Goal: Task Accomplishment & Management: Manage account settings

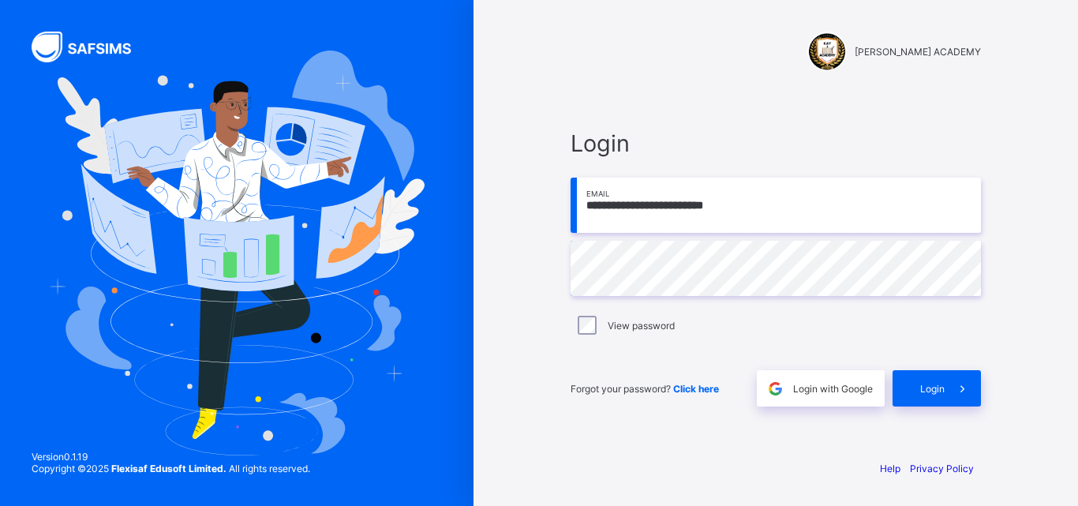
drag, startPoint x: 0, startPoint y: 0, endPoint x: 552, endPoint y: 208, distance: 589.4
click at [552, 208] on div "**********" at bounding box center [776, 253] width 474 height 506
type input "**********"
click at [474, 215] on div "**********" at bounding box center [776, 253] width 605 height 506
click at [935, 392] on span "Login" at bounding box center [932, 389] width 24 height 12
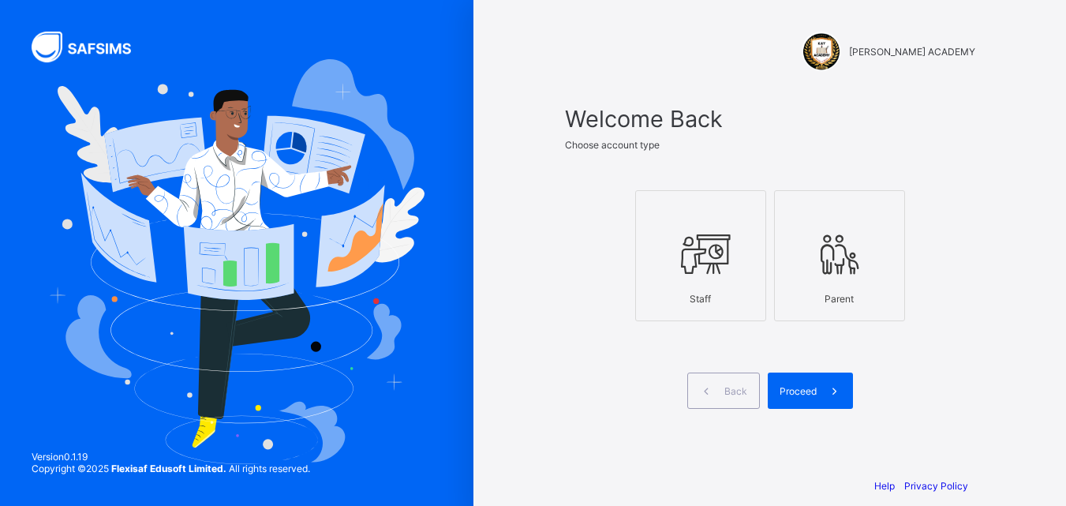
click at [737, 238] on div at bounding box center [701, 254] width 114 height 62
click at [828, 395] on span at bounding box center [835, 391] width 36 height 36
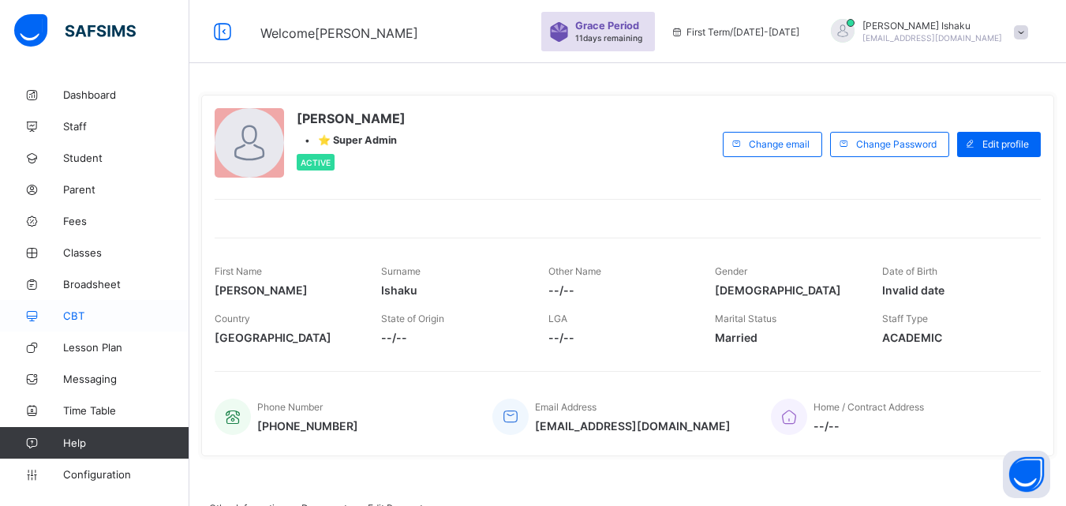
click at [73, 319] on span "CBT" at bounding box center [126, 315] width 126 height 13
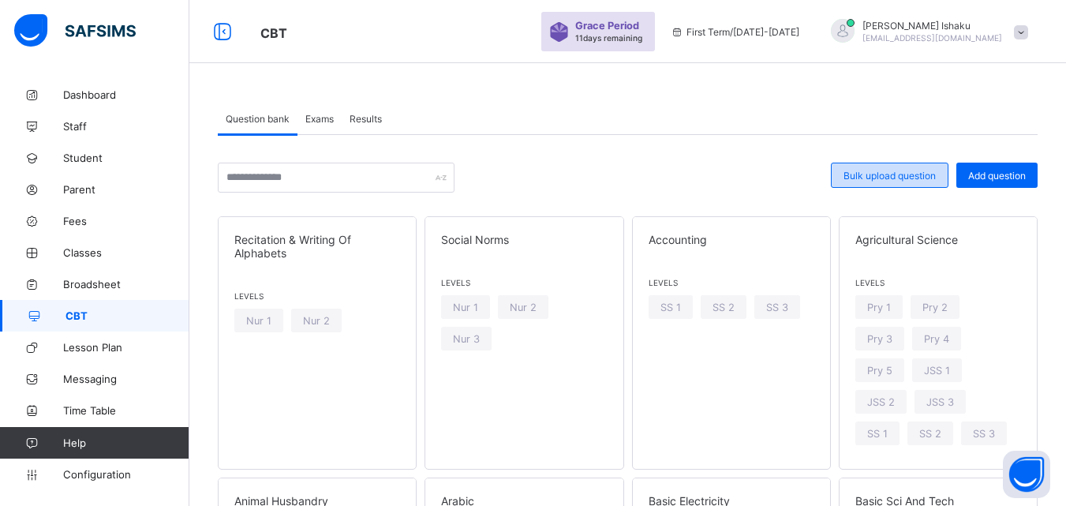
click at [912, 174] on span "Bulk upload question" at bounding box center [890, 176] width 92 height 12
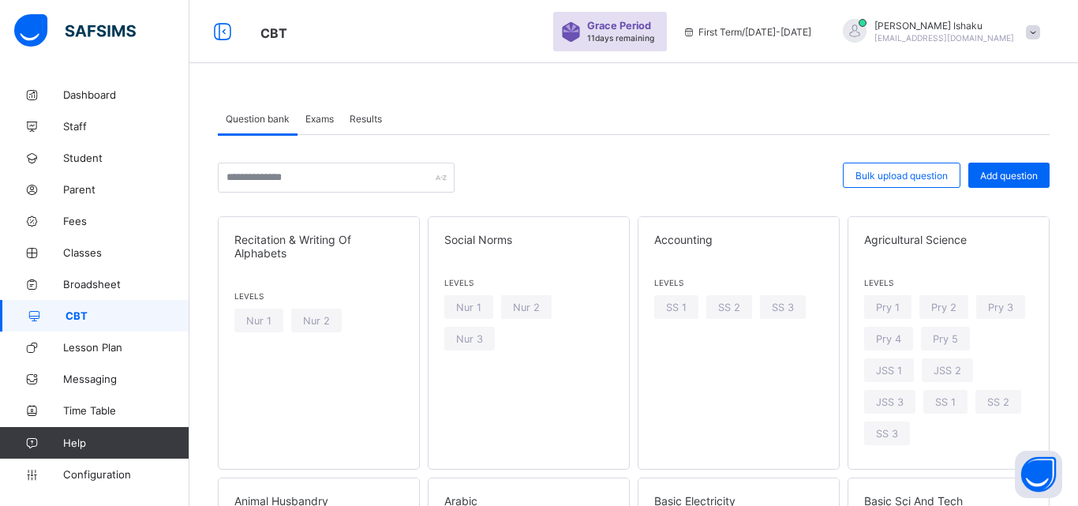
type input "**********"
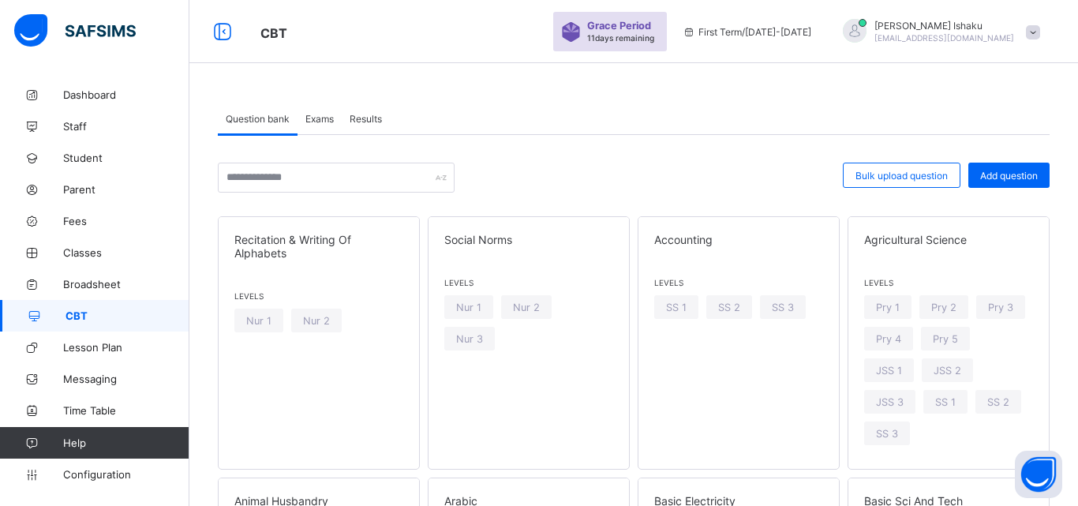
drag, startPoint x: 413, startPoint y: 217, endPoint x: 391, endPoint y: 231, distance: 25.6
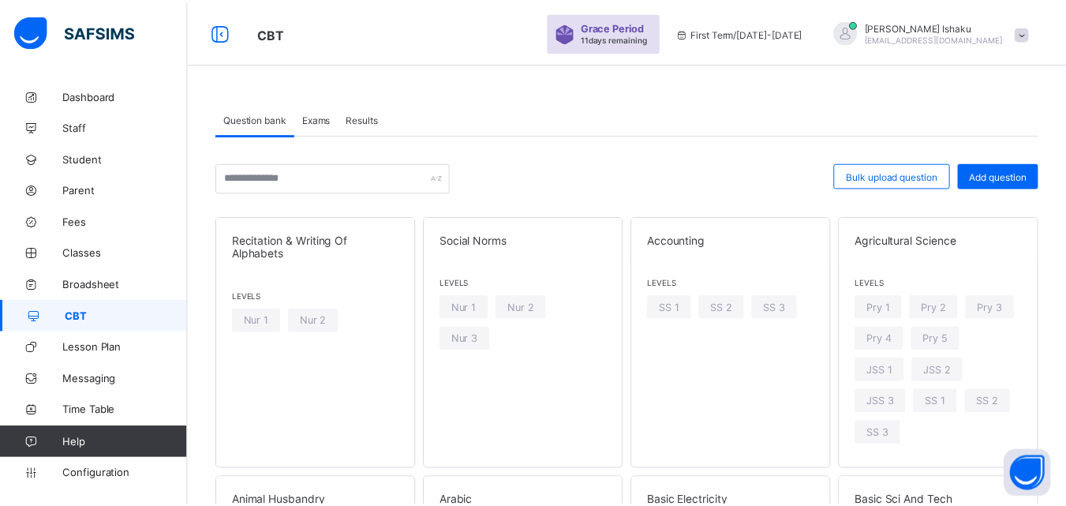
scroll to position [316, 0]
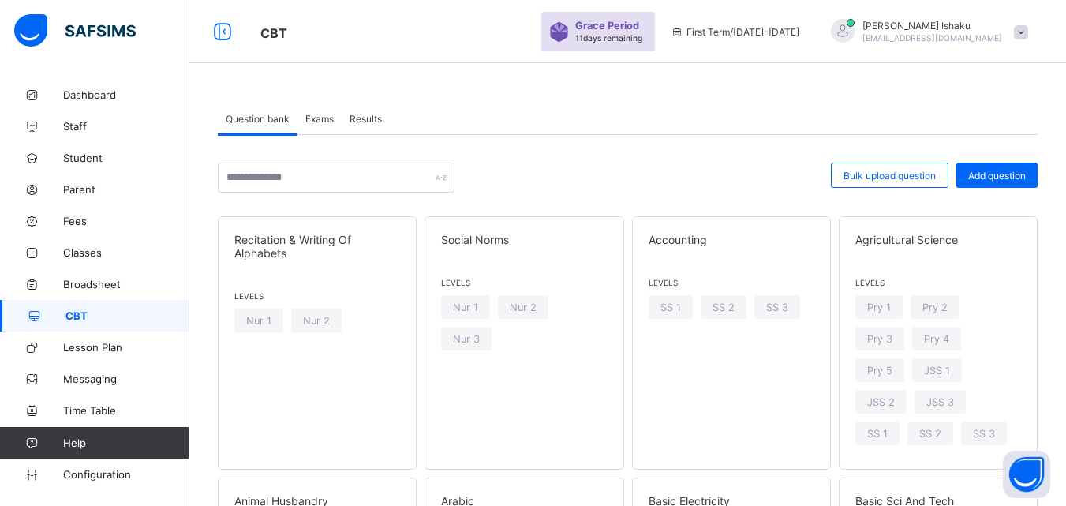
click at [338, 123] on div "Exams" at bounding box center [320, 119] width 44 height 32
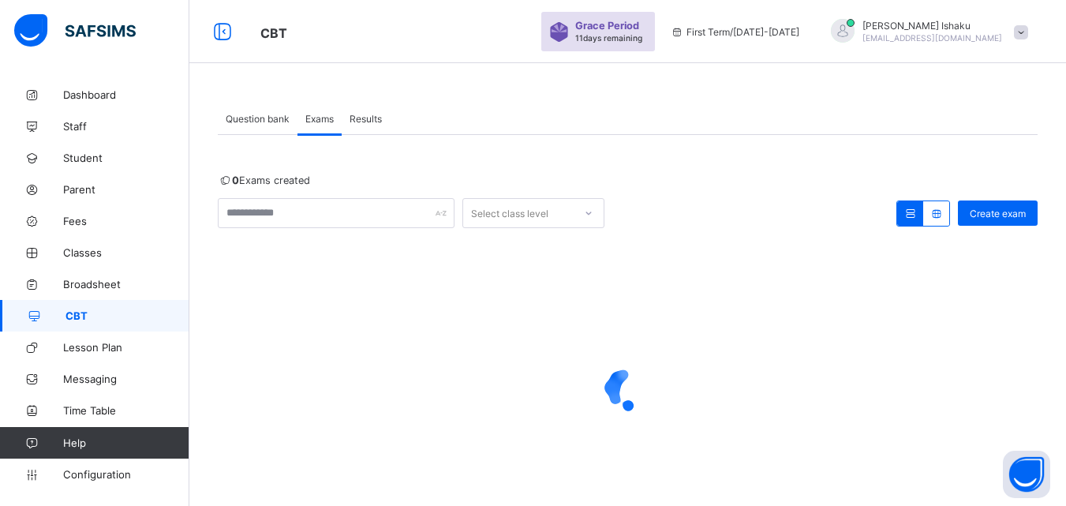
click at [253, 125] on div "Question bank" at bounding box center [258, 119] width 80 height 32
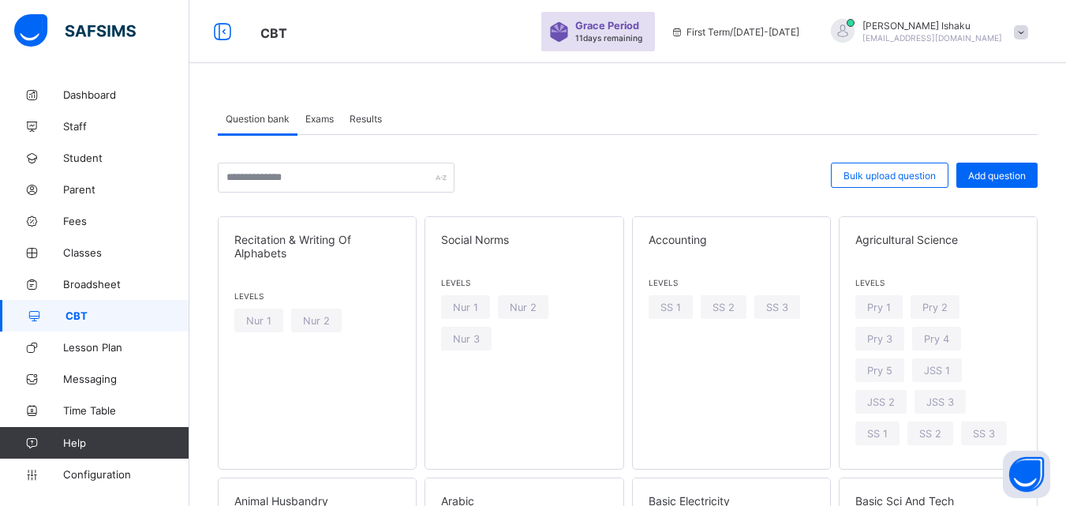
click at [325, 109] on div "Exams" at bounding box center [320, 119] width 44 height 32
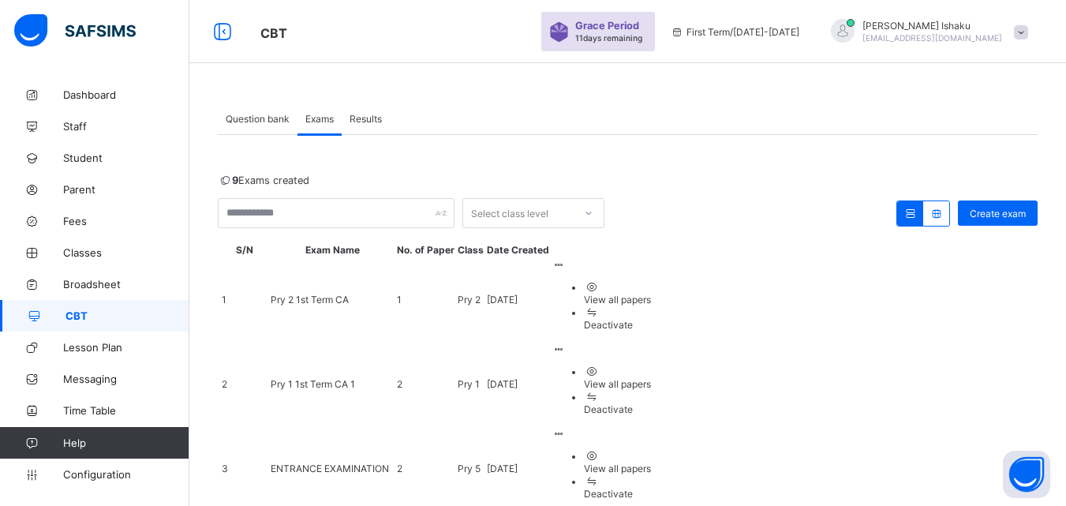
click at [363, 343] on td "Pry 1 1st Term CA 1" at bounding box center [332, 384] width 125 height 83
click at [298, 378] on span "Pry 1 1st Term CA 1" at bounding box center [313, 384] width 84 height 12
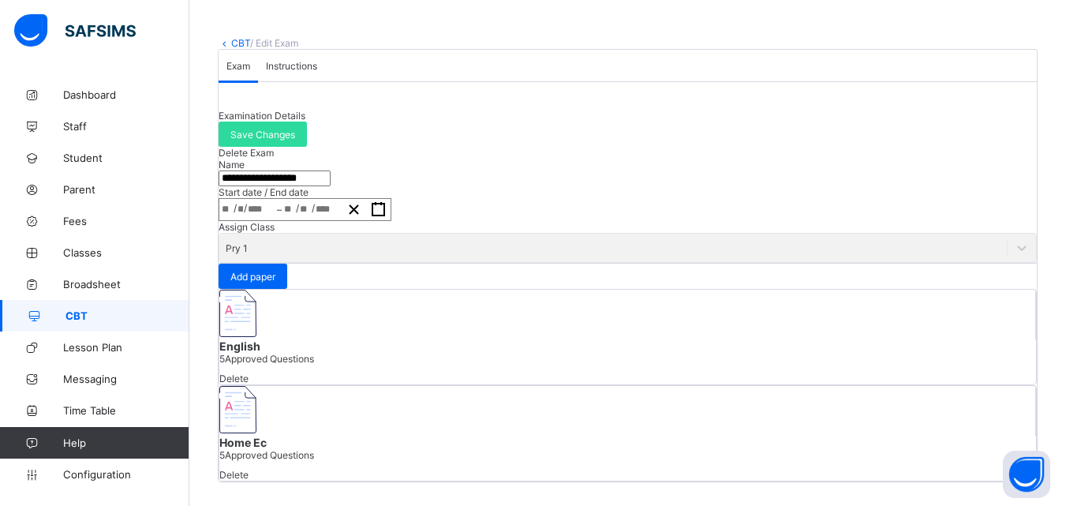
scroll to position [198, 0]
click at [275, 271] on span "Add paper" at bounding box center [252, 277] width 45 height 12
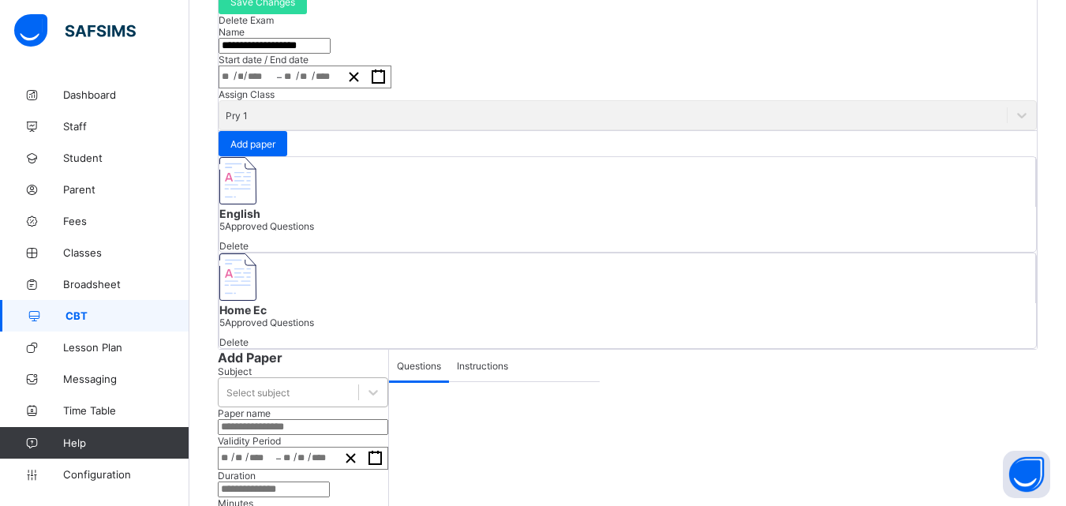
click at [227, 387] on div "Select subject" at bounding box center [258, 393] width 63 height 12
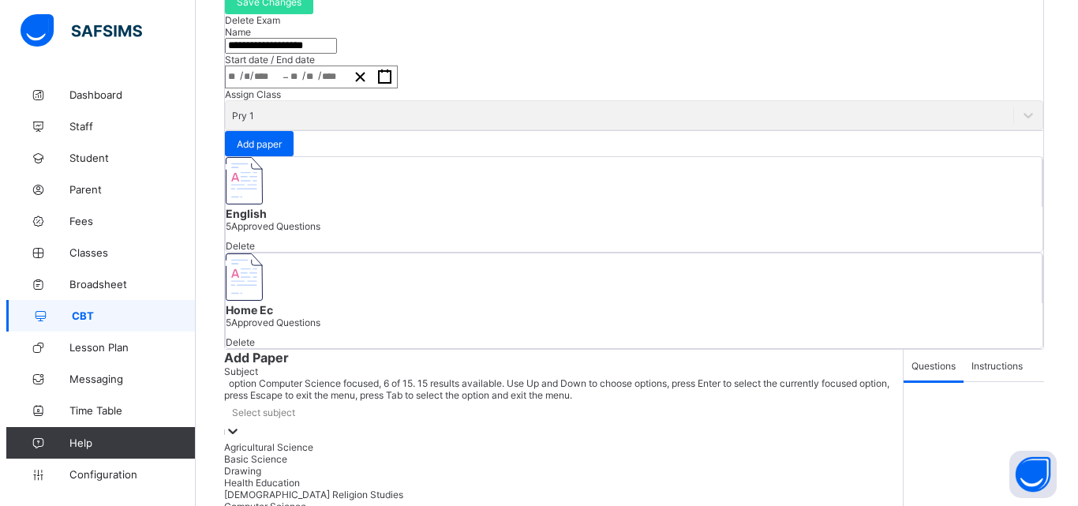
scroll to position [0, 0]
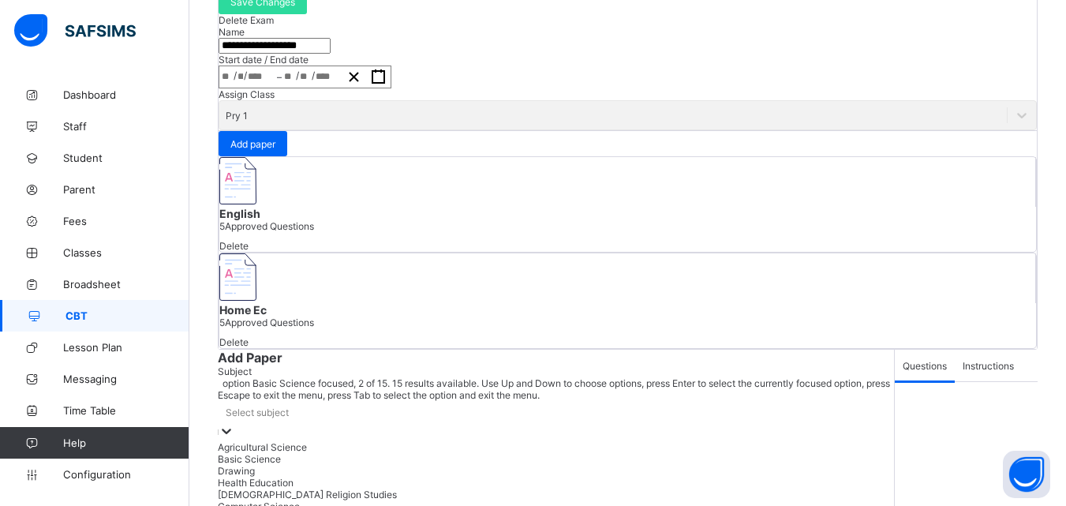
click at [218, 453] on div "Basic Science" at bounding box center [556, 459] width 676 height 12
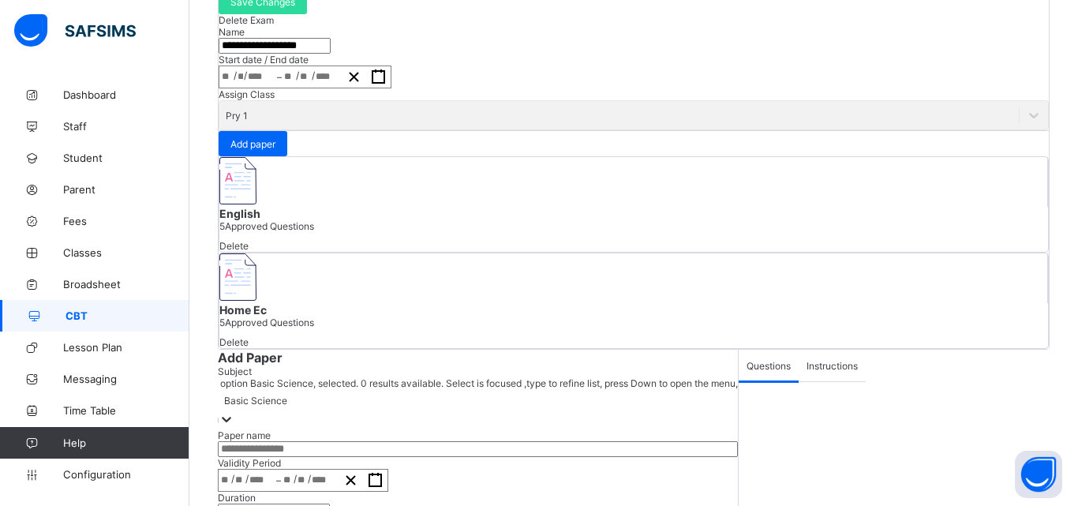
click at [218, 441] on input "text" at bounding box center [478, 449] width 520 height 16
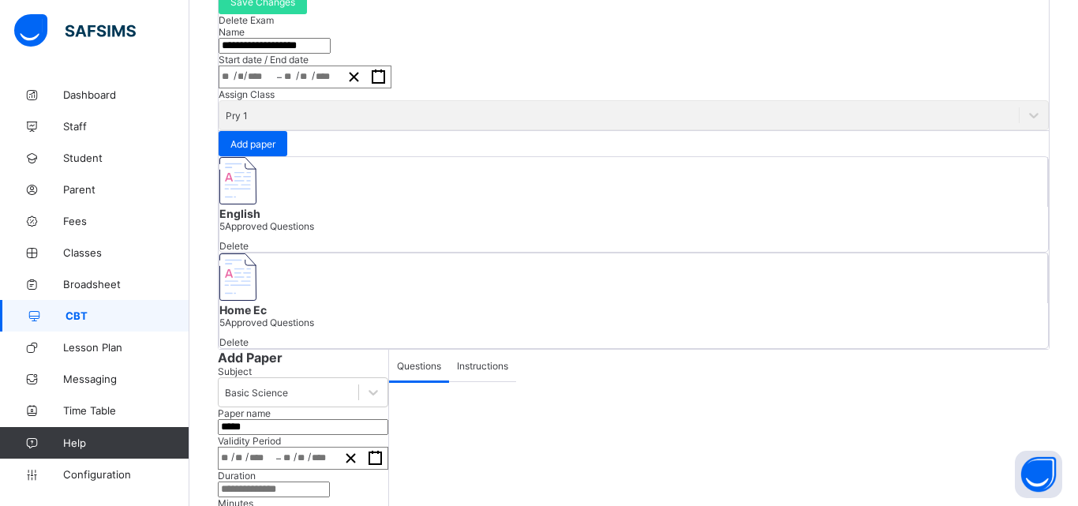
type input "*****"
click at [218, 447] on div "/ / – / /" at bounding box center [303, 458] width 170 height 23
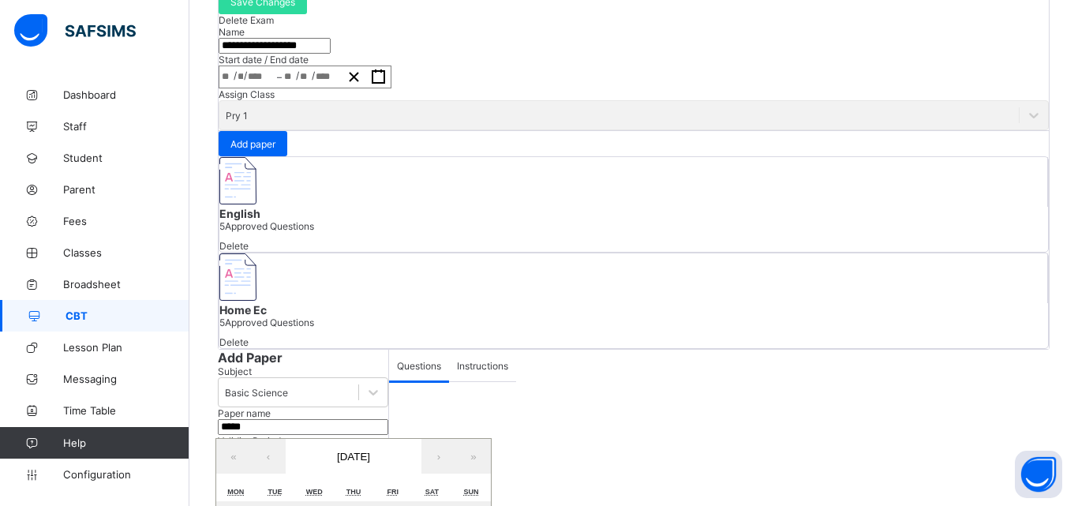
type input "**********"
type input "**"
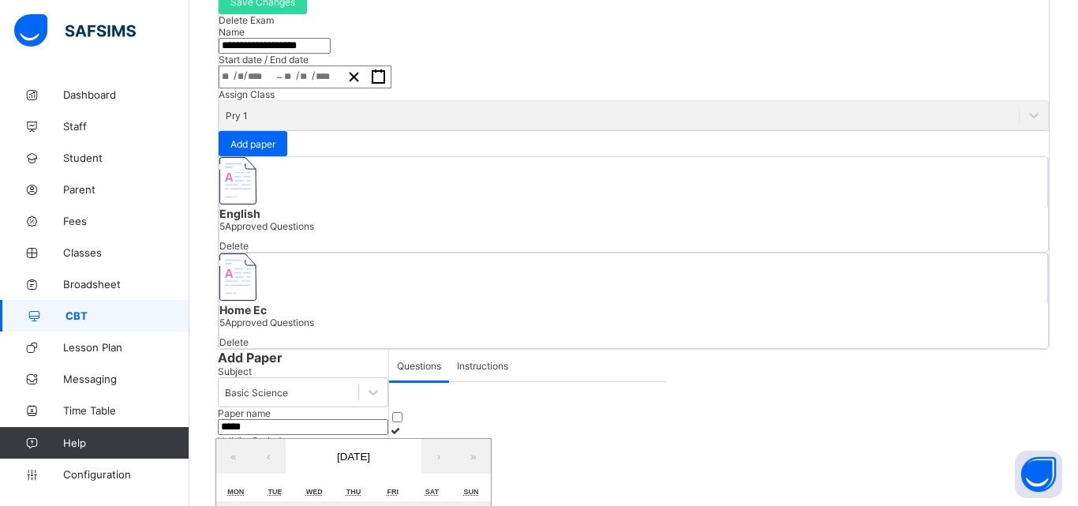
type input "*"
type input "****"
type input "**********"
type input "**"
type input "*"
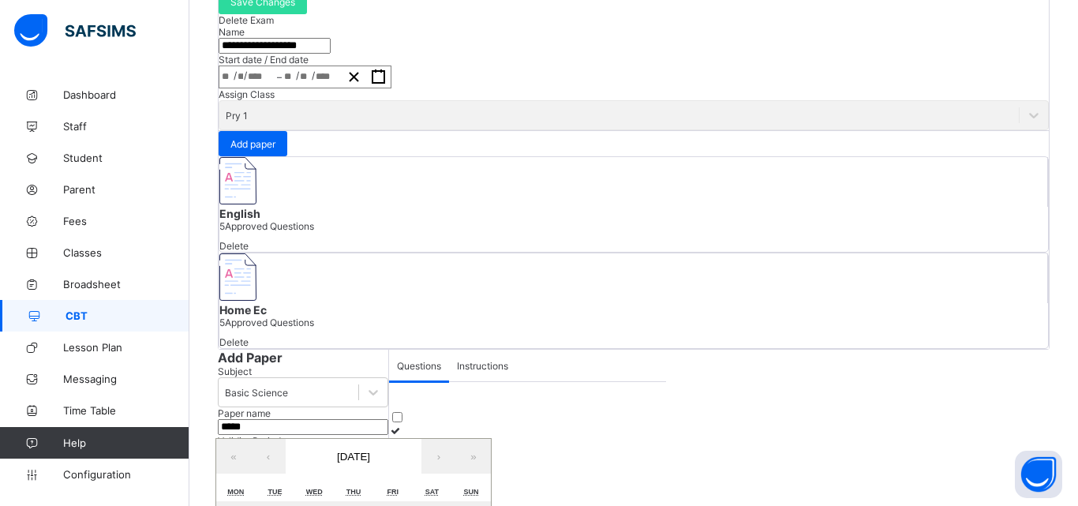
type input "****"
type input "**"
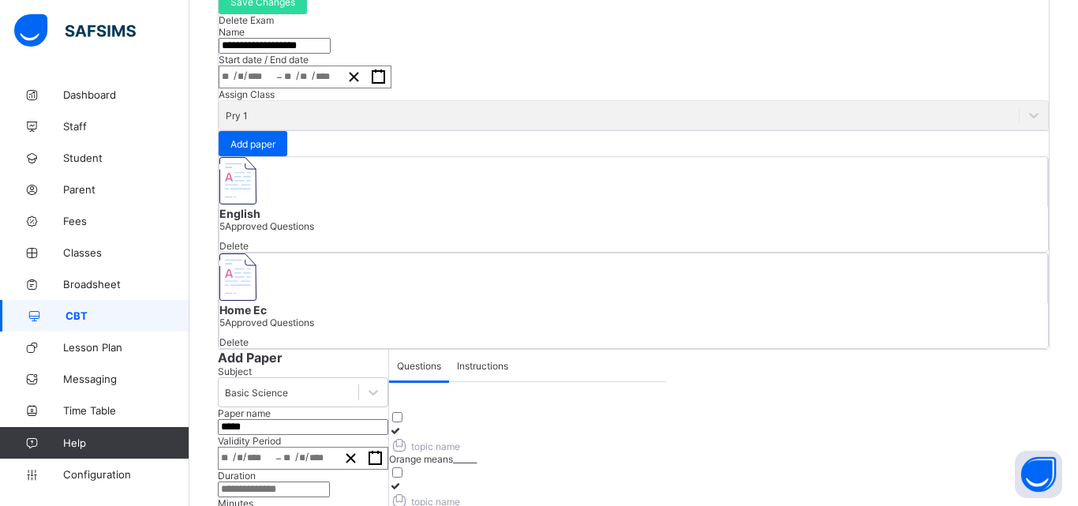
click at [218, 481] on input "number" at bounding box center [274, 489] width 112 height 16
type input "**"
type input "*"
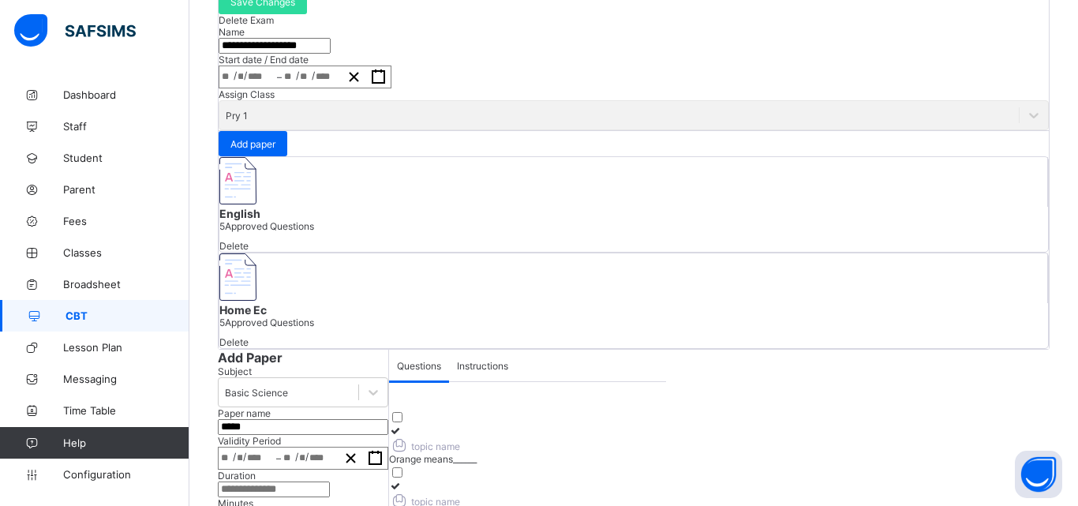
type input "**"
type input "*"
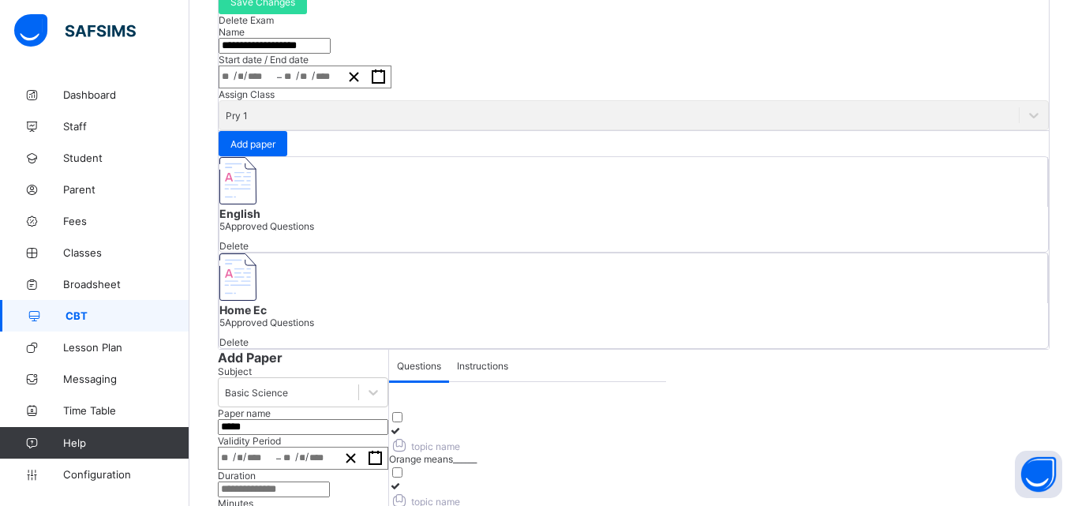
type input "*"
type input "**"
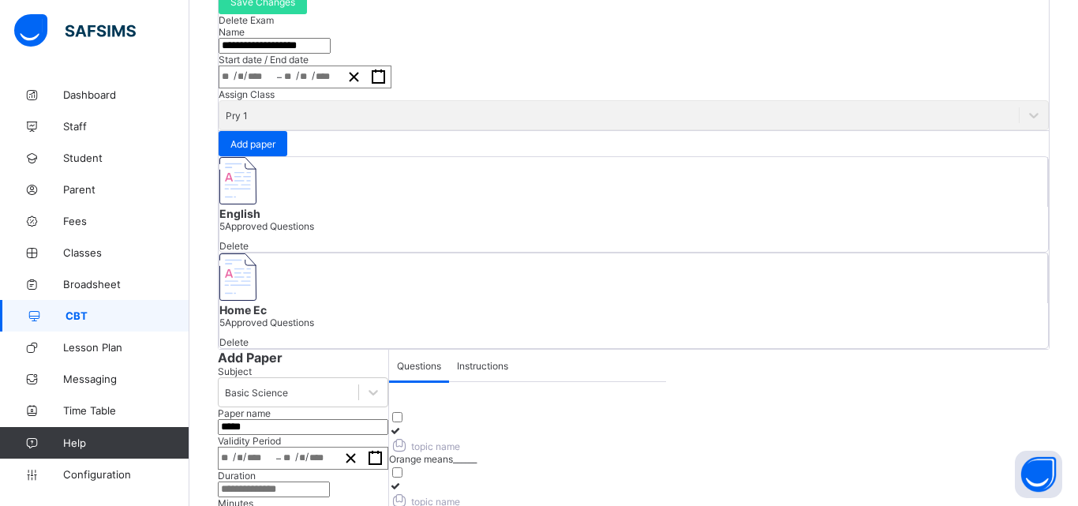
type input "**"
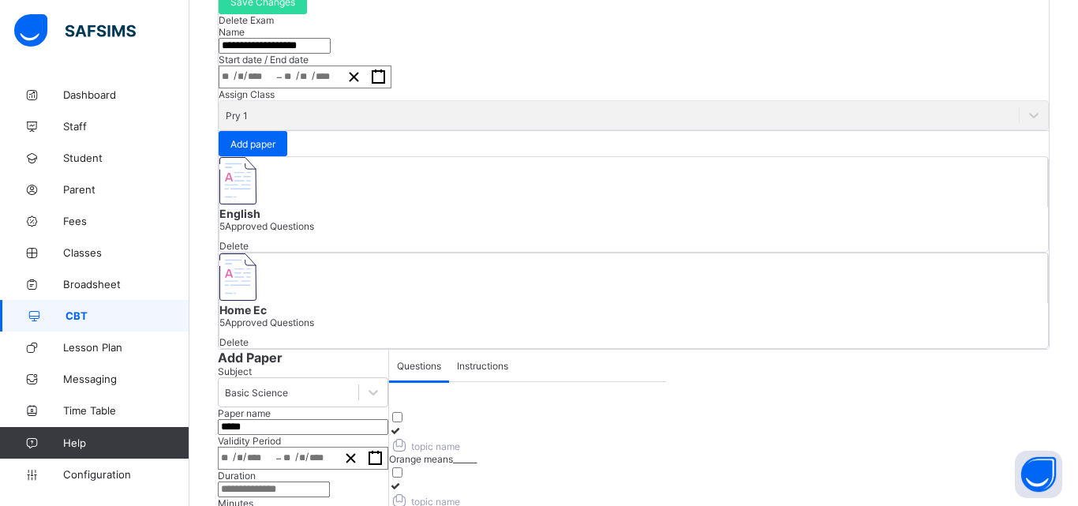
click at [389, 425] on icon at bounding box center [395, 431] width 13 height 12
click at [403, 480] on icon at bounding box center [395, 486] width 13 height 12
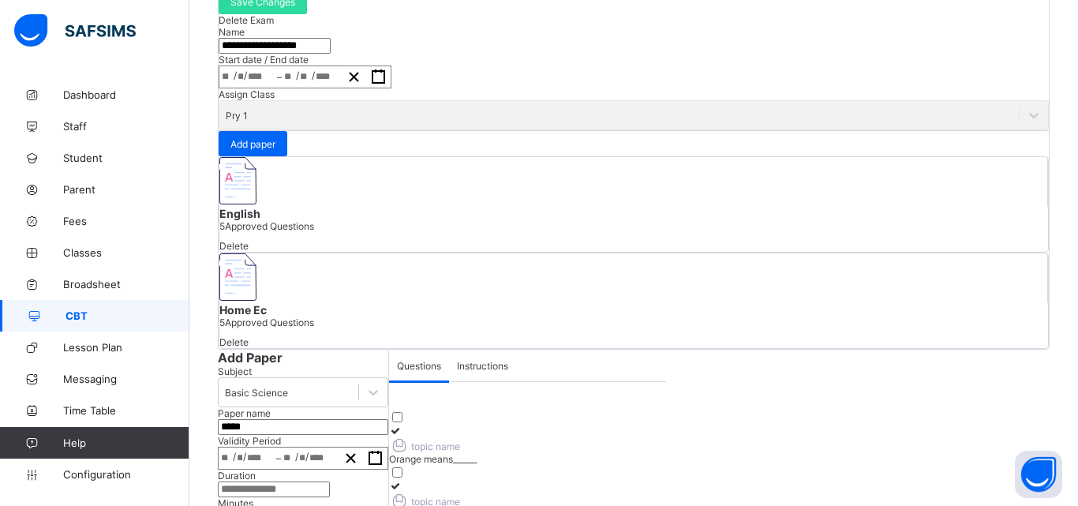
drag, startPoint x: 324, startPoint y: 317, endPoint x: 316, endPoint y: 320, distance: 8.2
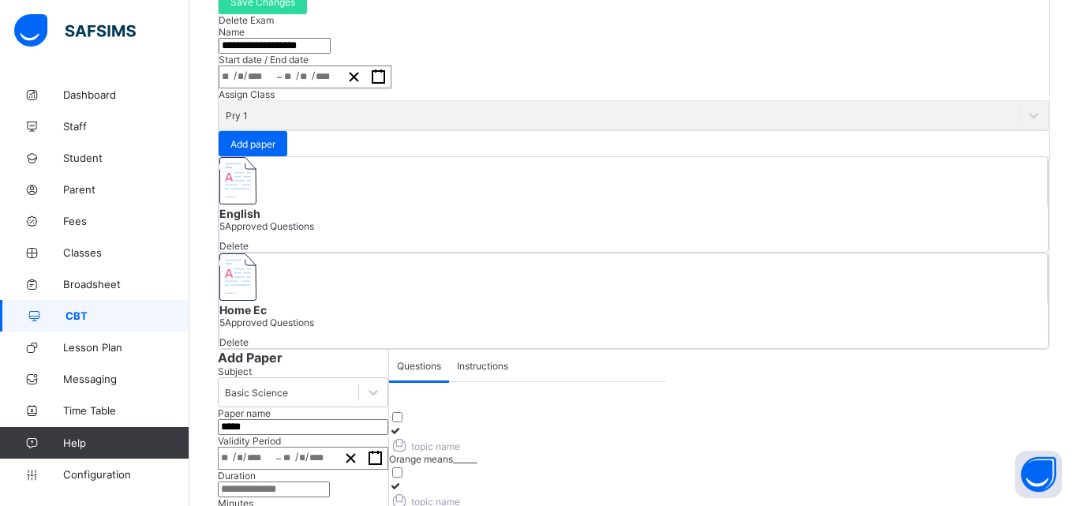
click at [457, 360] on span "Instructions" at bounding box center [482, 366] width 51 height 12
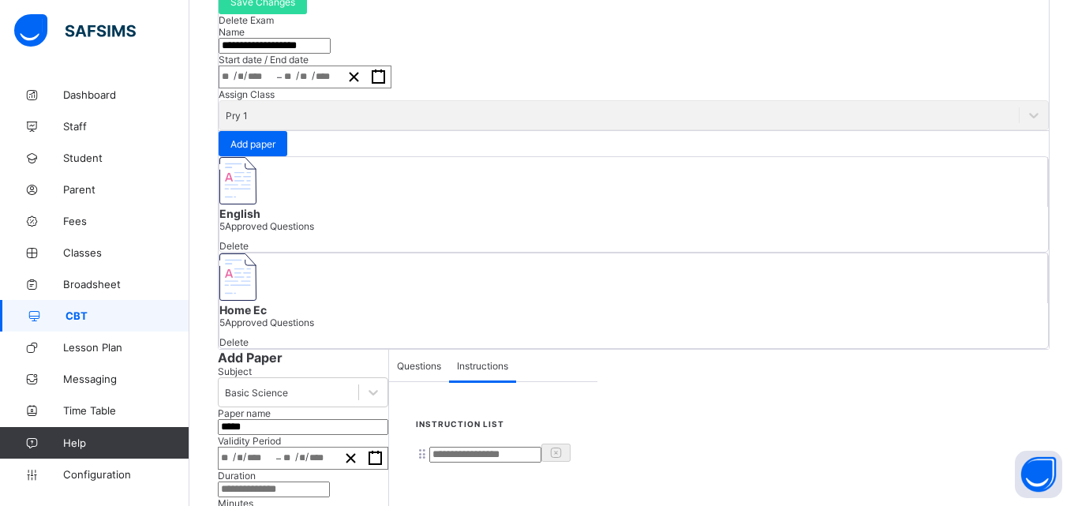
click at [429, 447] on input at bounding box center [485, 455] width 112 height 16
type input "**********"
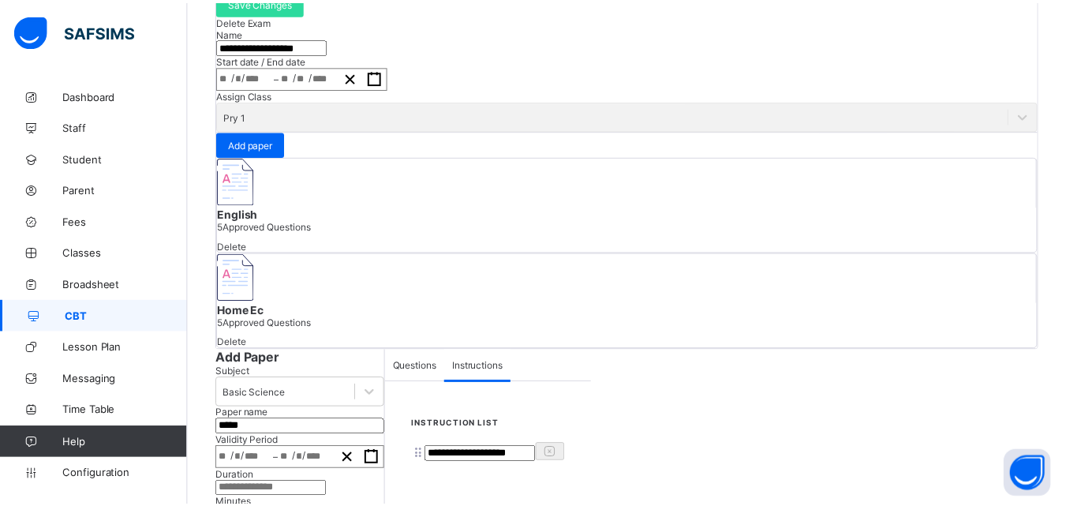
scroll to position [0, 0]
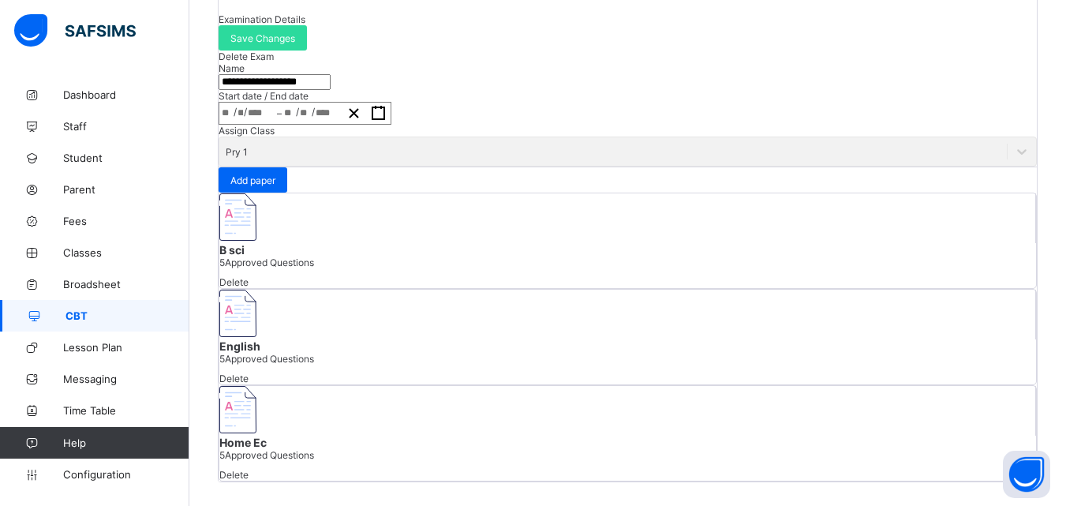
click at [74, 309] on span "CBT" at bounding box center [128, 315] width 124 height 13
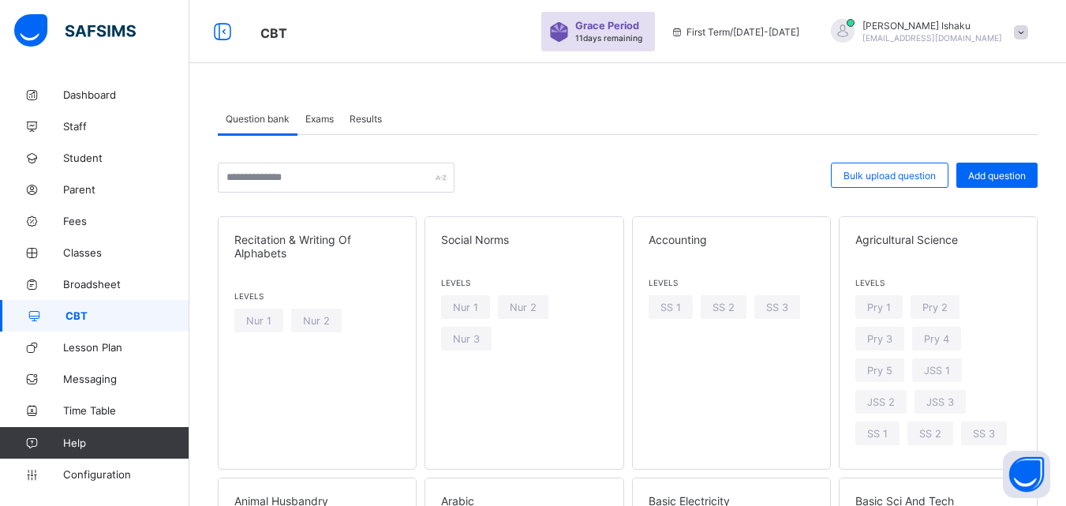
drag, startPoint x: 917, startPoint y: 178, endPoint x: 824, endPoint y: 187, distance: 93.6
click at [916, 177] on span "Bulk upload question" at bounding box center [890, 176] width 92 height 12
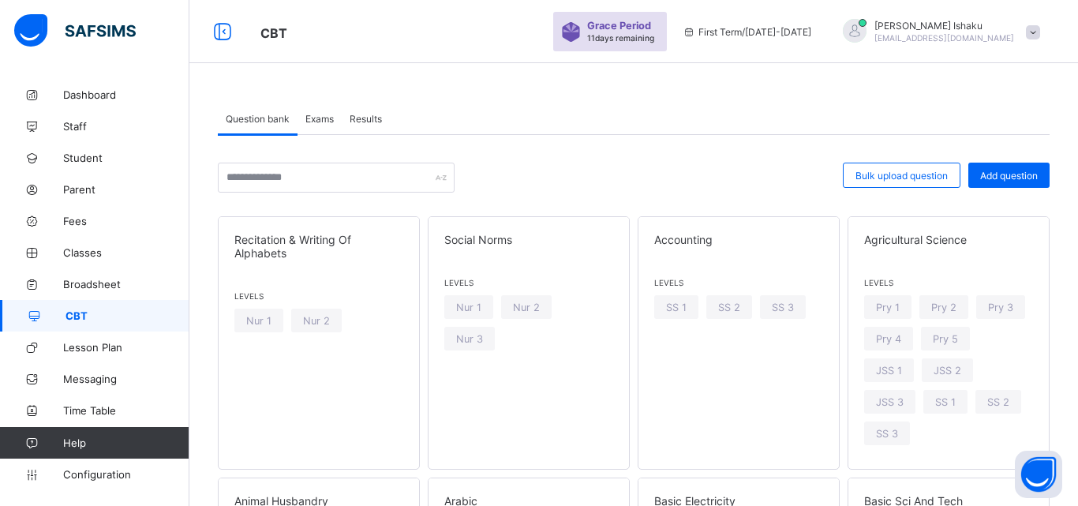
drag, startPoint x: 457, startPoint y: 216, endPoint x: 434, endPoint y: 216, distance: 22.9
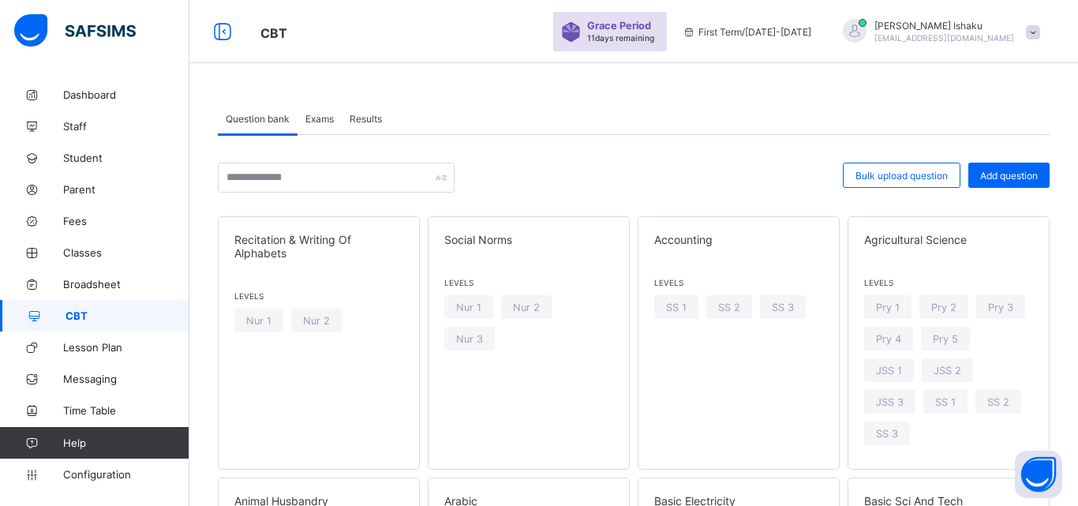
drag, startPoint x: 570, startPoint y: 251, endPoint x: 564, endPoint y: 260, distance: 10.7
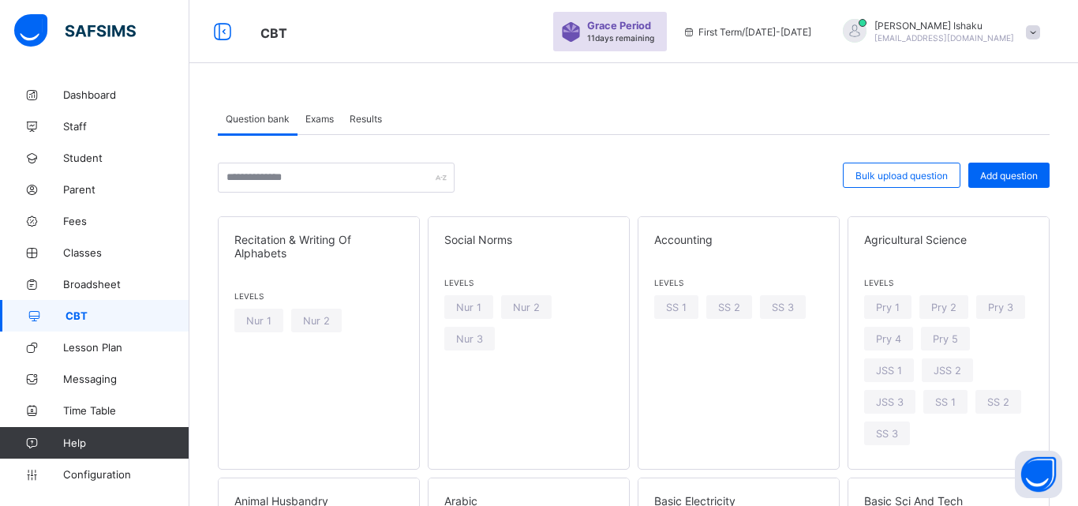
type input "**********"
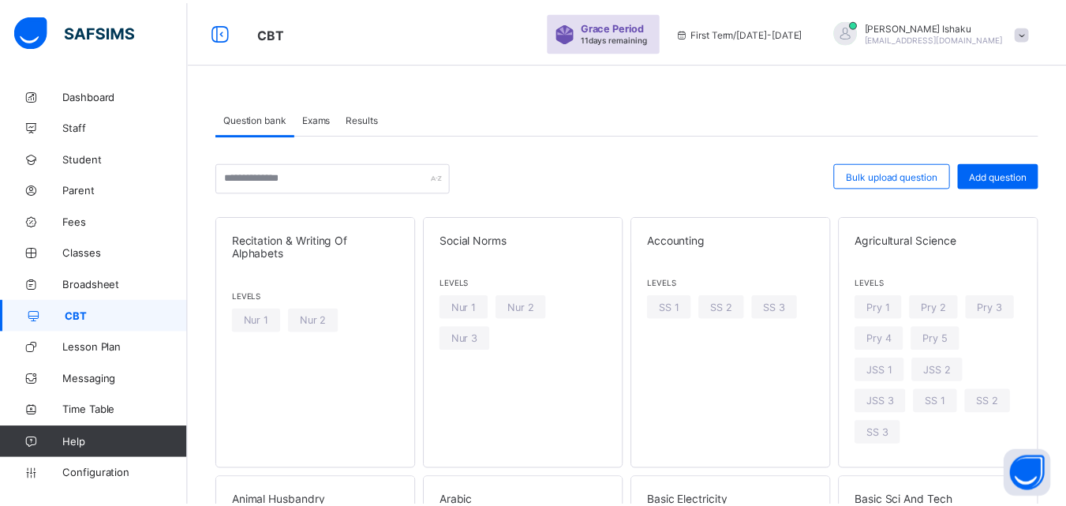
scroll to position [395, 0]
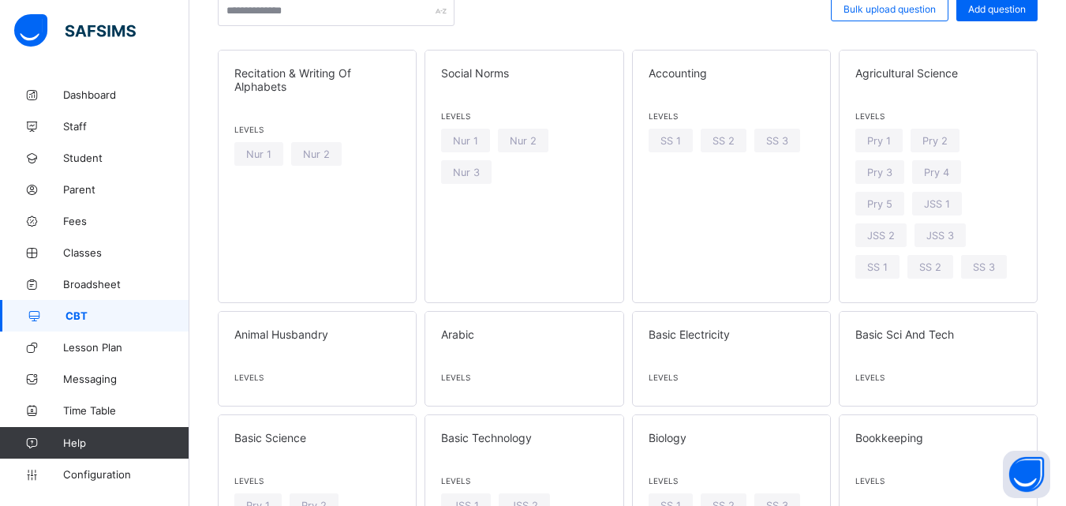
scroll to position [158, 0]
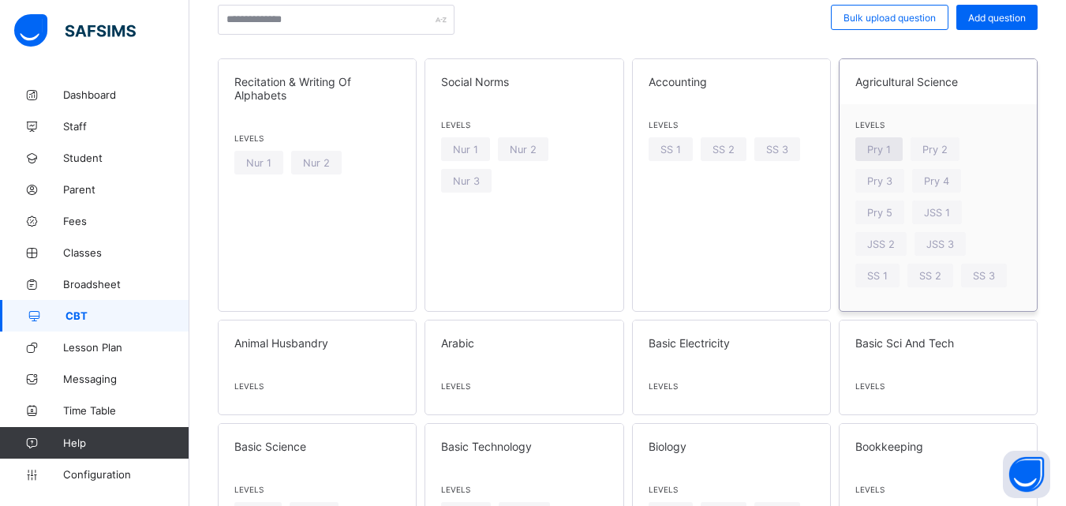
click at [887, 149] on span "Pry 1" at bounding box center [879, 150] width 24 height 12
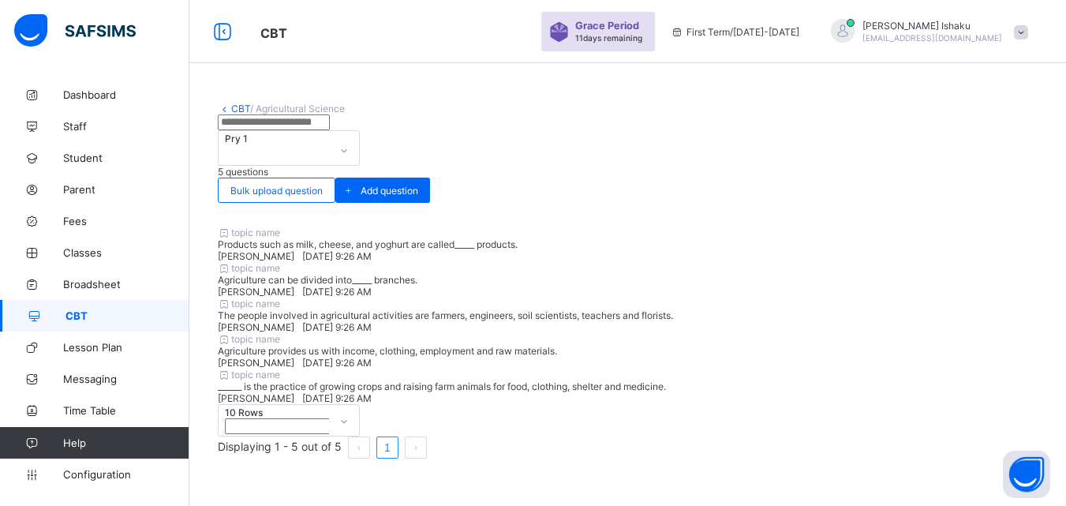
scroll to position [253, 0]
click at [447, 489] on div "CBT / Agricultural Science Pry 1 5 questions Bulk upload question Add question …" at bounding box center [627, 292] width 877 height 427
click at [235, 108] on link "CBT" at bounding box center [240, 109] width 19 height 12
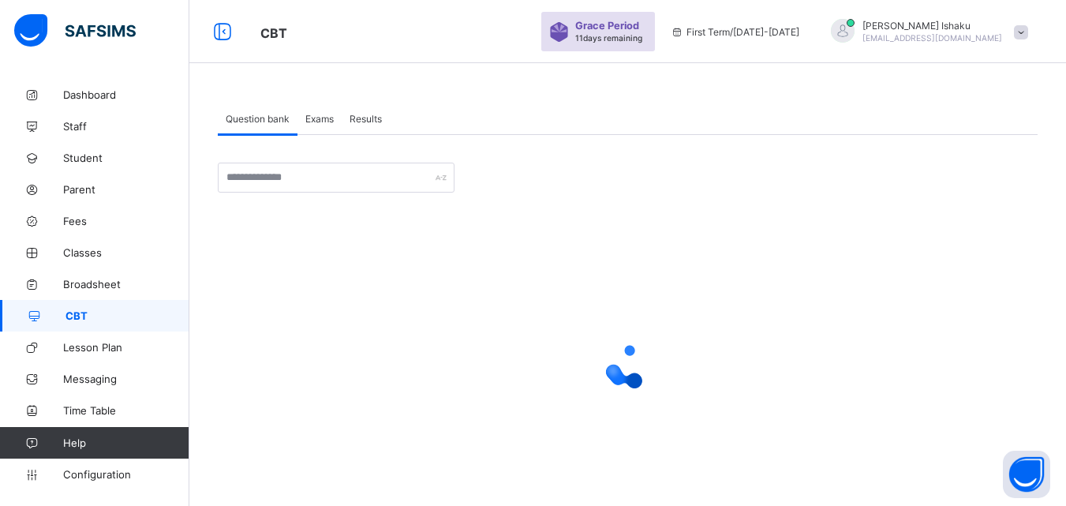
scroll to position [58, 0]
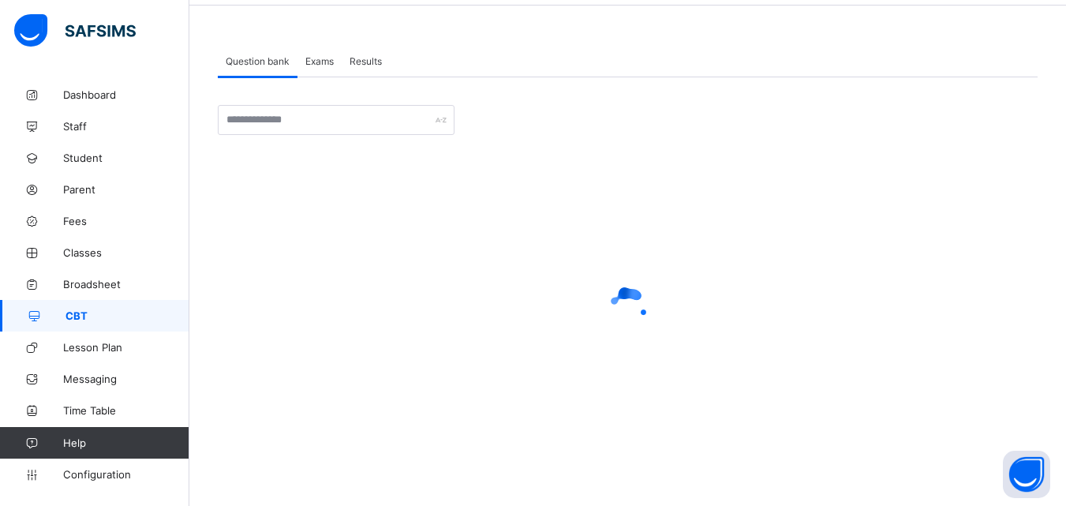
click at [335, 69] on div "Exams" at bounding box center [320, 61] width 44 height 32
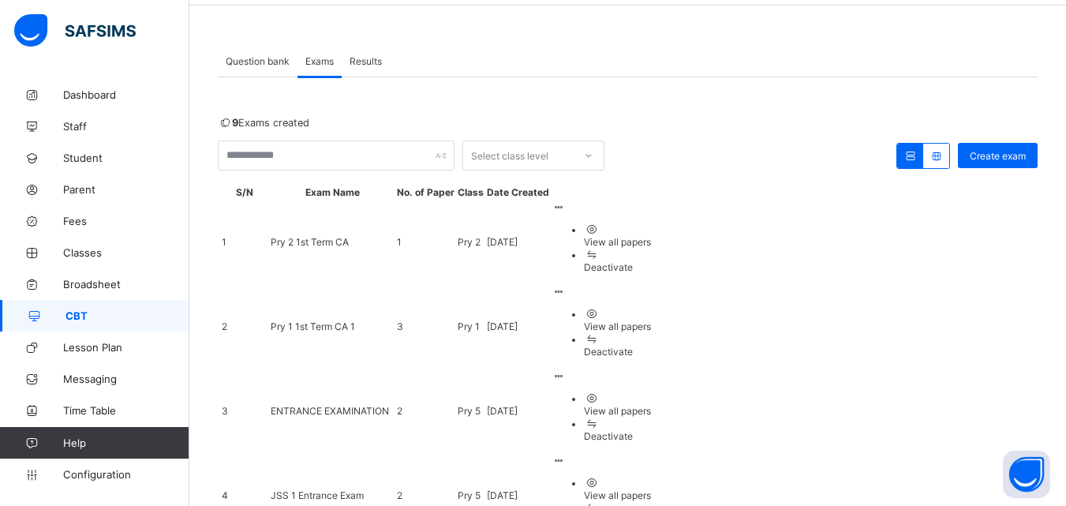
click at [306, 320] on span "Pry 1 1st Term CA 1" at bounding box center [313, 326] width 84 height 12
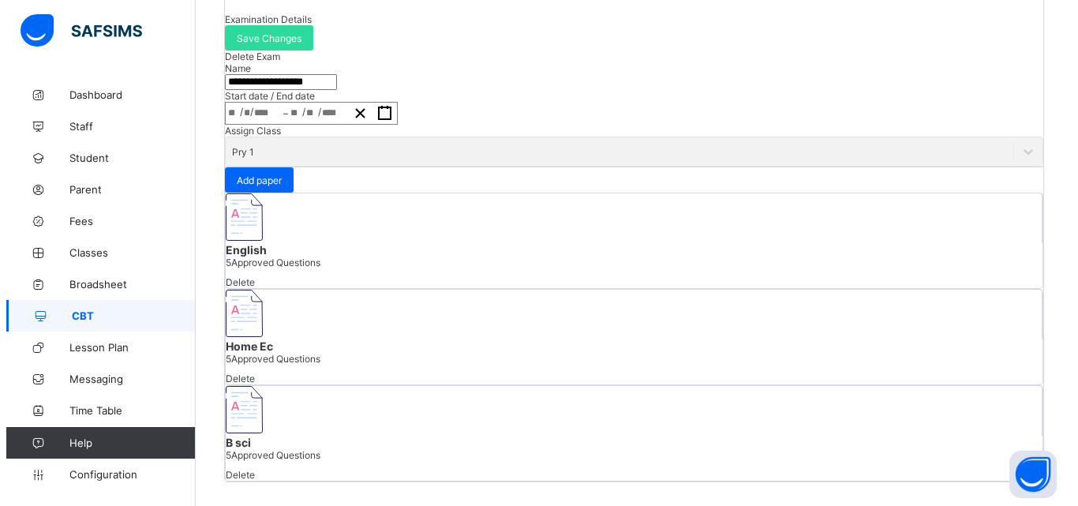
scroll to position [198, 0]
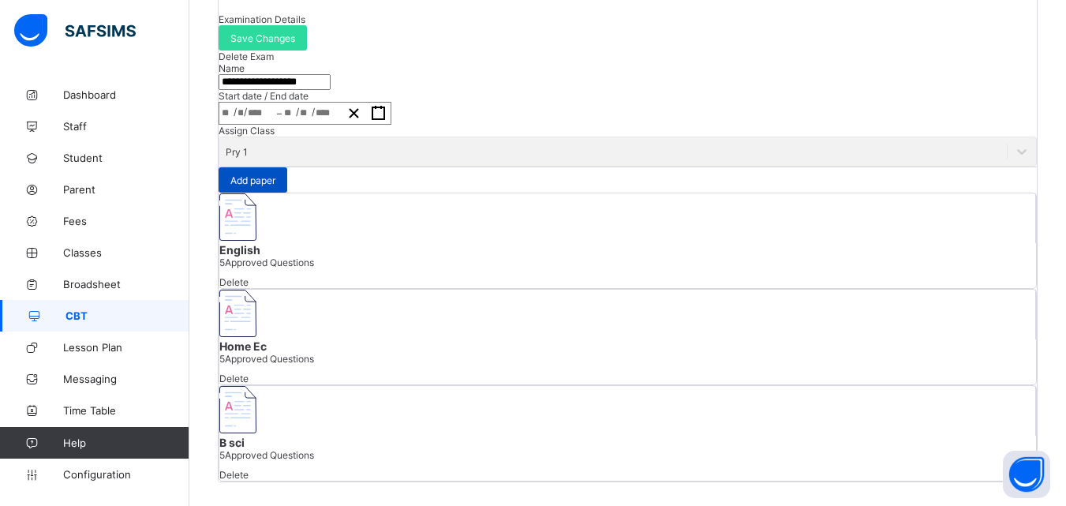
click at [287, 193] on div "Add paper" at bounding box center [253, 179] width 69 height 25
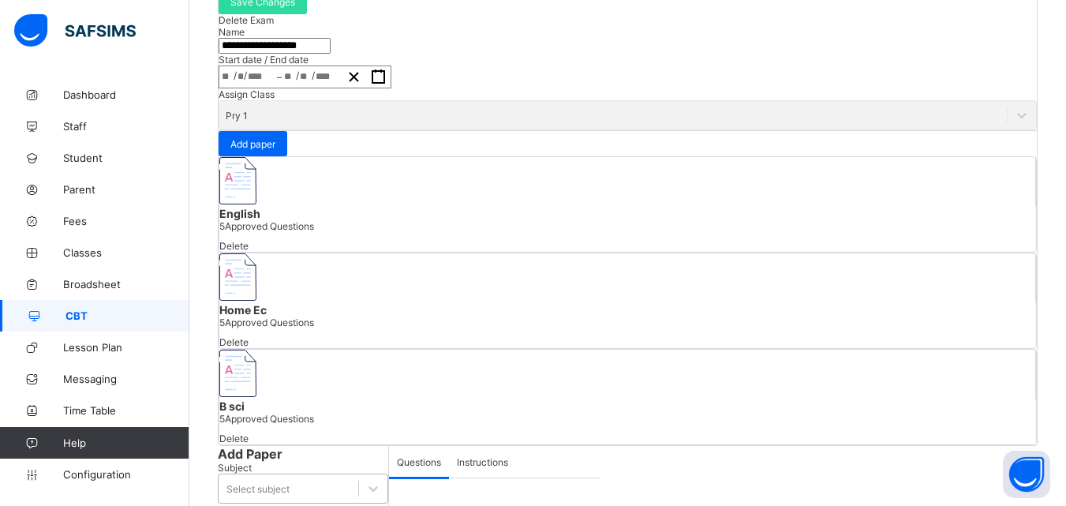
click at [219, 477] on div "Select subject" at bounding box center [289, 488] width 140 height 22
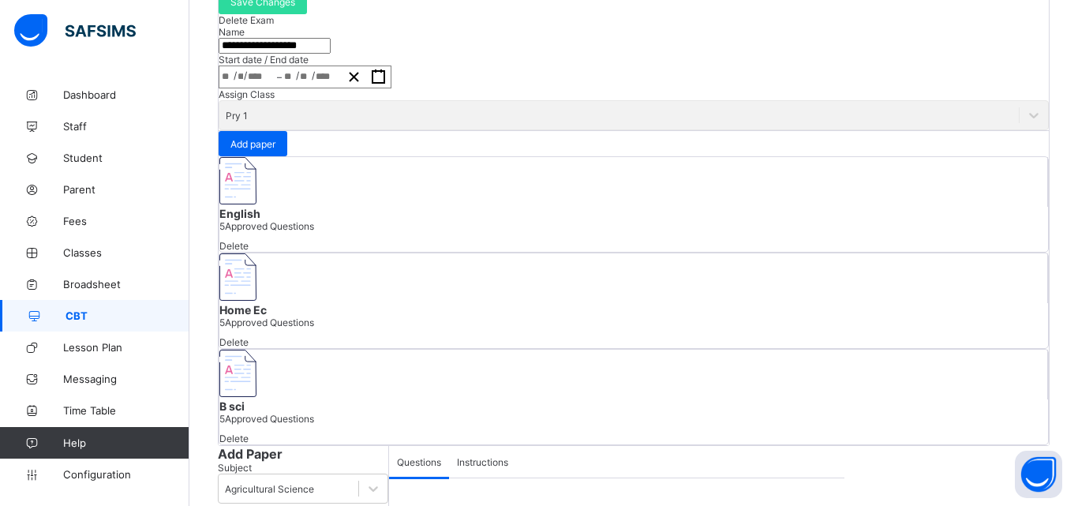
type input "*********"
type input "**********"
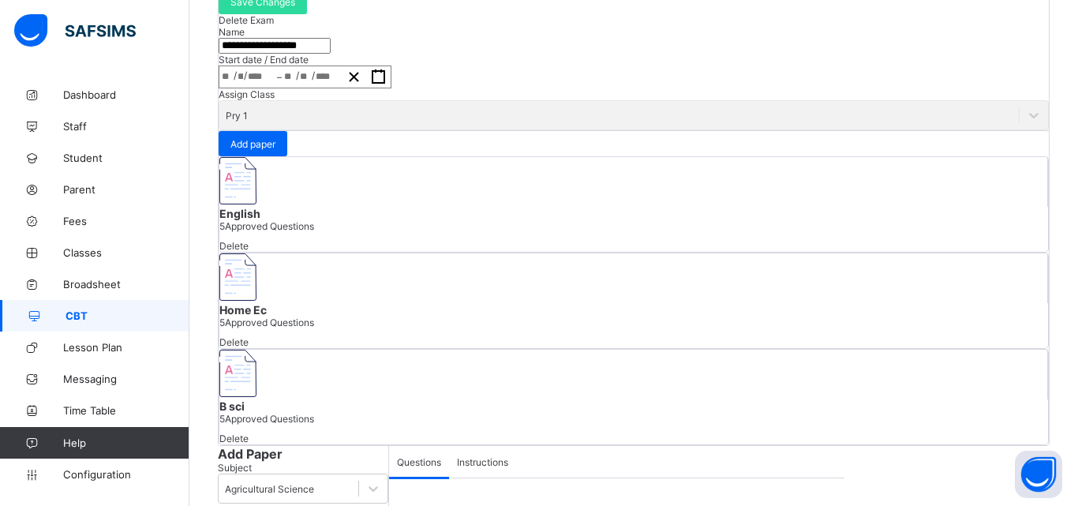
type input "**"
type input "*"
type input "****"
type input "**********"
type input "**"
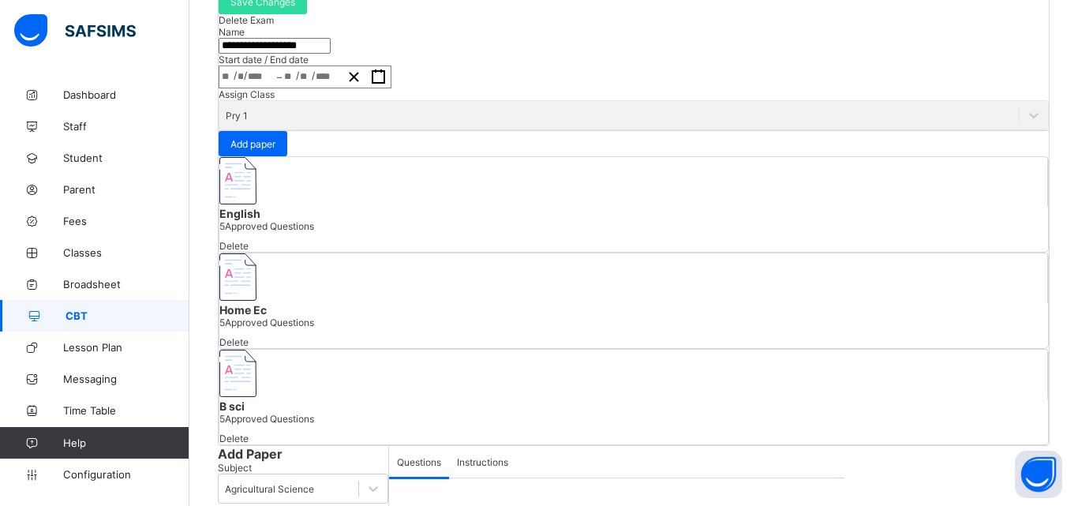
type input "*"
type input "****"
type input "**"
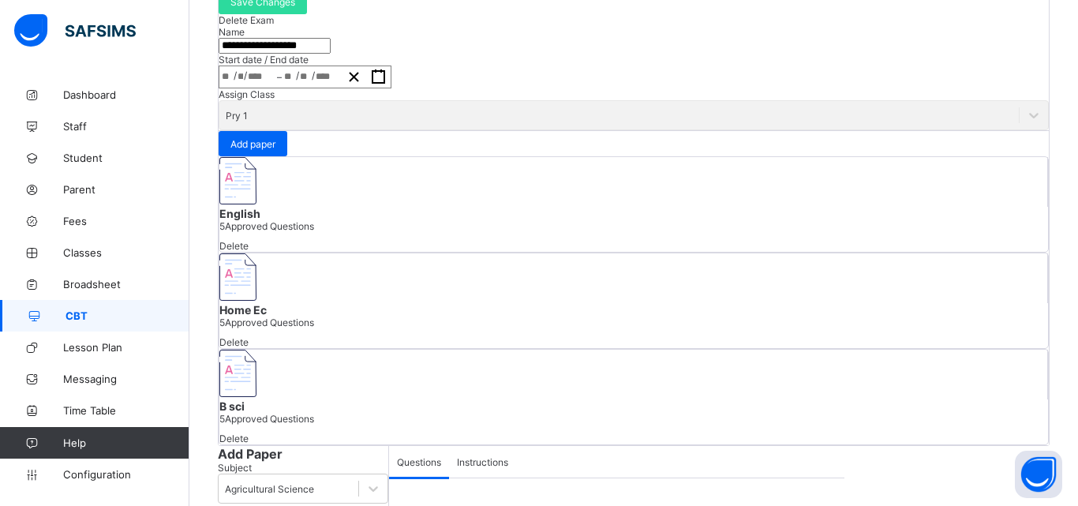
scroll to position [79, 0]
type input "*"
type input "**"
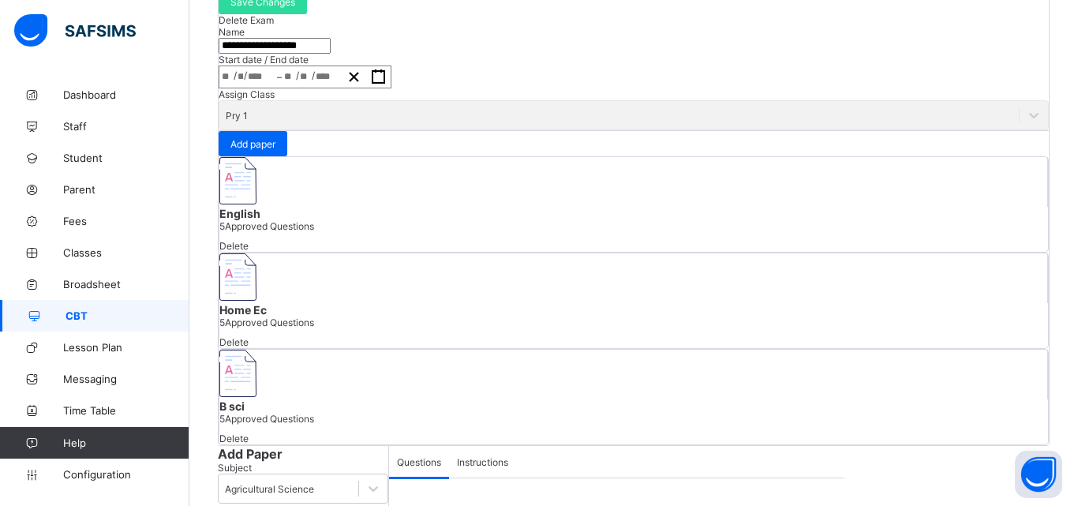
type input "*"
type input "**"
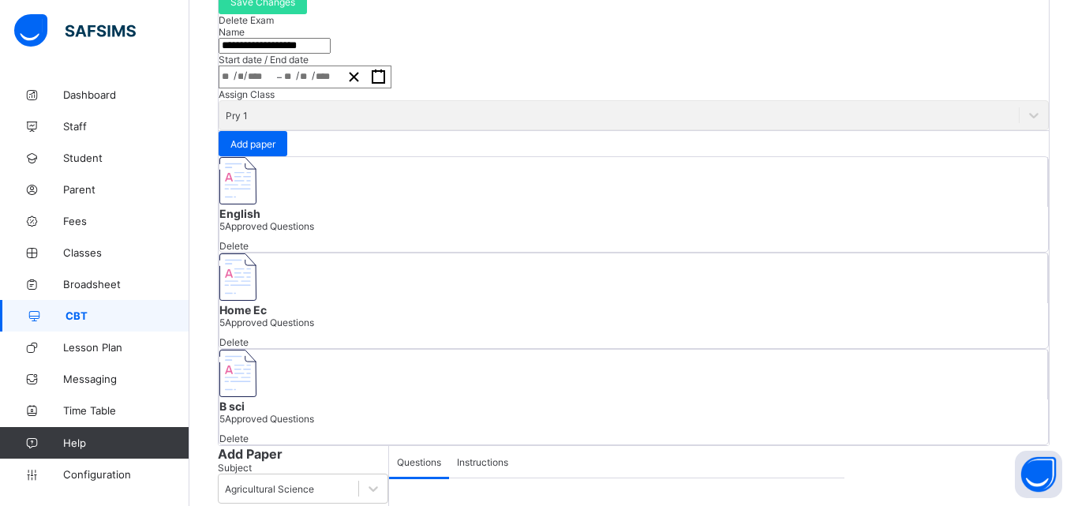
type input "**"
drag, startPoint x: 687, startPoint y: 245, endPoint x: 515, endPoint y: 293, distance: 177.9
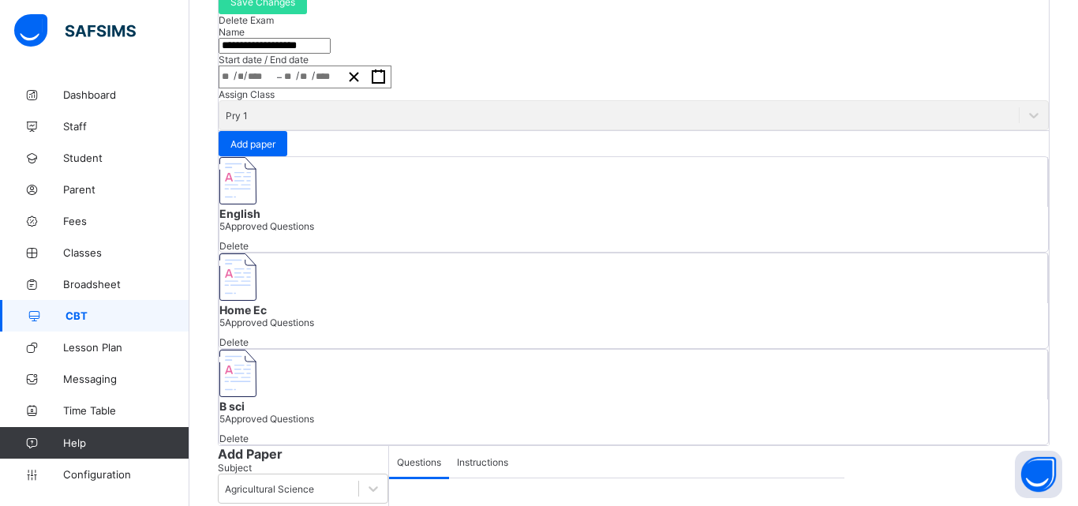
click at [457, 456] on span "Instructions" at bounding box center [482, 462] width 51 height 12
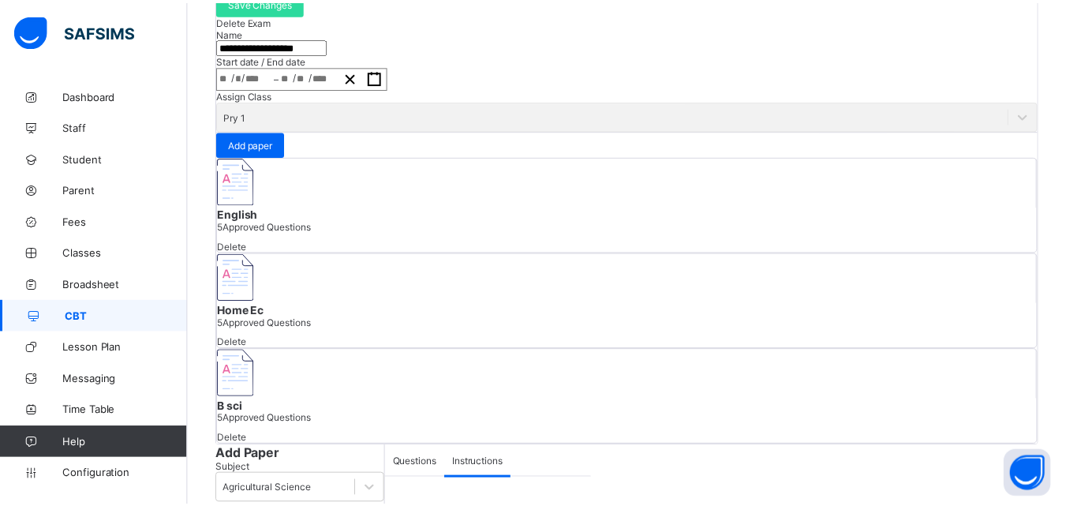
scroll to position [237, 0]
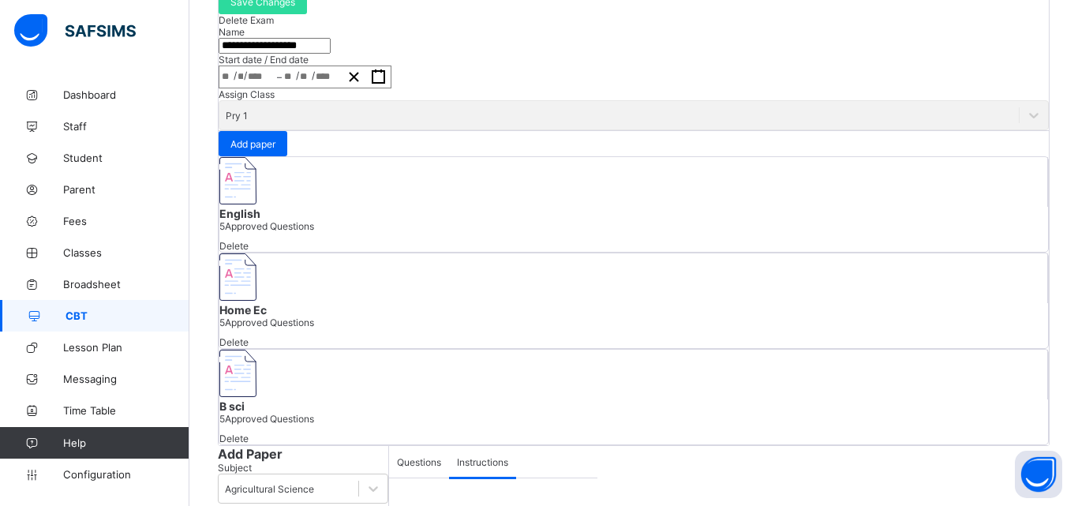
type input "**********"
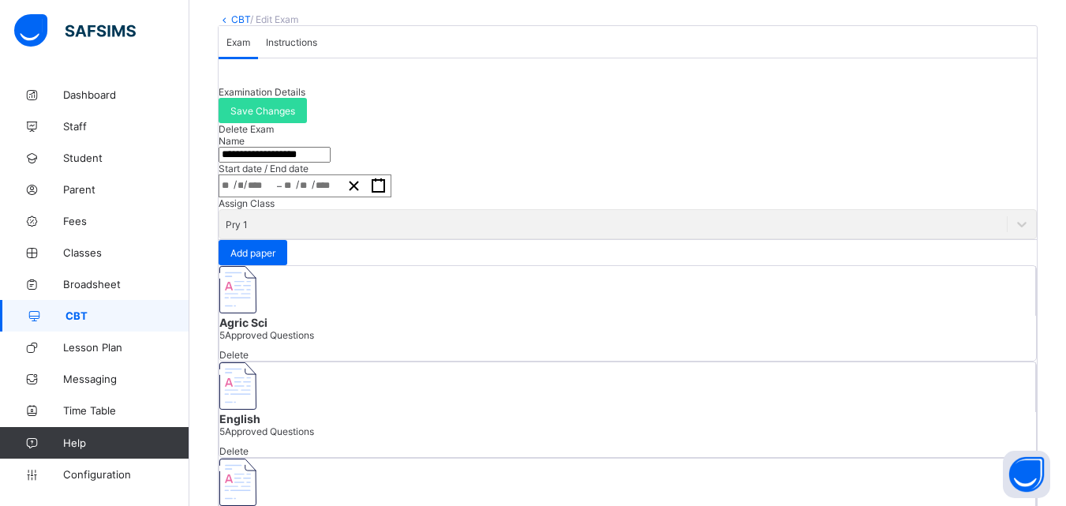
scroll to position [40, 0]
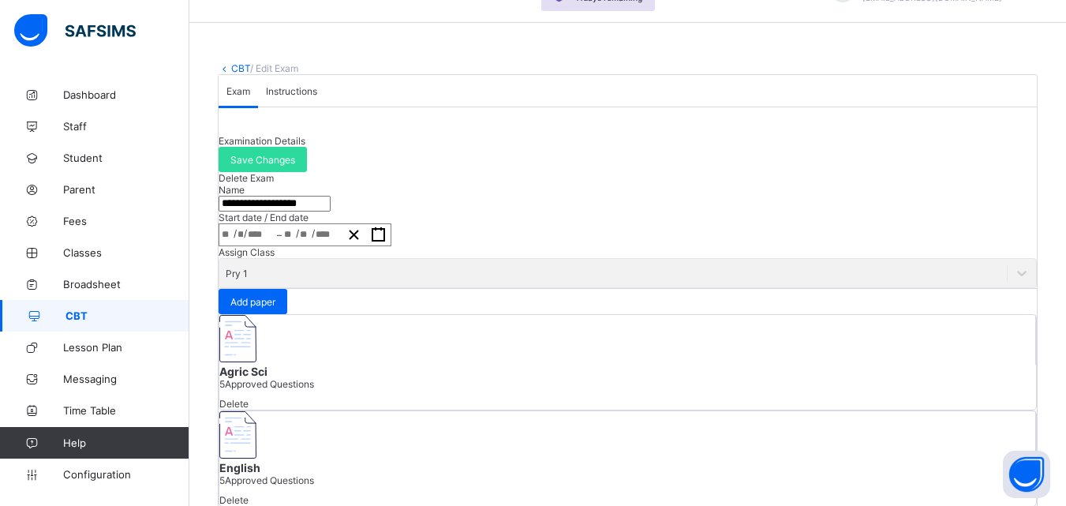
click at [226, 70] on icon at bounding box center [224, 68] width 13 height 12
click at [226, 64] on icon at bounding box center [224, 68] width 13 height 12
click at [226, 70] on icon at bounding box center [224, 68] width 13 height 12
click at [242, 66] on link "CBT" at bounding box center [240, 68] width 19 height 12
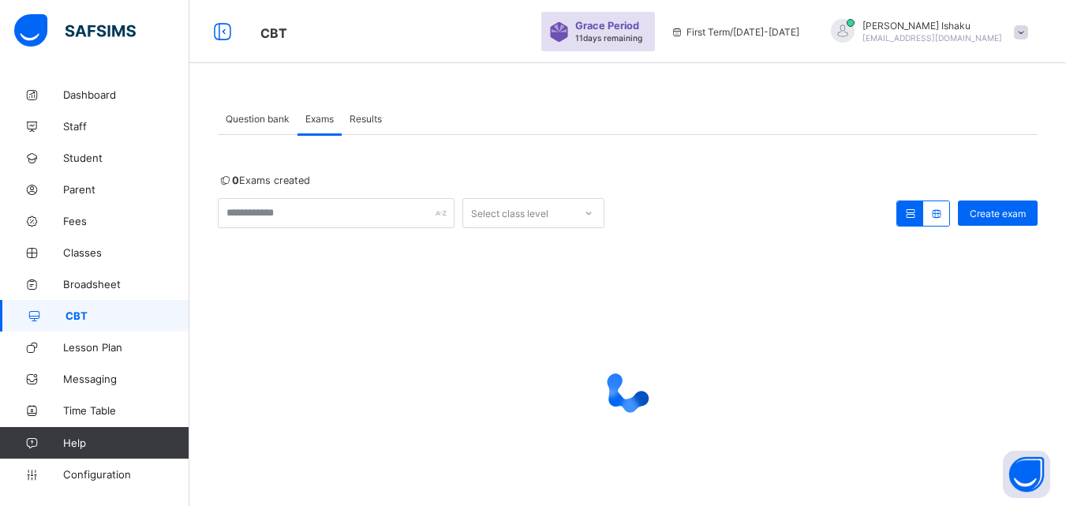
click at [245, 129] on div "Question bank" at bounding box center [258, 119] width 80 height 32
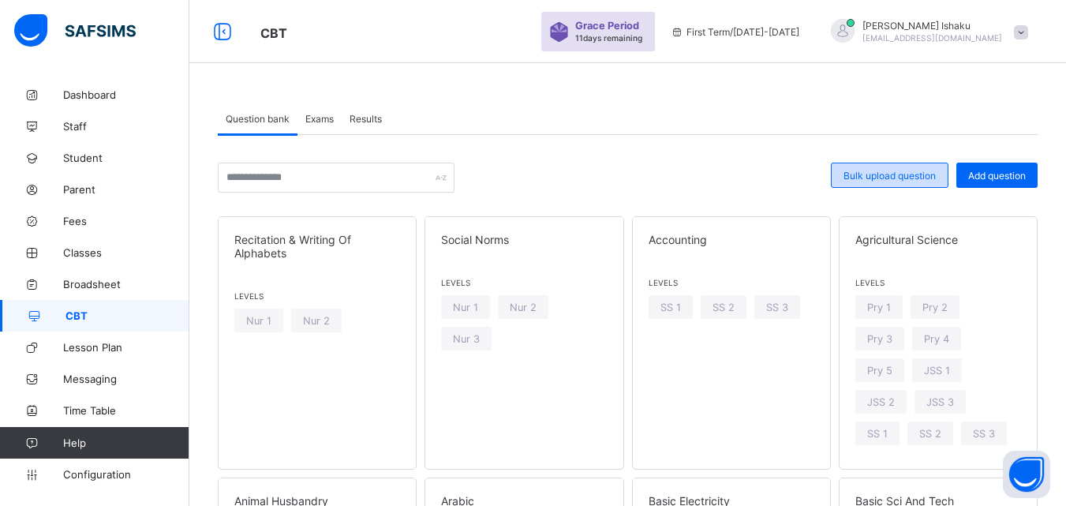
click at [872, 182] on div "Bulk upload question" at bounding box center [890, 175] width 118 height 25
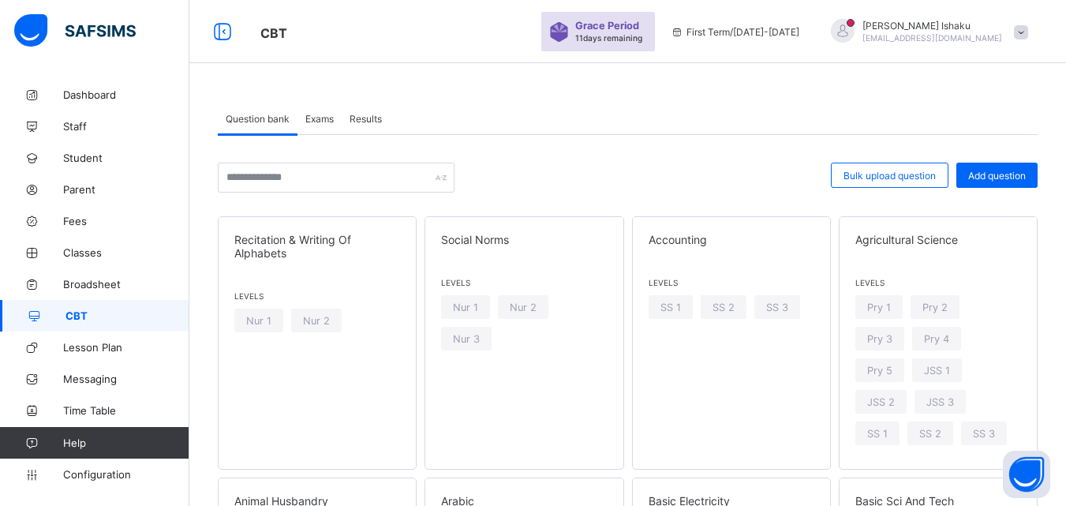
scroll to position [316, 0]
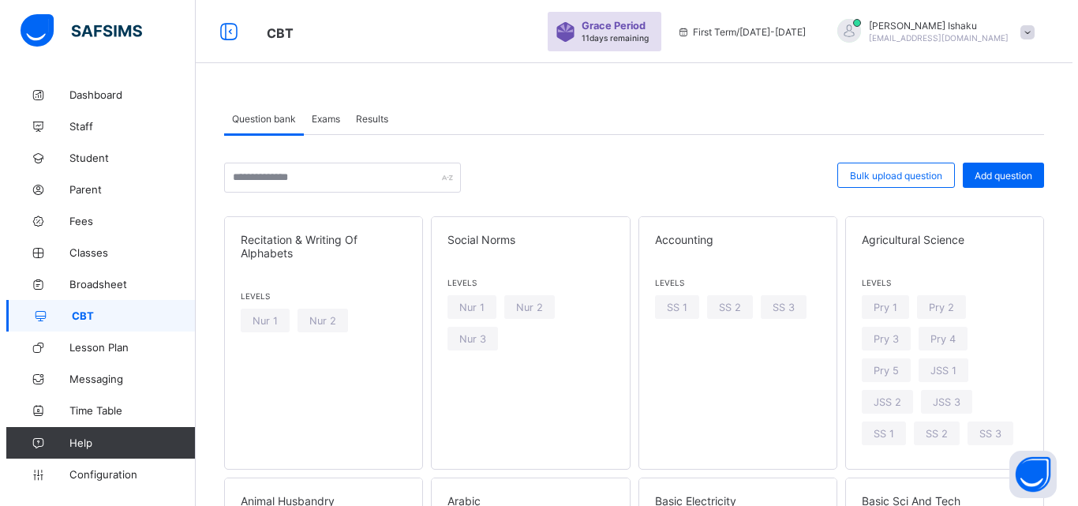
scroll to position [16, 0]
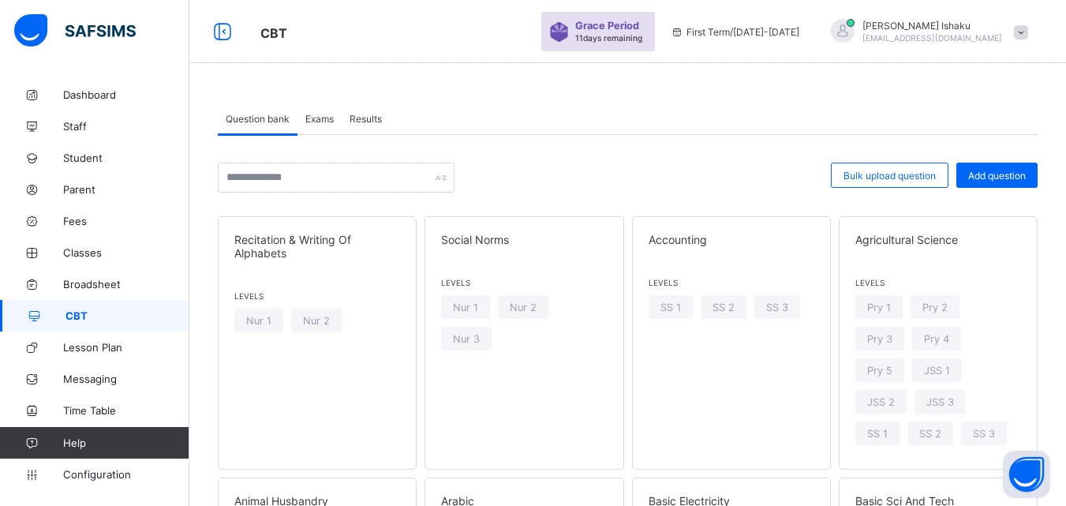
type input "**********"
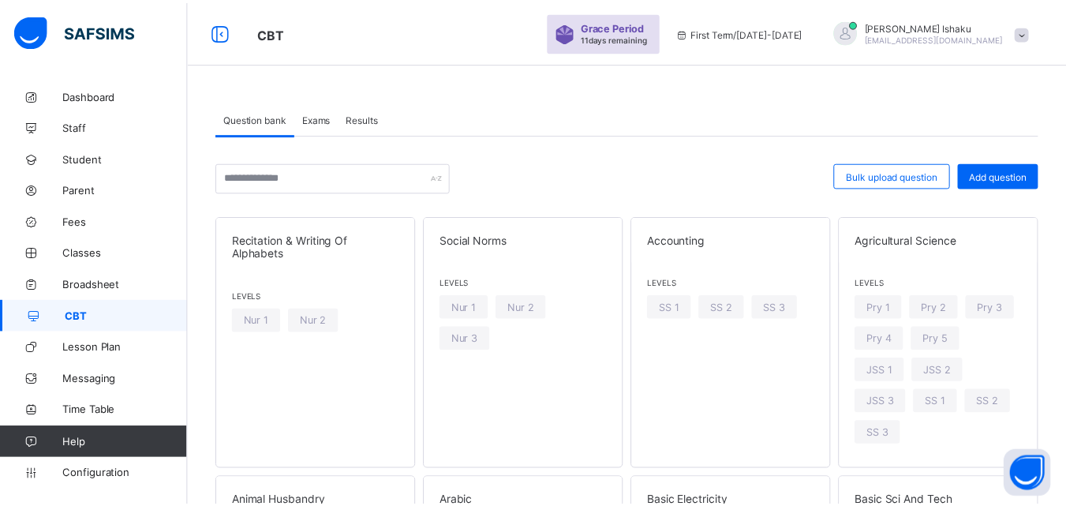
scroll to position [174, 0]
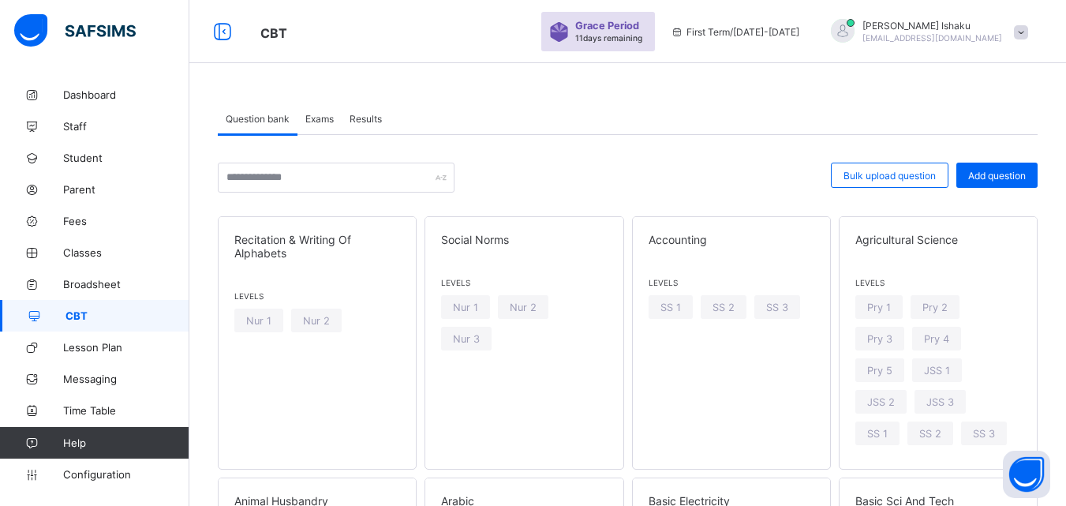
click at [325, 118] on span "Exams" at bounding box center [319, 119] width 28 height 12
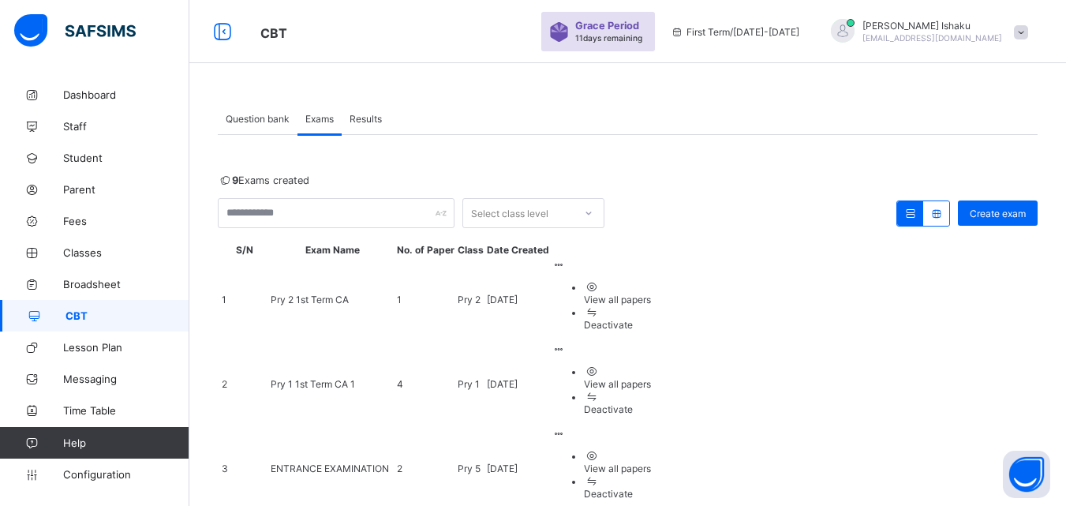
click at [355, 378] on span "Pry 1 1st Term CA 1" at bounding box center [313, 384] width 84 height 12
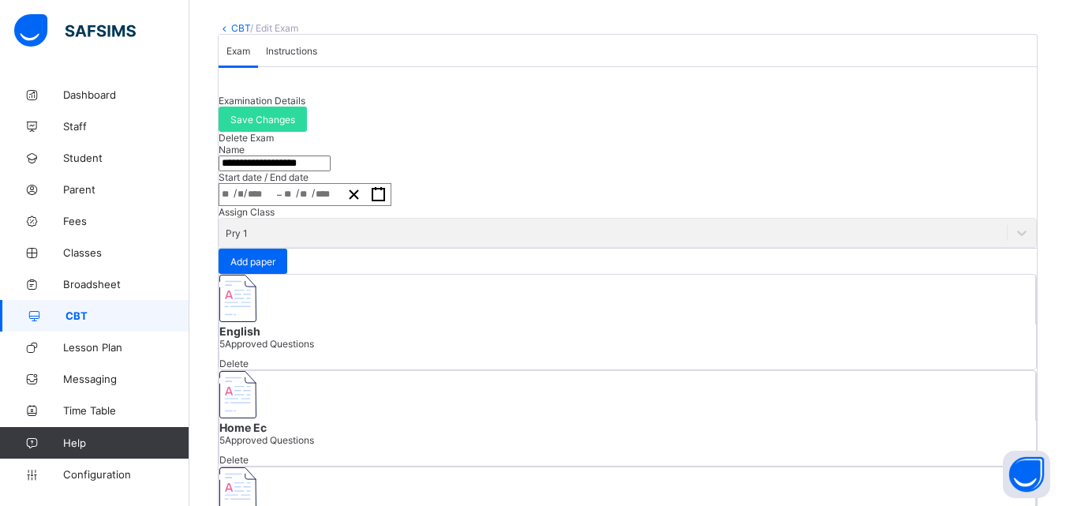
scroll to position [158, 0]
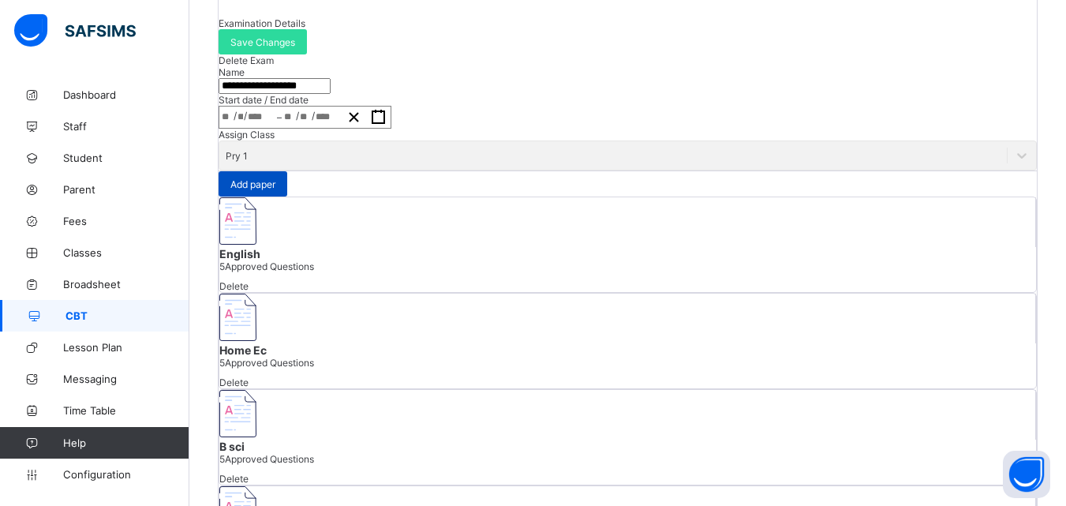
click at [275, 190] on span "Add paper" at bounding box center [252, 184] width 45 height 12
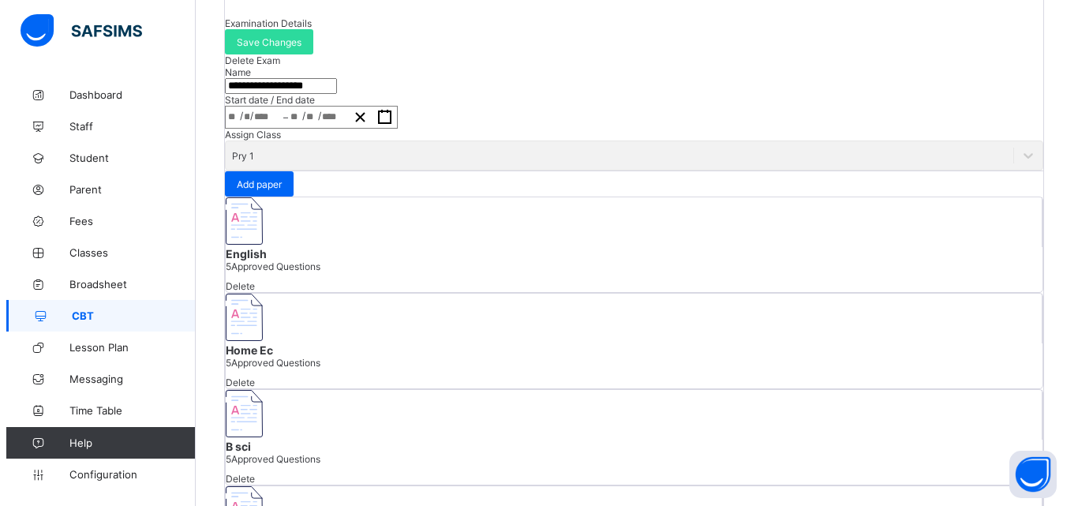
scroll to position [0, 0]
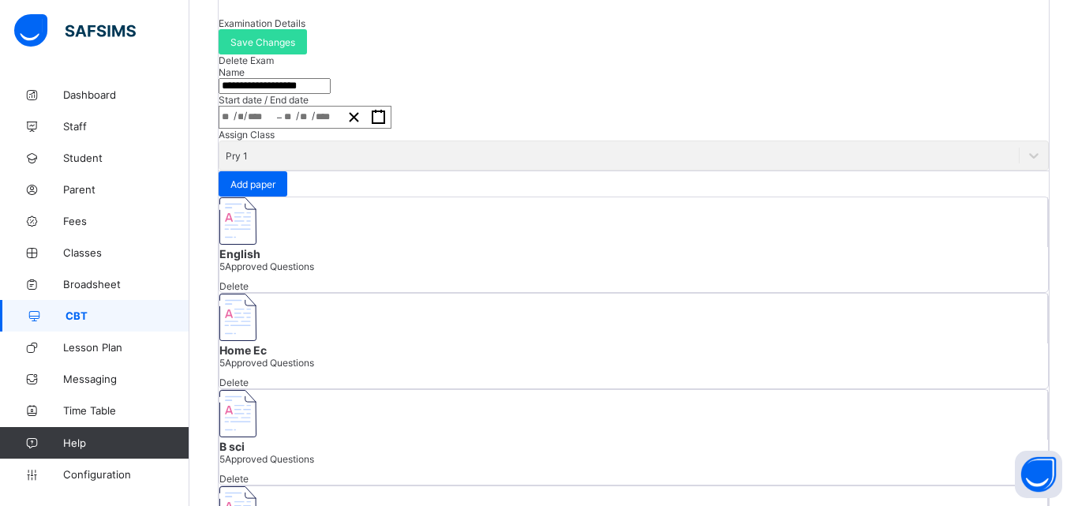
type input "**********"
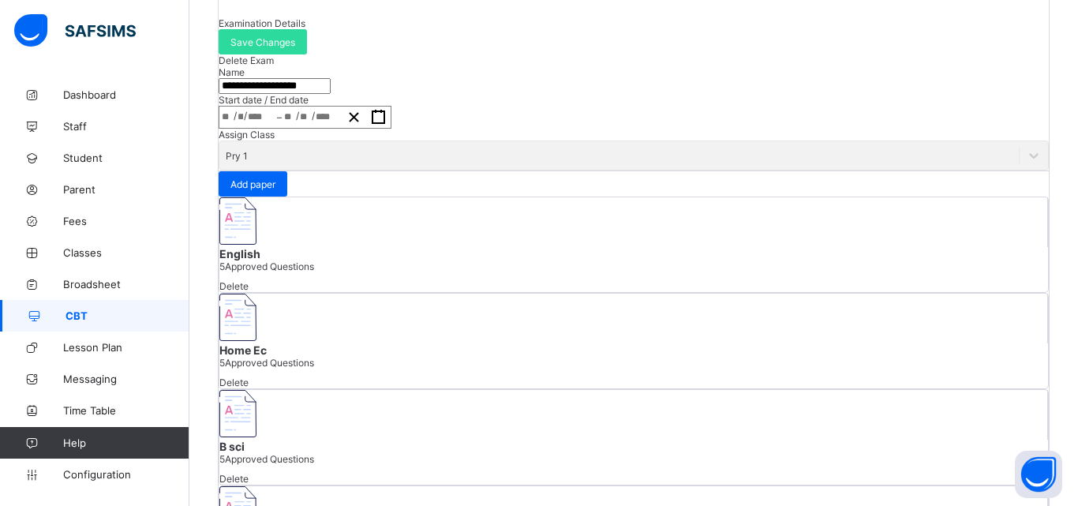
type input "**********"
type input "**"
type input "*"
type input "****"
type input "**********"
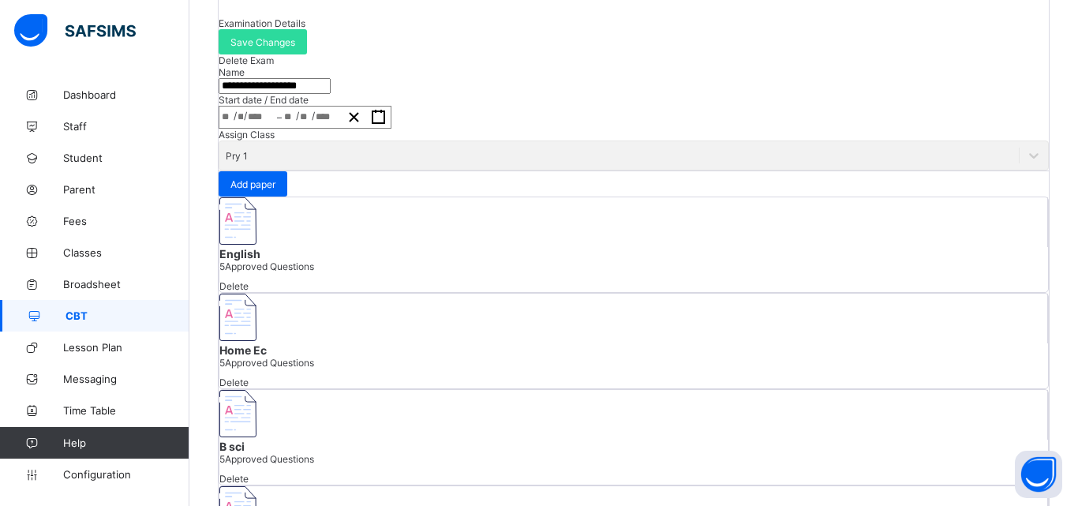
type input "**"
type input "*"
type input "****"
type input "**"
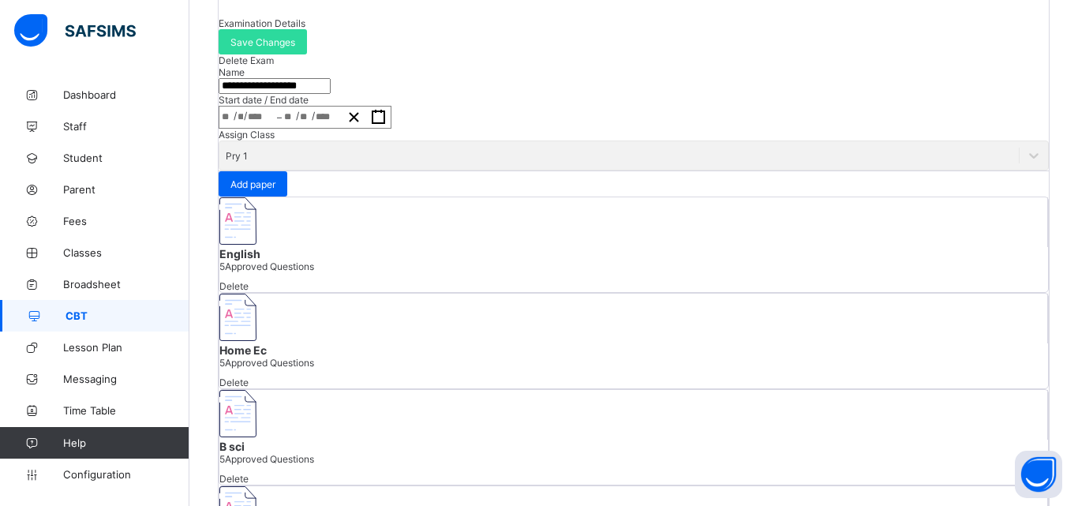
type input "**********"
type input "*"
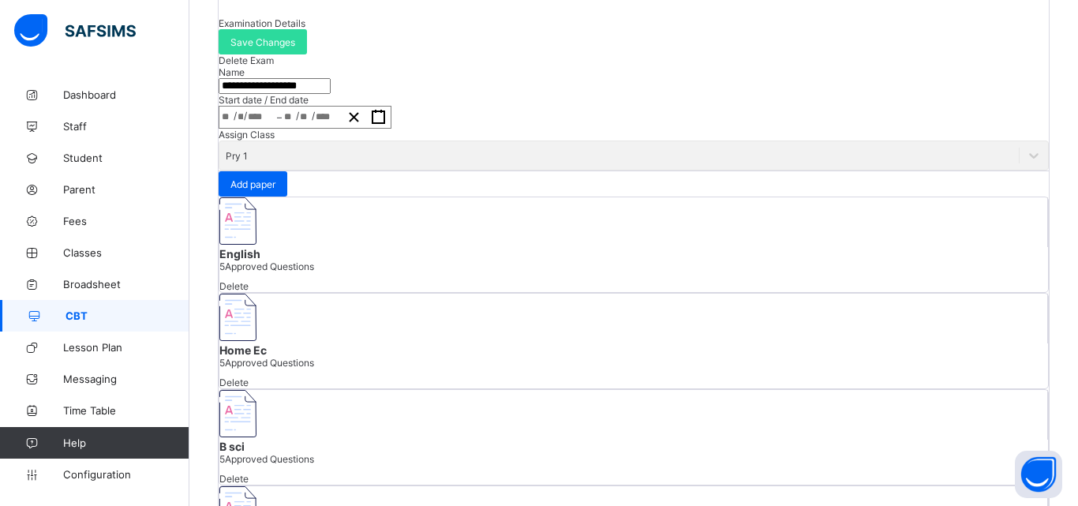
type input "**********"
type input "*"
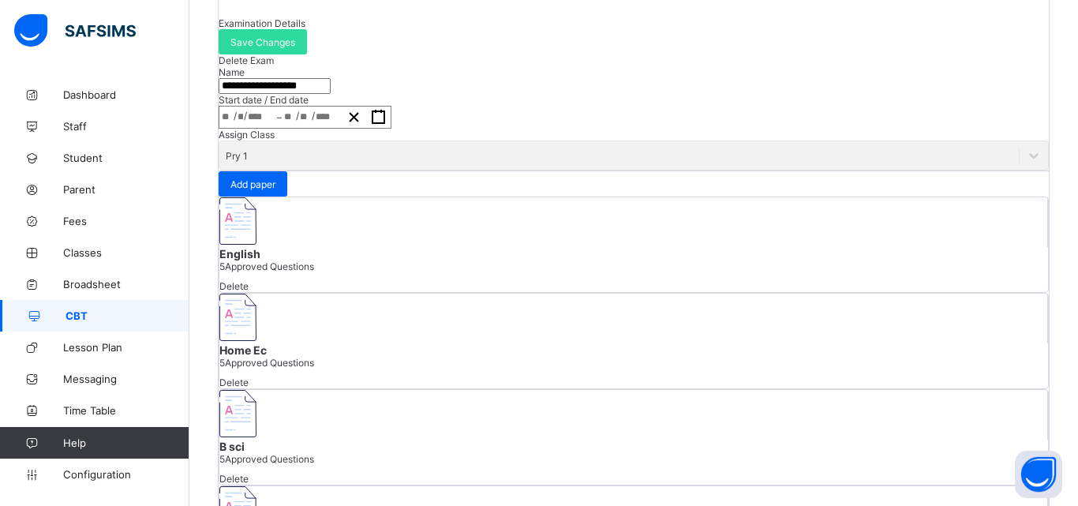
type input "**********"
type input "*"
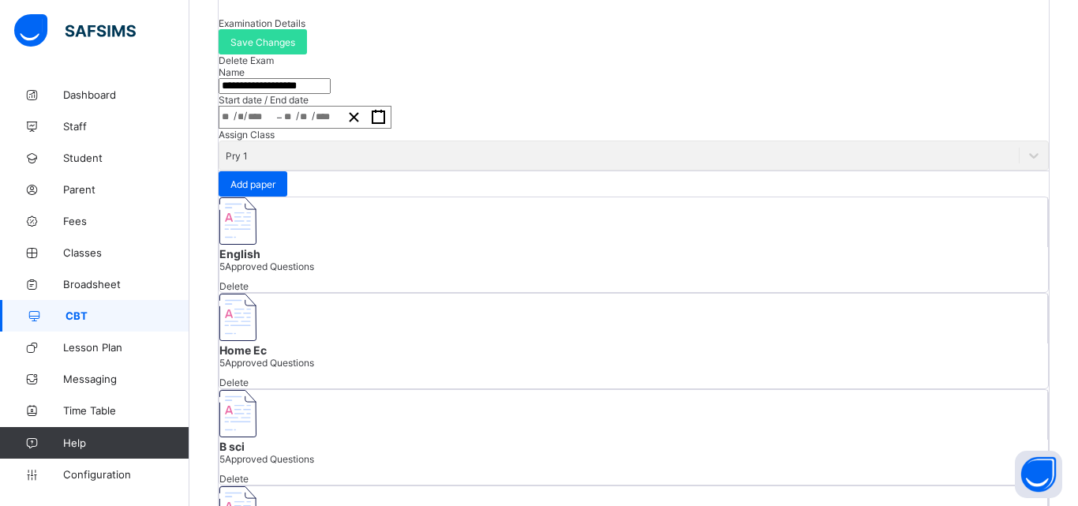
type input "**"
type input "*"
type input "**"
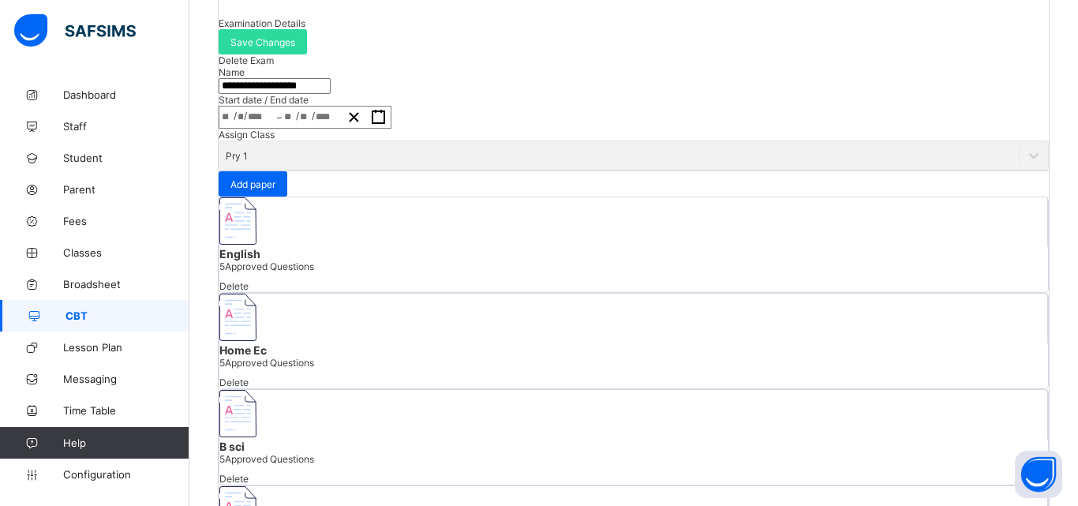
type input "**"
drag, startPoint x: 334, startPoint y: 90, endPoint x: 347, endPoint y: 90, distance: 13.4
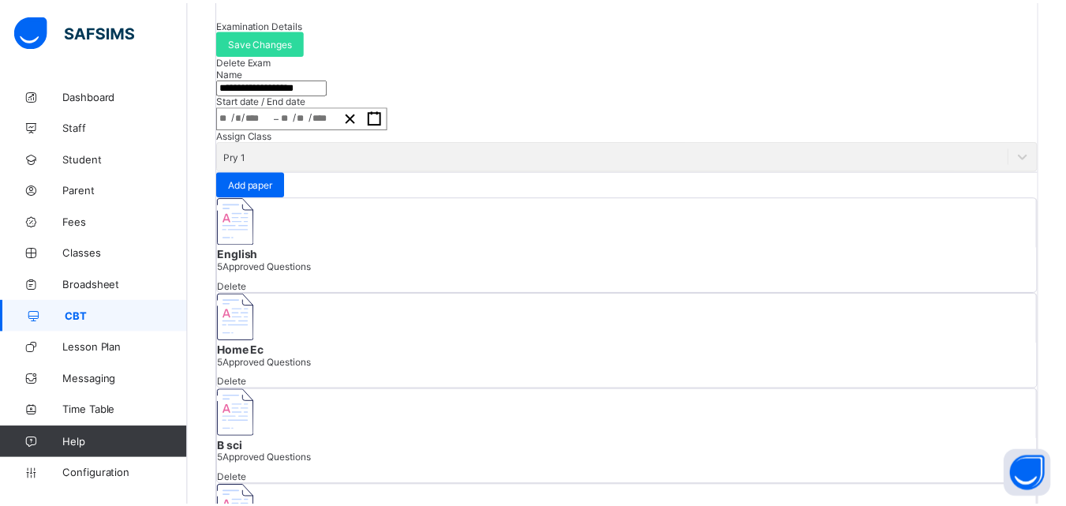
scroll to position [314, 0]
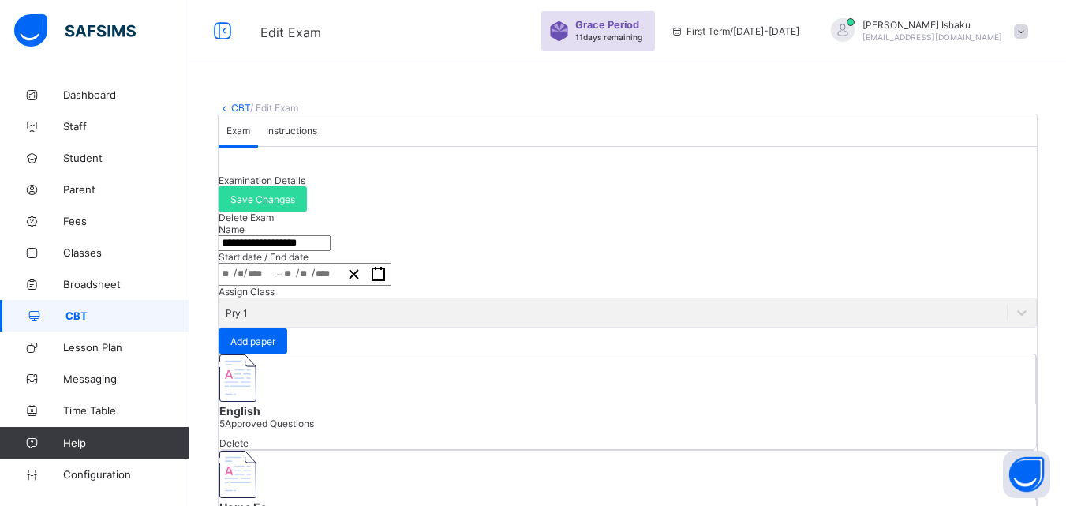
scroll to position [0, 0]
click at [235, 109] on link "CBT" at bounding box center [240, 109] width 19 height 12
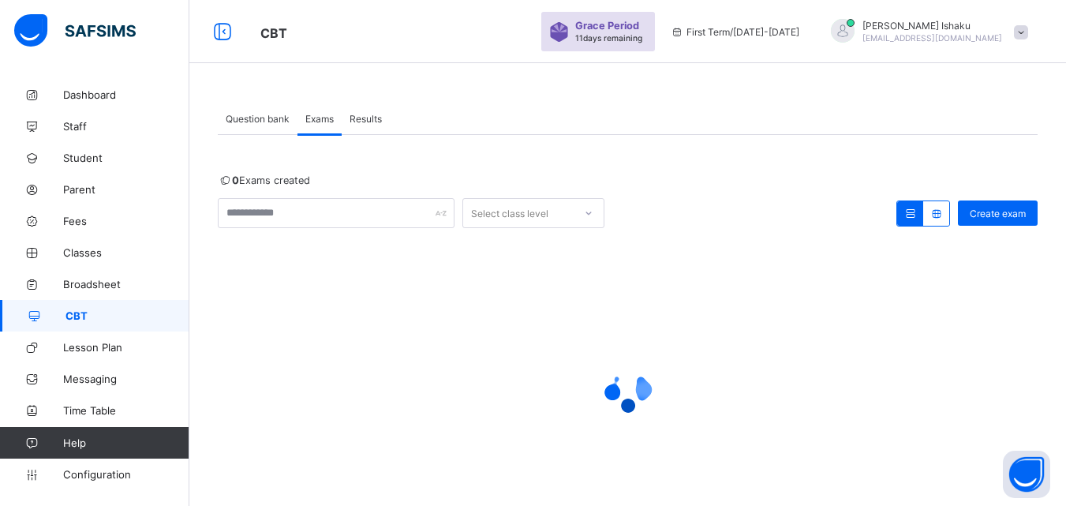
click at [253, 115] on span "Question bank" at bounding box center [258, 119] width 64 height 12
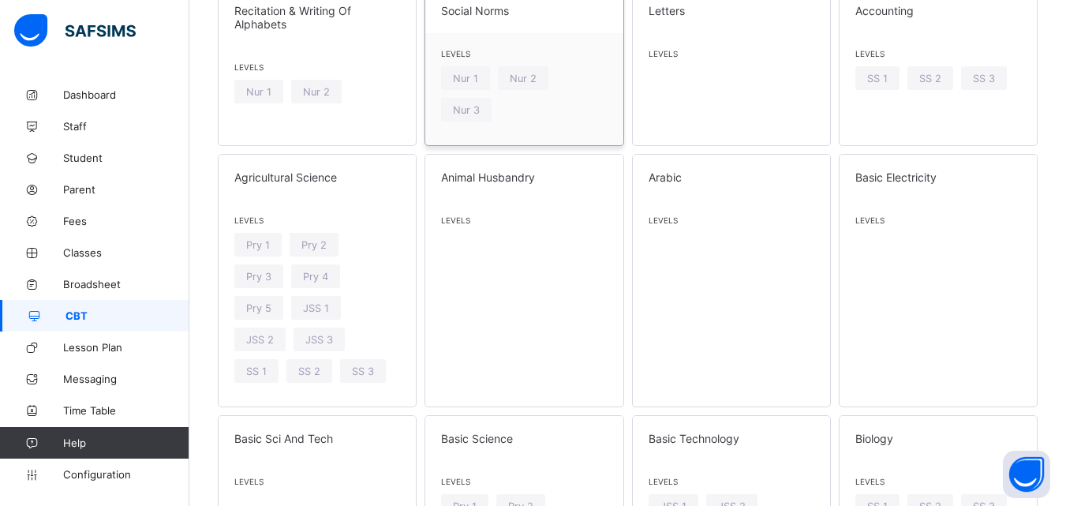
scroll to position [237, 0]
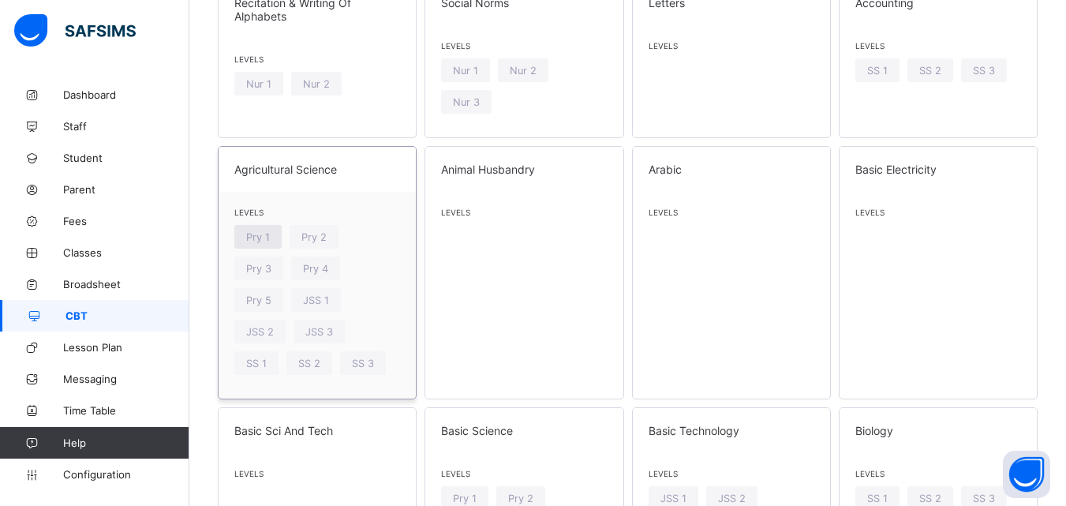
click at [264, 243] on div "Pry 1" at bounding box center [257, 237] width 47 height 24
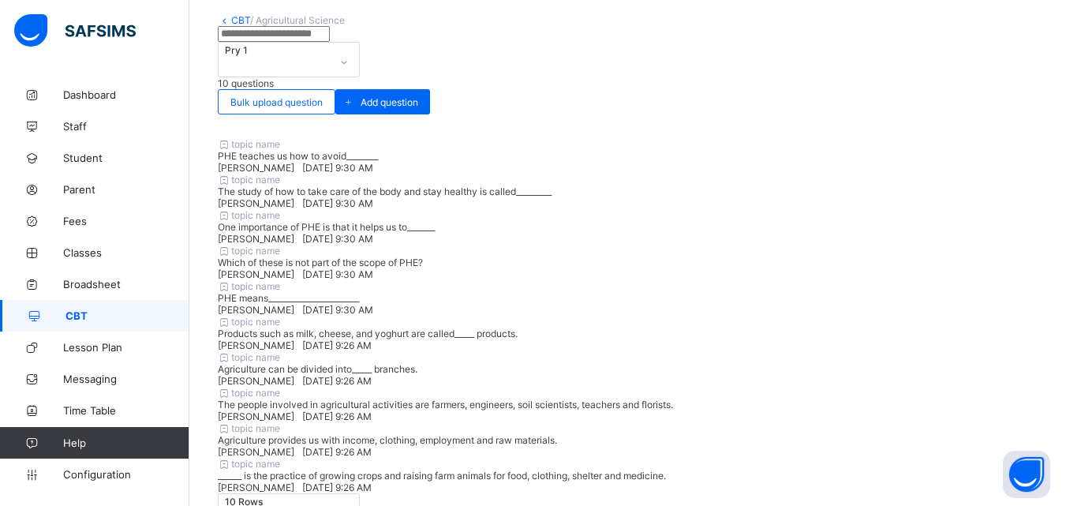
scroll to position [9, 0]
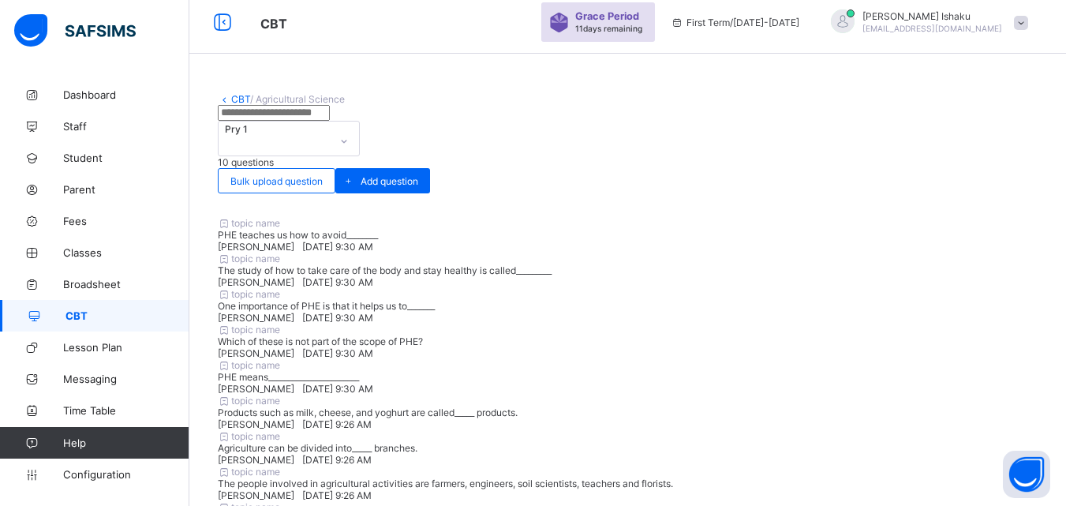
click at [330, 121] on input "text" at bounding box center [274, 113] width 112 height 16
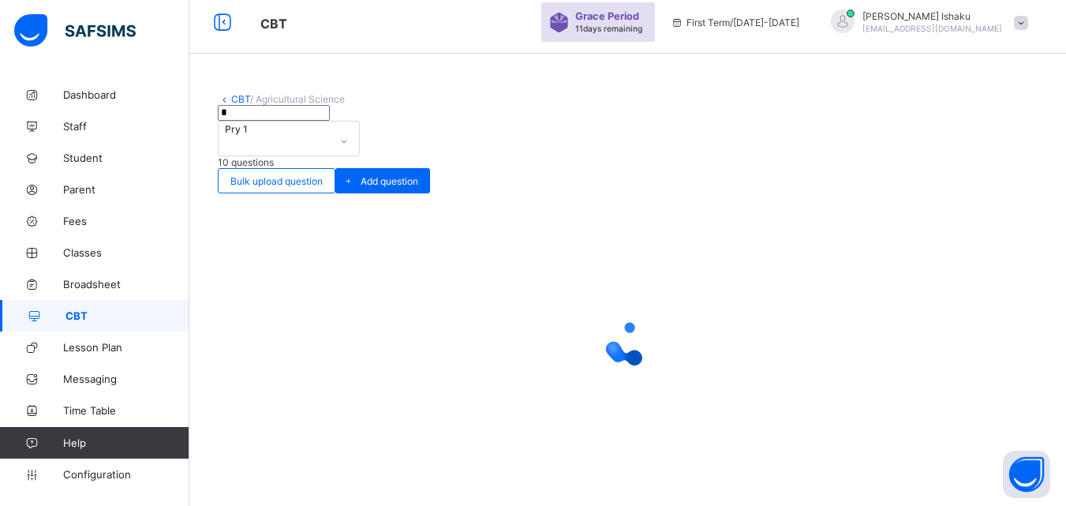
scroll to position [0, 0]
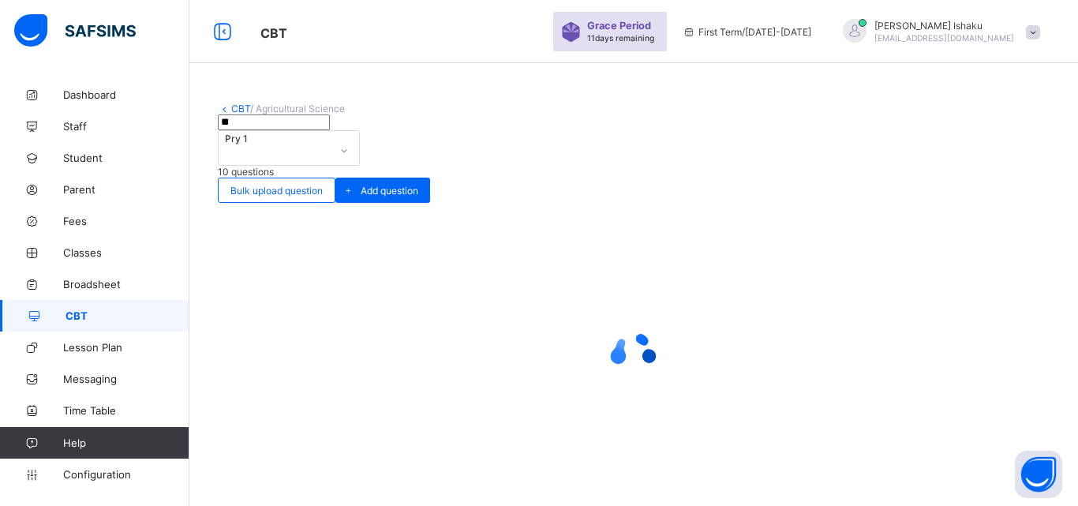
type input "***"
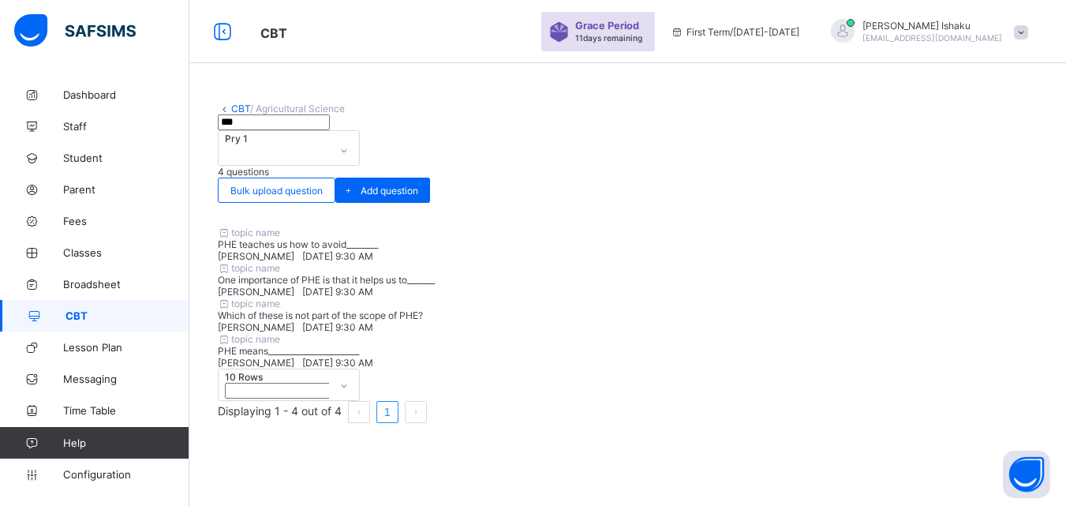
drag, startPoint x: 313, startPoint y: 149, endPoint x: 212, endPoint y: 149, distance: 100.2
click at [212, 149] on div "CBT / Agricultural Science *** Pry 1 4 questions Bulk upload question Add quest…" at bounding box center [627, 274] width 877 height 391
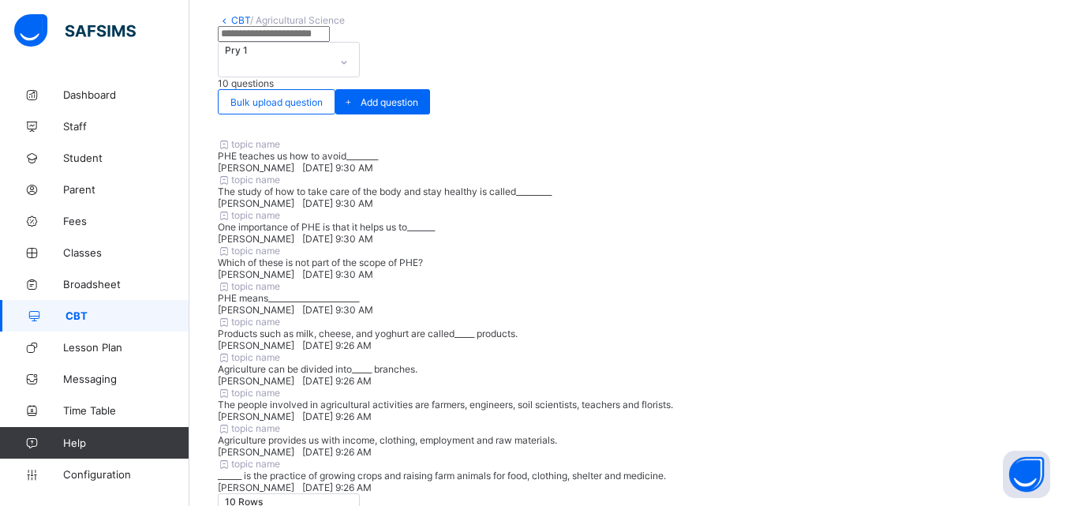
scroll to position [79, 0]
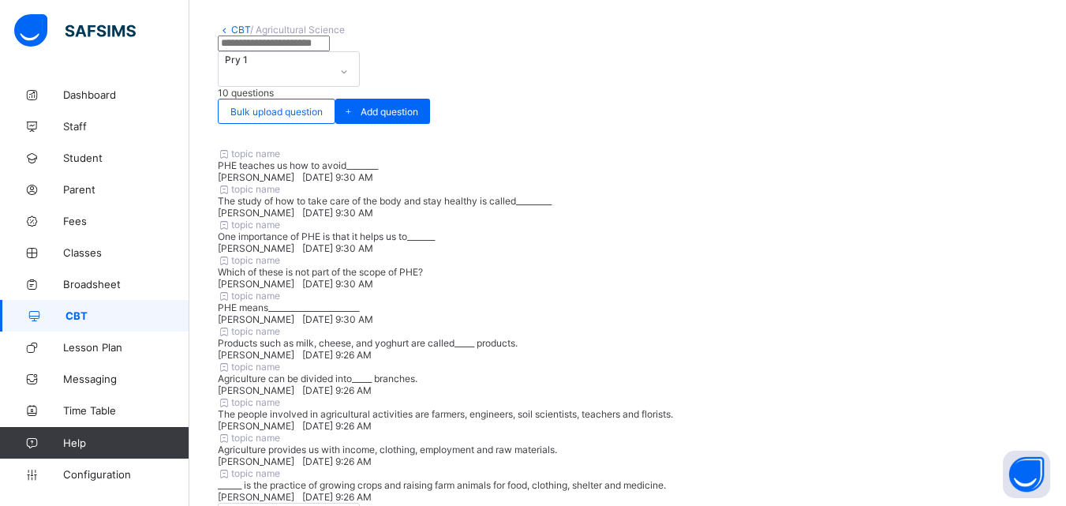
click at [271, 168] on div "topic name PHE teaches us how to avoid________ Michael Ishaku Tue, Oct 7, 2025 …" at bounding box center [628, 166] width 820 height 36
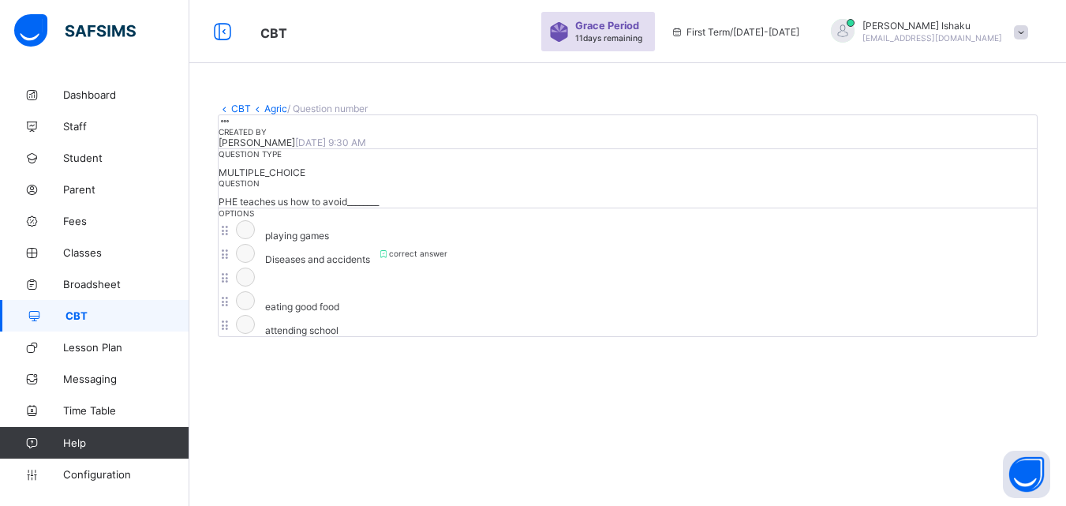
click at [232, 127] on icon at bounding box center [225, 121] width 13 height 12
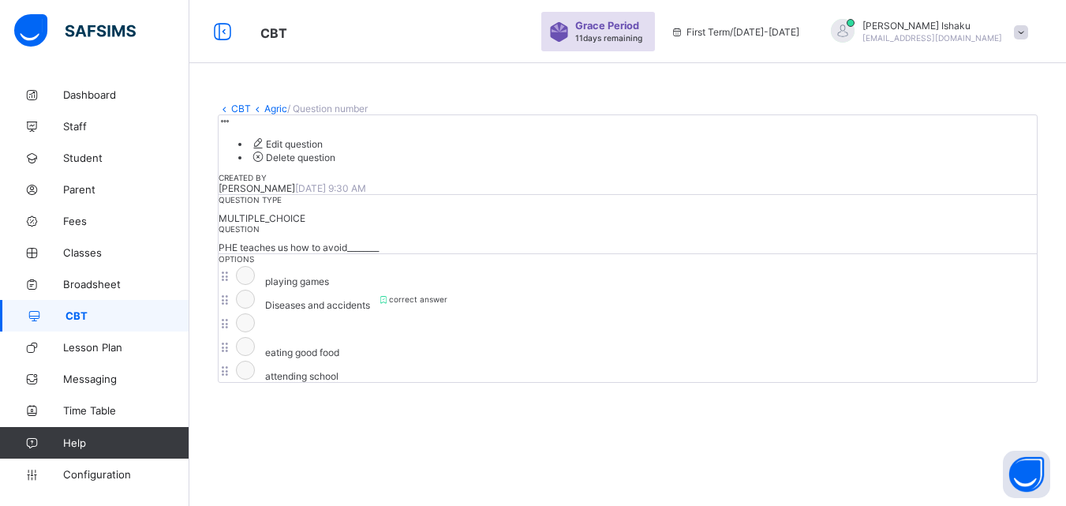
click at [335, 163] on span "Delete question" at bounding box center [292, 158] width 85 height 12
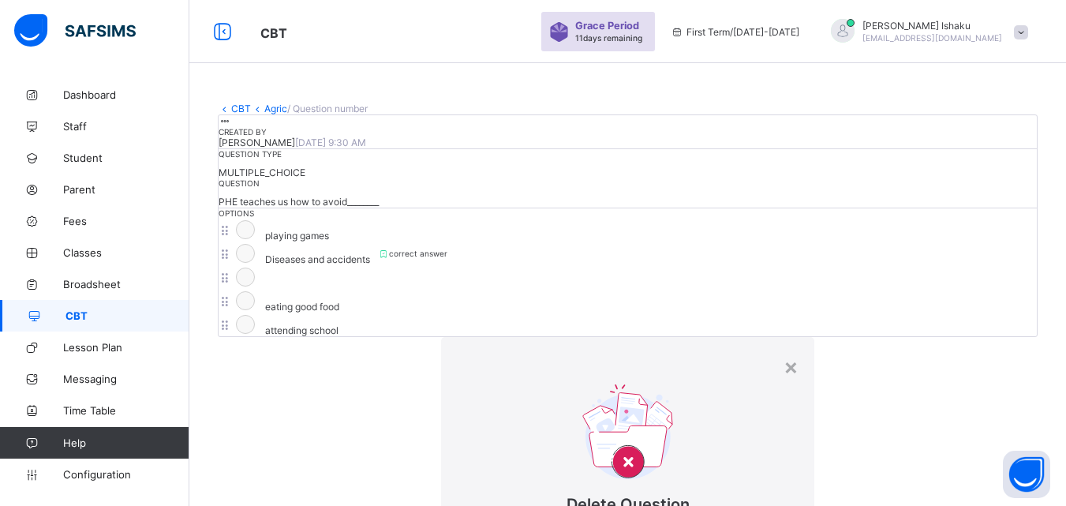
click at [784, 353] on div "×" at bounding box center [791, 366] width 15 height 27
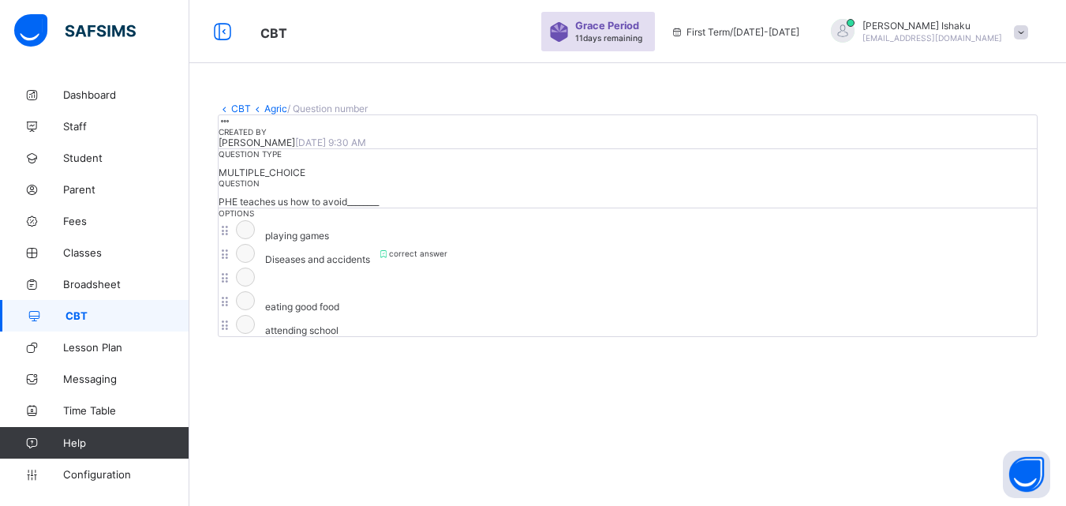
click at [224, 110] on icon at bounding box center [224, 109] width 13 height 12
click at [218, 35] on icon at bounding box center [222, 32] width 27 height 23
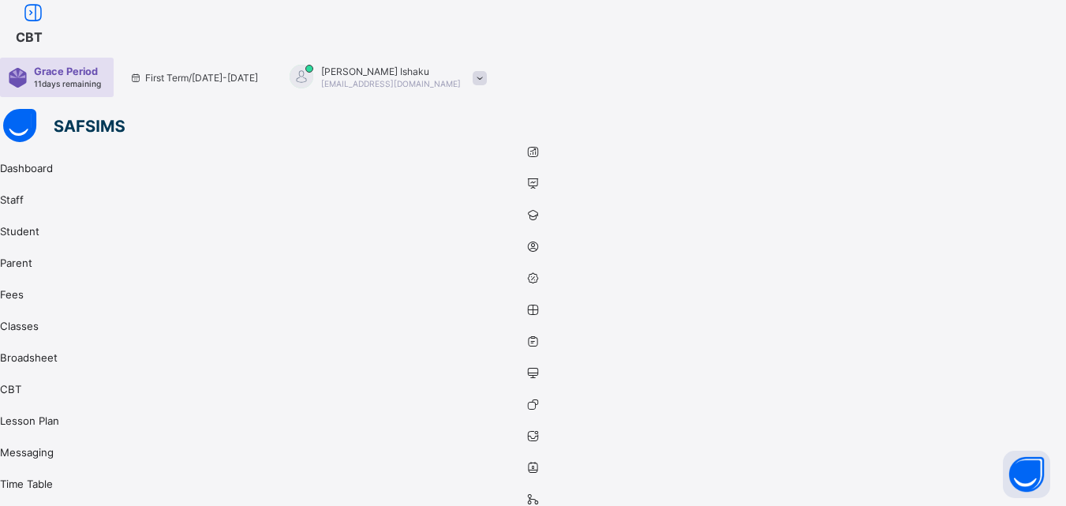
drag, startPoint x: 912, startPoint y: 175, endPoint x: 853, endPoint y: 177, distance: 58.4
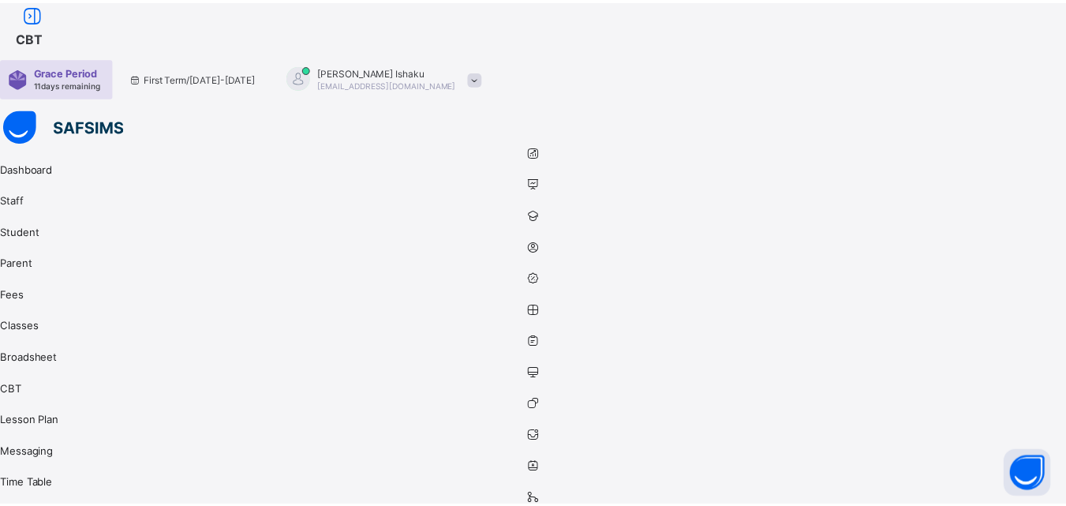
scroll to position [616, 0]
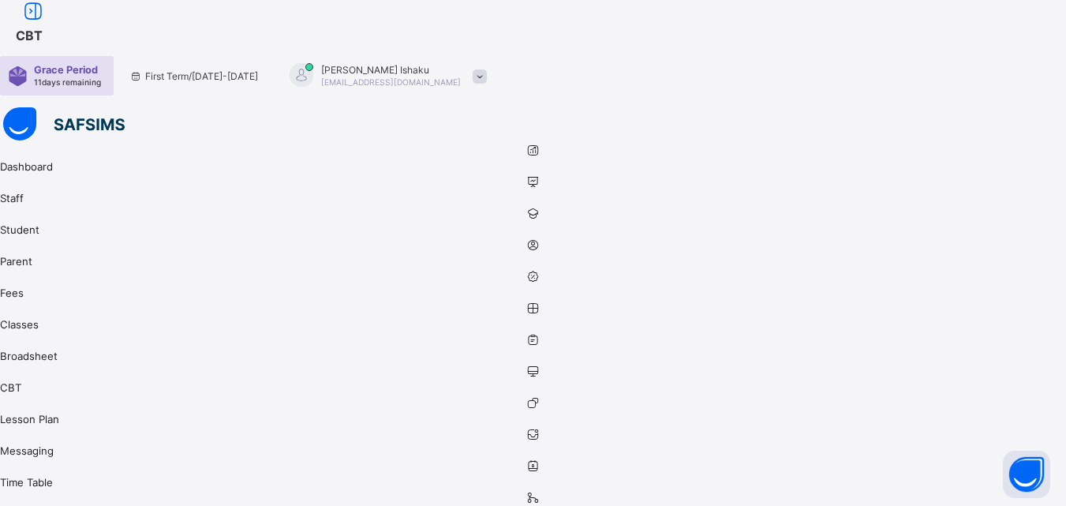
scroll to position [0, 0]
type input "*"
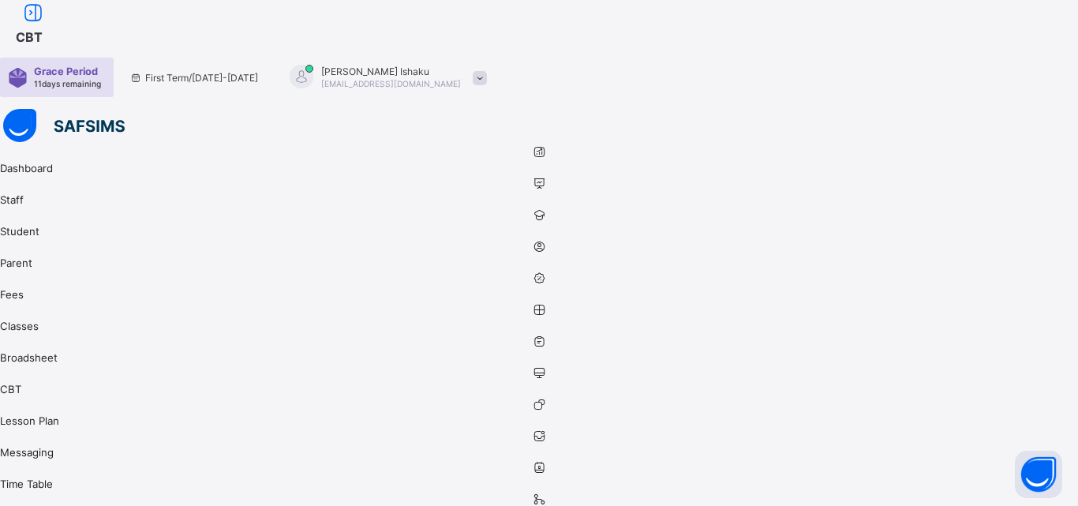
drag, startPoint x: 743, startPoint y: 507, endPoint x: 756, endPoint y: 441, distance: 66.7
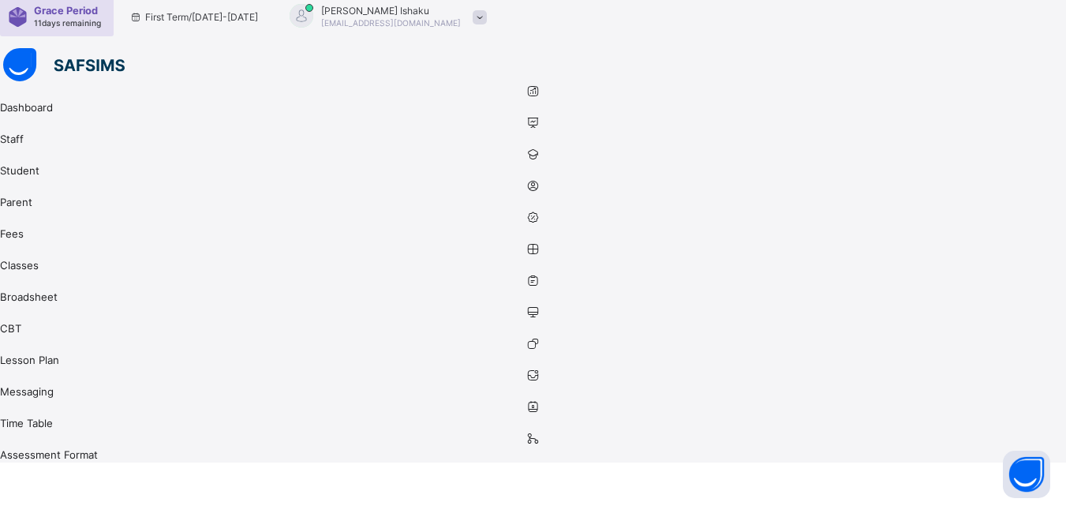
scroll to position [69, 0]
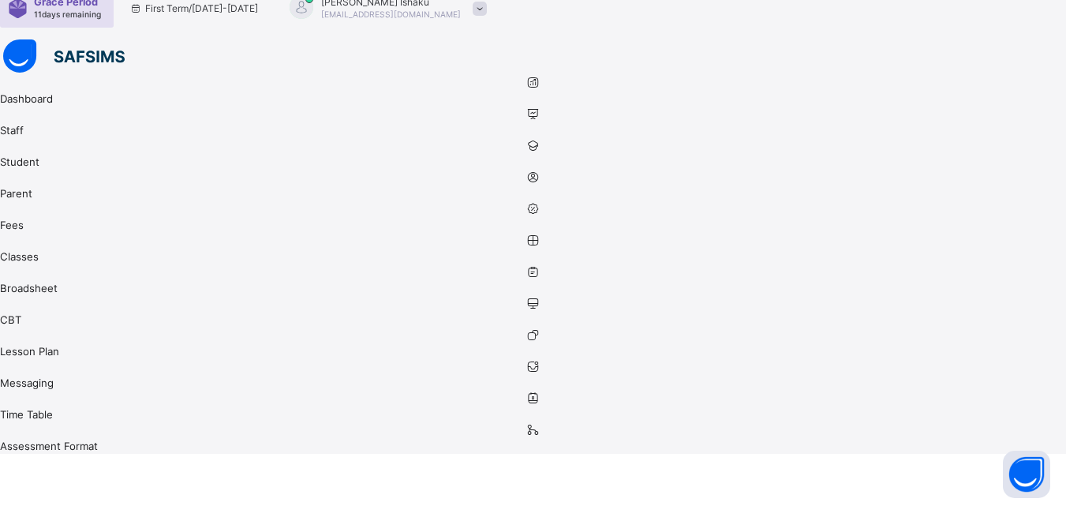
click at [22, 278] on icon at bounding box center [533, 272] width 1066 height 12
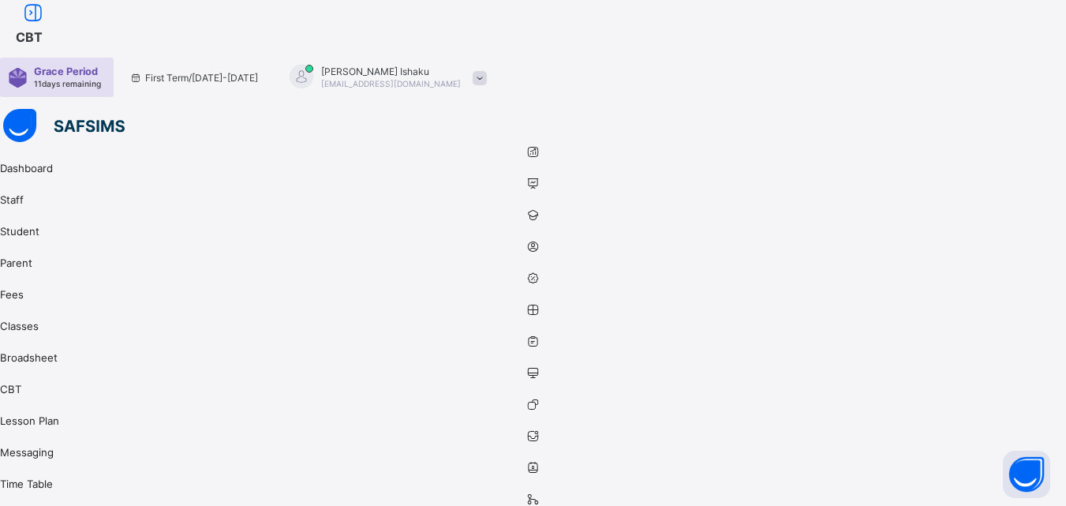
click at [42, 365] on link "CBT" at bounding box center [533, 381] width 1066 height 32
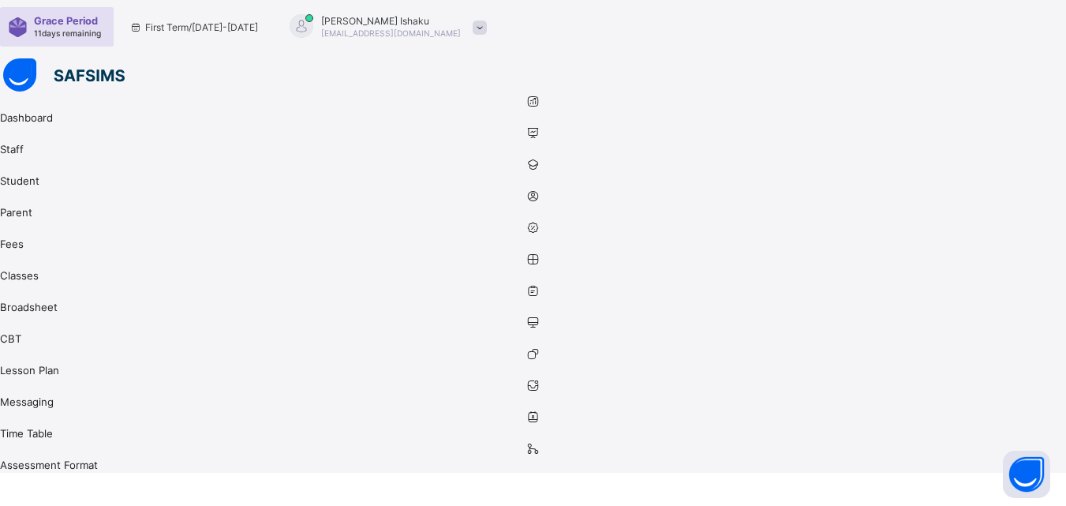
scroll to position [58, 0]
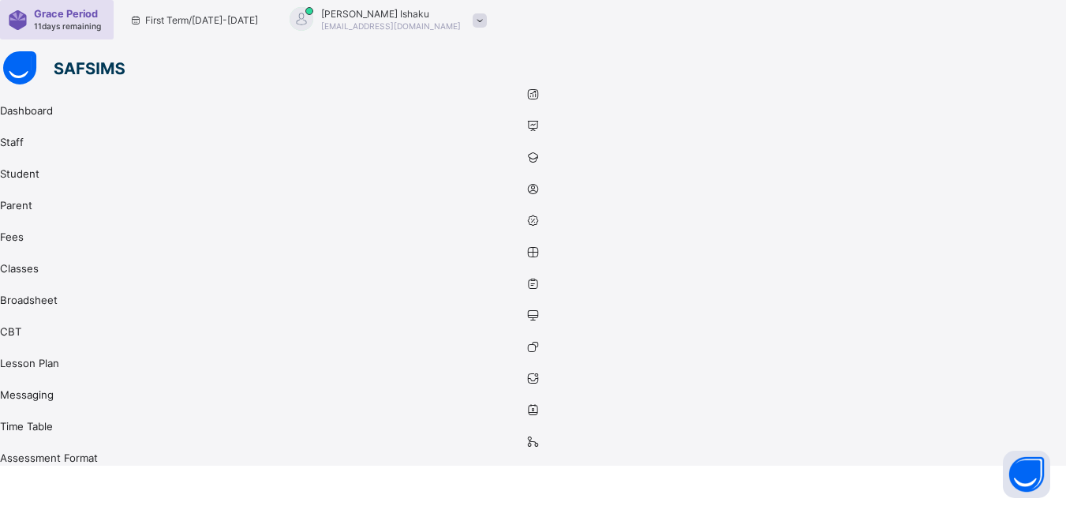
drag, startPoint x: 756, startPoint y: 177, endPoint x: 747, endPoint y: 177, distance: 9.5
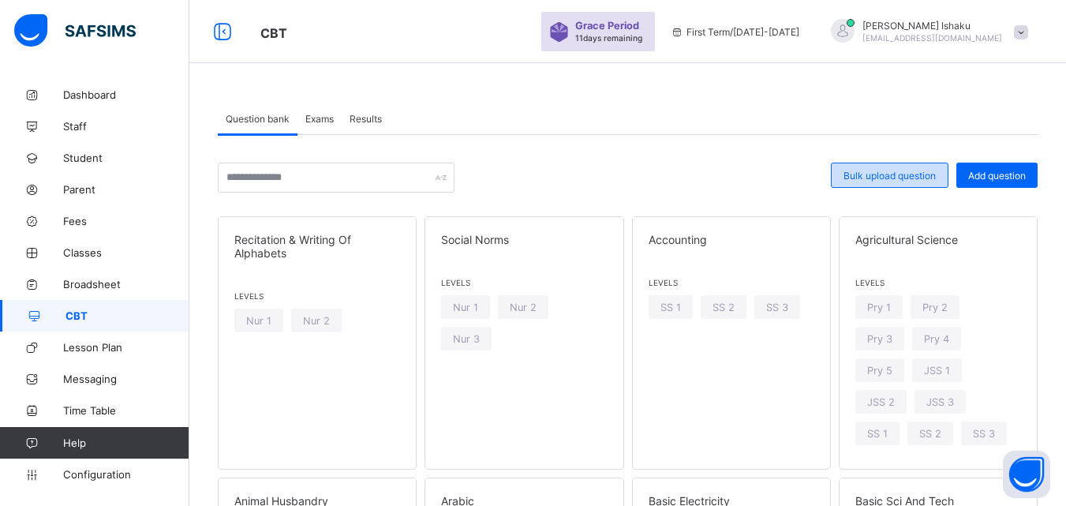
click at [903, 184] on div "Bulk upload question" at bounding box center [890, 175] width 118 height 25
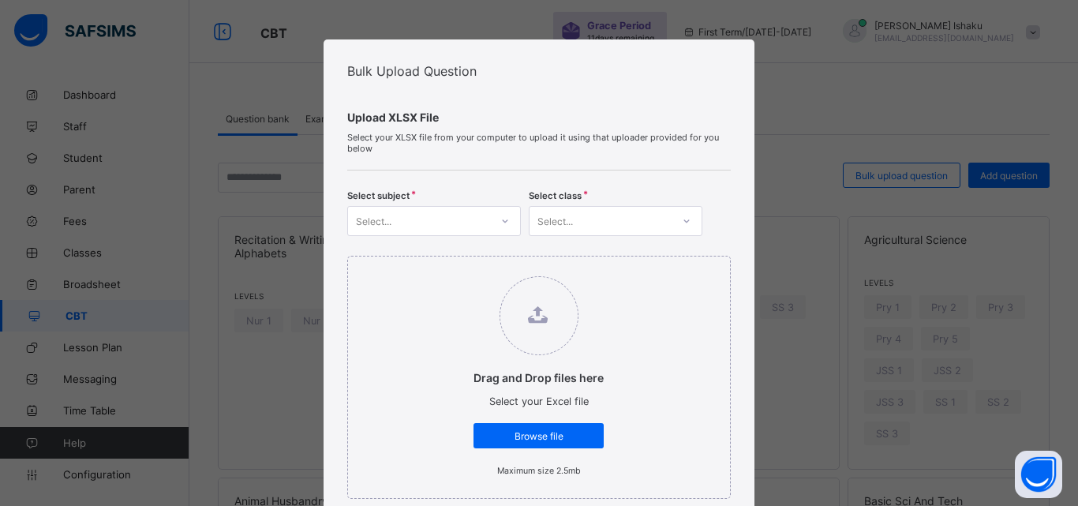
click at [414, 215] on div "Select..." at bounding box center [419, 221] width 142 height 22
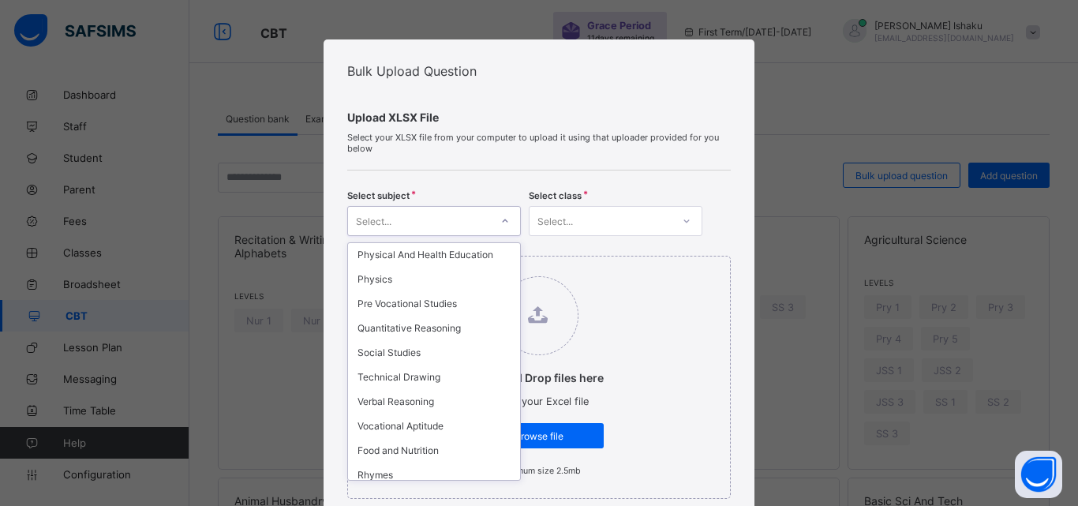
scroll to position [789, 0]
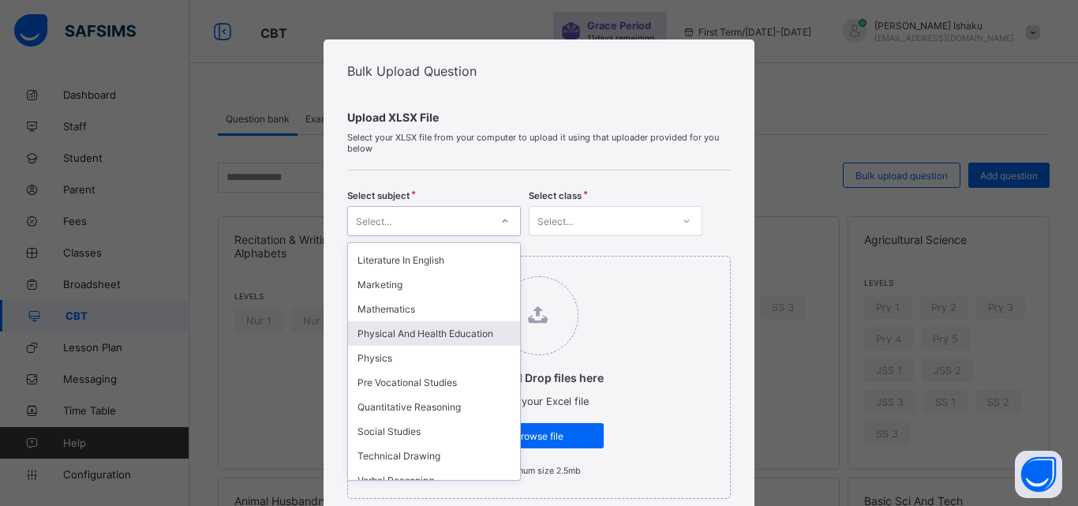
click at [391, 321] on div "Physical And Health Education" at bounding box center [434, 333] width 172 height 24
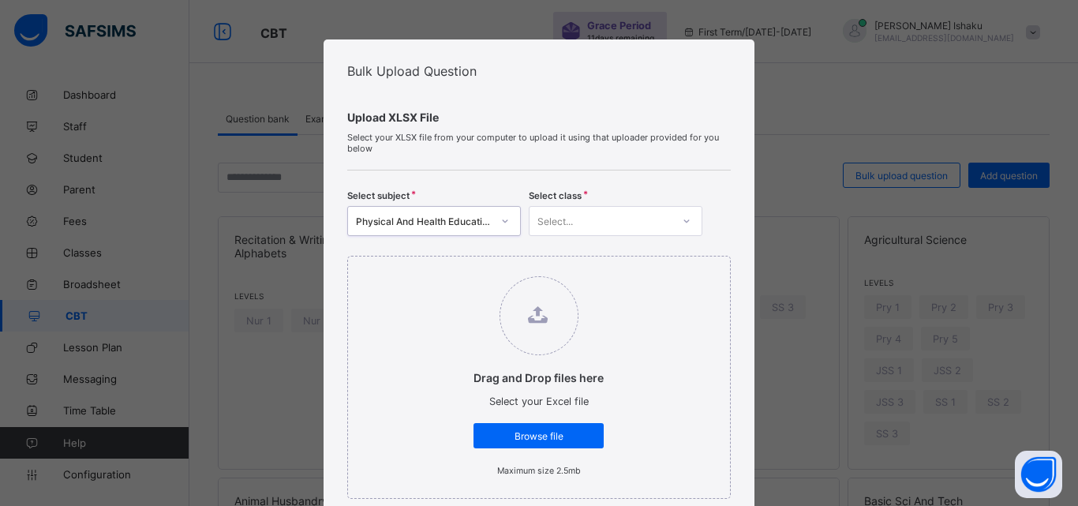
click at [564, 229] on div "Select..." at bounding box center [555, 221] width 36 height 30
click at [459, 230] on div "Physical And Health Education" at bounding box center [419, 221] width 142 height 22
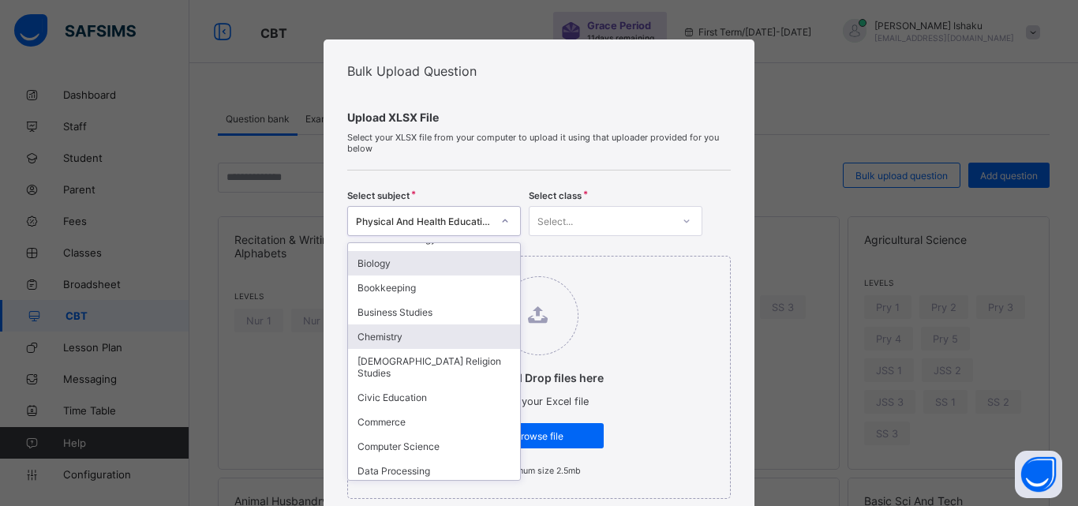
scroll to position [316, 0]
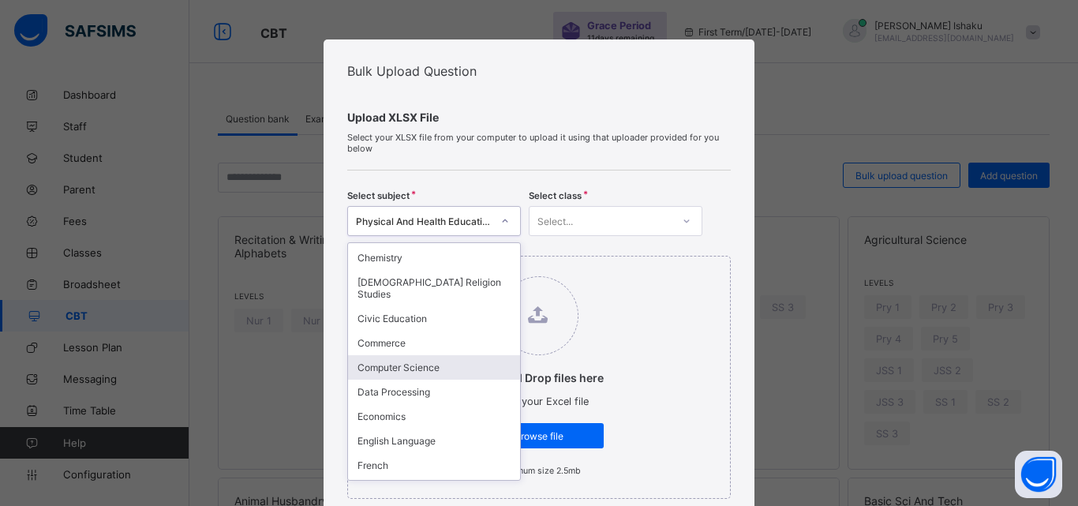
click at [383, 372] on div "Computer Science" at bounding box center [434, 367] width 172 height 24
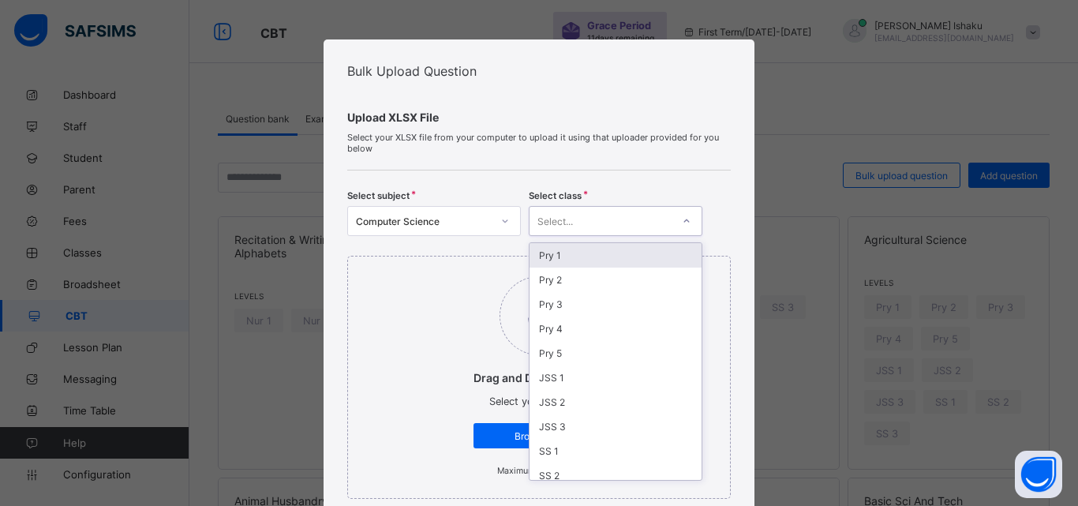
click at [559, 227] on div "Select..." at bounding box center [555, 221] width 36 height 30
click at [481, 224] on div "Computer Science" at bounding box center [424, 221] width 136 height 12
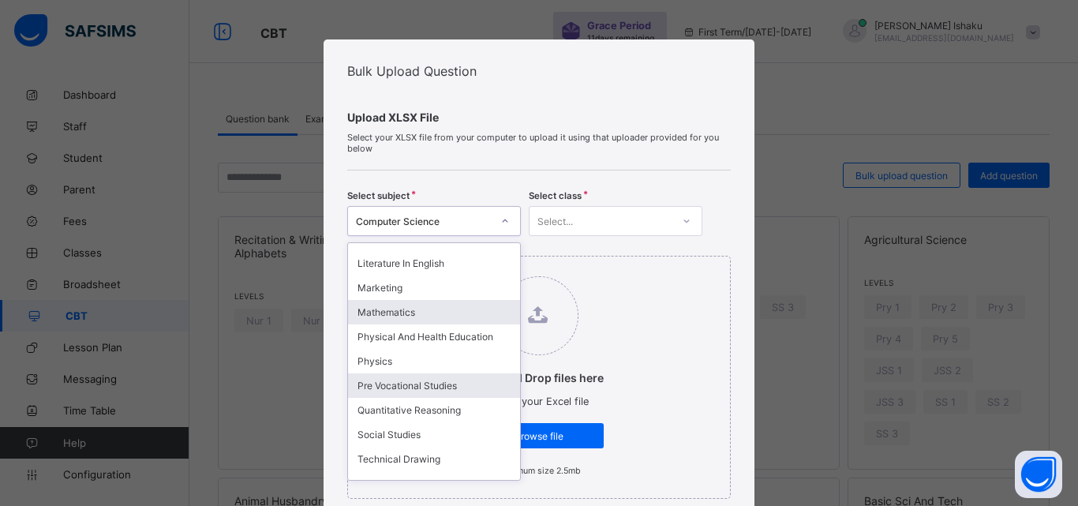
scroll to position [789, 0]
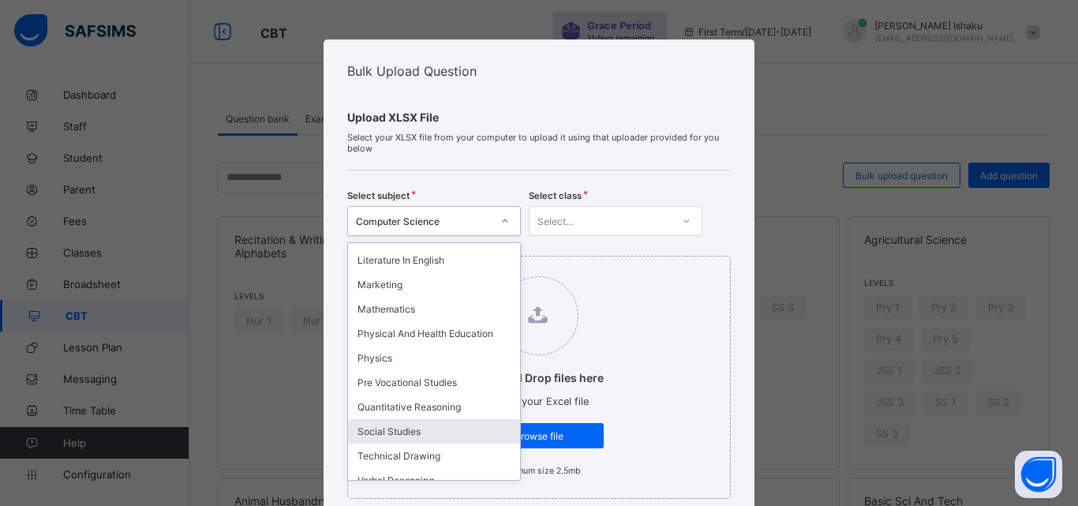
click at [363, 419] on div "Social Studies" at bounding box center [434, 431] width 172 height 24
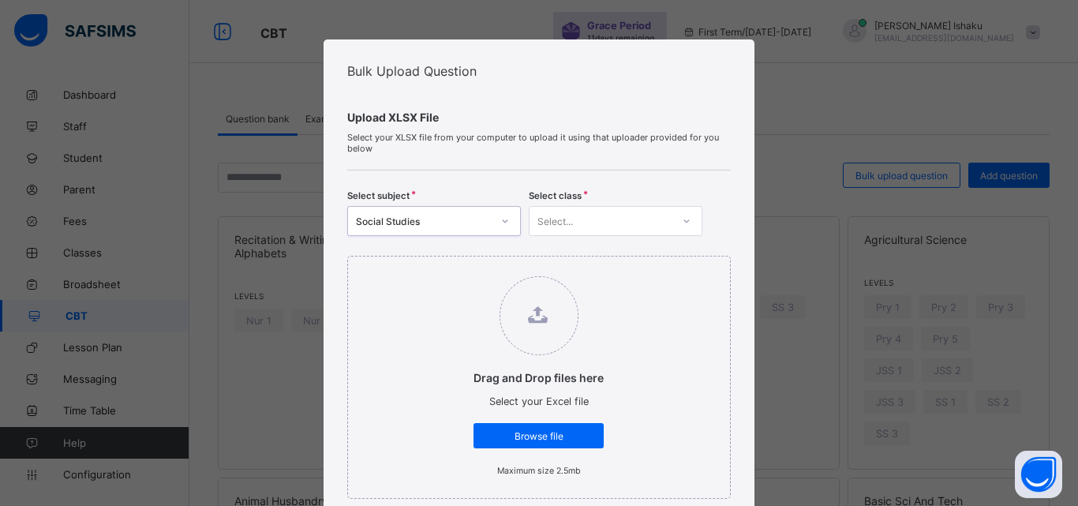
click at [562, 232] on div "Select..." at bounding box center [616, 221] width 174 height 30
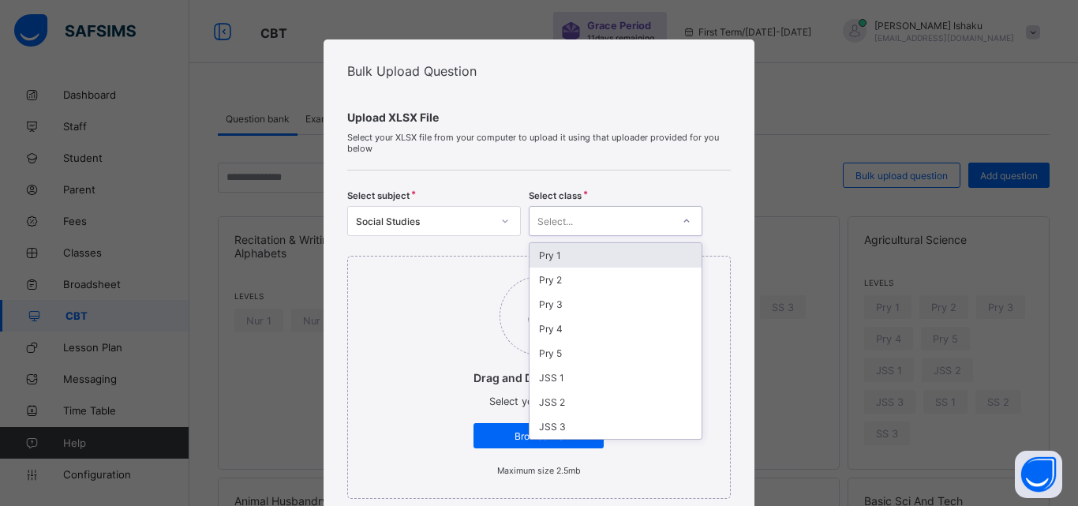
click at [556, 255] on div "Pry 1" at bounding box center [616, 255] width 172 height 24
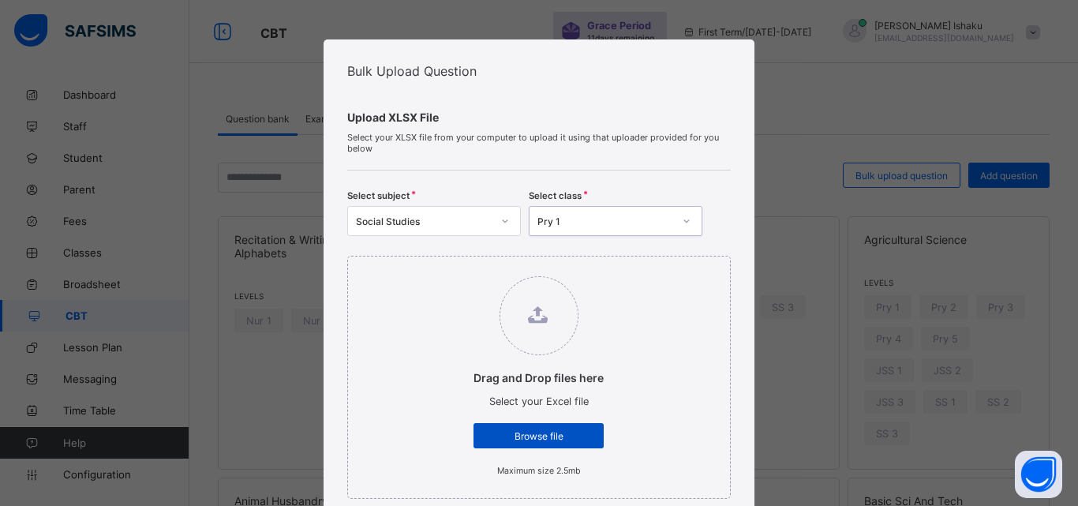
click at [560, 435] on span "Browse file" at bounding box center [538, 436] width 107 height 12
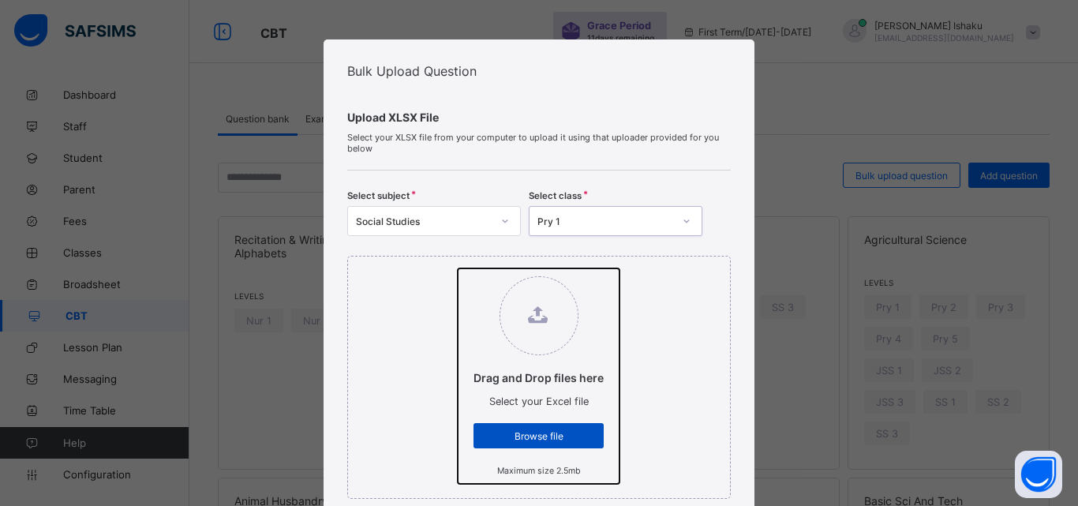
click at [458, 268] on input "Drag and Drop files here Select your Excel file Browse file Maximum size 2.5mb" at bounding box center [458, 268] width 0 height 0
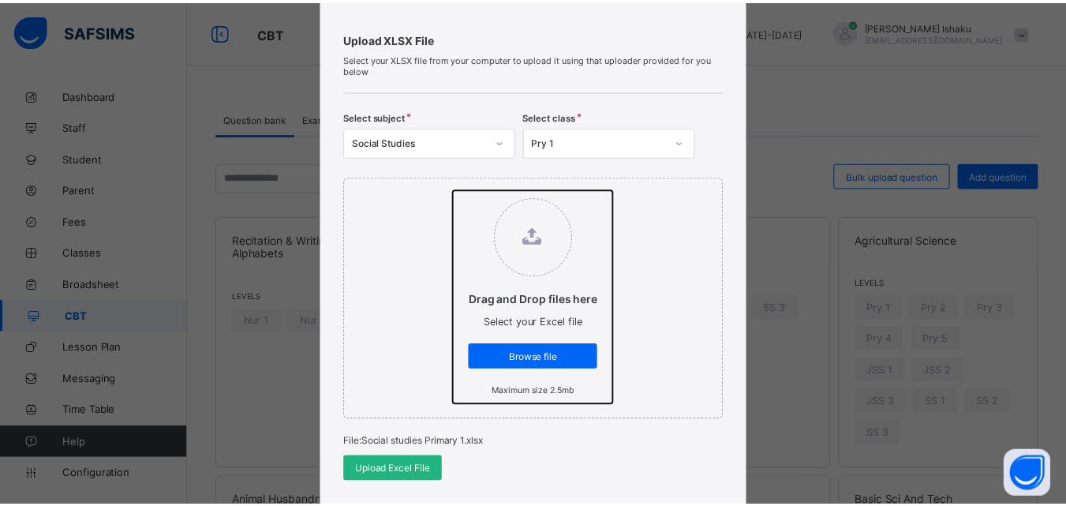
scroll to position [237, 0]
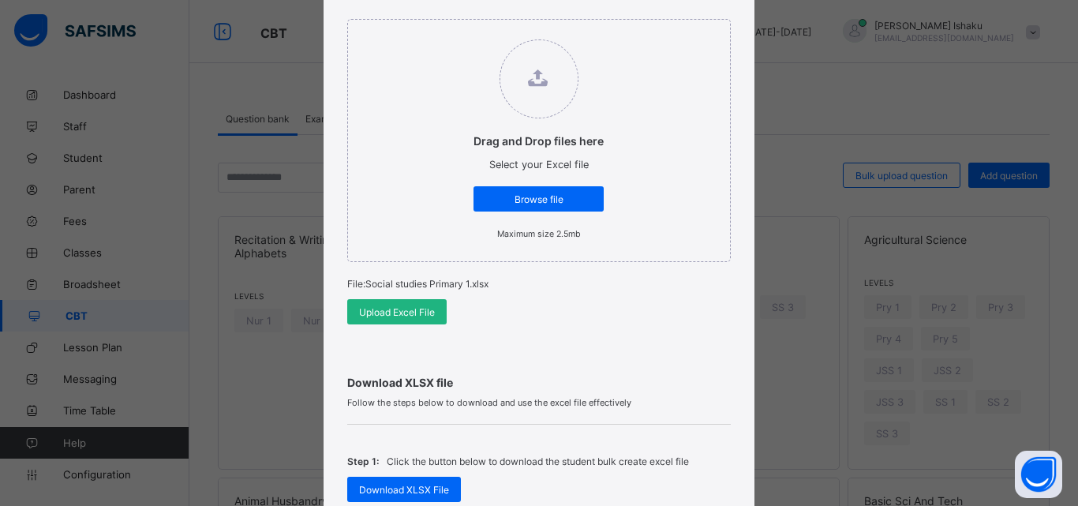
click at [399, 315] on span "Upload Excel File" at bounding box center [397, 312] width 76 height 12
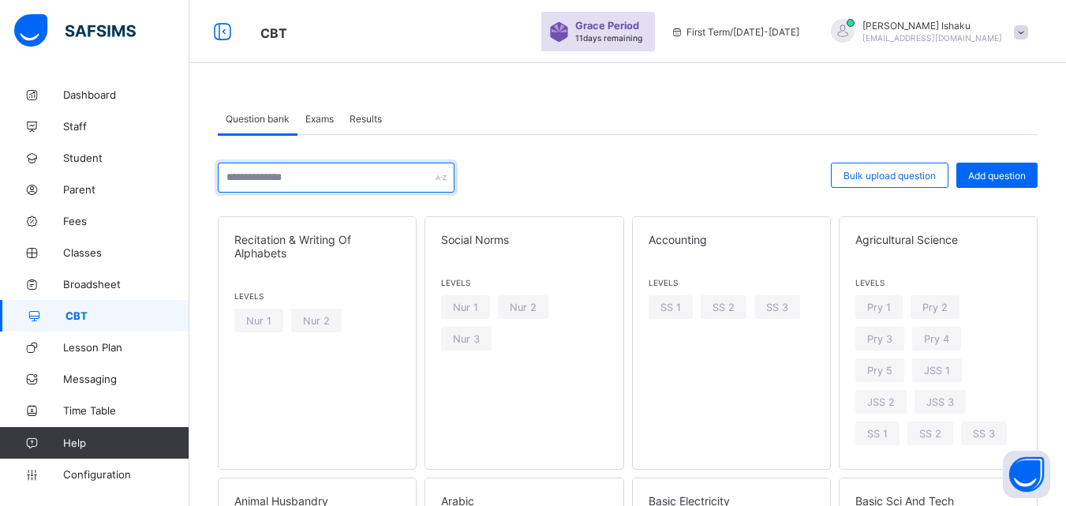
drag, startPoint x: 290, startPoint y: 185, endPoint x: 281, endPoint y: 185, distance: 9.5
click at [286, 185] on input "text" at bounding box center [336, 178] width 237 height 30
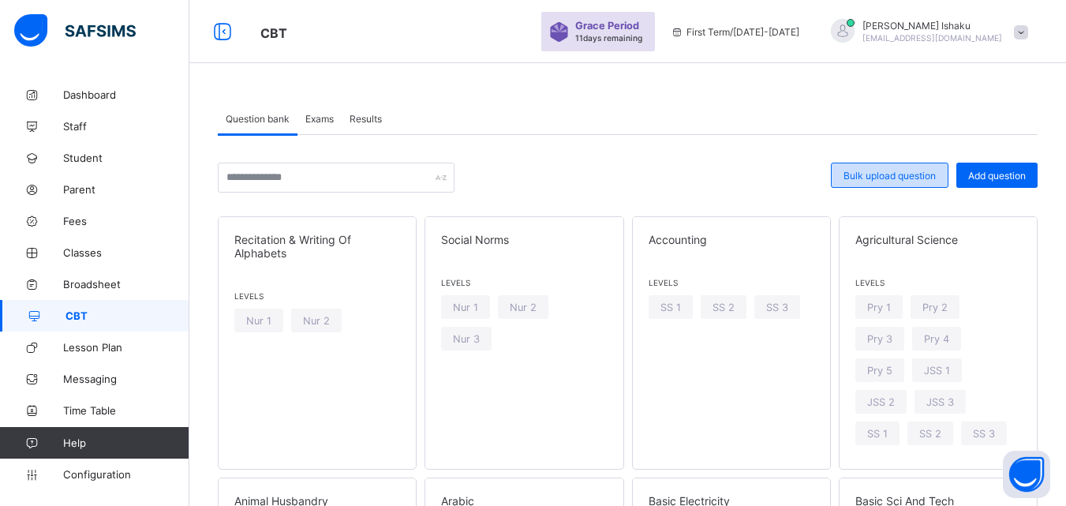
click at [861, 174] on span "Bulk upload question" at bounding box center [890, 176] width 92 height 12
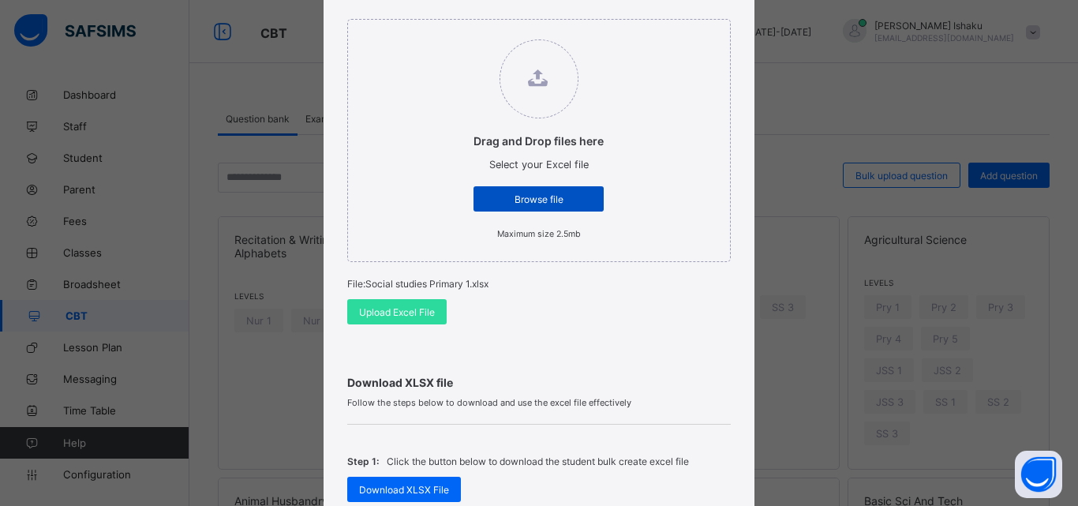
click at [527, 203] on span "Browse file" at bounding box center [538, 199] width 107 height 12
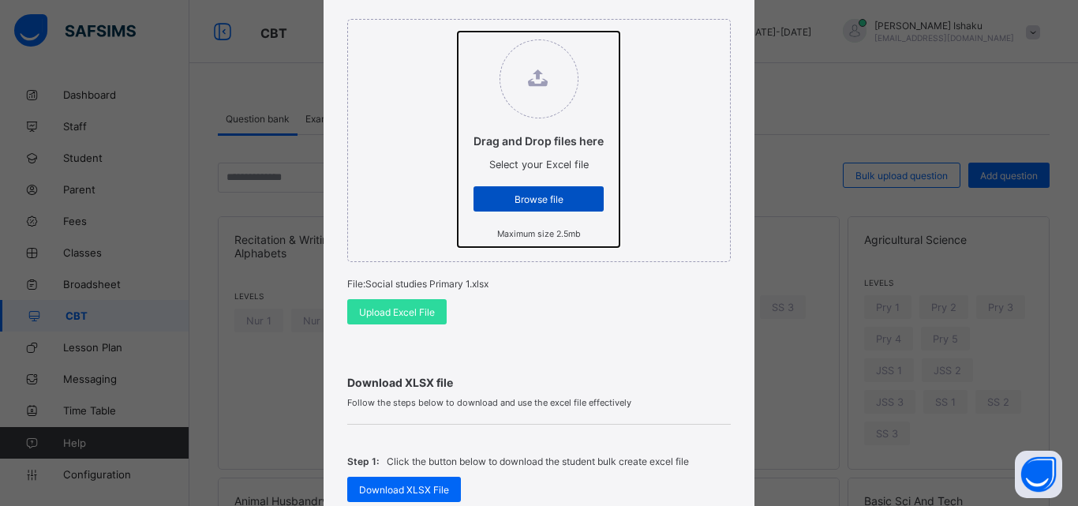
click at [458, 32] on input "Drag and Drop files here Select your Excel file Browse file Maximum size 2.5mb" at bounding box center [458, 32] width 0 height 0
type input "**********"
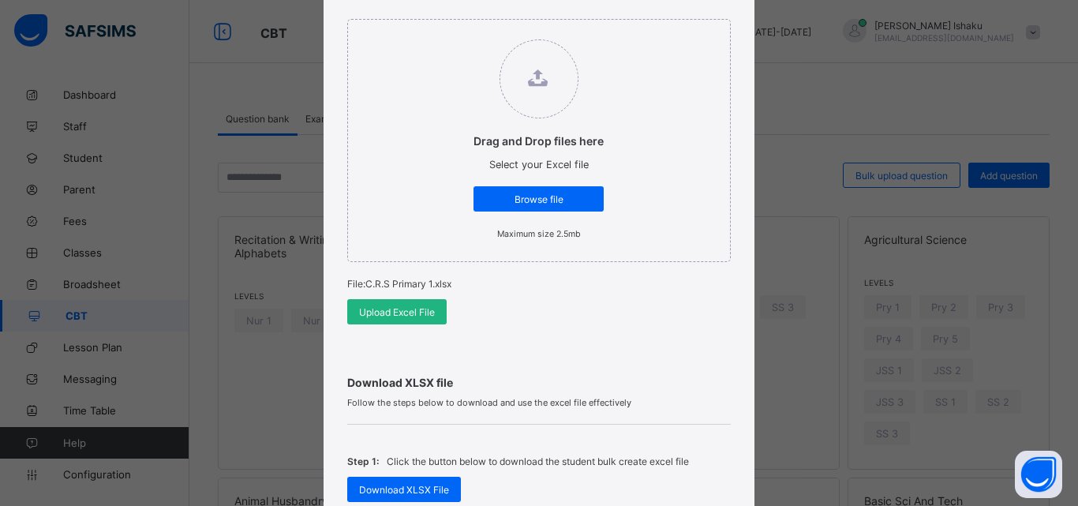
click at [388, 307] on span "Upload Excel File" at bounding box center [397, 312] width 76 height 12
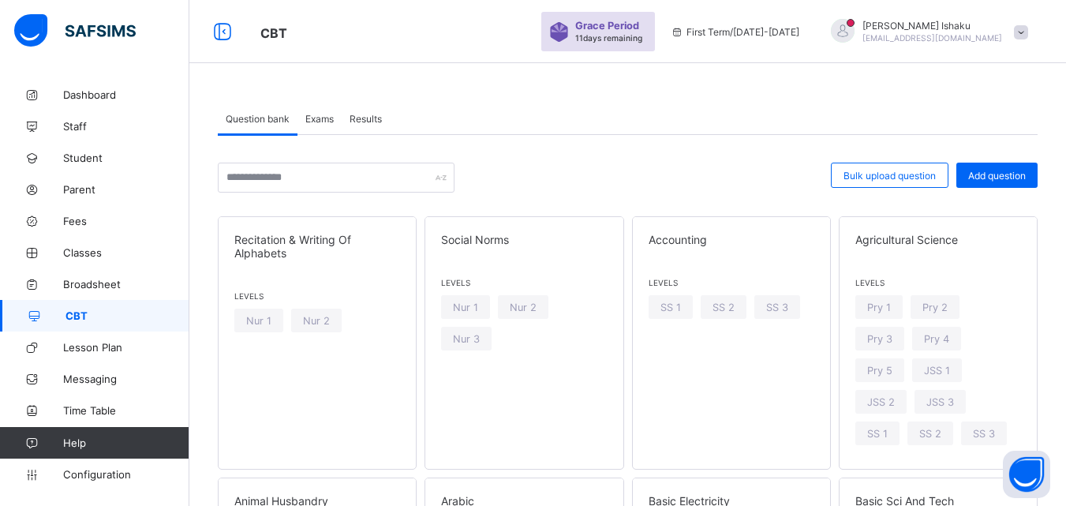
click at [325, 124] on span "Exams" at bounding box center [319, 119] width 28 height 12
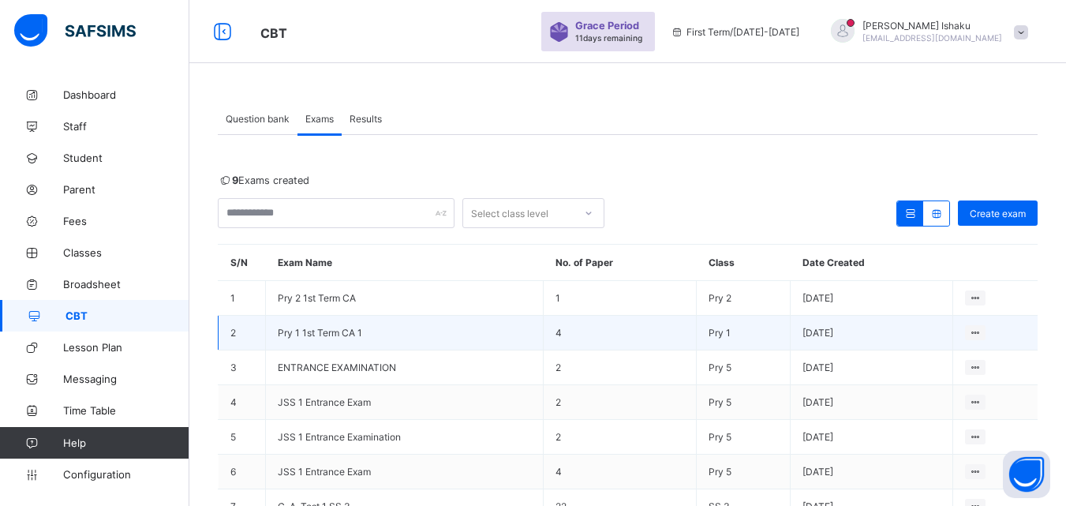
click at [306, 331] on span "Pry 1 1st Term CA 1" at bounding box center [320, 333] width 84 height 12
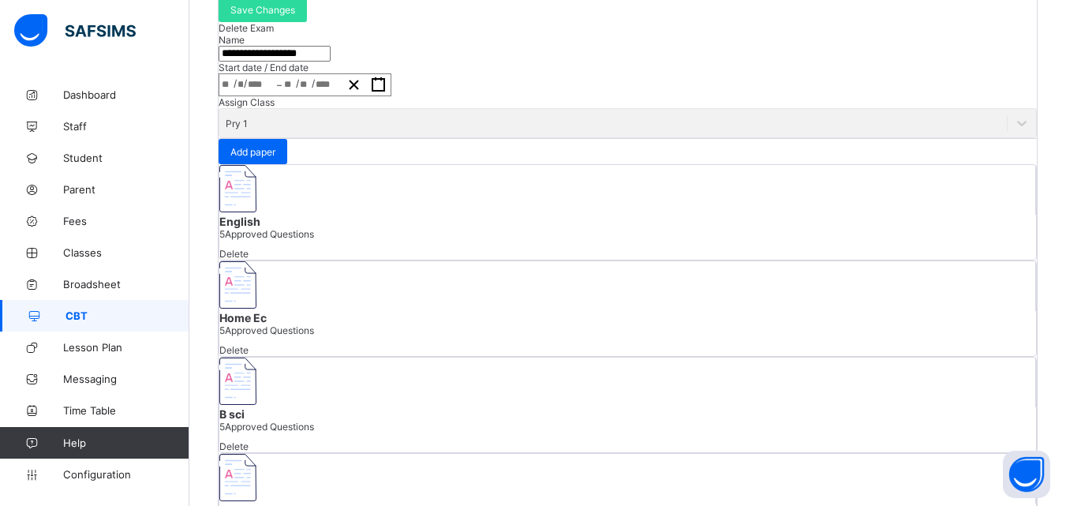
scroll to position [198, 0]
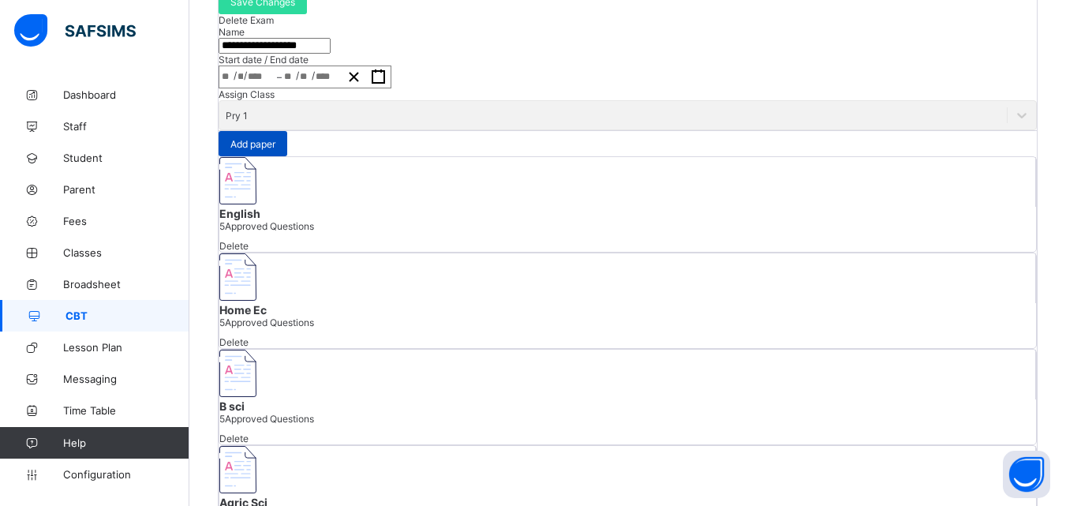
click at [275, 150] on span "Add paper" at bounding box center [252, 144] width 45 height 12
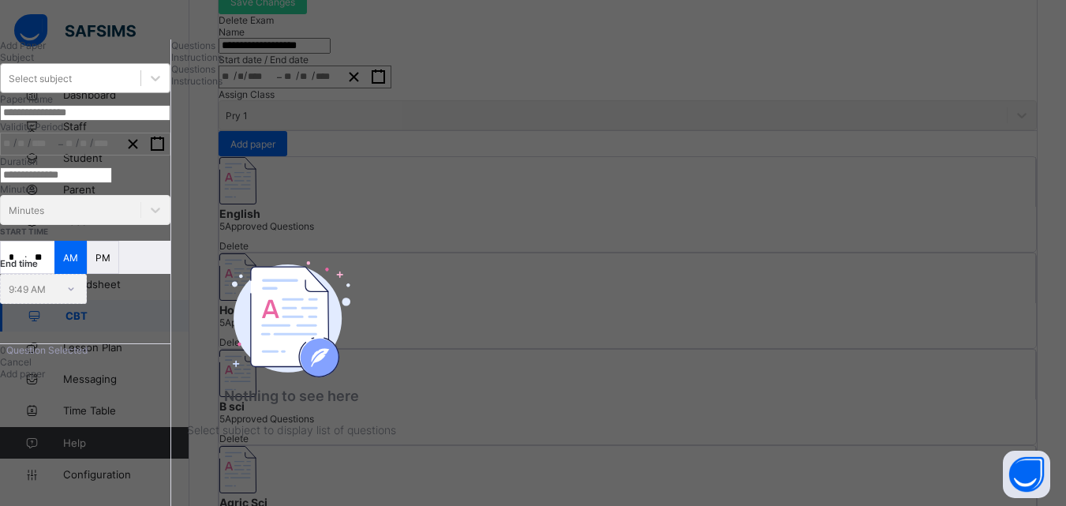
drag, startPoint x: 220, startPoint y: 137, endPoint x: 213, endPoint y: 148, distance: 13.1
click at [170, 93] on div "Select subject" at bounding box center [85, 78] width 170 height 30
click at [132, 89] on div "Select subject" at bounding box center [71, 78] width 140 height 22
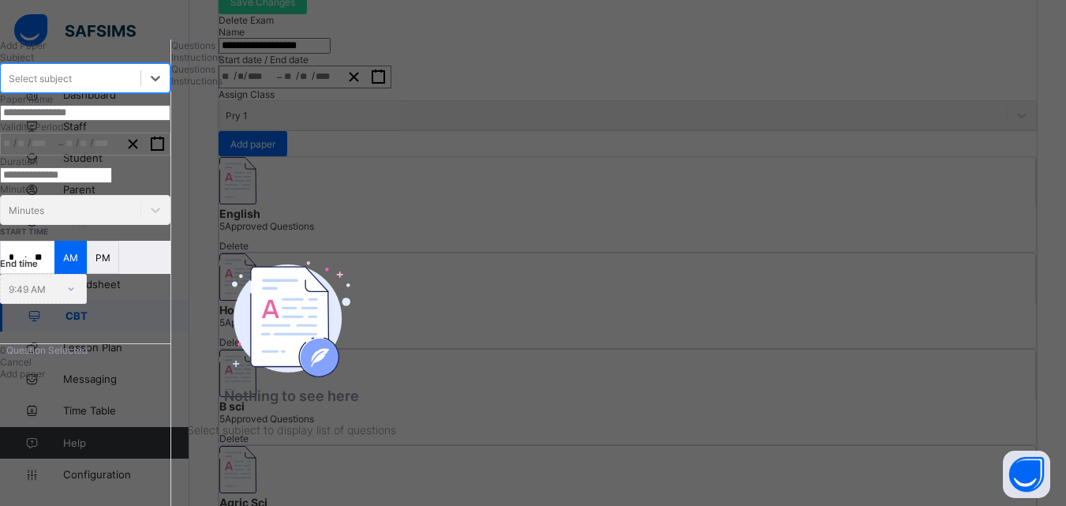
click at [140, 89] on div "Select subject" at bounding box center [71, 78] width 140 height 22
click at [161, 121] on input "text" at bounding box center [85, 113] width 170 height 16
click at [154, 155] on div "Subject Select subject Paper name Validity Period / / – / /" at bounding box center [85, 103] width 170 height 104
click at [391, 63] on div "Instructions" at bounding box center [291, 57] width 240 height 12
click at [170, 93] on div "Select subject" at bounding box center [85, 78] width 170 height 30
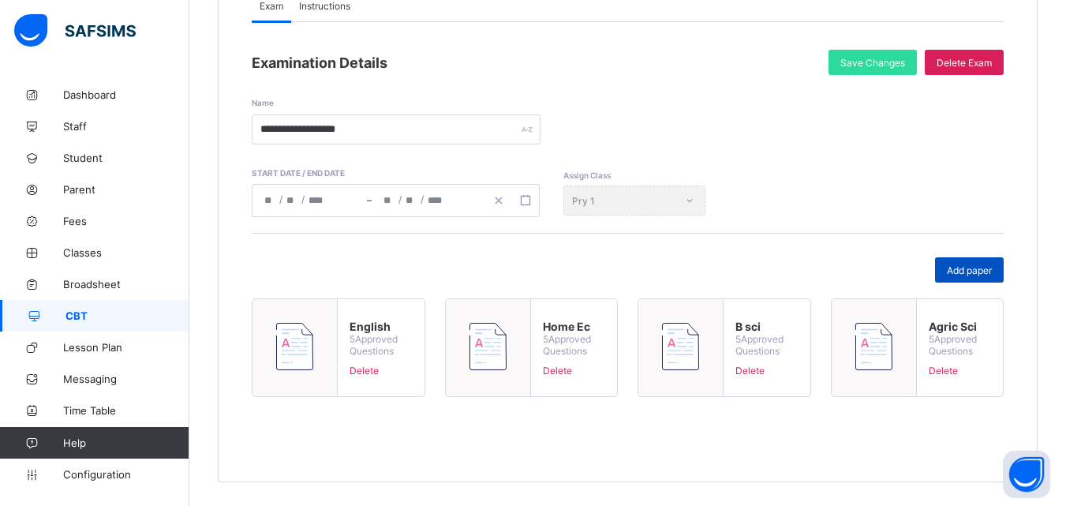
scroll to position [198, 0]
click at [970, 274] on span "Add paper" at bounding box center [969, 270] width 45 height 12
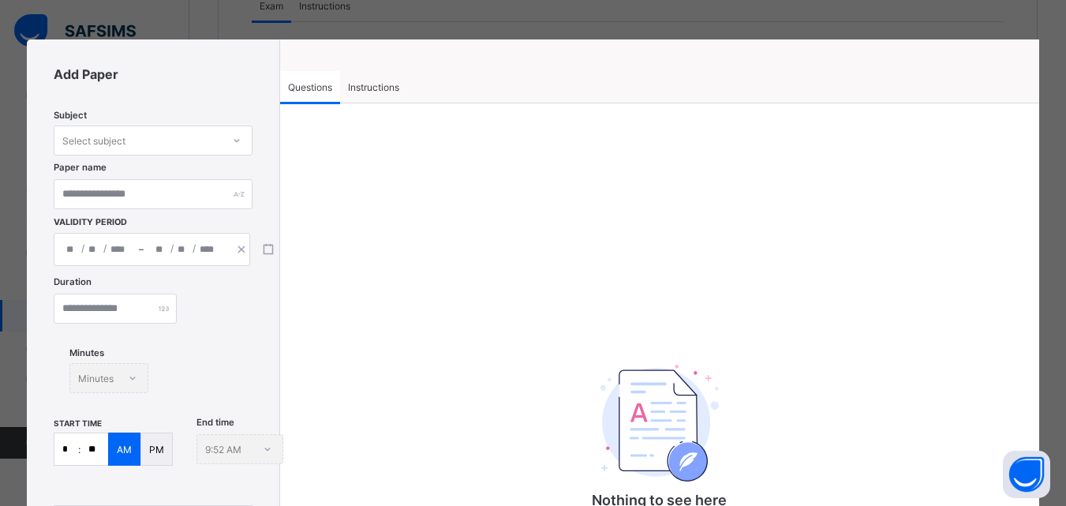
click at [154, 141] on div "Select subject" at bounding box center [137, 140] width 167 height 22
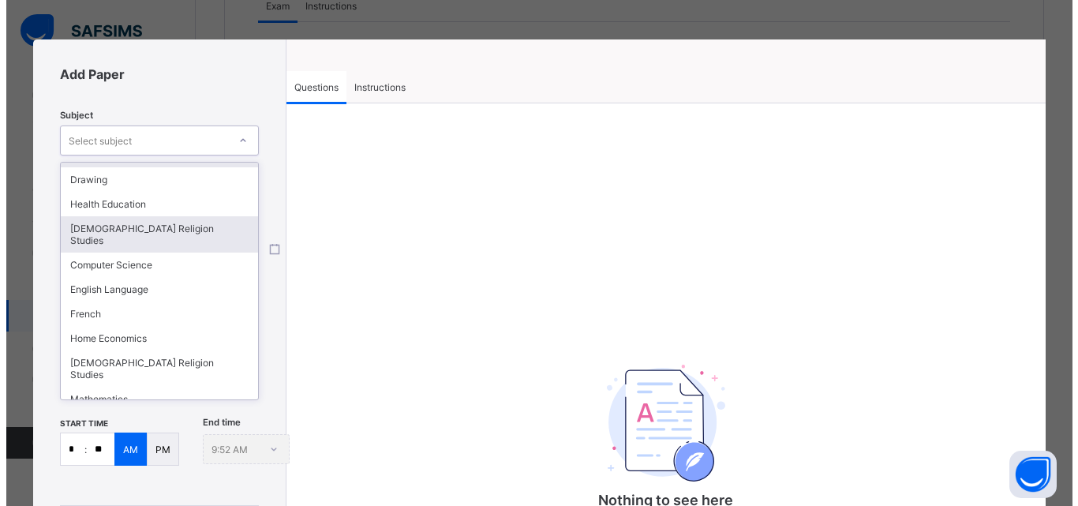
scroll to position [79, 0]
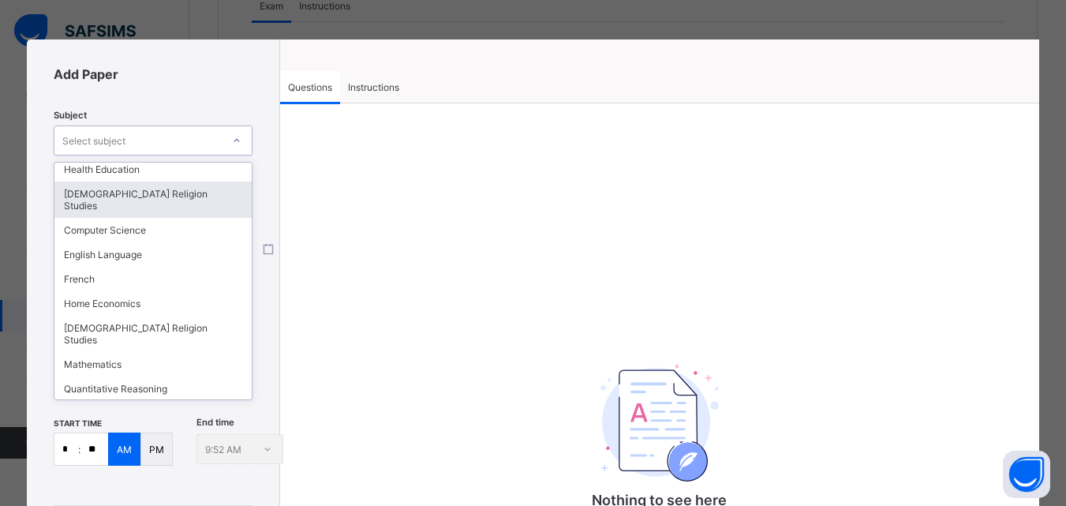
click at [127, 204] on div "[DEMOGRAPHIC_DATA] Religion Studies" at bounding box center [152, 200] width 197 height 36
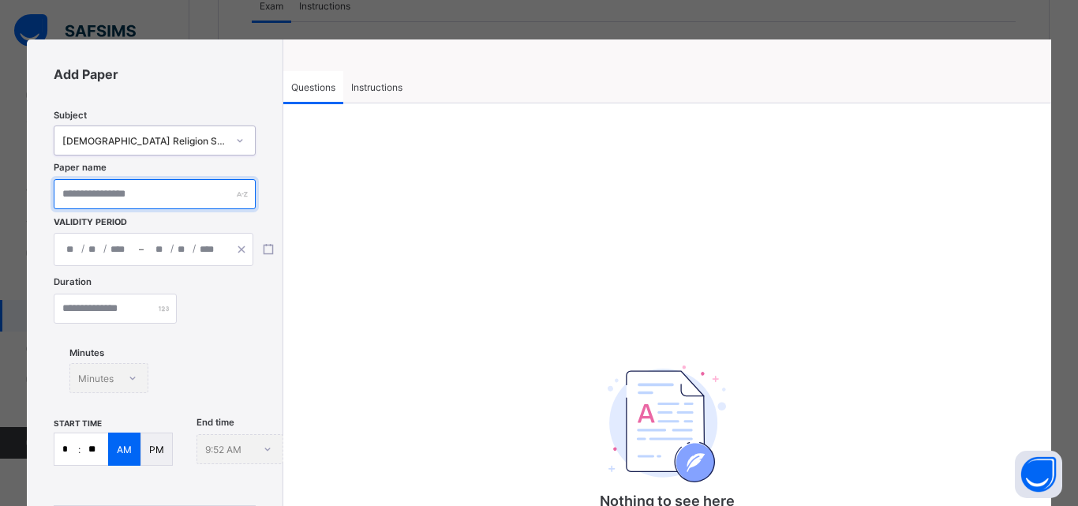
click at [167, 200] on input "text" at bounding box center [154, 194] width 201 height 30
type input "***"
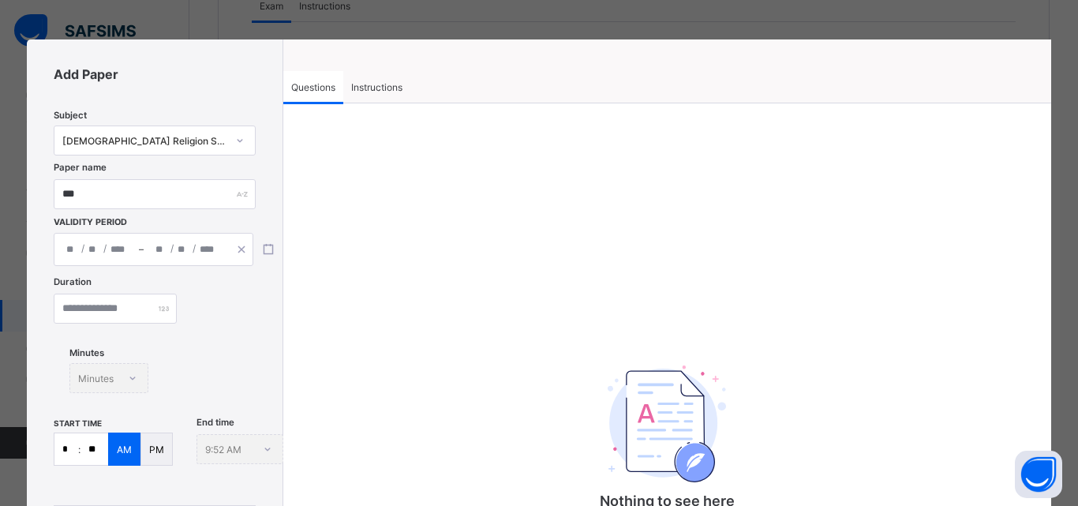
click at [112, 244] on div "/ / – / /" at bounding box center [154, 249] width 200 height 33
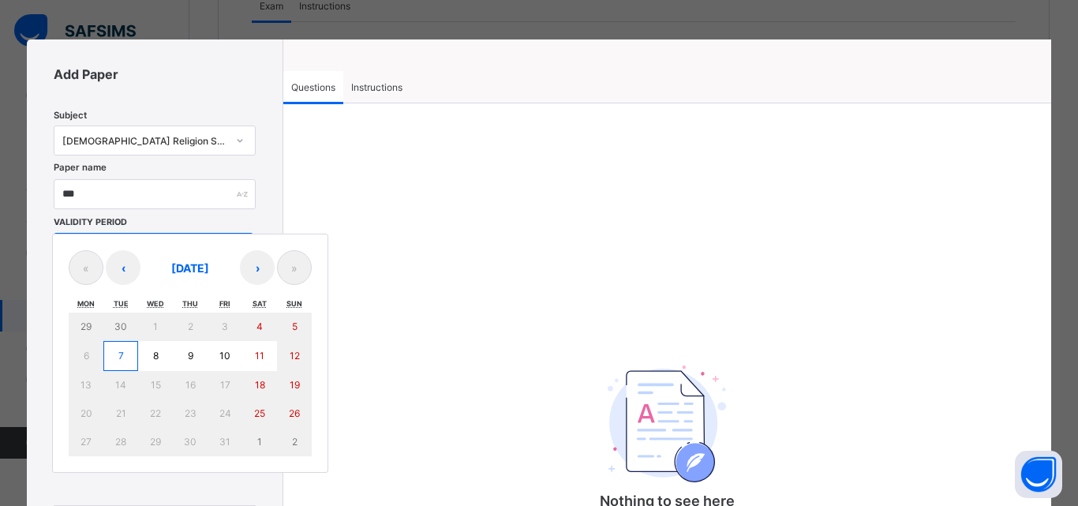
click at [117, 361] on button "7" at bounding box center [120, 356] width 35 height 30
click at [118, 361] on abbr "7" at bounding box center [121, 356] width 6 height 12
type input "**********"
type input "**"
type input "*"
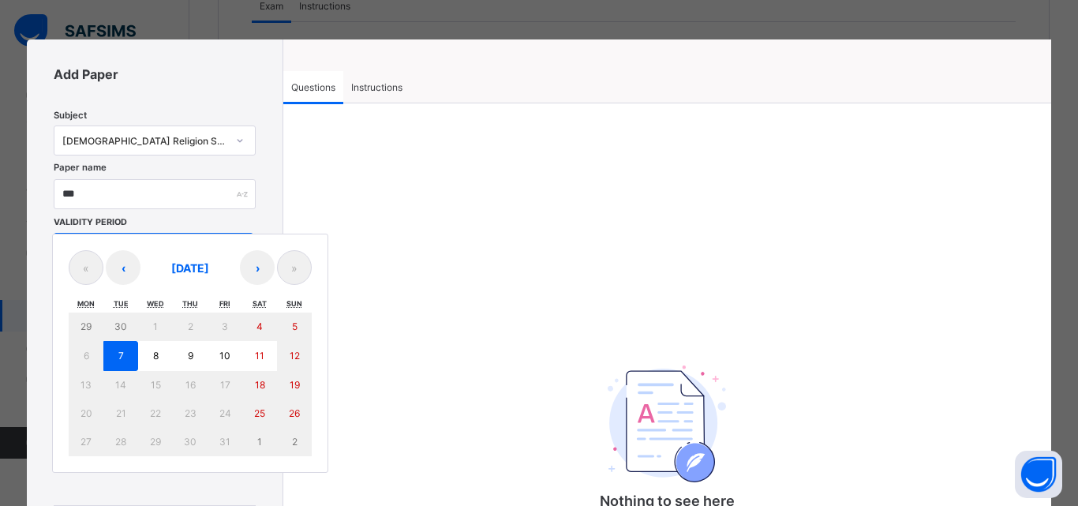
type input "****"
type input "**********"
type input "**"
type input "*"
type input "****"
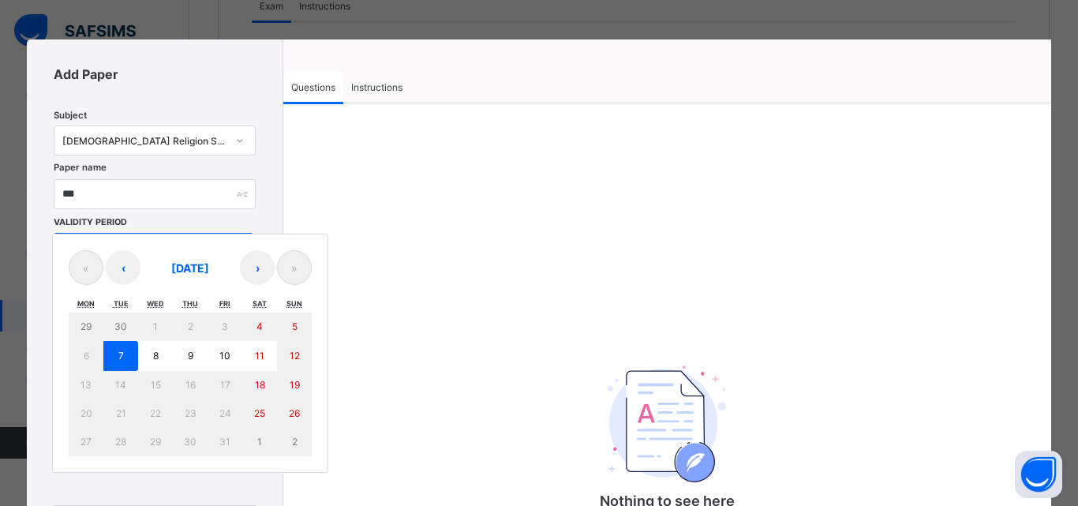
type input "**"
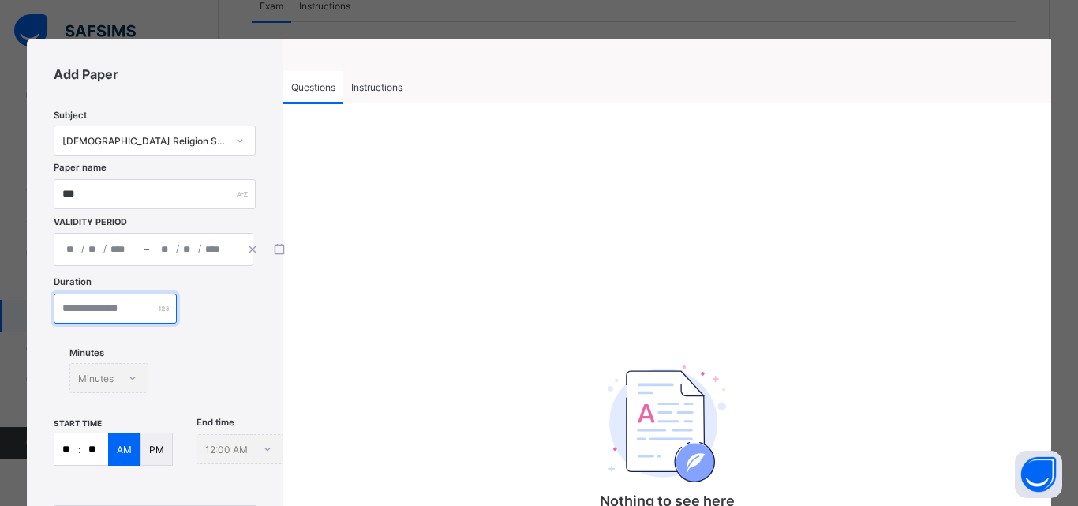
click at [95, 309] on input "number" at bounding box center [115, 309] width 123 height 30
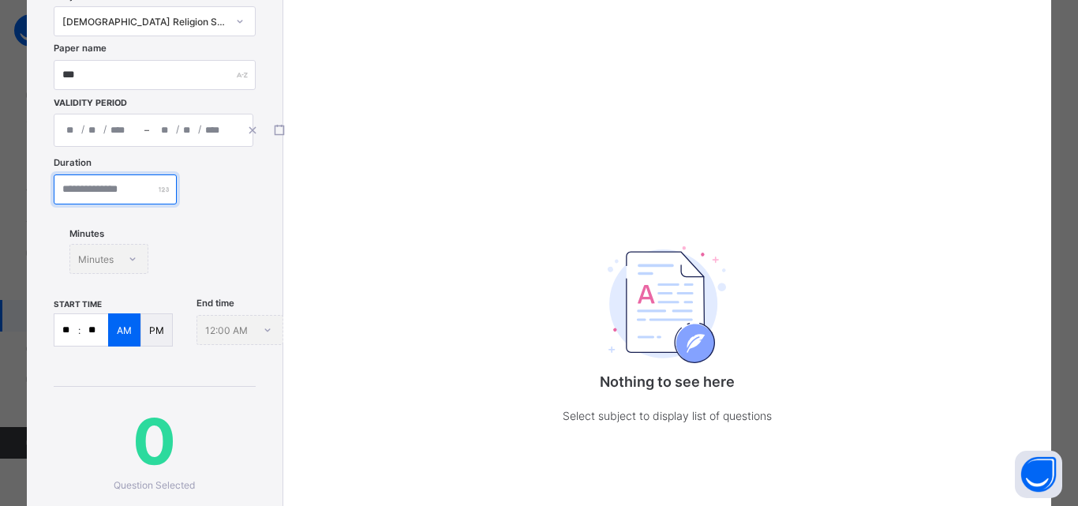
scroll to position [158, 0]
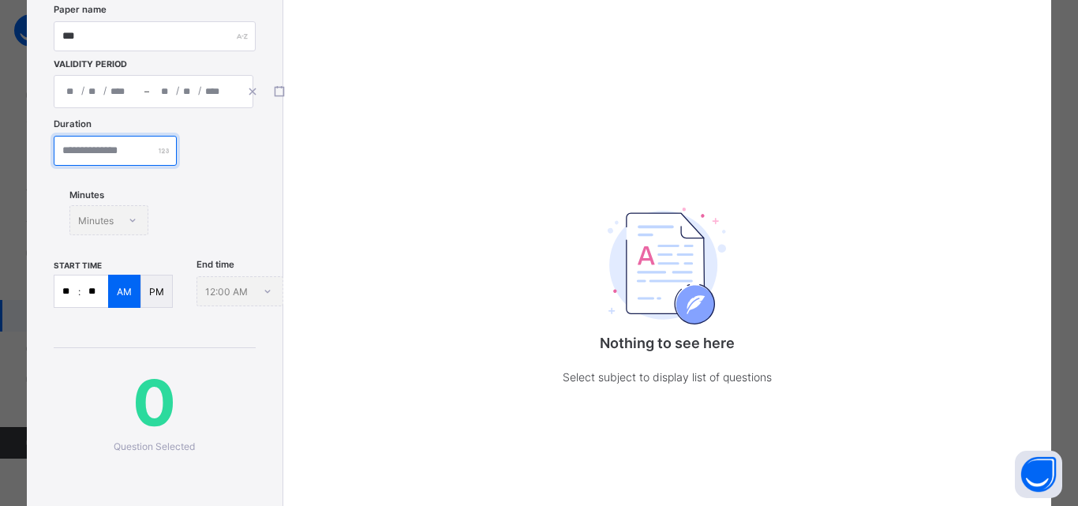
type input "**"
click at [75, 300] on input "**" at bounding box center [66, 291] width 24 height 32
type input "*"
type input "**"
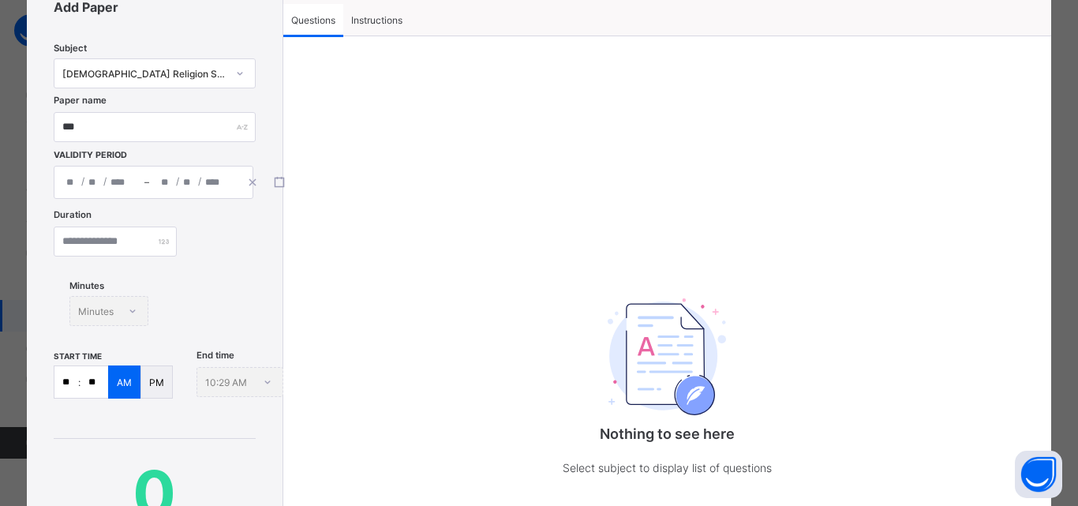
scroll to position [0, 0]
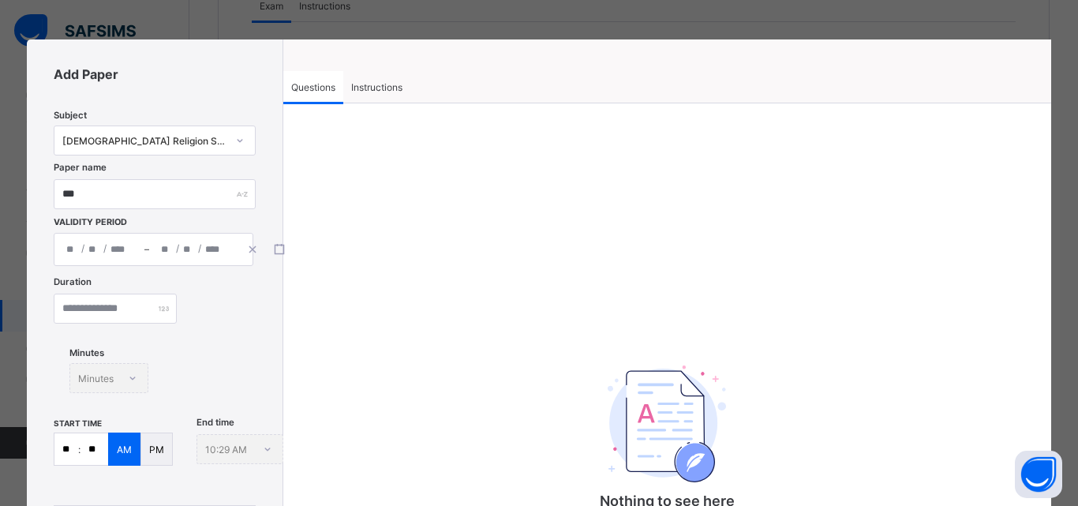
click at [384, 88] on span "Instructions" at bounding box center [376, 87] width 51 height 12
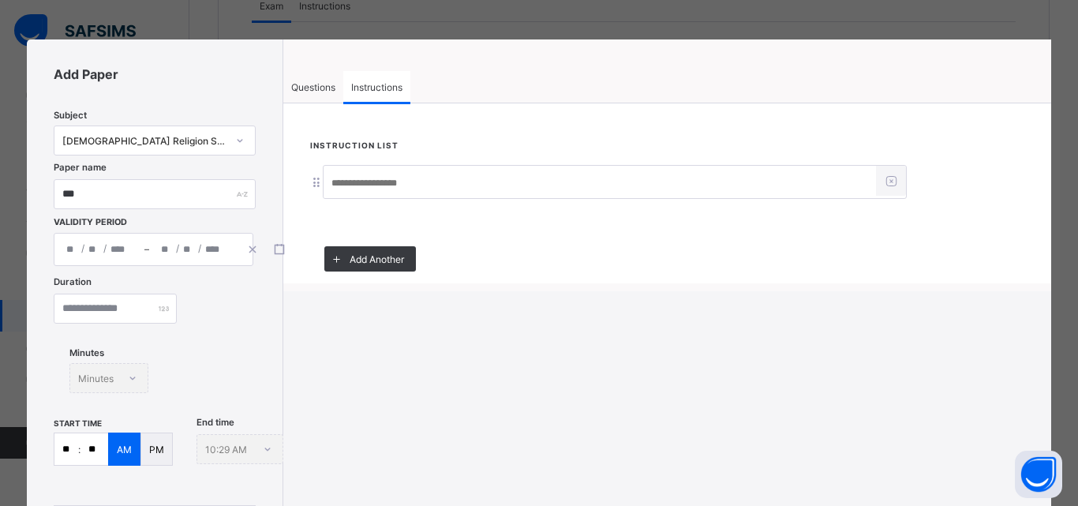
click at [324, 84] on span "Questions" at bounding box center [313, 87] width 44 height 12
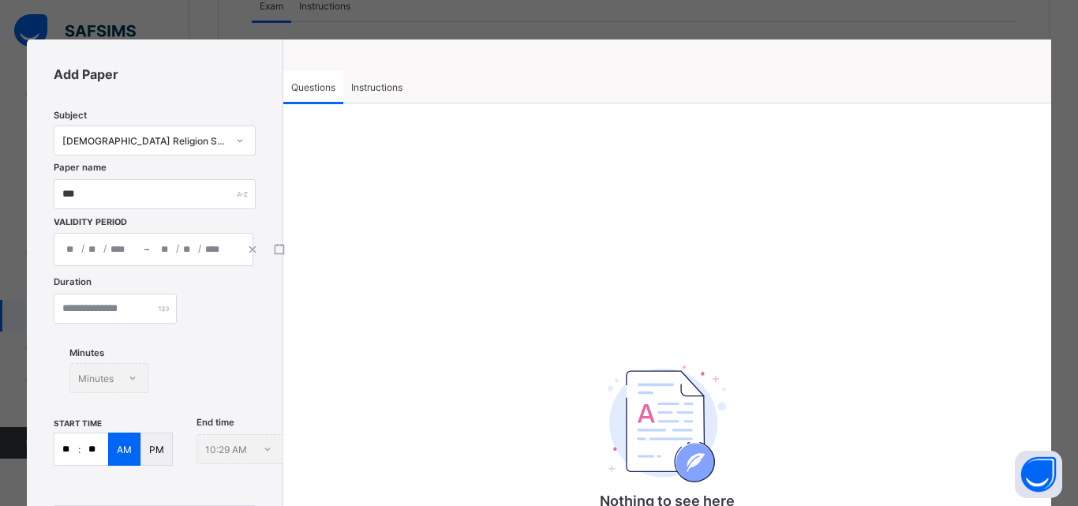
click at [360, 87] on span "Instructions" at bounding box center [376, 87] width 51 height 12
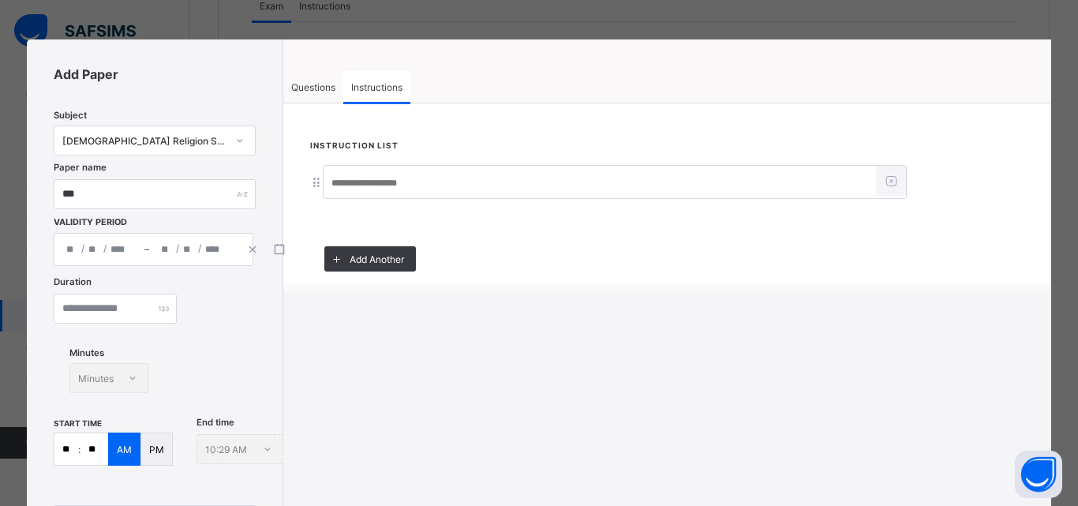
click at [367, 191] on input at bounding box center [600, 183] width 552 height 30
click at [953, 22] on div "**********" at bounding box center [539, 253] width 1078 height 506
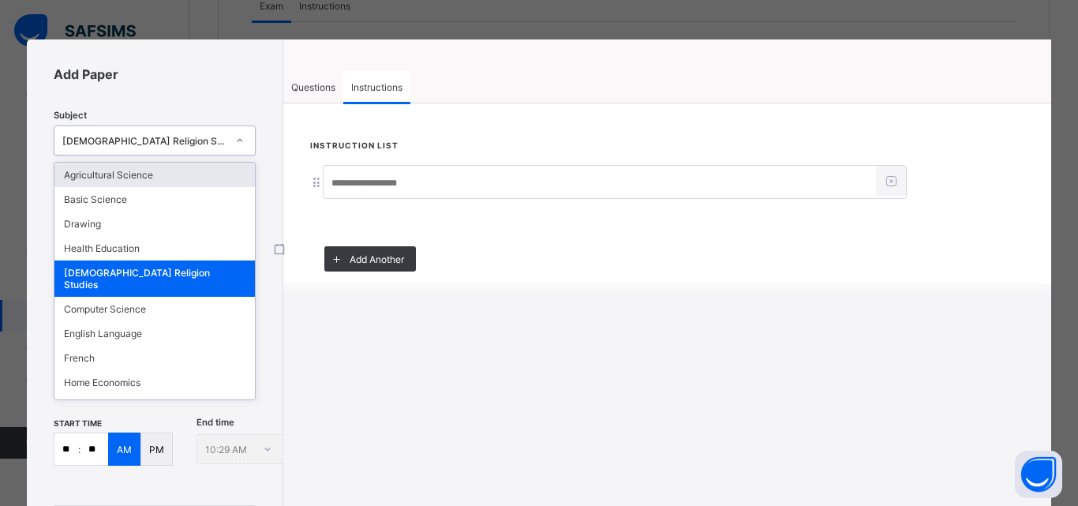
click at [186, 144] on div "[DEMOGRAPHIC_DATA] Religion Studies" at bounding box center [143, 141] width 163 height 12
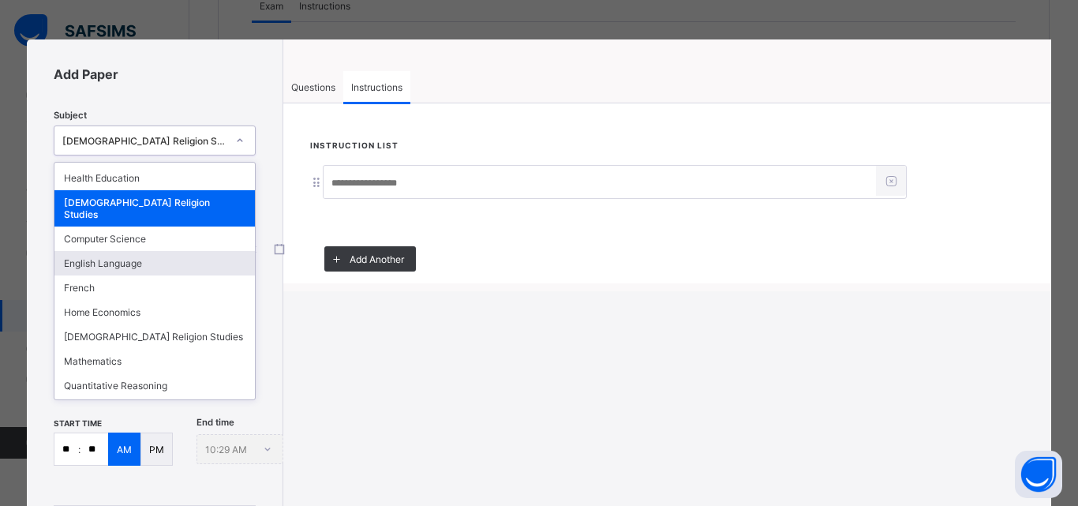
scroll to position [79, 0]
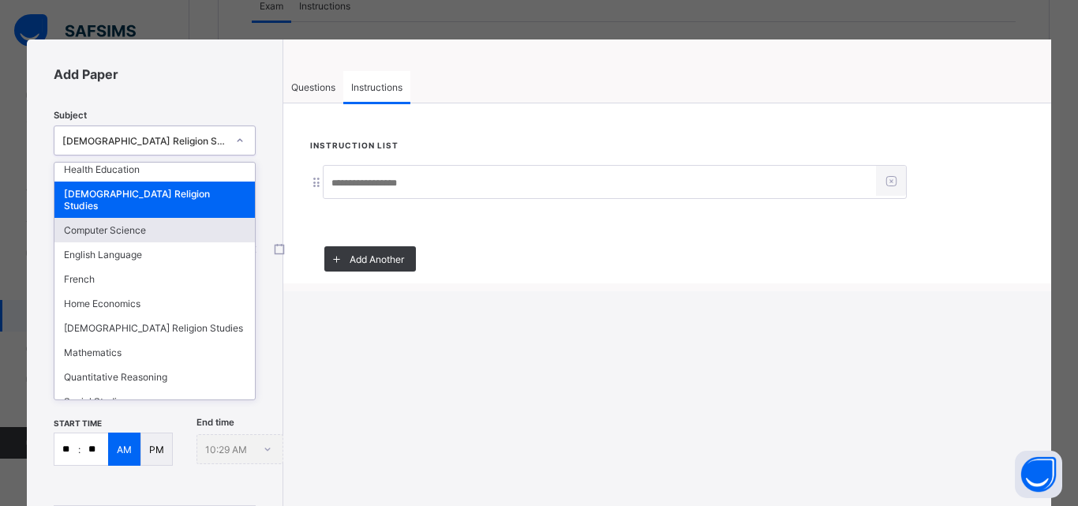
click at [166, 218] on div "Computer Science" at bounding box center [154, 230] width 200 height 24
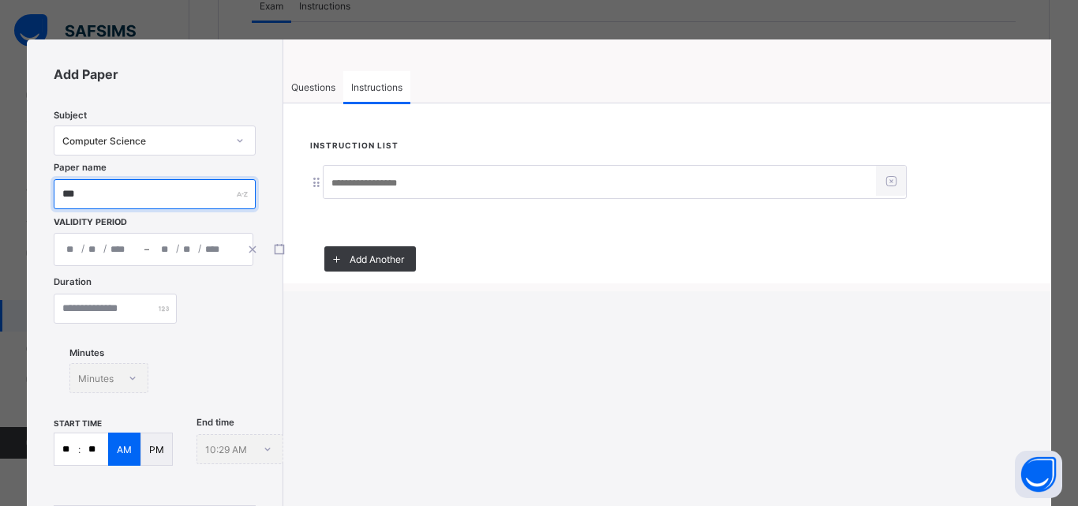
click at [155, 199] on input "***" at bounding box center [154, 194] width 201 height 30
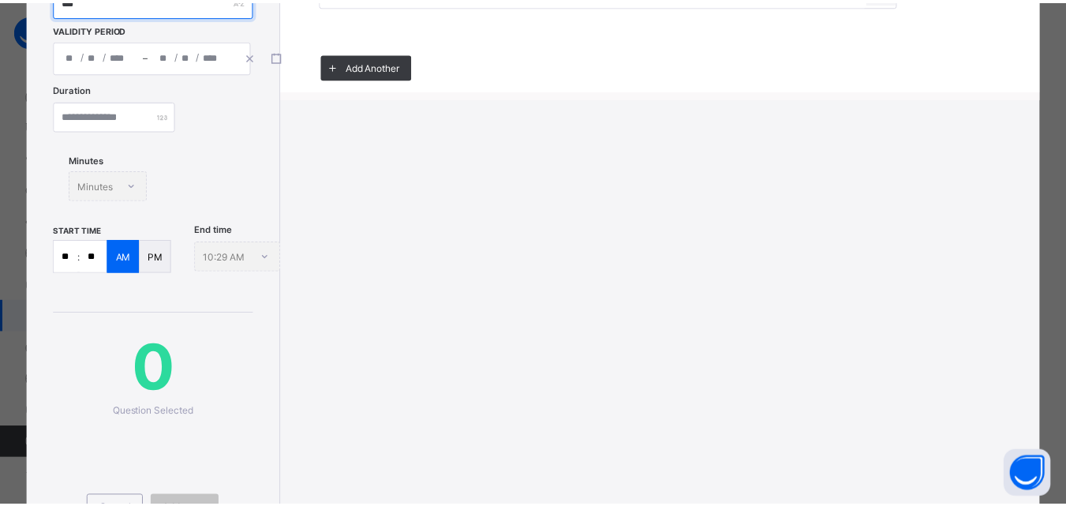
scroll to position [314, 0]
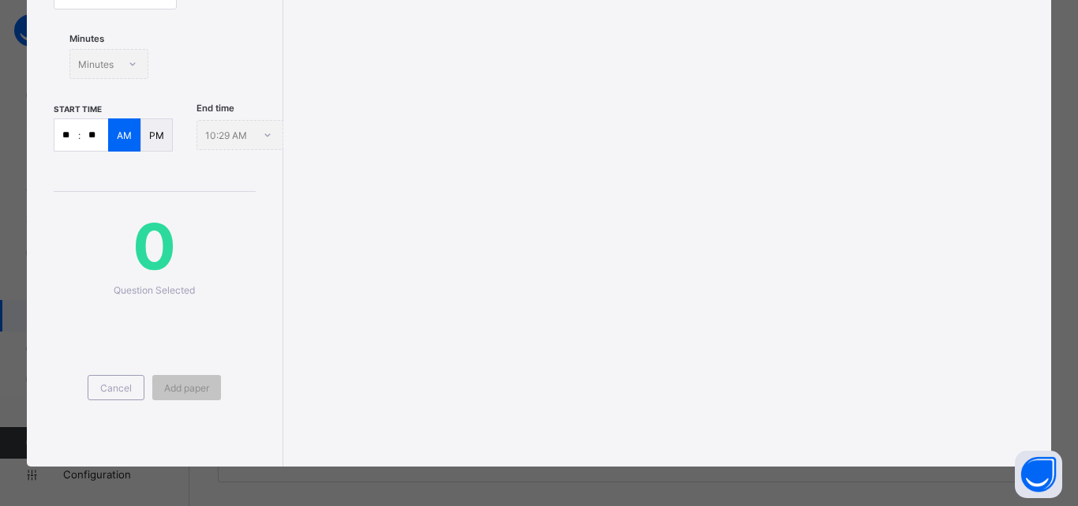
click at [125, 395] on div "Cancel" at bounding box center [116, 387] width 57 height 25
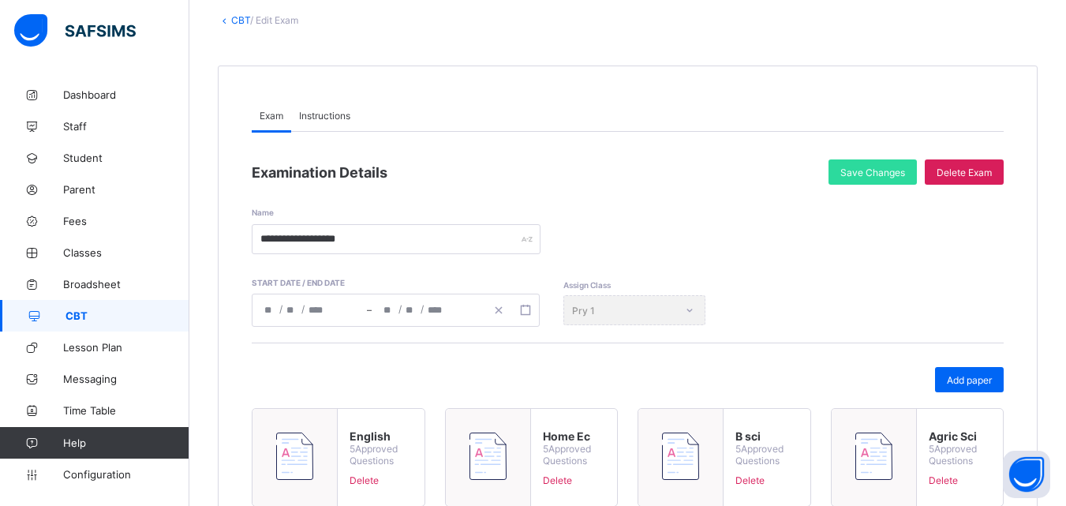
scroll to position [0, 0]
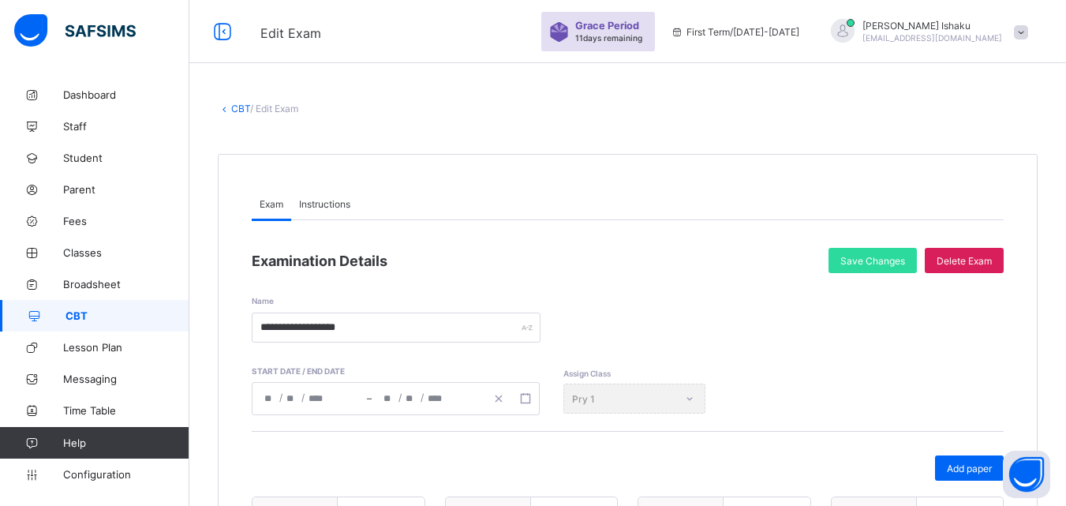
click at [249, 109] on link "CBT" at bounding box center [240, 109] width 19 height 12
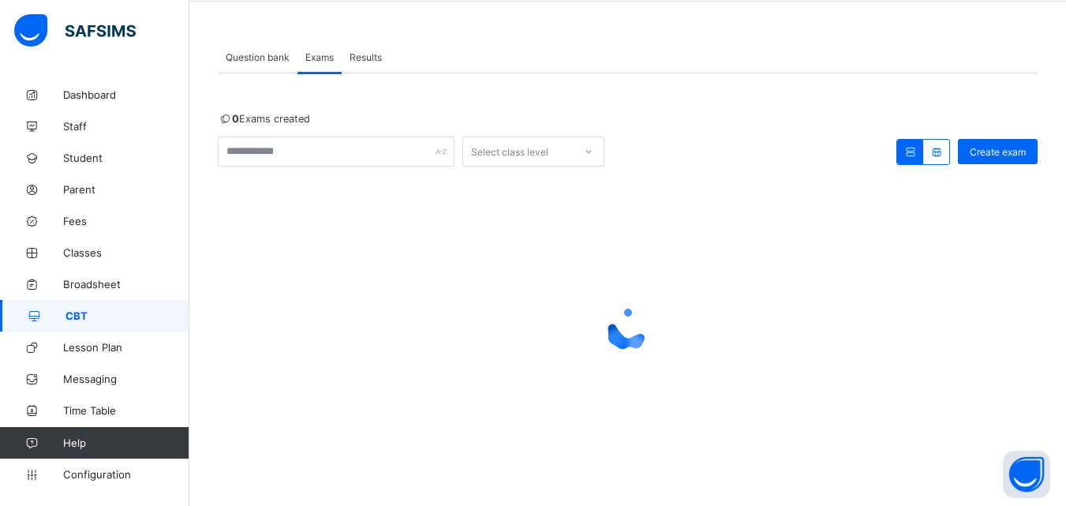
scroll to position [69, 0]
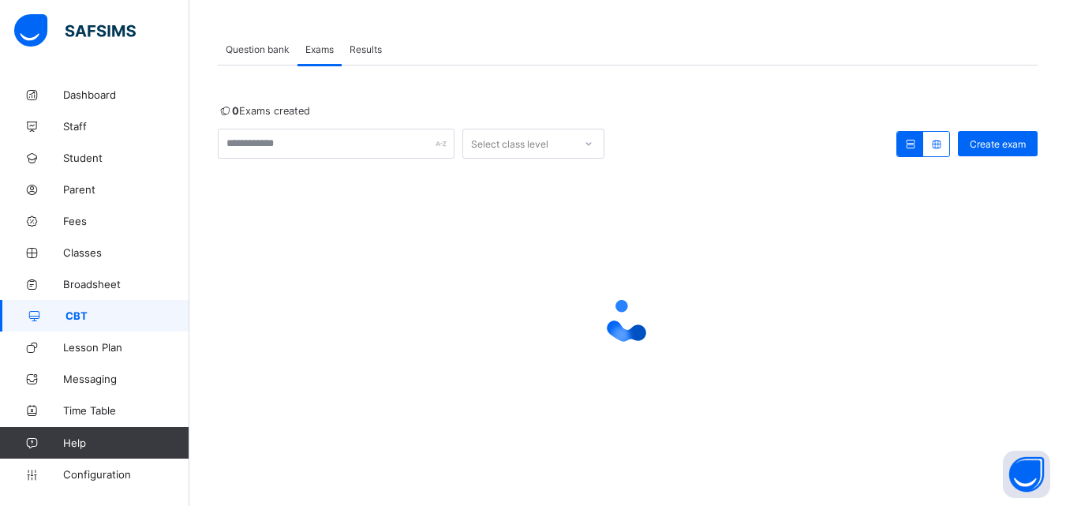
click at [260, 47] on span "Question bank" at bounding box center [258, 49] width 64 height 12
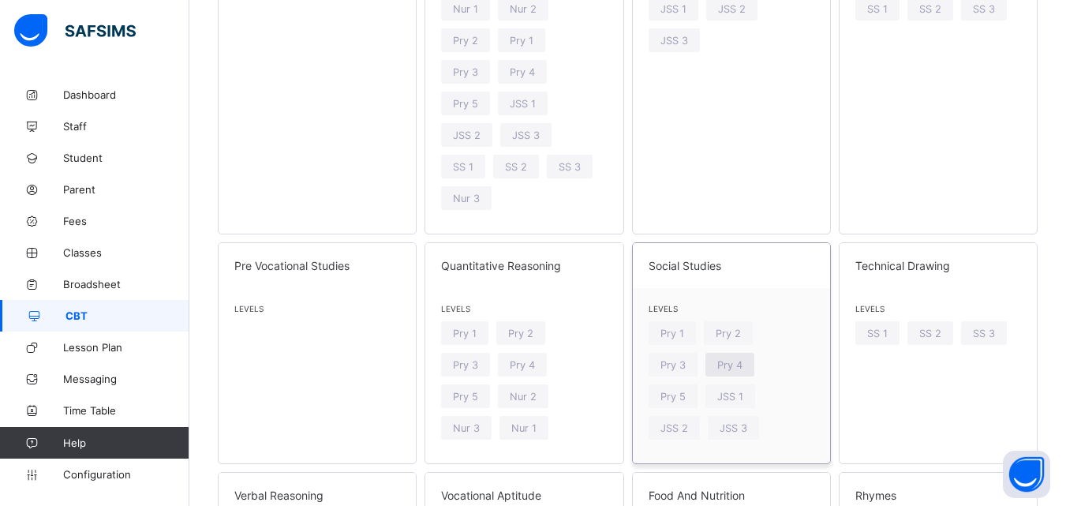
scroll to position [2358, 0]
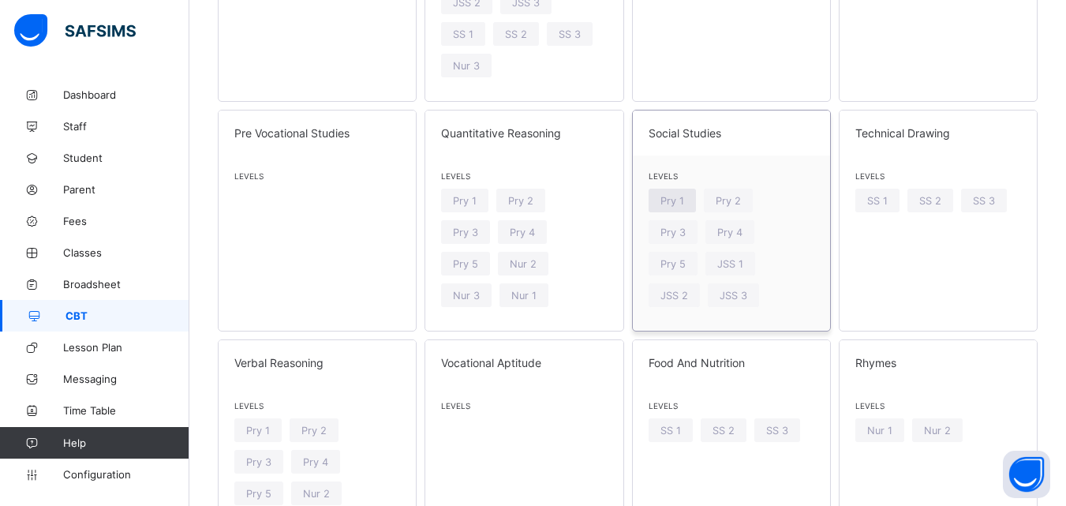
click at [684, 195] on span "Pry 1" at bounding box center [673, 201] width 24 height 12
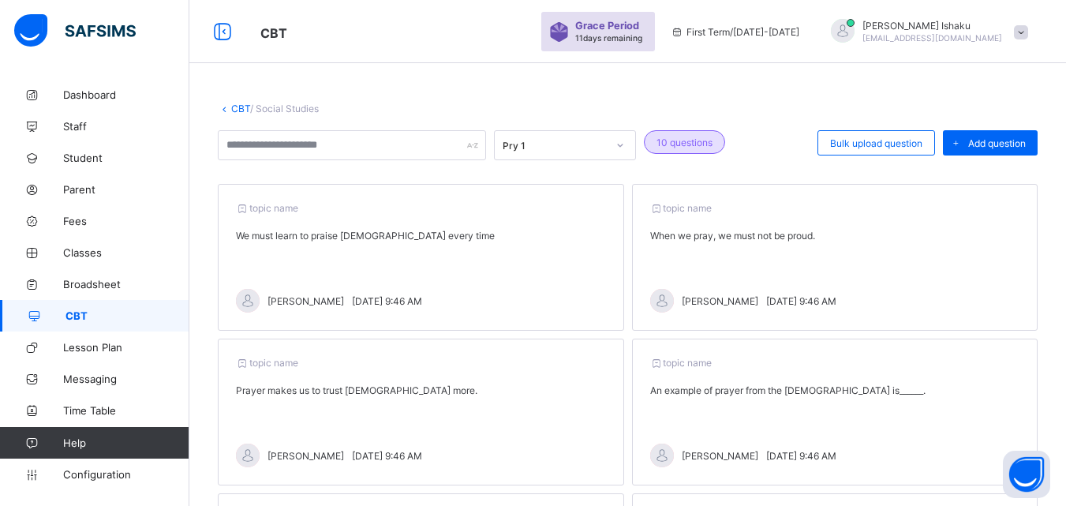
click at [243, 108] on link "CBT" at bounding box center [240, 109] width 19 height 12
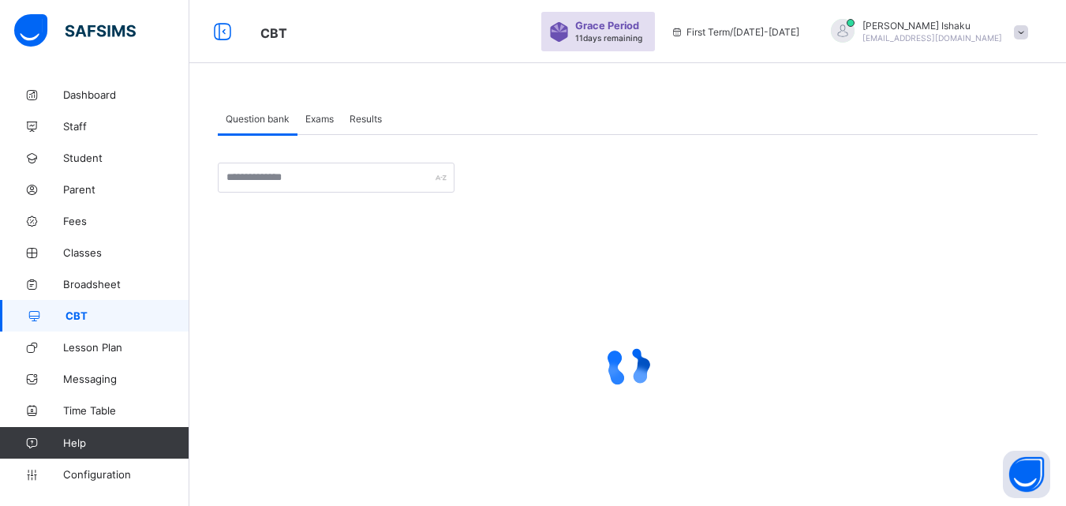
click at [312, 119] on span "Exams" at bounding box center [319, 119] width 28 height 12
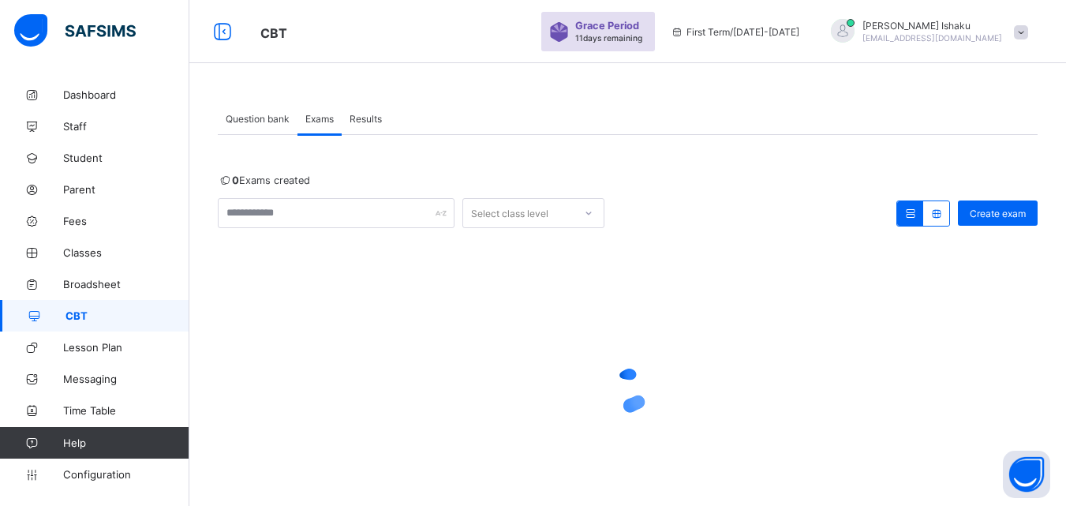
click at [300, 288] on div at bounding box center [628, 390] width 820 height 300
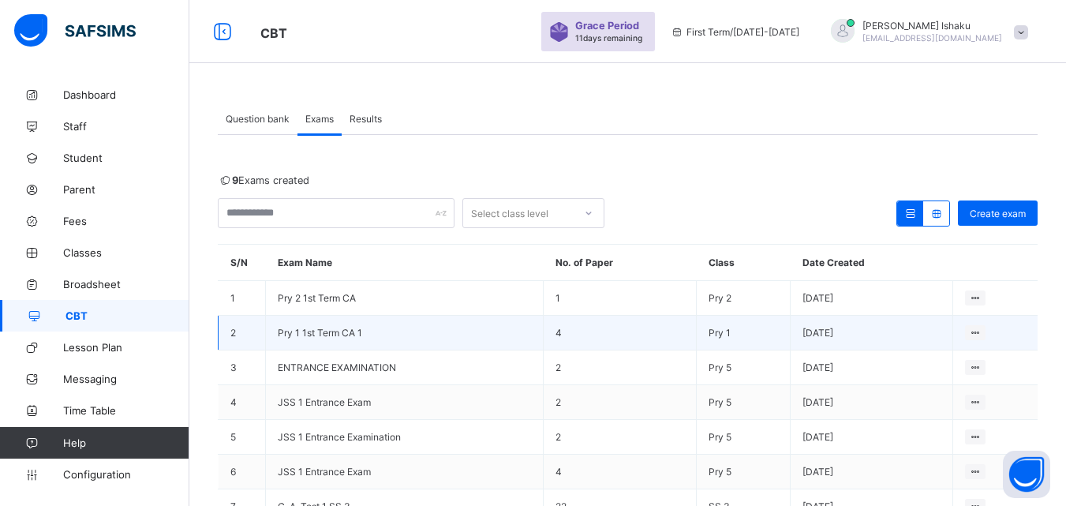
click at [322, 330] on span "Pry 1 1st Term CA 1" at bounding box center [320, 333] width 84 height 12
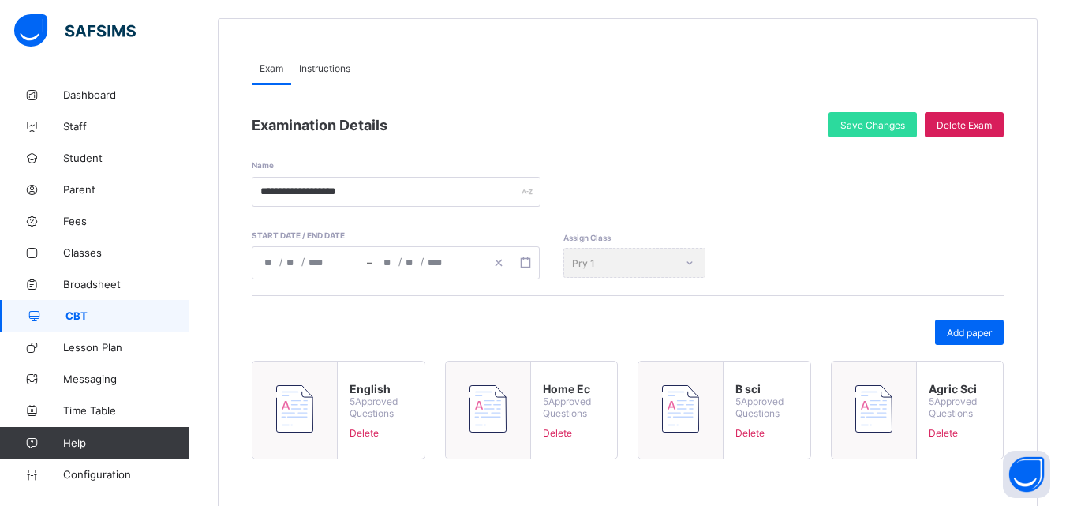
scroll to position [119, 0]
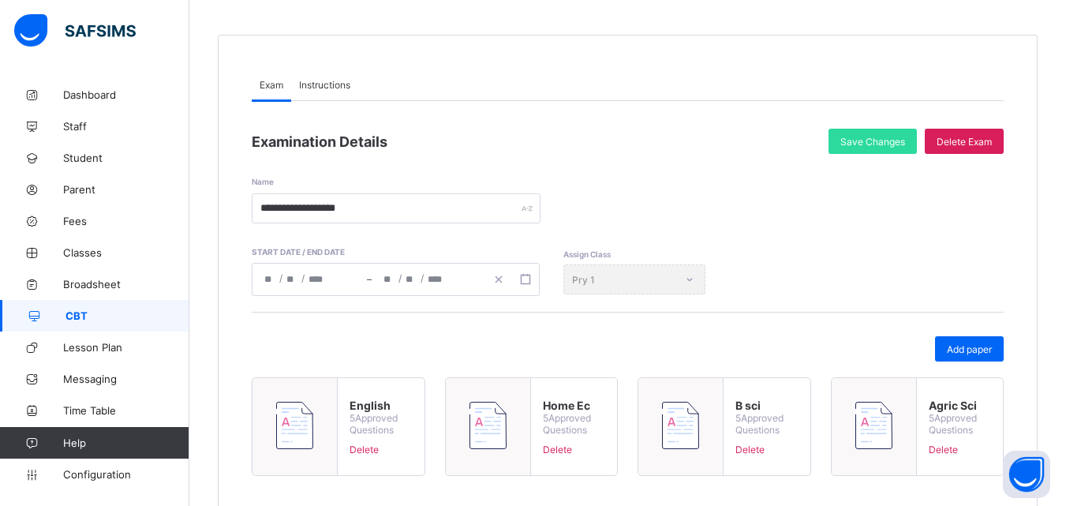
drag, startPoint x: 987, startPoint y: 348, endPoint x: 972, endPoint y: 343, distance: 16.0
click at [986, 346] on span "Add paper" at bounding box center [969, 349] width 45 height 12
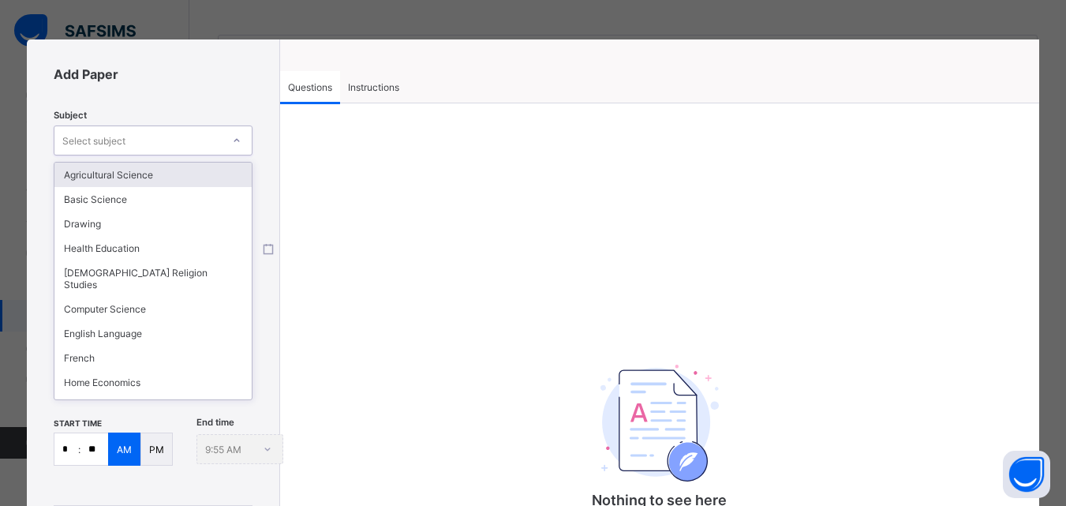
click at [140, 147] on div "Select subject" at bounding box center [137, 140] width 167 height 22
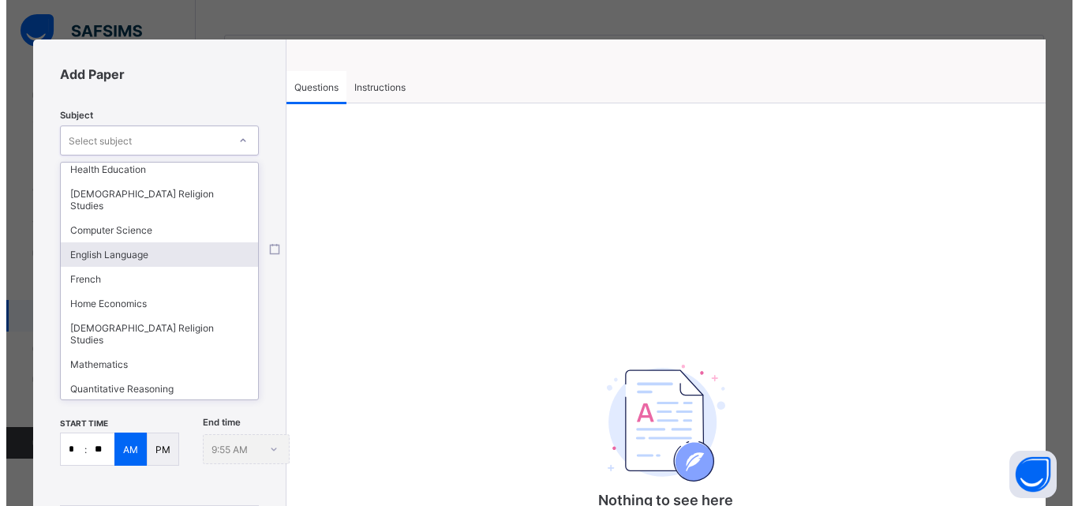
scroll to position [130, 0]
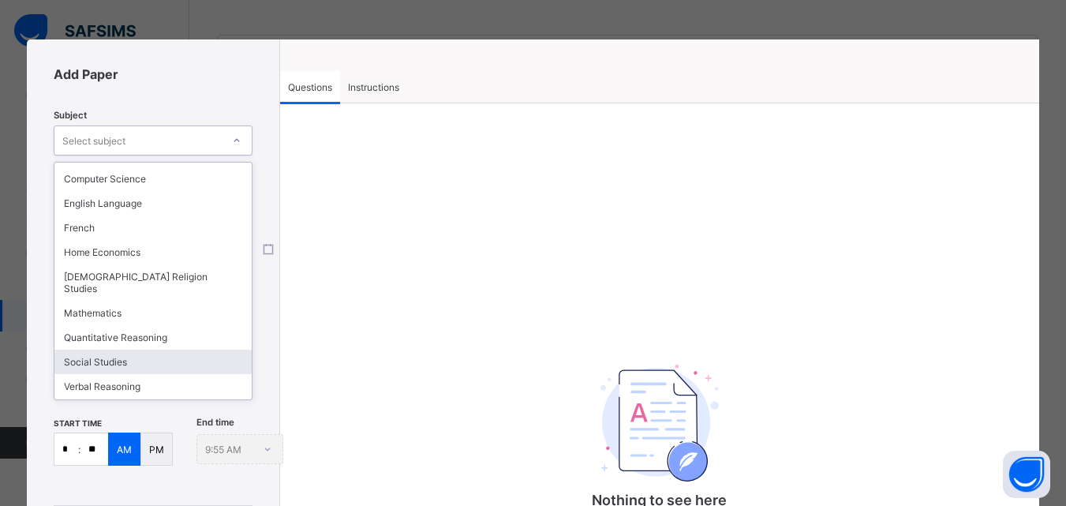
click at [104, 350] on div "Social Studies" at bounding box center [152, 362] width 197 height 24
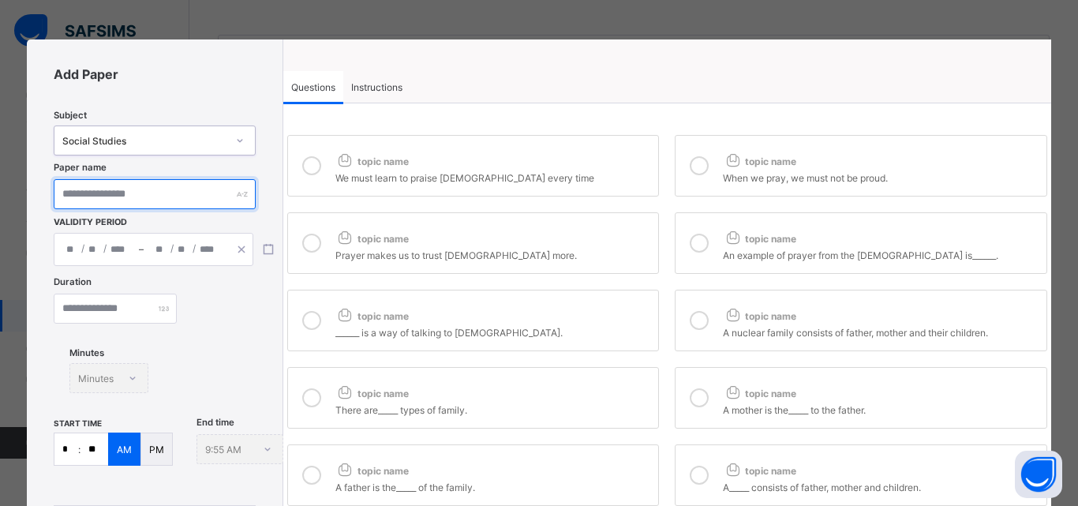
click at [144, 195] on input "text" at bounding box center [154, 194] width 201 height 30
type input "**********"
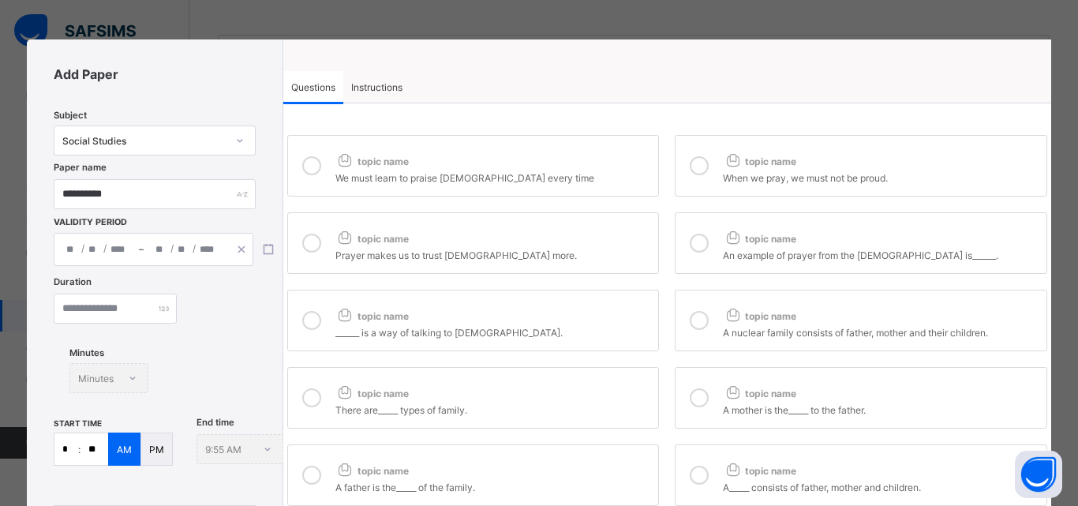
drag, startPoint x: 133, startPoint y: 229, endPoint x: 130, endPoint y: 253, distance: 23.8
click at [131, 251] on div "**********" at bounding box center [154, 180] width 201 height 172
click at [143, 259] on div "/ / – / /" at bounding box center [167, 250] width 227 height 32
click at [124, 256] on div "/ / – / /" at bounding box center [154, 249] width 200 height 33
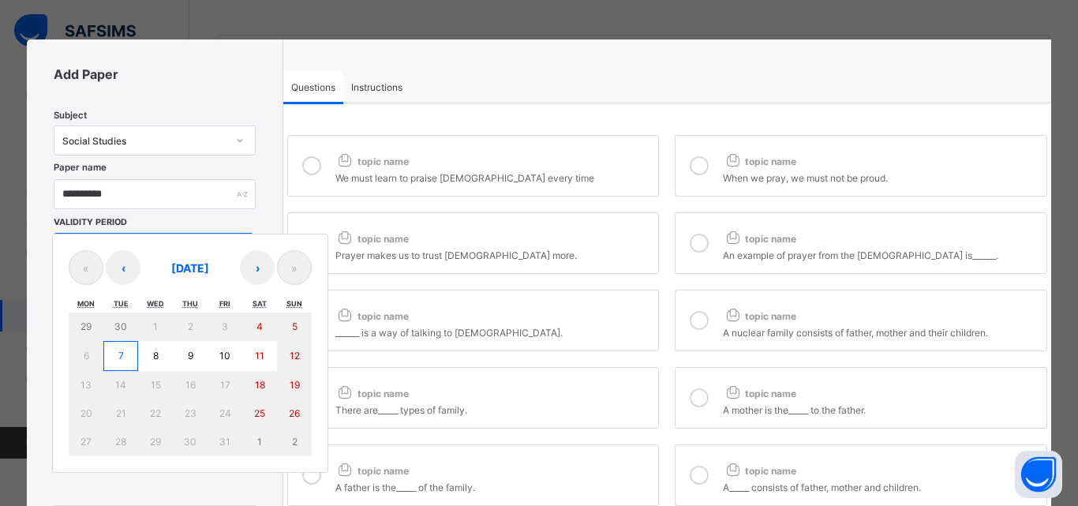
click at [116, 354] on button "7" at bounding box center [120, 356] width 35 height 30
type input "**********"
type input "**"
type input "*"
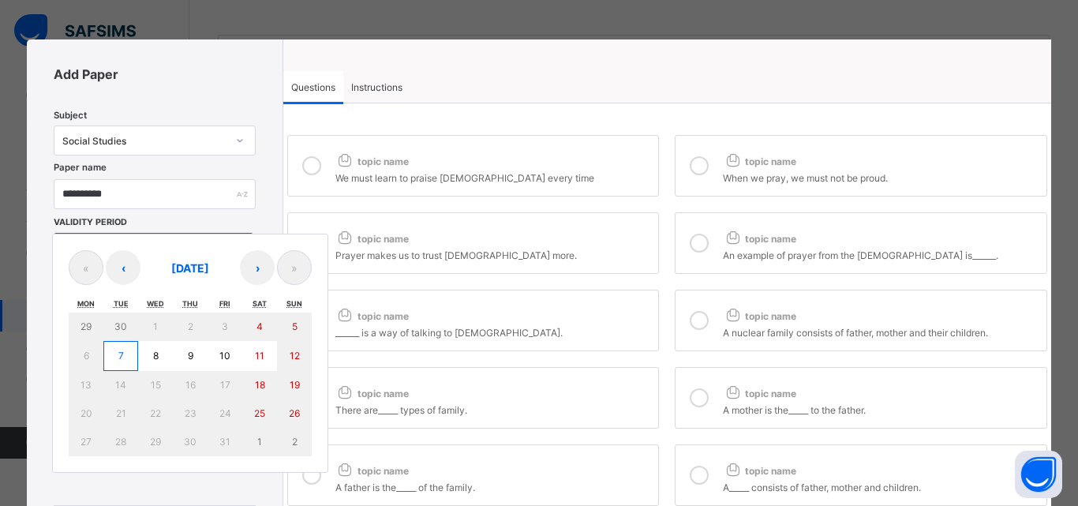
type input "****"
type input "**********"
type input "**"
type input "*"
type input "****"
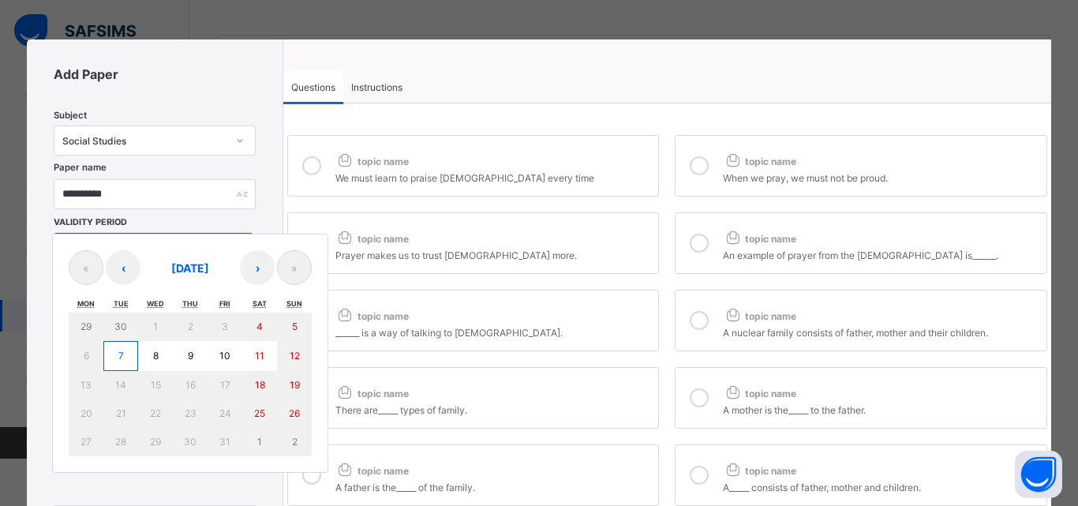
type input "**"
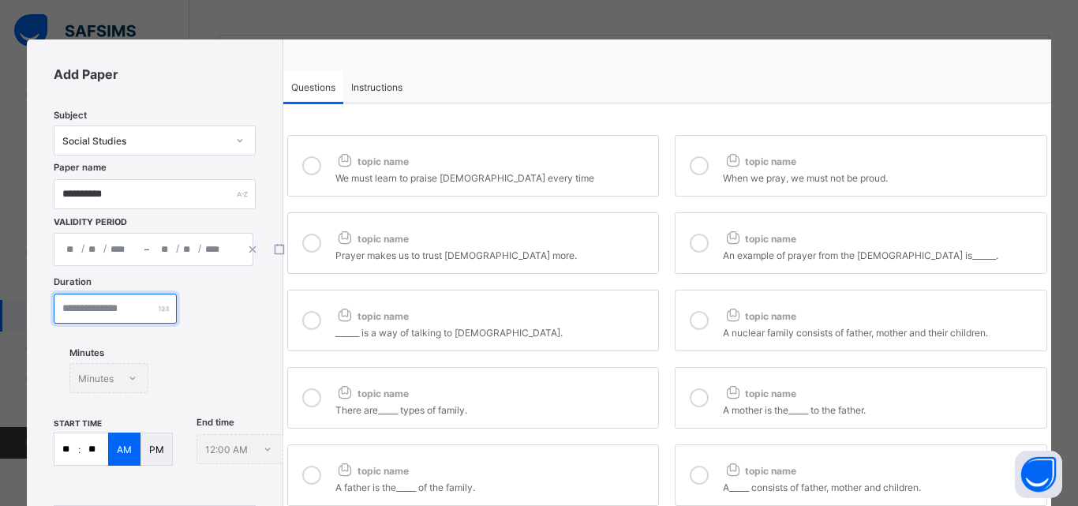
click at [90, 313] on input "number" at bounding box center [115, 309] width 123 height 30
type input "**"
click at [77, 449] on input "**" at bounding box center [66, 449] width 24 height 32
type input "*"
type input "**"
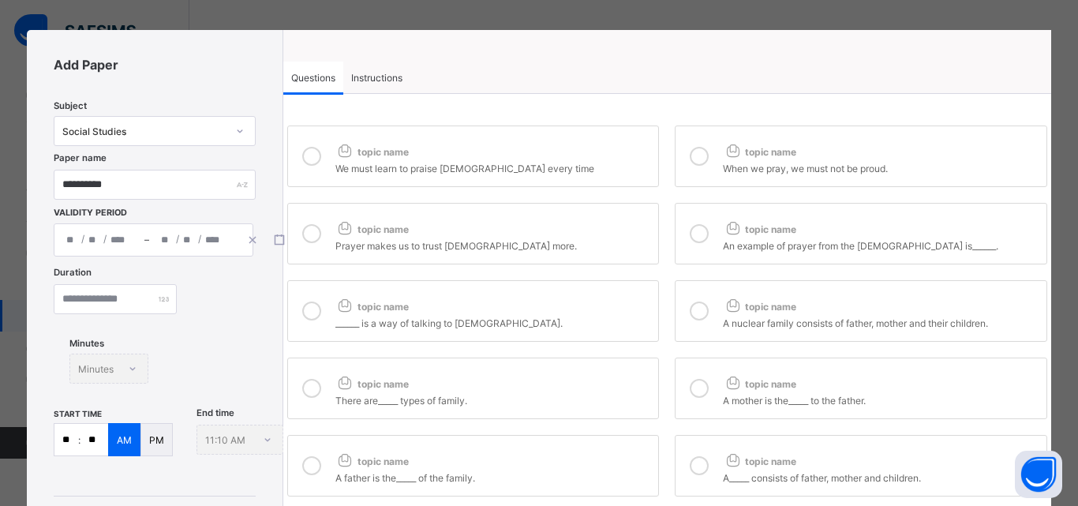
scroll to position [0, 0]
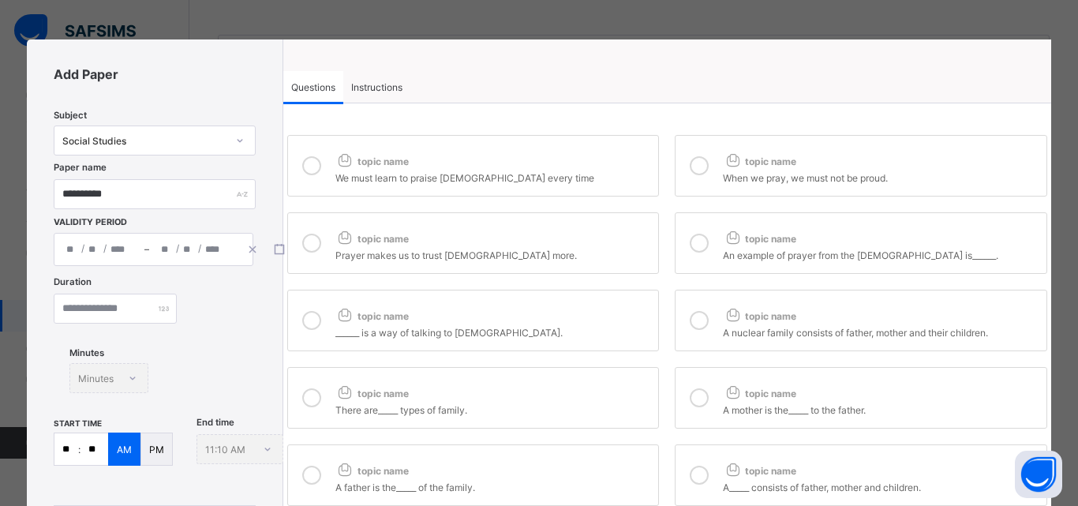
type input "**"
click at [306, 165] on icon at bounding box center [311, 165] width 19 height 19
click at [693, 169] on icon at bounding box center [699, 165] width 19 height 19
drag, startPoint x: 301, startPoint y: 247, endPoint x: 331, endPoint y: 259, distance: 31.5
click at [302, 249] on icon at bounding box center [311, 243] width 19 height 19
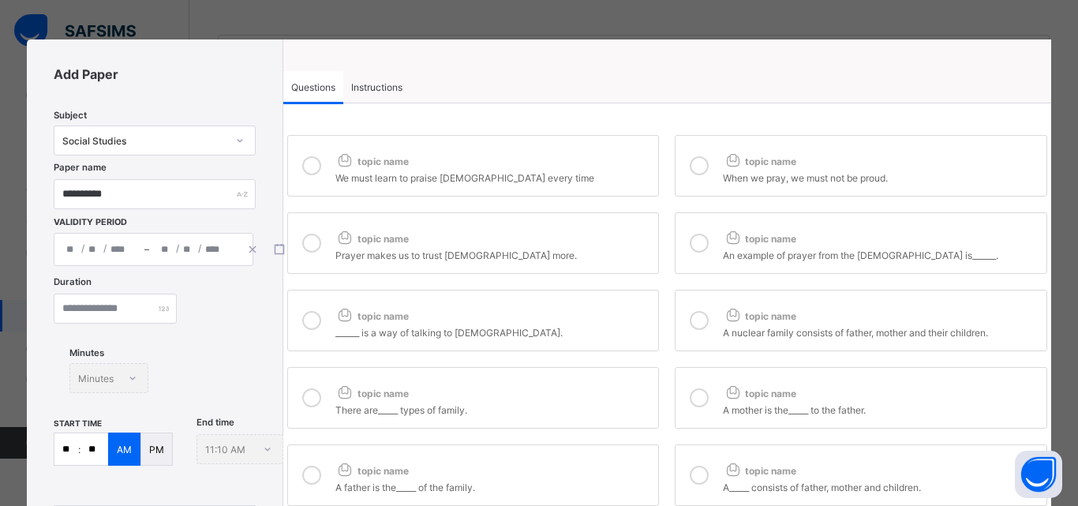
click at [313, 164] on icon at bounding box center [311, 165] width 19 height 19
click at [309, 242] on icon at bounding box center [311, 243] width 19 height 19
click at [698, 172] on icon at bounding box center [699, 165] width 19 height 19
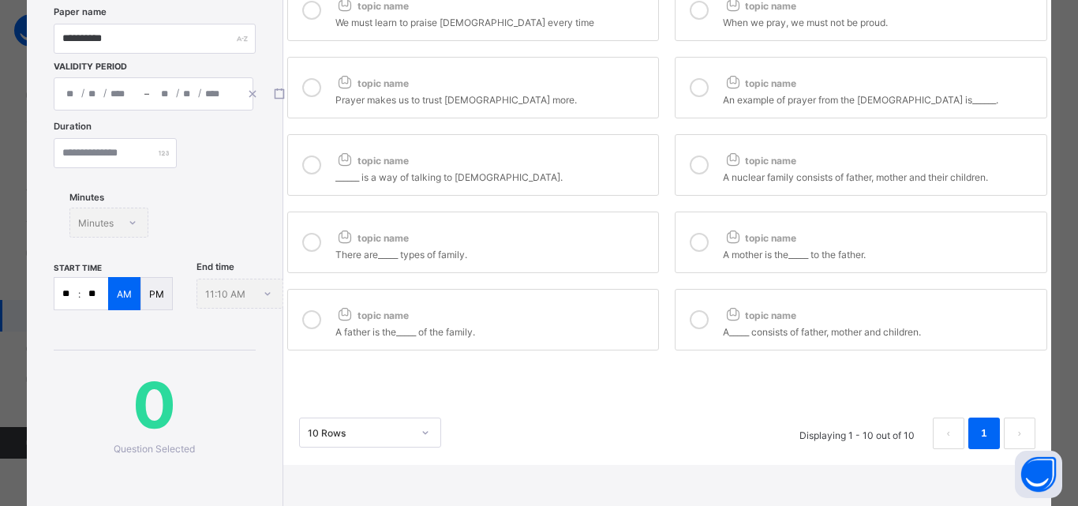
scroll to position [158, 0]
drag, startPoint x: 706, startPoint y: 180, endPoint x: 543, endPoint y: 234, distance: 172.2
click at [706, 179] on div at bounding box center [699, 162] width 32 height 36
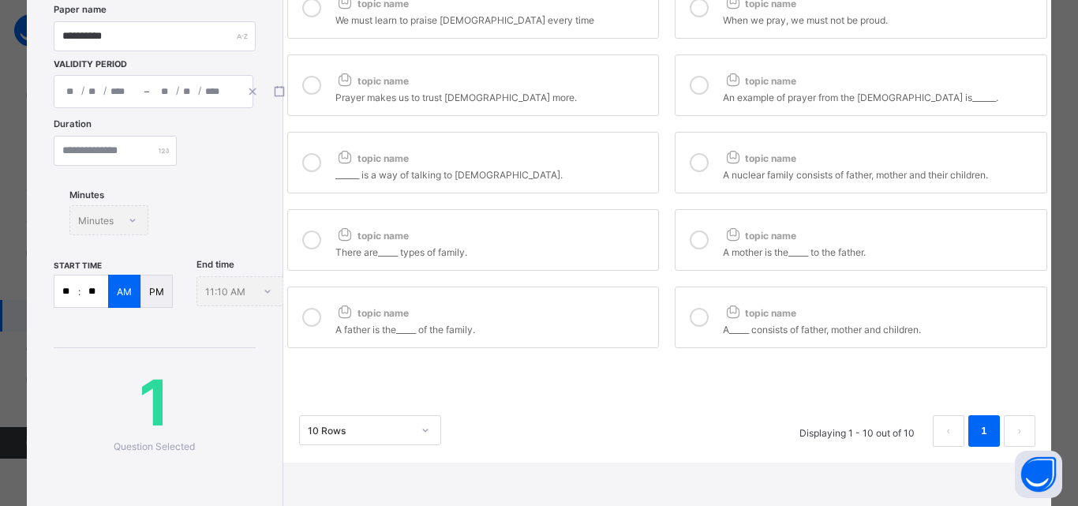
drag, startPoint x: 309, startPoint y: 234, endPoint x: 313, endPoint y: 262, distance: 27.8
click at [309, 236] on icon at bounding box center [311, 239] width 19 height 19
drag, startPoint x: 308, startPoint y: 320, endPoint x: 378, endPoint y: 297, distance: 73.9
click at [313, 320] on icon at bounding box center [311, 317] width 19 height 19
drag, startPoint x: 683, startPoint y: 240, endPoint x: 689, endPoint y: 267, distance: 27.4
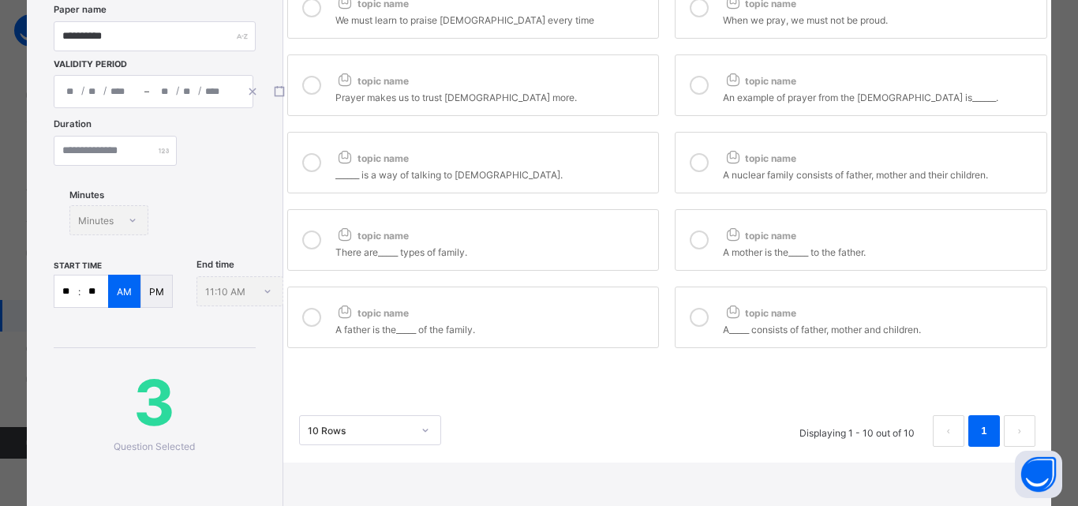
click at [683, 250] on div at bounding box center [699, 240] width 32 height 36
click at [683, 327] on div at bounding box center [699, 317] width 32 height 36
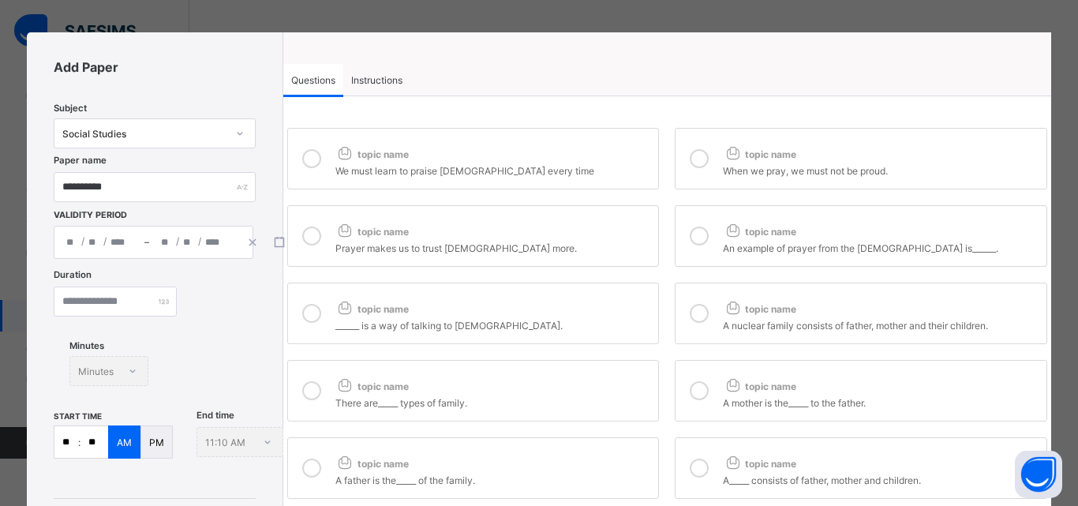
scroll to position [0, 0]
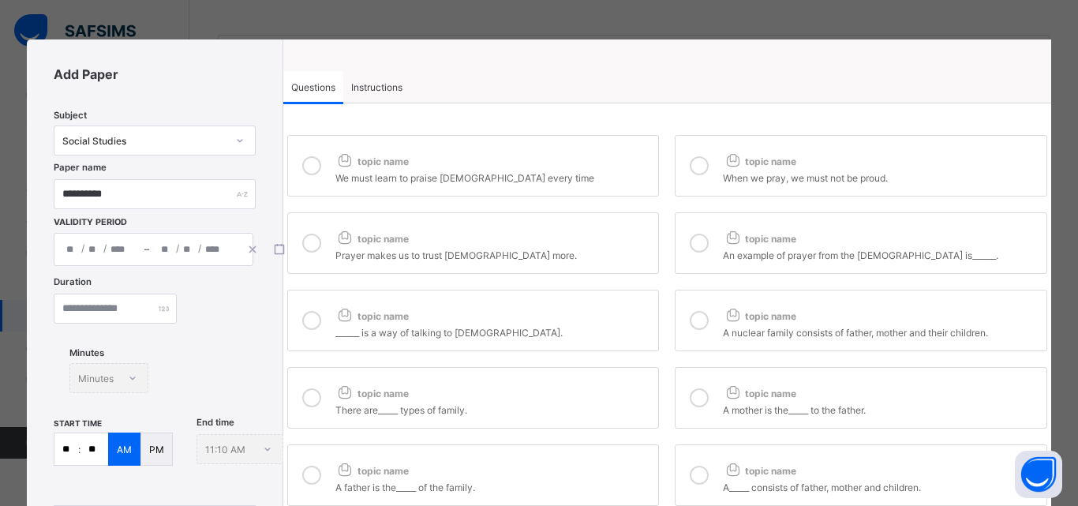
click at [393, 90] on span "Instructions" at bounding box center [376, 87] width 51 height 12
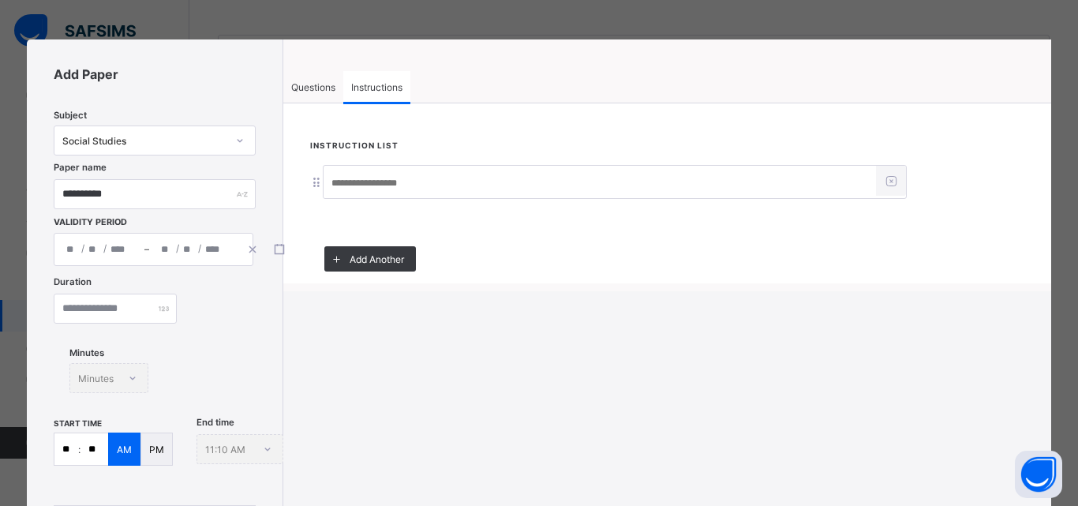
click at [385, 186] on input at bounding box center [600, 183] width 552 height 30
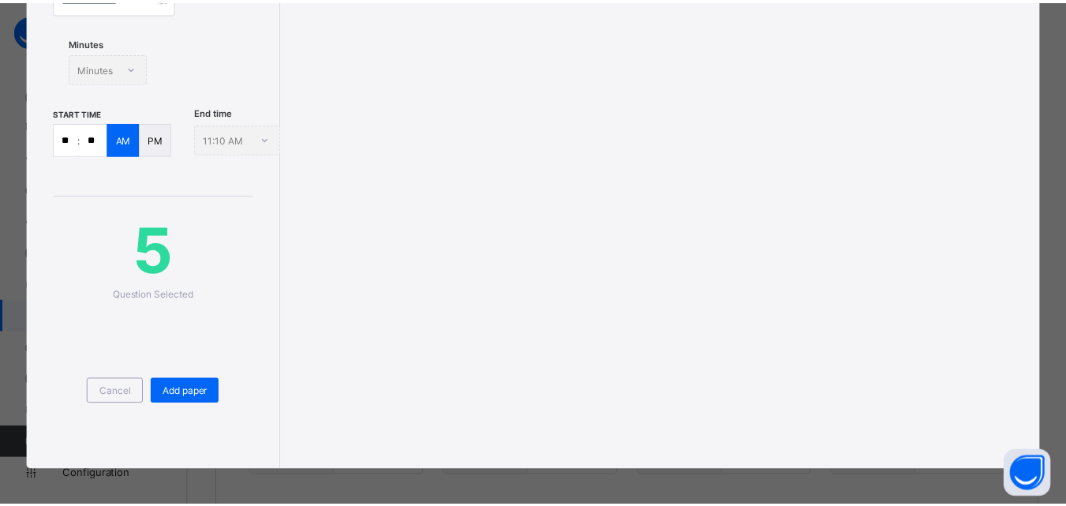
scroll to position [314, 0]
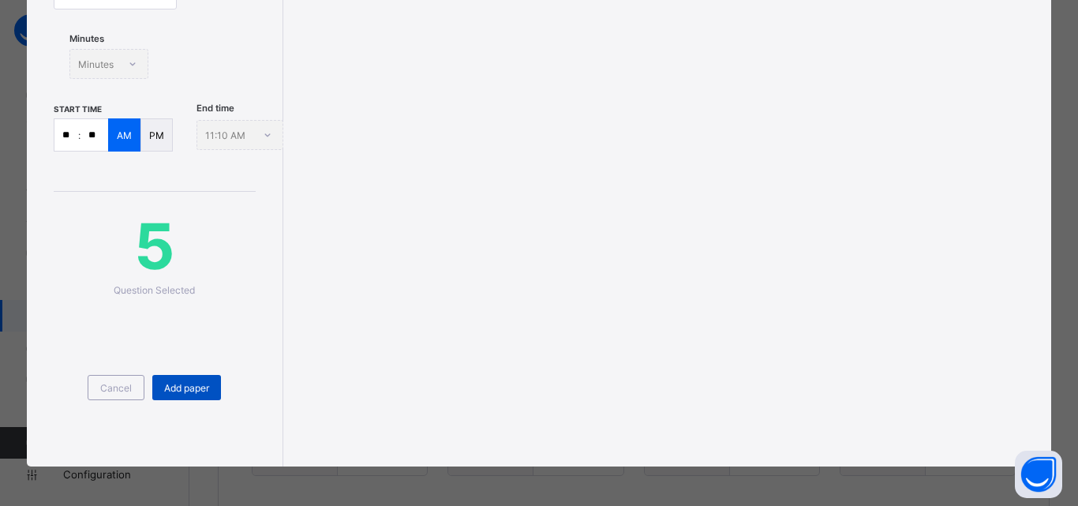
type input "**********"
click at [186, 392] on span "Add paper" at bounding box center [186, 388] width 45 height 12
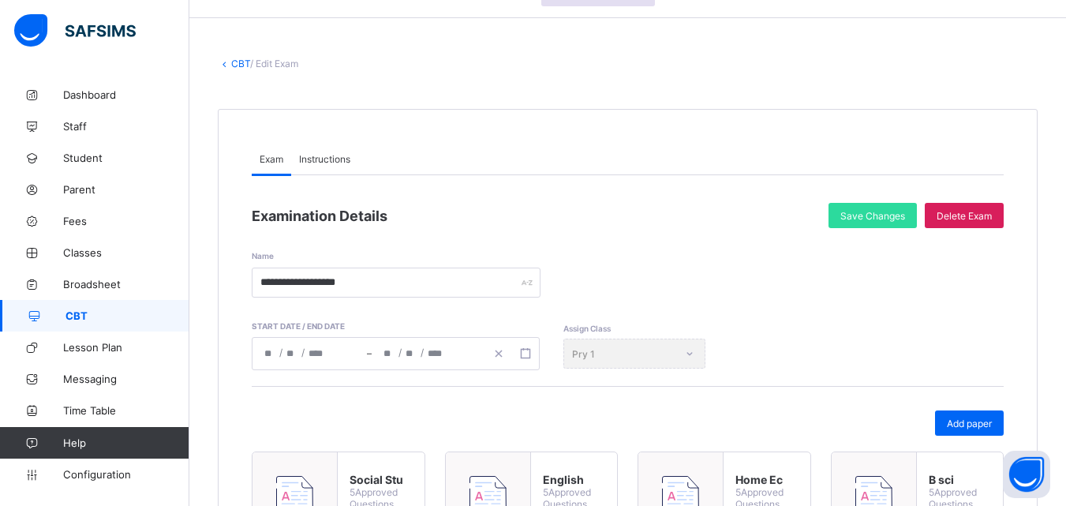
scroll to position [0, 0]
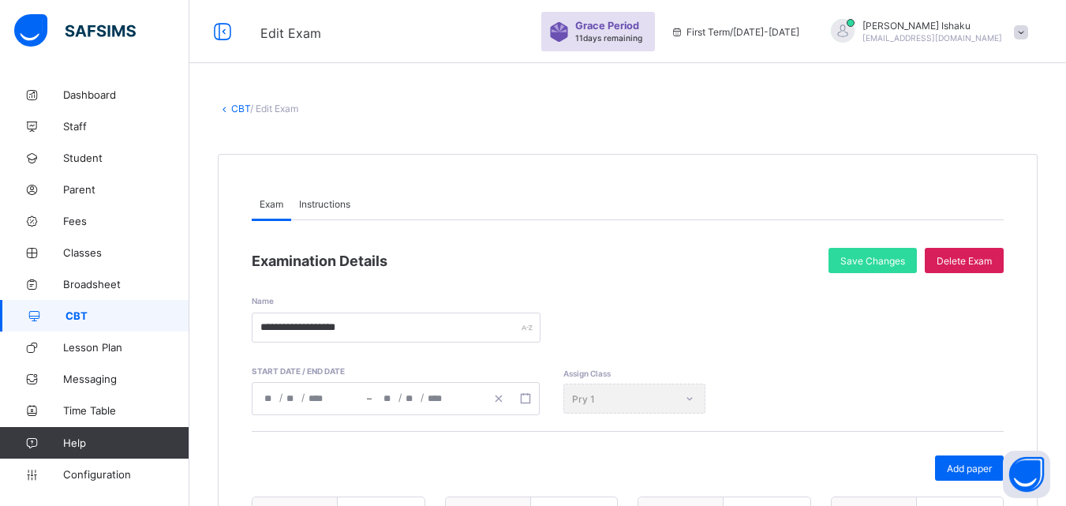
click at [242, 110] on link "CBT" at bounding box center [240, 109] width 19 height 12
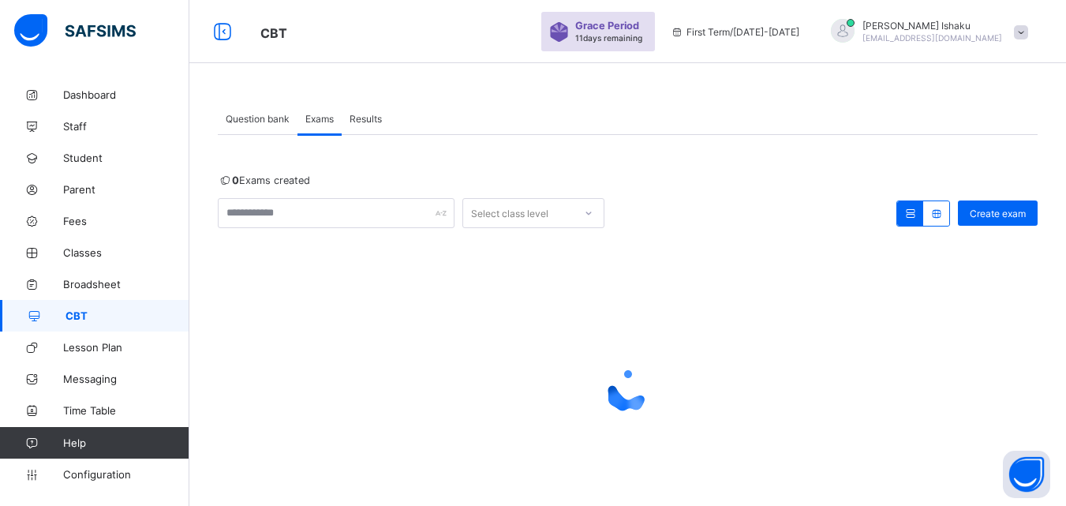
click at [275, 119] on span "Question bank" at bounding box center [258, 119] width 64 height 12
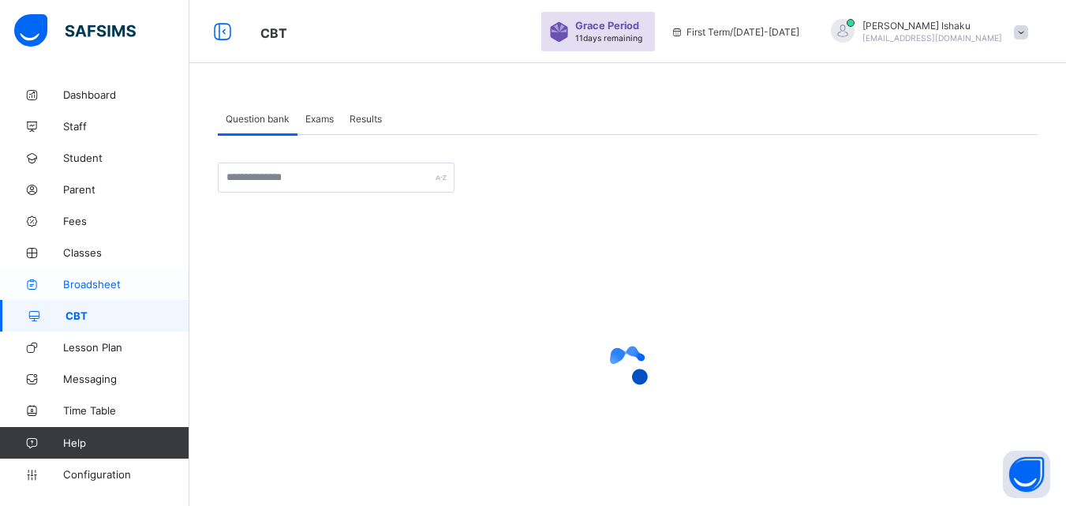
drag, startPoint x: 72, startPoint y: 249, endPoint x: 98, endPoint y: 269, distance: 33.2
click at [73, 249] on span "Classes" at bounding box center [126, 252] width 126 height 13
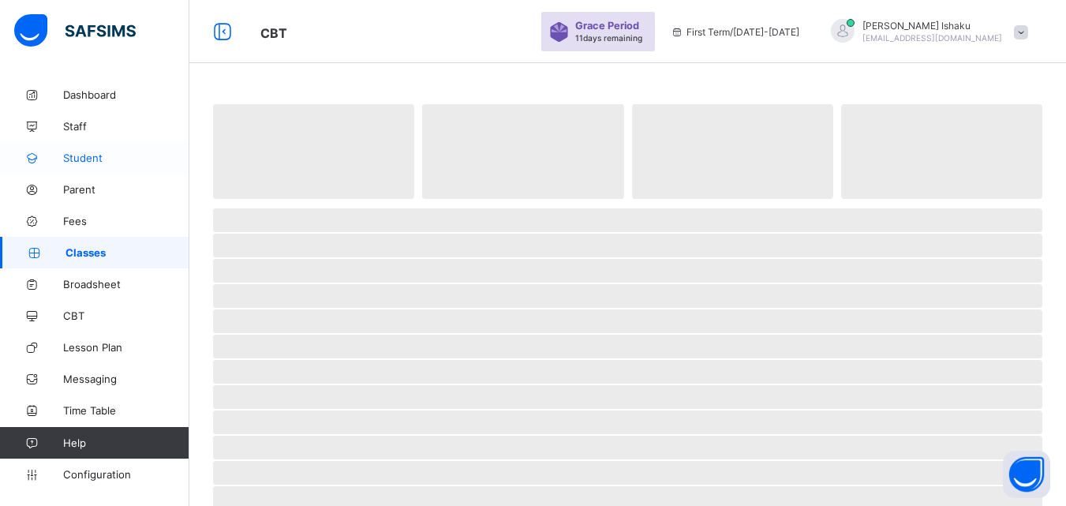
click at [119, 146] on link "Student" at bounding box center [94, 158] width 189 height 32
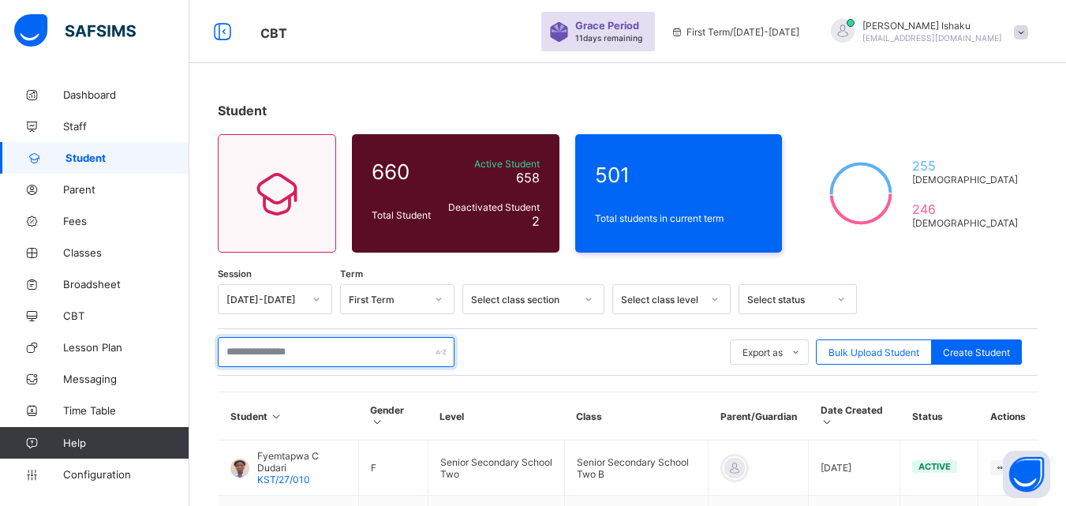
click at [226, 358] on input "text" at bounding box center [336, 352] width 237 height 30
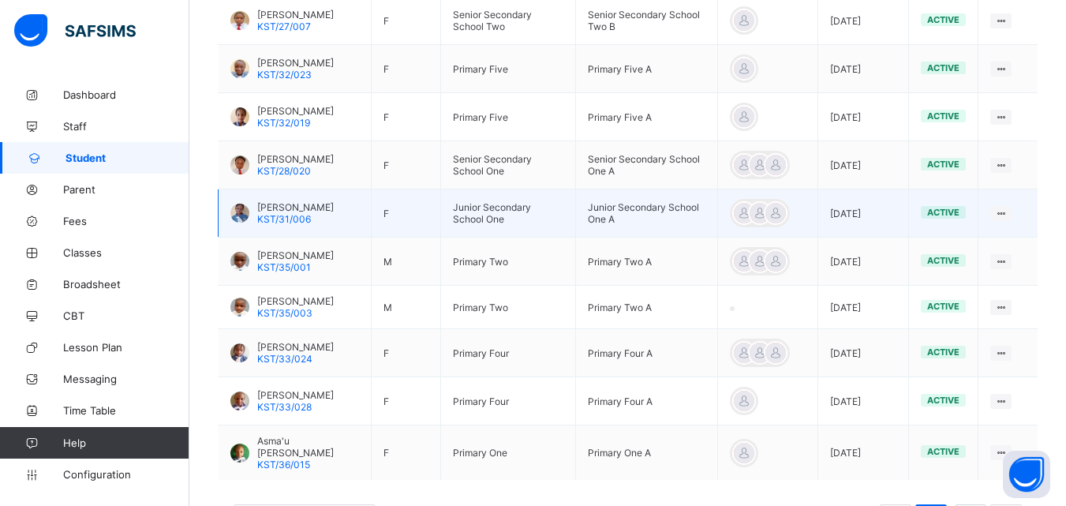
scroll to position [527, 0]
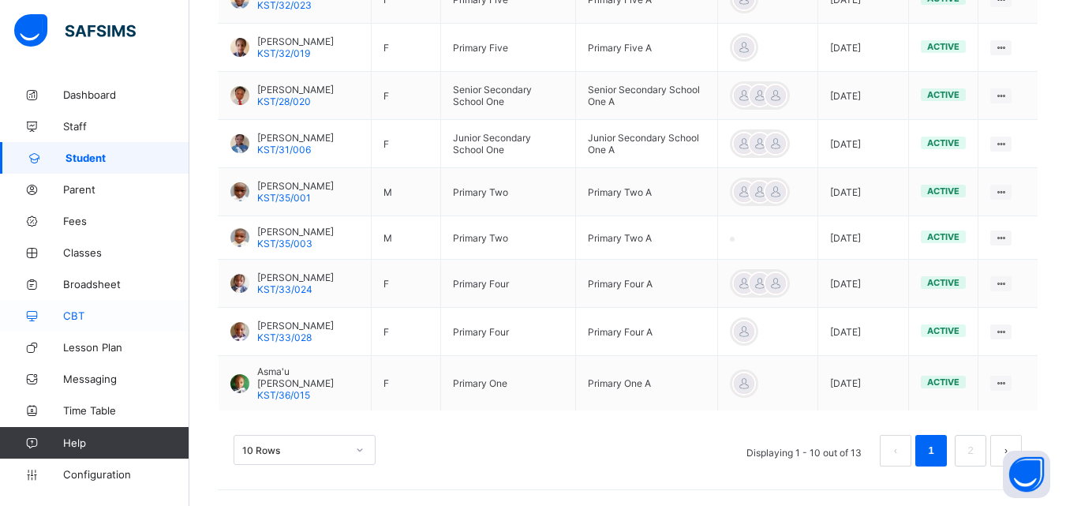
type input "**********"
click at [76, 313] on span "CBT" at bounding box center [126, 315] width 126 height 13
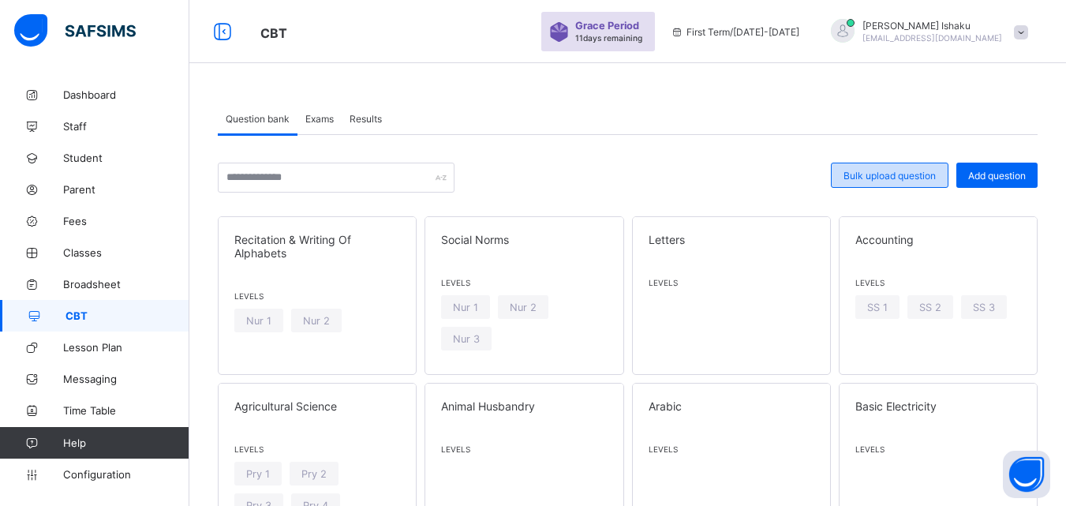
click at [909, 173] on span "Bulk upload question" at bounding box center [890, 176] width 92 height 12
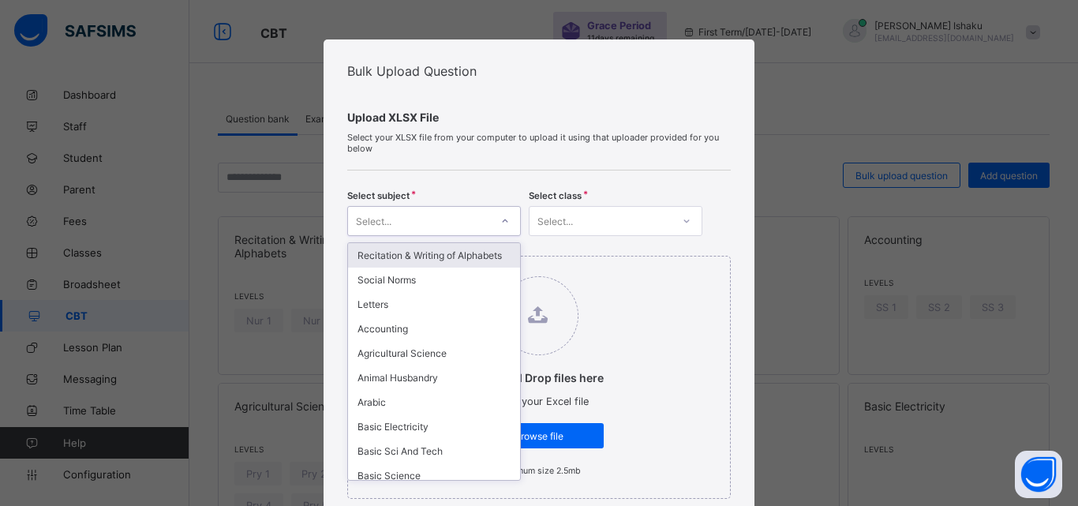
click at [481, 223] on div "Select..." at bounding box center [419, 221] width 142 height 22
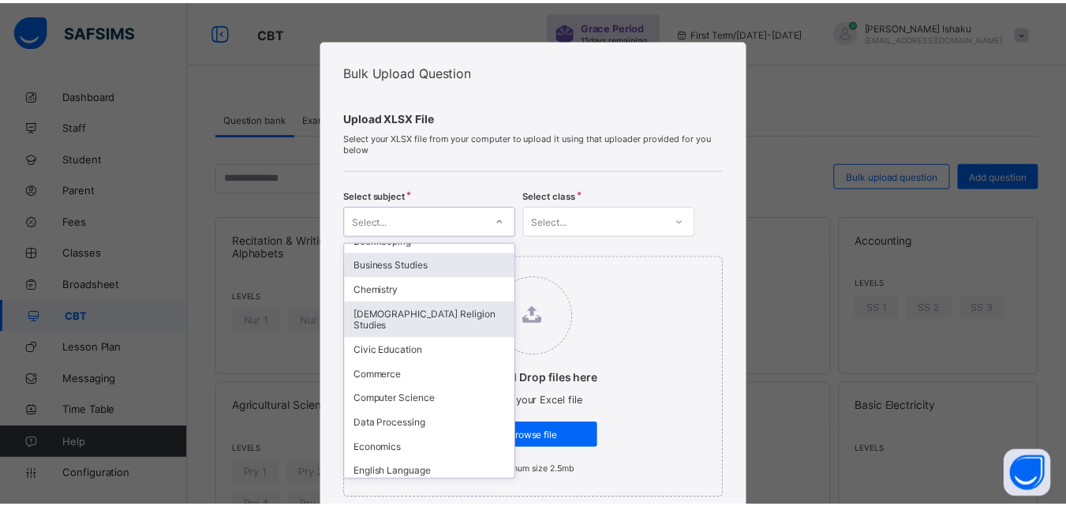
scroll to position [316, 0]
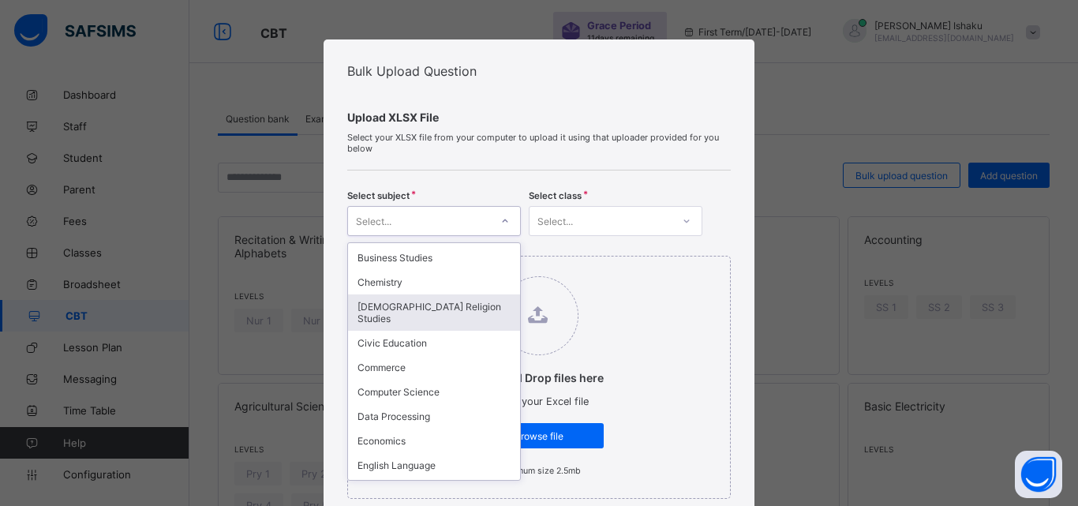
click at [418, 316] on div "[DEMOGRAPHIC_DATA] Religion Studies" at bounding box center [434, 312] width 172 height 36
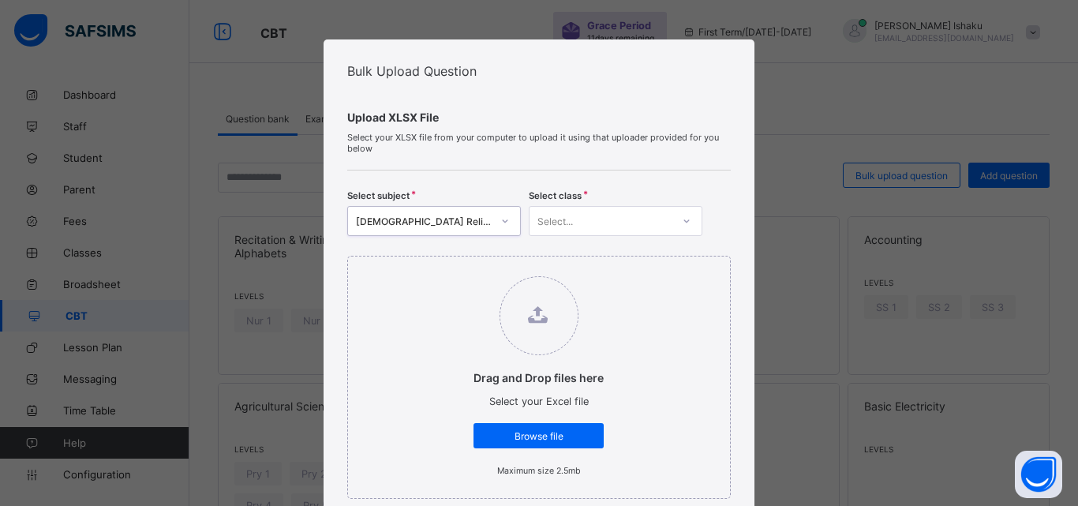
click at [569, 230] on div "Select..." at bounding box center [555, 221] width 36 height 30
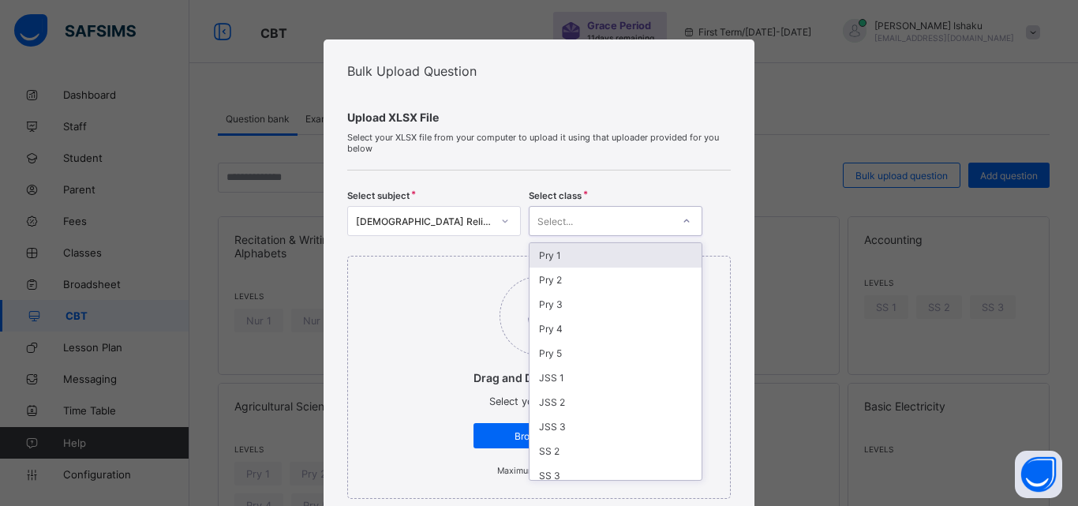
click at [553, 246] on div "Pry 1" at bounding box center [616, 255] width 172 height 24
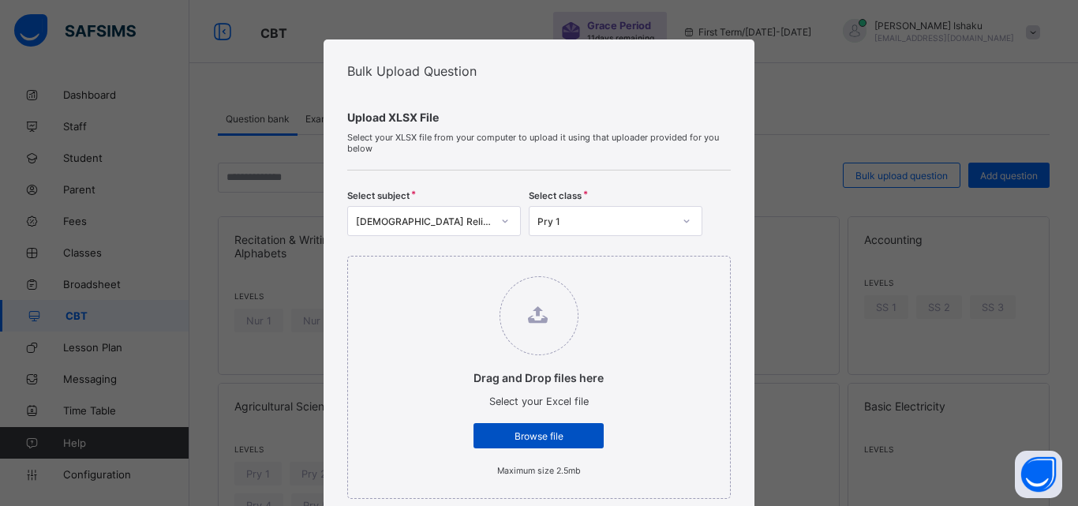
click at [545, 443] on div "Browse file" at bounding box center [539, 435] width 130 height 25
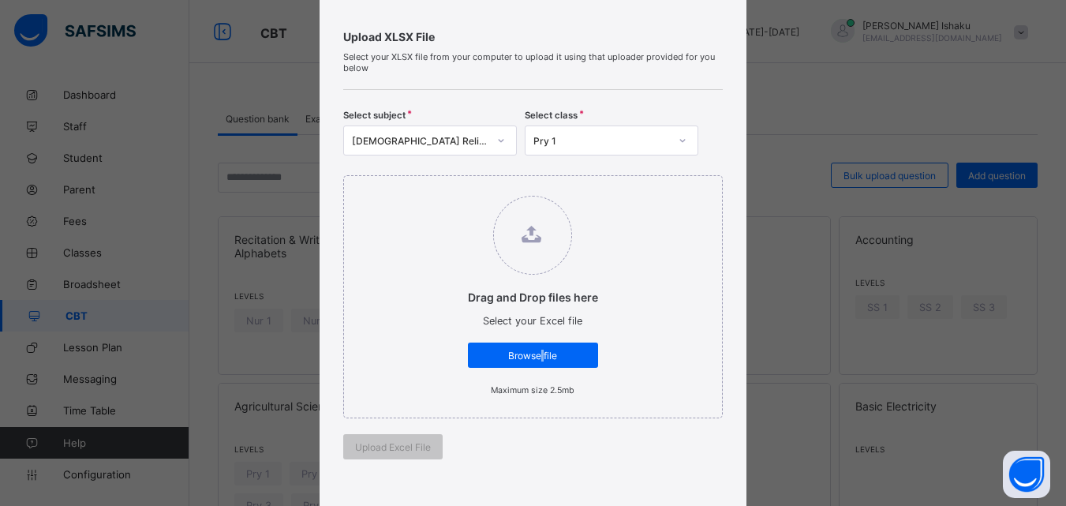
scroll to position [158, 0]
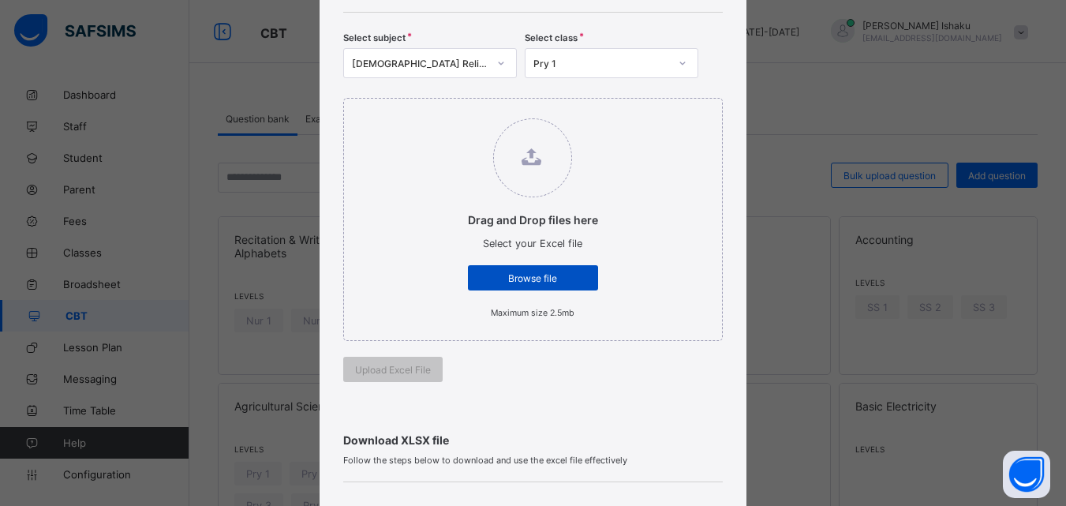
click at [485, 282] on span "Browse file" at bounding box center [533, 278] width 107 height 12
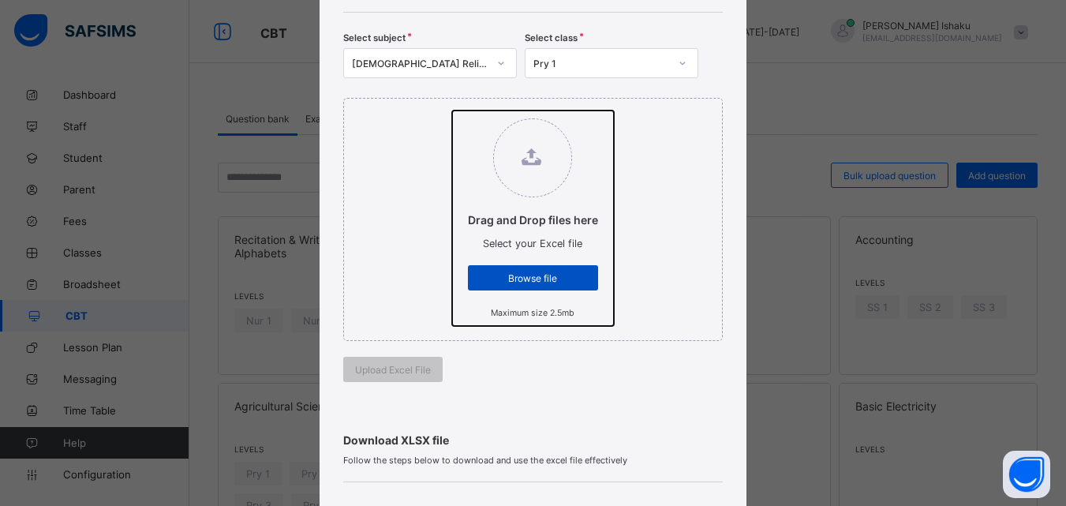
click at [452, 110] on input "Drag and Drop files here Select your Excel file Browse file Maximum size 2.5mb" at bounding box center [452, 110] width 0 height 0
type input "**********"
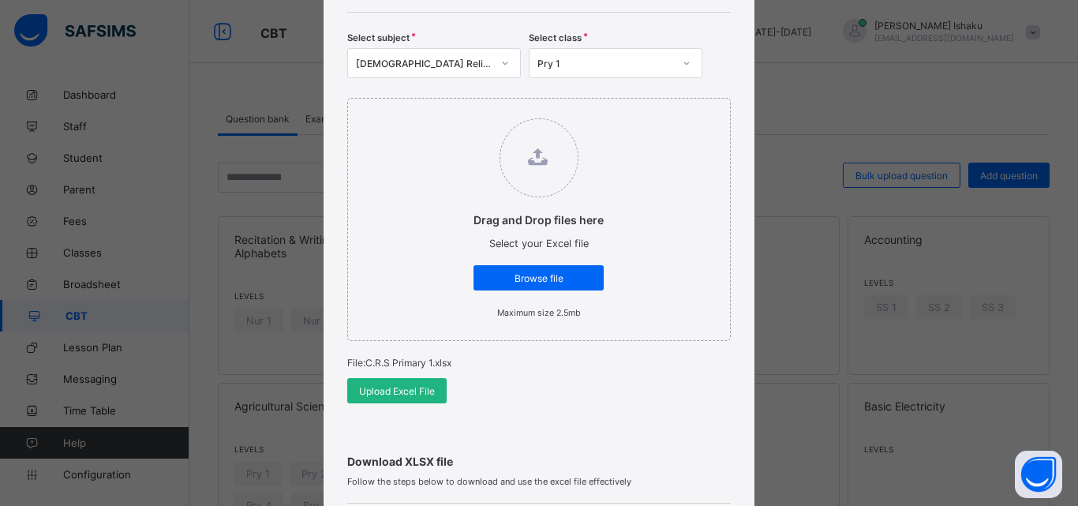
click at [421, 396] on span "Upload Excel File" at bounding box center [397, 391] width 76 height 12
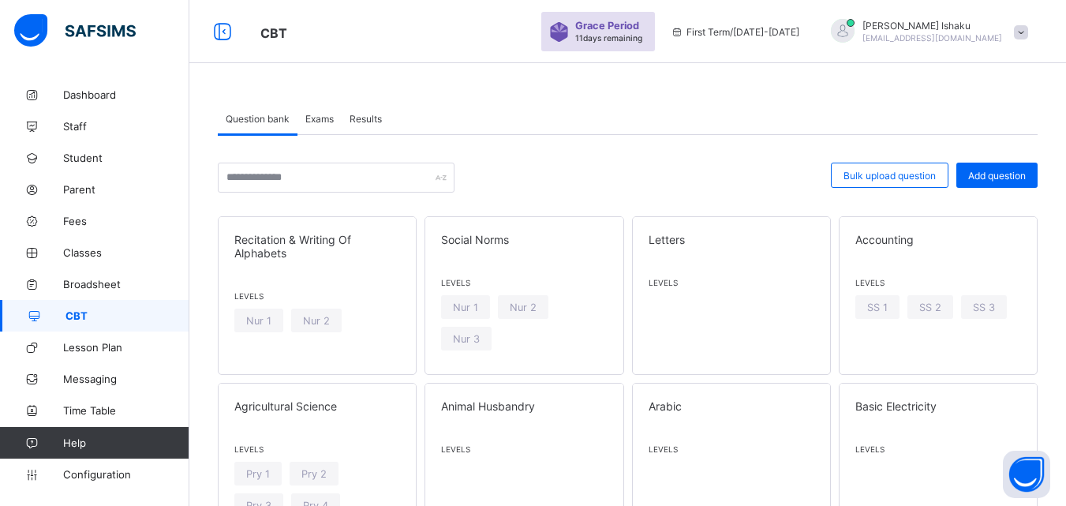
click at [324, 120] on span "Exams" at bounding box center [319, 119] width 28 height 12
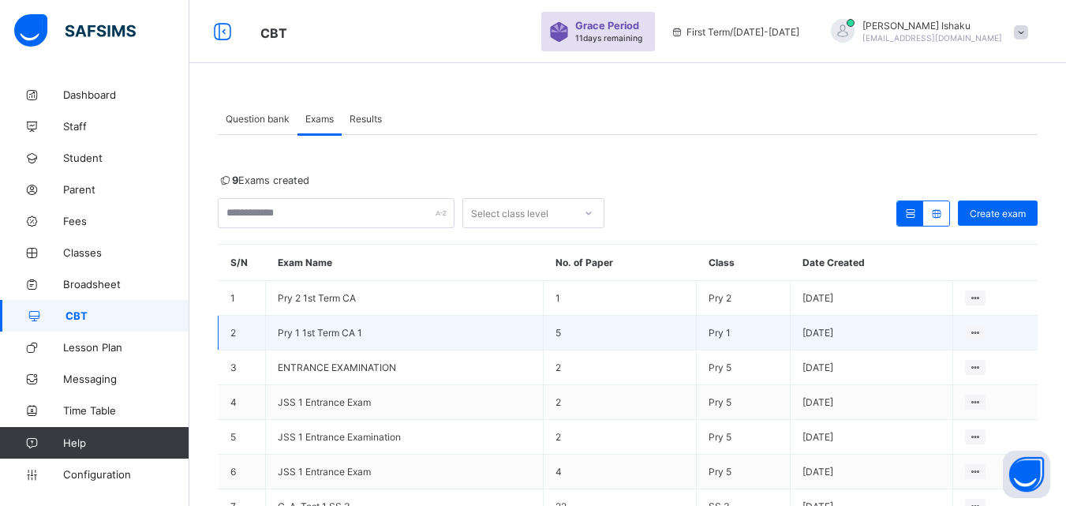
click at [316, 329] on span "Pry 1 1st Term CA 1" at bounding box center [320, 333] width 84 height 12
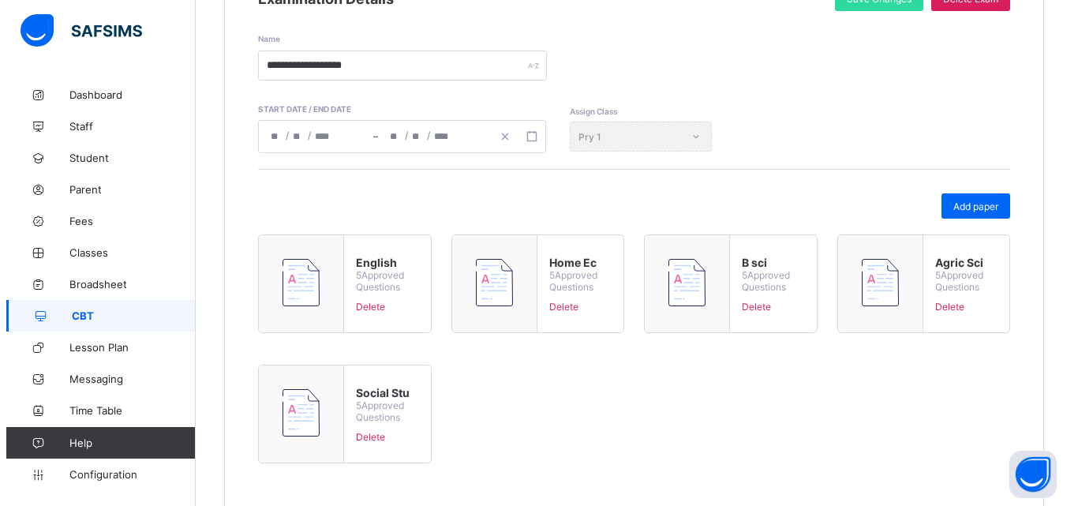
scroll to position [328, 0]
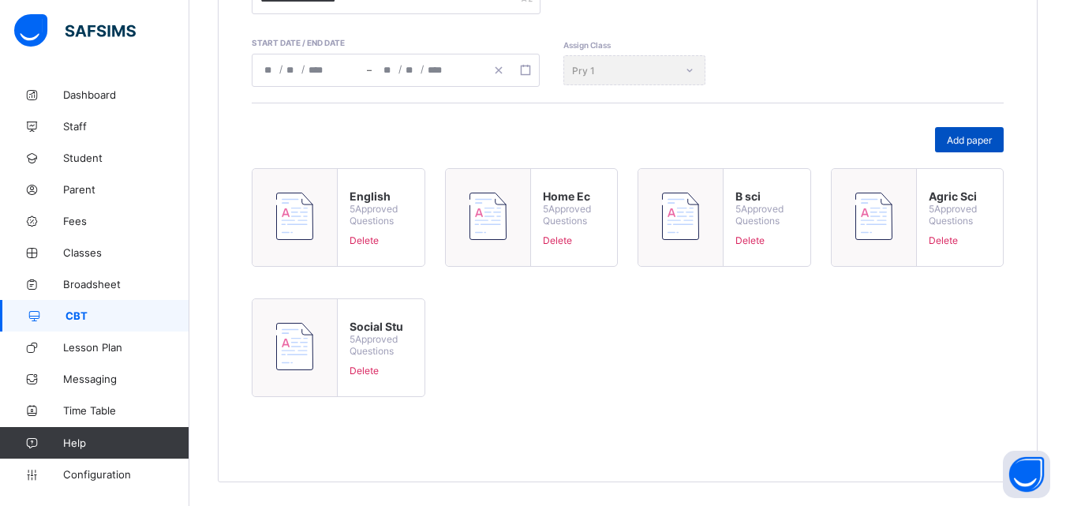
click at [964, 143] on span "Add paper" at bounding box center [969, 140] width 45 height 12
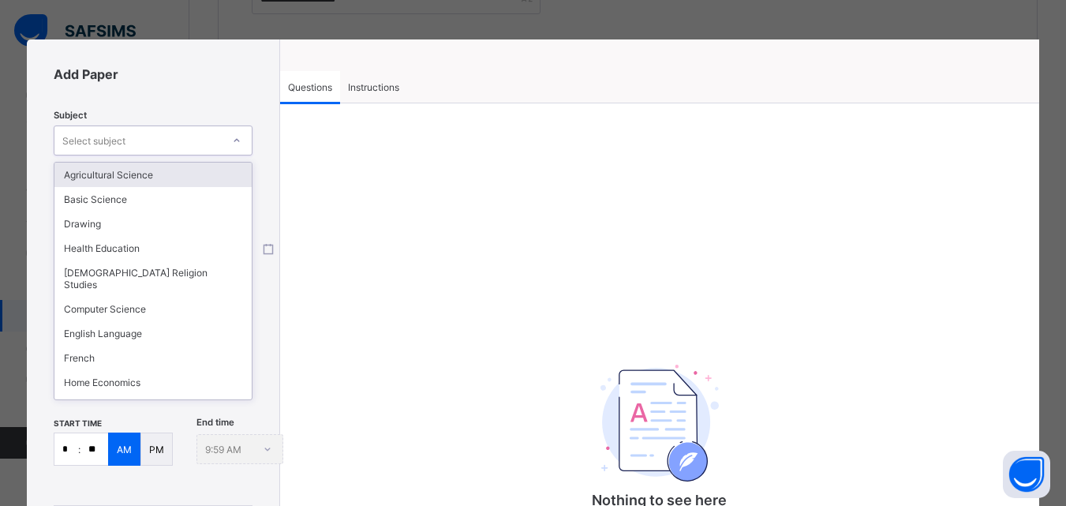
click at [182, 133] on div "Select subject" at bounding box center [137, 140] width 167 height 22
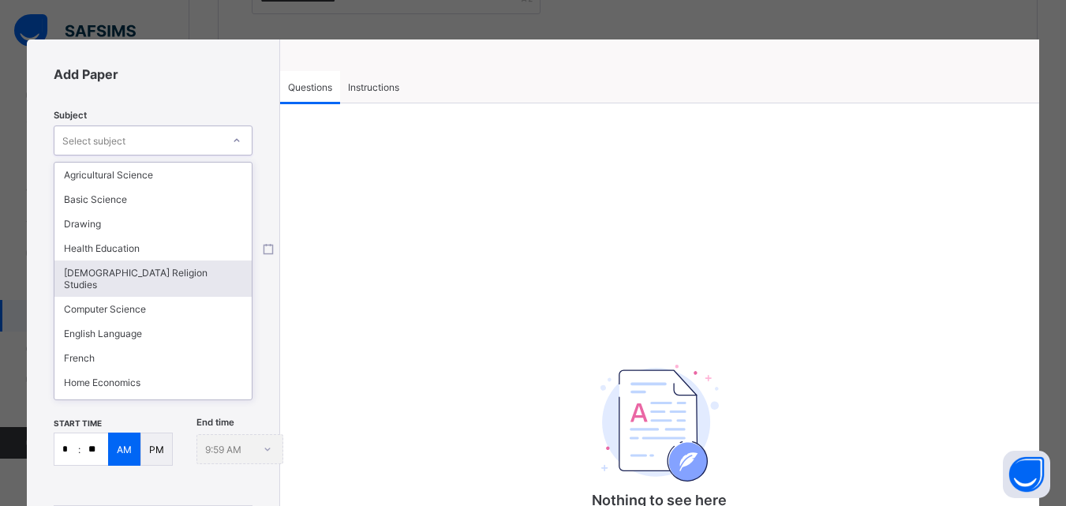
click at [152, 275] on div "[DEMOGRAPHIC_DATA] Religion Studies" at bounding box center [152, 278] width 197 height 36
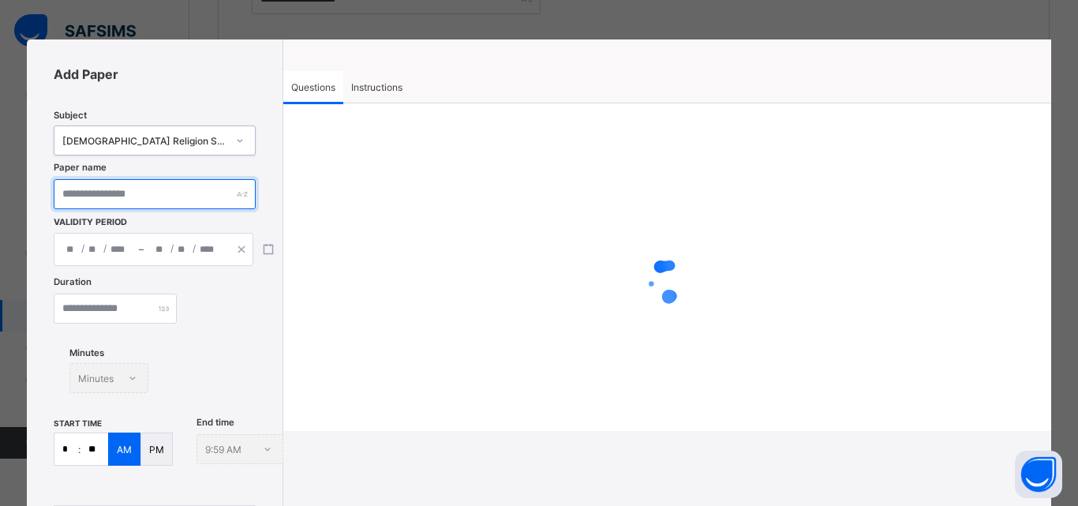
click at [149, 198] on input "text" at bounding box center [154, 194] width 201 height 30
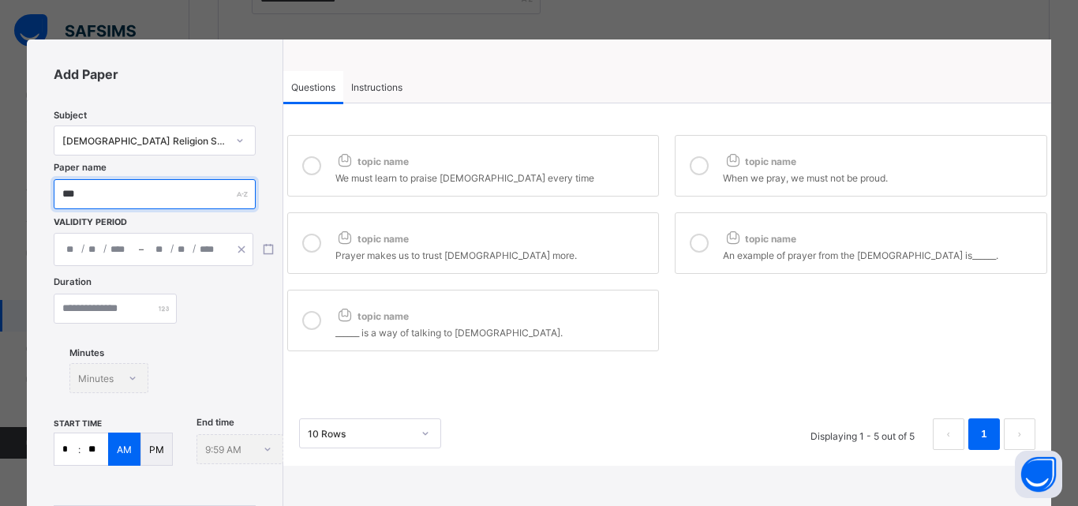
type input "***"
click at [133, 256] on div "/ /" at bounding box center [96, 250] width 84 height 32
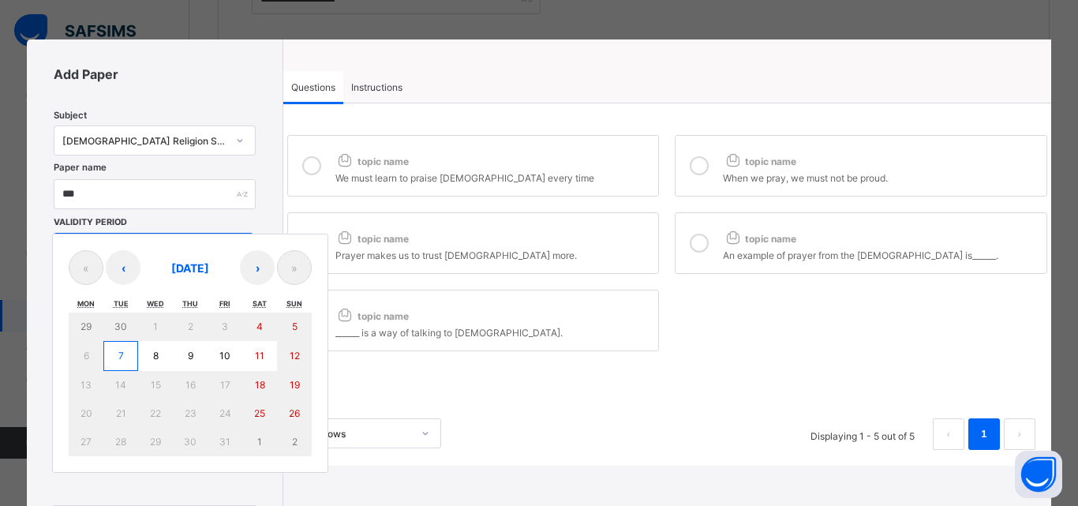
click at [132, 364] on button "7" at bounding box center [120, 356] width 35 height 30
click at [132, 363] on button "7" at bounding box center [120, 356] width 35 height 30
type input "**********"
type input "**"
type input "*"
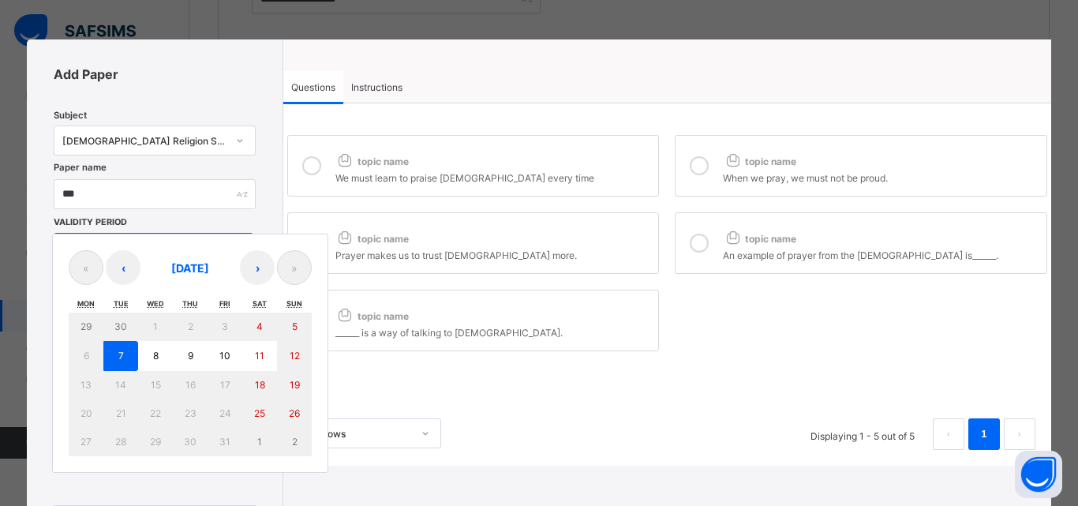
type input "****"
type input "**********"
type input "**"
type input "*"
type input "****"
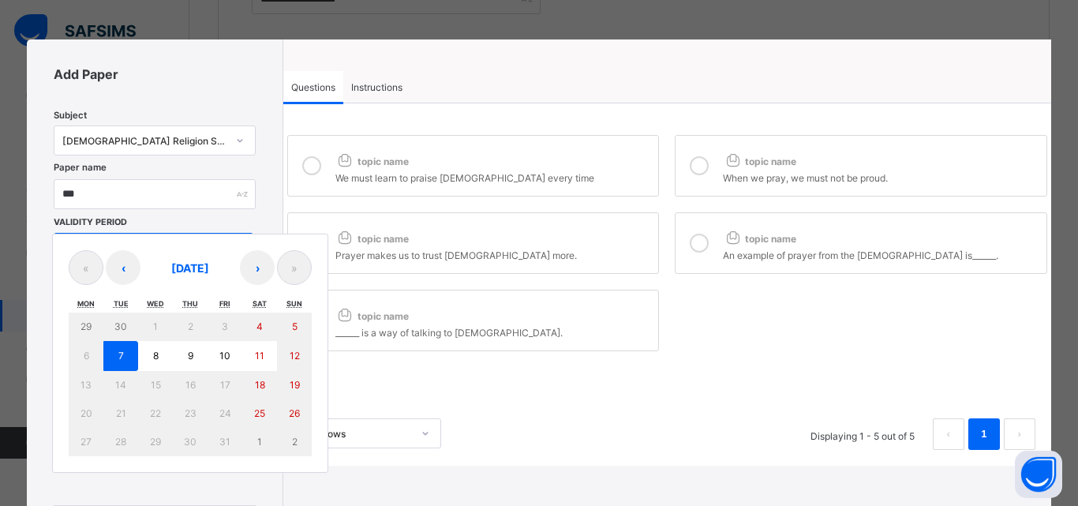
type input "**"
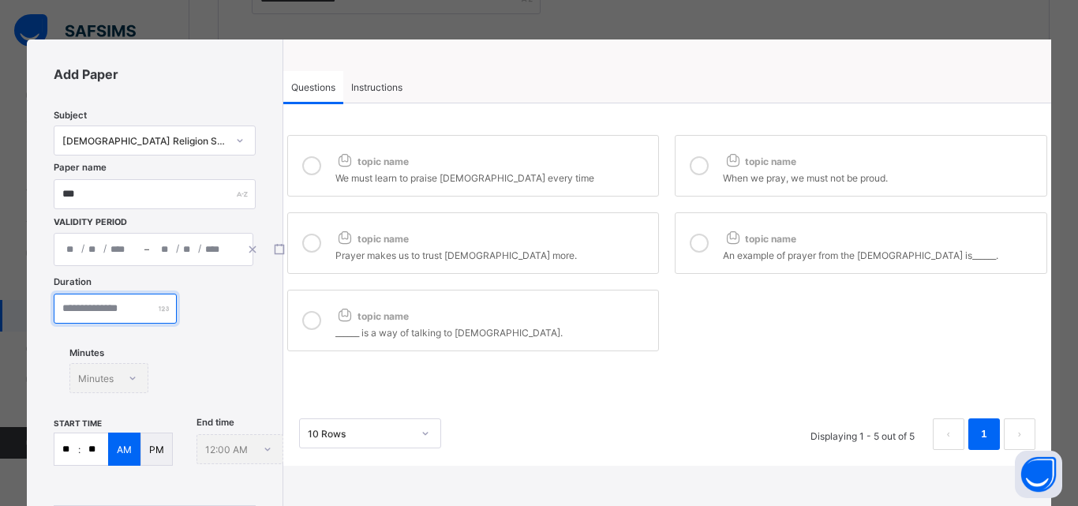
click at [119, 313] on input "number" at bounding box center [115, 309] width 123 height 30
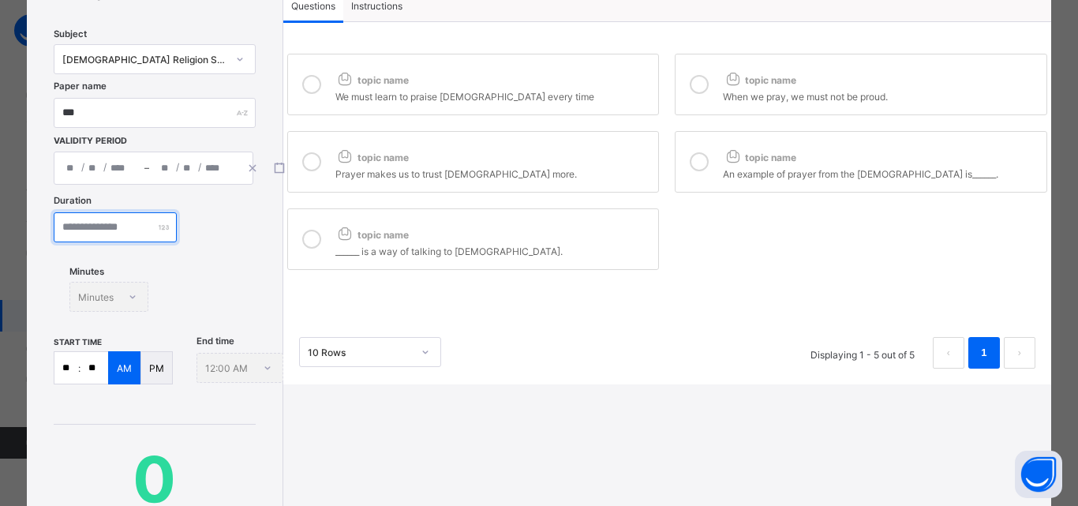
scroll to position [79, 0]
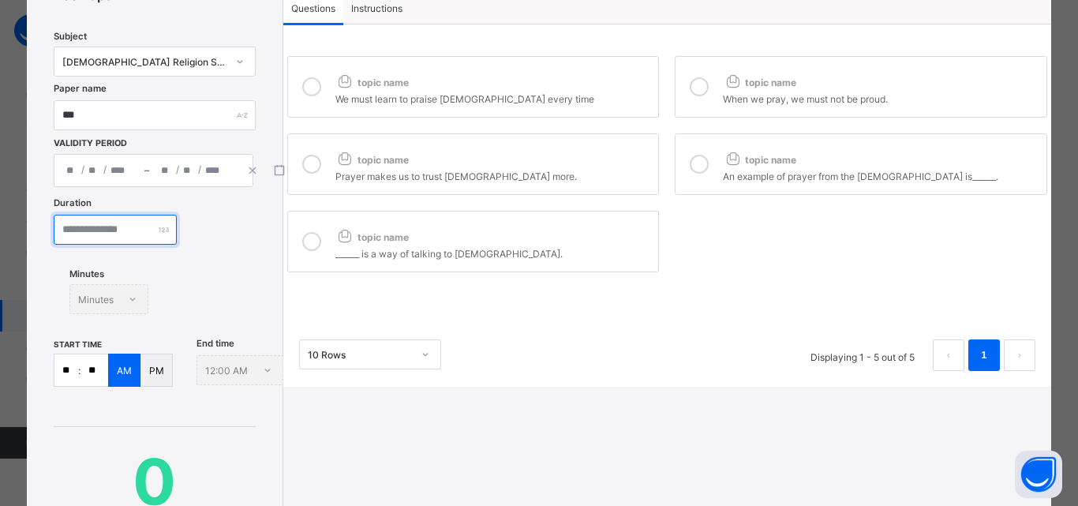
type input "**"
drag, startPoint x: 303, startPoint y: 81, endPoint x: 274, endPoint y: 158, distance: 82.7
click at [303, 89] on icon at bounding box center [311, 86] width 19 height 19
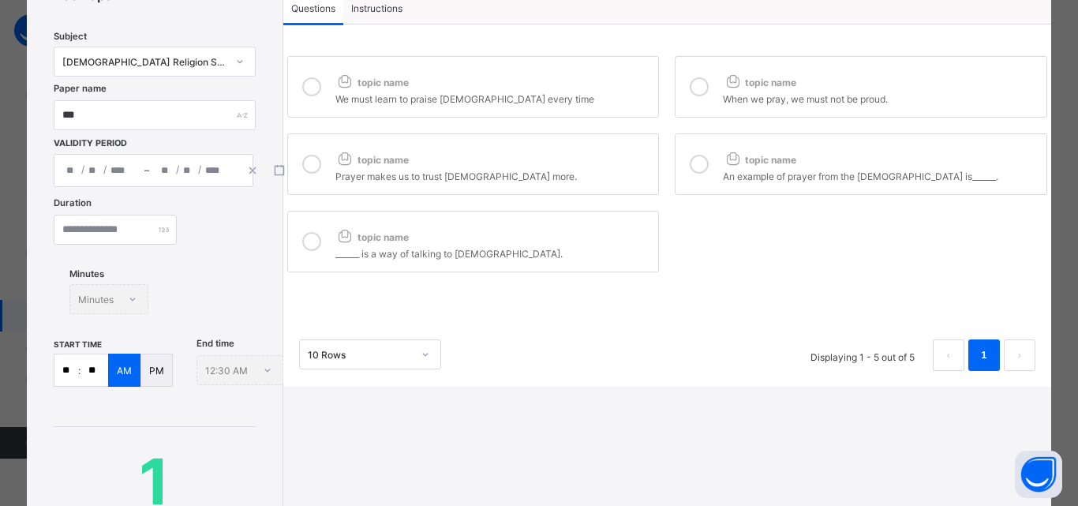
drag, startPoint x: 300, startPoint y: 157, endPoint x: 301, endPoint y: 187, distance: 30.0
click at [300, 158] on div at bounding box center [312, 164] width 32 height 36
drag, startPoint x: 302, startPoint y: 232, endPoint x: 364, endPoint y: 232, distance: 61.6
click at [305, 232] on div at bounding box center [312, 241] width 32 height 36
click at [701, 88] on icon at bounding box center [699, 86] width 19 height 19
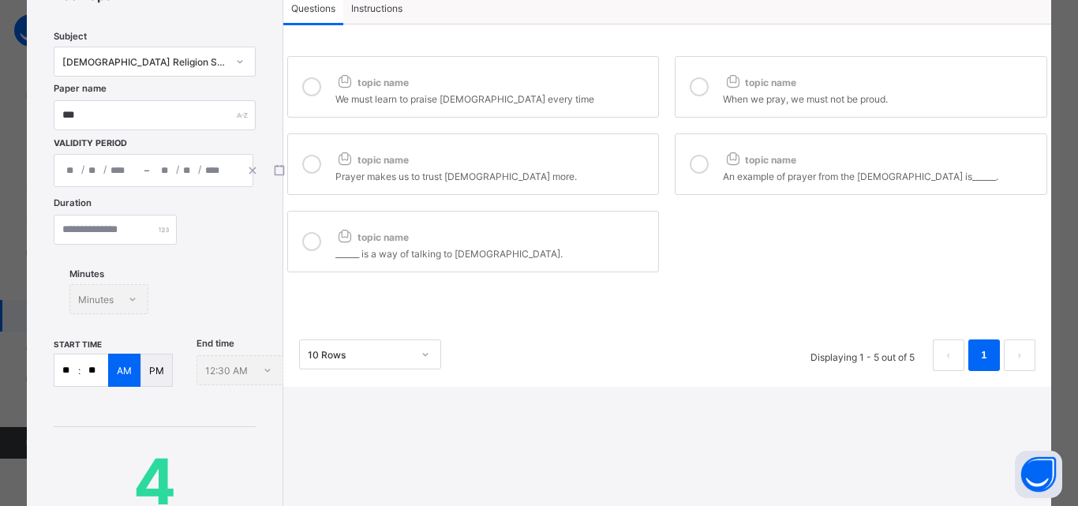
click at [690, 163] on icon at bounding box center [699, 164] width 19 height 19
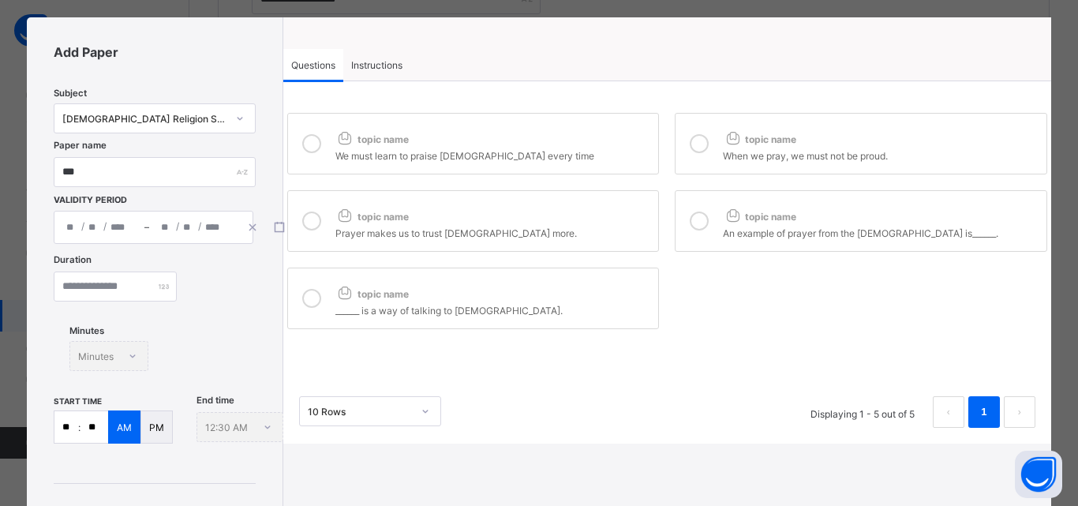
scroll to position [0, 0]
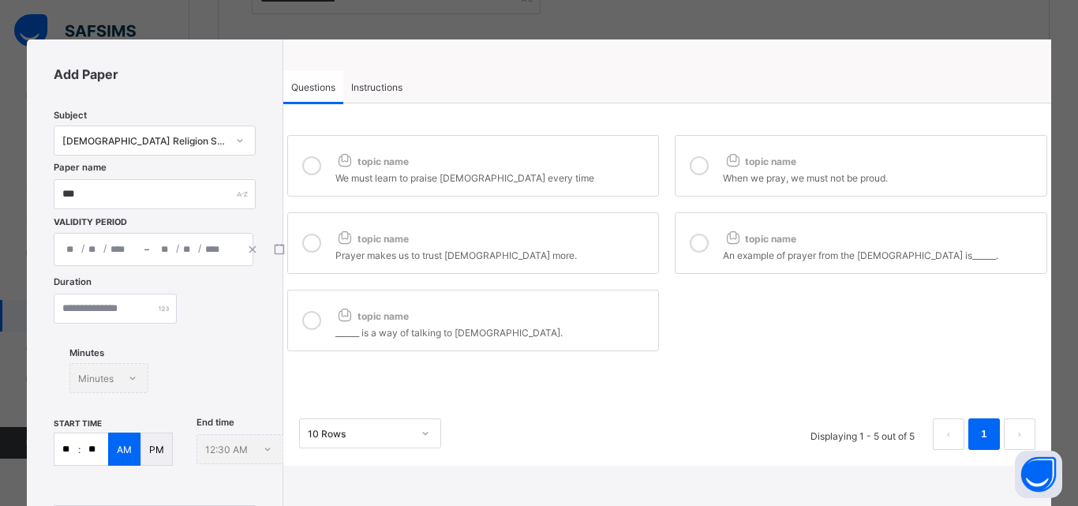
click at [390, 74] on div "Instructions" at bounding box center [376, 87] width 67 height 32
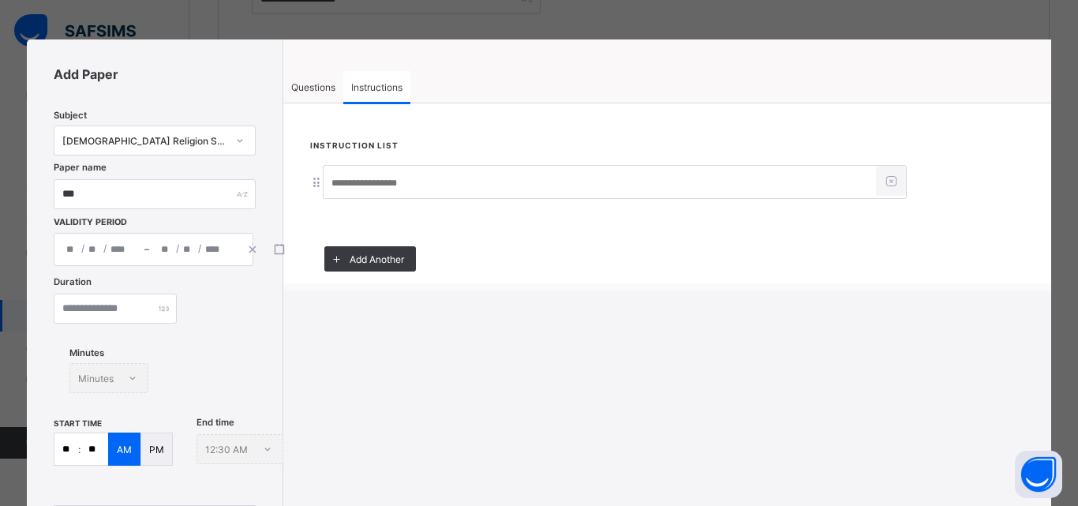
click at [405, 182] on input at bounding box center [600, 183] width 552 height 30
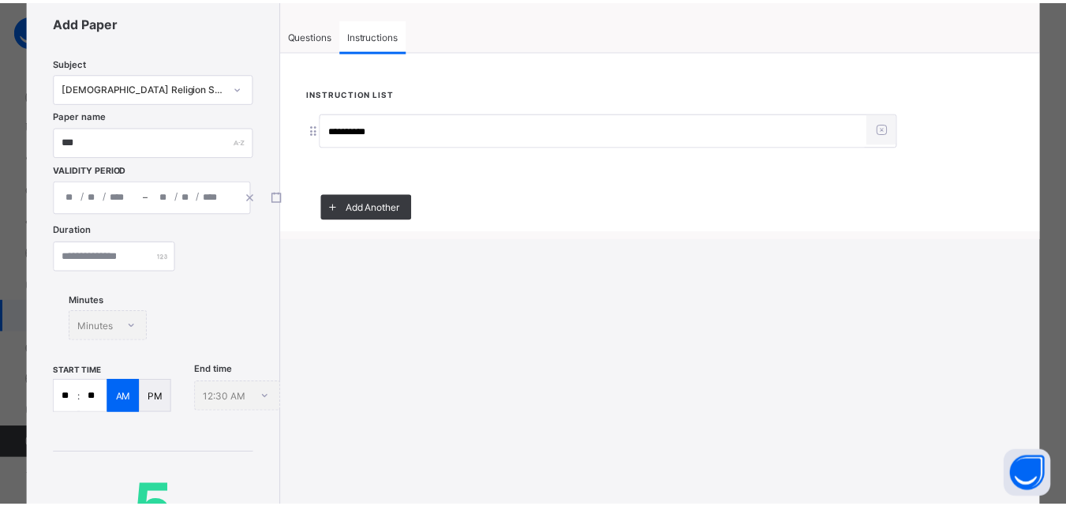
scroll to position [237, 0]
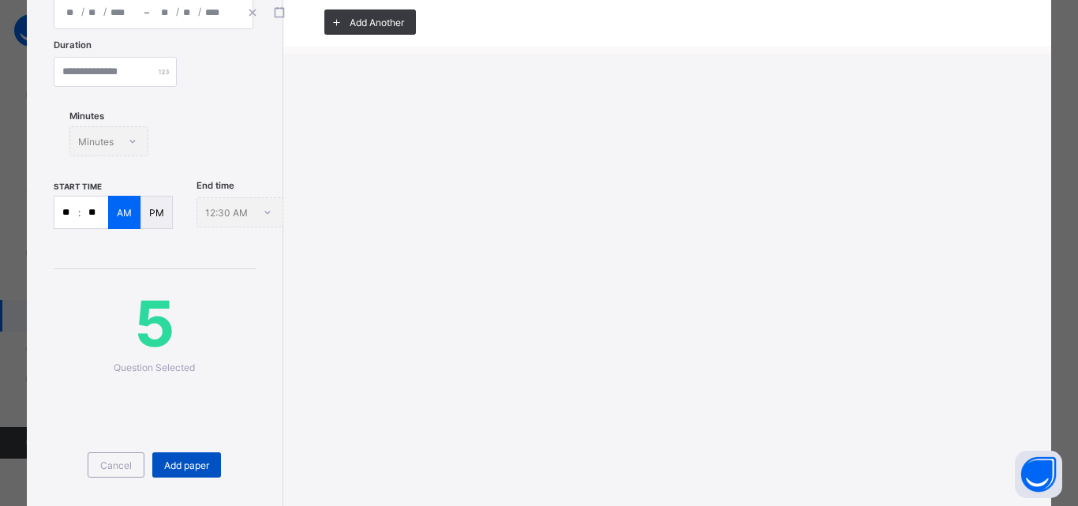
type input "**********"
click at [192, 467] on span "Add paper" at bounding box center [186, 465] width 45 height 12
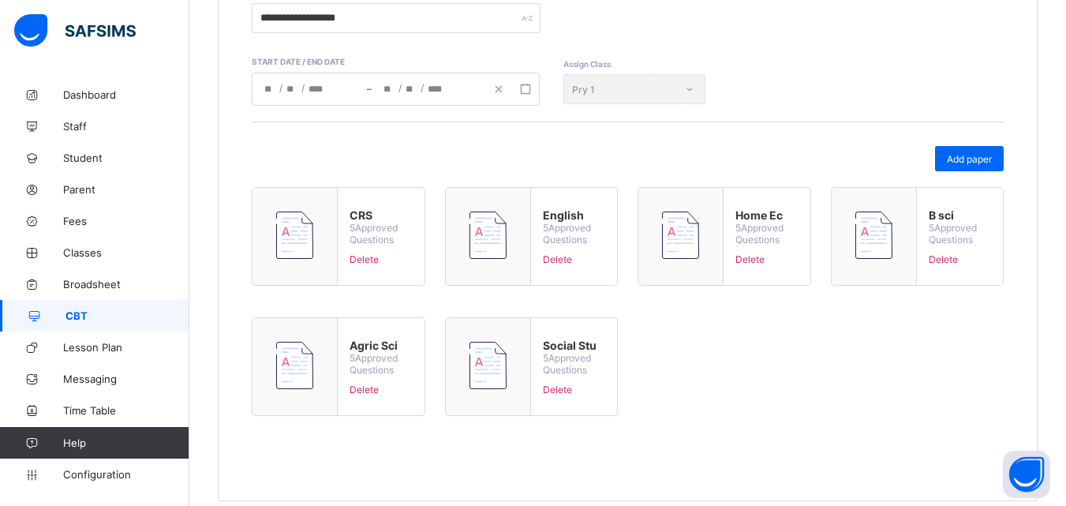
scroll to position [328, 0]
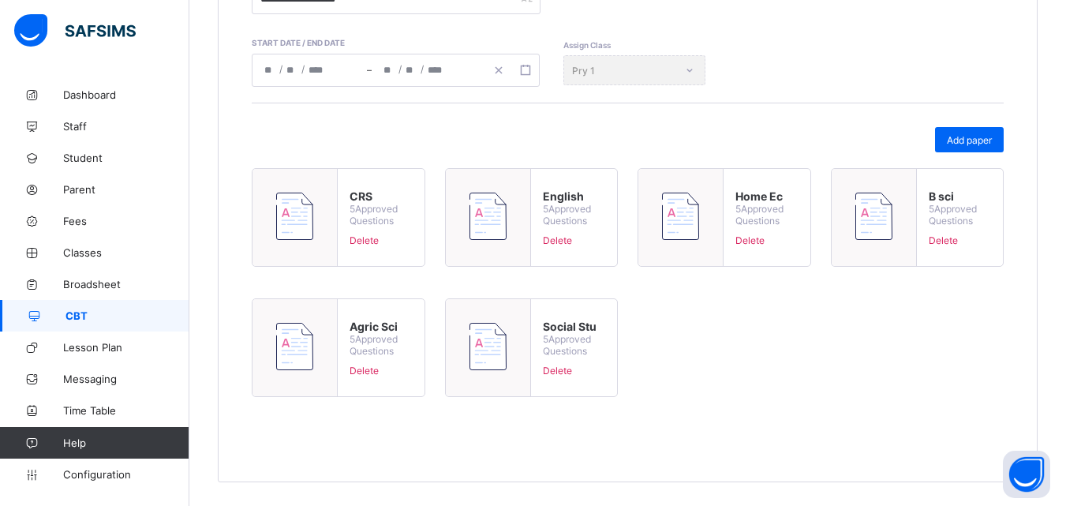
click at [446, 440] on div "**********" at bounding box center [628, 154] width 820 height 657
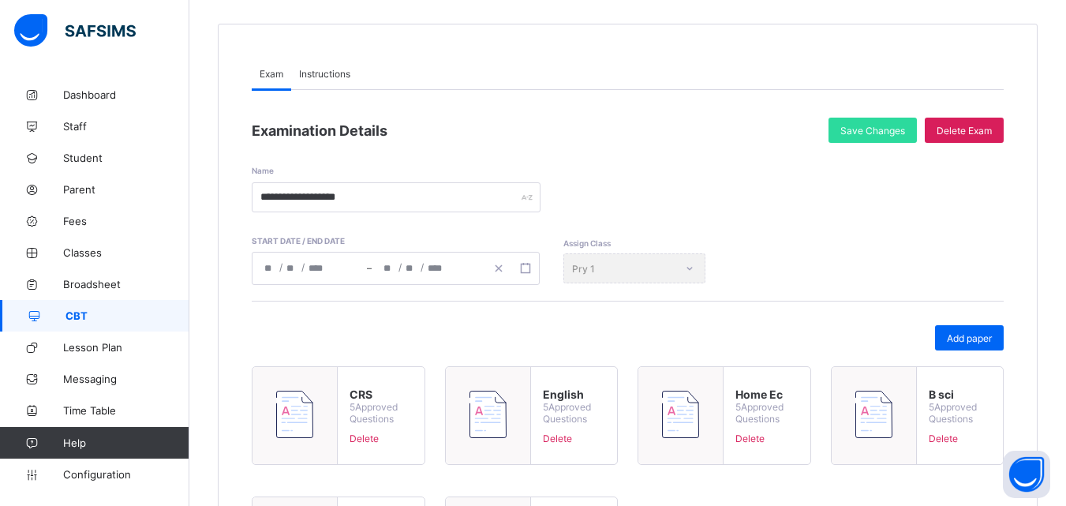
scroll to position [92, 0]
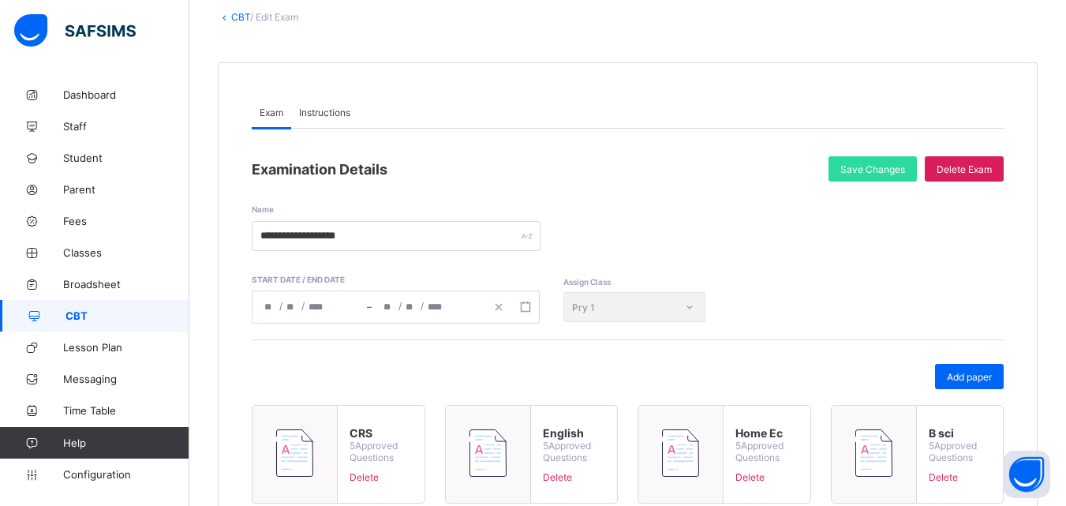
click at [240, 17] on link "CBT" at bounding box center [240, 17] width 19 height 12
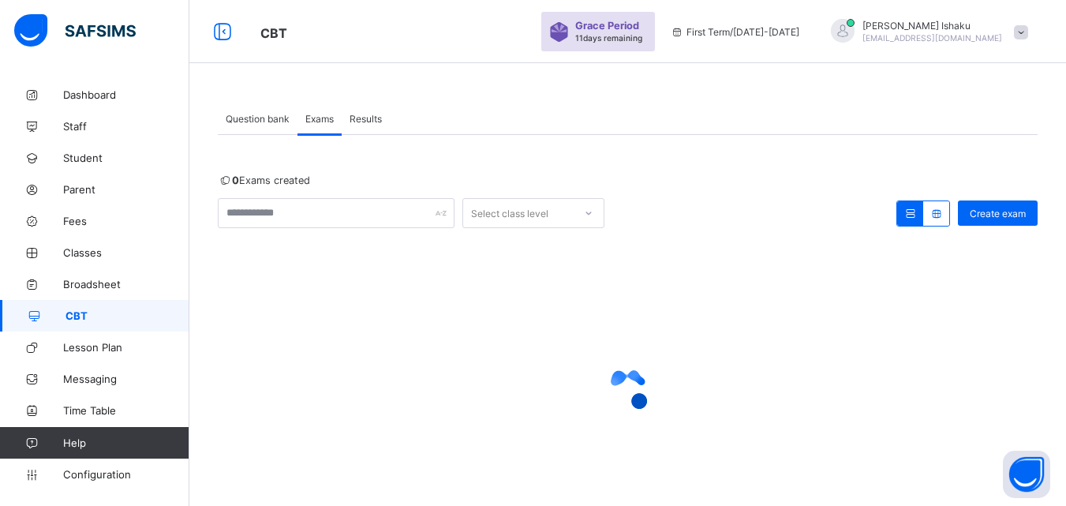
click at [242, 124] on span "Question bank" at bounding box center [258, 119] width 64 height 12
drag, startPoint x: 249, startPoint y: 122, endPoint x: 238, endPoint y: 130, distance: 13.6
click at [247, 124] on span "Question bank" at bounding box center [258, 119] width 64 height 12
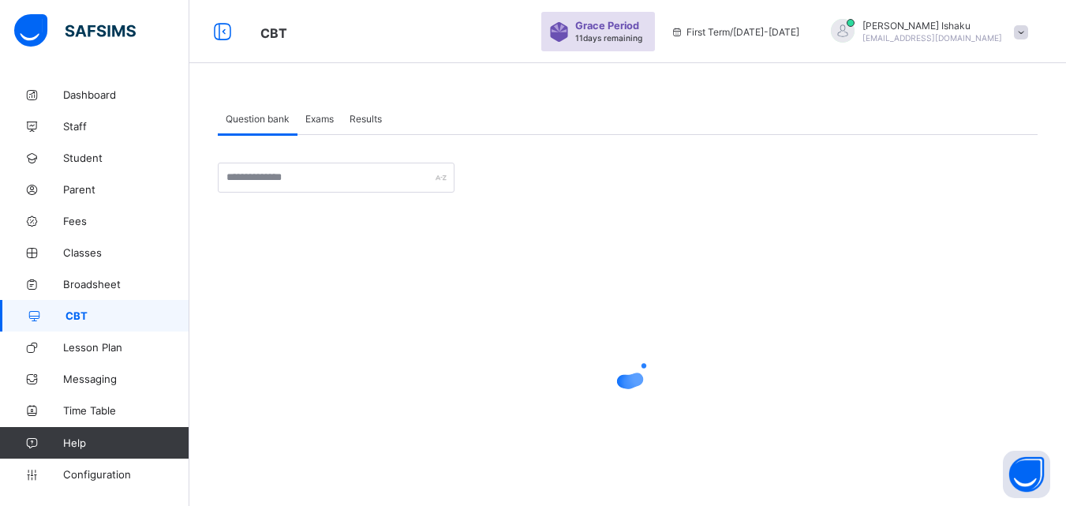
click at [331, 126] on div "Exams" at bounding box center [320, 119] width 44 height 32
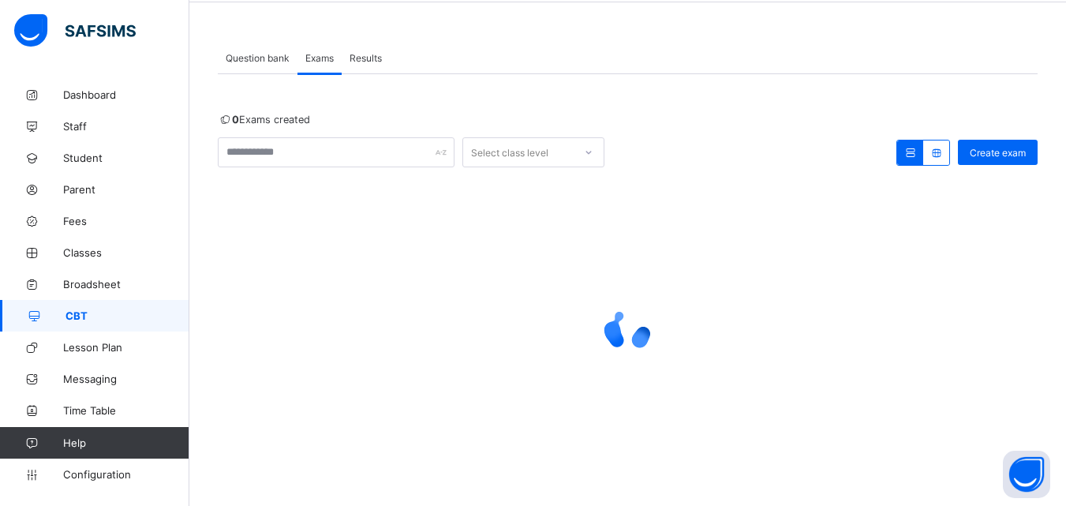
scroll to position [69, 0]
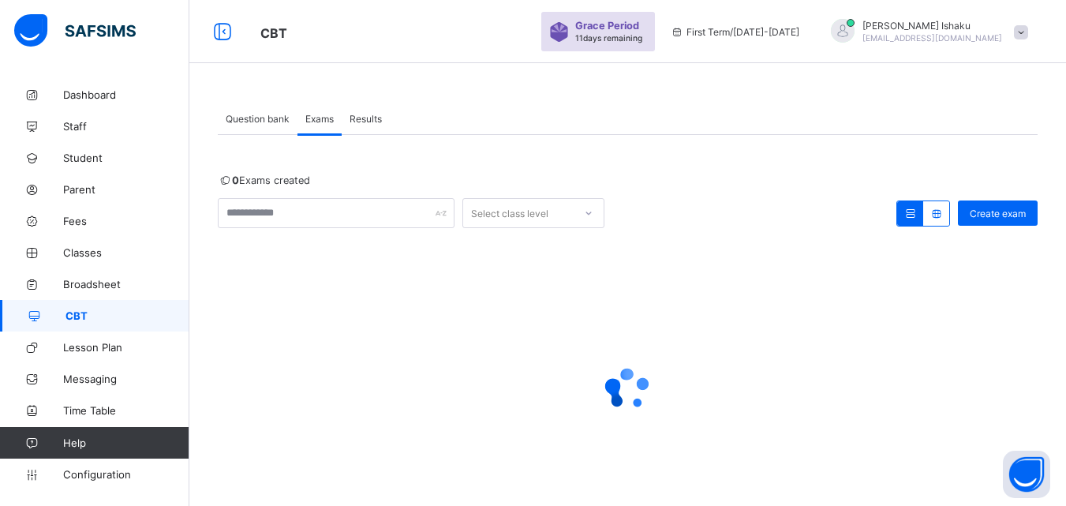
click at [274, 121] on span "Question bank" at bounding box center [258, 119] width 64 height 12
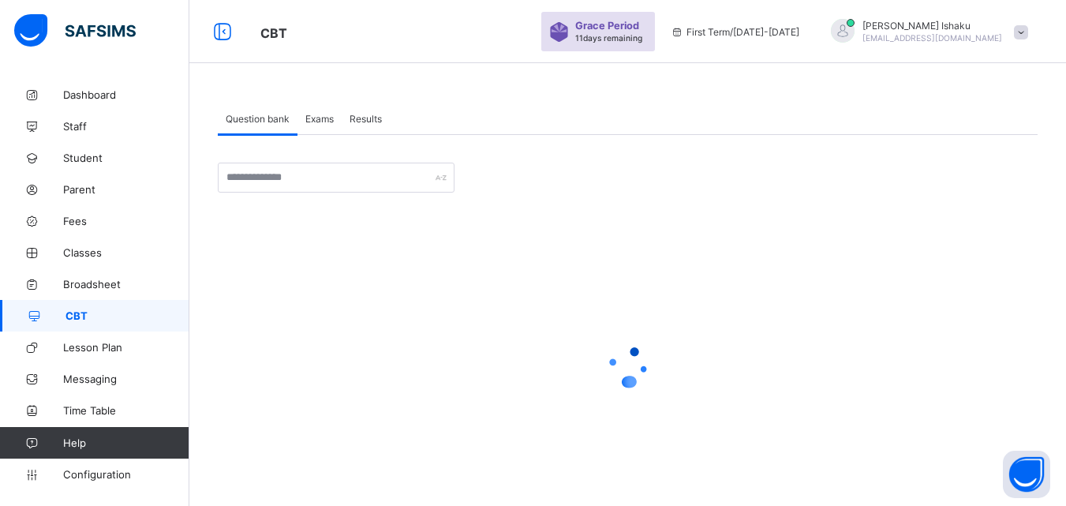
click at [274, 121] on span "Question bank" at bounding box center [258, 119] width 64 height 12
click at [325, 140] on div "× Create Question subject Select subject class Select class question Undo CTRL+…" at bounding box center [628, 325] width 820 height 381
click at [137, 163] on span "Student" at bounding box center [126, 158] width 126 height 13
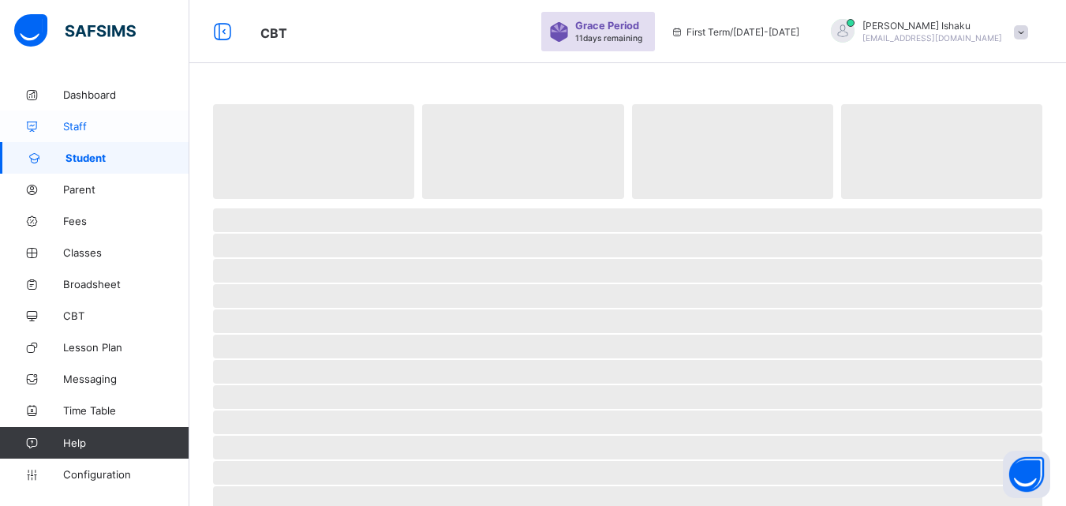
click at [122, 129] on span "Staff" at bounding box center [126, 126] width 126 height 13
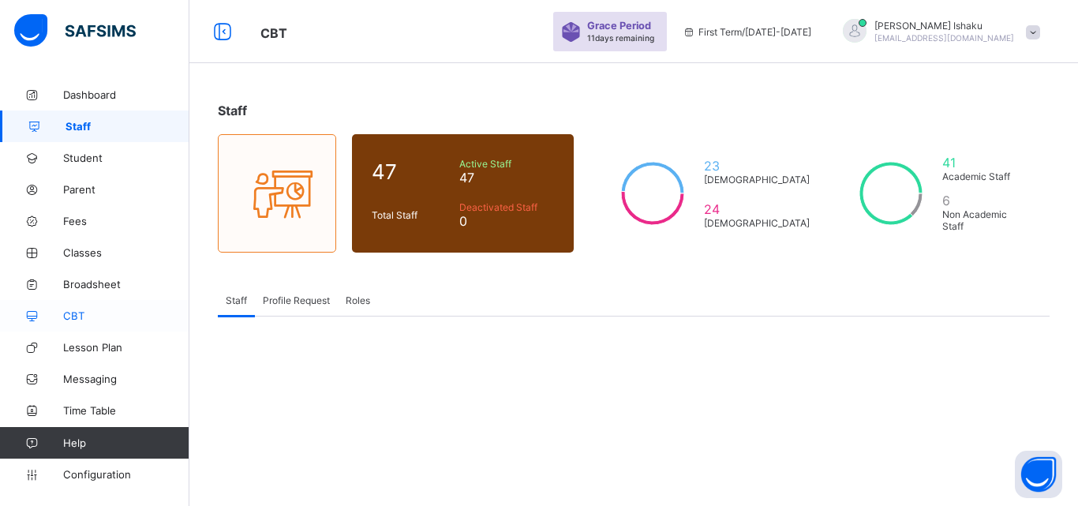
click at [96, 317] on span "CBT" at bounding box center [126, 315] width 126 height 13
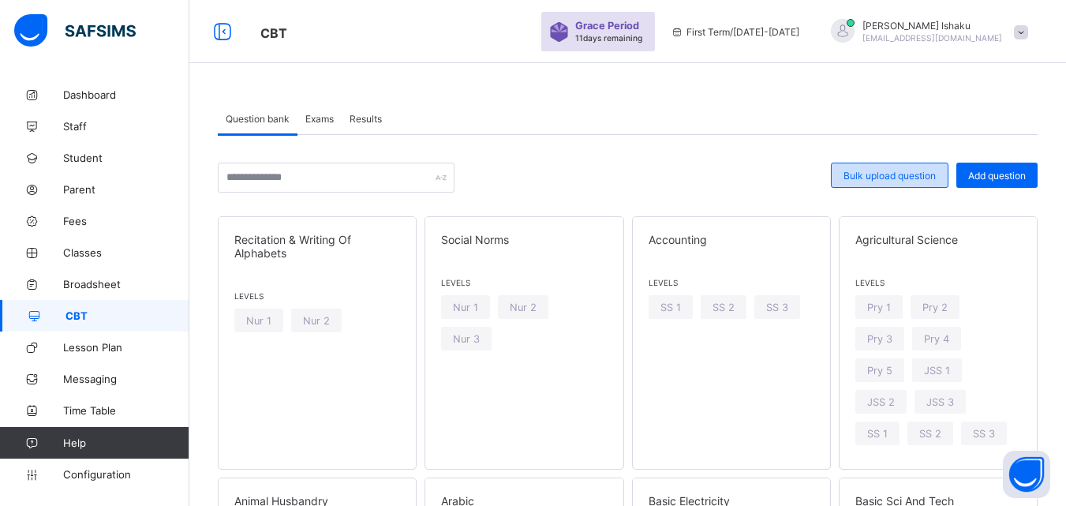
click at [919, 170] on span "Bulk upload question" at bounding box center [890, 176] width 92 height 12
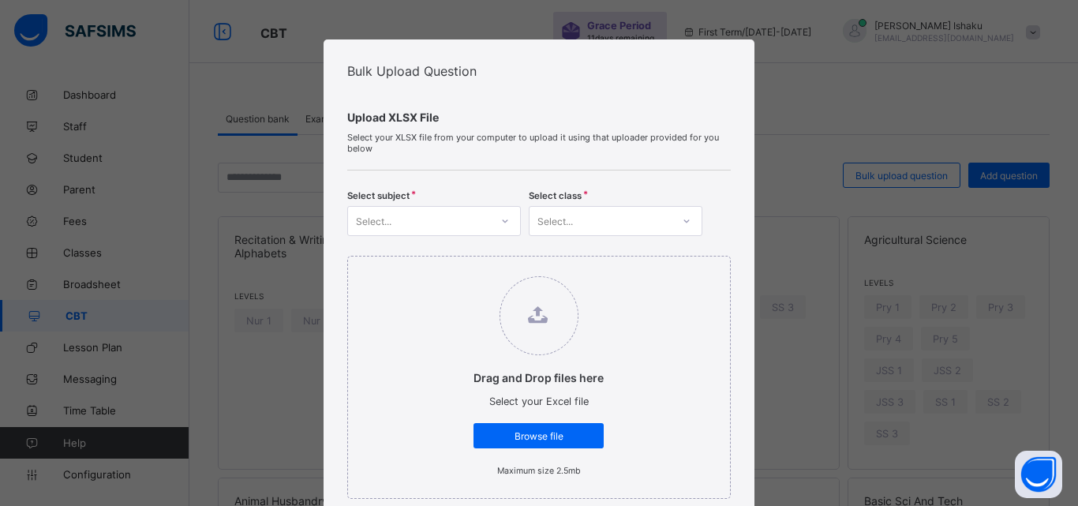
click at [470, 217] on div "Select..." at bounding box center [419, 221] width 142 height 22
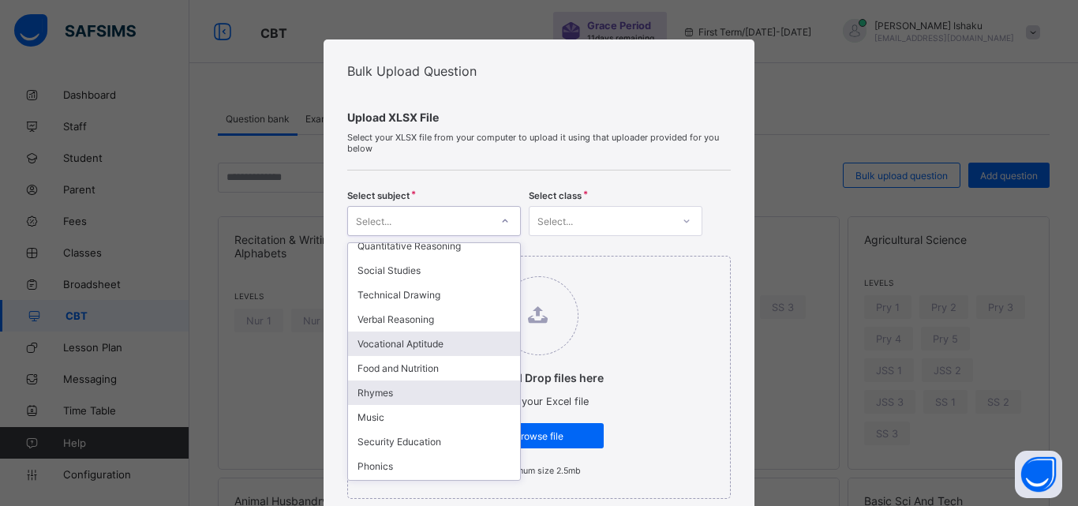
scroll to position [947, 0]
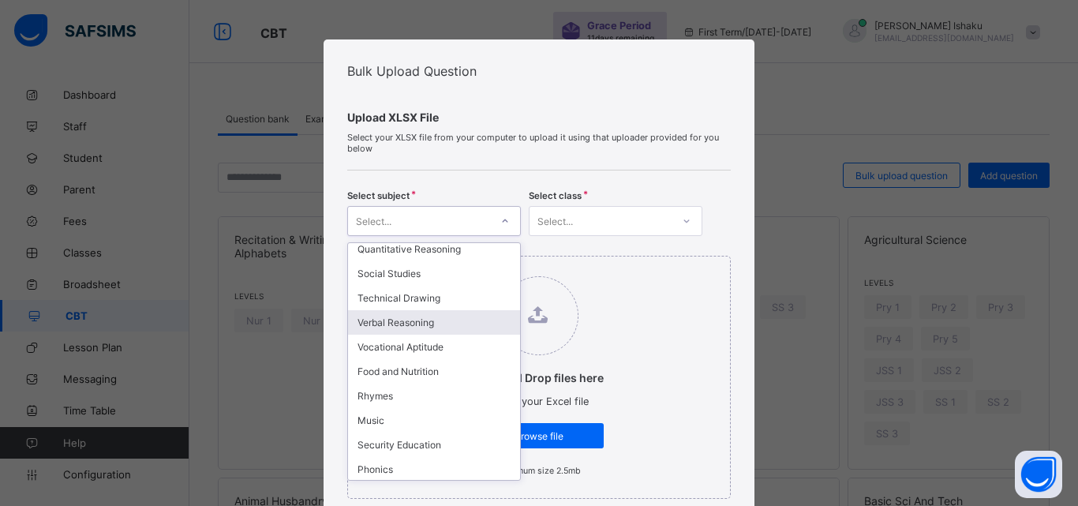
click at [408, 313] on div "Verbal Reasoning" at bounding box center [434, 322] width 172 height 24
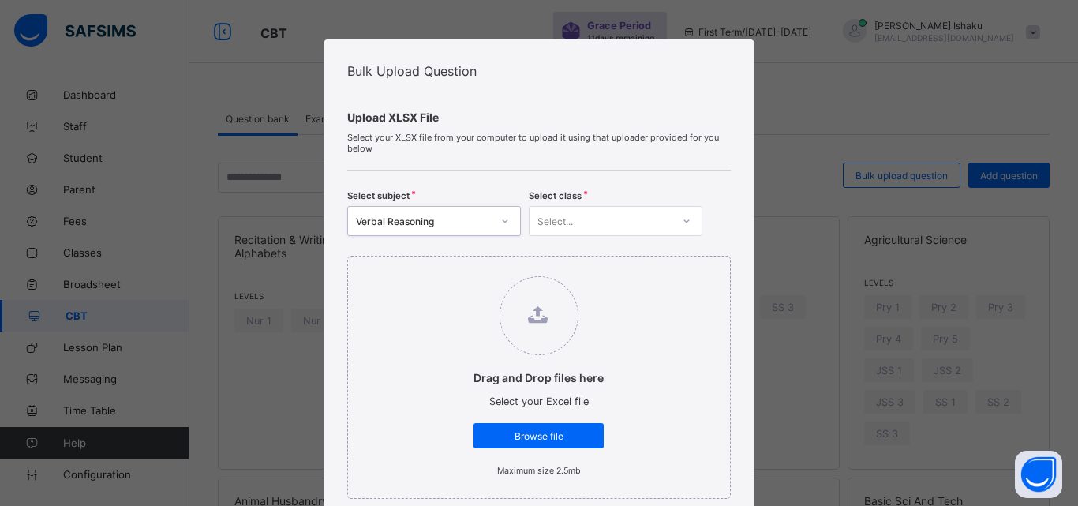
click at [565, 211] on div "Select..." at bounding box center [616, 221] width 174 height 30
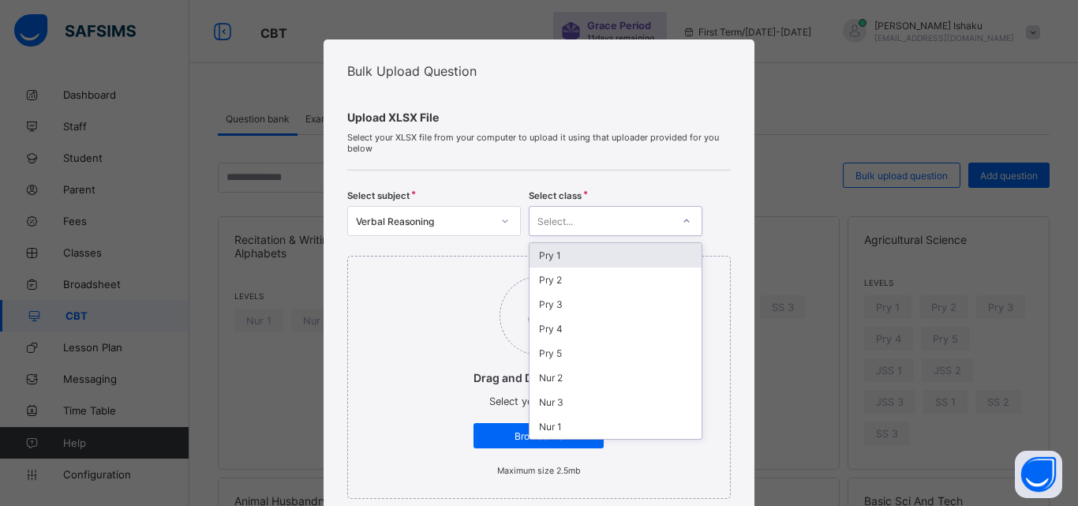
drag, startPoint x: 561, startPoint y: 255, endPoint x: 545, endPoint y: 273, distance: 24.6
click at [561, 257] on div "Pry 1" at bounding box center [616, 255] width 172 height 24
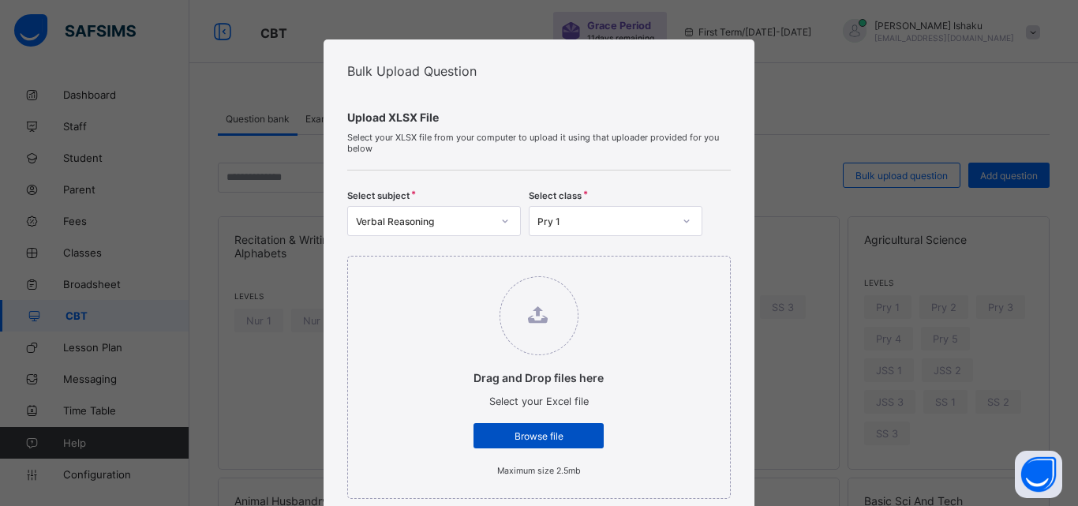
click at [554, 436] on span "Browse file" at bounding box center [538, 436] width 107 height 12
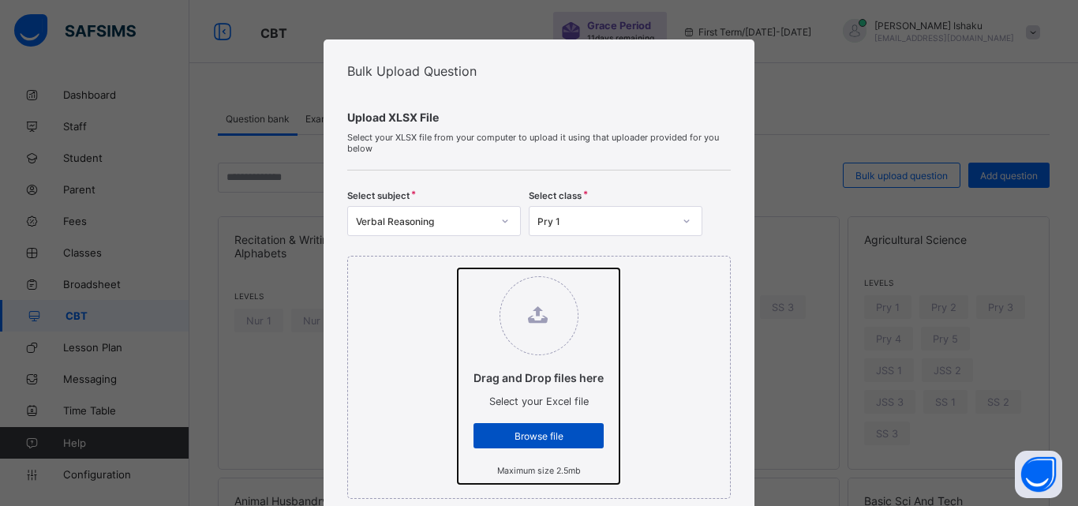
click at [458, 268] on input "Drag and Drop files here Select your Excel file Browse file Maximum size 2.5mb" at bounding box center [458, 268] width 0 height 0
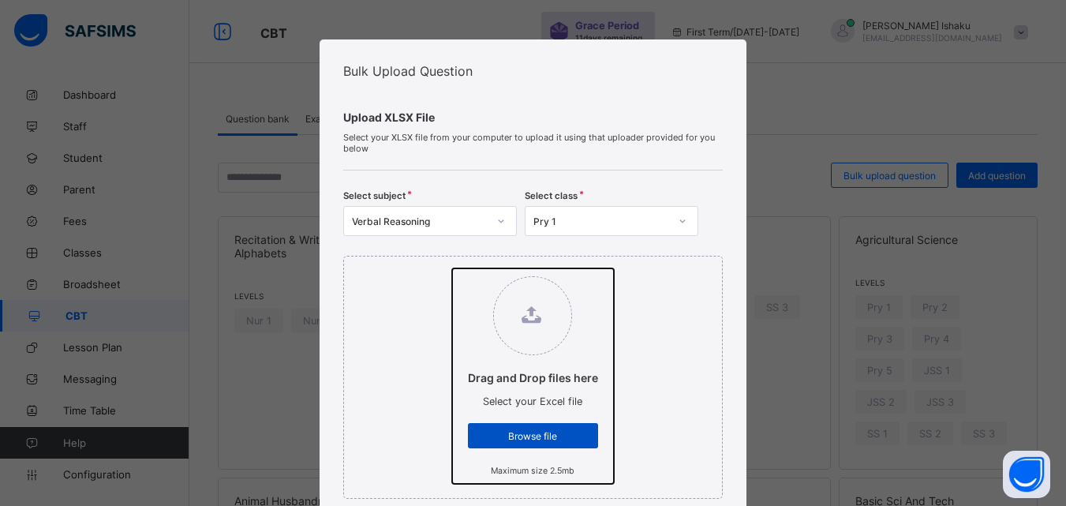
type input "**********"
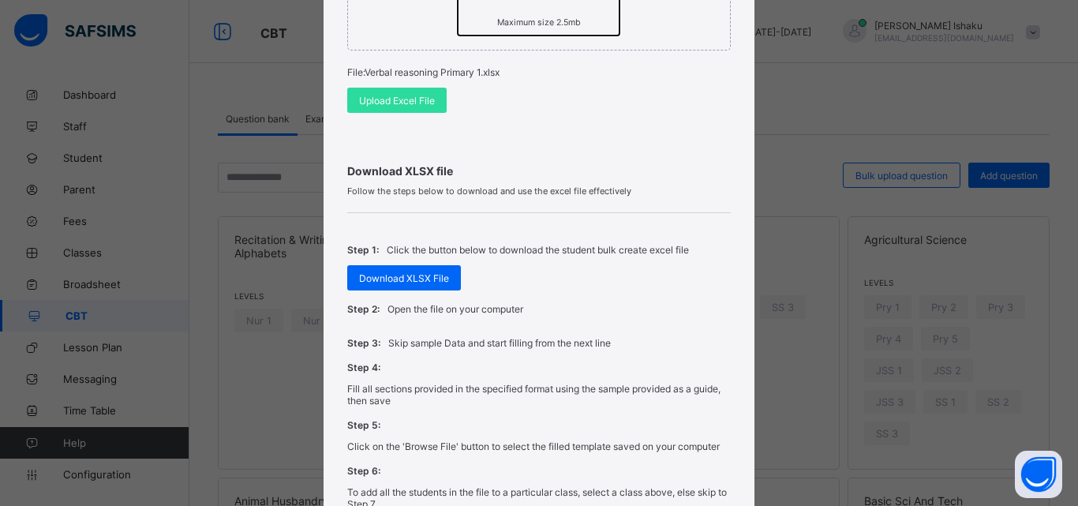
scroll to position [474, 0]
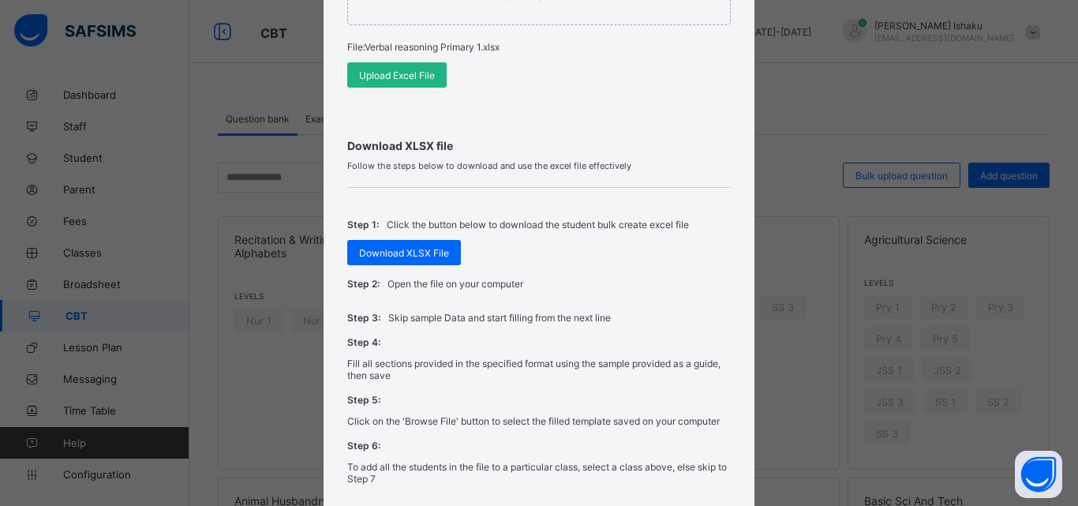
click at [387, 69] on span "Upload Excel File" at bounding box center [397, 75] width 76 height 12
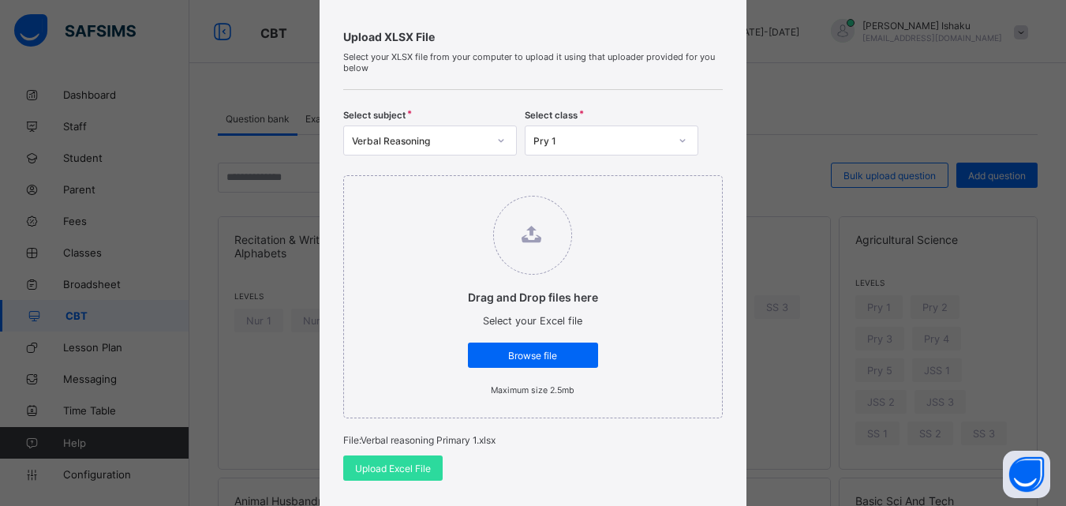
scroll to position [79, 0]
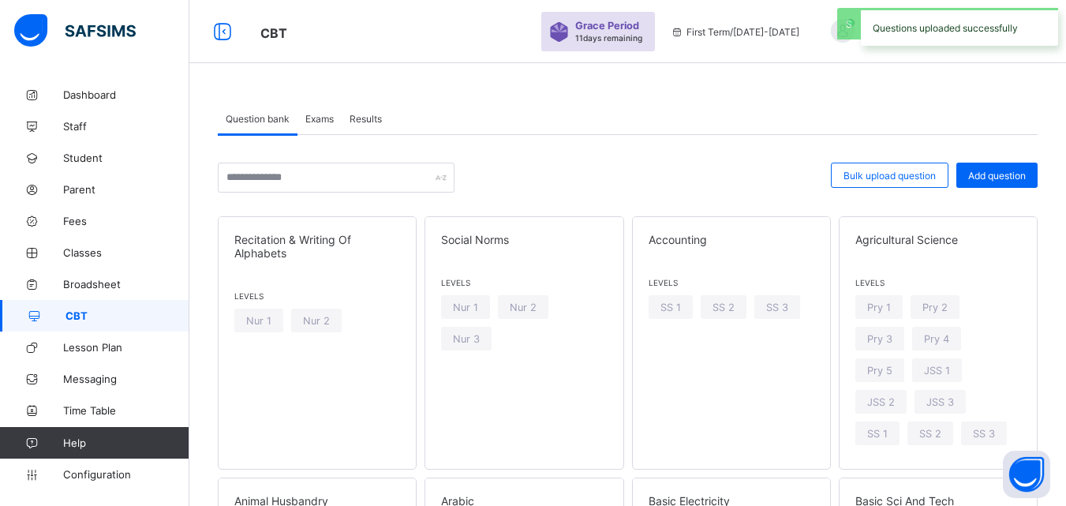
click at [325, 117] on span "Exams" at bounding box center [319, 119] width 28 height 12
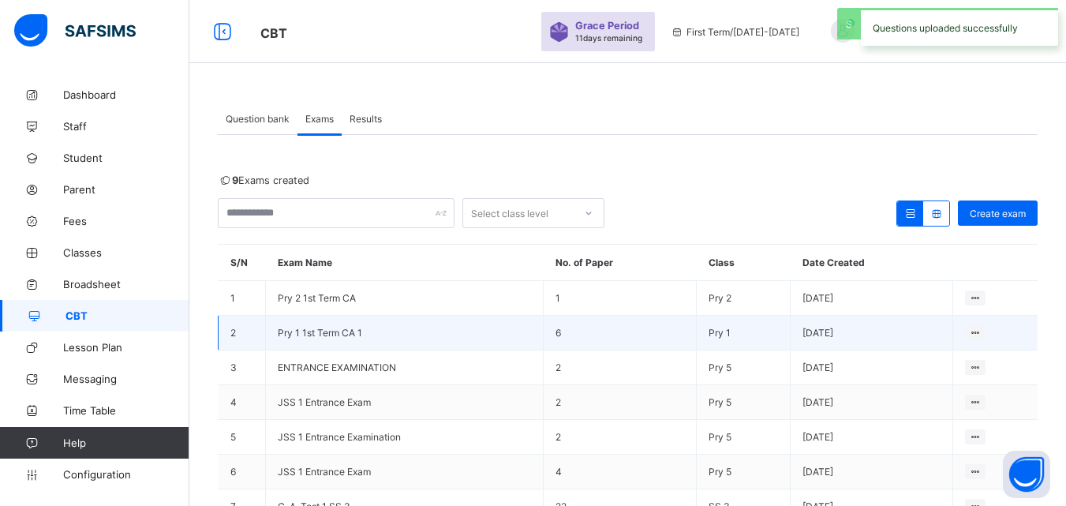
click at [328, 332] on span "Pry 1 1st Term CA 1" at bounding box center [320, 333] width 84 height 12
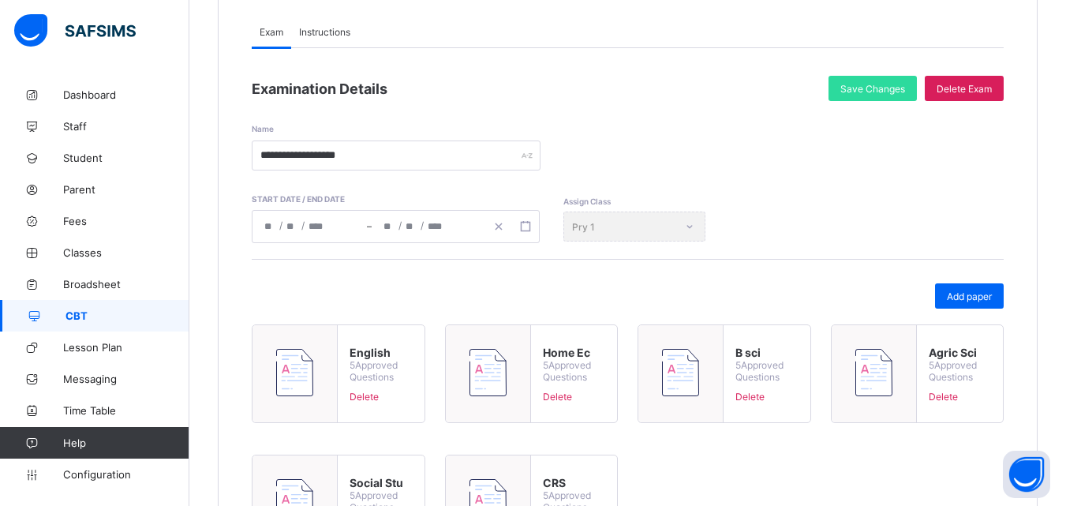
scroll to position [92, 0]
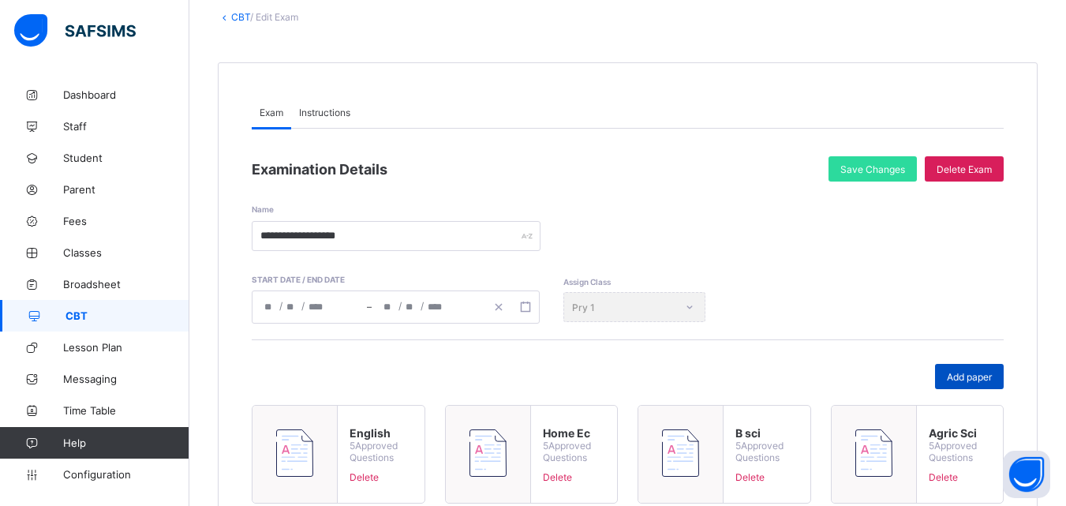
click at [977, 384] on div "Add paper" at bounding box center [969, 376] width 69 height 25
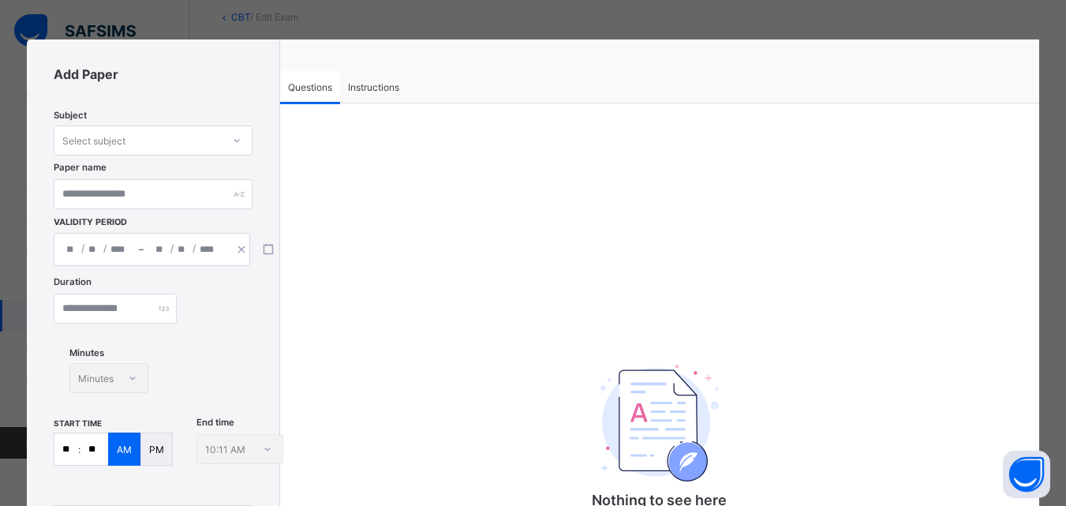
click at [163, 145] on div "Select subject" at bounding box center [137, 140] width 167 height 22
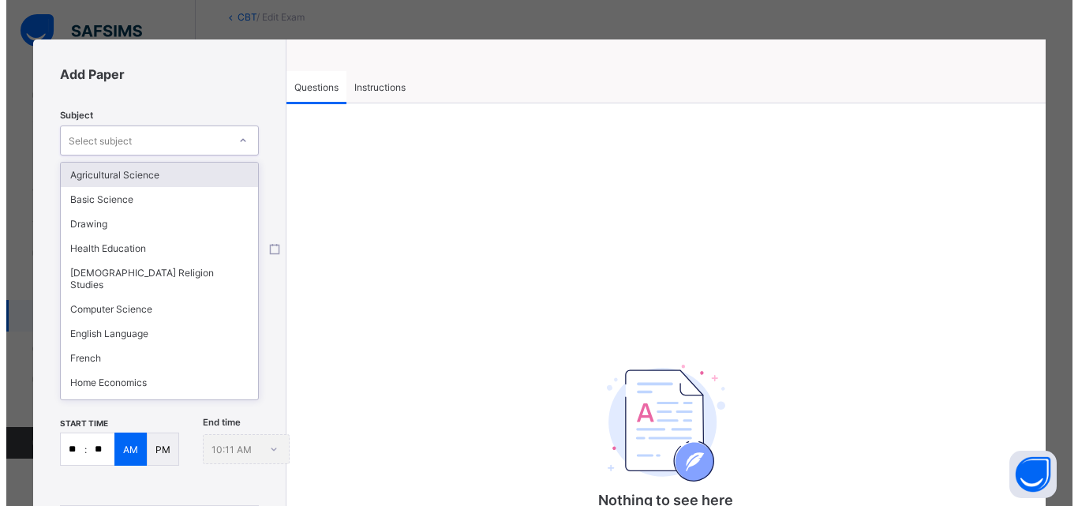
scroll to position [130, 0]
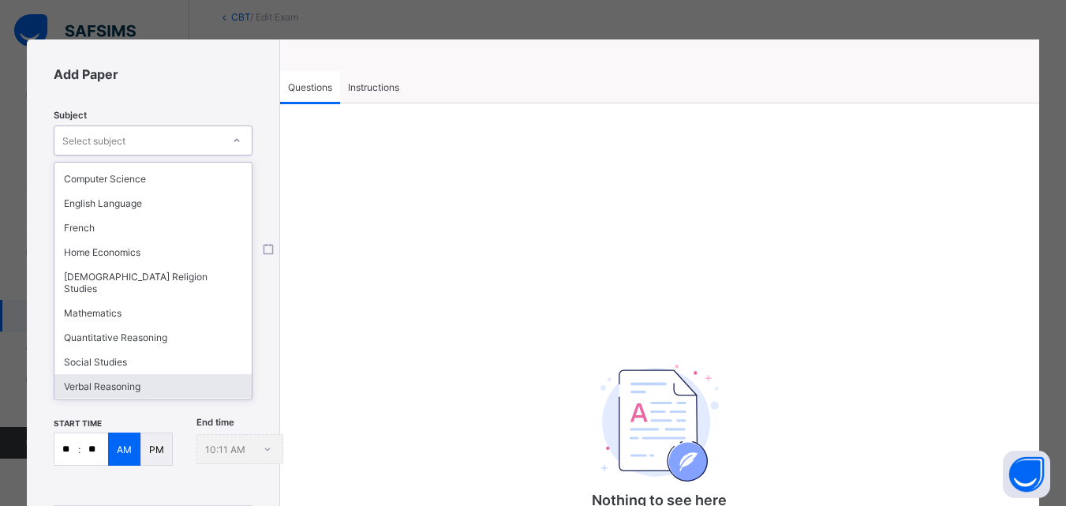
click at [151, 374] on div "Verbal Reasoning" at bounding box center [152, 386] width 197 height 24
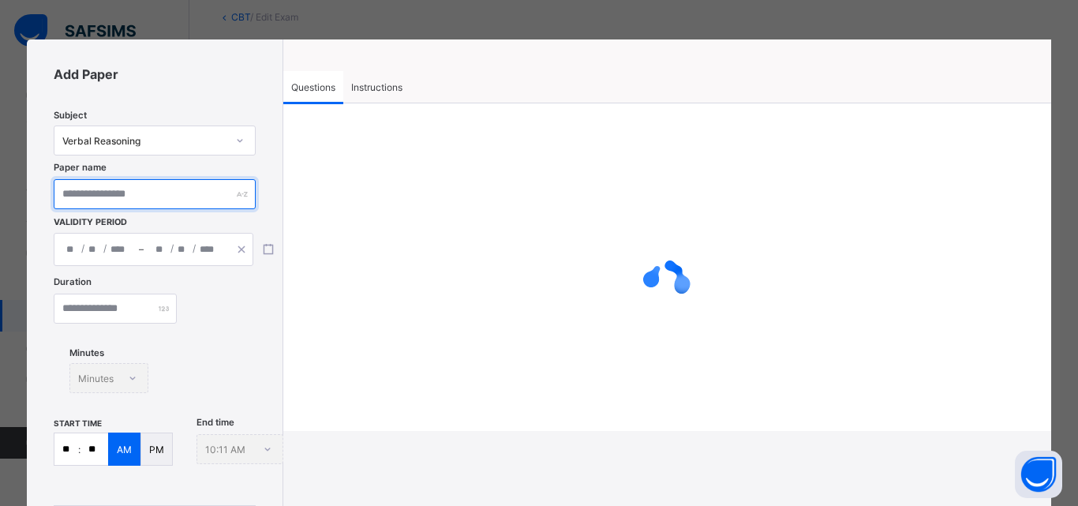
click at [99, 182] on input "text" at bounding box center [154, 194] width 201 height 30
type input "******"
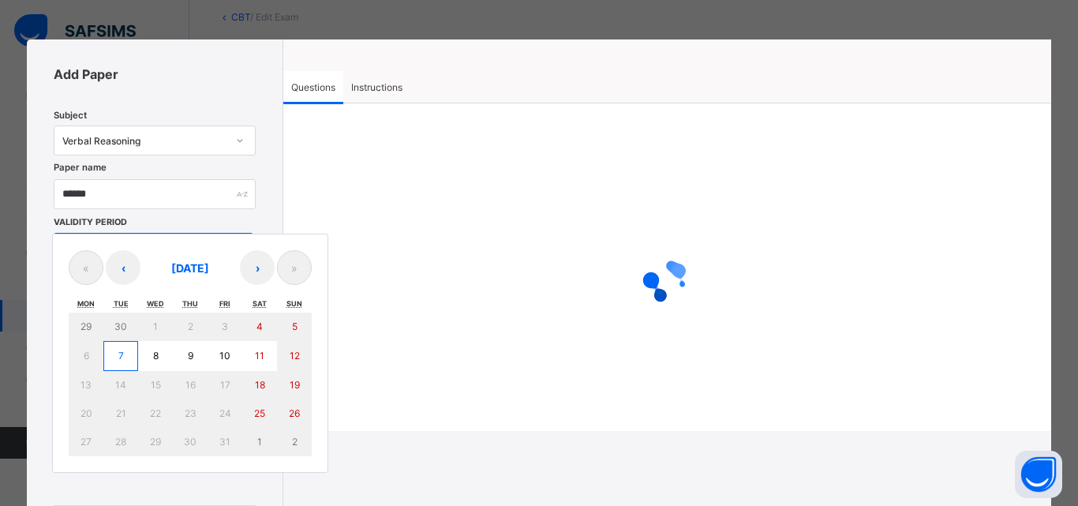
drag, startPoint x: 114, startPoint y: 250, endPoint x: 82, endPoint y: 235, distance: 35.7
click at [114, 246] on div "/ / – / / « ‹ [DATE] › » Mon Tue Wed Thu Fri Sat Sun 29 30 1 2 3 4 5 6 7 8 9 10…" at bounding box center [154, 249] width 200 height 33
click at [120, 356] on abbr "7" at bounding box center [121, 356] width 6 height 12
click at [123, 356] on abbr "7" at bounding box center [121, 356] width 6 height 12
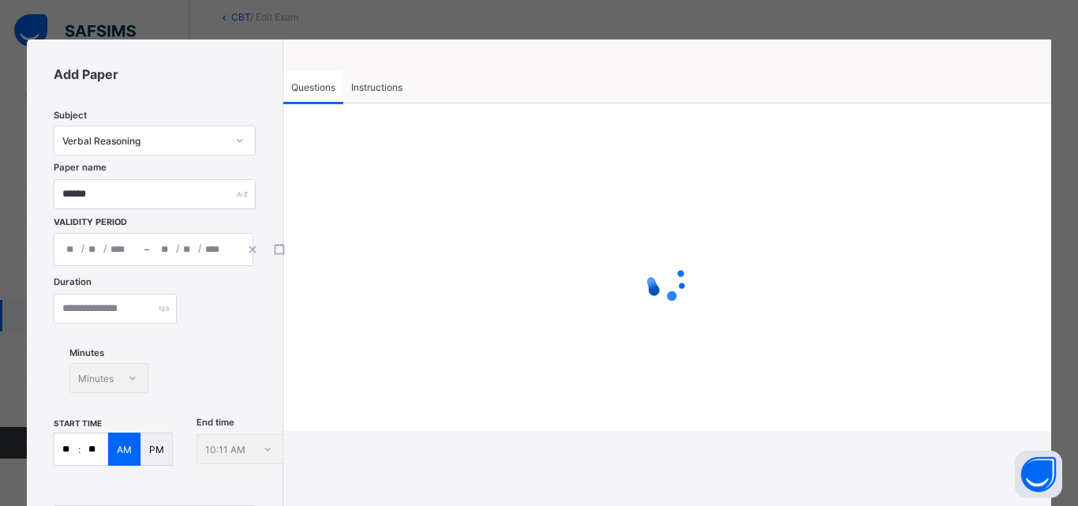
type input "**********"
type input "**"
type input "*"
type input "****"
type input "**********"
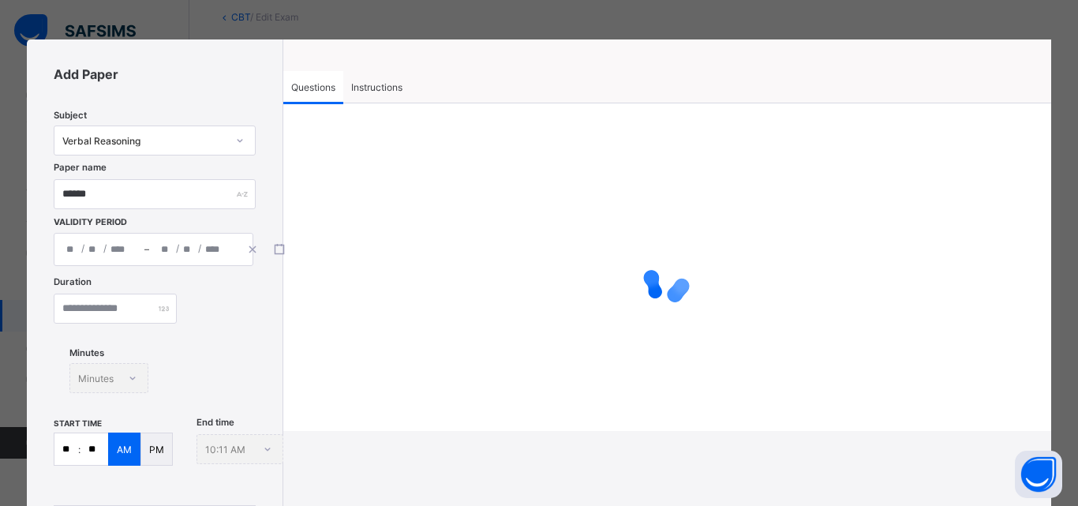
type input "**"
type input "*"
type input "****"
type input "**"
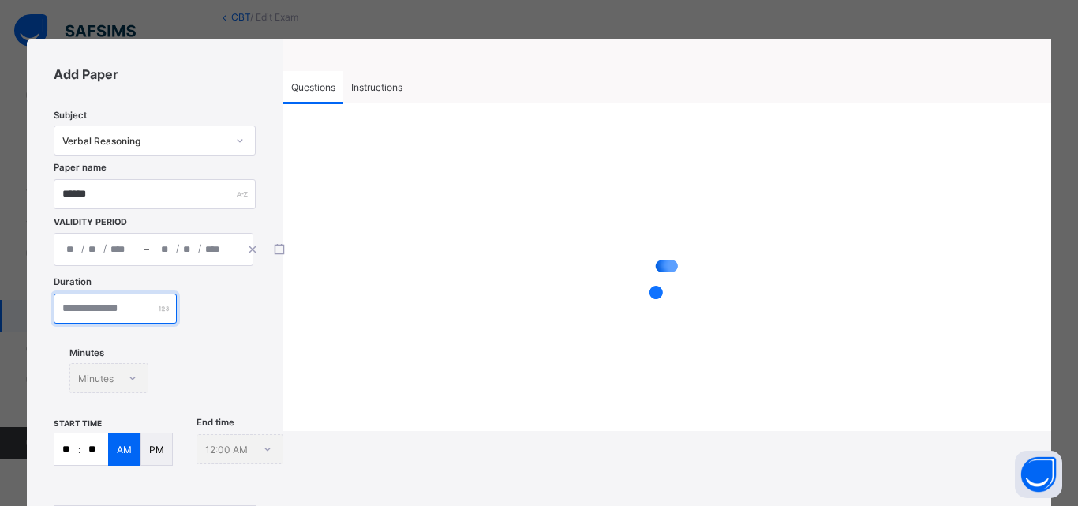
click at [101, 314] on input "number" at bounding box center [115, 309] width 123 height 30
type input "**"
click at [74, 448] on input "**" at bounding box center [66, 449] width 24 height 32
type input "*"
type input "**"
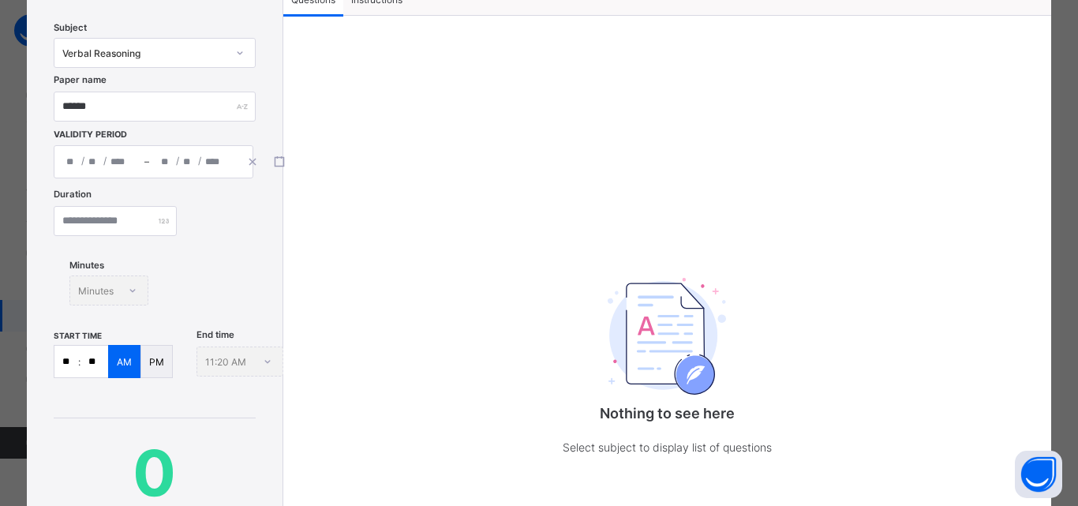
scroll to position [22, 0]
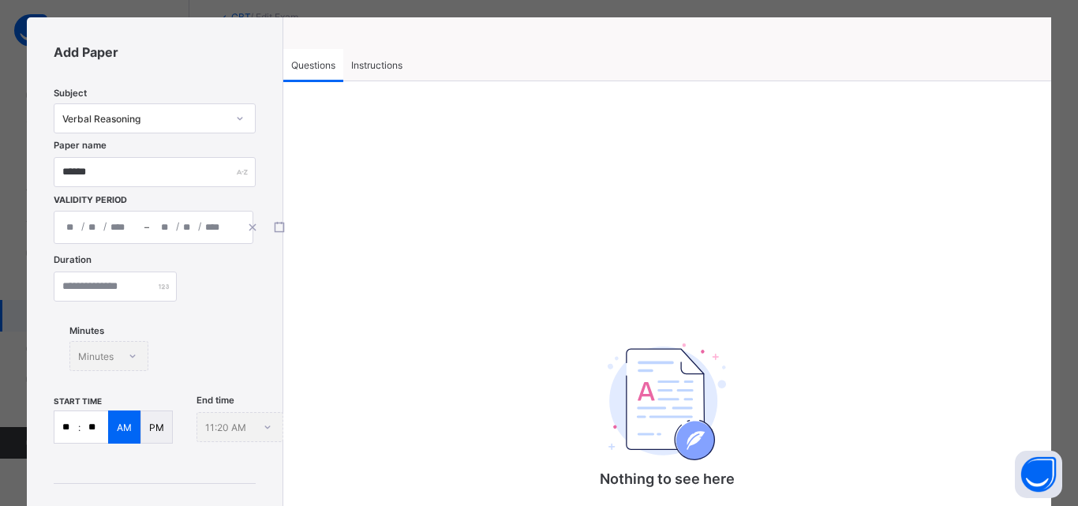
type input "**"
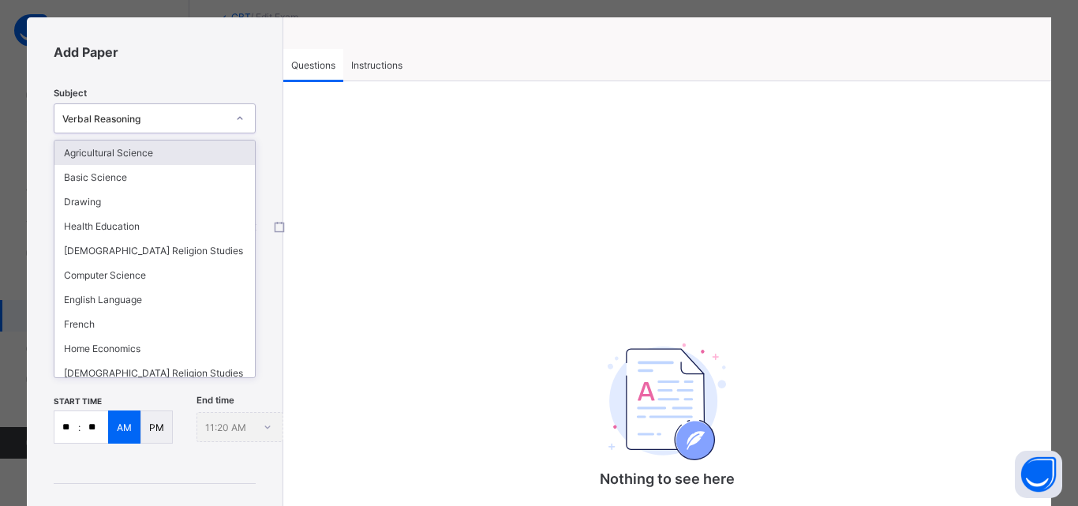
click at [114, 122] on div "Verbal Reasoning" at bounding box center [143, 119] width 163 height 12
click at [425, 114] on div "Nothing to see here Select subject to display list of questions" at bounding box center [667, 391] width 768 height 564
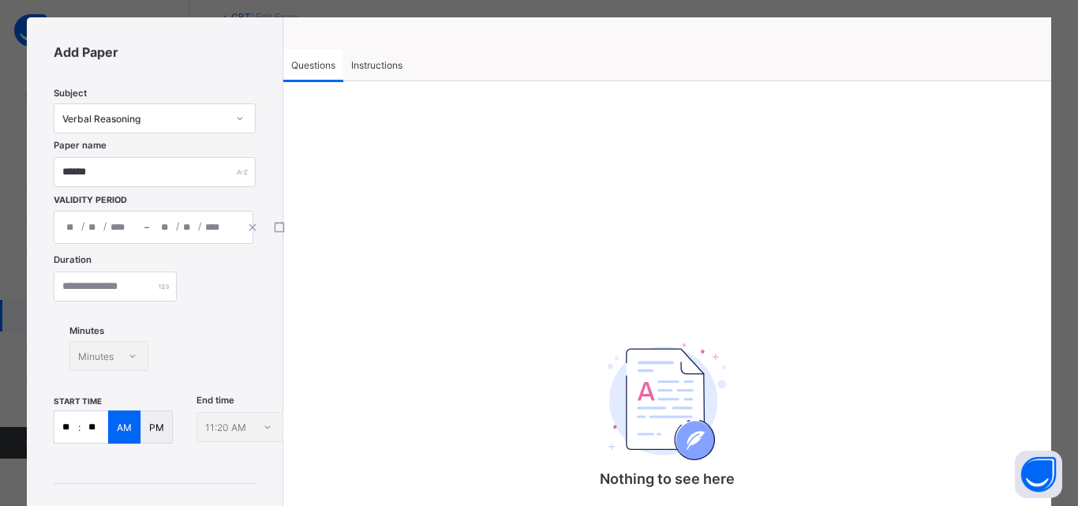
click at [379, 69] on span "Instructions" at bounding box center [376, 65] width 51 height 12
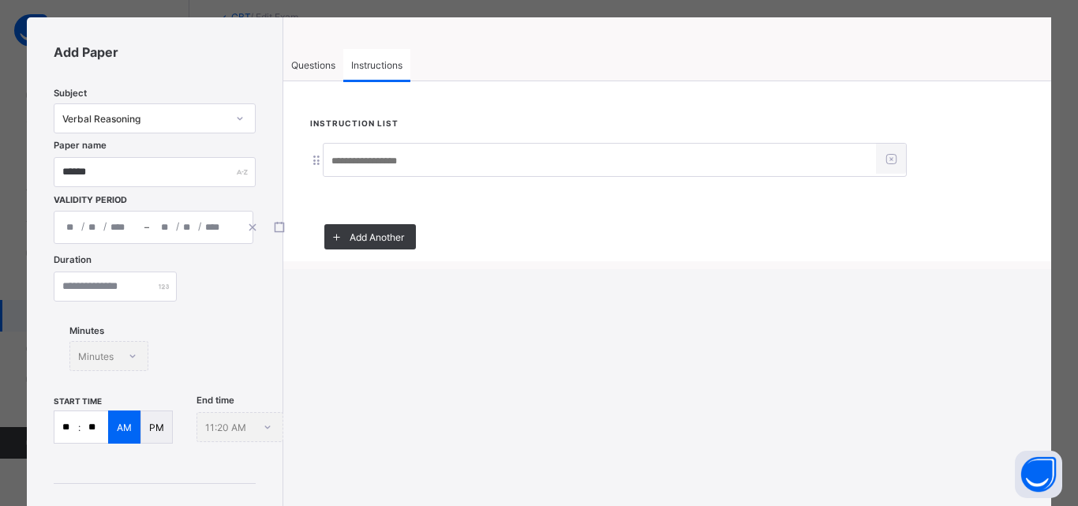
click at [328, 69] on span "Questions" at bounding box center [313, 65] width 44 height 12
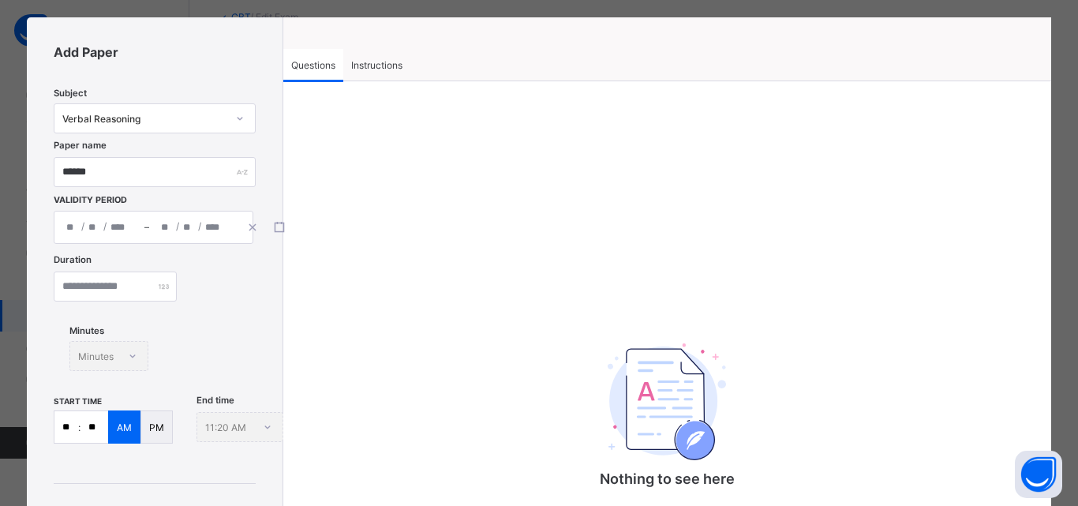
click at [328, 69] on span "Questions" at bounding box center [313, 65] width 44 height 12
click at [362, 120] on div "Nothing to see here Select subject to display list of questions" at bounding box center [667, 391] width 768 height 564
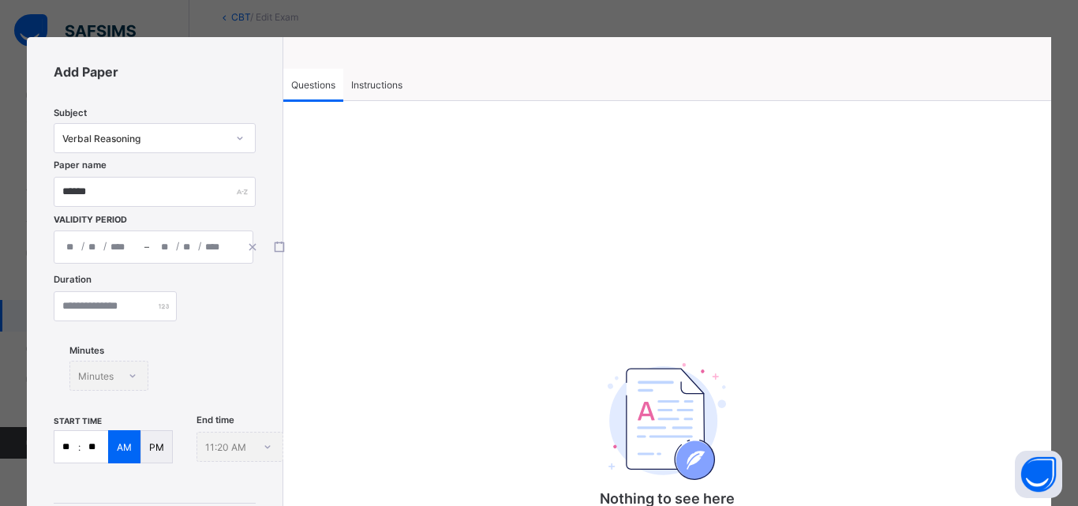
scroll to position [0, 0]
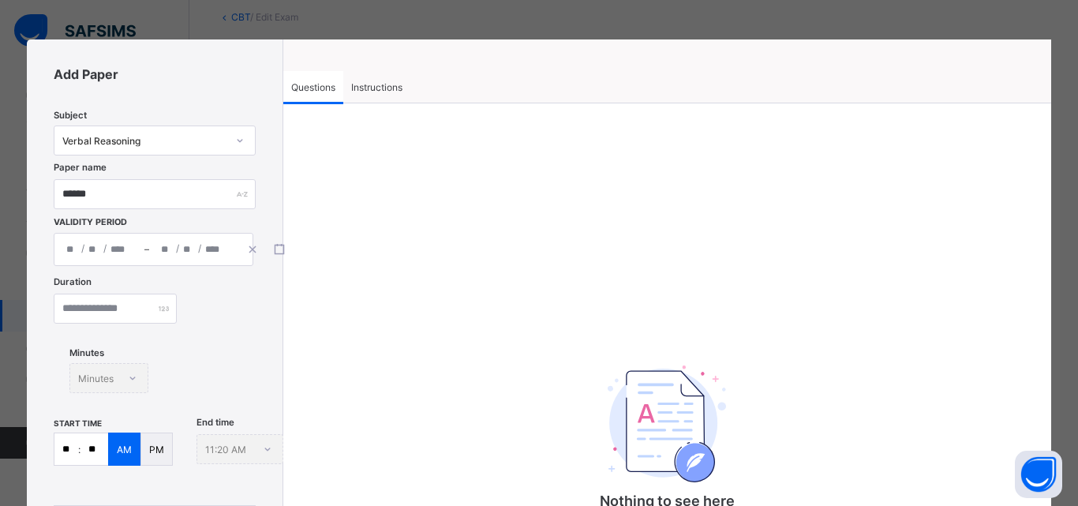
drag, startPoint x: 683, startPoint y: 37, endPoint x: 625, endPoint y: 34, distance: 57.7
click at [680, 36] on div "**********" at bounding box center [539, 253] width 1078 height 506
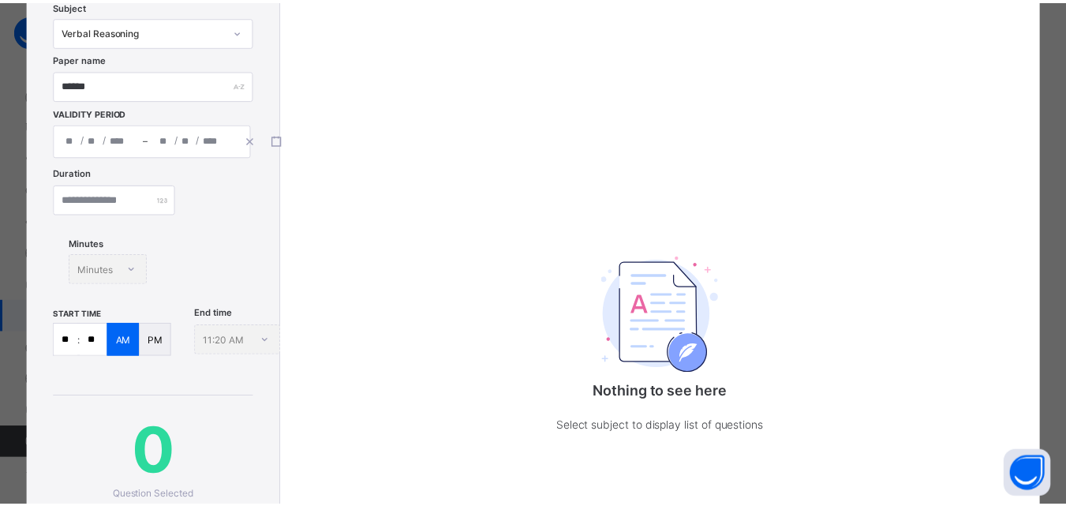
scroll to position [316, 0]
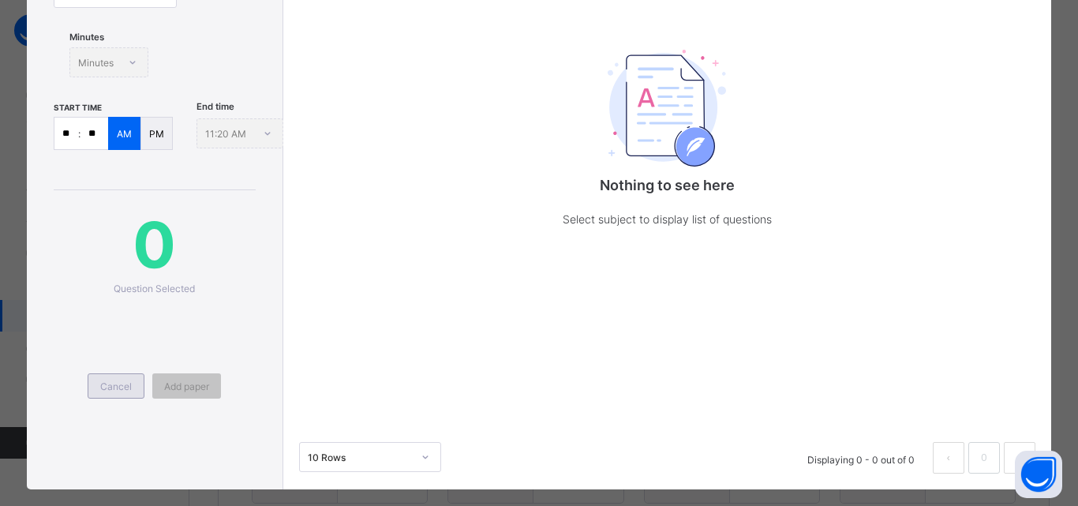
click at [116, 384] on span "Cancel" at bounding box center [116, 386] width 32 height 12
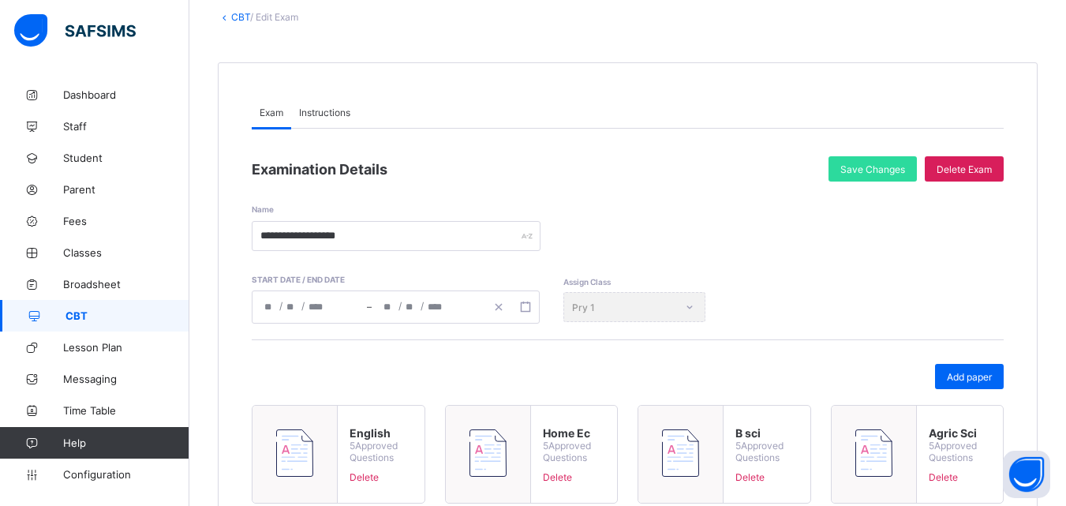
click at [249, 14] on link "CBT" at bounding box center [240, 17] width 19 height 12
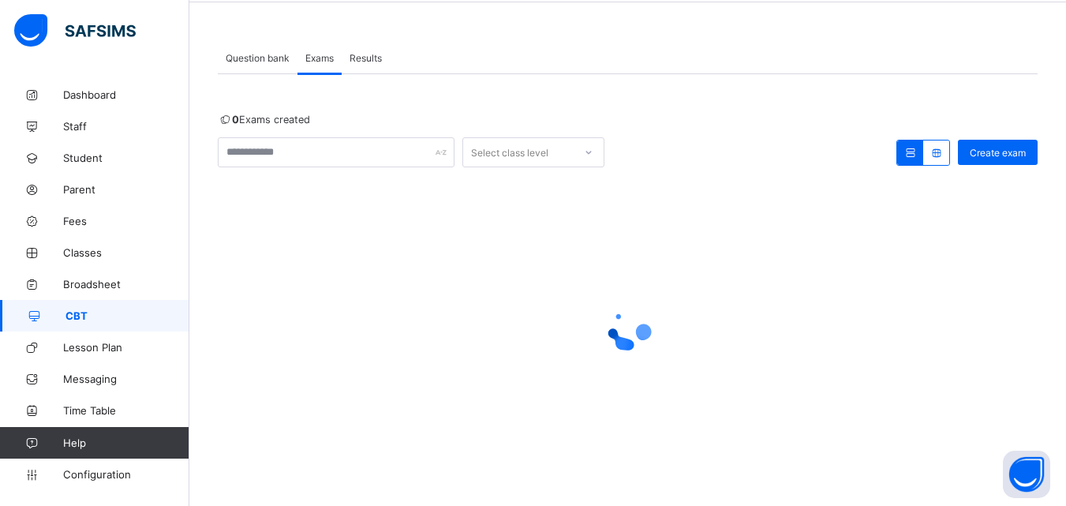
scroll to position [69, 0]
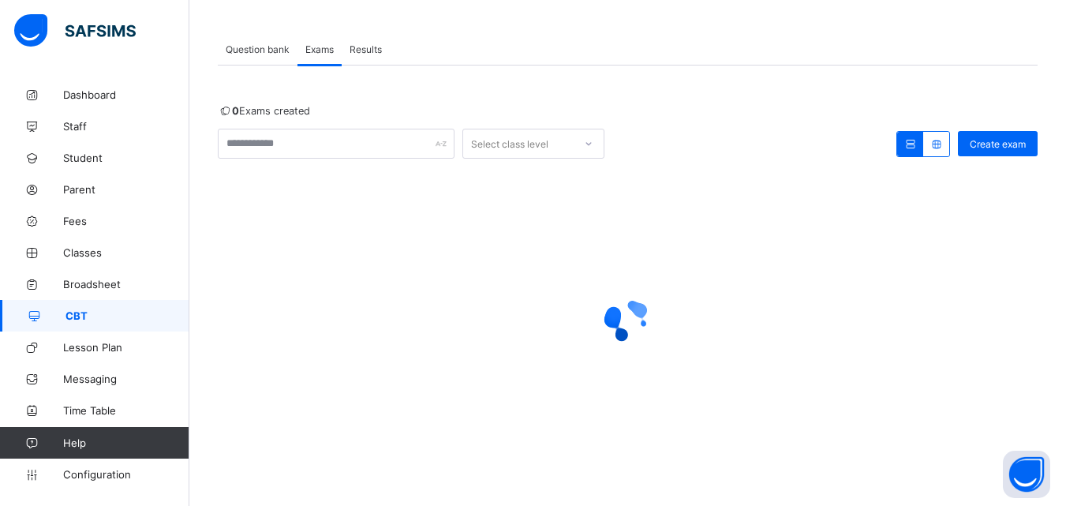
click at [274, 48] on span "Question bank" at bounding box center [258, 49] width 64 height 12
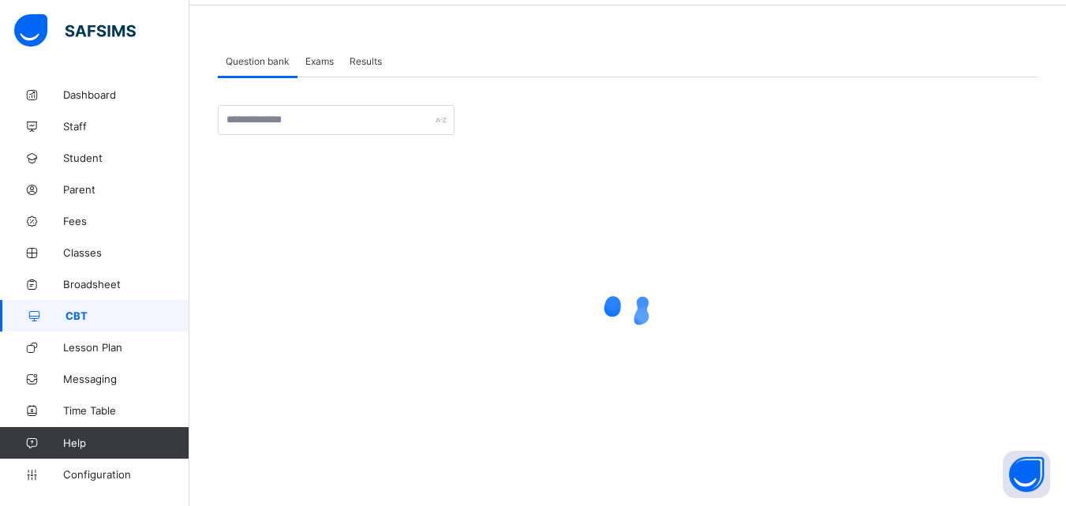
scroll to position [58, 0]
drag, startPoint x: 1049, startPoint y: 2, endPoint x: 671, endPoint y: 125, distance: 397.6
click at [671, 125] on div at bounding box center [742, 120] width 560 height 30
click at [72, 316] on span "CBT" at bounding box center [128, 315] width 124 height 13
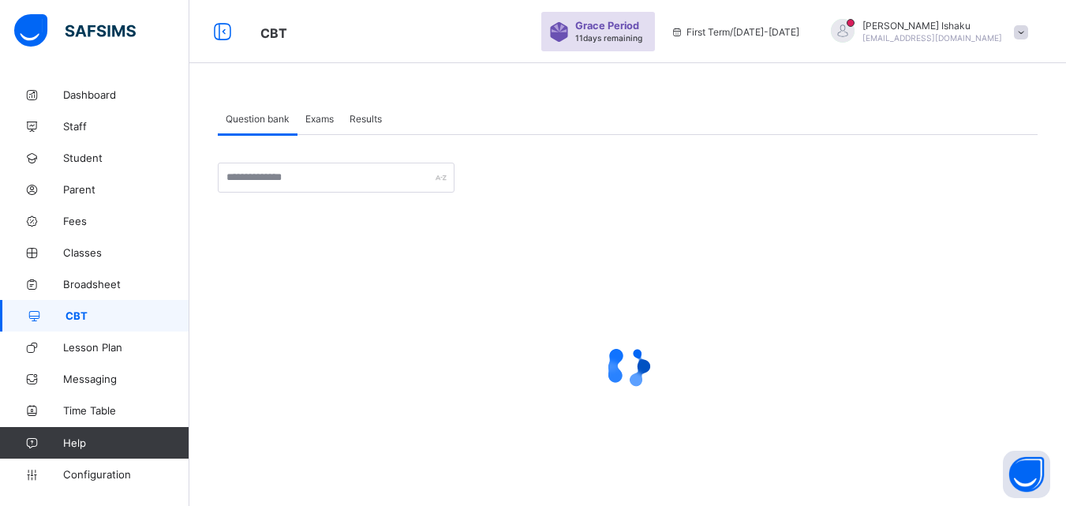
drag, startPoint x: 654, startPoint y: 174, endPoint x: 564, endPoint y: 192, distance: 92.4
click at [564, 192] on div at bounding box center [742, 178] width 560 height 30
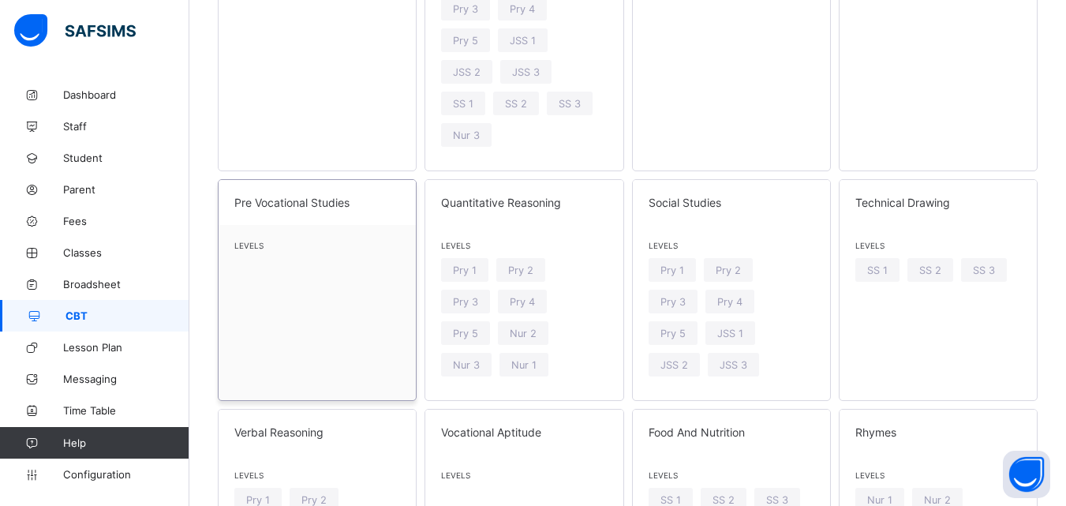
scroll to position [2447, 0]
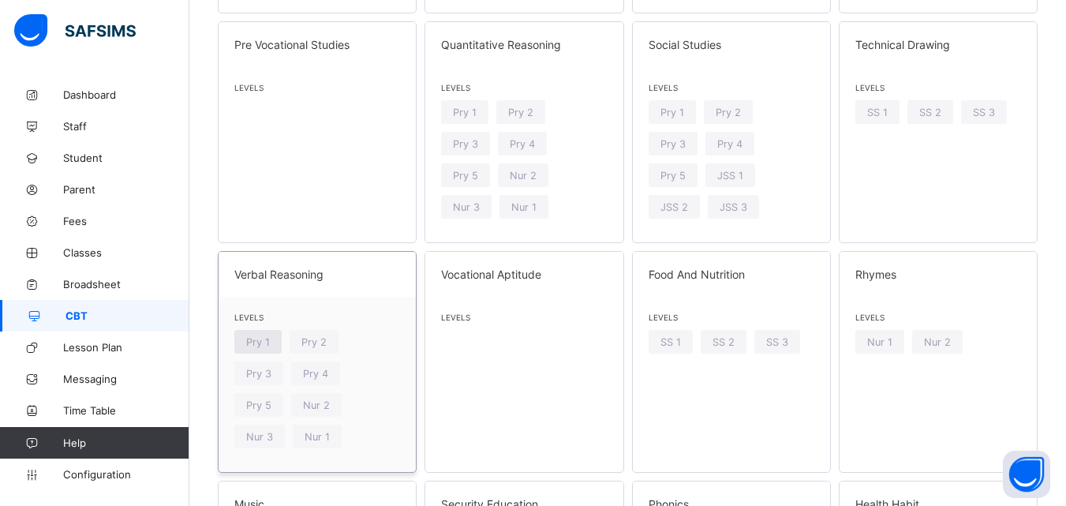
click at [260, 336] on span "Pry 1" at bounding box center [258, 342] width 24 height 12
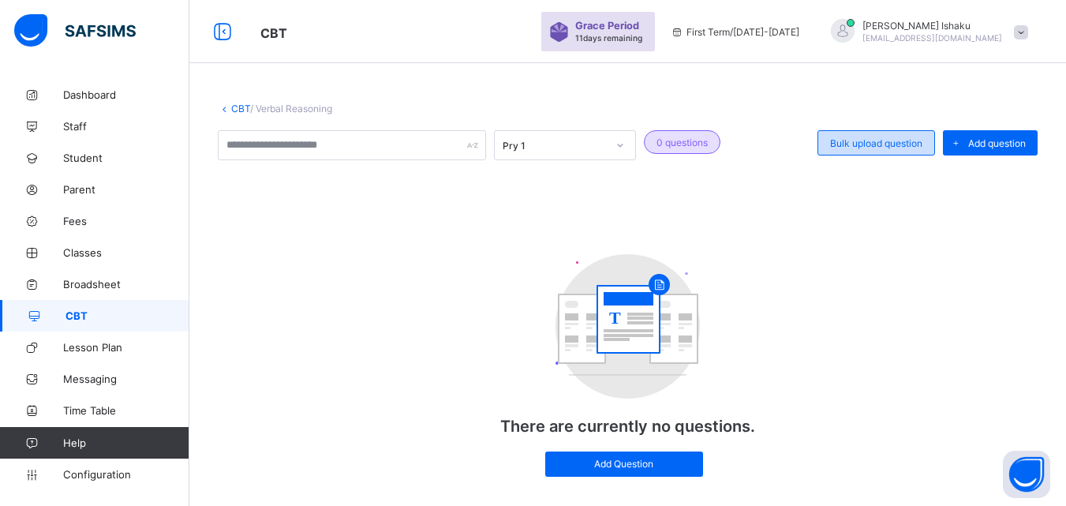
click at [876, 150] on div "Bulk upload question" at bounding box center [877, 142] width 118 height 25
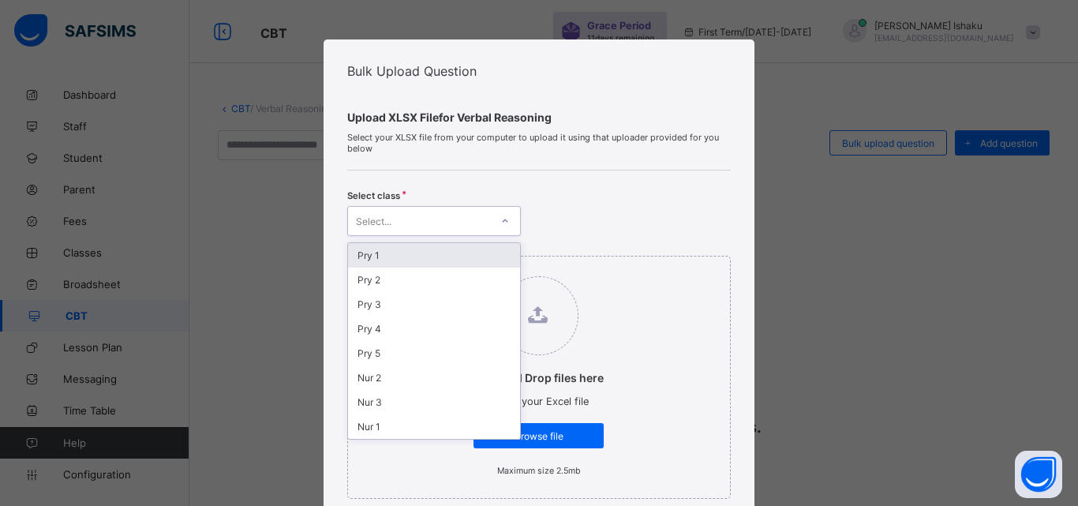
click at [387, 223] on div "Select..." at bounding box center [374, 221] width 36 height 30
click at [385, 253] on div "Pry 1" at bounding box center [434, 255] width 172 height 24
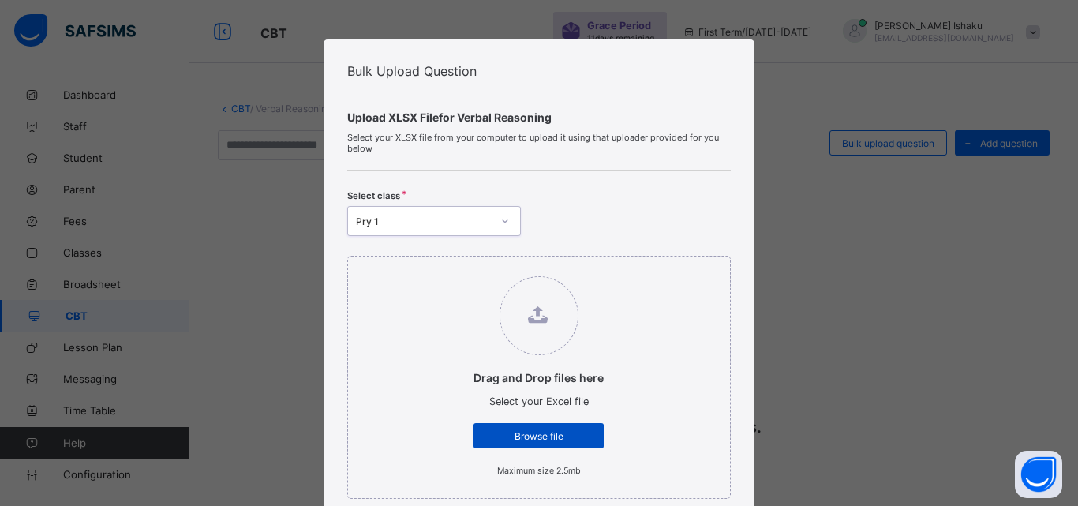
click at [510, 443] on div "Browse file" at bounding box center [539, 435] width 130 height 25
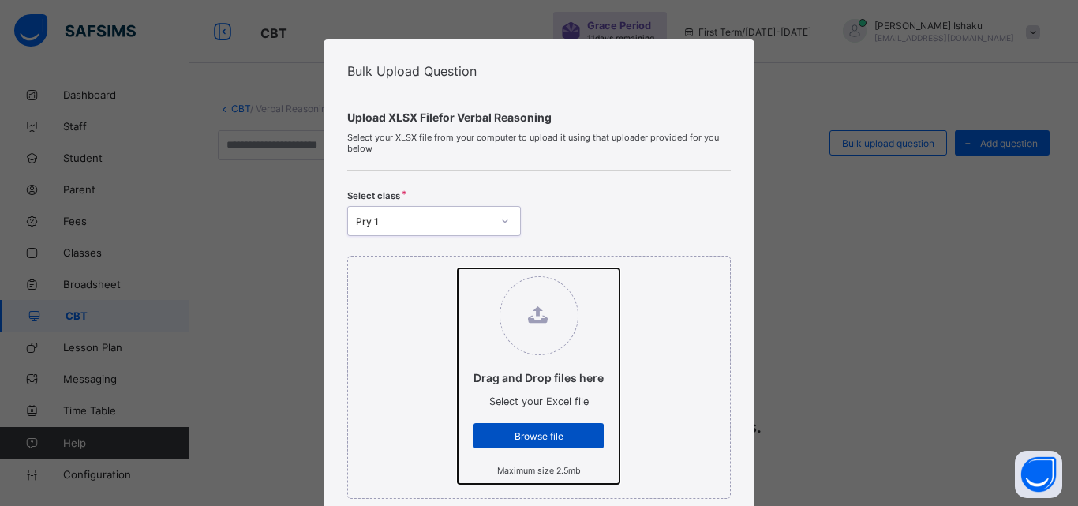
click at [458, 268] on input "Drag and Drop files here Select your Excel file Browse file Maximum size 2.5mb" at bounding box center [458, 268] width 0 height 0
type input "**********"
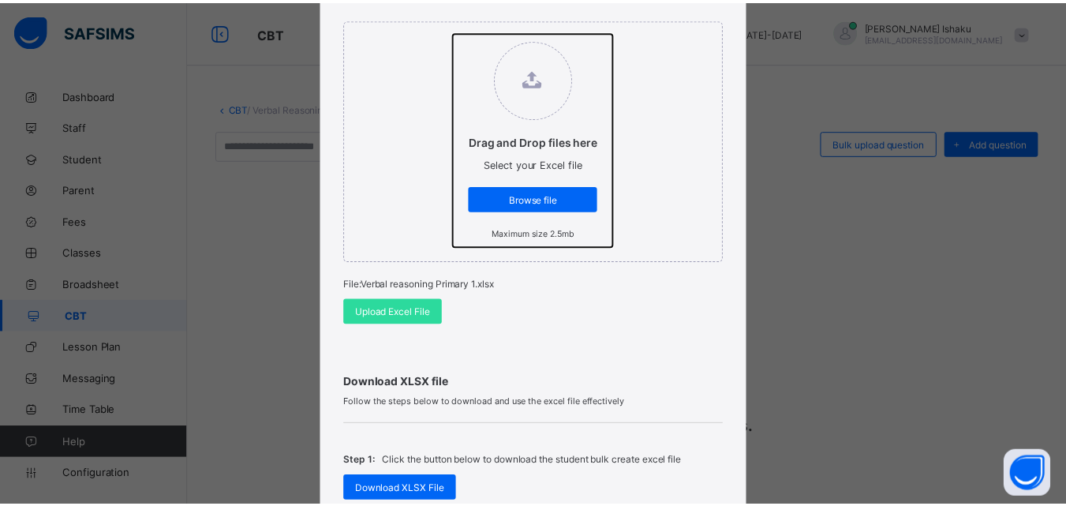
scroll to position [316, 0]
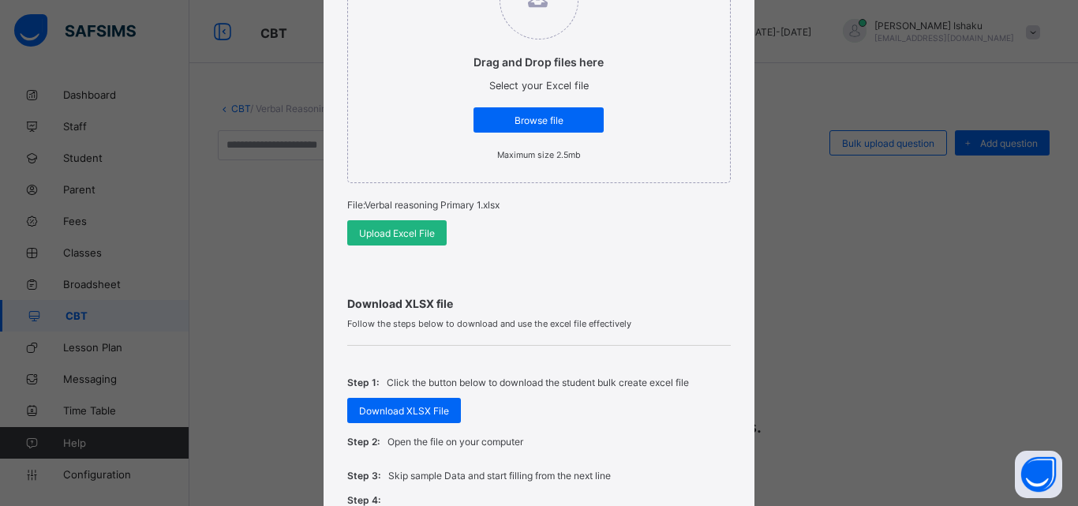
click at [419, 240] on div "Upload Excel File" at bounding box center [396, 232] width 99 height 25
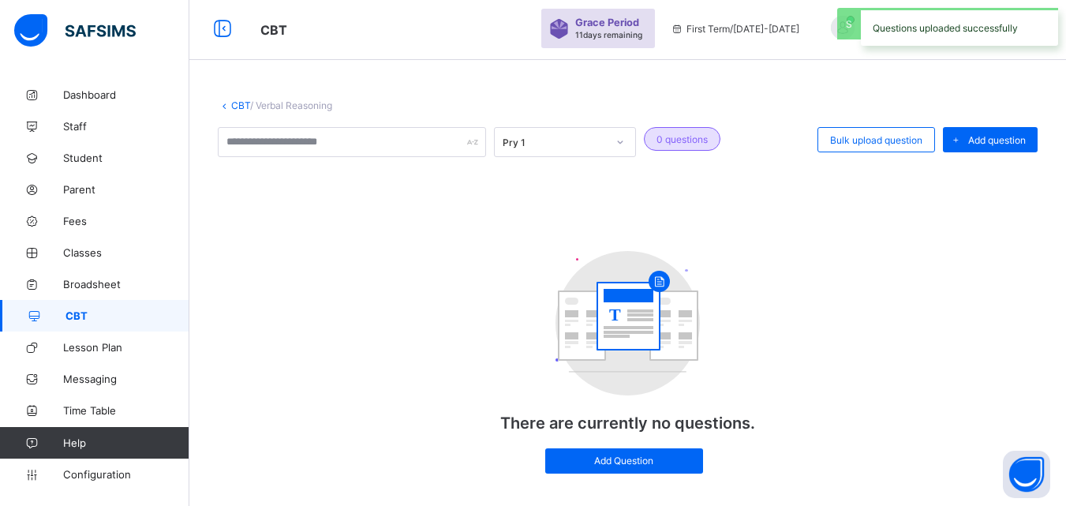
scroll to position [0, 0]
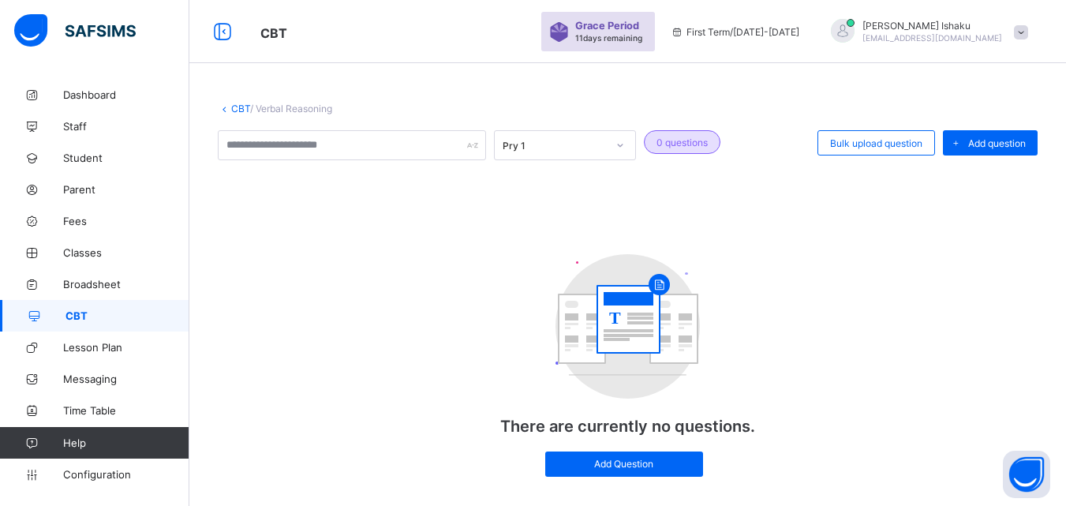
click at [238, 107] on link "CBT" at bounding box center [240, 109] width 19 height 12
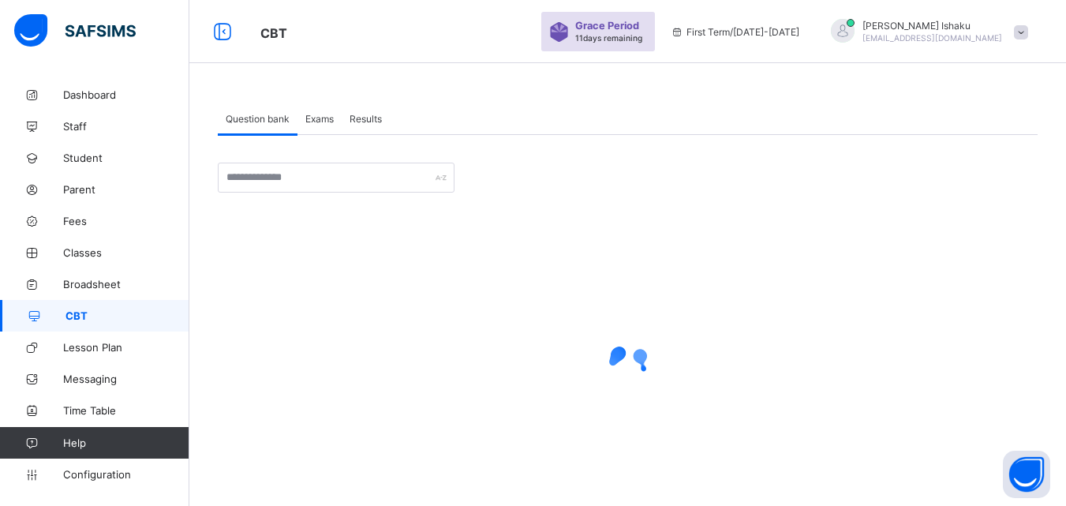
click at [320, 122] on span "Exams" at bounding box center [319, 119] width 28 height 12
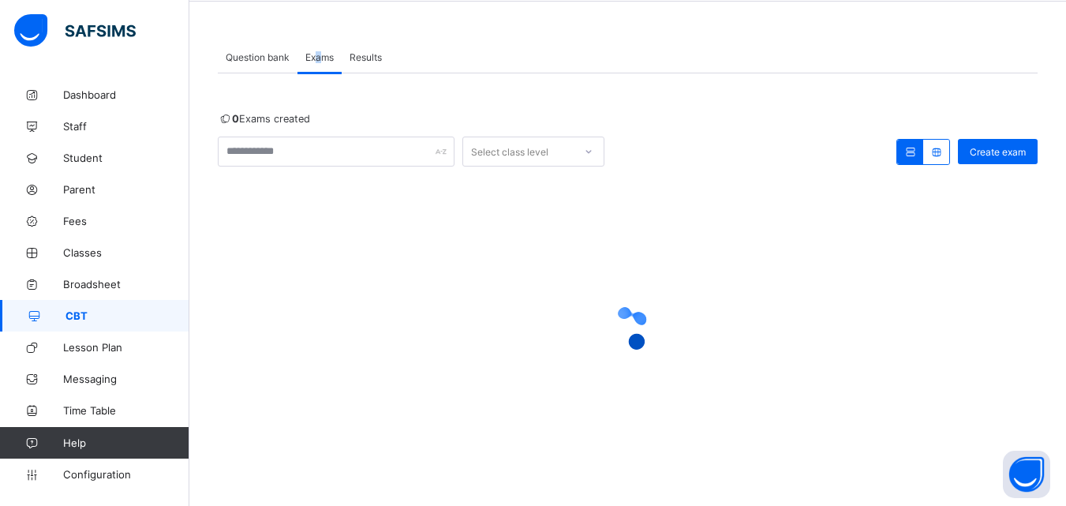
scroll to position [69, 0]
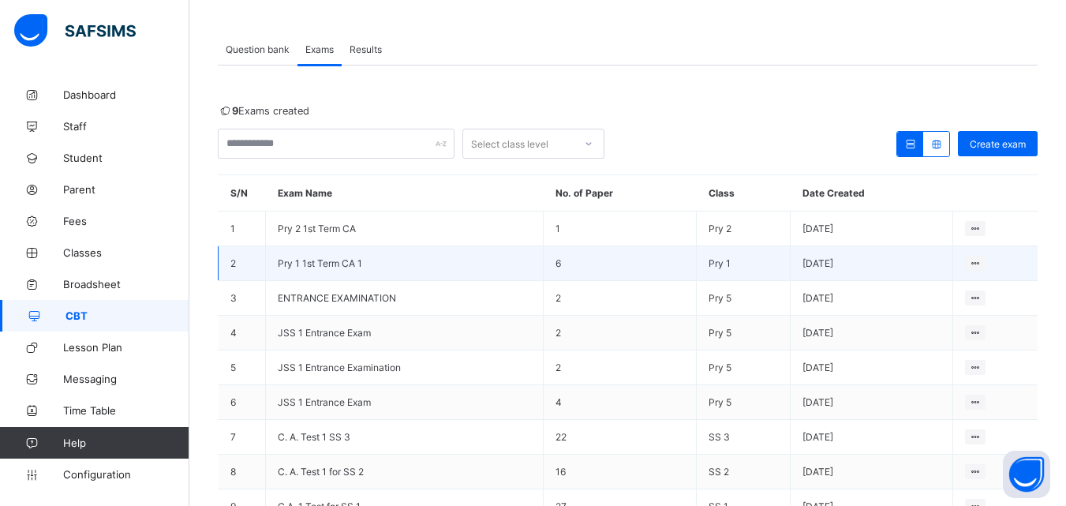
click at [313, 265] on span "Pry 1 1st Term CA 1" at bounding box center [320, 263] width 84 height 12
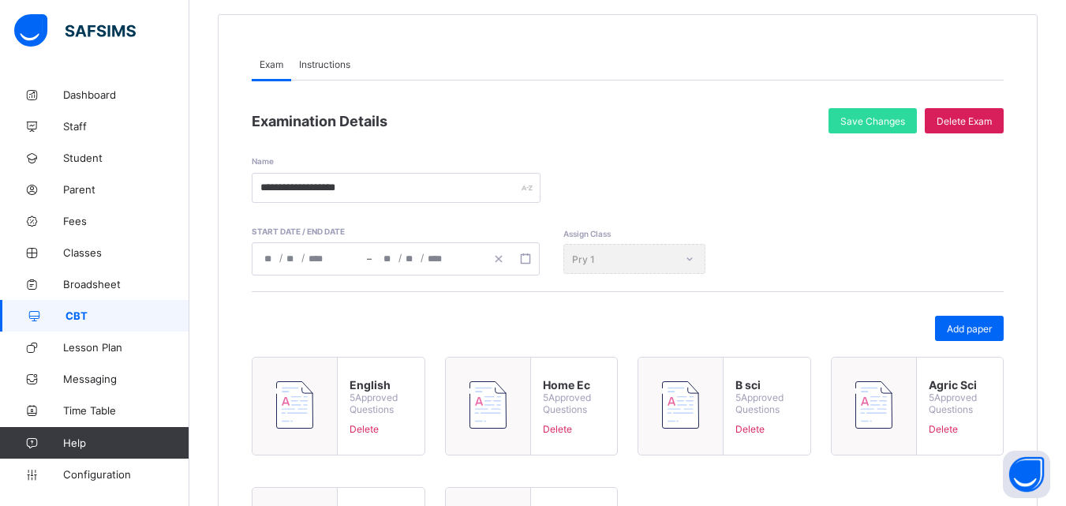
scroll to position [79, 0]
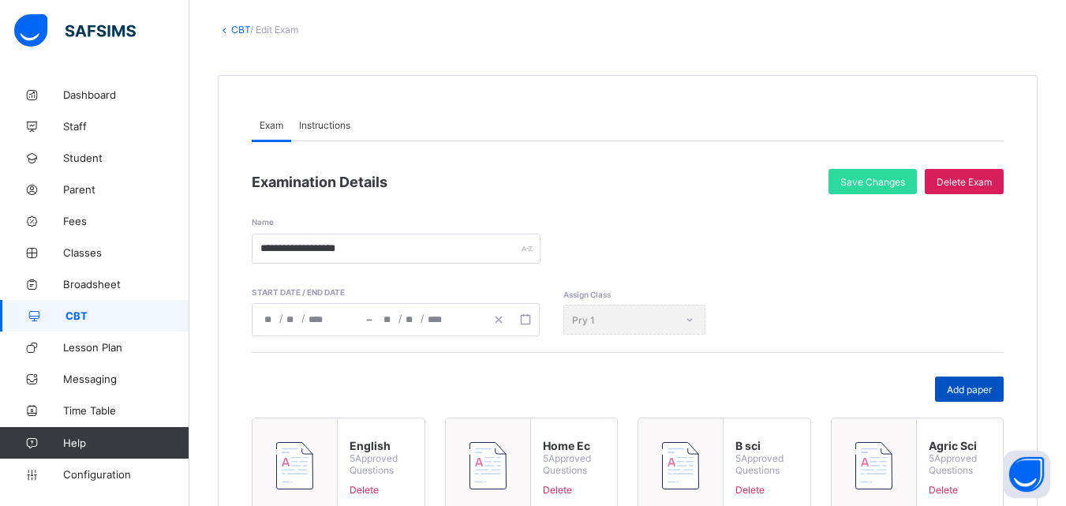
click at [957, 393] on span "Add paper" at bounding box center [969, 390] width 45 height 12
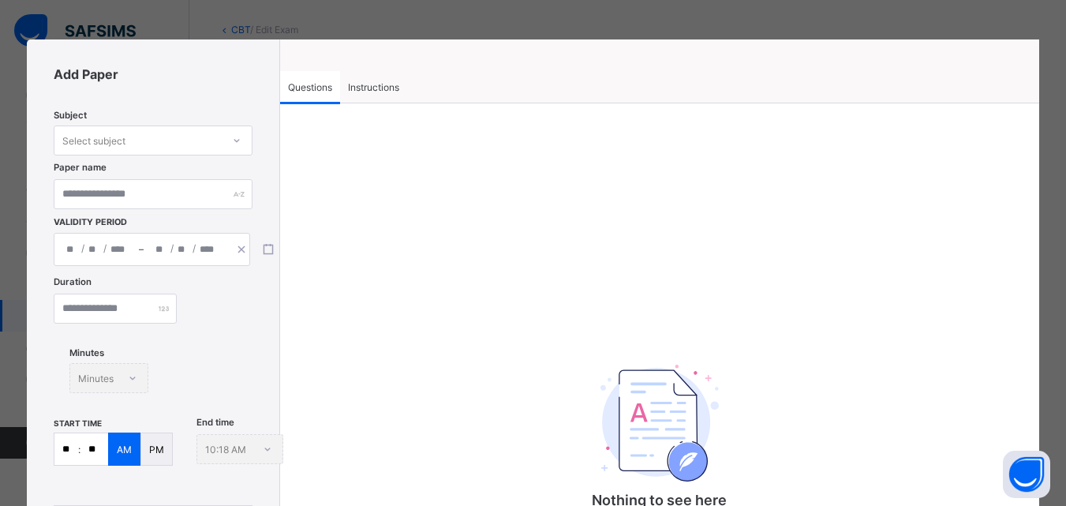
click at [215, 152] on div "Select subject" at bounding box center [153, 140] width 199 height 30
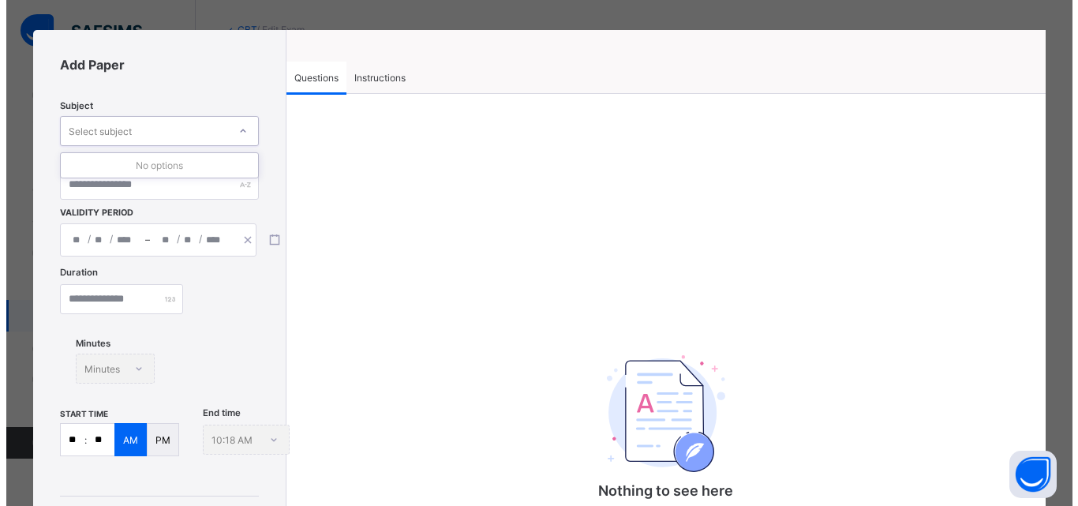
scroll to position [0, 0]
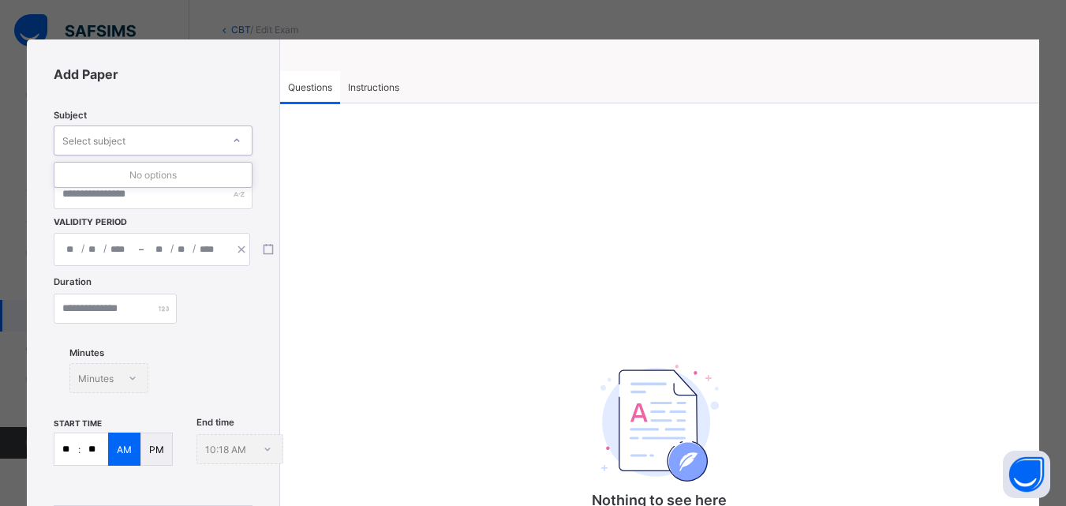
click at [208, 145] on div "Select subject" at bounding box center [137, 140] width 167 height 22
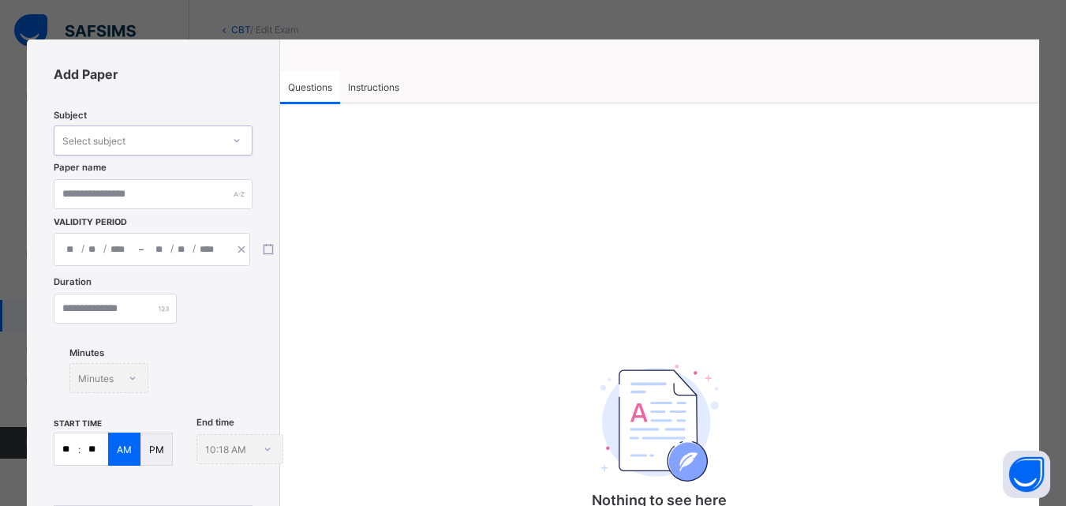
click at [208, 145] on div "Select subject" at bounding box center [137, 140] width 167 height 22
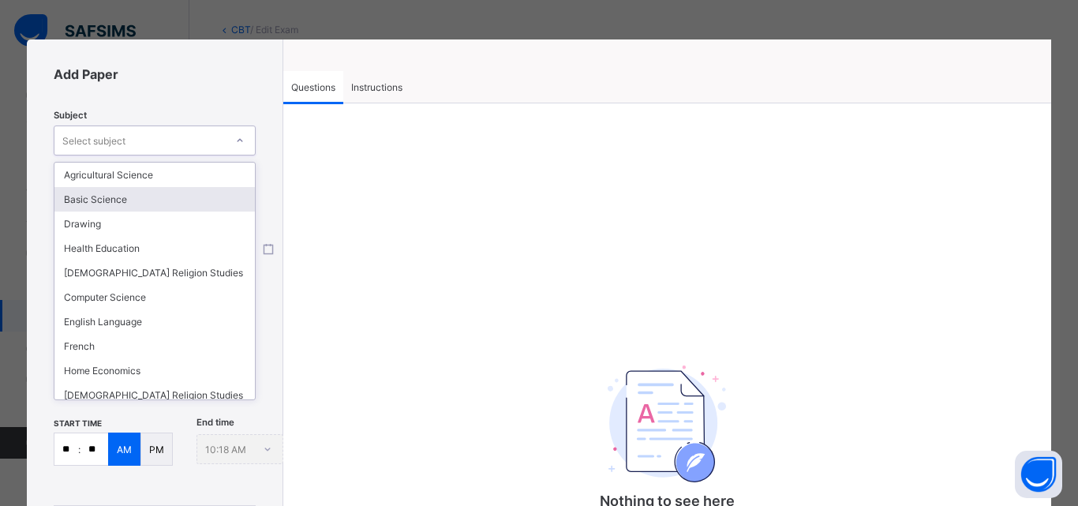
click at [157, 204] on div "Basic Science" at bounding box center [154, 199] width 200 height 24
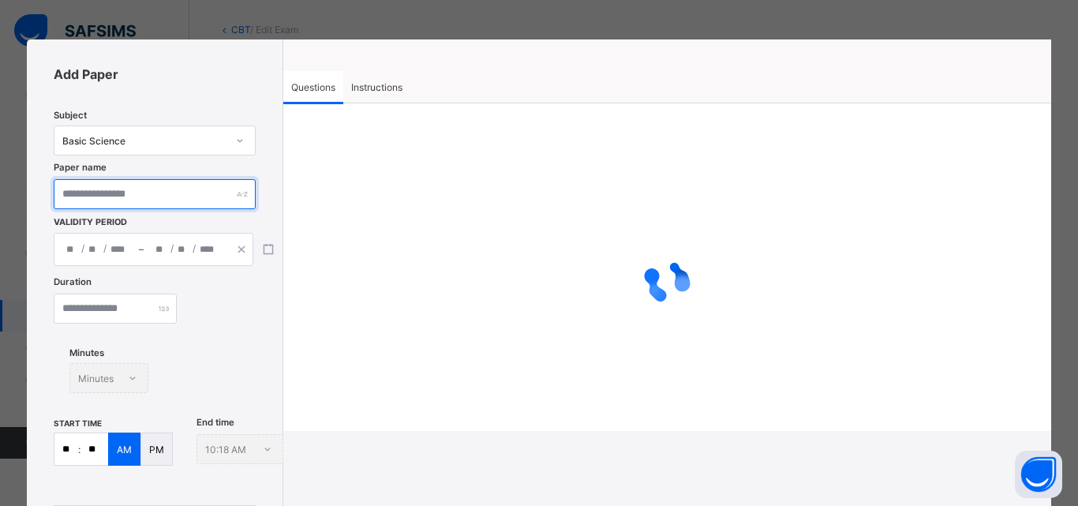
click at [159, 197] on input "text" at bounding box center [154, 194] width 201 height 30
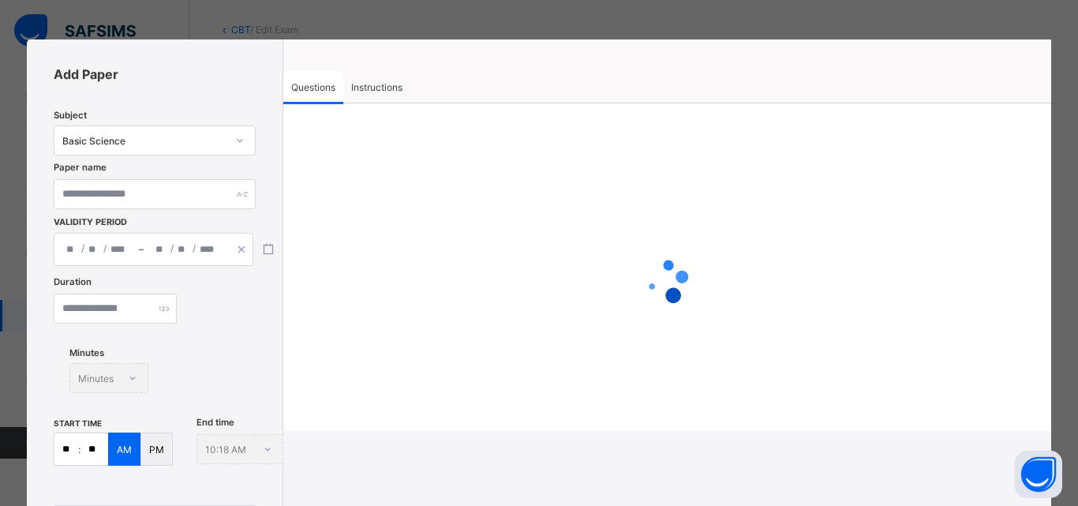
click at [184, 147] on div "Basic Science" at bounding box center [139, 140] width 170 height 22
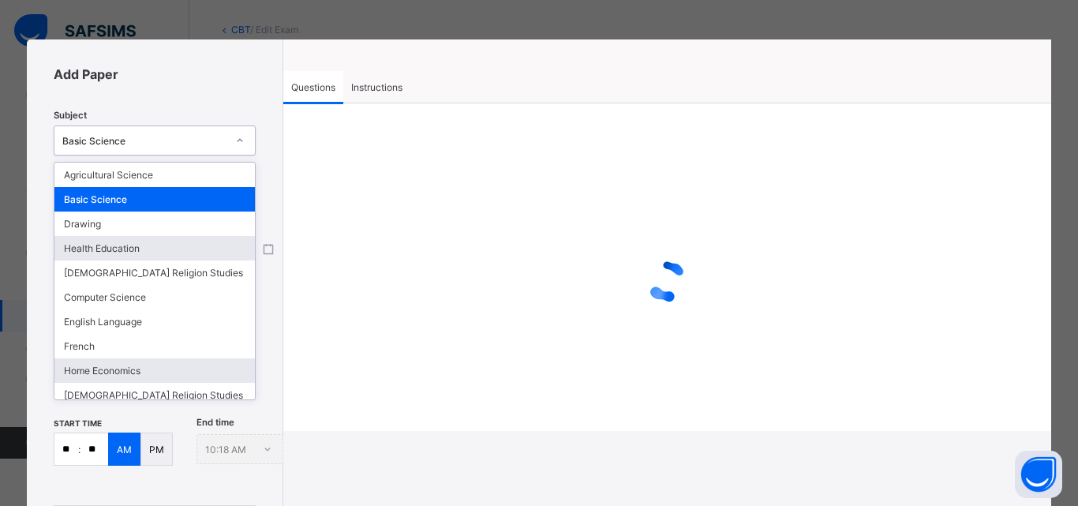
scroll to position [130, 0]
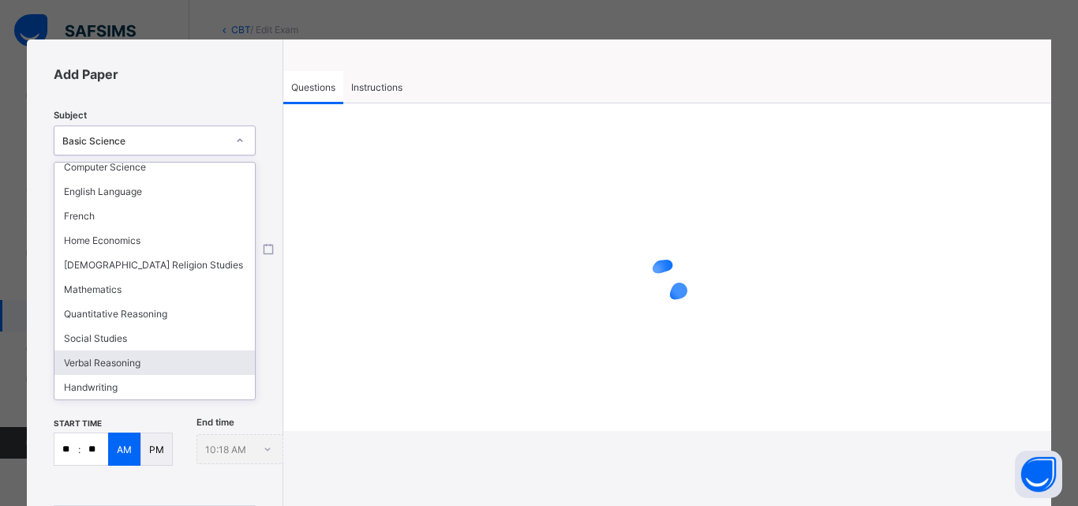
click at [150, 358] on div "Verbal Reasoning" at bounding box center [154, 362] width 200 height 24
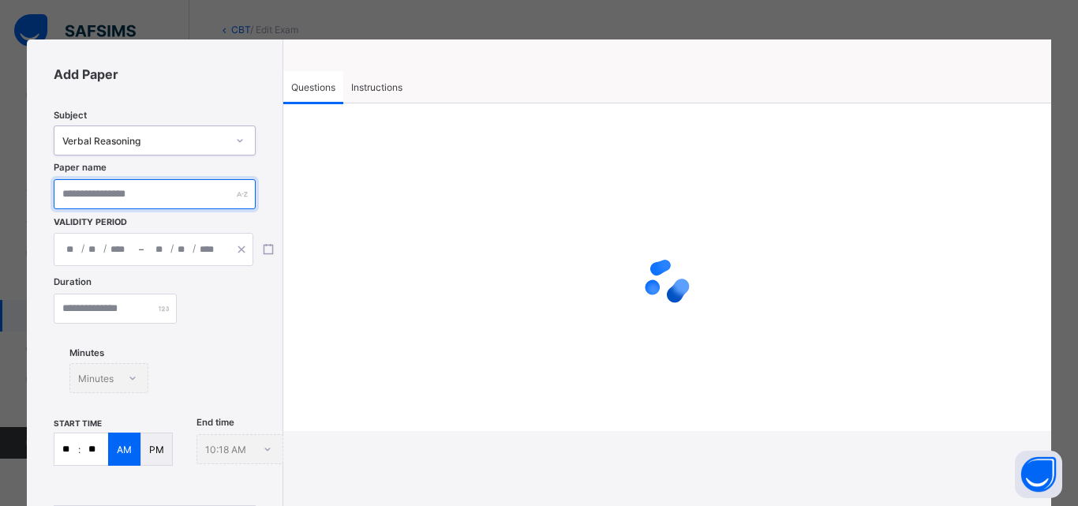
click at [172, 196] on input "text" at bounding box center [154, 194] width 201 height 30
type input "******"
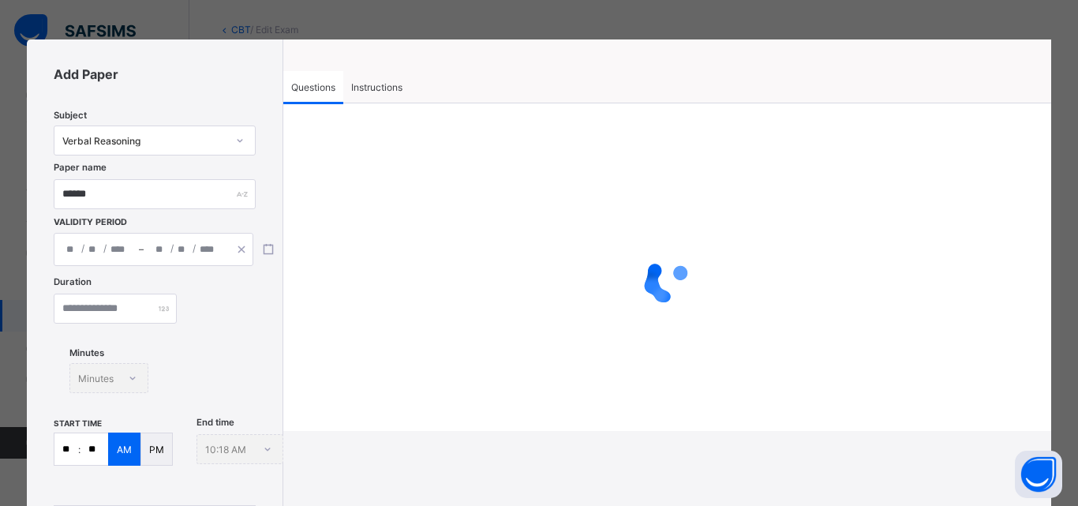
click at [127, 256] on div "/ / – / /" at bounding box center [154, 249] width 200 height 33
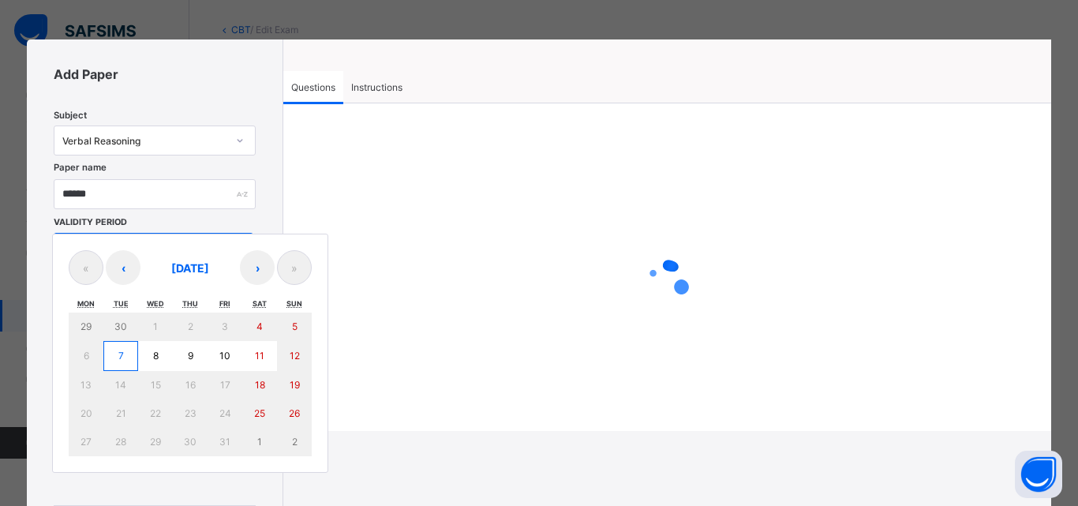
click at [126, 352] on button "7" at bounding box center [120, 356] width 35 height 30
type input "**********"
type input "**"
type input "*"
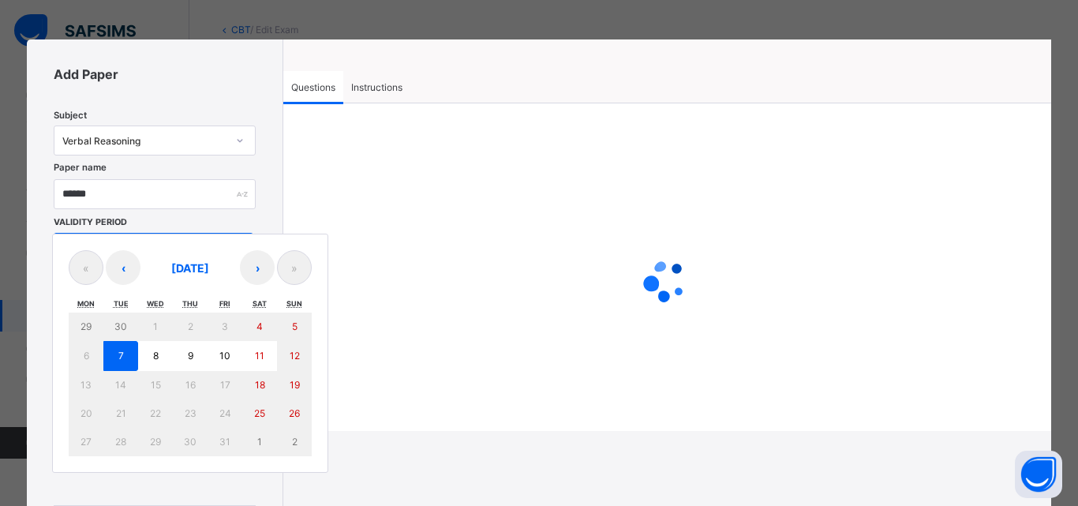
type input "****"
type input "**********"
type input "**"
type input "*"
type input "****"
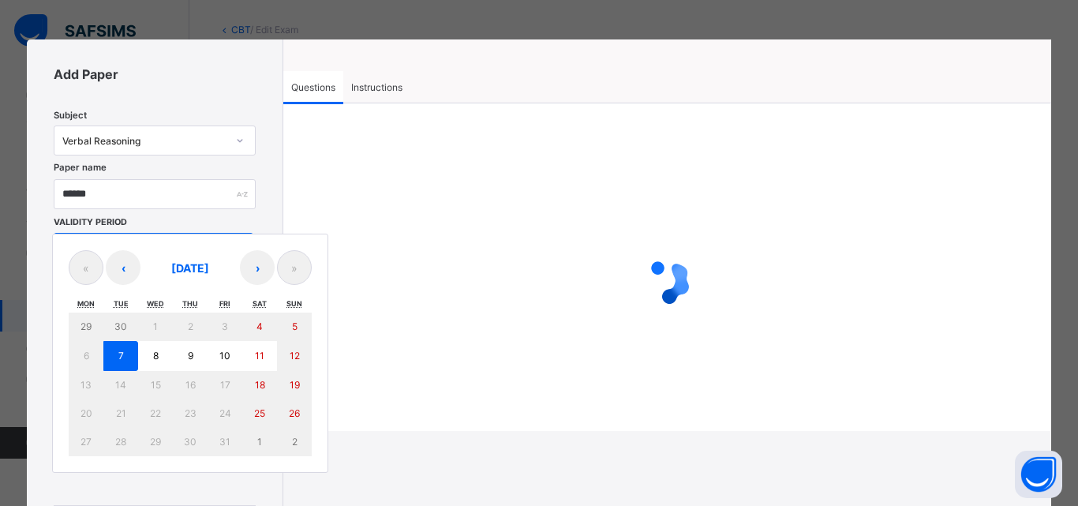
type input "**"
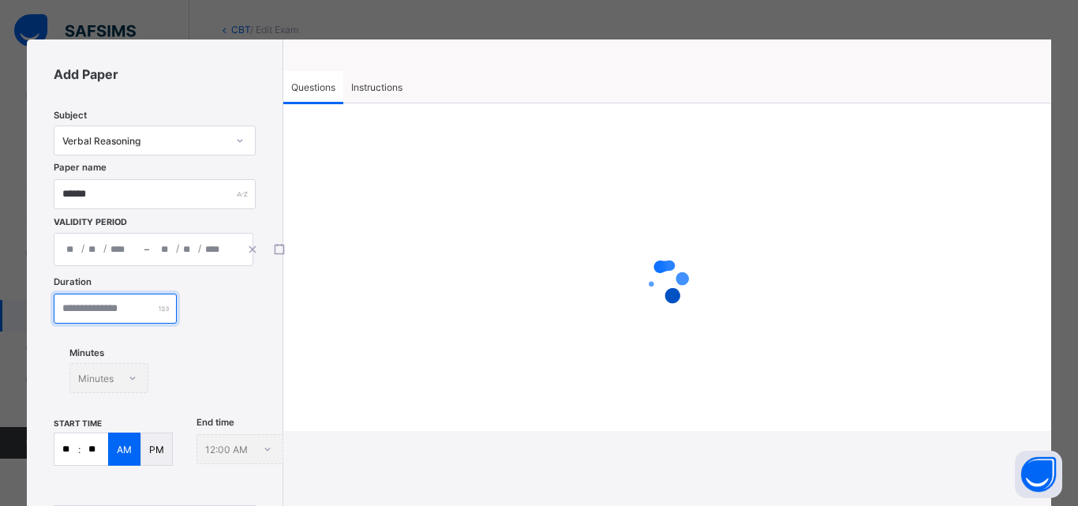
click at [114, 309] on input "number" at bounding box center [115, 309] width 123 height 30
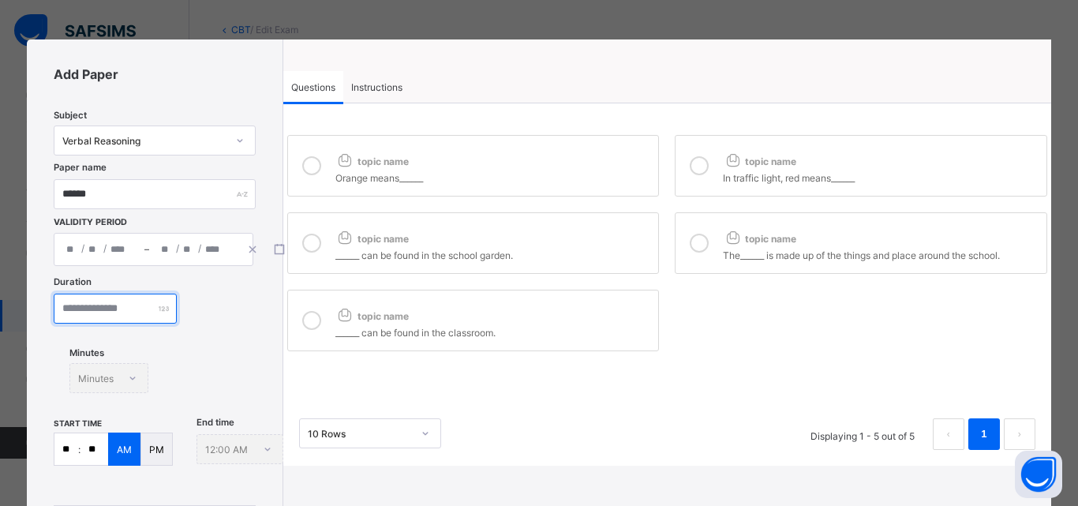
type input "**"
click at [78, 449] on p ":" at bounding box center [79, 450] width 2 height 12
click at [73, 449] on input "**" at bounding box center [66, 449] width 24 height 32
type input "*"
type input "**"
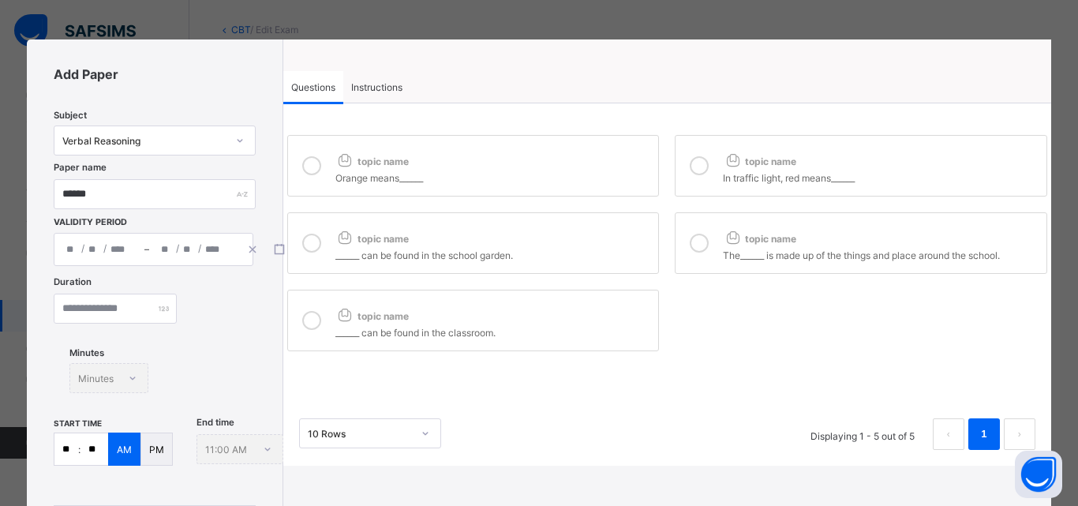
type input "**"
click at [302, 165] on icon at bounding box center [311, 165] width 19 height 19
click at [306, 241] on icon at bounding box center [311, 243] width 19 height 19
click at [313, 331] on div at bounding box center [312, 320] width 32 height 36
drag, startPoint x: 692, startPoint y: 162, endPoint x: 680, endPoint y: 223, distance: 61.9
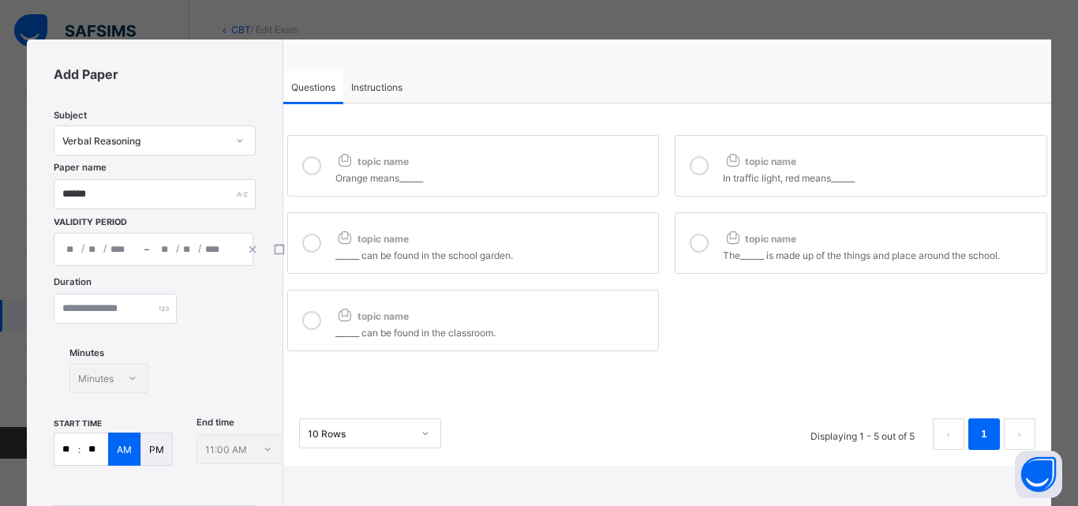
click at [692, 174] on icon at bounding box center [699, 165] width 19 height 19
click at [691, 240] on icon at bounding box center [699, 243] width 19 height 19
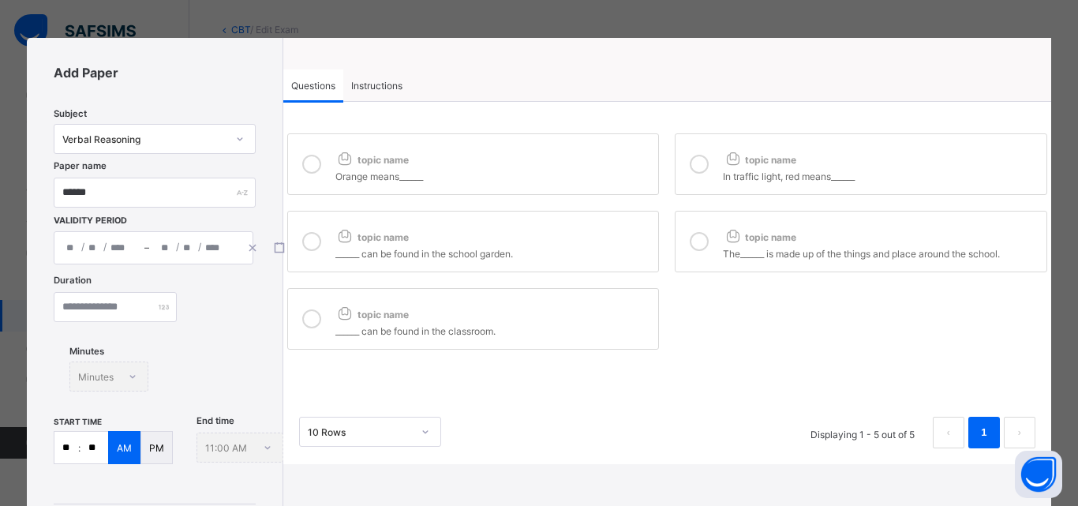
scroll to position [0, 0]
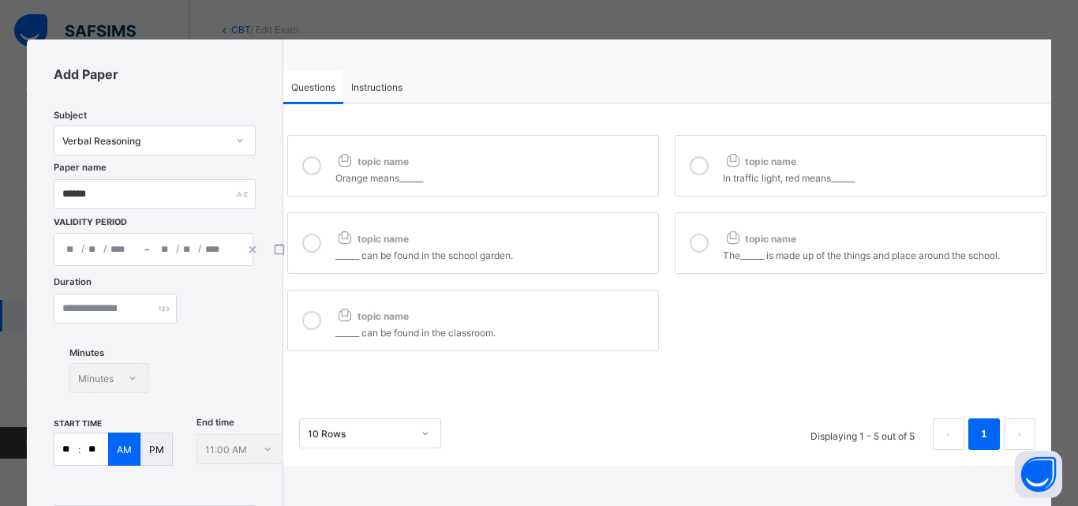
drag, startPoint x: 604, startPoint y: 43, endPoint x: 529, endPoint y: 92, distance: 89.1
click at [602, 44] on div "Questions Instructions Questions Instructions topic name Orange means______ top…" at bounding box center [667, 252] width 768 height 426
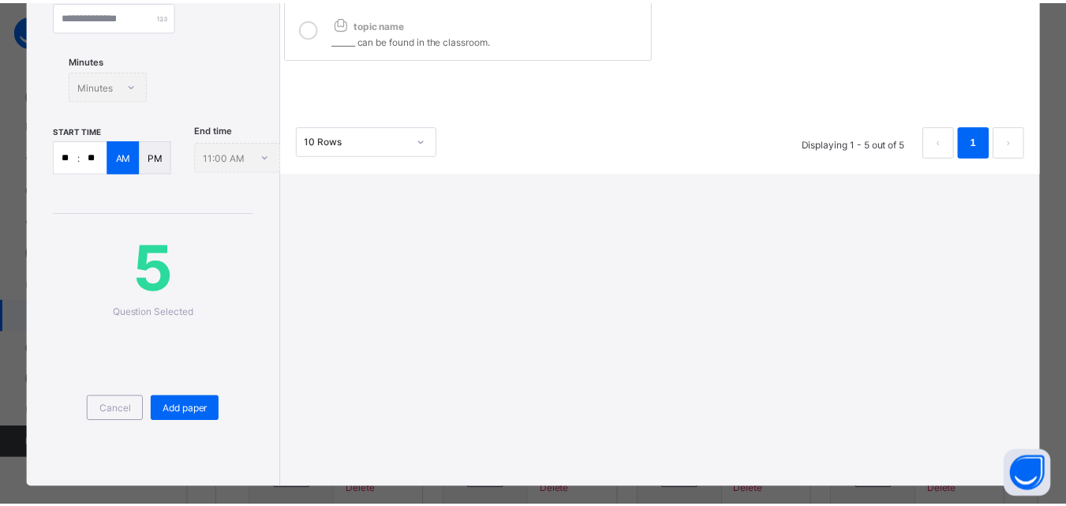
scroll to position [314, 0]
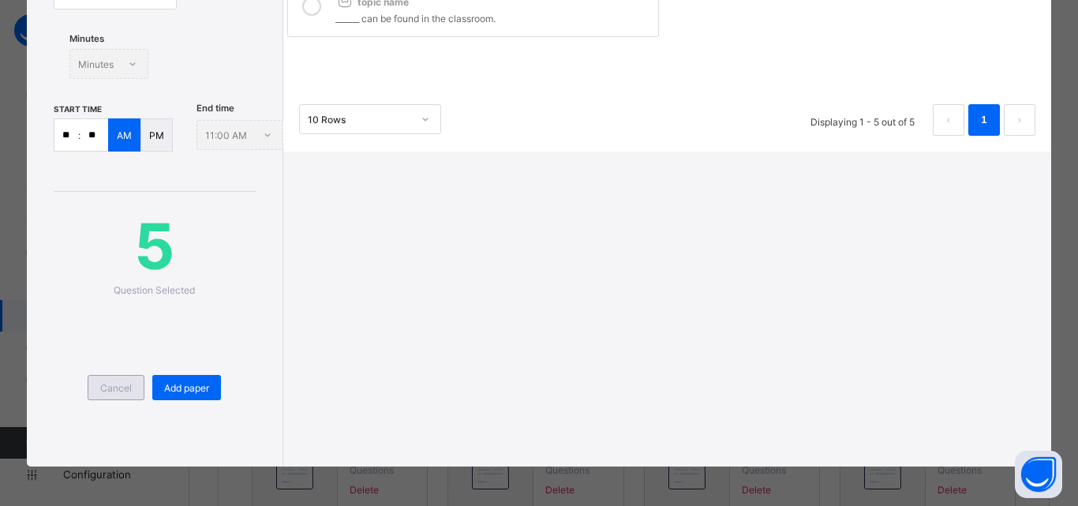
click at [95, 393] on div "Cancel" at bounding box center [116, 387] width 57 height 25
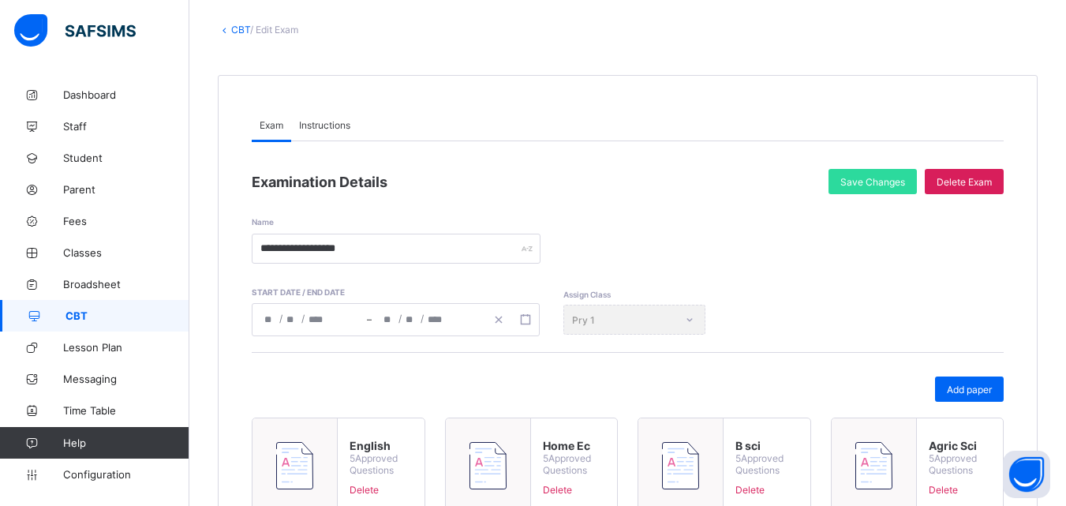
click at [242, 26] on link "CBT" at bounding box center [240, 30] width 19 height 12
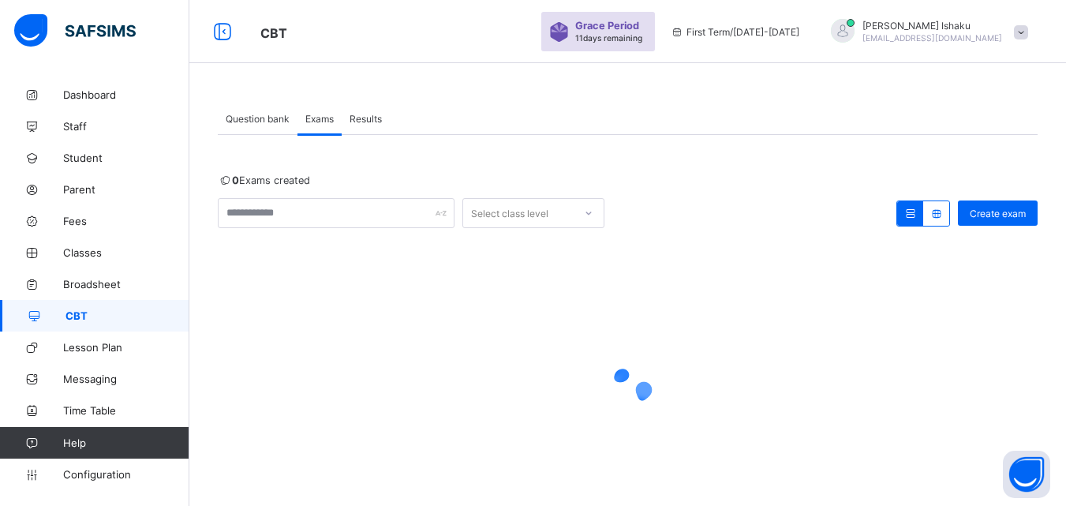
click at [242, 122] on span "Question bank" at bounding box center [258, 119] width 64 height 12
click at [276, 115] on span "Question bank" at bounding box center [258, 119] width 64 height 12
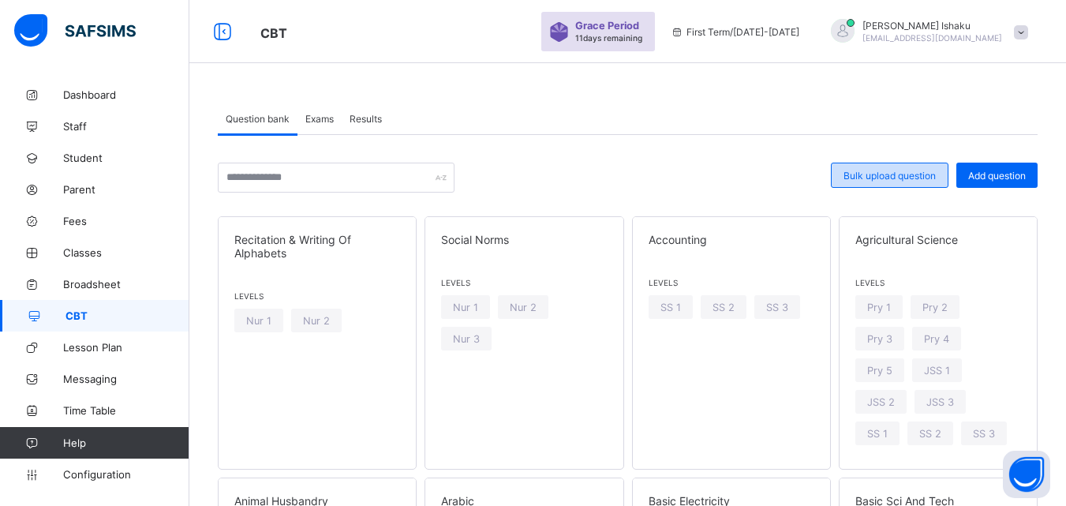
click at [871, 173] on span "Bulk upload question" at bounding box center [890, 176] width 92 height 12
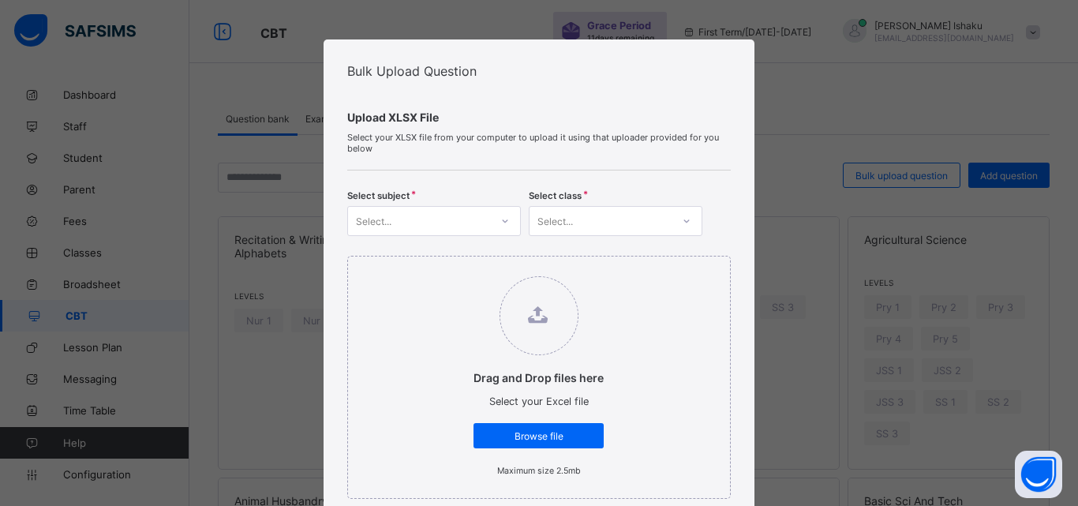
drag, startPoint x: 402, startPoint y: 204, endPoint x: 409, endPoint y: 213, distance: 11.2
click at [408, 212] on div "Select subject Select... Select class Select..." at bounding box center [539, 209] width 384 height 54
click at [415, 211] on div "Select..." at bounding box center [419, 221] width 142 height 22
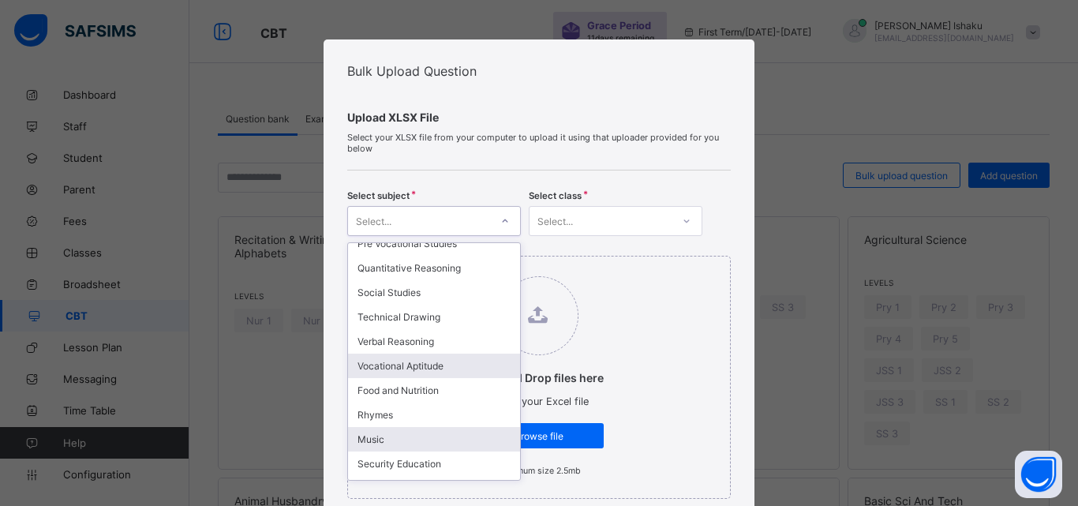
scroll to position [947, 0]
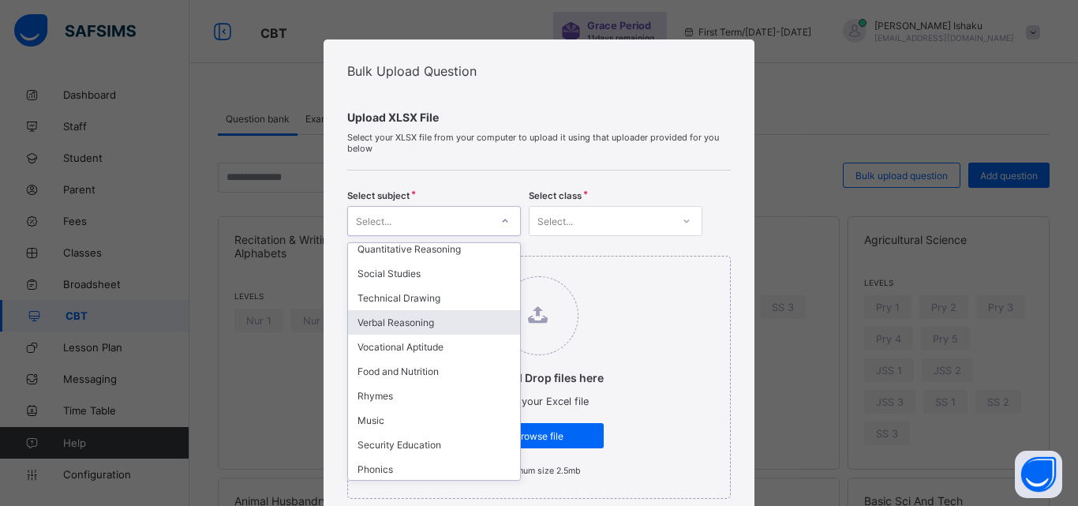
click at [426, 314] on div "Verbal Reasoning" at bounding box center [434, 322] width 172 height 24
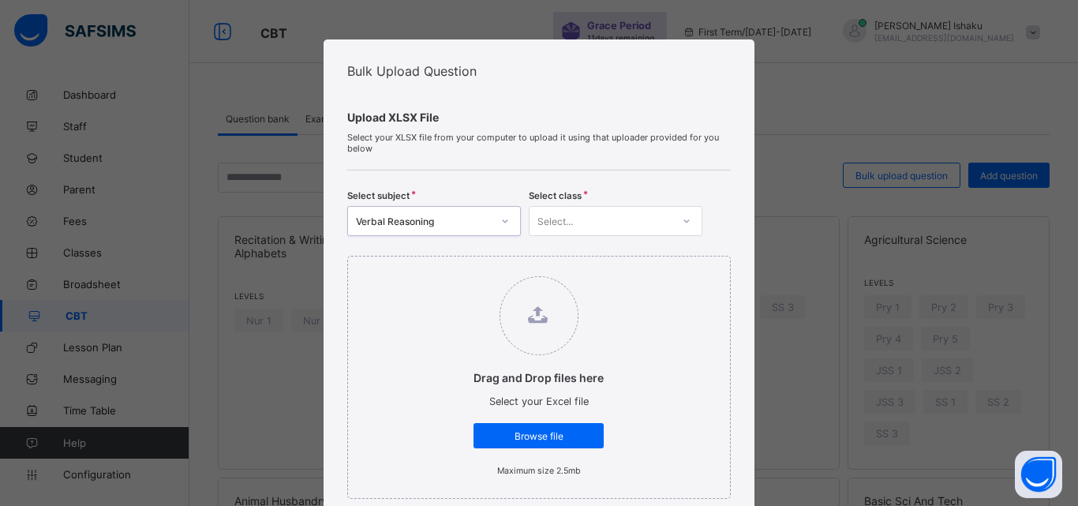
click at [551, 222] on div "Select..." at bounding box center [555, 221] width 36 height 30
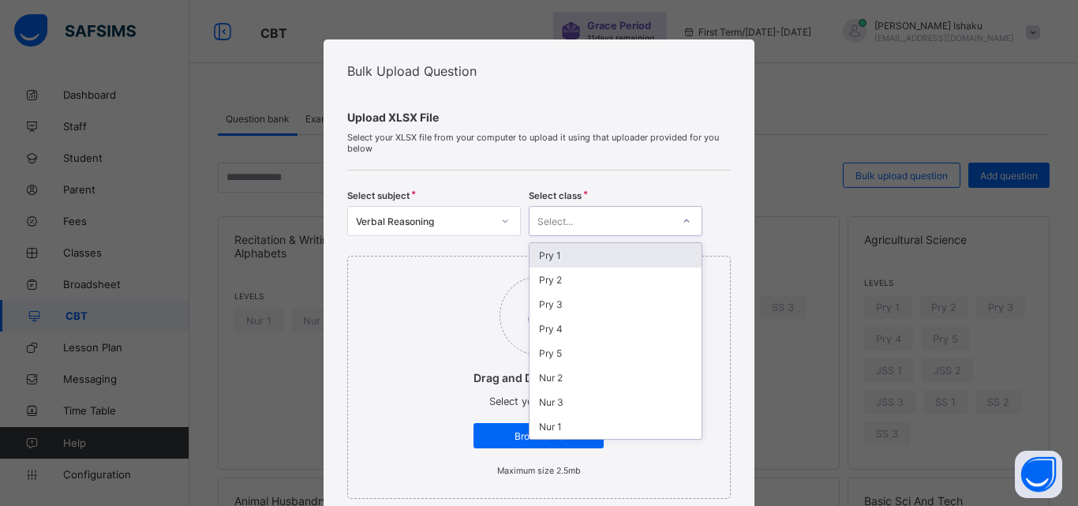
drag, startPoint x: 553, startPoint y: 258, endPoint x: 554, endPoint y: 309, distance: 50.5
click at [554, 262] on div "Pry 1" at bounding box center [616, 255] width 172 height 24
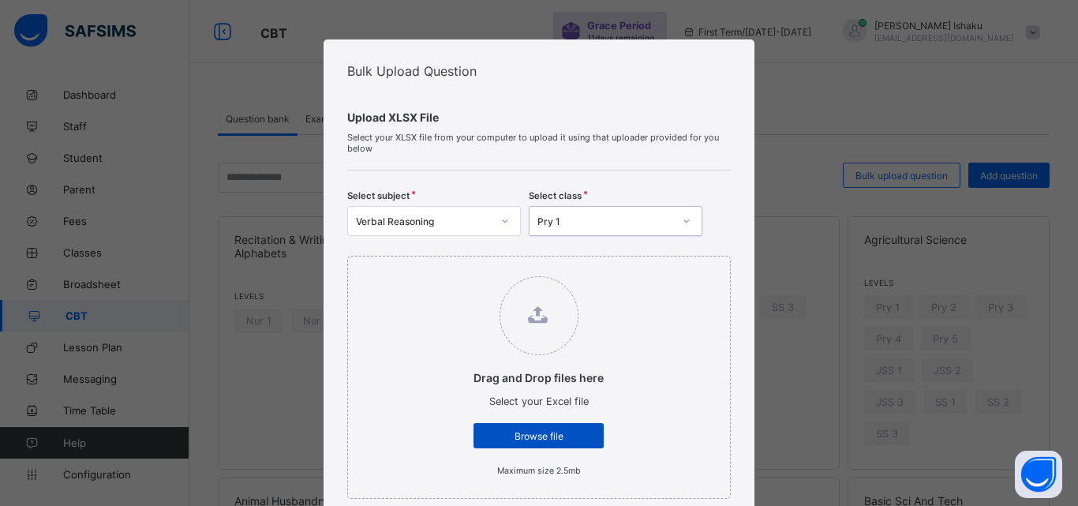
click at [530, 439] on span "Browse file" at bounding box center [538, 436] width 107 height 12
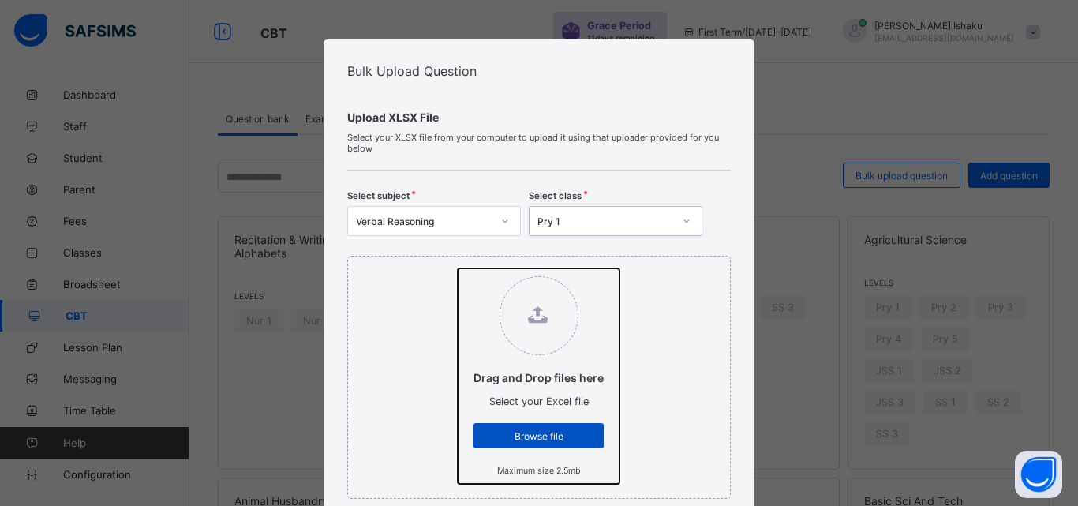
click at [458, 268] on input "Drag and Drop files here Select your Excel file Browse file Maximum size 2.5mb" at bounding box center [458, 268] width 0 height 0
type input "**********"
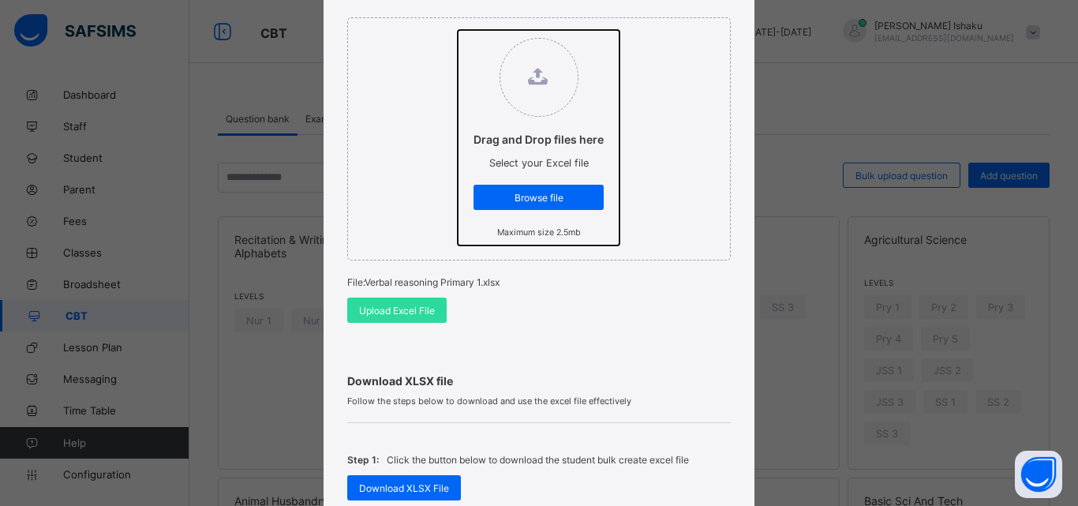
scroll to position [316, 0]
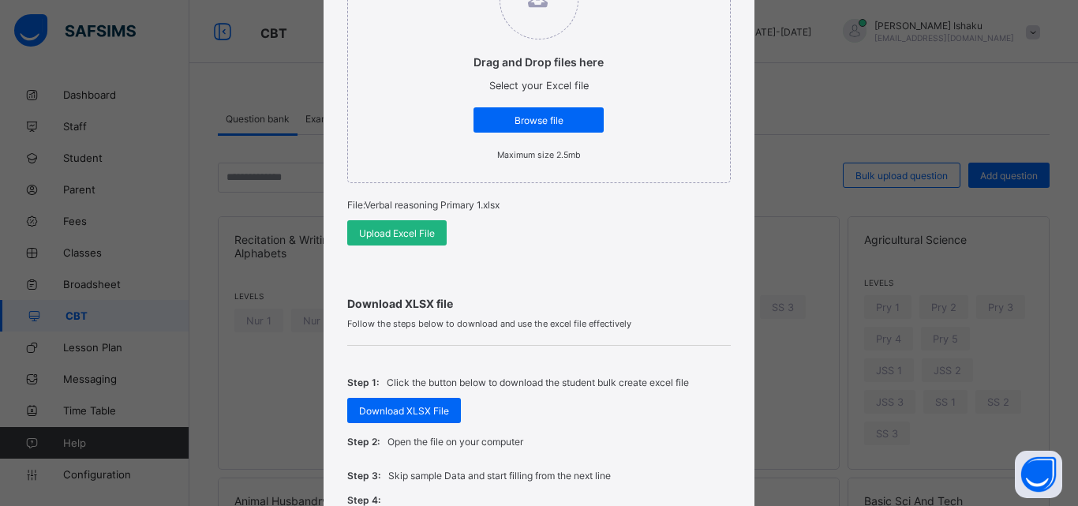
click at [414, 243] on div "Upload Excel File" at bounding box center [396, 232] width 99 height 25
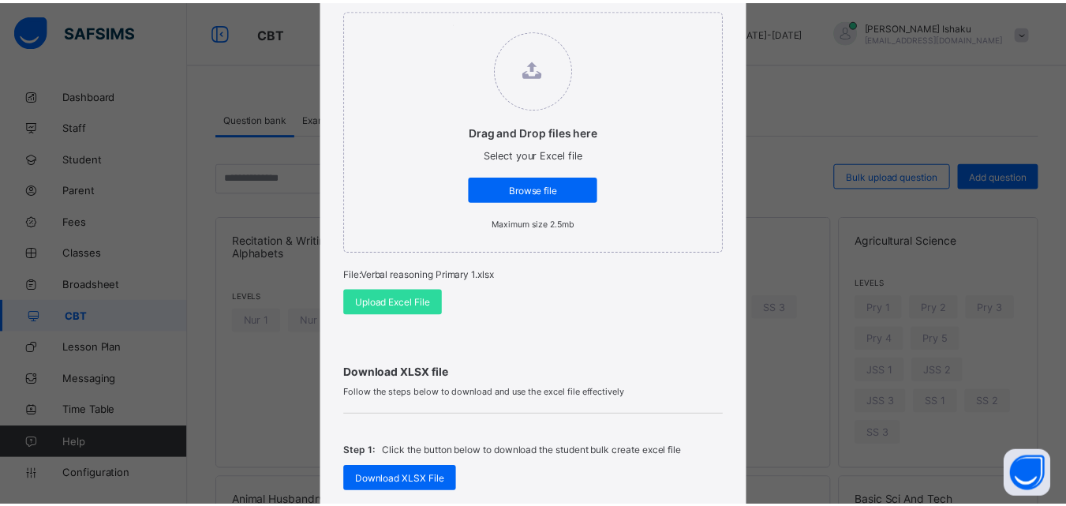
scroll to position [237, 0]
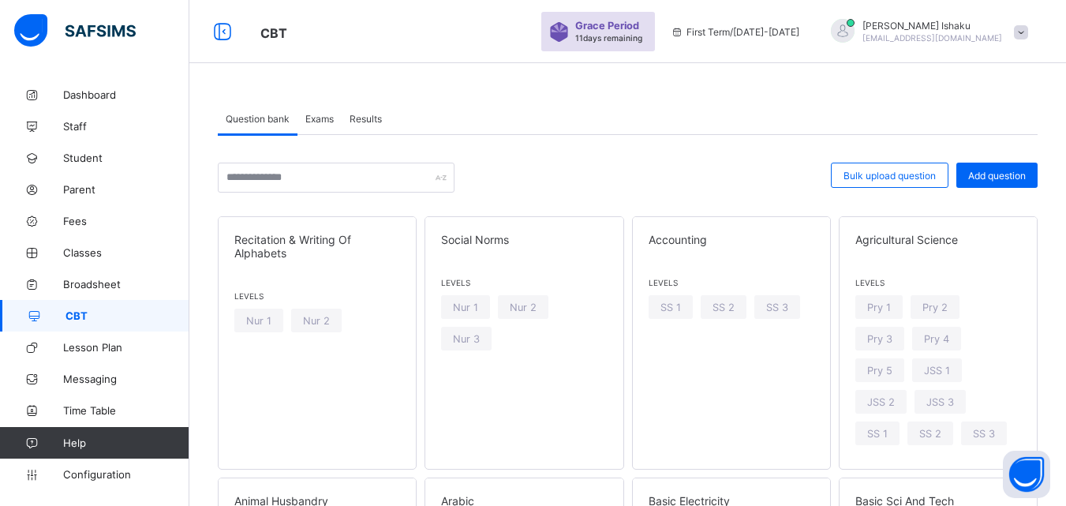
click at [319, 113] on span "Exams" at bounding box center [319, 119] width 28 height 12
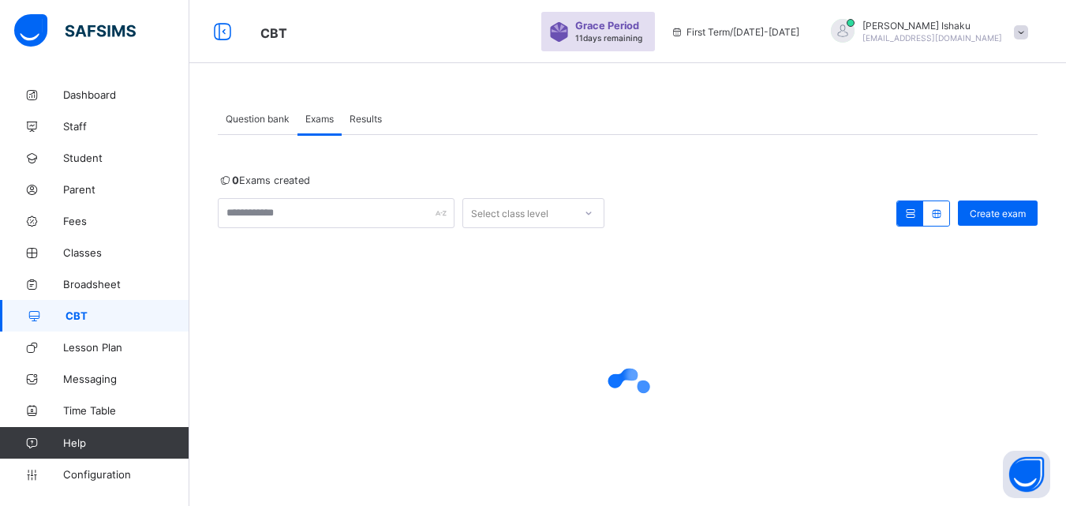
click at [713, 385] on div at bounding box center [628, 389] width 820 height 63
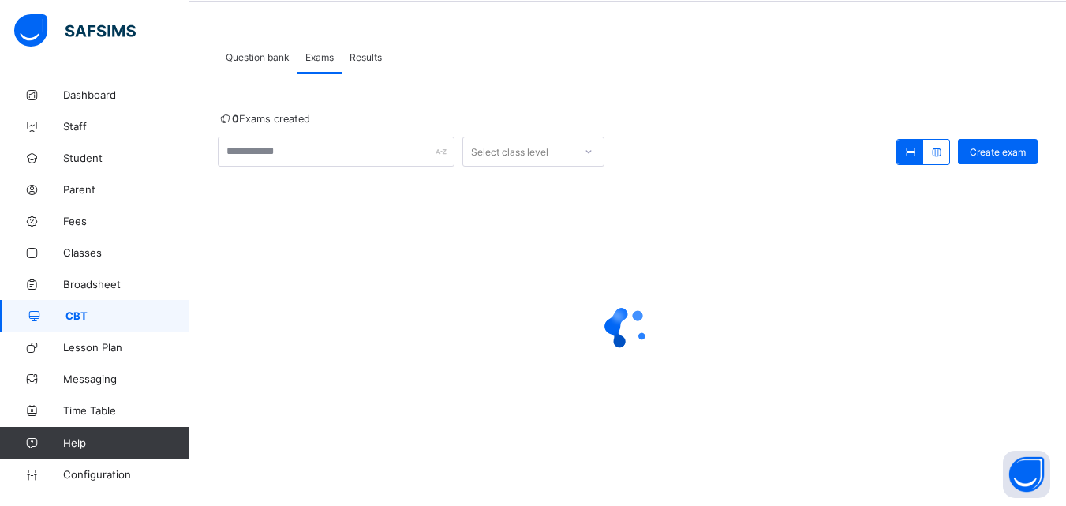
scroll to position [69, 0]
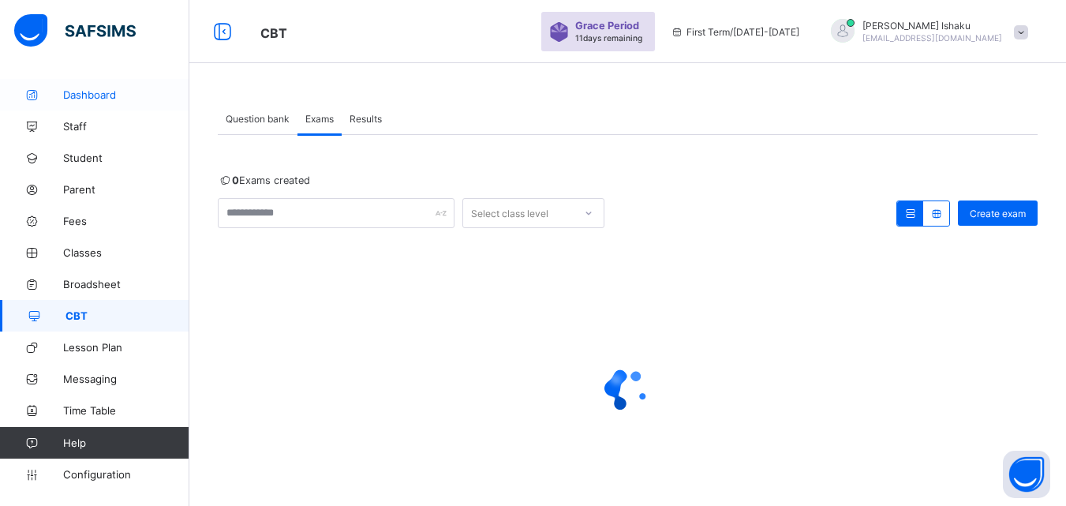
click at [80, 95] on span "Dashboard" at bounding box center [126, 94] width 126 height 13
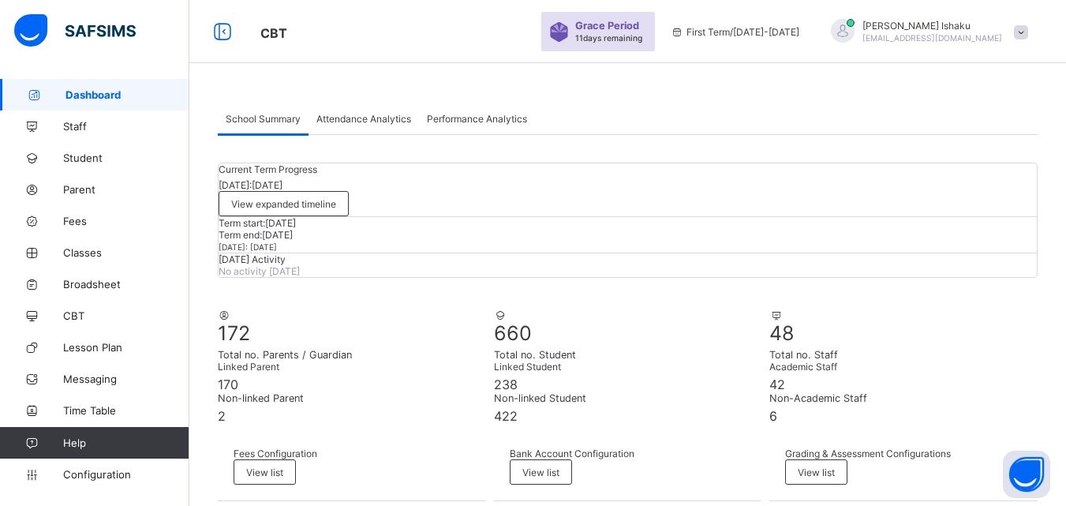
click at [81, 311] on span "CBT" at bounding box center [126, 315] width 126 height 13
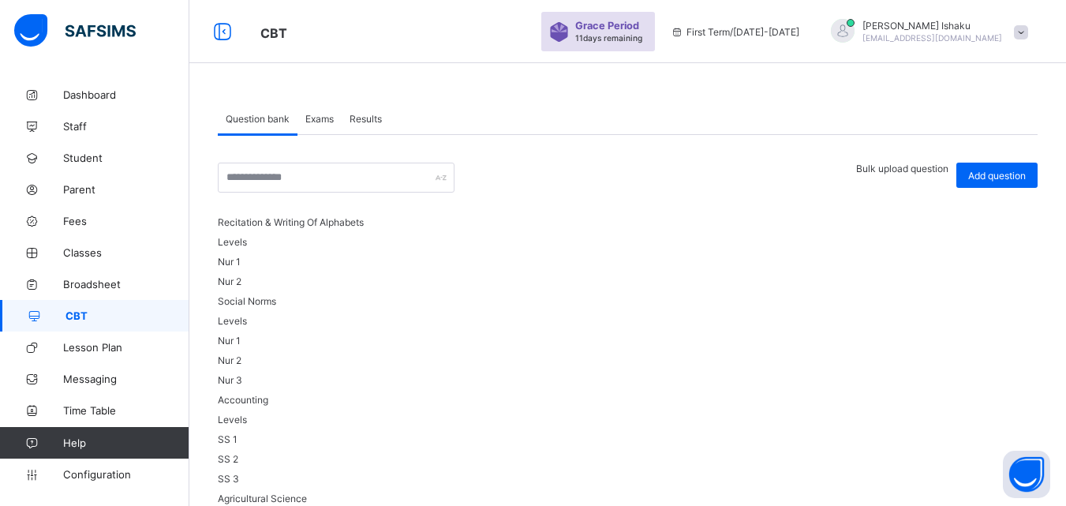
click at [325, 110] on div "Exams" at bounding box center [320, 119] width 44 height 32
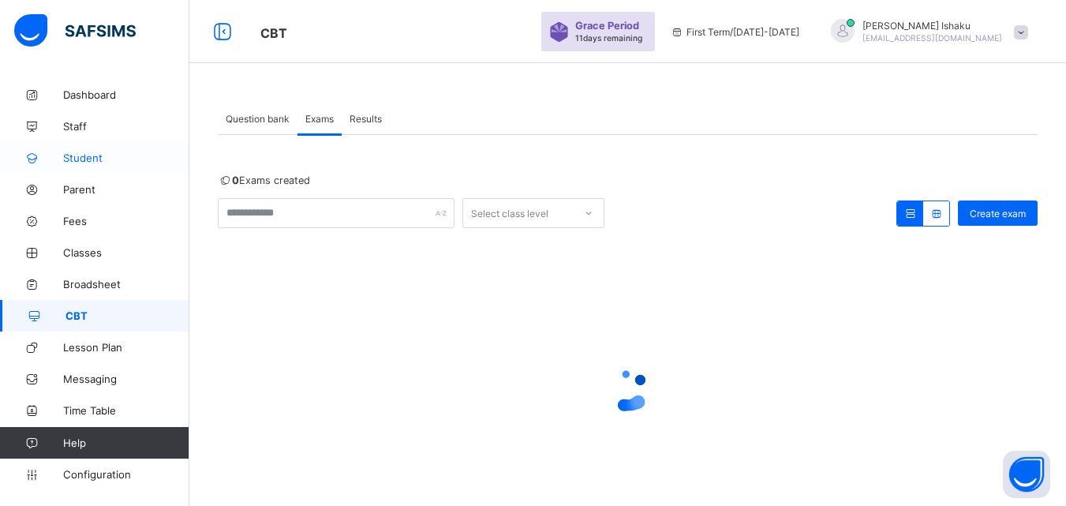
click at [84, 152] on span "Student" at bounding box center [126, 158] width 126 height 13
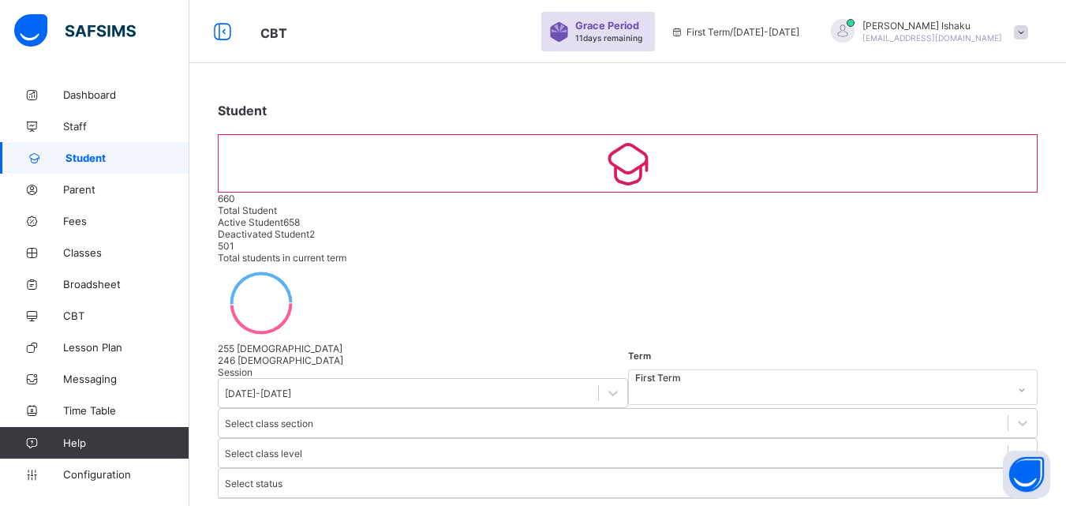
click at [287, 505] on input "text" at bounding box center [336, 515] width 237 height 16
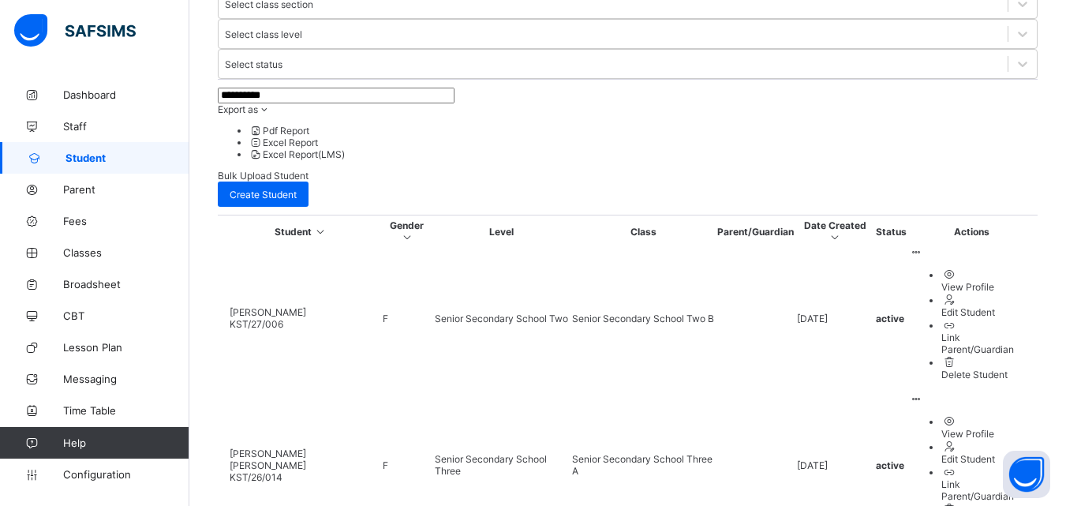
scroll to position [506, 0]
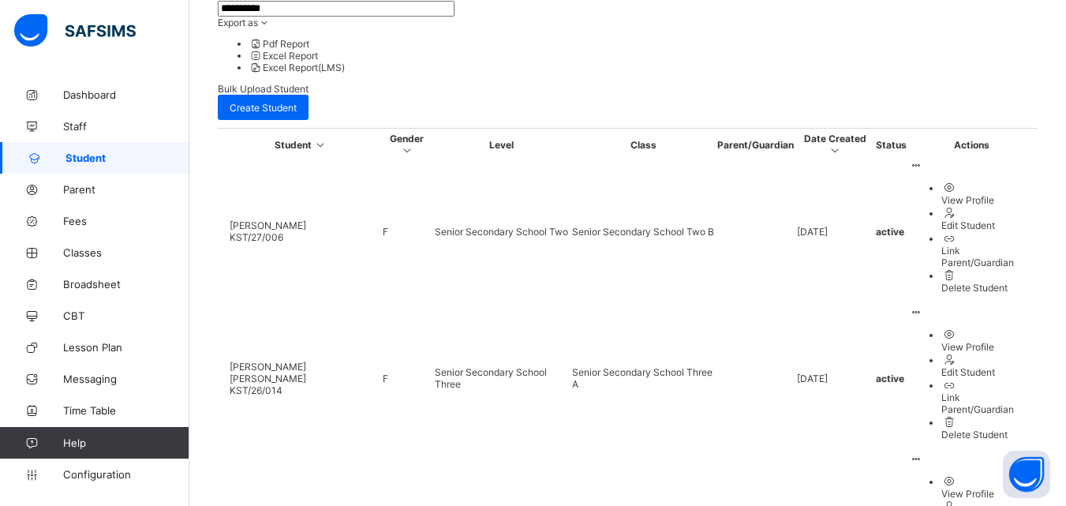
type input "**********"
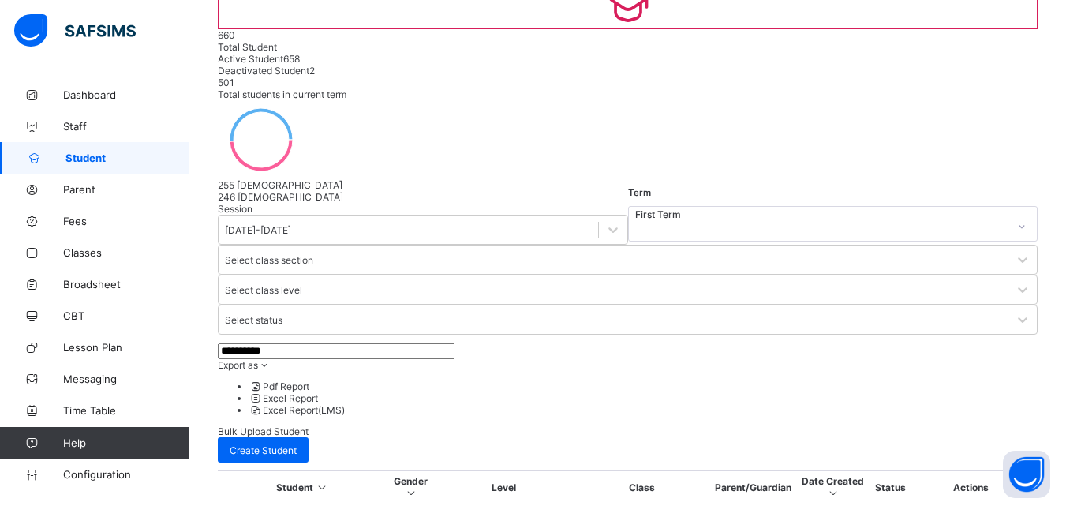
scroll to position [85, 0]
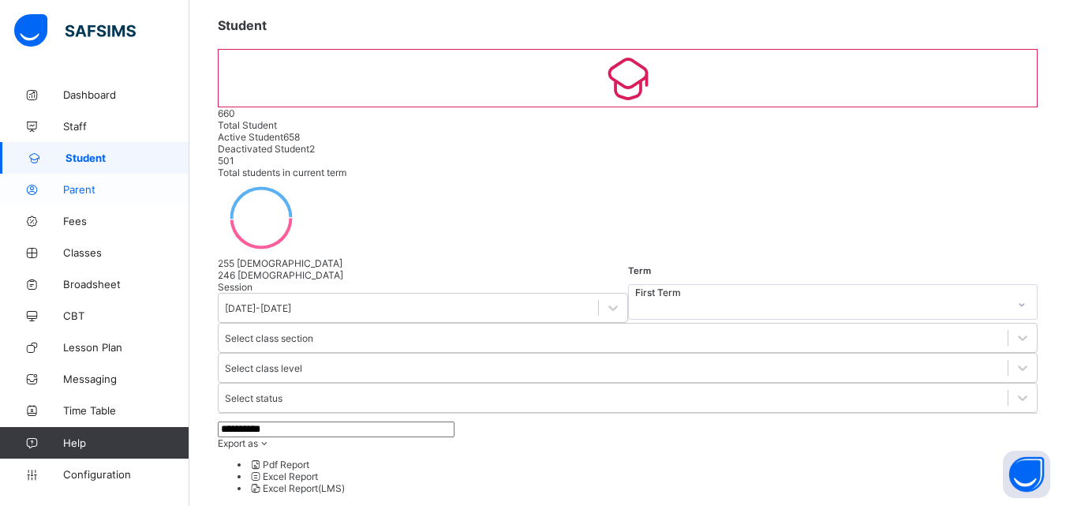
drag, startPoint x: 309, startPoint y: 262, endPoint x: 122, endPoint y: 189, distance: 200.7
type input "*"
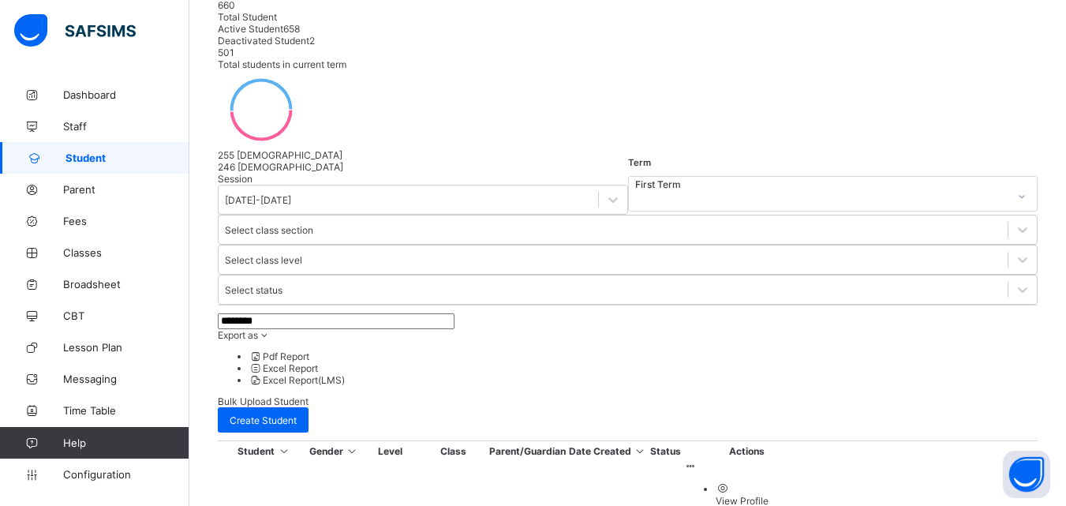
scroll to position [109, 0]
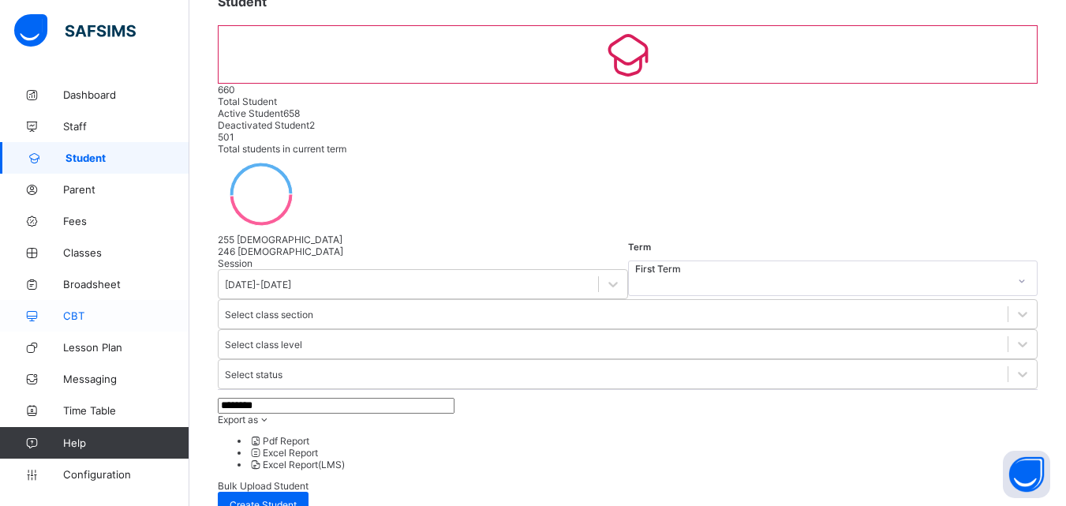
type input "********"
click at [74, 316] on span "CBT" at bounding box center [126, 315] width 126 height 13
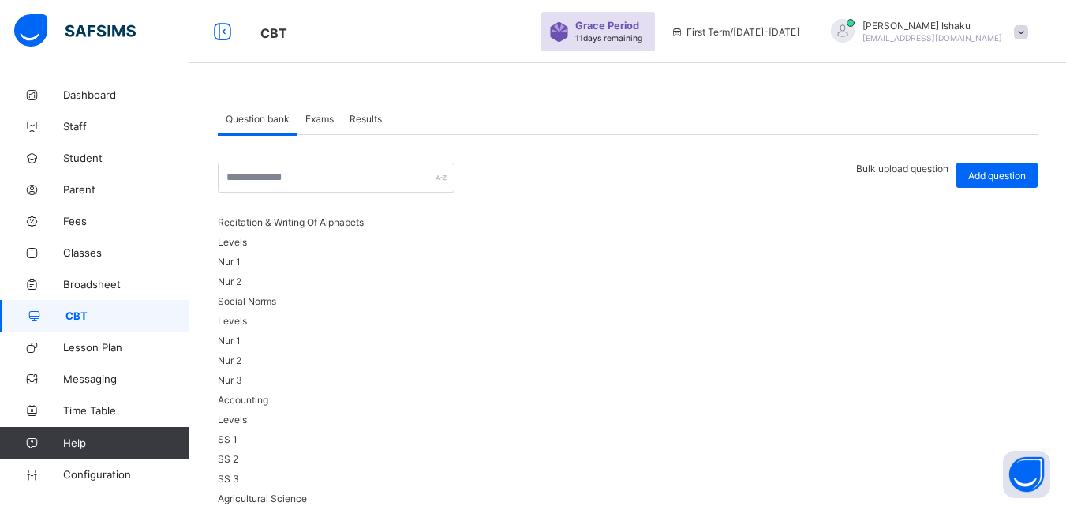
click at [316, 115] on span "Exams" at bounding box center [319, 119] width 28 height 12
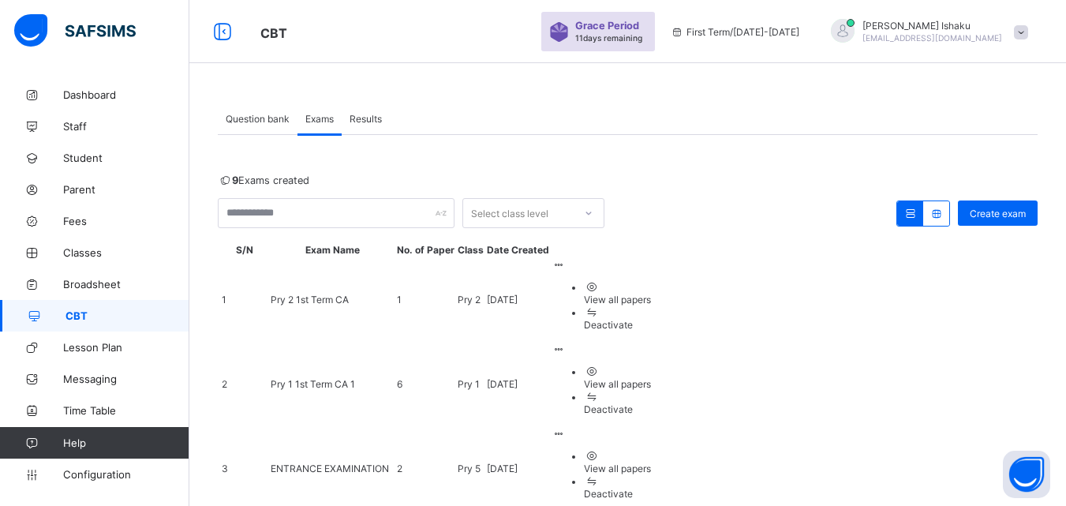
click at [308, 378] on span "Pry 1 1st Term CA 1" at bounding box center [313, 384] width 84 height 12
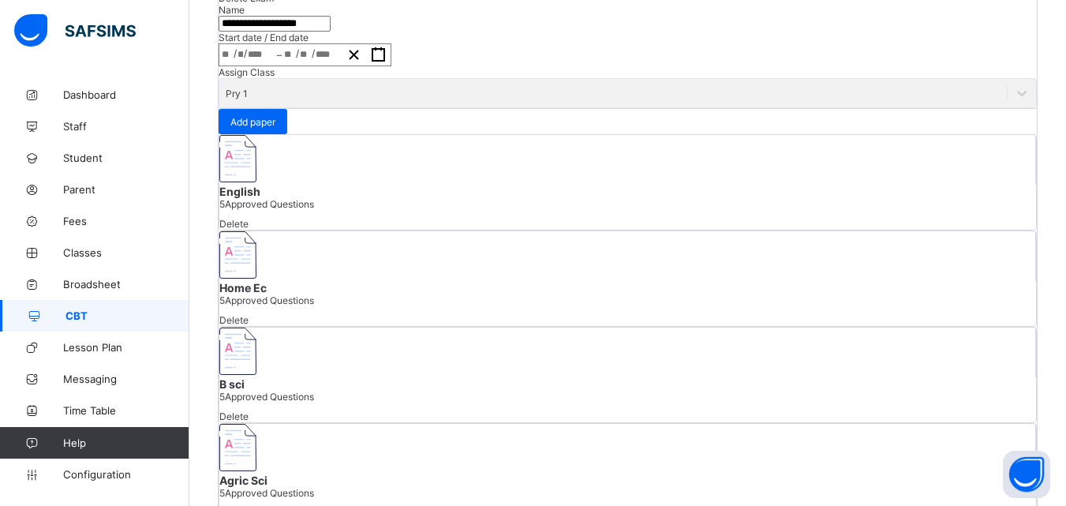
scroll to position [328, 0]
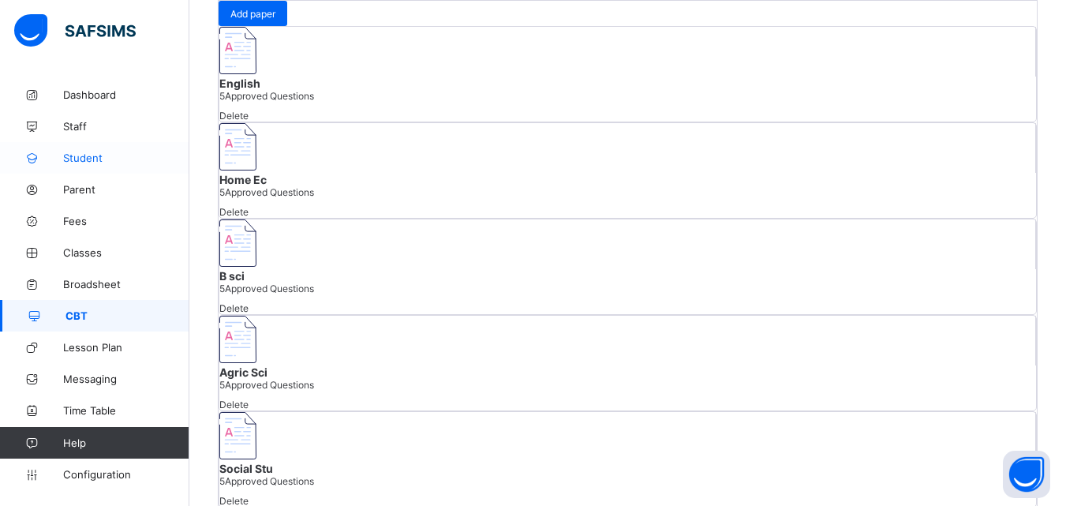
click at [80, 149] on link "Student" at bounding box center [94, 158] width 189 height 32
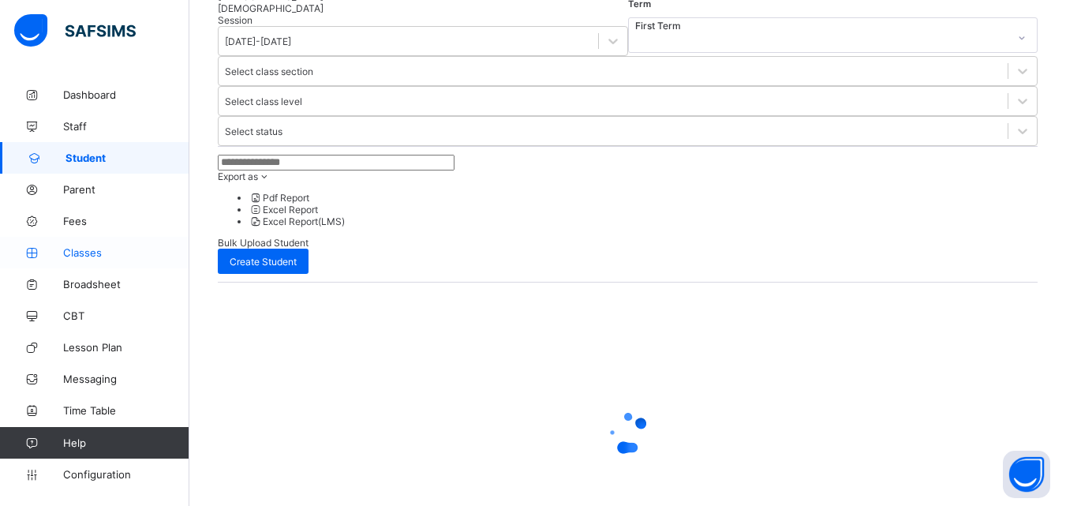
scroll to position [193, 0]
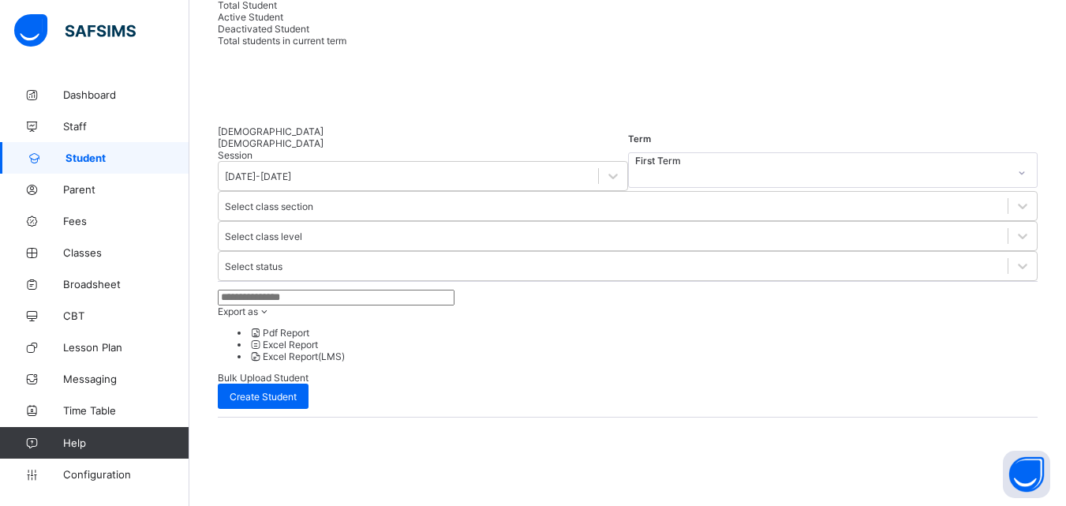
click at [308, 290] on input "text" at bounding box center [336, 298] width 237 height 16
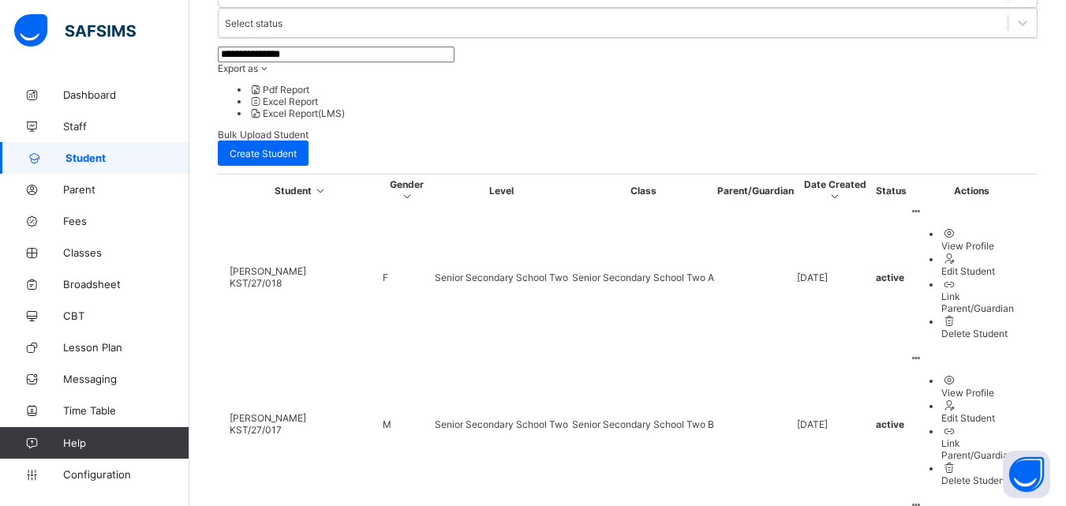
scroll to position [508, 0]
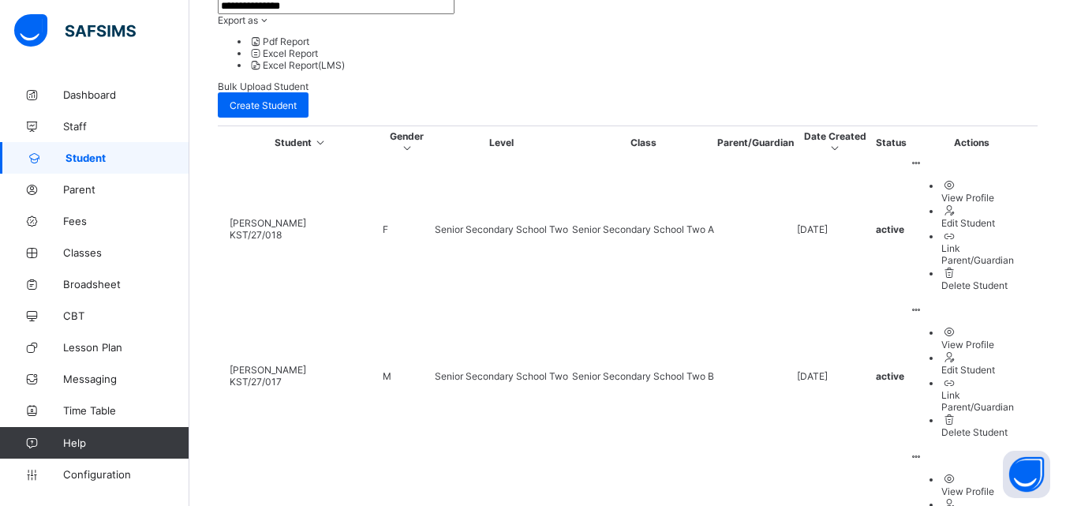
type input "**********"
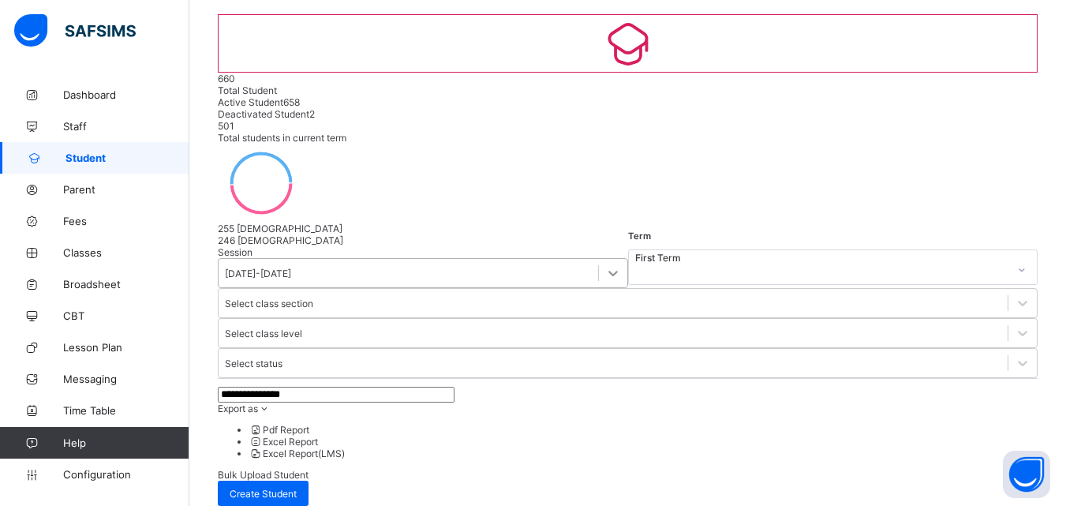
scroll to position [114, 0]
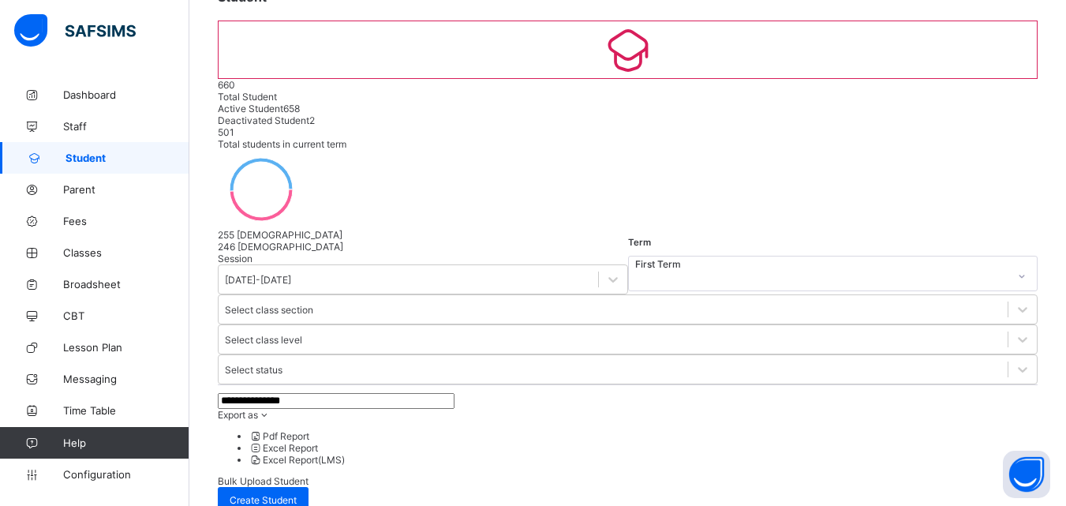
drag, startPoint x: 316, startPoint y: 238, endPoint x: 207, endPoint y: 245, distance: 109.1
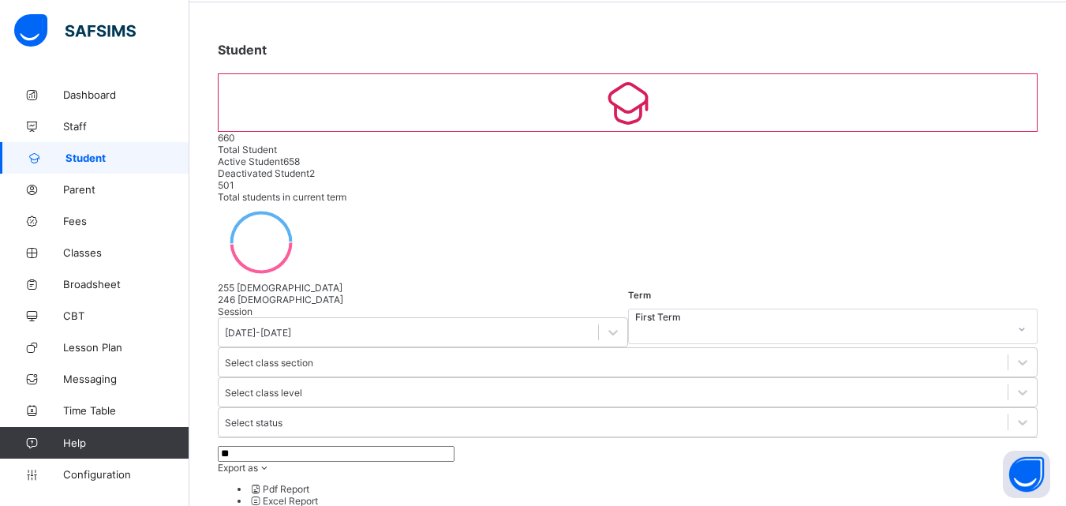
type input "*"
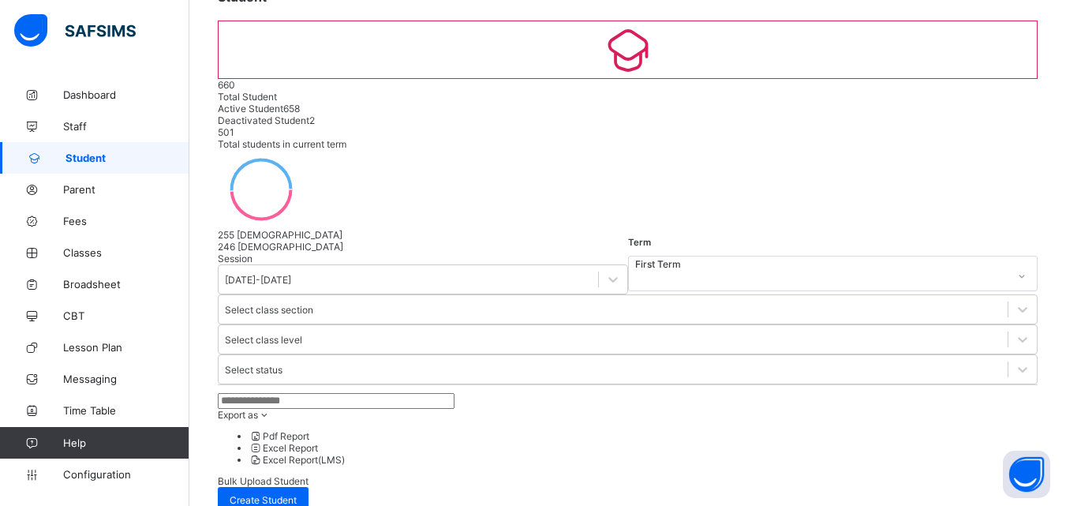
click at [293, 393] on input "text" at bounding box center [336, 401] width 237 height 16
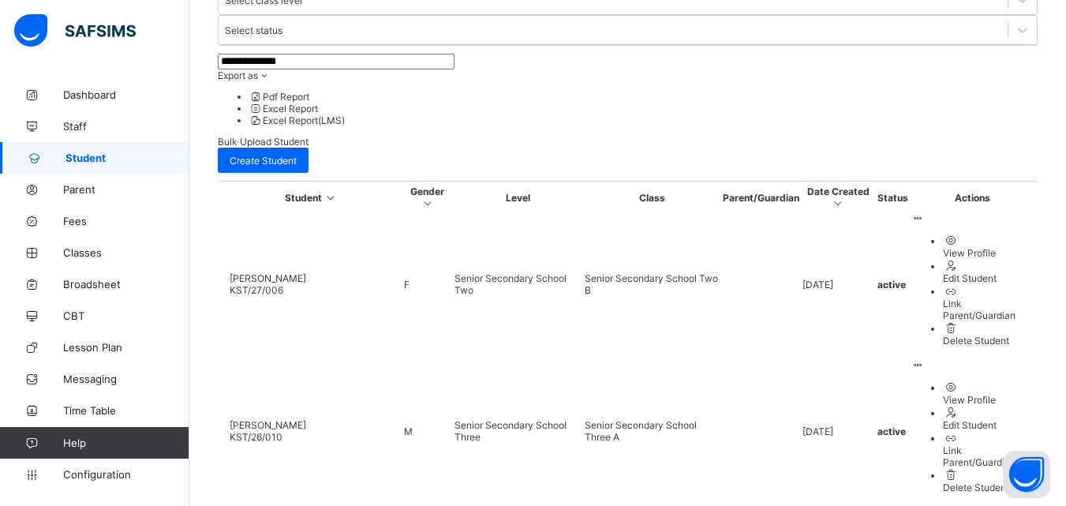
scroll to position [530, 0]
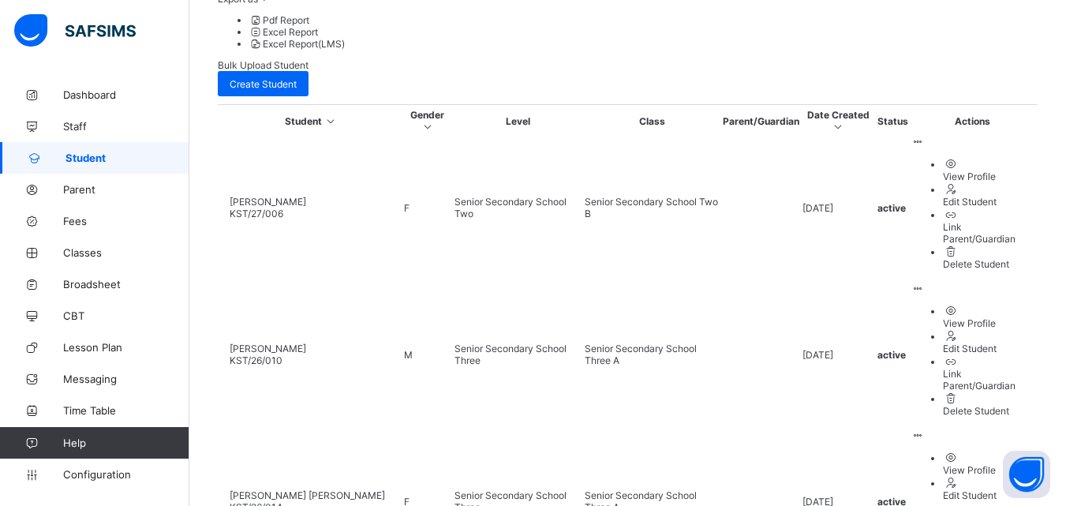
type input "**********"
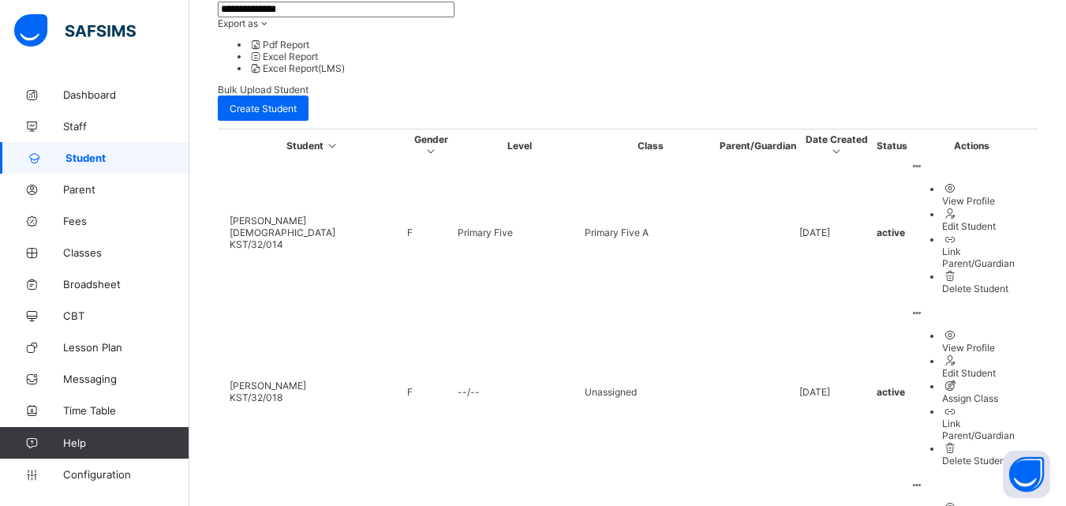
scroll to position [527, 0]
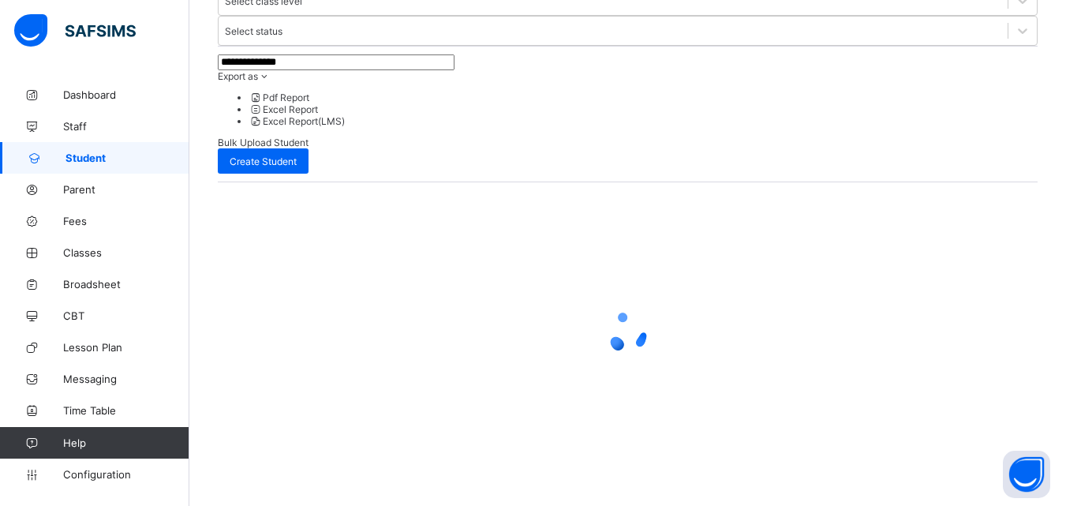
scroll to position [193, 0]
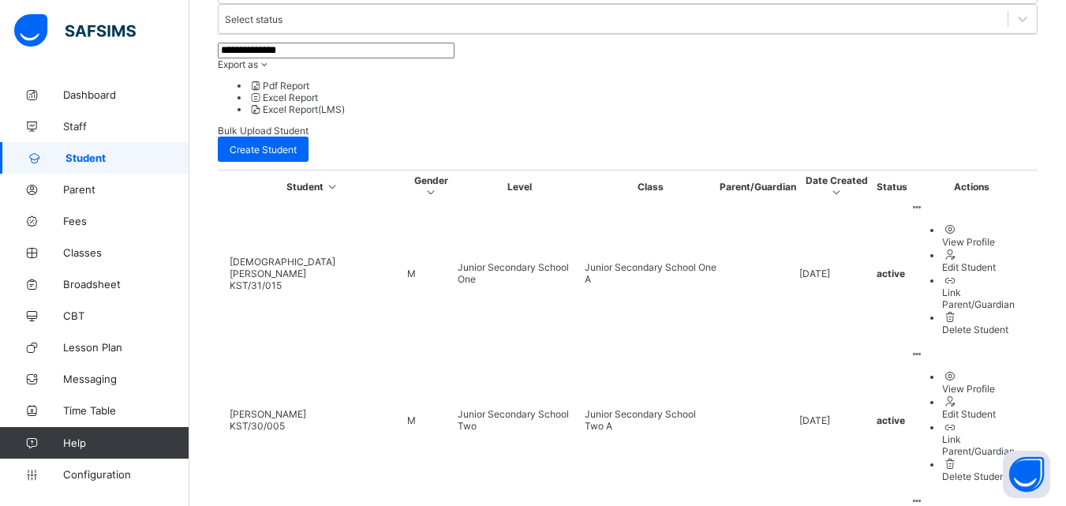
scroll to position [534, 0]
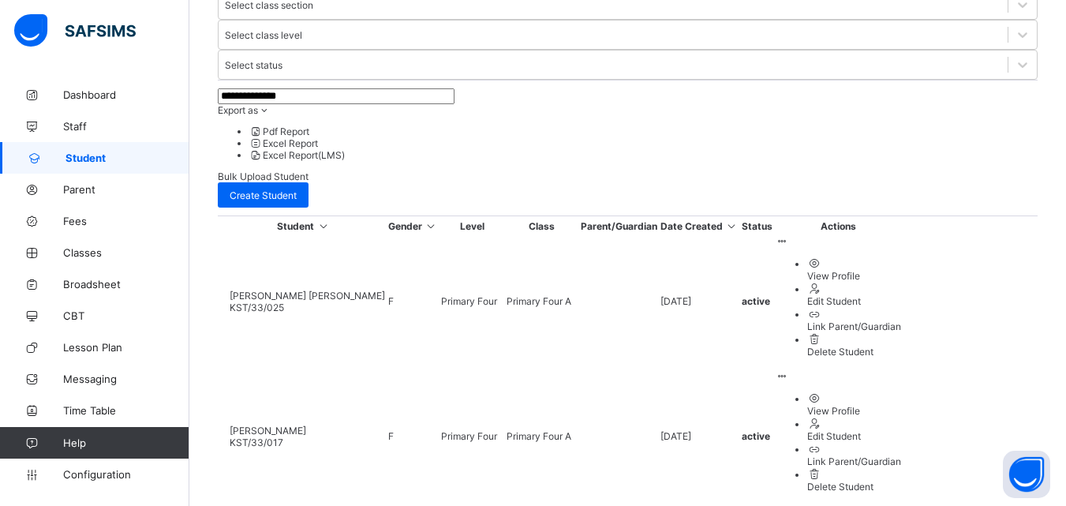
scroll to position [470, 0]
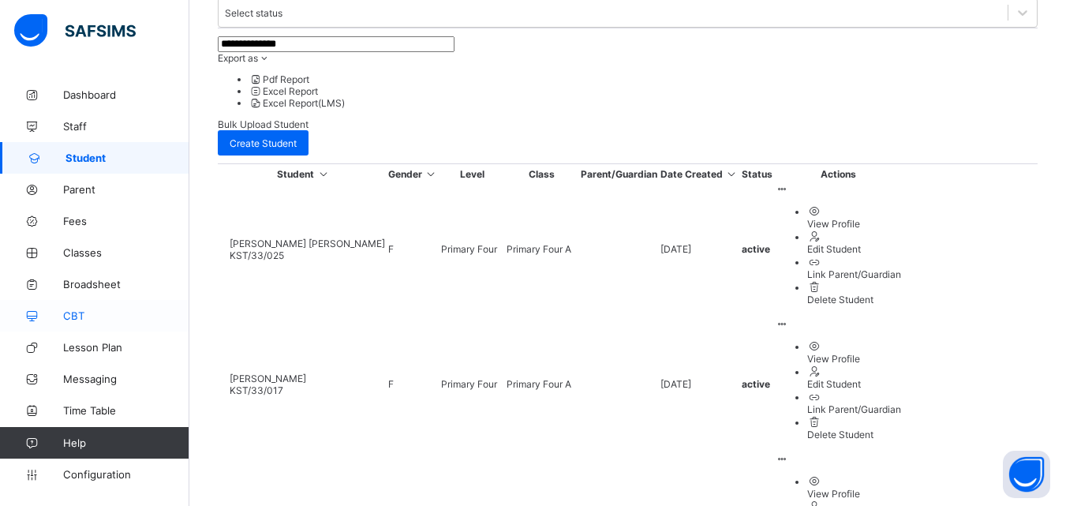
click at [90, 314] on span "CBT" at bounding box center [126, 315] width 126 height 13
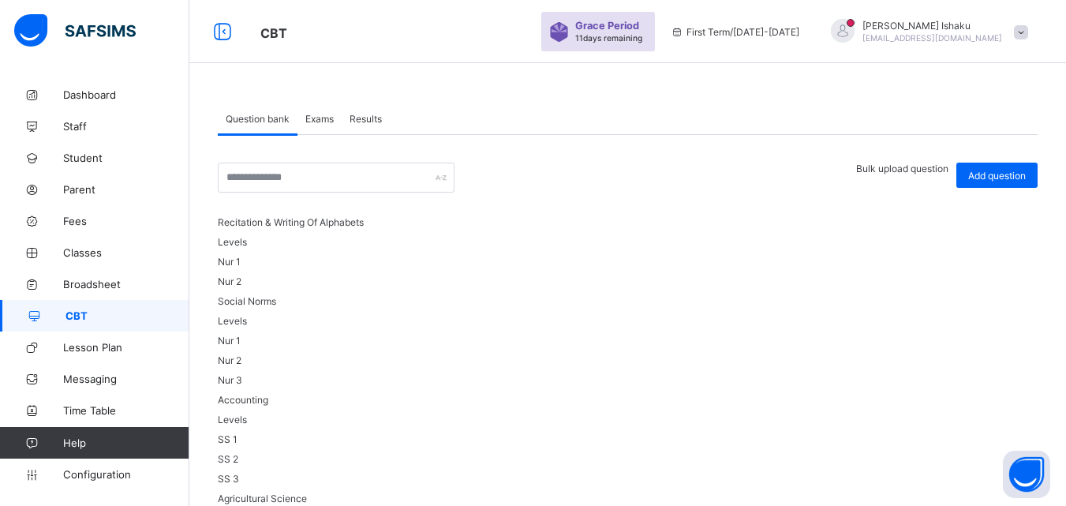
click at [899, 174] on div "Bulk upload question" at bounding box center [902, 169] width 92 height 12
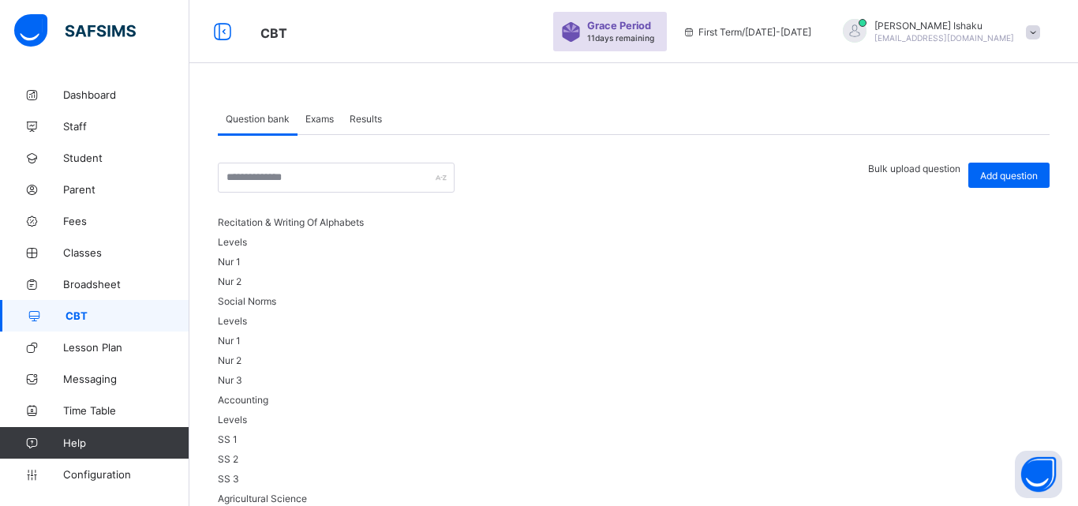
type input "**********"
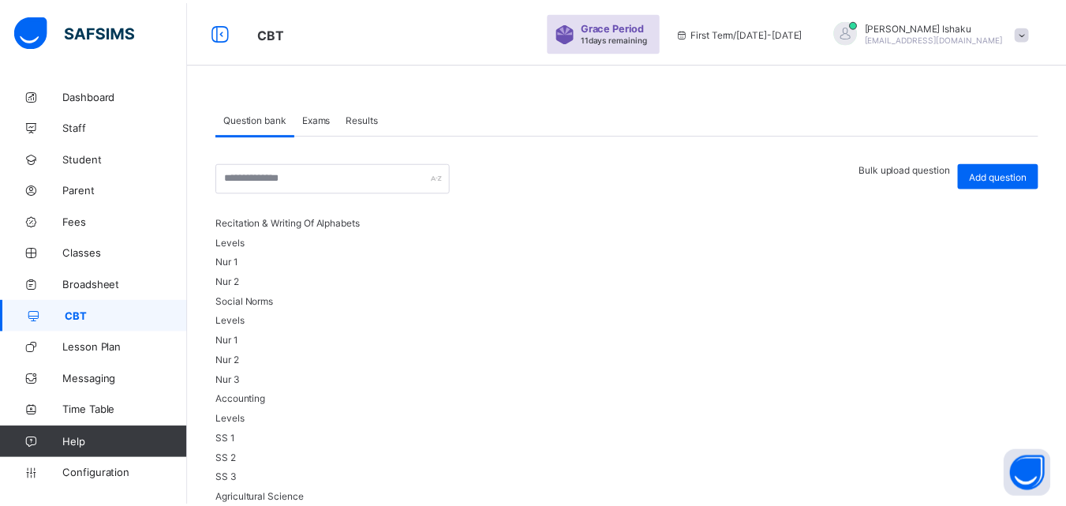
scroll to position [116, 0]
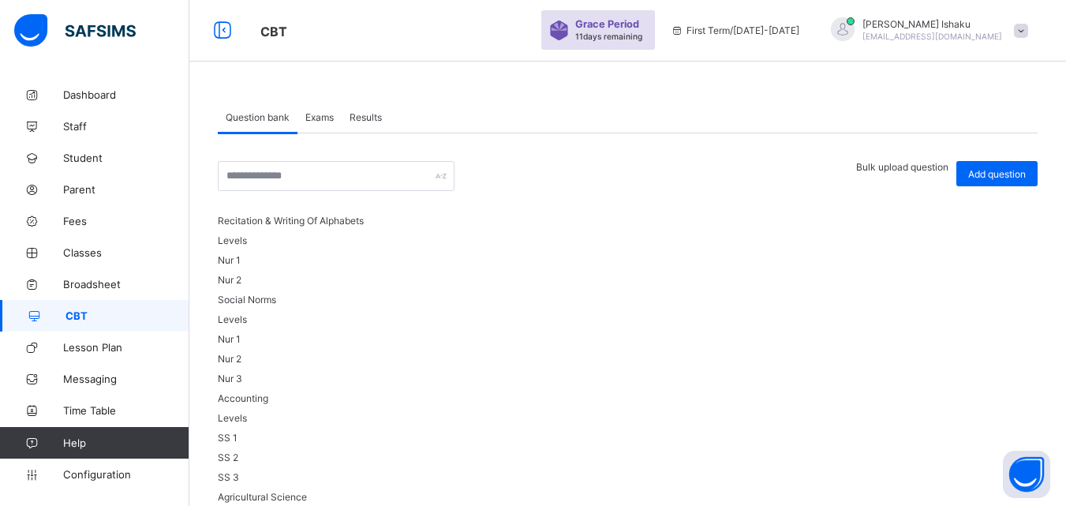
scroll to position [0, 0]
click at [327, 127] on div "Exams" at bounding box center [320, 119] width 44 height 32
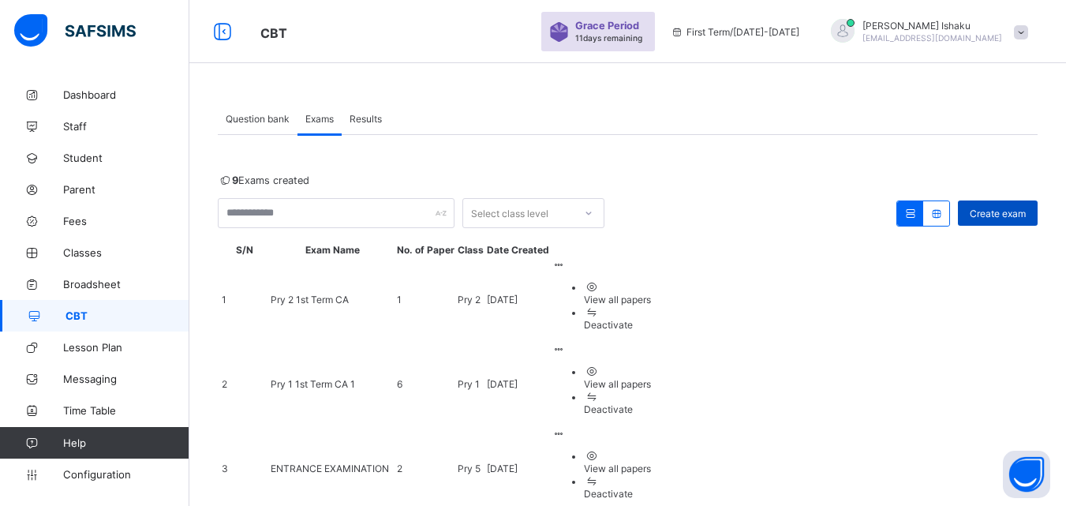
click at [1019, 212] on span "Create exam" at bounding box center [998, 214] width 56 height 12
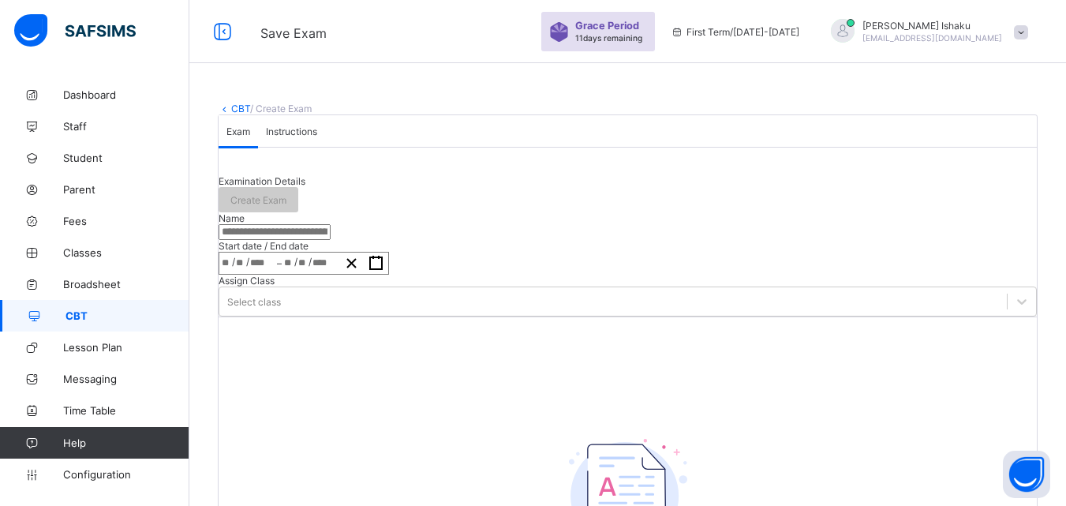
click at [331, 240] on input "text" at bounding box center [275, 232] width 112 height 16
type input "**********"
click at [368, 275] on div "/ / – / /" at bounding box center [304, 263] width 170 height 23
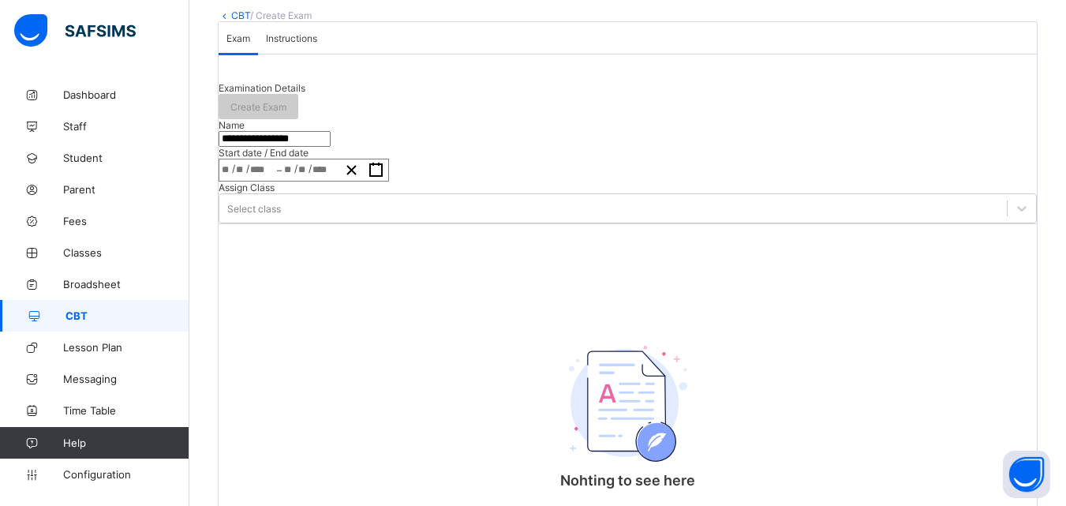
scroll to position [158, 0]
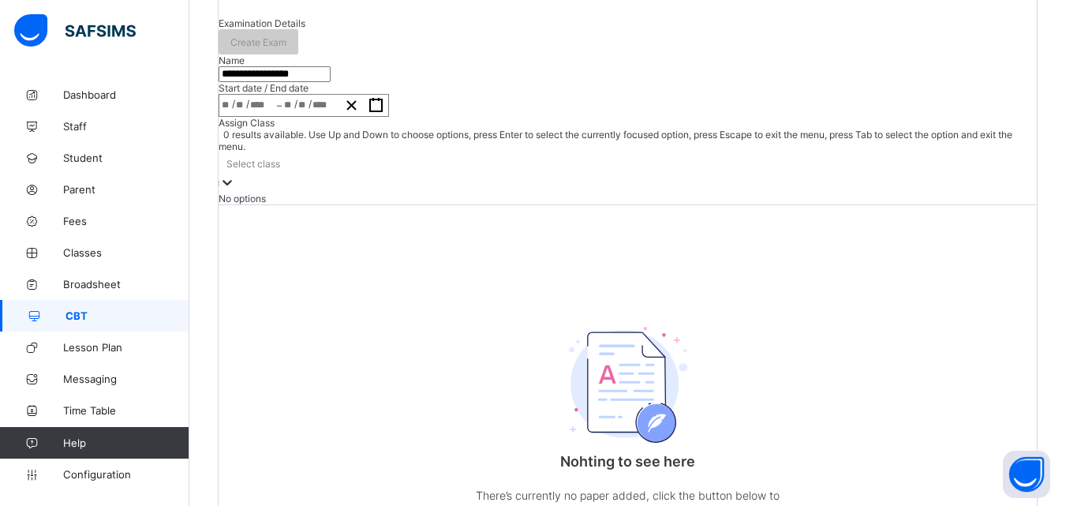
click at [280, 170] on div "Select class" at bounding box center [254, 164] width 54 height 12
click at [491, 295] on div "Nohting to see here There’s currently no paper added, click the button below to…" at bounding box center [628, 392] width 818 height 377
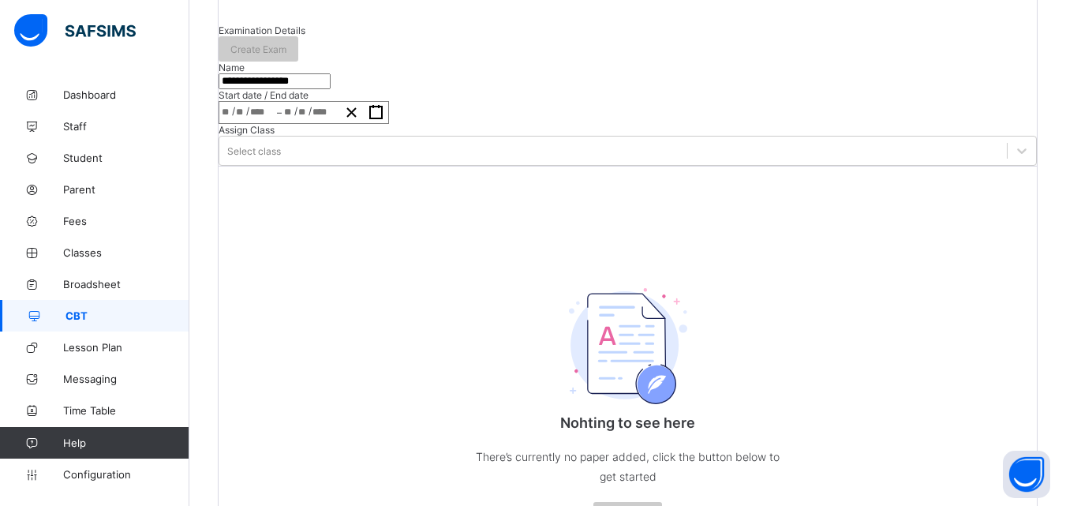
scroll to position [70, 0]
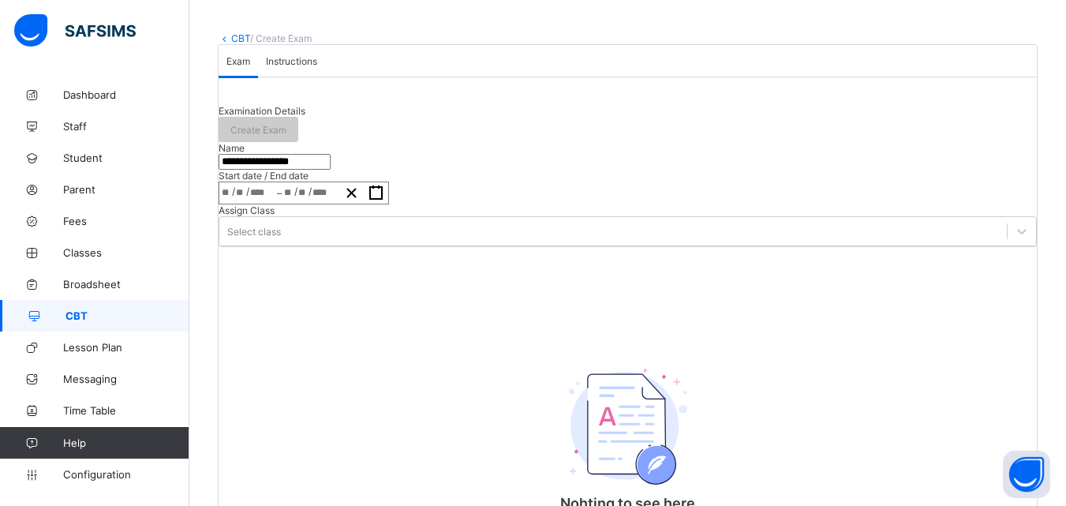
click at [317, 67] on span "Instructions" at bounding box center [291, 61] width 51 height 12
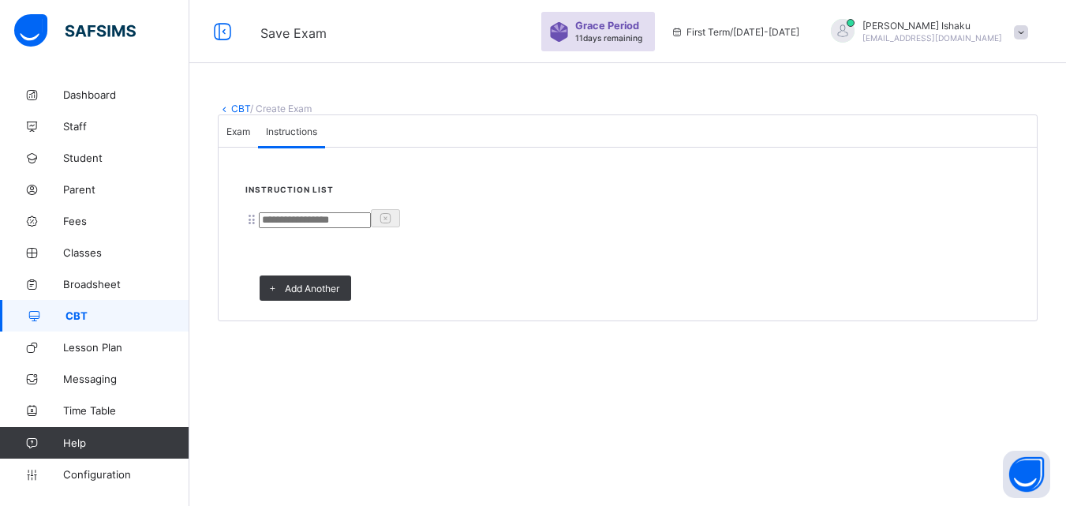
scroll to position [0, 0]
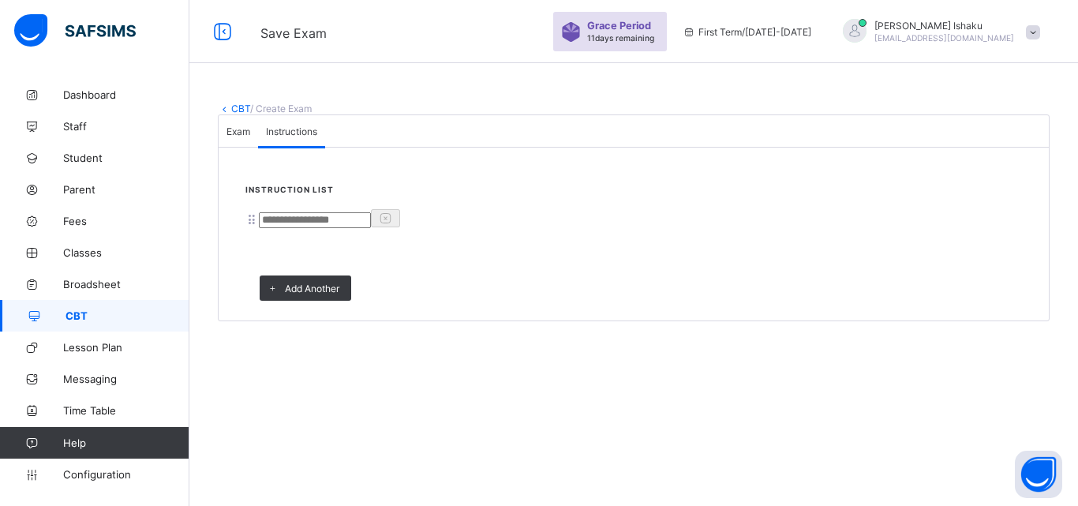
click at [316, 228] on input at bounding box center [315, 220] width 112 height 16
type input "**********"
click at [250, 137] on span "Exam" at bounding box center [239, 131] width 24 height 12
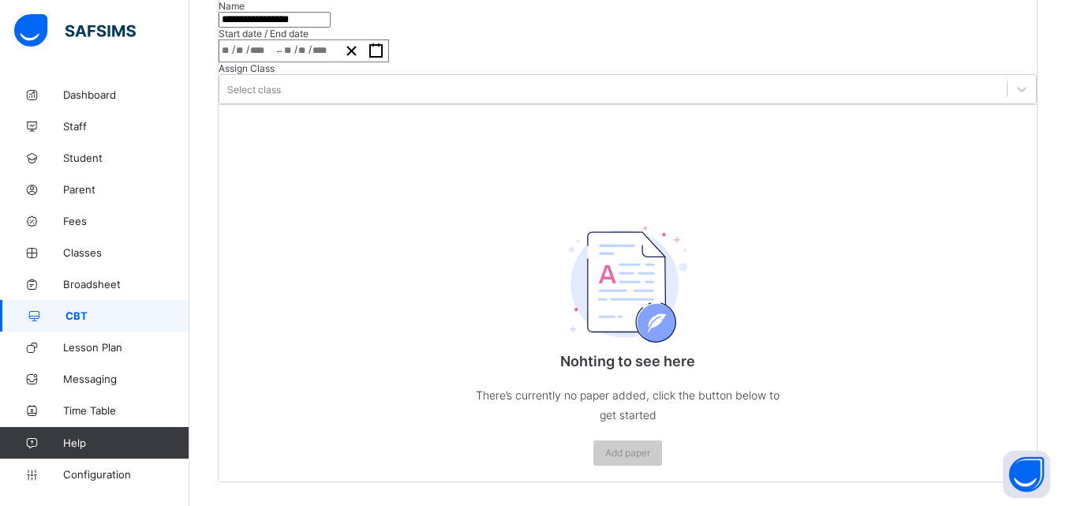
scroll to position [237, 0]
click at [277, 62] on div "/ /" at bounding box center [248, 50] width 58 height 21
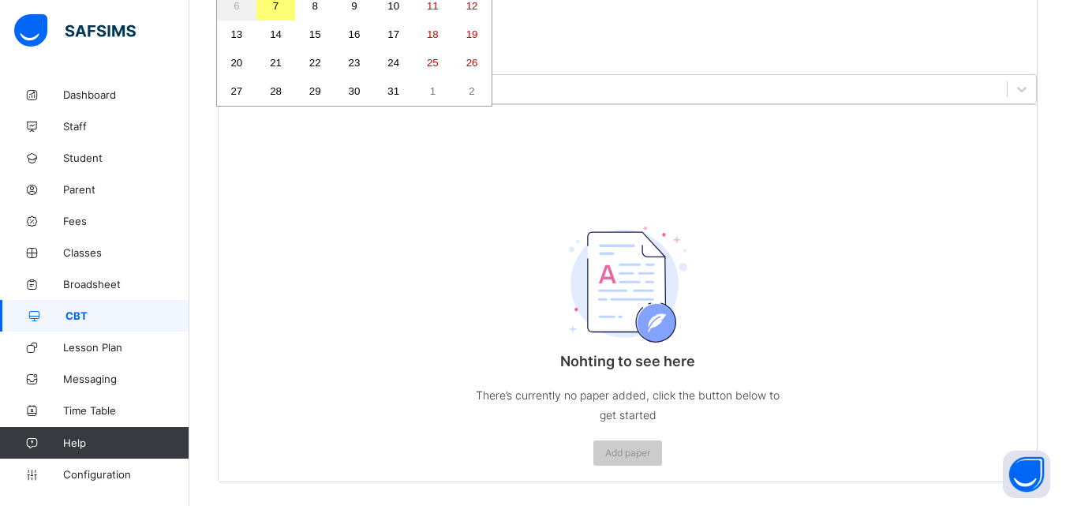
click at [296, 21] on button "7" at bounding box center [276, 6] width 39 height 28
type input "**********"
type input "**"
type input "*"
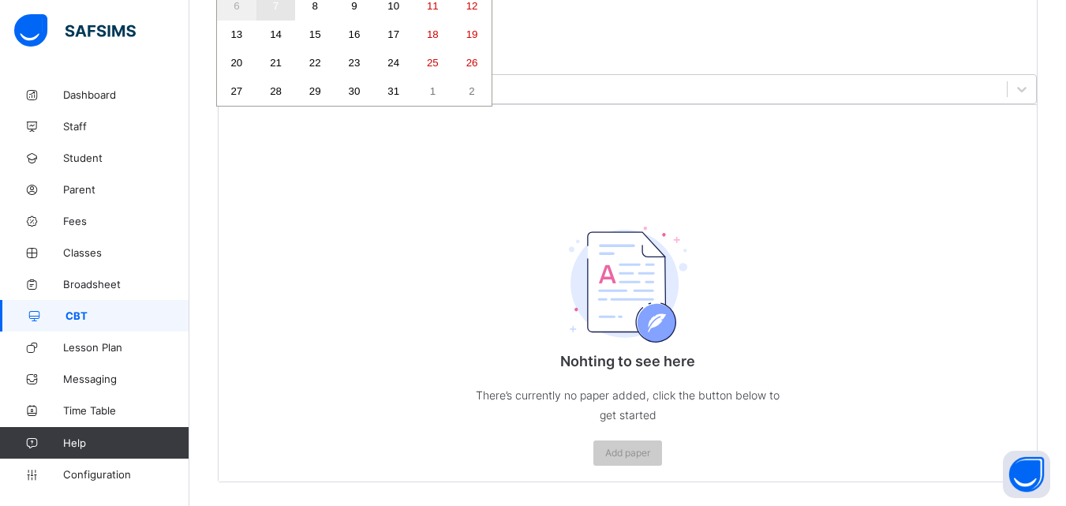
type input "****"
type input "**********"
type input "**"
type input "*"
type input "****"
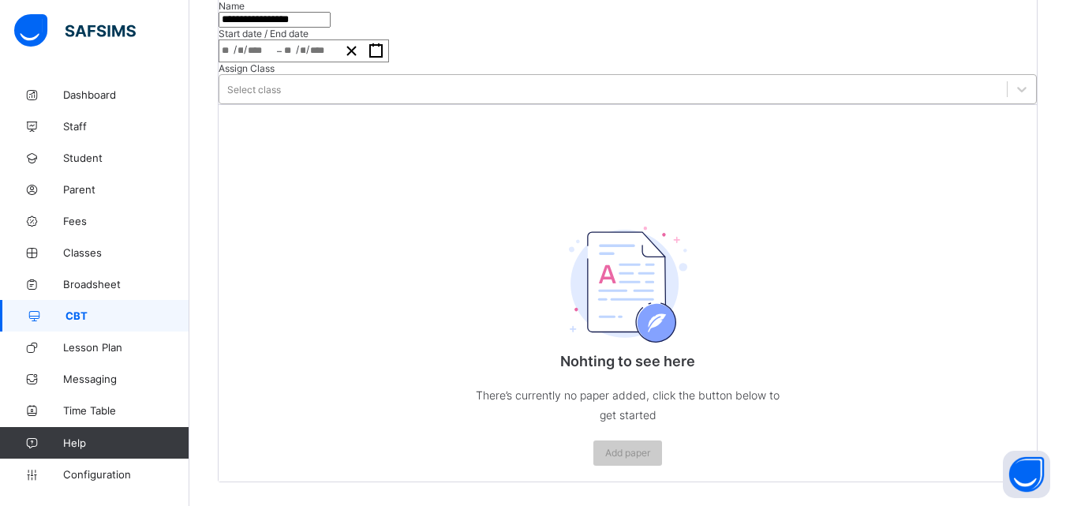
click at [281, 95] on div "Select class" at bounding box center [254, 90] width 54 height 12
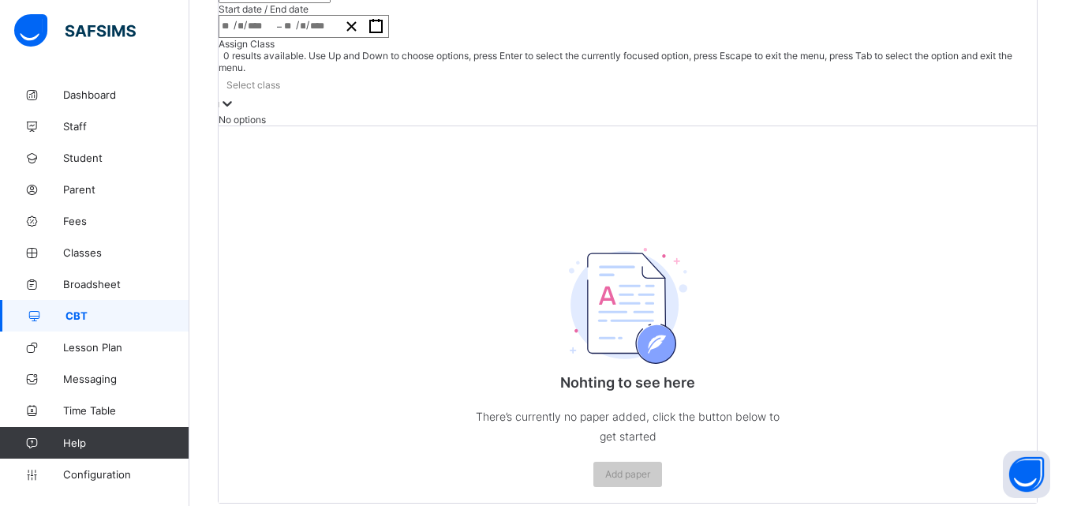
click at [280, 91] on div "Select class" at bounding box center [254, 85] width 54 height 12
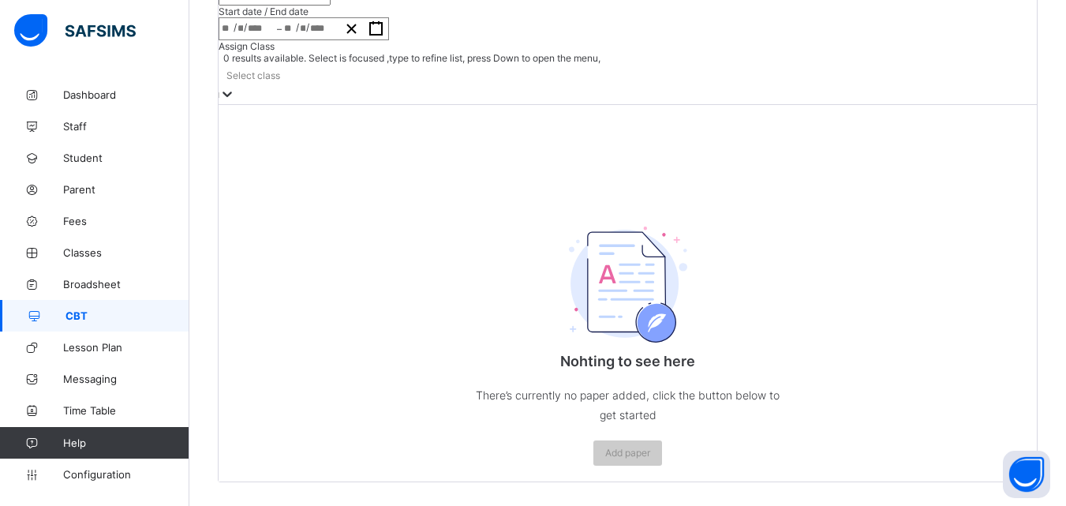
click at [280, 81] on div "Select class" at bounding box center [254, 75] width 54 height 12
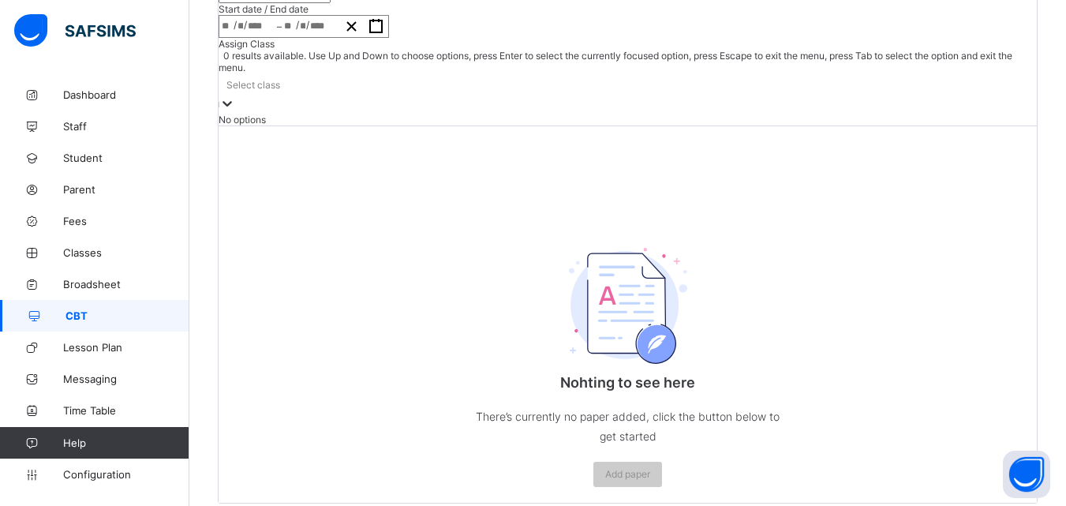
click at [235, 114] on div at bounding box center [227, 104] width 16 height 18
click at [676, 114] on div at bounding box center [628, 104] width 818 height 18
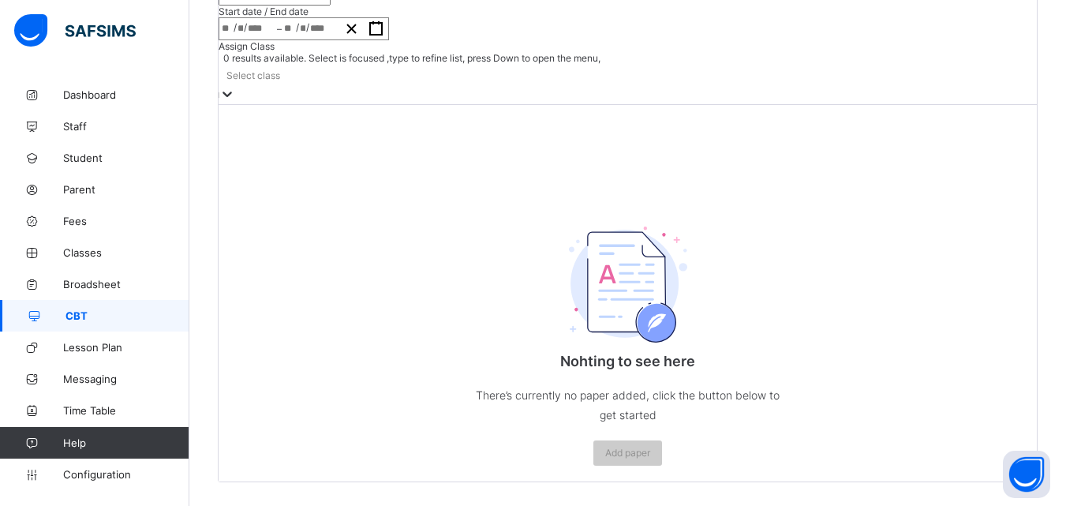
click at [676, 104] on div at bounding box center [628, 95] width 818 height 18
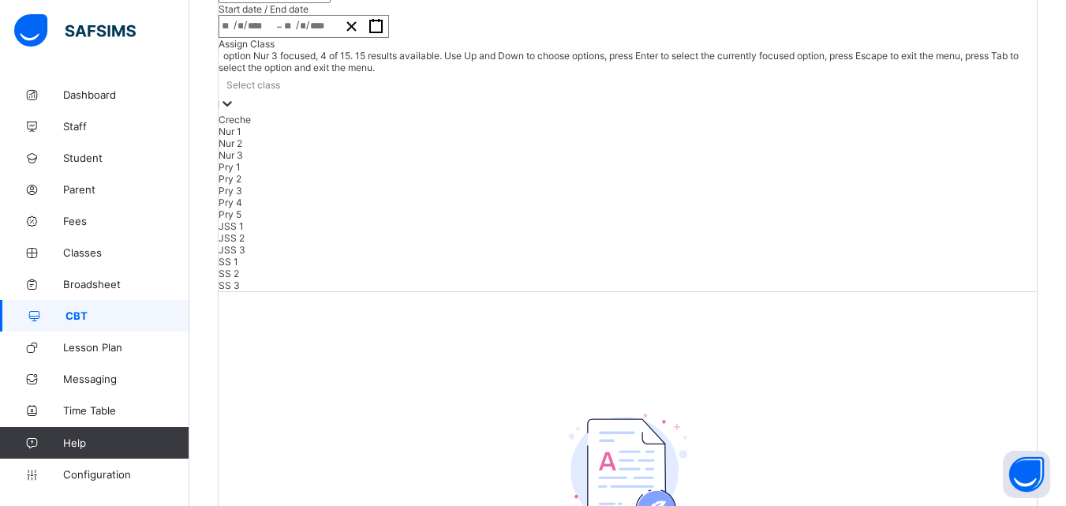
scroll to position [130, 0]
click at [597, 208] on div "Pry 4" at bounding box center [628, 203] width 818 height 12
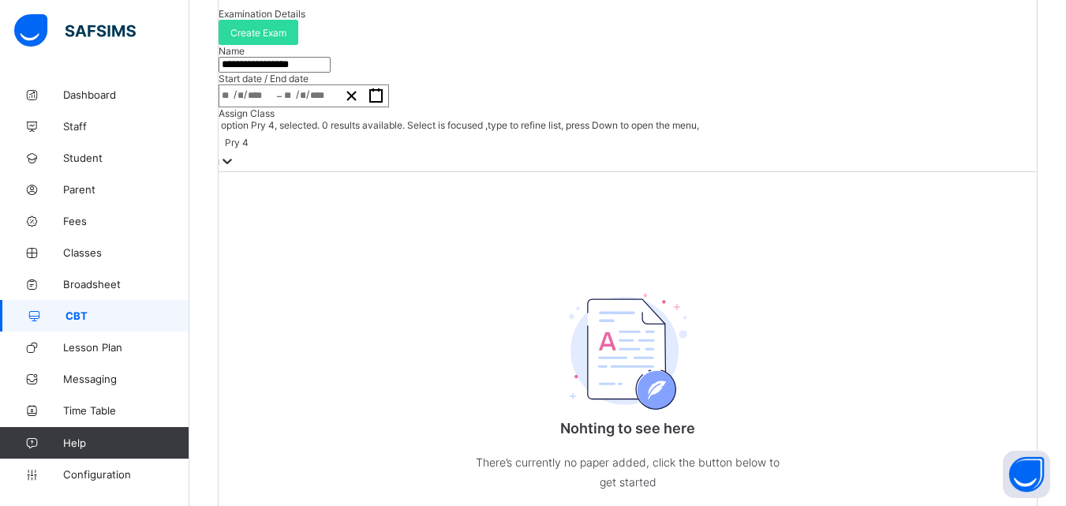
scroll to position [158, 0]
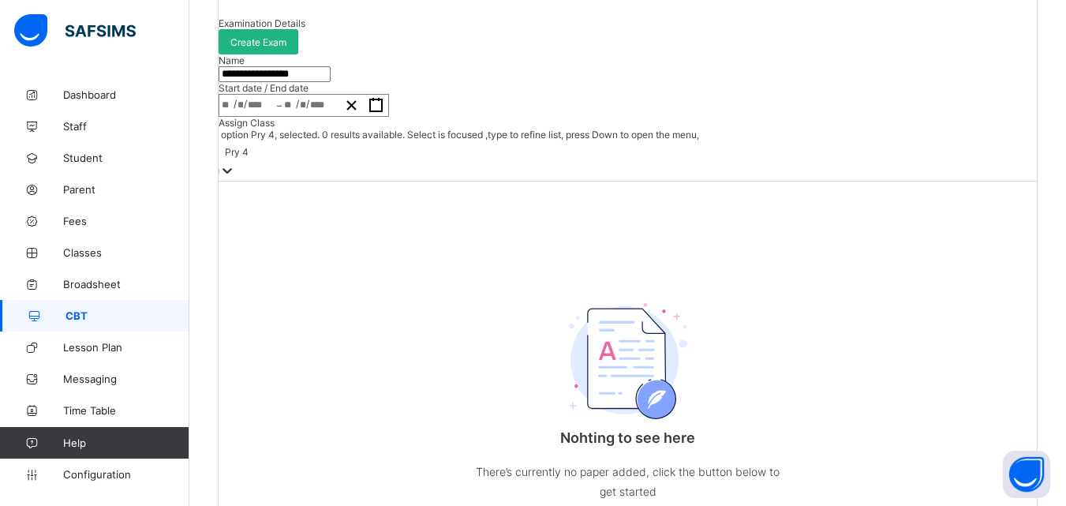
click at [286, 48] on span "Create Exam" at bounding box center [258, 42] width 56 height 12
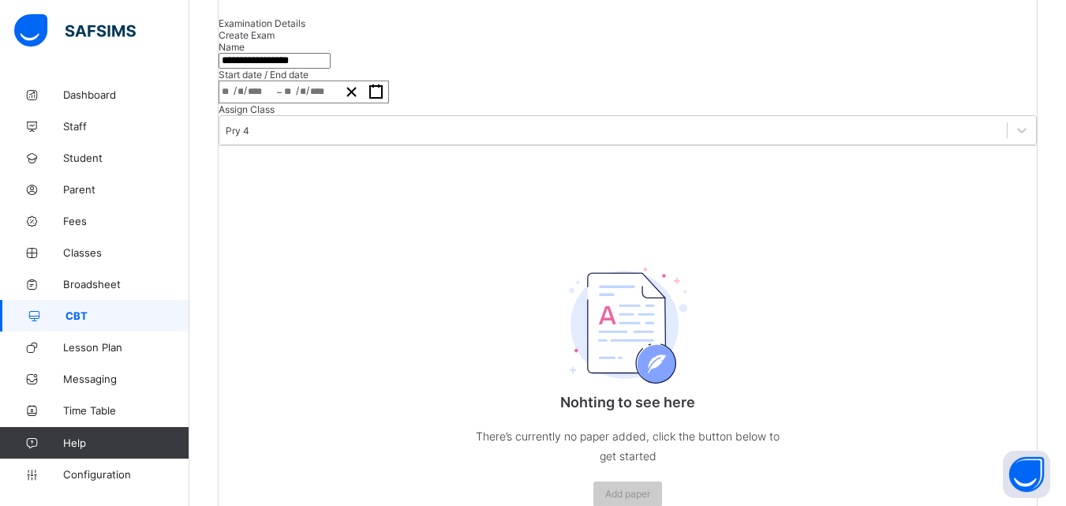
drag, startPoint x: 775, startPoint y: 331, endPoint x: 747, endPoint y: 353, distance: 34.9
click at [776, 334] on div "Nohting to see here There’s currently no paper added, click the button below to…" at bounding box center [628, 333] width 818 height 377
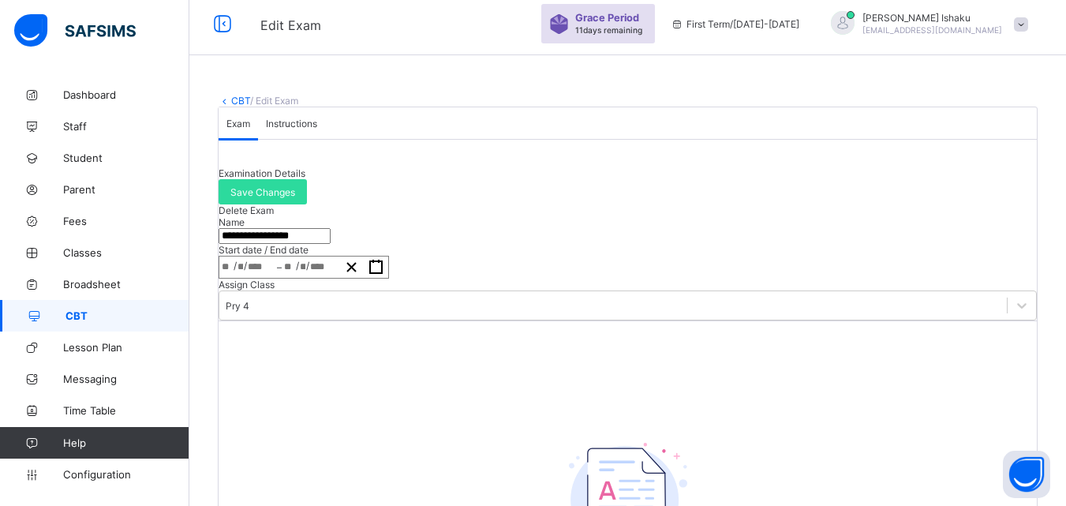
scroll to position [0, 0]
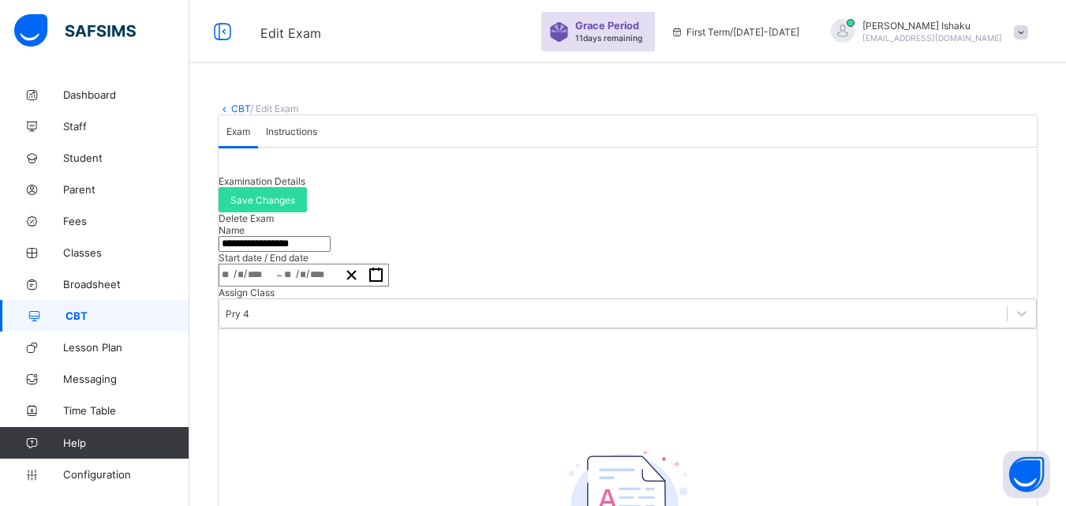
click at [235, 107] on link "CBT" at bounding box center [240, 109] width 19 height 12
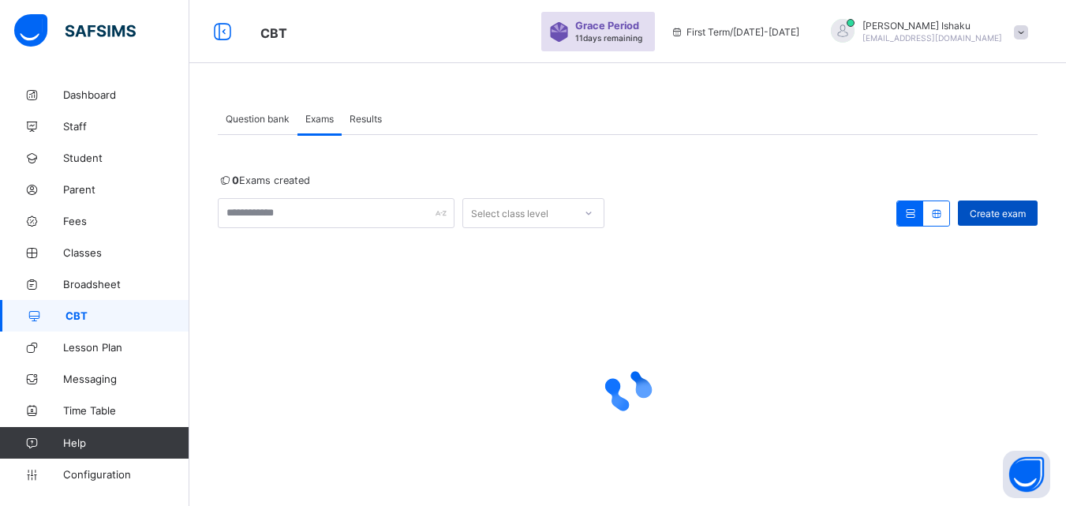
click at [1013, 208] on span "Create exam" at bounding box center [998, 214] width 56 height 12
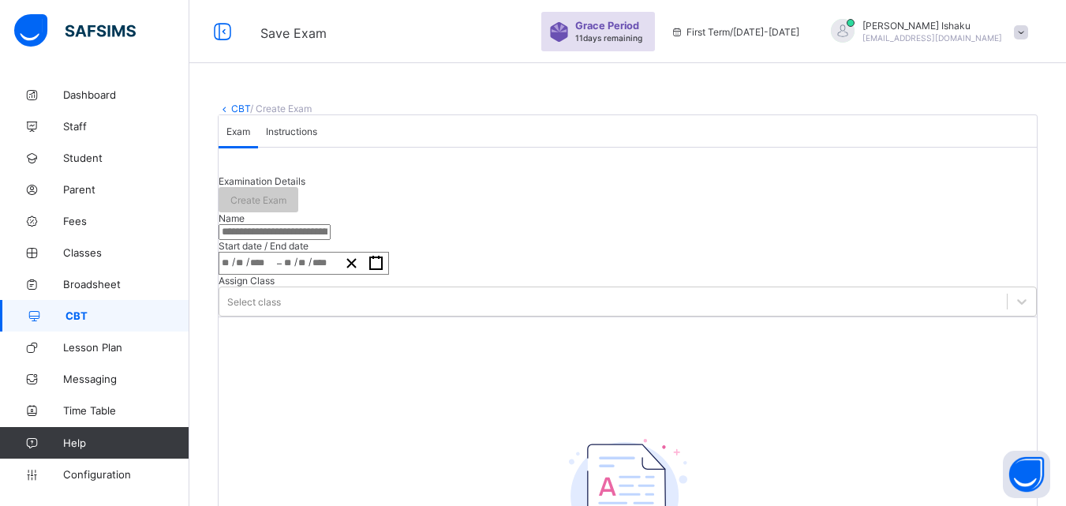
click at [331, 240] on input "text" at bounding box center [275, 232] width 112 height 16
type input "**********"
click at [277, 274] on div "/ /" at bounding box center [248, 263] width 58 height 21
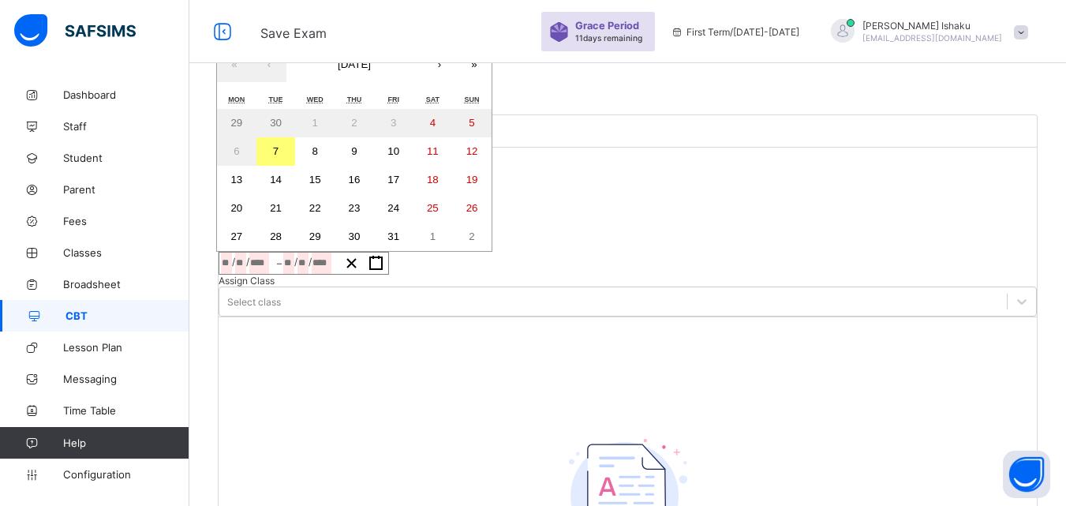
click at [277, 274] on div "/ /" at bounding box center [248, 263] width 58 height 21
click at [296, 166] on button "7" at bounding box center [276, 151] width 39 height 28
type input "**********"
type input "**"
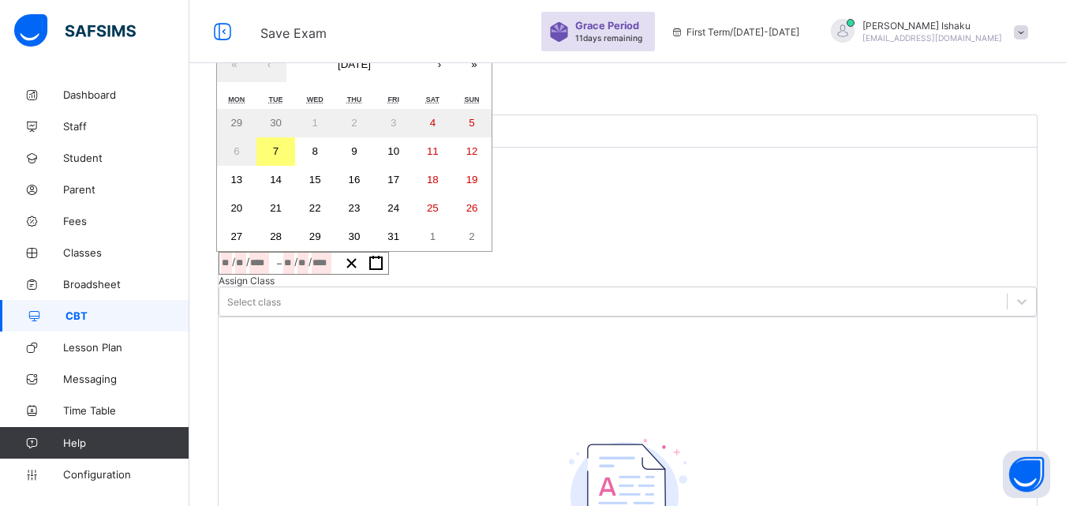
type input "*"
type input "****"
type input "**********"
type input "**"
type input "*"
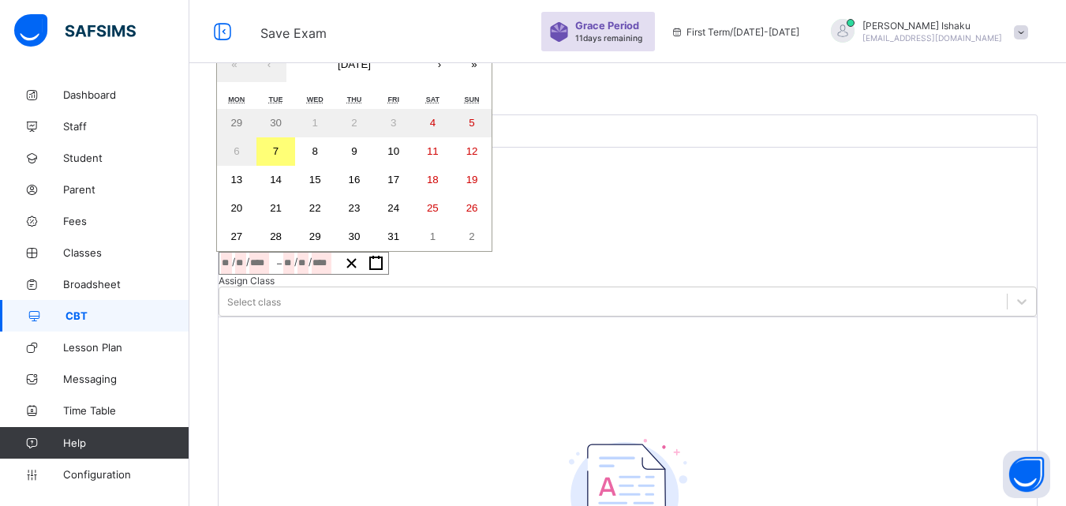
type input "****"
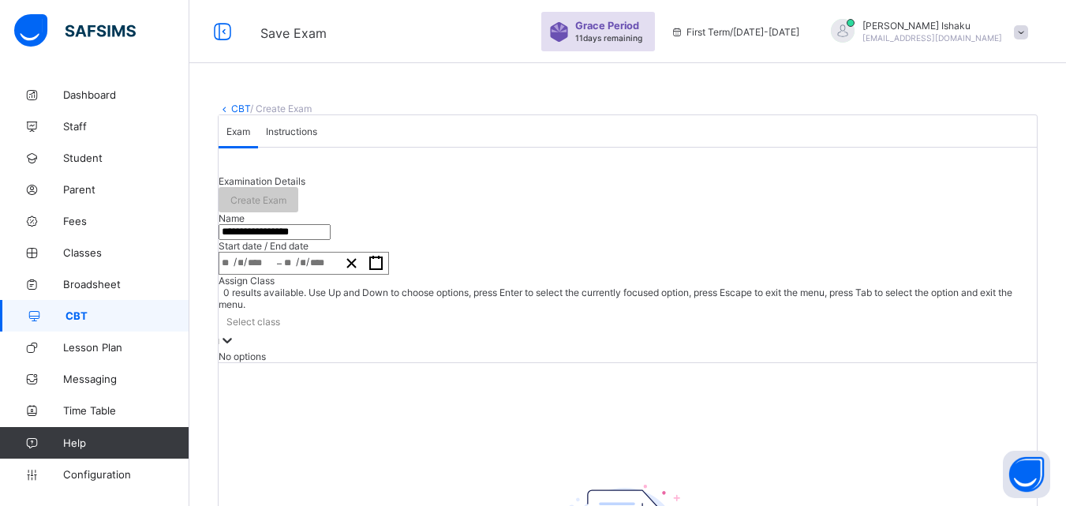
click at [640, 332] on div "Select class" at bounding box center [628, 321] width 818 height 22
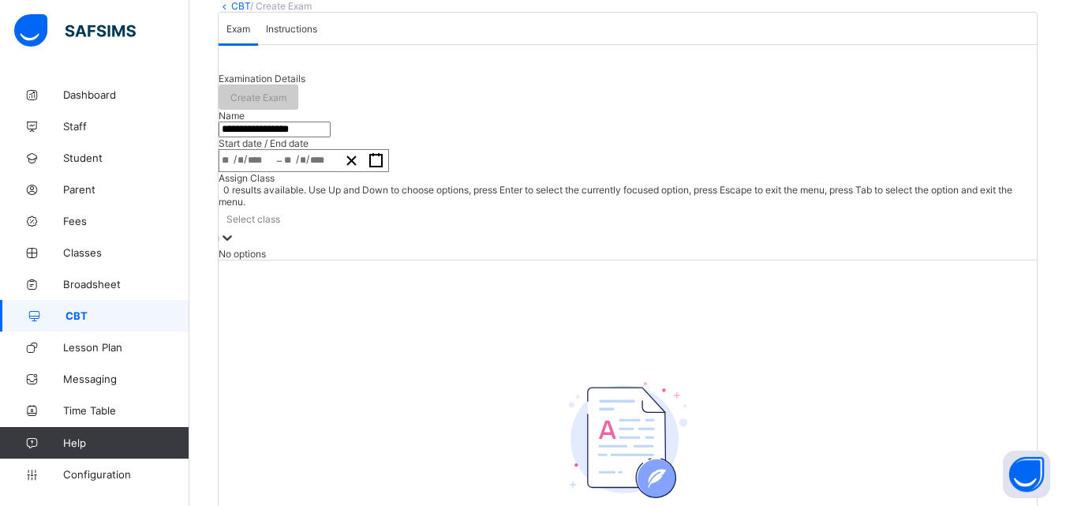
scroll to position [79, 0]
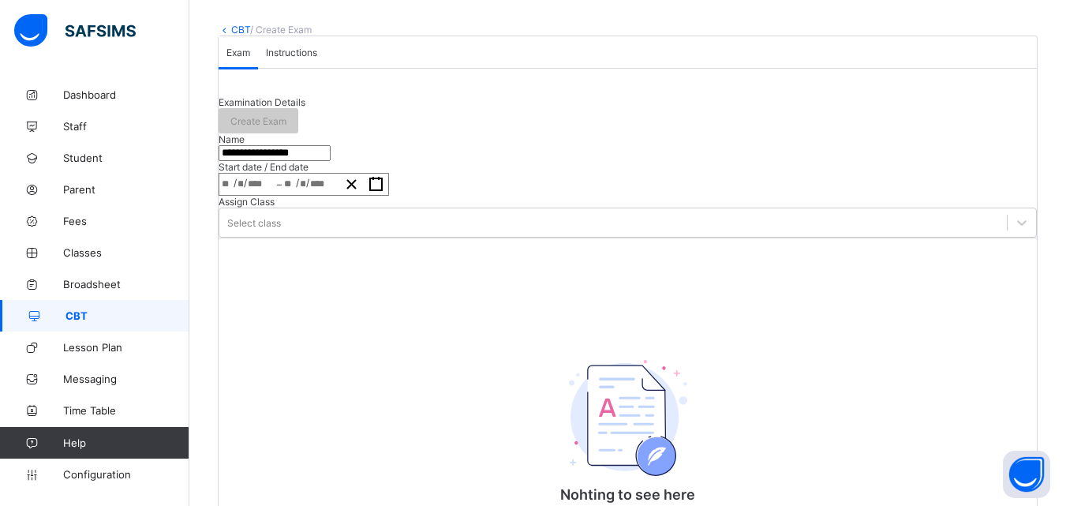
click at [307, 58] on span "Instructions" at bounding box center [291, 53] width 51 height 12
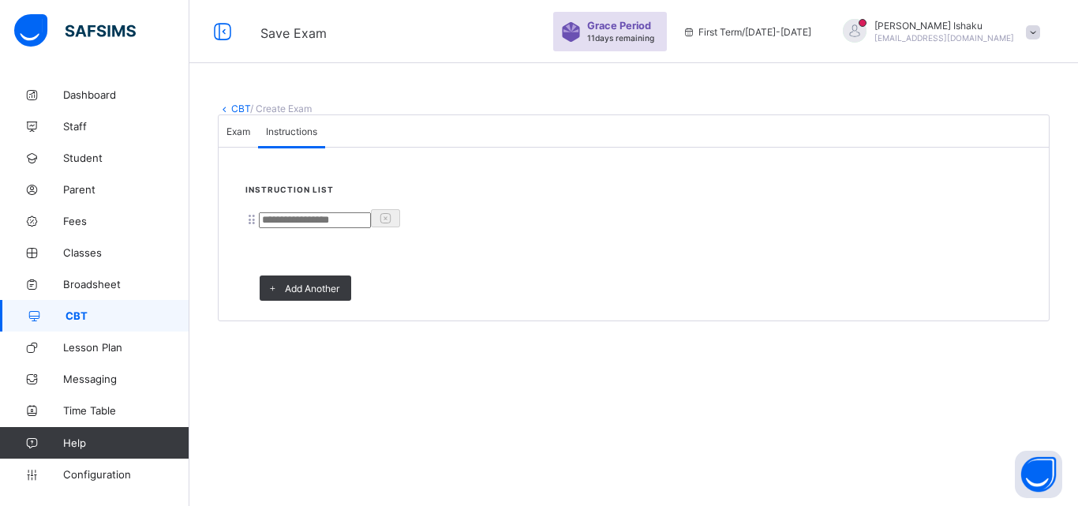
click at [349, 228] on input at bounding box center [315, 220] width 112 height 16
click at [371, 228] on input at bounding box center [315, 220] width 112 height 16
type input "***"
click at [245, 110] on link "CBT" at bounding box center [240, 109] width 19 height 12
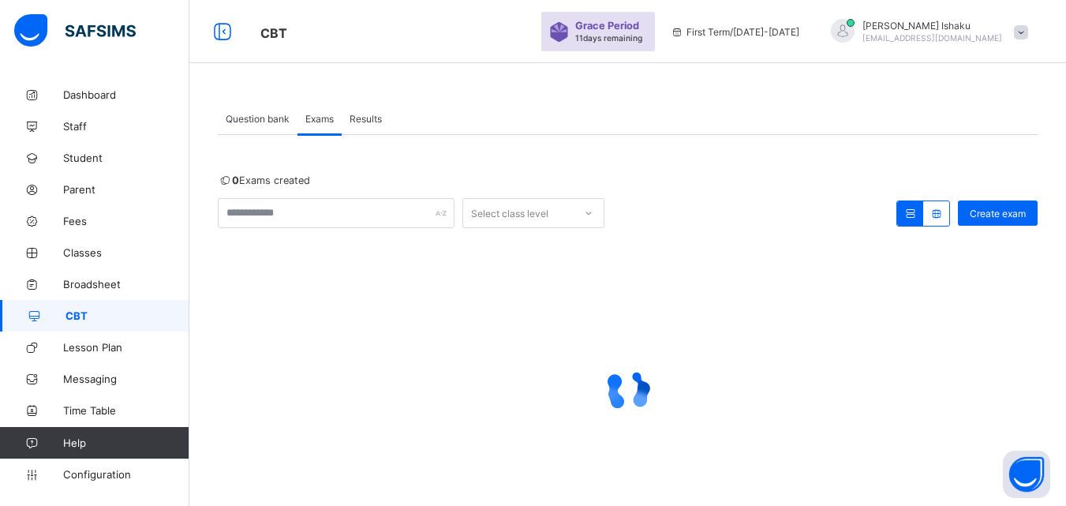
click at [275, 125] on div "Question bank" at bounding box center [258, 119] width 80 height 32
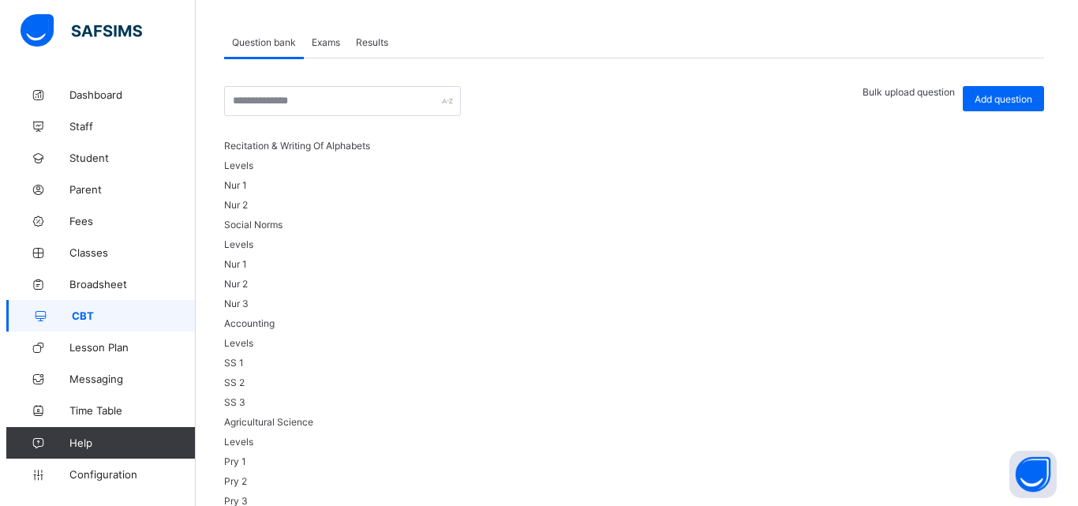
scroll to position [79, 0]
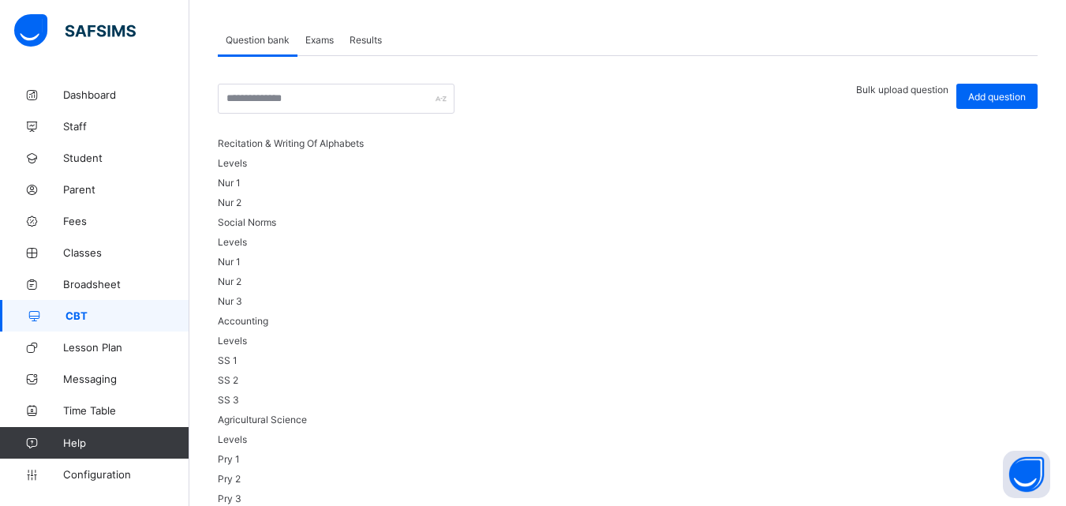
drag, startPoint x: 872, startPoint y: 95, endPoint x: 711, endPoint y: 144, distance: 168.3
click at [873, 95] on span "Bulk upload question" at bounding box center [902, 90] width 92 height 12
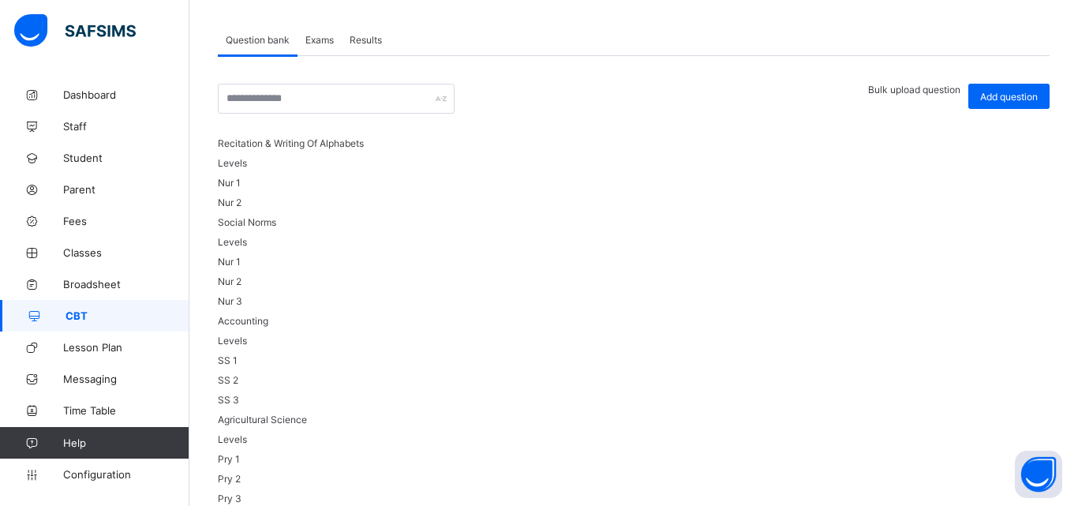
drag, startPoint x: 637, startPoint y: 181, endPoint x: 621, endPoint y: 209, distance: 32.5
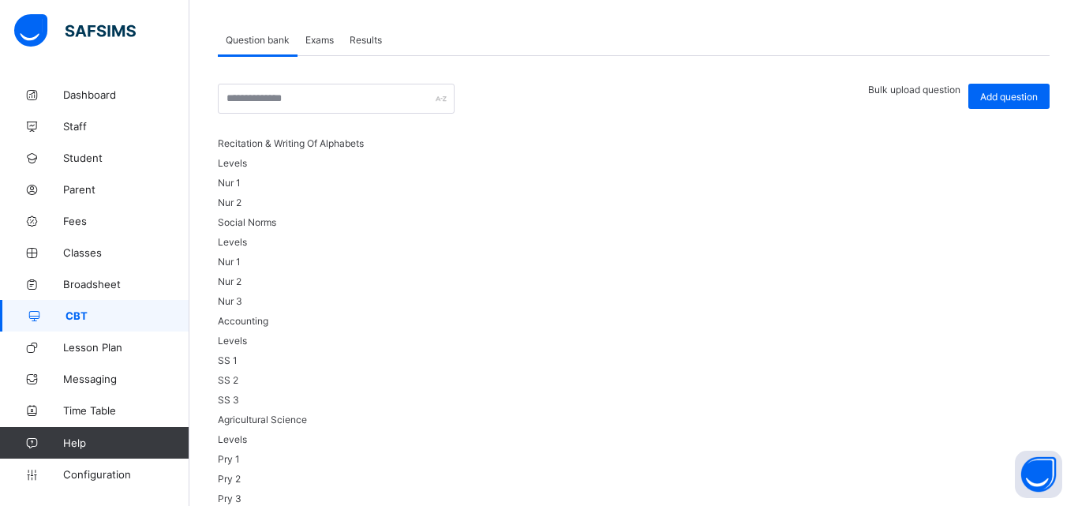
type input "**********"
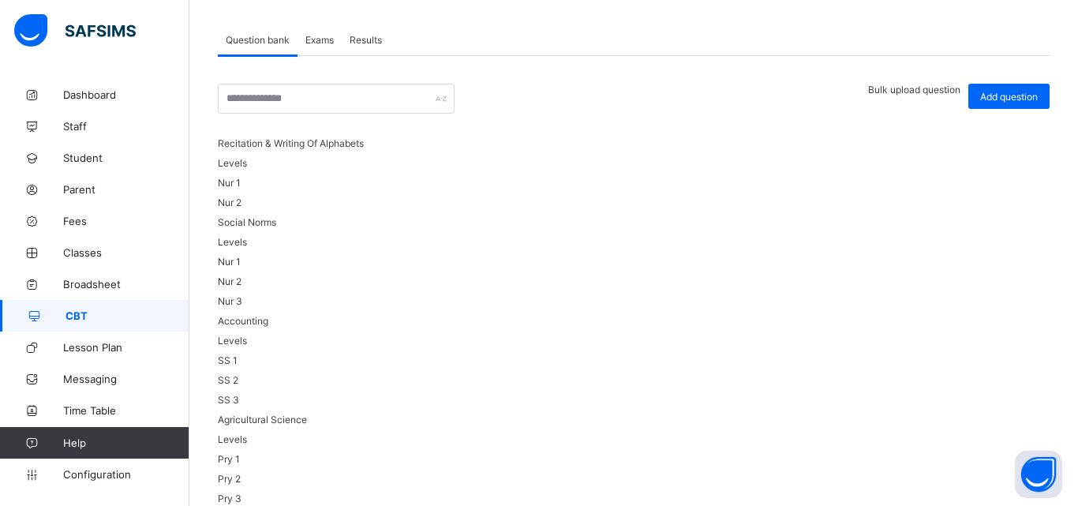
scroll to position [158, 0]
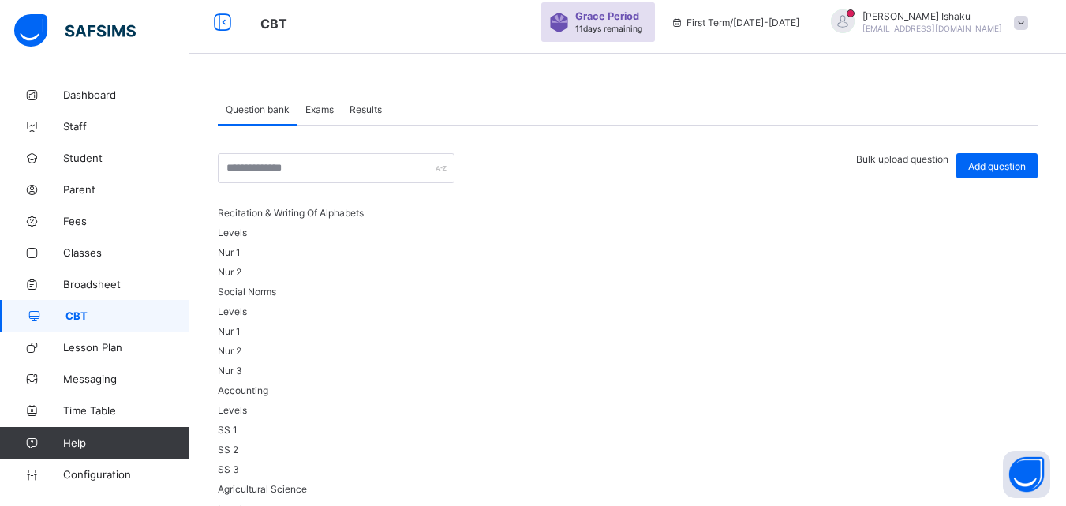
scroll to position [0, 0]
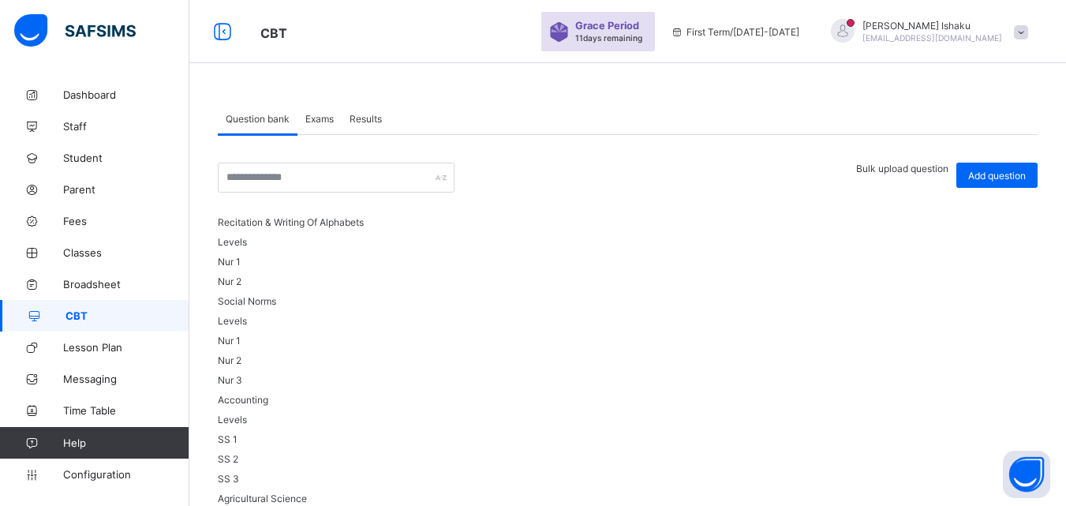
click at [309, 121] on span "Exams" at bounding box center [319, 119] width 28 height 12
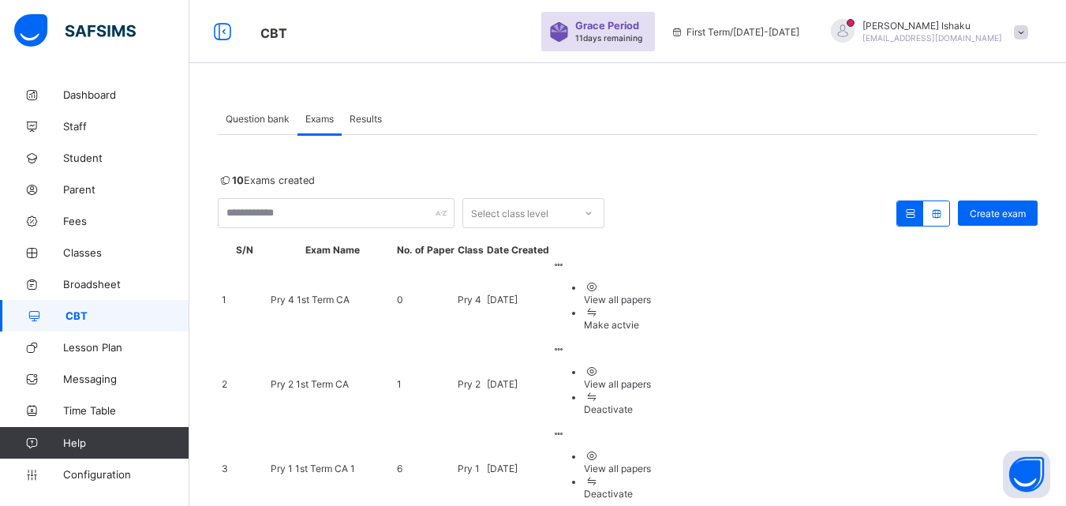
click at [327, 302] on span "Pry 4 1st Term CA" at bounding box center [310, 300] width 79 height 12
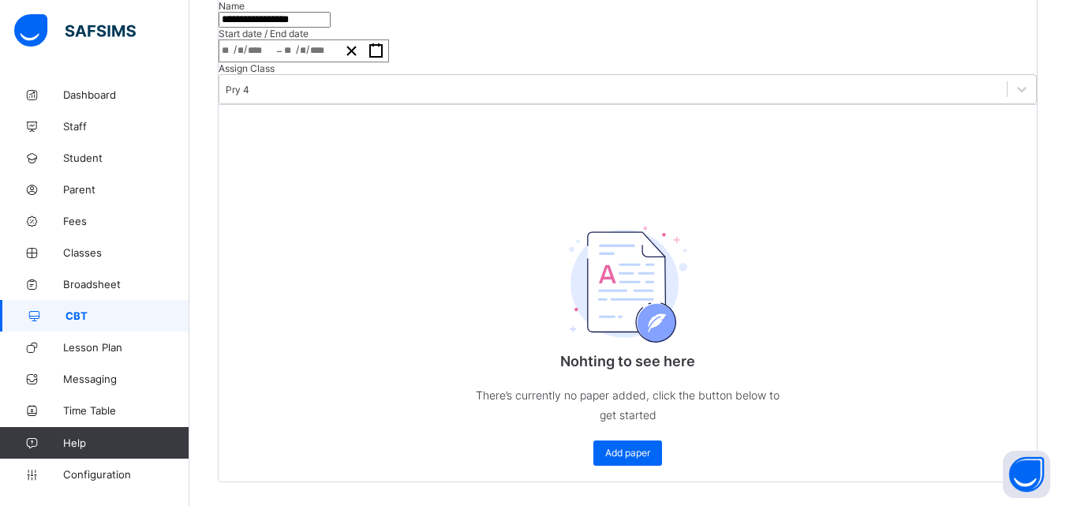
scroll to position [386, 0]
click at [620, 447] on span "Add paper" at bounding box center [627, 453] width 45 height 12
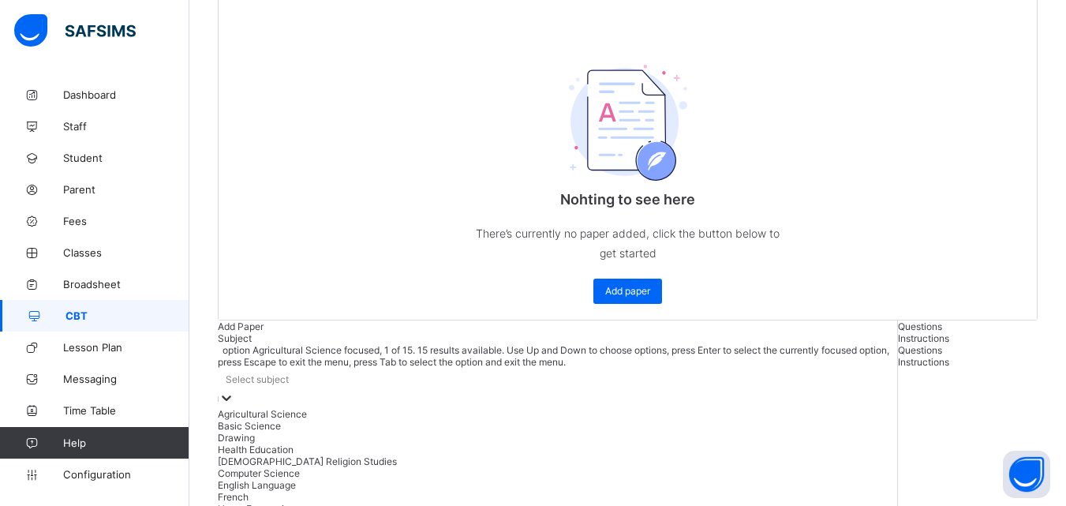
drag, startPoint x: 137, startPoint y: 138, endPoint x: 137, endPoint y: 152, distance: 14.2
click at [218, 368] on div "Select subject" at bounding box center [558, 379] width 680 height 22
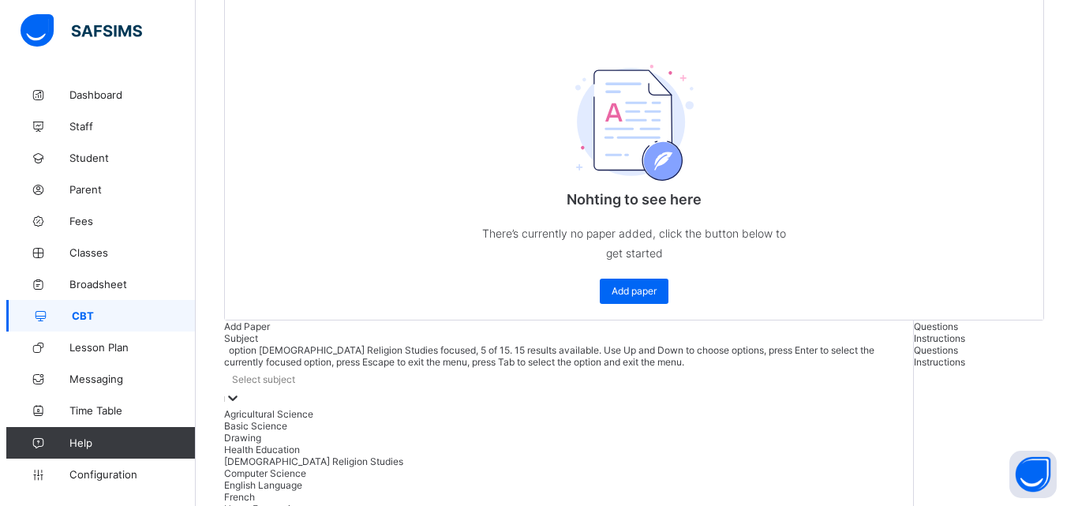
scroll to position [130, 0]
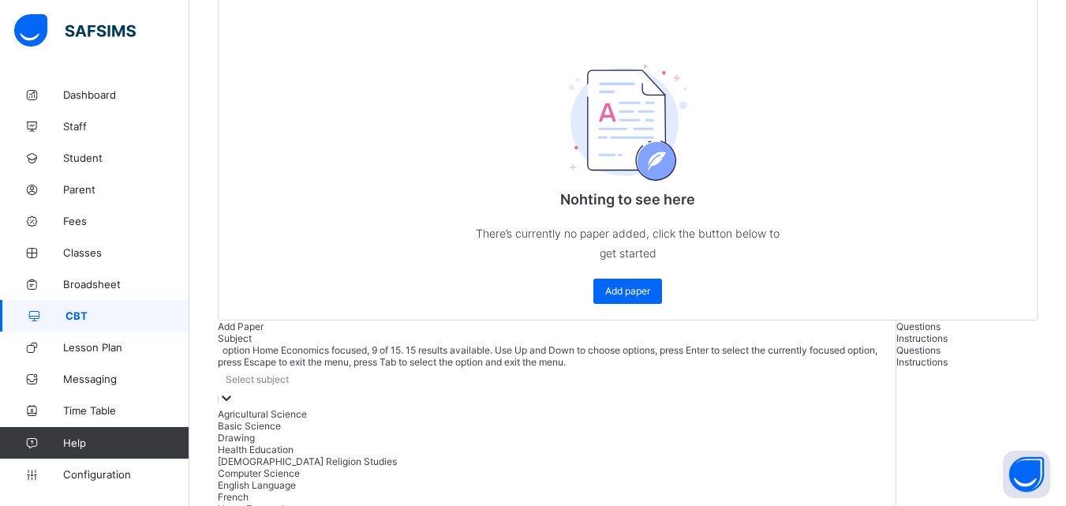
click at [218, 503] on div "Home Economics" at bounding box center [557, 509] width 678 height 12
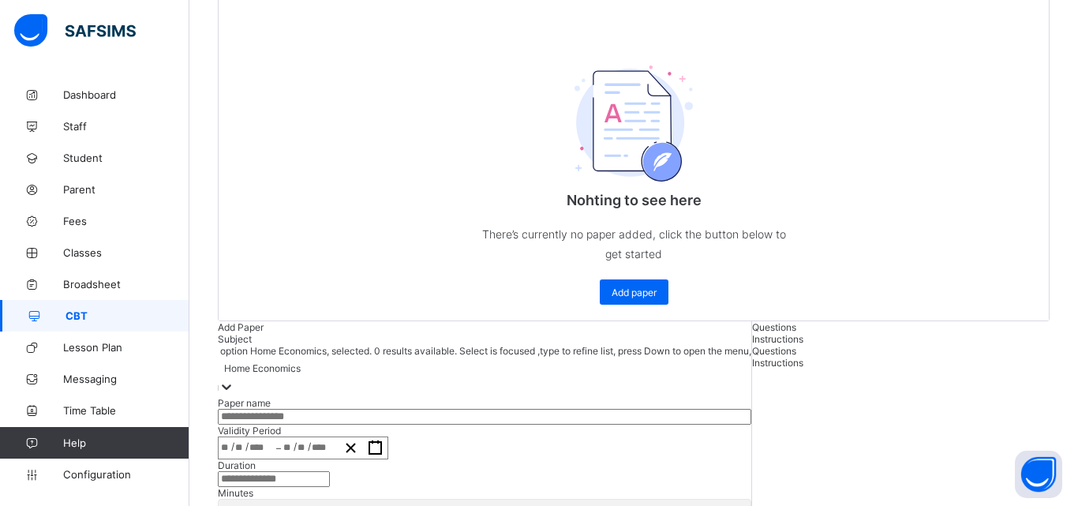
click at [218, 409] on input "text" at bounding box center [485, 417] width 534 height 16
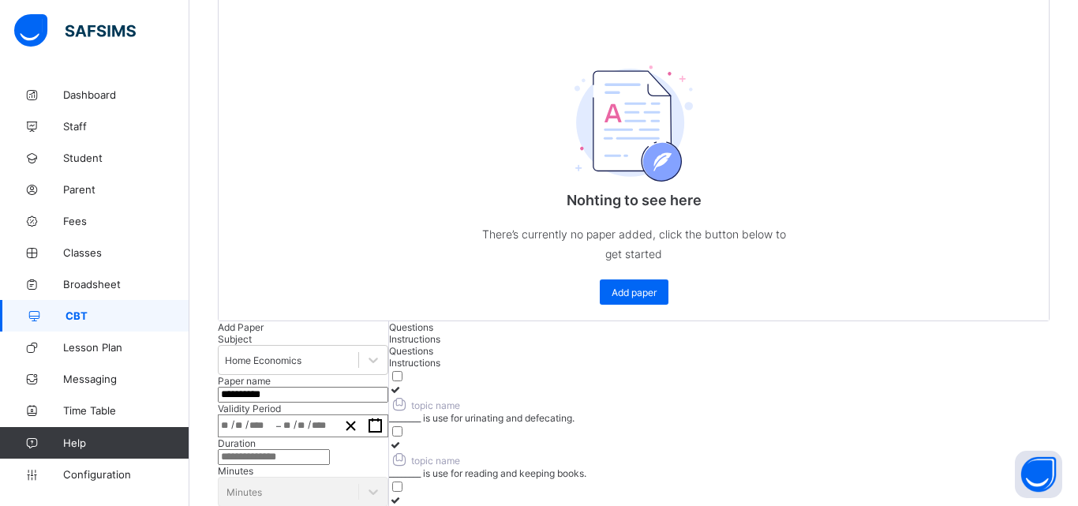
type input "**********"
click at [281, 415] on div "/ /" at bounding box center [310, 425] width 58 height 21
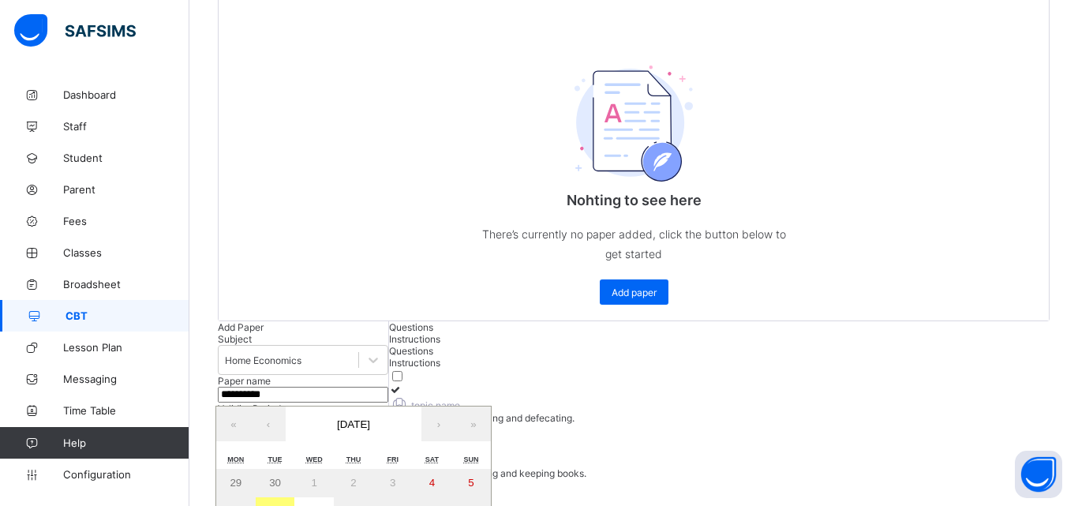
click at [256, 497] on button "7" at bounding box center [275, 511] width 39 height 28
type input "**********"
type input "**"
type input "*"
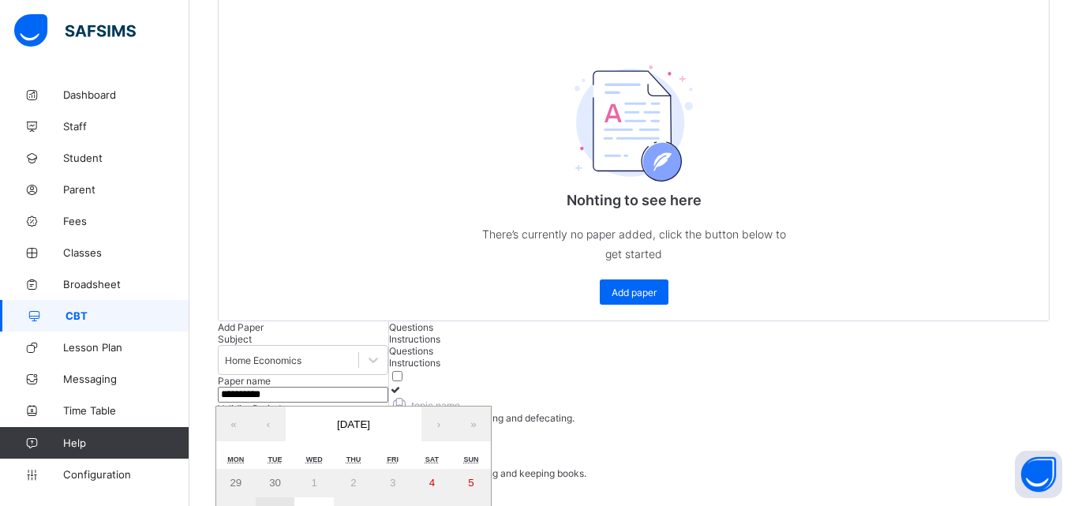
type input "****"
type input "**********"
type input "**"
type input "*"
type input "****"
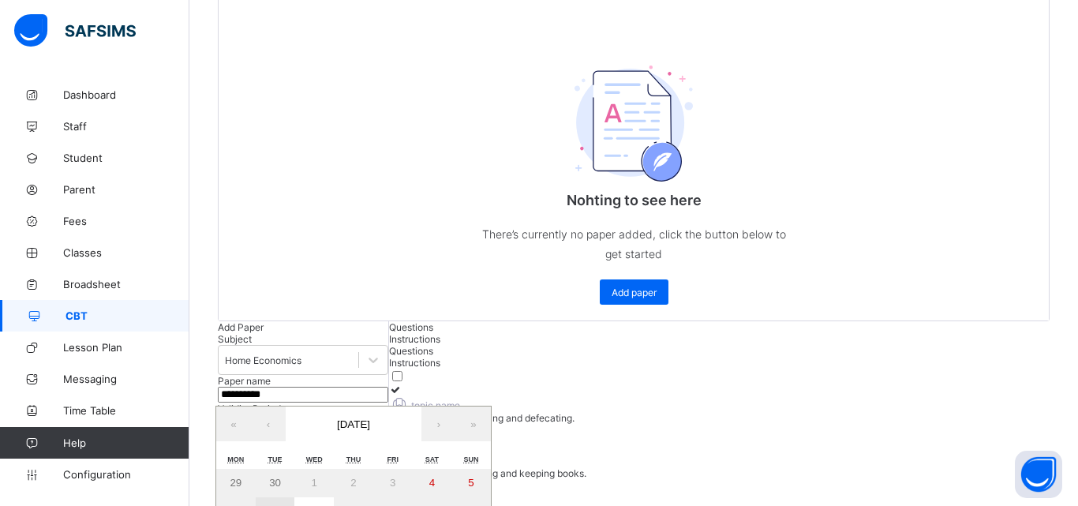
type input "**"
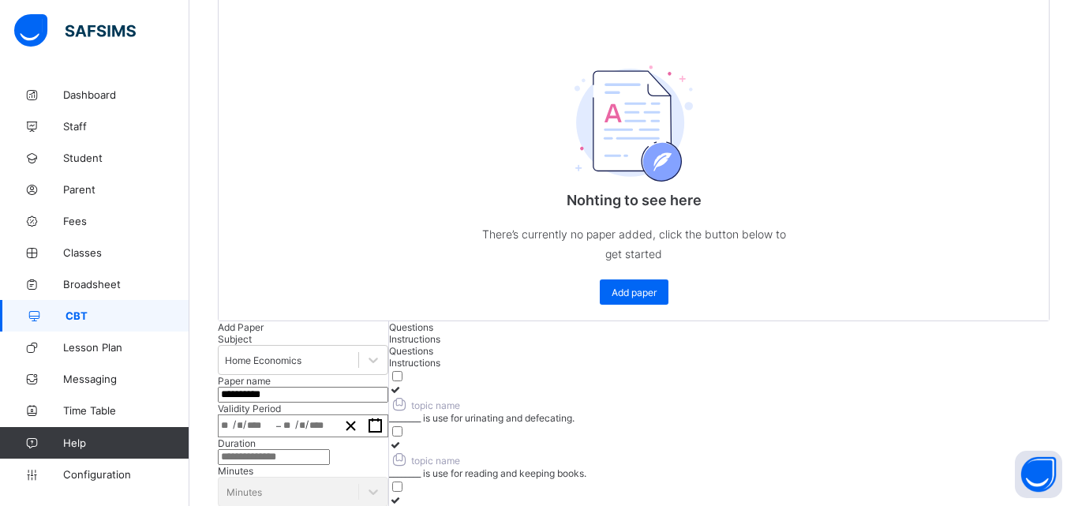
click at [218, 449] on input "number" at bounding box center [274, 457] width 112 height 16
type input "**"
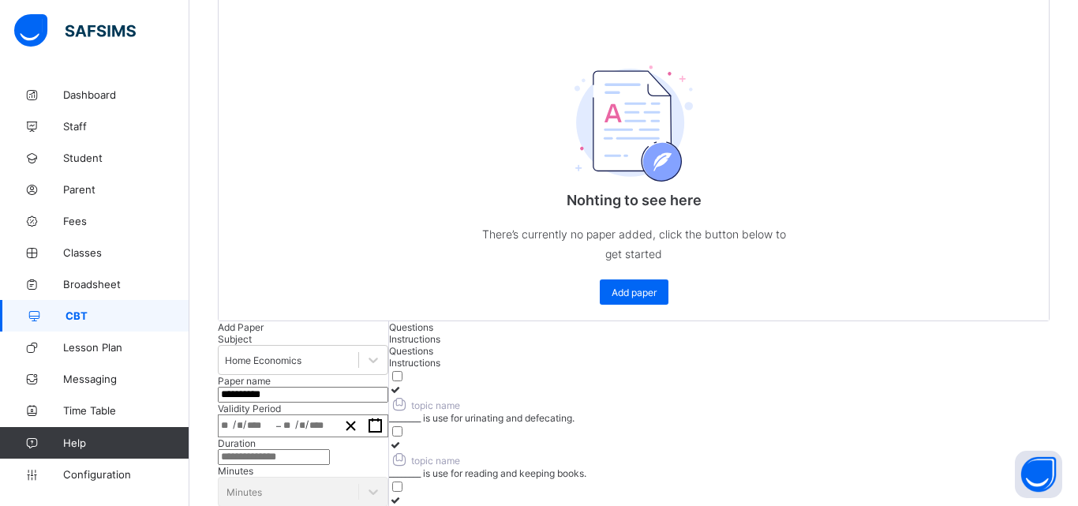
type input "*"
type input "**"
click at [389, 384] on icon at bounding box center [395, 390] width 13 height 12
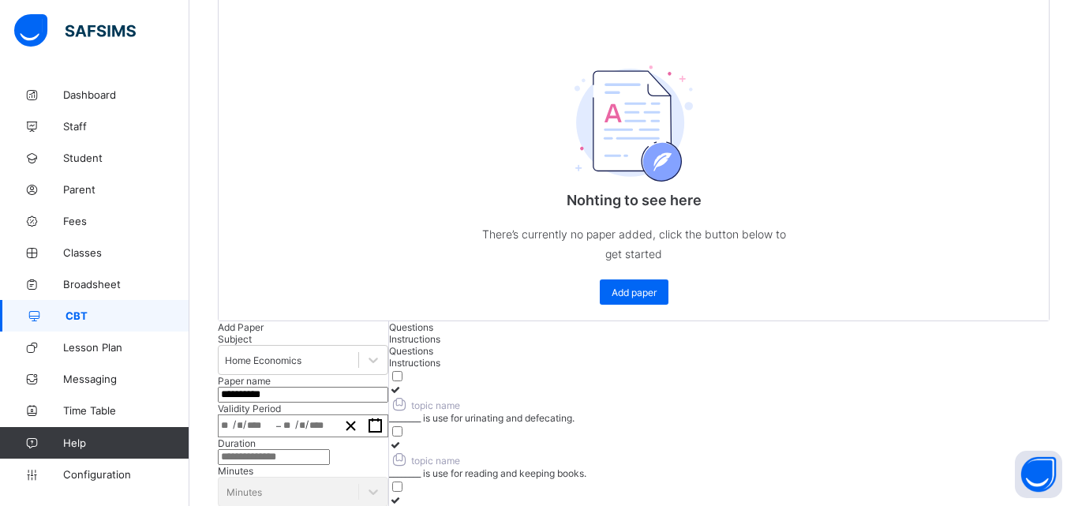
click at [403, 439] on icon at bounding box center [395, 445] width 13 height 12
drag, startPoint x: 301, startPoint y: 177, endPoint x: 341, endPoint y: 177, distance: 40.3
click at [389, 494] on div at bounding box center [604, 500] width 430 height 12
drag, startPoint x: 693, startPoint y: 162, endPoint x: 518, endPoint y: 204, distance: 180.3
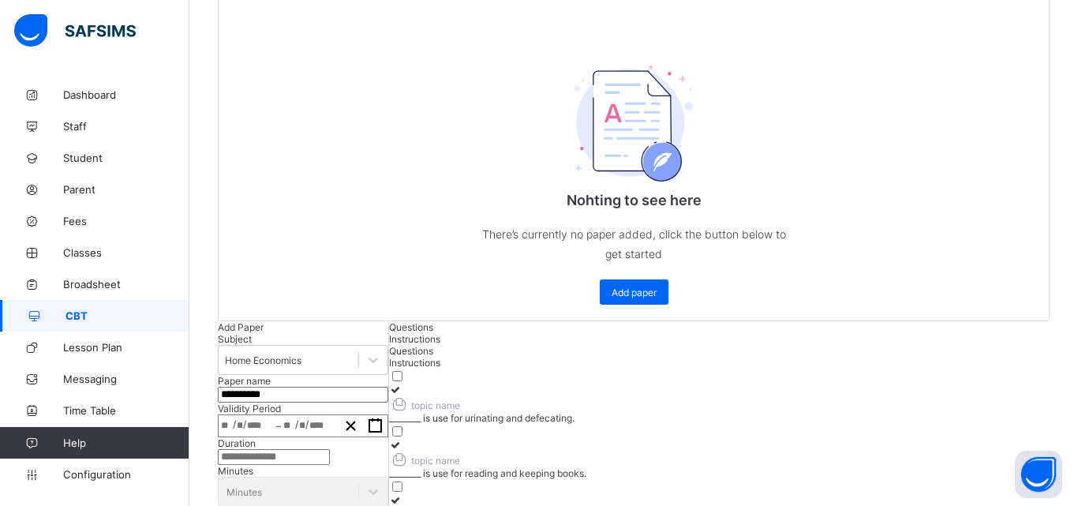
scroll to position [314, 0]
drag, startPoint x: 303, startPoint y: 218, endPoint x: 421, endPoint y: 240, distance: 120.4
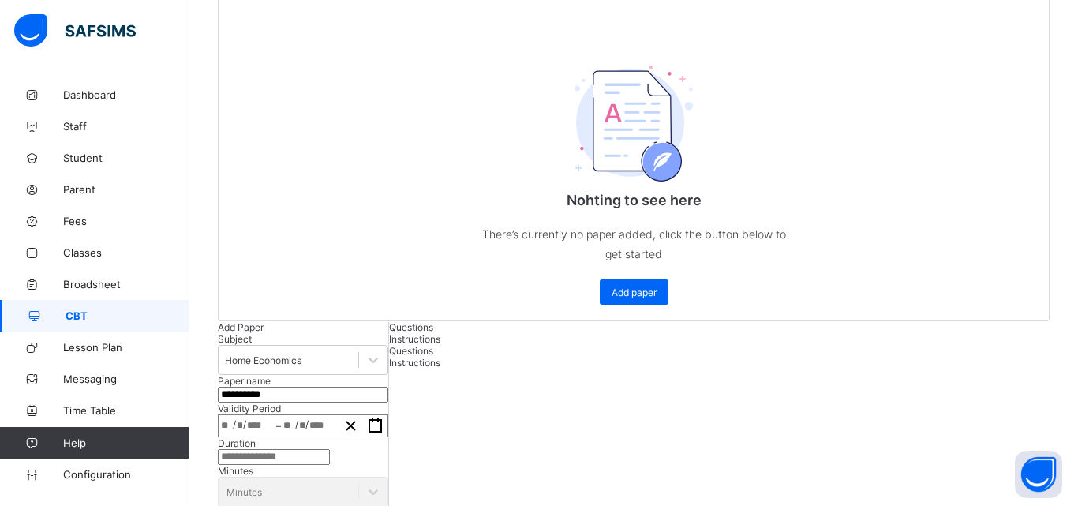
scroll to position [0, 0]
click at [402, 333] on div "Instructions" at bounding box center [503, 339] width 228 height 12
click at [389, 321] on span "Questions" at bounding box center [411, 327] width 44 height 12
click at [389, 333] on span "Instructions" at bounding box center [414, 339] width 51 height 12
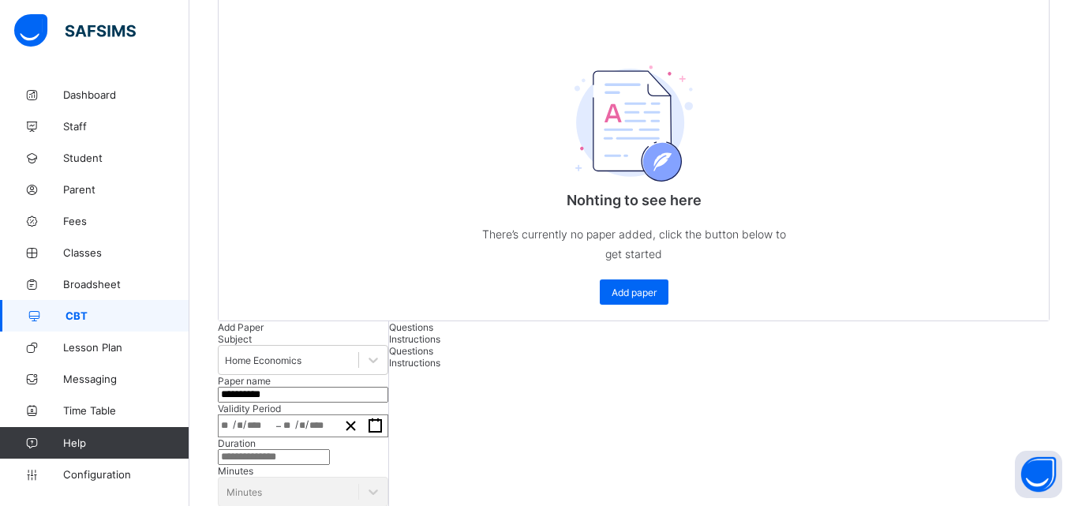
type input "**********"
drag, startPoint x: 326, startPoint y: 69, endPoint x: 328, endPoint y: 95, distance: 26.1
click at [389, 321] on div "Questions" at bounding box center [503, 327] width 228 height 12
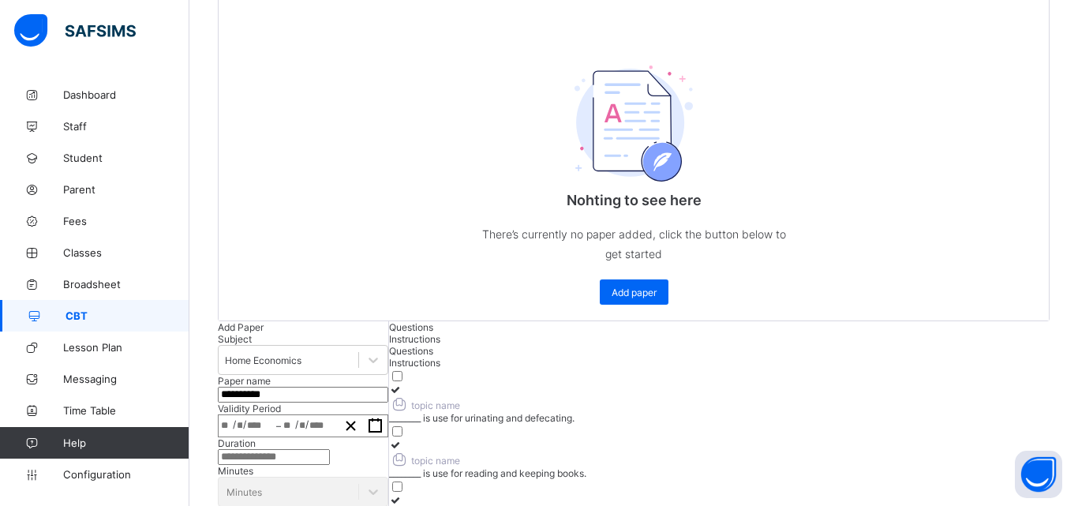
scroll to position [79, 0]
click at [389, 412] on div "________ is use for urinating and defecating." at bounding box center [604, 418] width 430 height 12
click at [403, 439] on icon at bounding box center [395, 445] width 13 height 12
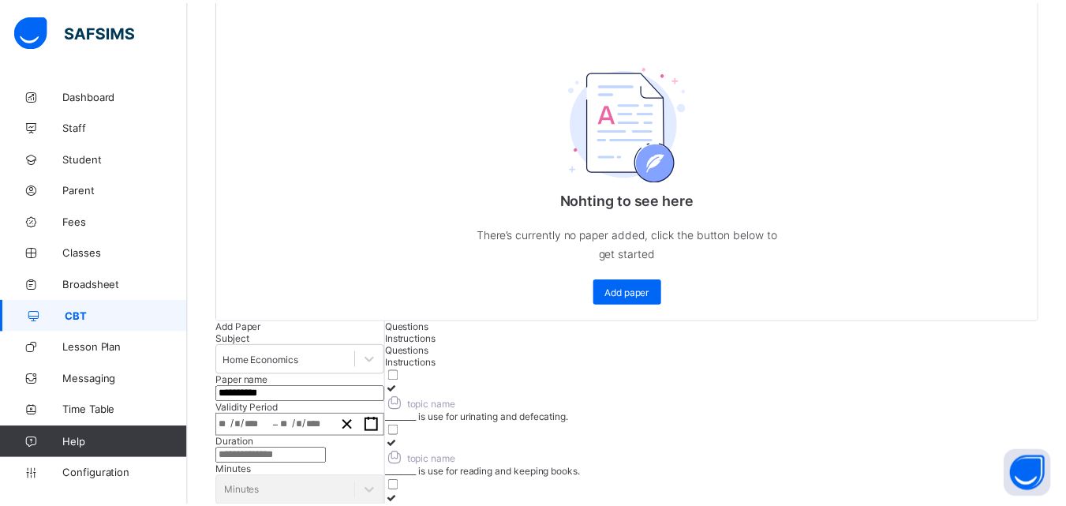
scroll to position [237, 0]
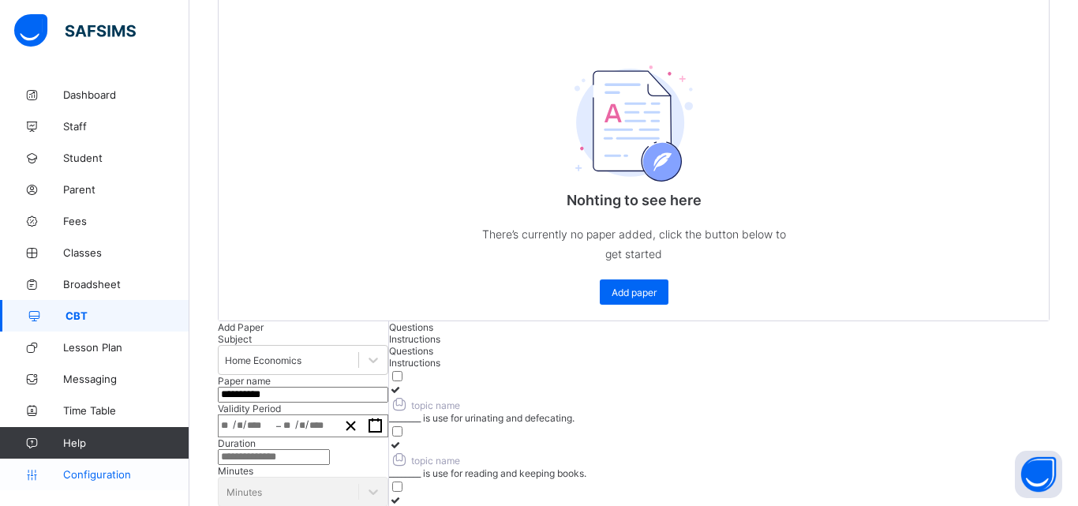
drag, startPoint x: 98, startPoint y: 470, endPoint x: 110, endPoint y: 470, distance: 11.8
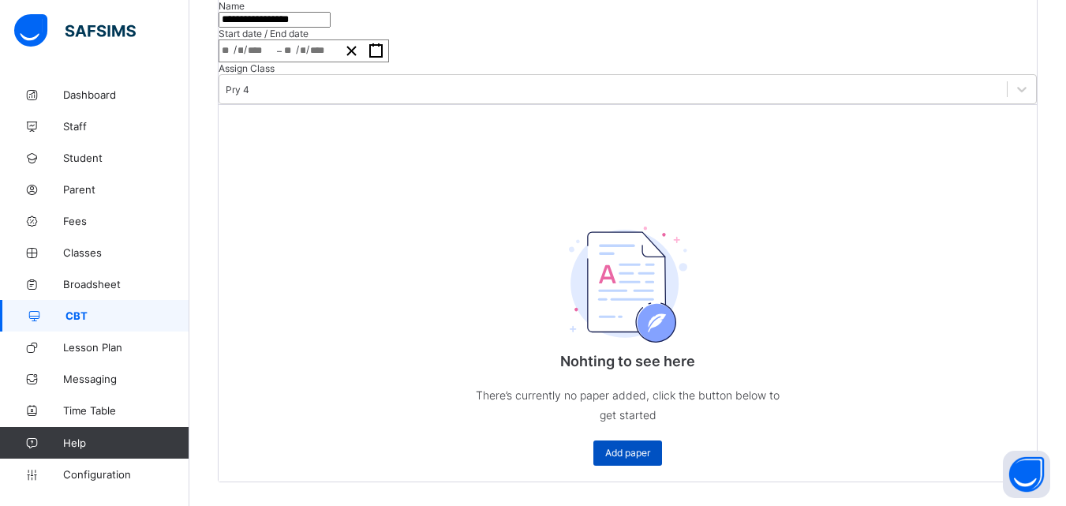
click at [613, 447] on span "Add paper" at bounding box center [627, 453] width 45 height 12
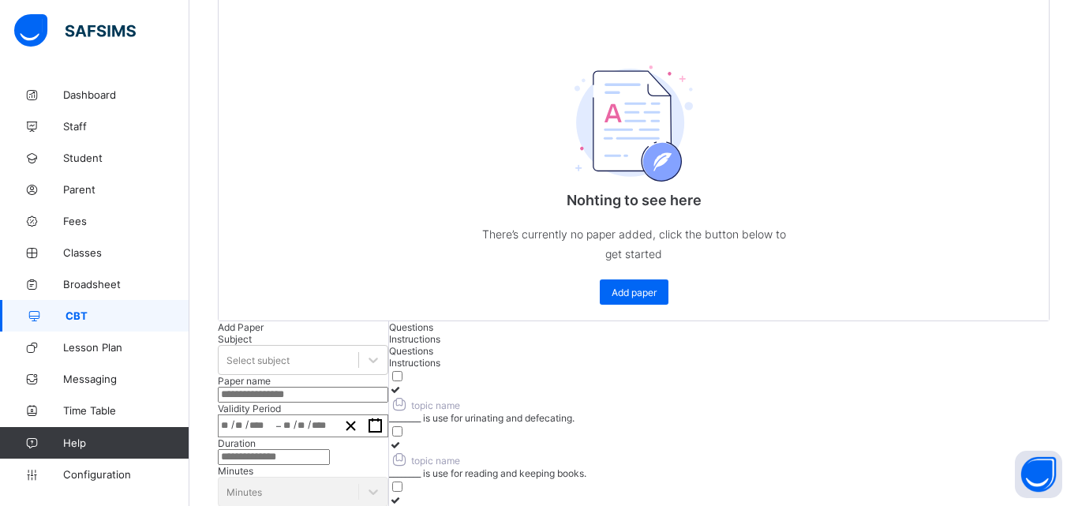
scroll to position [77, 0]
click at [389, 384] on icon at bounding box center [395, 390] width 13 height 12
drag, startPoint x: 711, startPoint y: 93, endPoint x: 597, endPoint y: 141, distance: 123.4
click at [711, 439] on label "topic name ________ is use for reading and keeping books." at bounding box center [604, 459] width 430 height 40
click at [389, 494] on div at bounding box center [604, 500] width 430 height 12
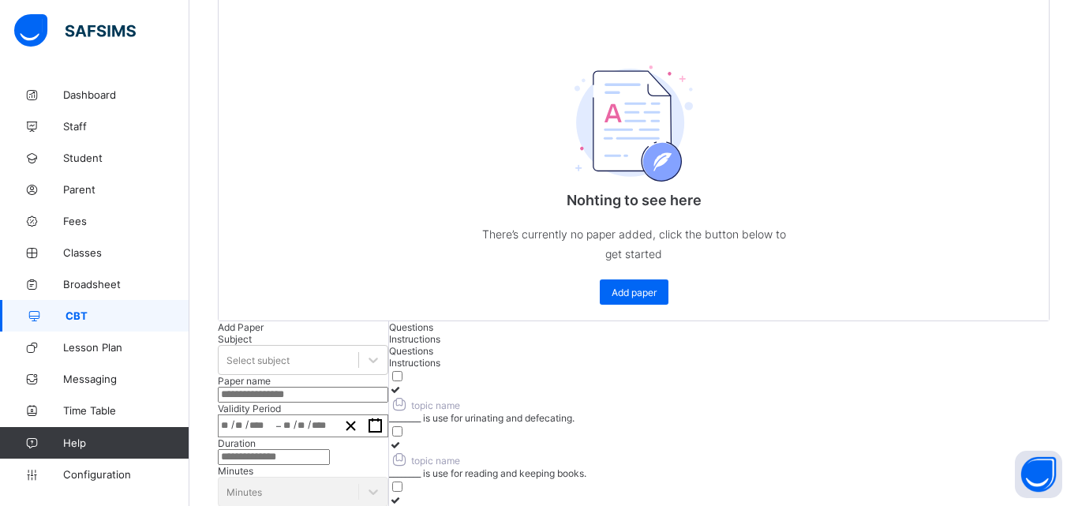
drag, startPoint x: 693, startPoint y: 177, endPoint x: 597, endPoint y: 203, distance: 99.0
drag, startPoint x: 324, startPoint y: 258, endPoint x: 682, endPoint y: 223, distance: 360.1
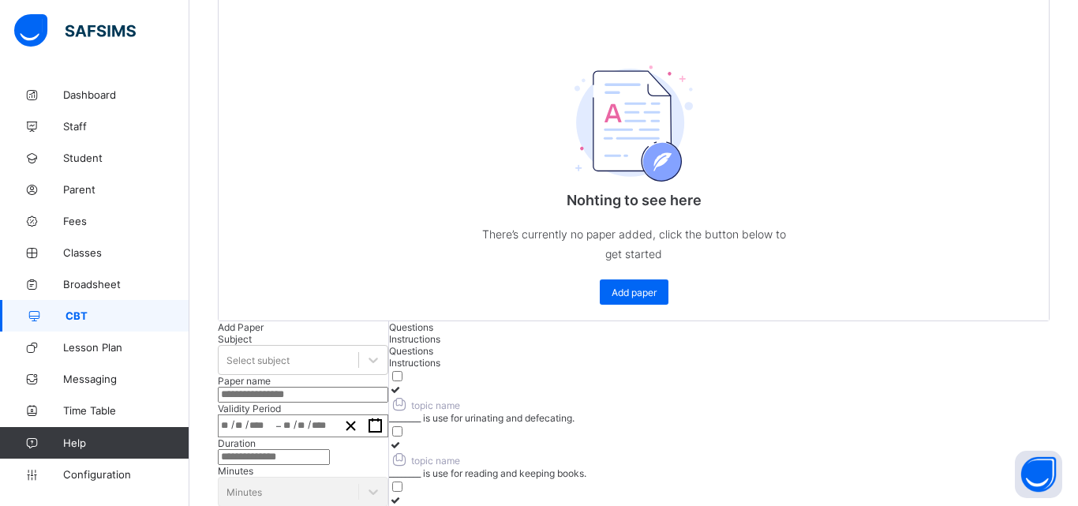
drag, startPoint x: 342, startPoint y: 344, endPoint x: 496, endPoint y: 346, distance: 154.7
drag, startPoint x: 704, startPoint y: 349, endPoint x: 455, endPoint y: 358, distance: 248.8
drag, startPoint x: 326, startPoint y: 438, endPoint x: 462, endPoint y: 437, distance: 135.8
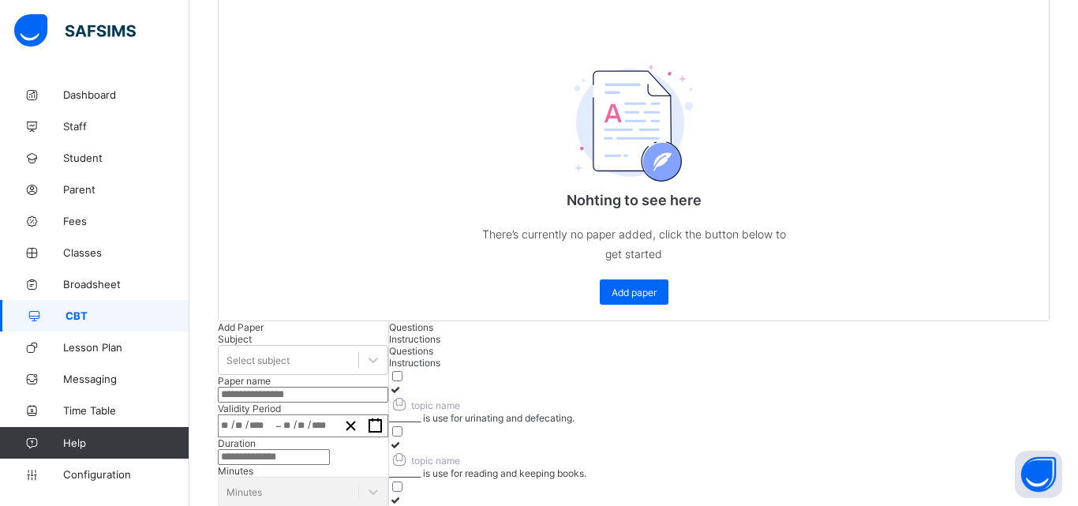
drag, startPoint x: 319, startPoint y: 356, endPoint x: 301, endPoint y: 367, distance: 21.3
drag, startPoint x: 317, startPoint y: 422, endPoint x: 350, endPoint y: 423, distance: 32.4
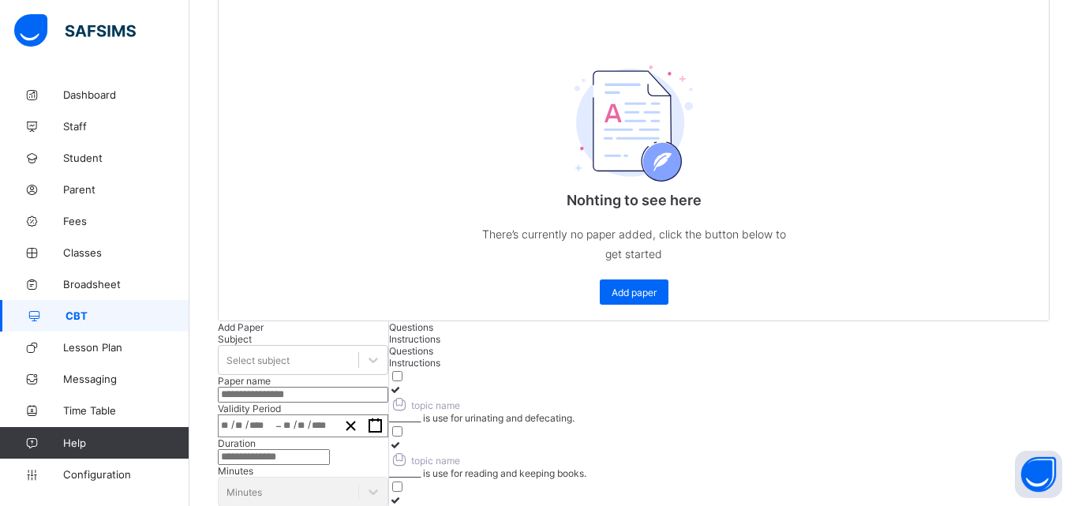
click at [390, 333] on span "Instructions" at bounding box center [414, 339] width 51 height 12
type input "**********"
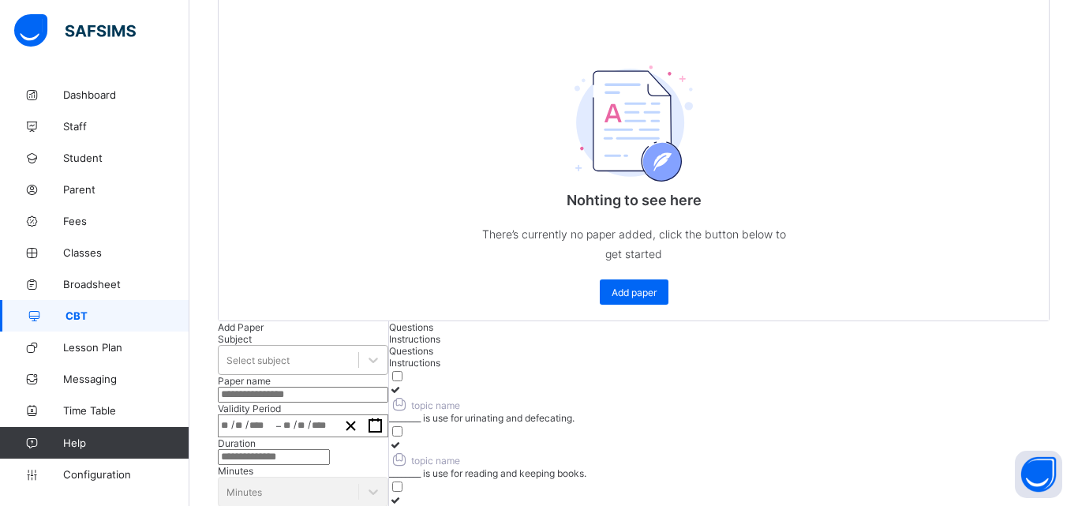
drag, startPoint x: 212, startPoint y: 139, endPoint x: 208, endPoint y: 154, distance: 15.5
click at [219, 349] on div "Select subject" at bounding box center [289, 360] width 140 height 22
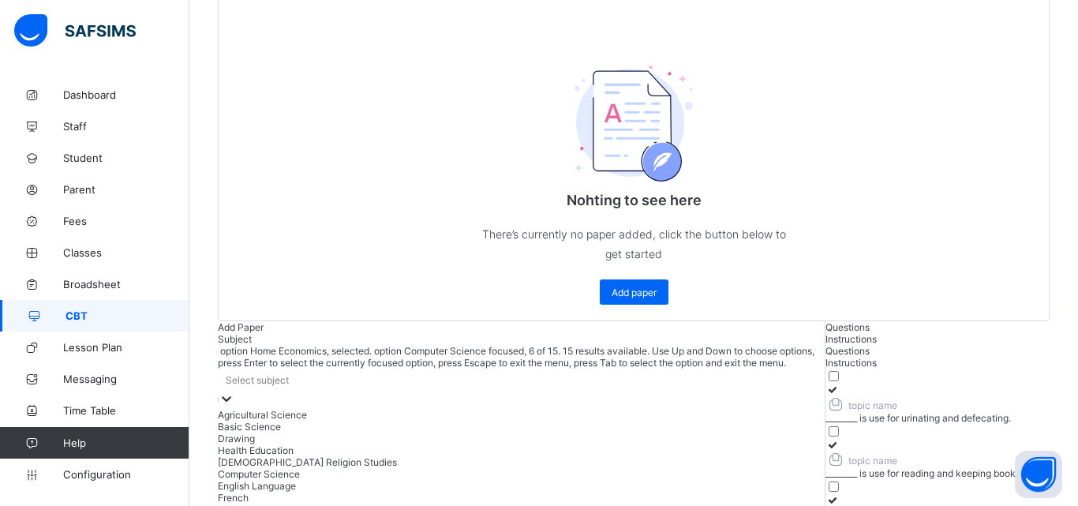
scroll to position [79, 0]
click at [218, 504] on div "Home Economics" at bounding box center [521, 510] width 606 height 12
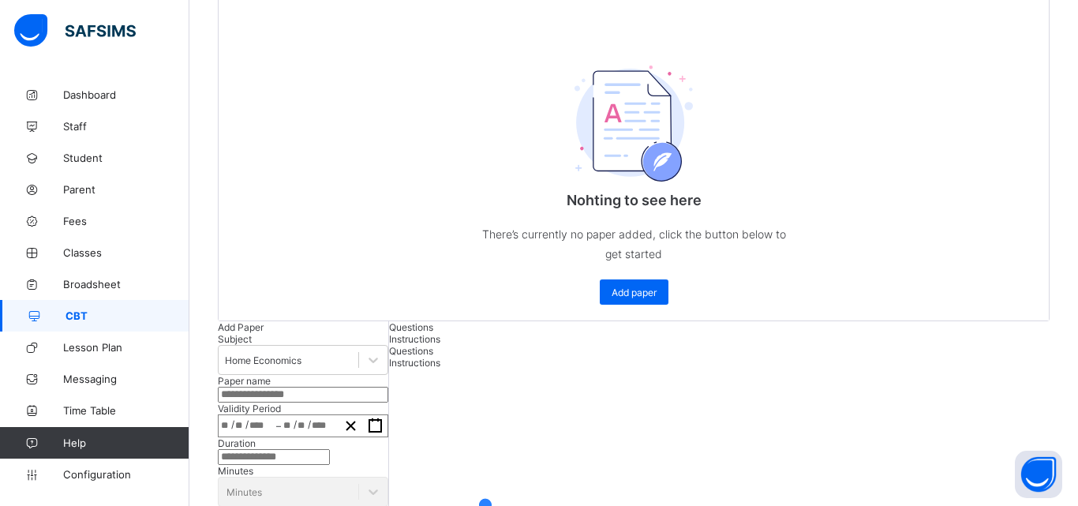
click at [218, 387] on input "text" at bounding box center [303, 395] width 170 height 16
type input "**********"
click at [219, 415] on div "/ /" at bounding box center [248, 425] width 58 height 21
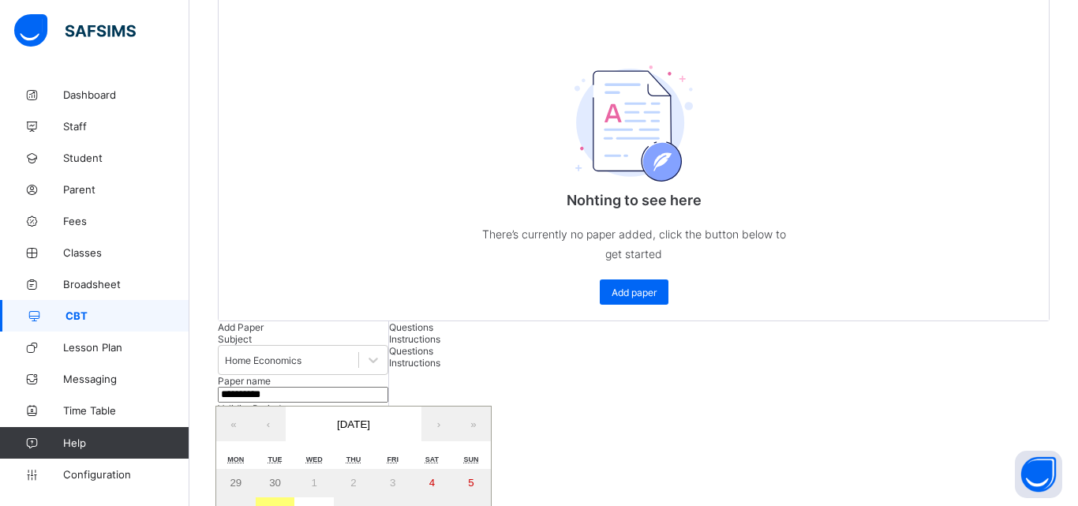
click at [256, 497] on button "7" at bounding box center [275, 511] width 39 height 28
type input "**********"
type input "**"
type input "*"
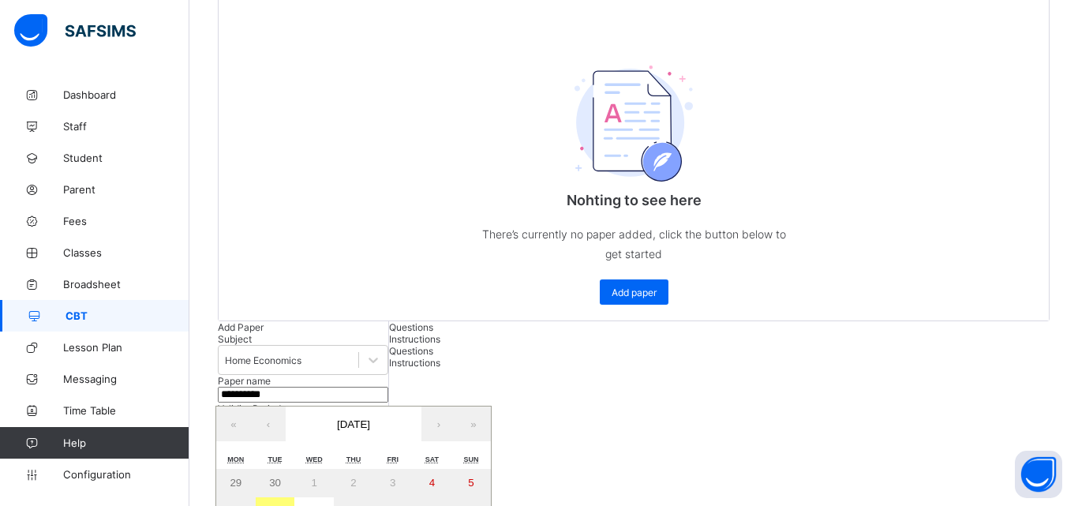
type input "****"
type input "**********"
type input "**"
type input "*"
type input "****"
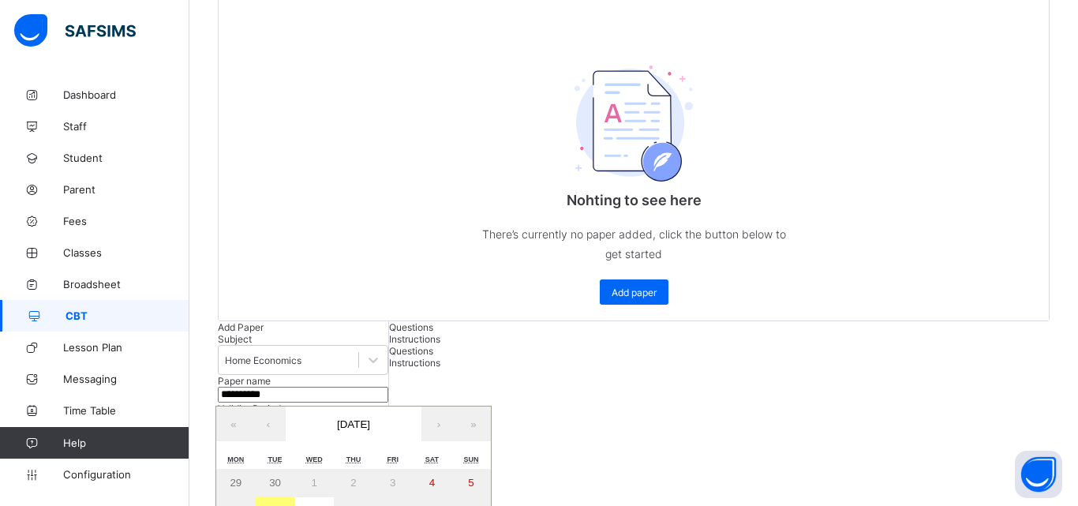
type input "**"
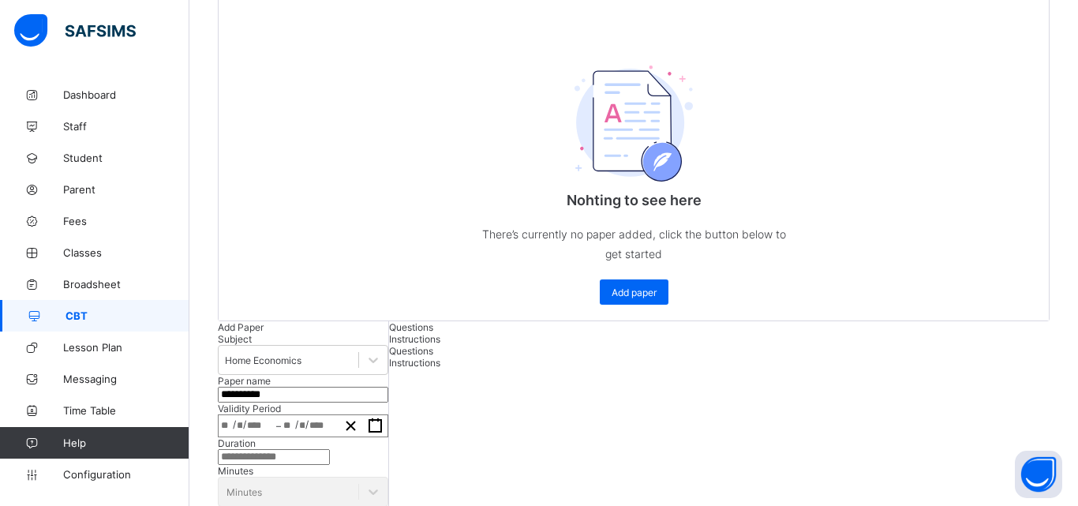
click at [218, 449] on input "number" at bounding box center [274, 457] width 112 height 16
type input "**"
type input "*"
type input "**"
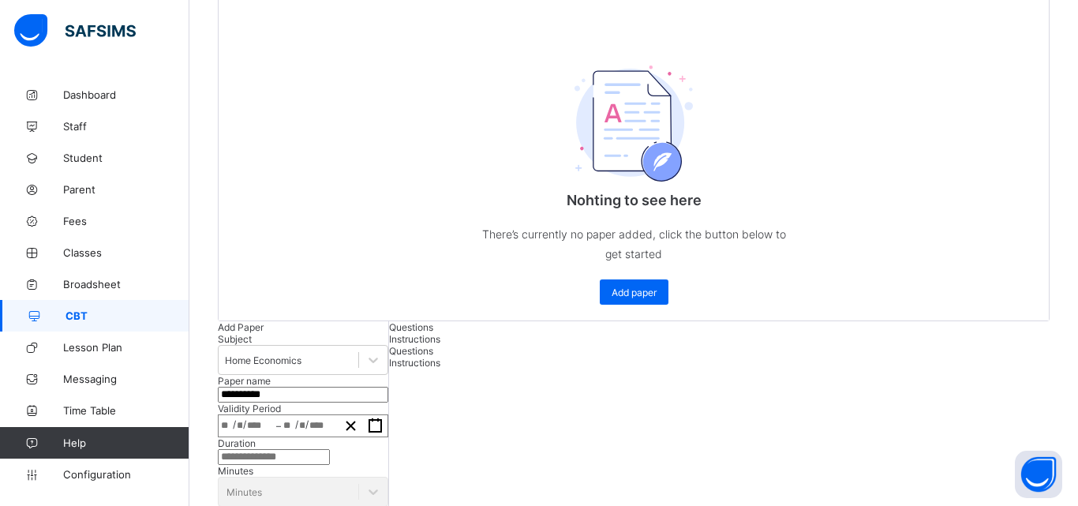
scroll to position [0, 0]
type input "**"
click at [389, 321] on span "Questions" at bounding box center [411, 327] width 44 height 12
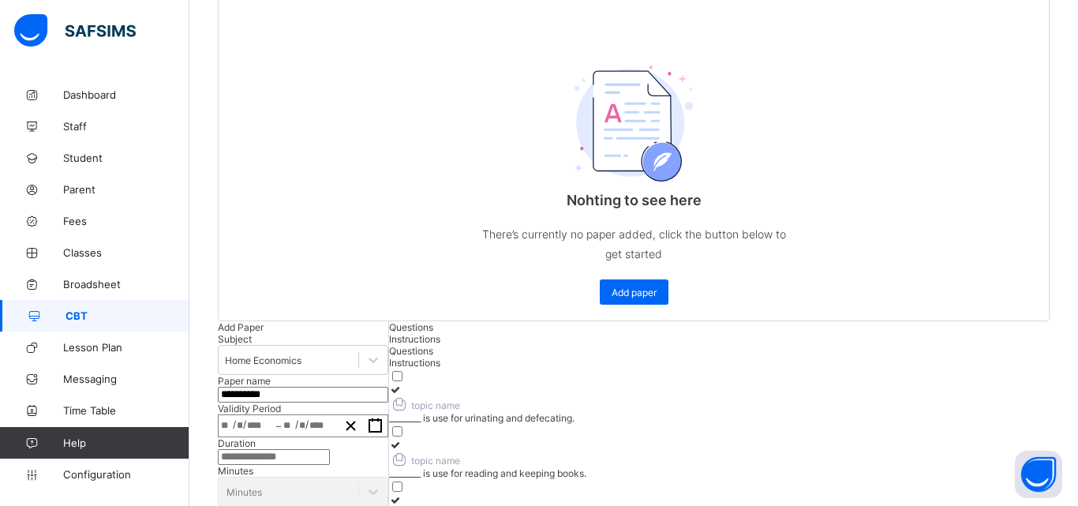
scroll to position [314, 0]
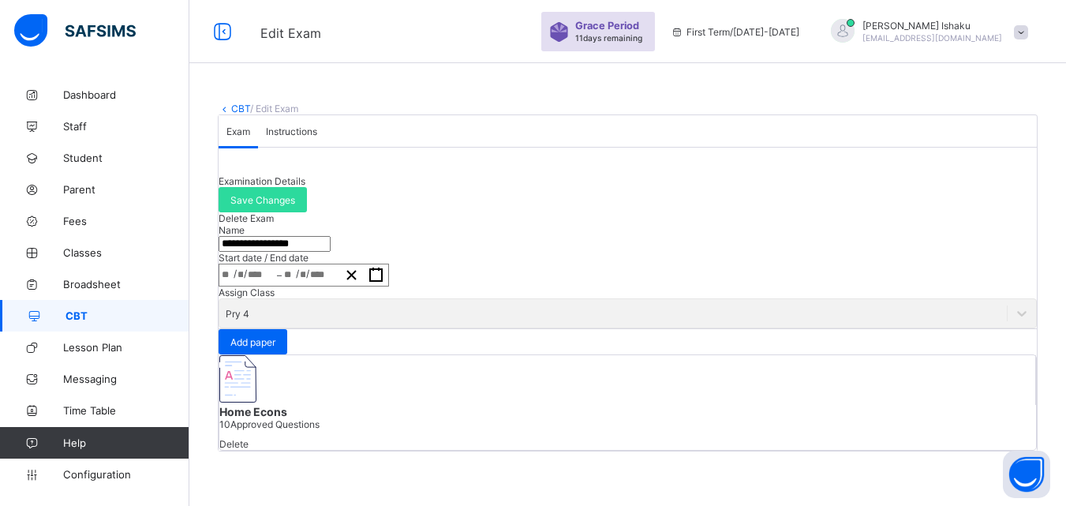
scroll to position [40, 0]
drag, startPoint x: 242, startPoint y: 58, endPoint x: 245, endPoint y: 66, distance: 8.2
click at [243, 79] on div "**********" at bounding box center [627, 277] width 877 height 396
click at [245, 103] on link "CBT" at bounding box center [240, 109] width 19 height 12
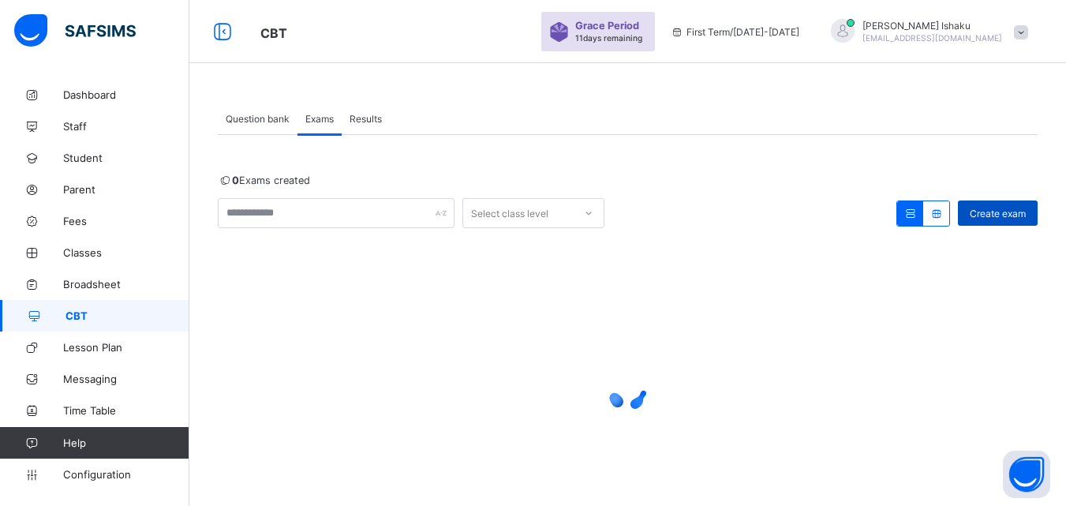
click at [985, 220] on div "Create exam" at bounding box center [998, 212] width 80 height 25
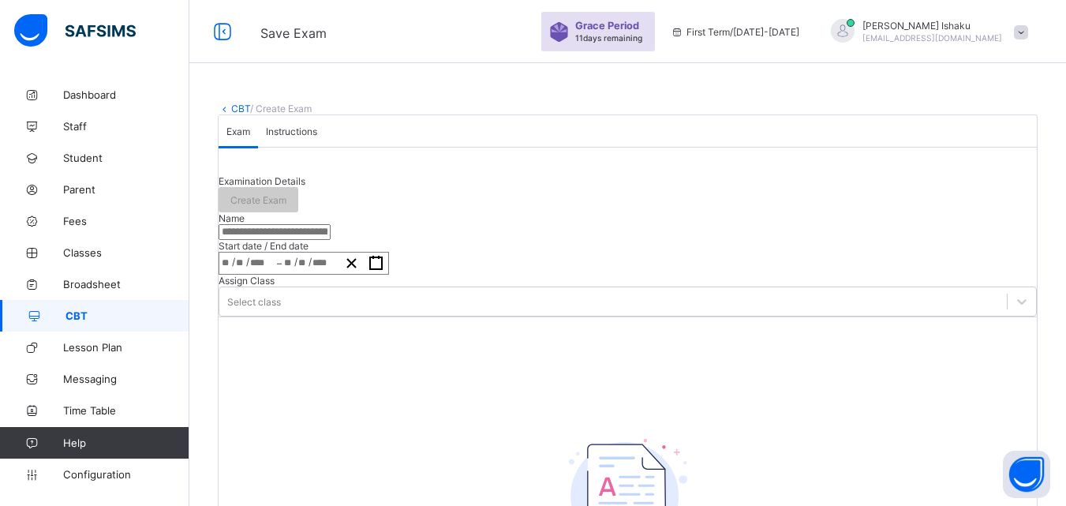
click at [285, 240] on input "text" at bounding box center [275, 232] width 112 height 16
type input "**********"
click at [302, 137] on span "Instructions" at bounding box center [291, 131] width 51 height 12
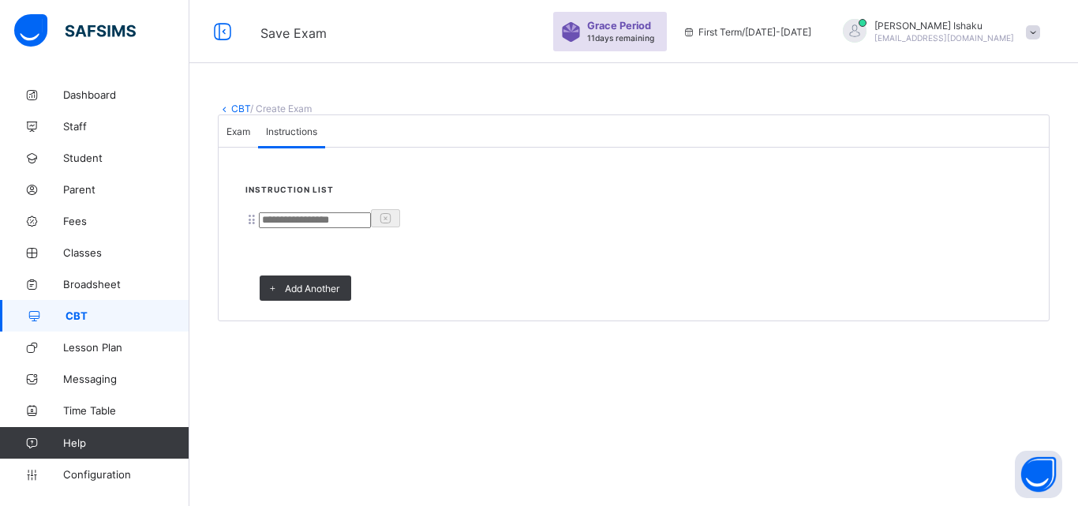
click at [311, 228] on input at bounding box center [315, 220] width 112 height 16
type input "**********"
click at [250, 137] on span "Exam" at bounding box center [239, 131] width 24 height 12
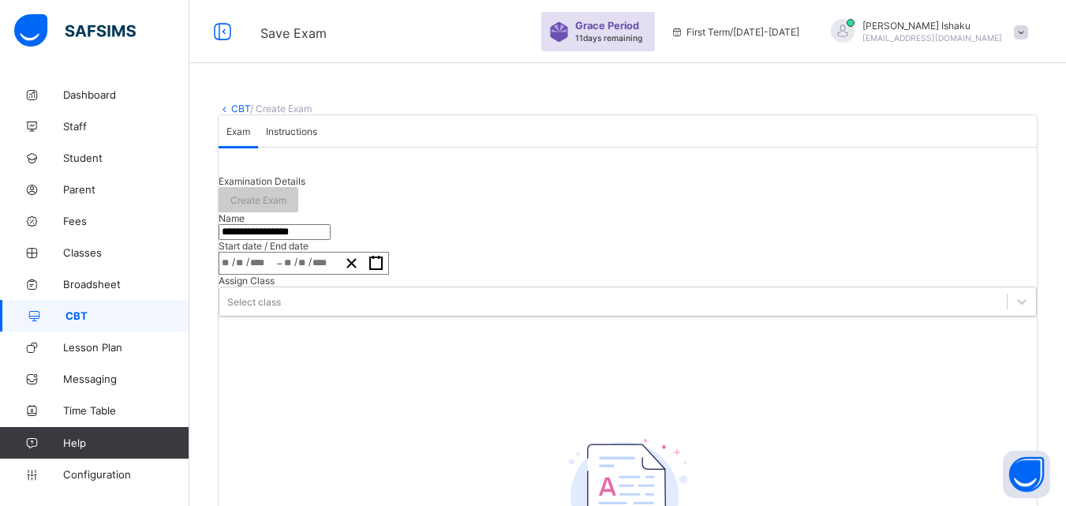
click at [277, 274] on div "/ /" at bounding box center [248, 263] width 58 height 21
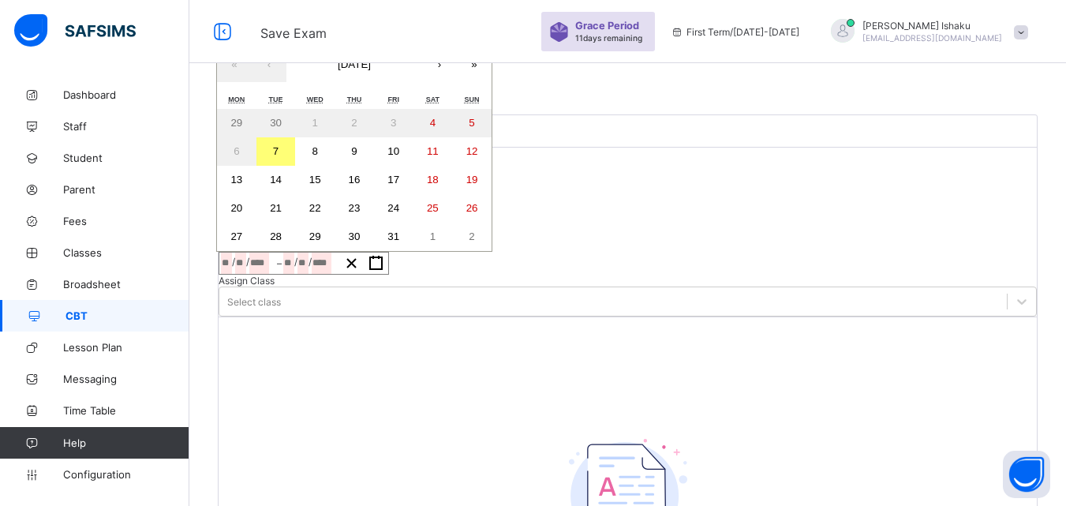
click at [296, 166] on button "7" at bounding box center [276, 151] width 39 height 28
type input "**********"
type input "**"
type input "*"
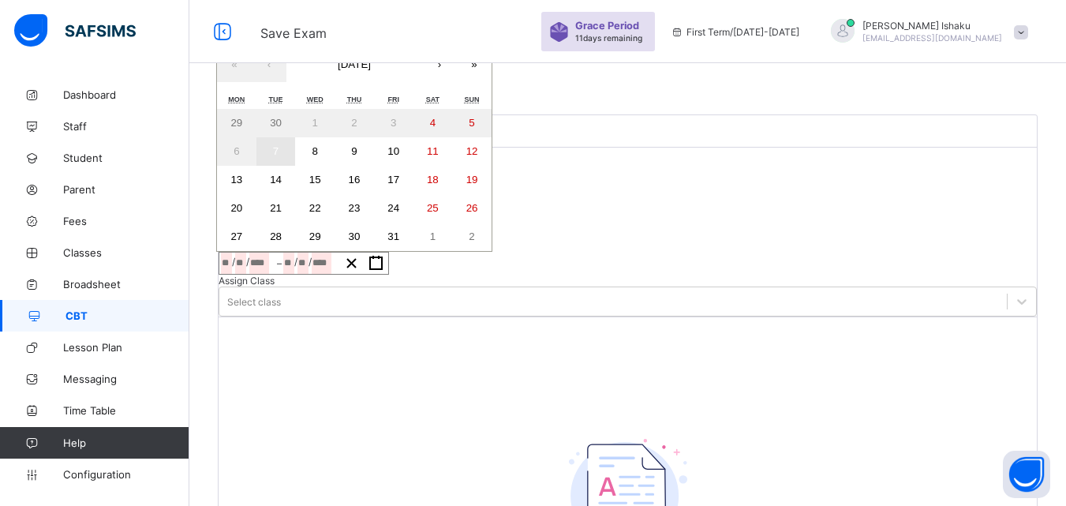
type input "****"
type input "**********"
type input "**"
type input "*"
type input "****"
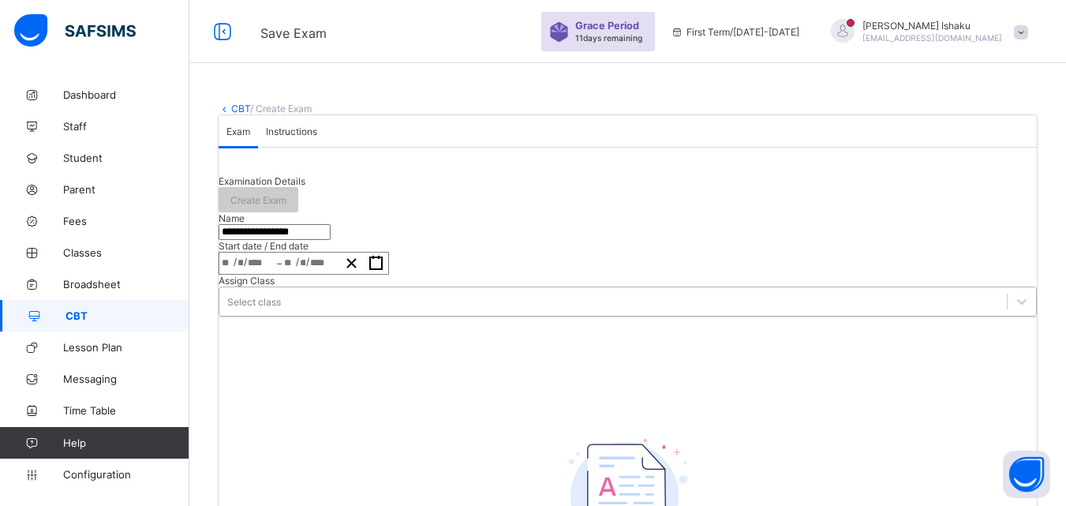
click at [281, 308] on div "Select class" at bounding box center [254, 302] width 54 height 12
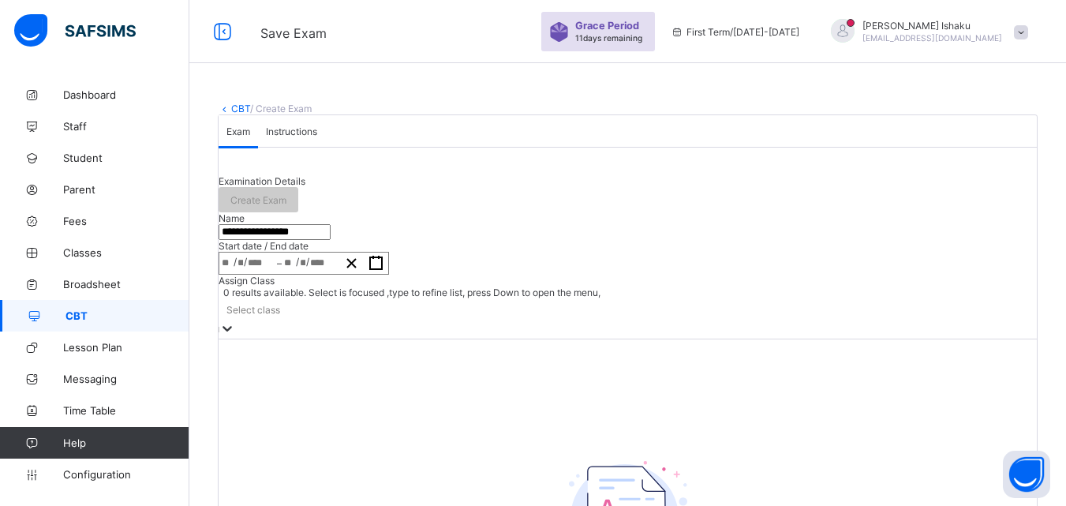
click at [280, 316] on div "Select class" at bounding box center [254, 310] width 54 height 12
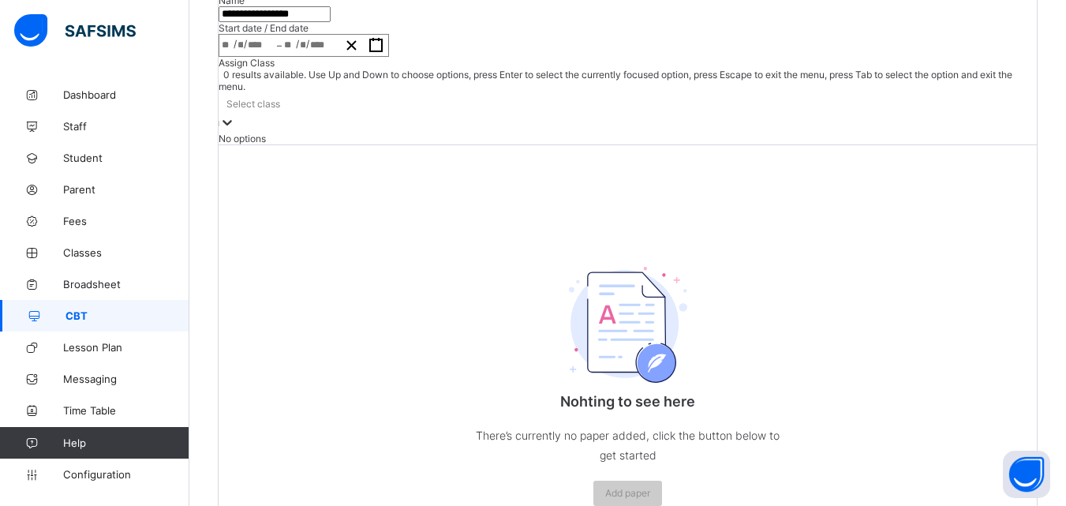
scroll to position [386, 0]
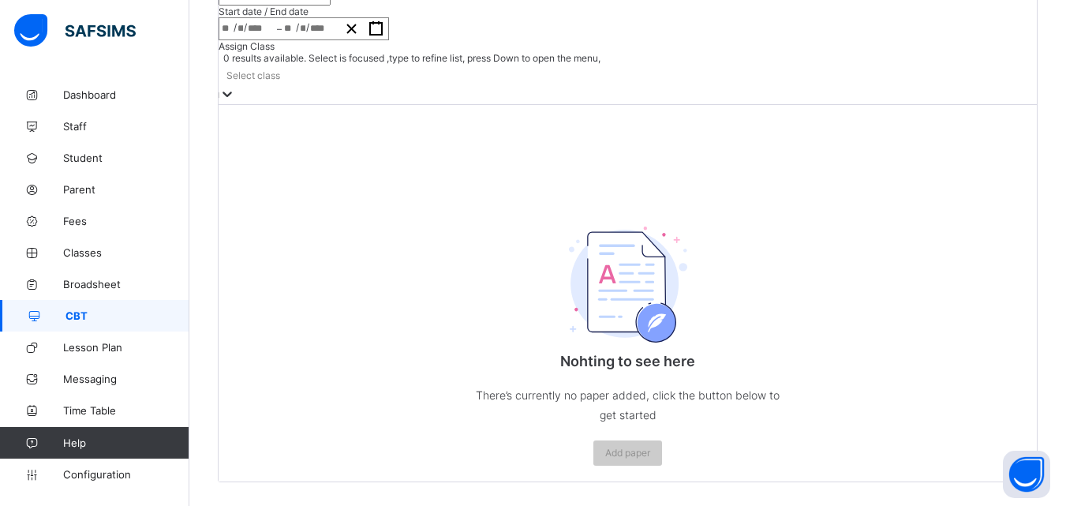
click at [587, 64] on div "Select class" at bounding box center [628, 84] width 818 height 40
click at [280, 69] on div "Select class" at bounding box center [254, 75] width 54 height 12
click at [587, 64] on div "Select class" at bounding box center [628, 84] width 818 height 40
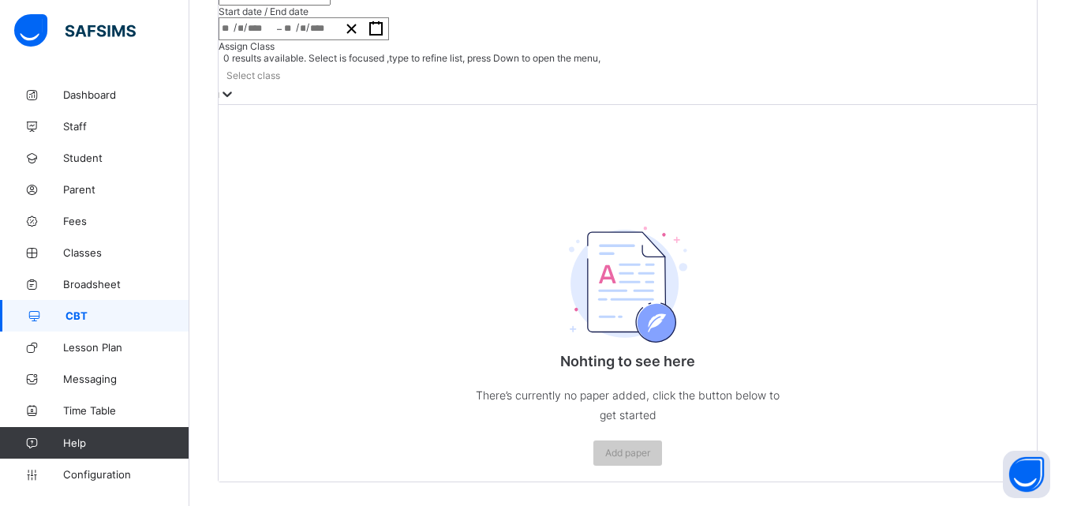
click at [587, 64] on div "Select class" at bounding box center [628, 84] width 818 height 40
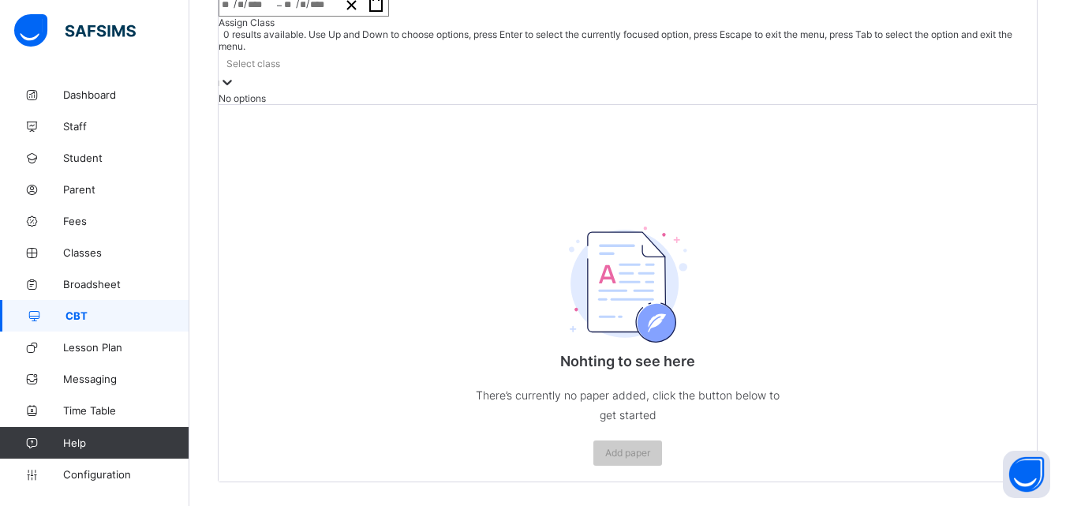
scroll to position [228, 0]
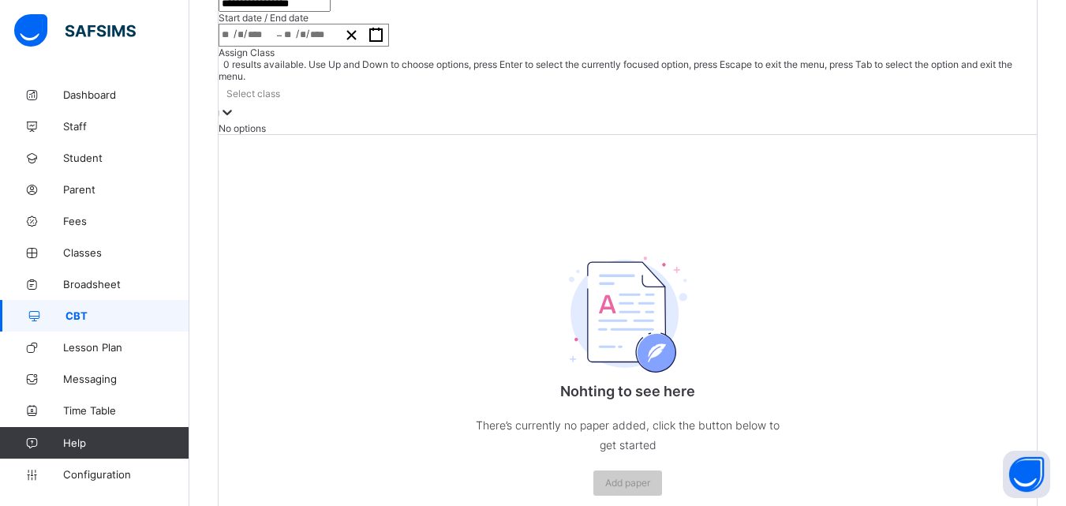
click at [591, 268] on div "Nohting to see here There’s currently no paper added, click the button below to…" at bounding box center [628, 322] width 818 height 377
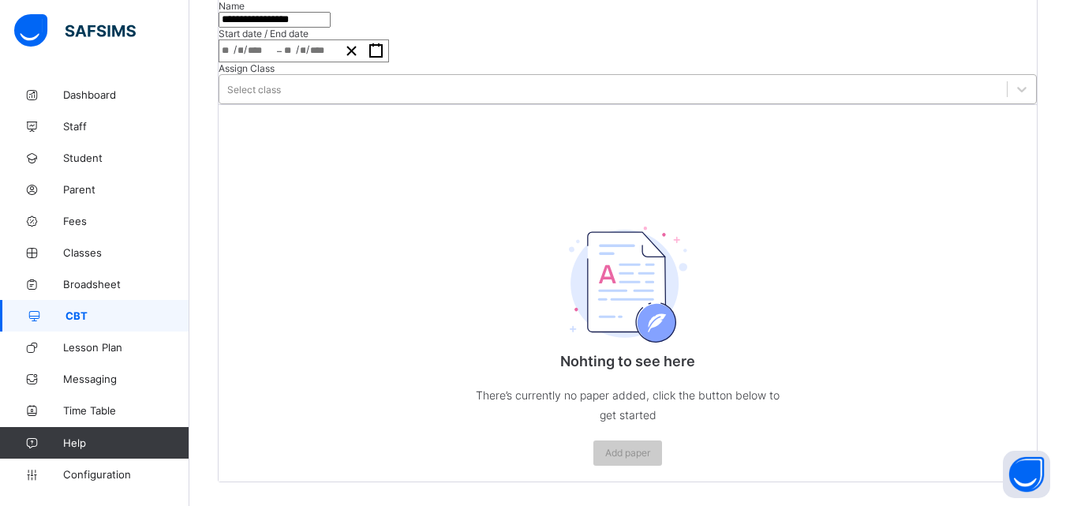
click at [627, 100] on div "Select class" at bounding box center [613, 89] width 788 height 22
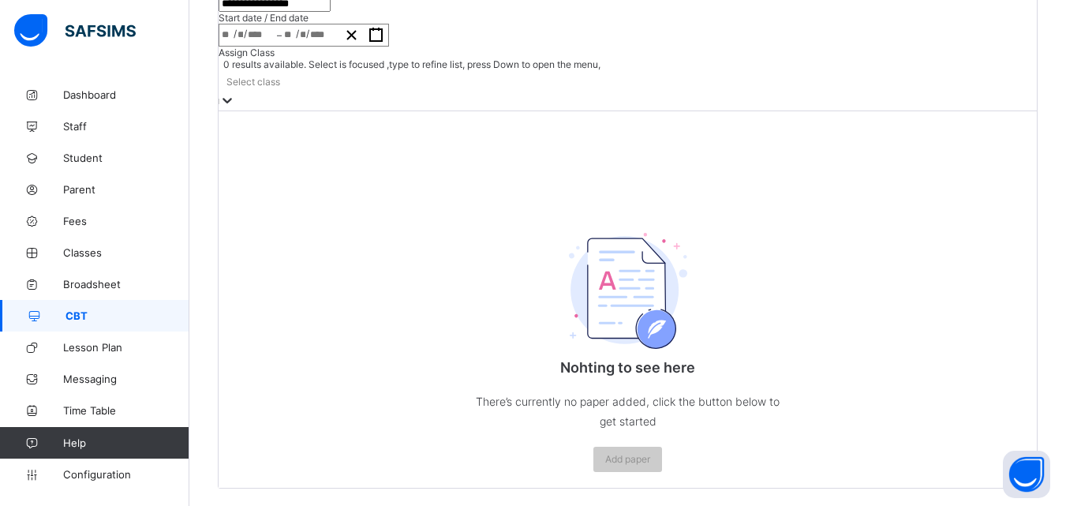
click at [628, 92] on div "Select class" at bounding box center [628, 81] width 818 height 22
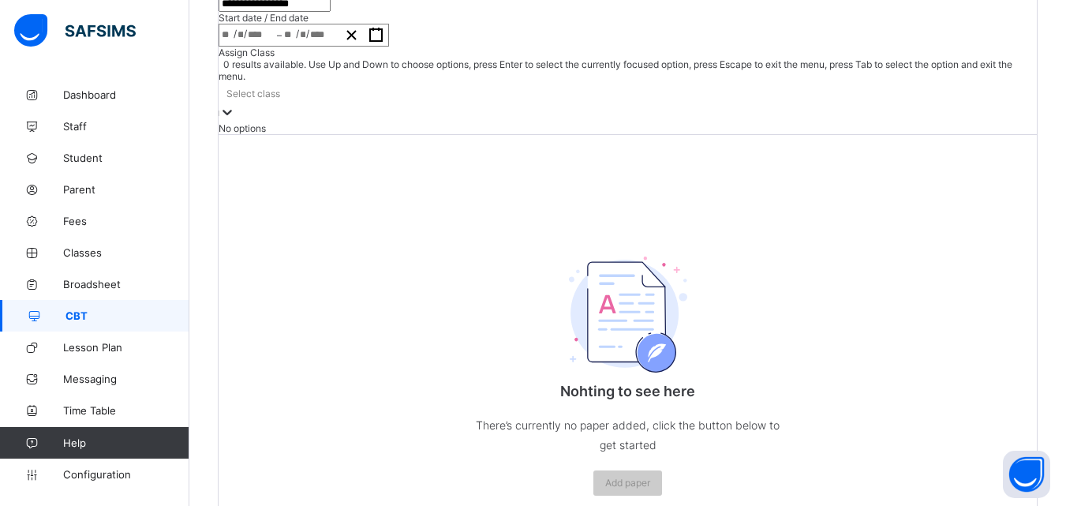
click at [627, 104] on div "Select class" at bounding box center [628, 93] width 818 height 22
click at [519, 251] on div "Nohting to see here There’s currently no paper added, click the button below to…" at bounding box center [628, 322] width 818 height 377
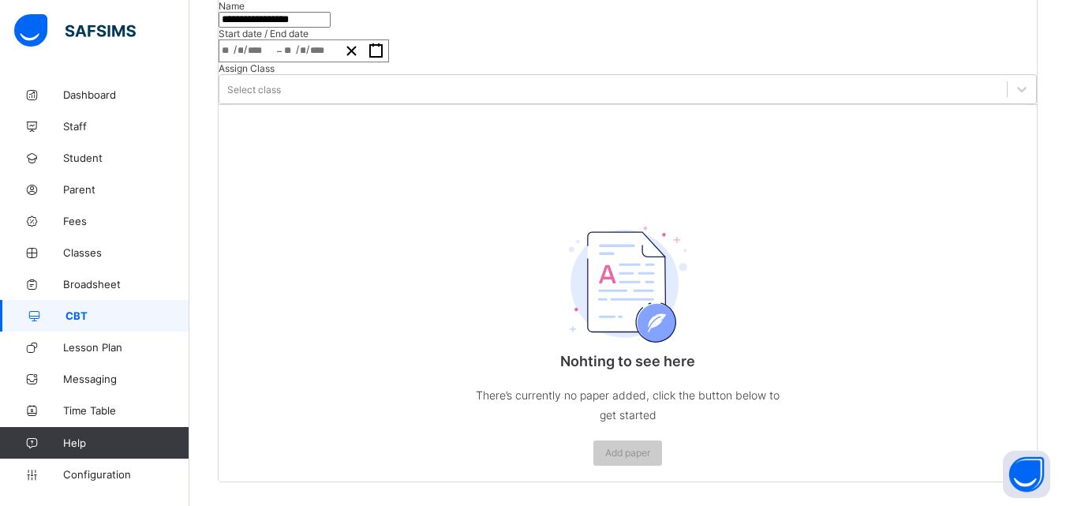
drag, startPoint x: 348, startPoint y: 103, endPoint x: 261, endPoint y: 98, distance: 86.9
click at [261, 28] on input "**********" at bounding box center [275, 20] width 112 height 16
click at [281, 95] on div "Select class" at bounding box center [254, 90] width 54 height 12
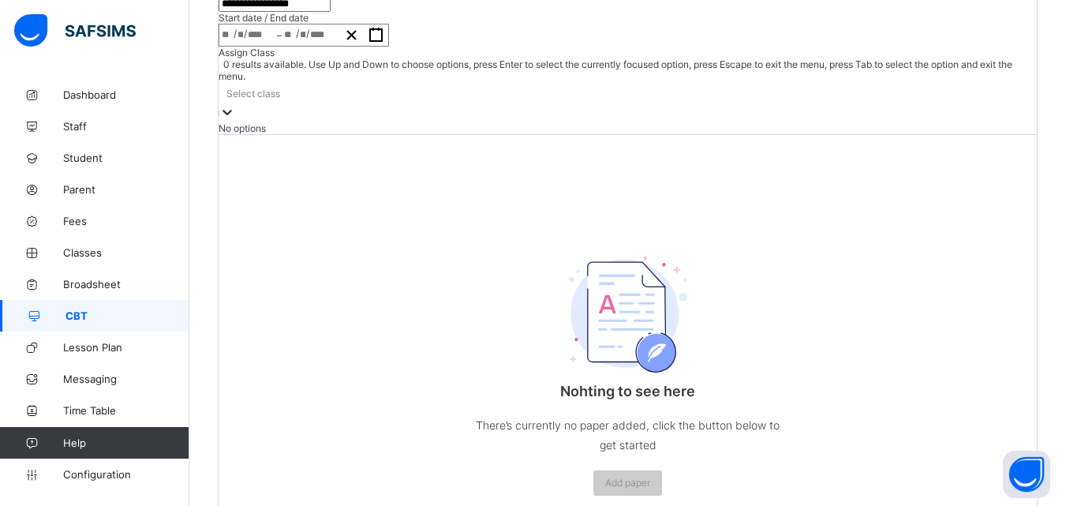
click at [628, 134] on div "No options" at bounding box center [628, 128] width 818 height 12
click at [633, 104] on div "Select class" at bounding box center [628, 93] width 818 height 22
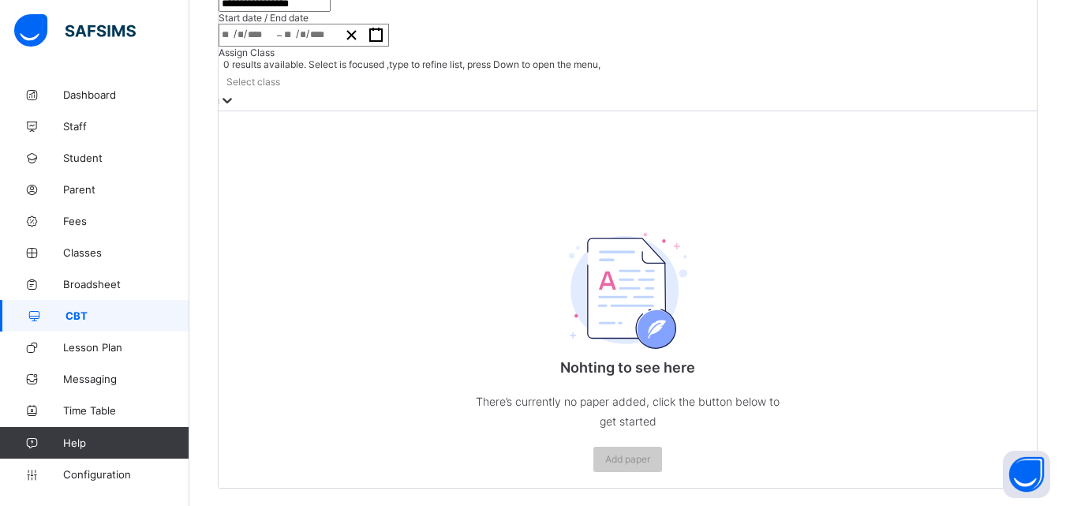
click at [633, 92] on div "Select class" at bounding box center [628, 81] width 818 height 22
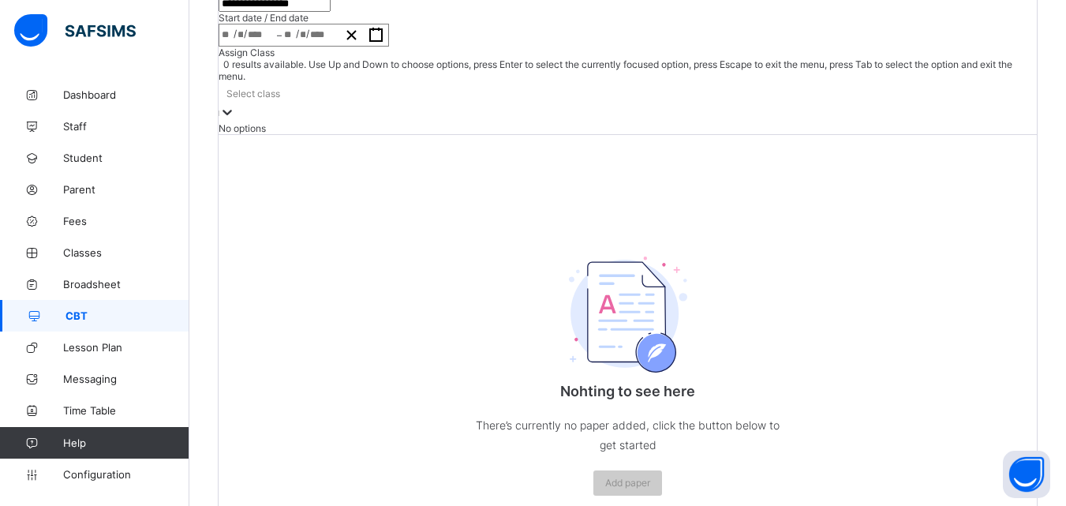
click at [633, 104] on div "Select class" at bounding box center [628, 93] width 818 height 22
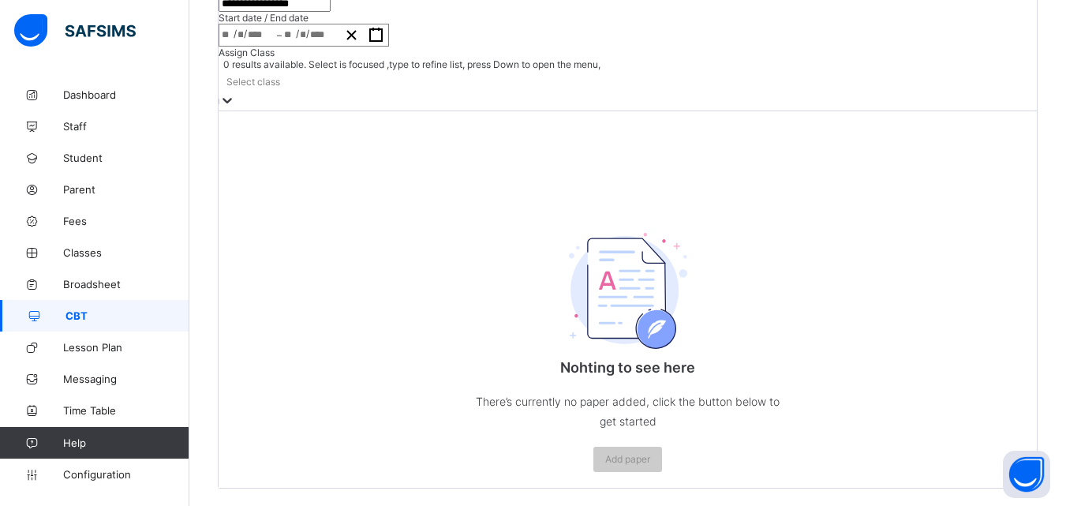
click at [633, 92] on div "Select class" at bounding box center [628, 81] width 818 height 22
click at [280, 88] on div "Select class" at bounding box center [254, 82] width 54 height 12
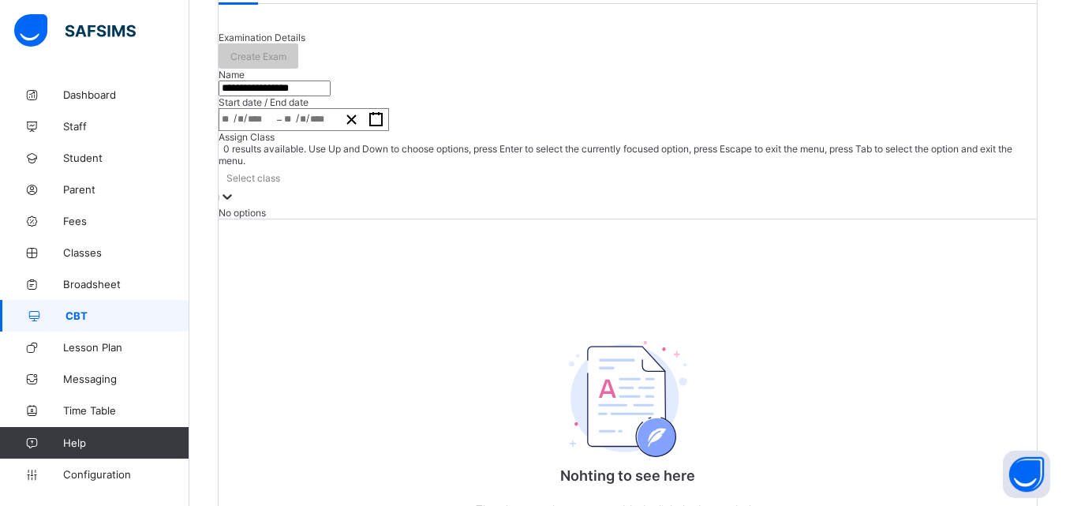
scroll to position [70, 0]
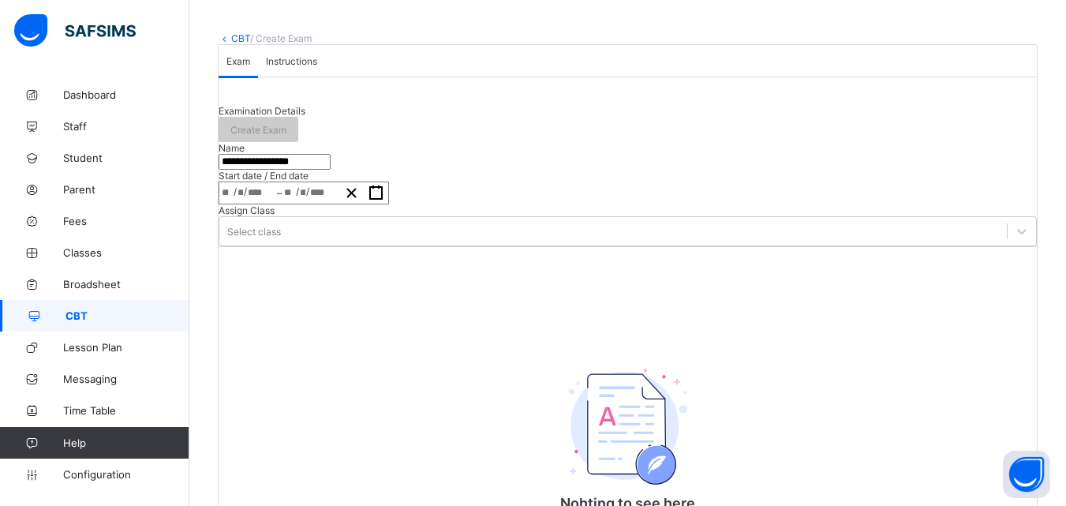
click at [232, 37] on link "CBT" at bounding box center [240, 38] width 19 height 12
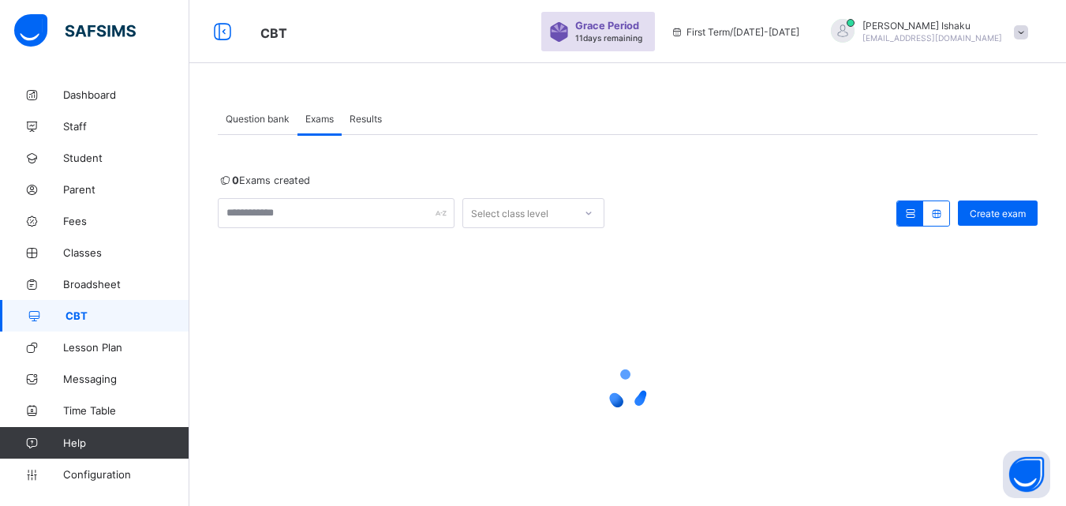
click at [269, 121] on span "Question bank" at bounding box center [258, 119] width 64 height 12
drag, startPoint x: 361, startPoint y: 107, endPoint x: 361, endPoint y: 119, distance: 11.8
click at [361, 112] on div "Results" at bounding box center [366, 119] width 48 height 32
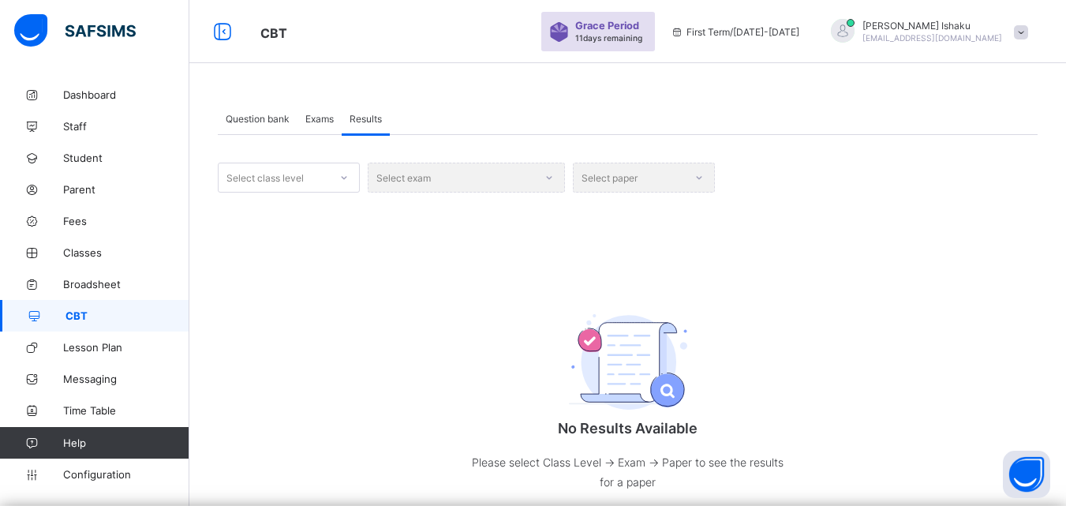
click at [330, 118] on span "Exams" at bounding box center [319, 119] width 28 height 12
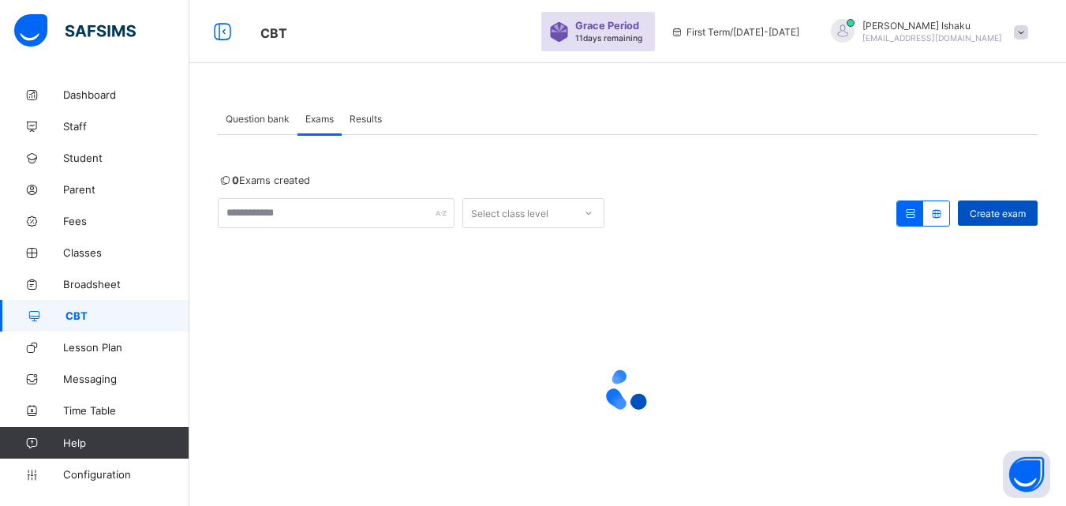
drag, startPoint x: 1002, startPoint y: 210, endPoint x: 994, endPoint y: 215, distance: 9.9
click at [994, 215] on span "Create exam" at bounding box center [998, 214] width 56 height 12
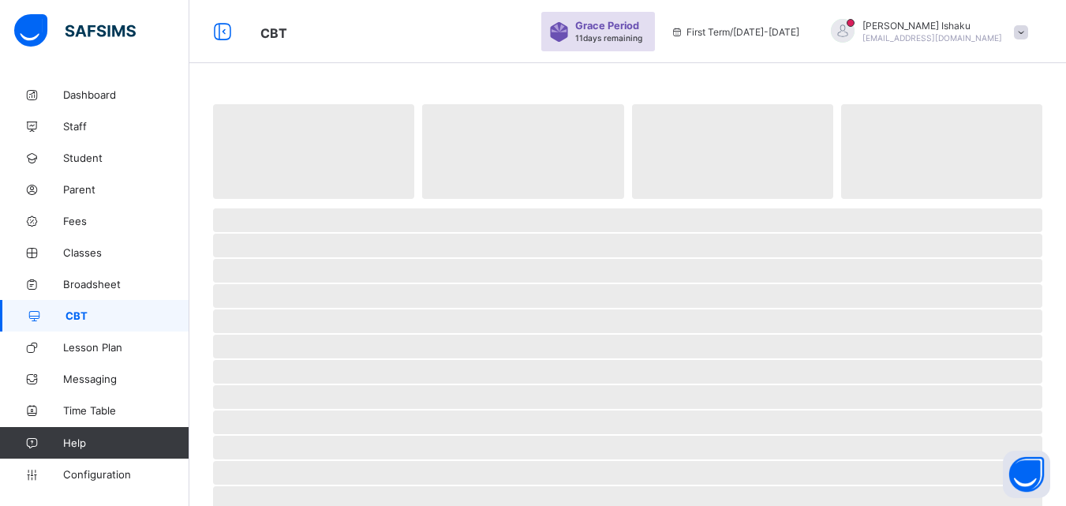
click at [125, 317] on span "CBT" at bounding box center [128, 315] width 124 height 13
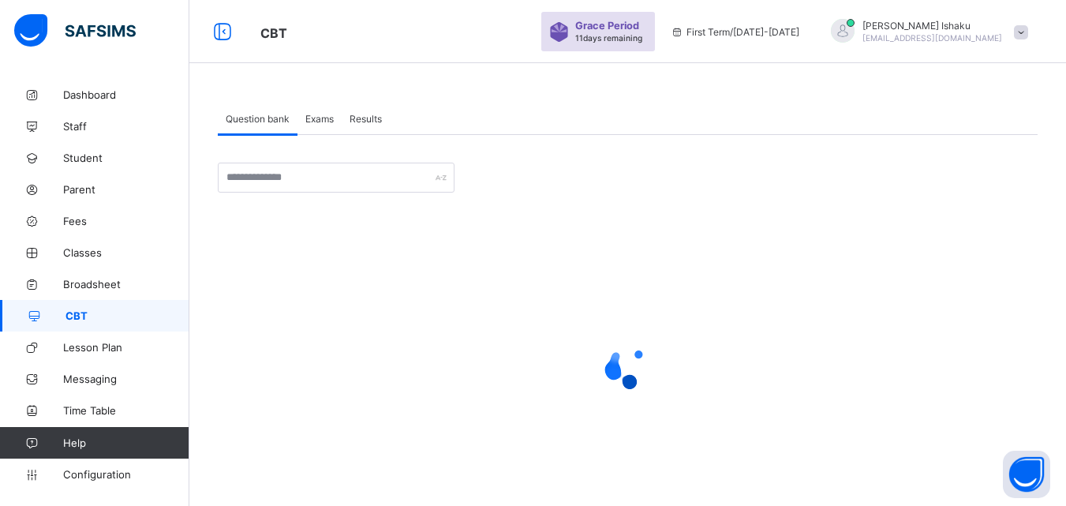
click at [306, 113] on span "Exams" at bounding box center [319, 119] width 28 height 12
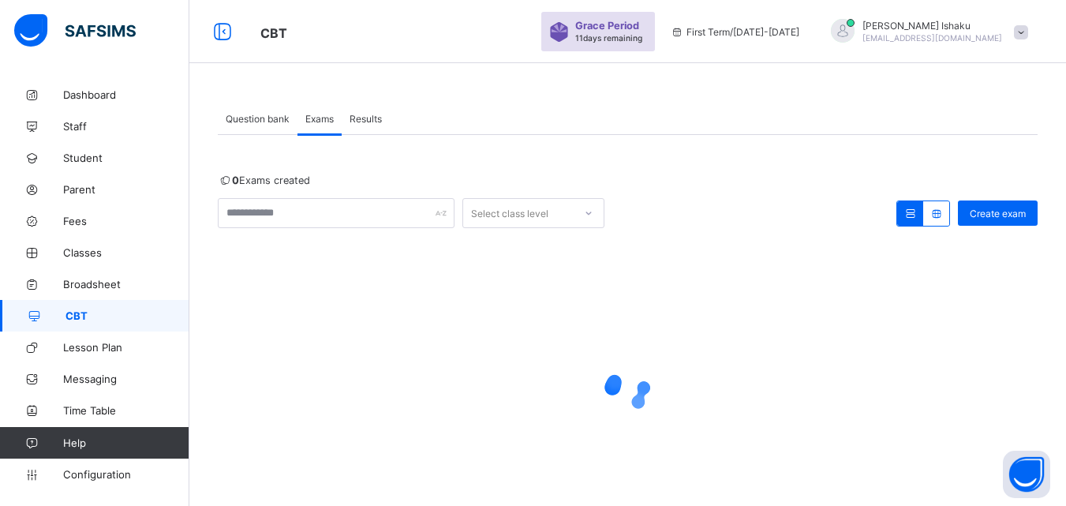
click at [309, 113] on span "Exams" at bounding box center [319, 119] width 28 height 12
click at [279, 122] on span "Question bank" at bounding box center [258, 119] width 64 height 12
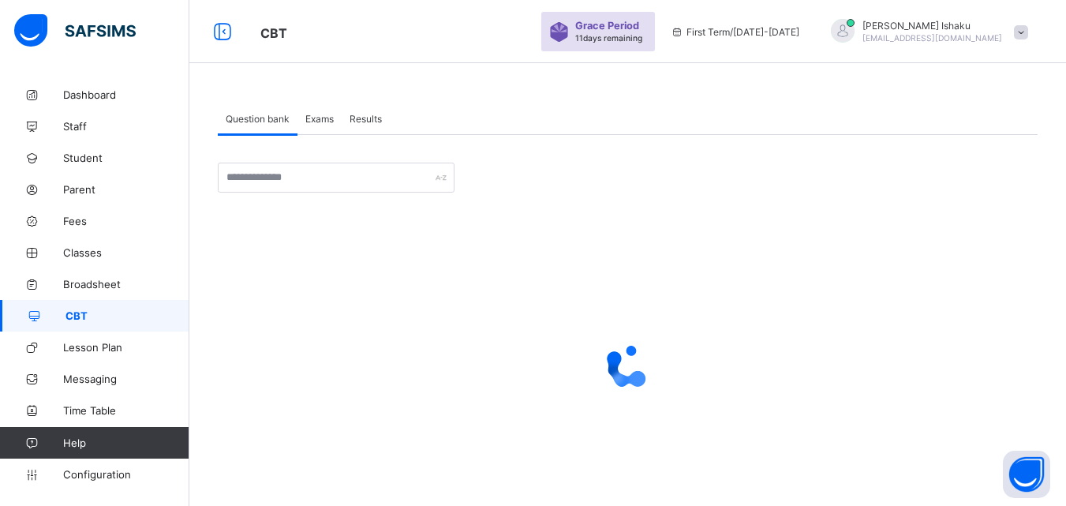
drag, startPoint x: 1006, startPoint y: 0, endPoint x: 719, endPoint y: 212, distance: 357.2
click at [719, 212] on div "× Create Question subject Select subject class Select class question Undo CTRL+…" at bounding box center [628, 340] width 820 height 354
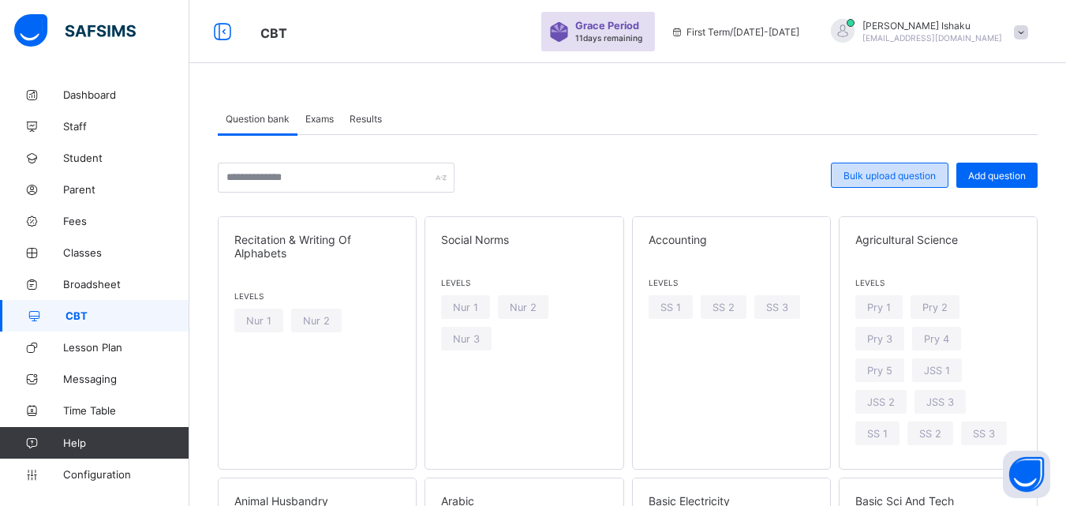
click at [903, 181] on span "Bulk upload question" at bounding box center [890, 176] width 92 height 12
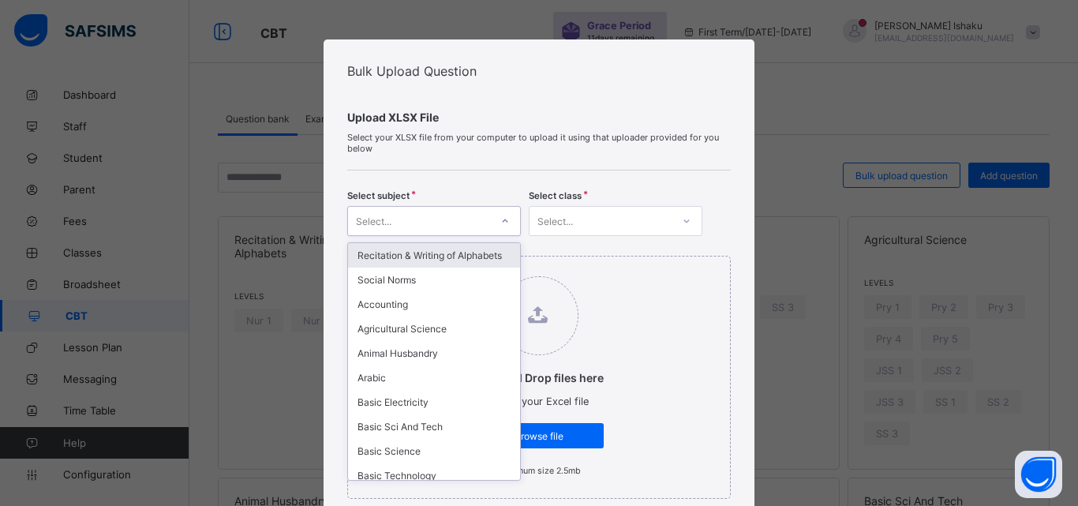
drag, startPoint x: 487, startPoint y: 212, endPoint x: 481, endPoint y: 234, distance: 22.8
click at [490, 218] on div at bounding box center [505, 221] width 30 height 28
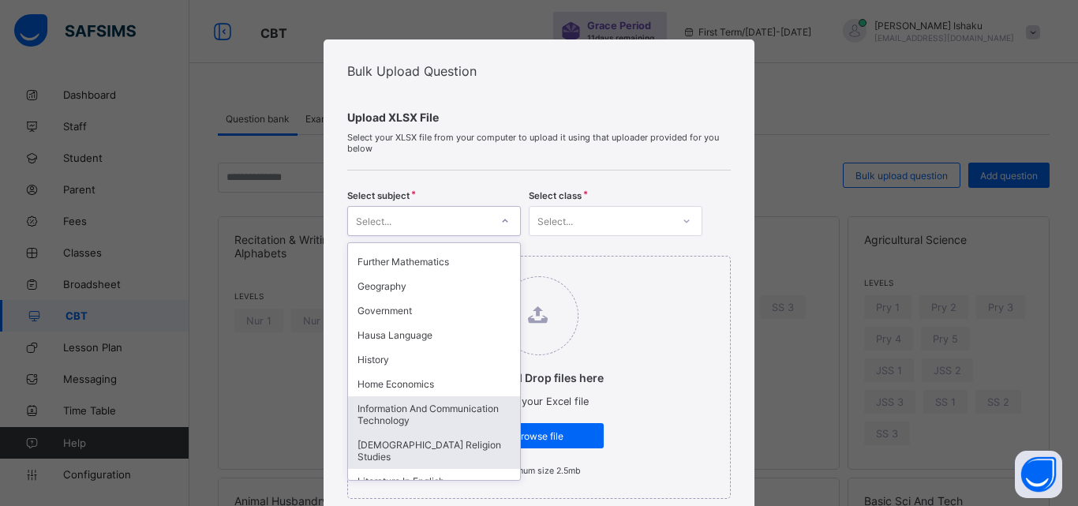
scroll to position [631, 0]
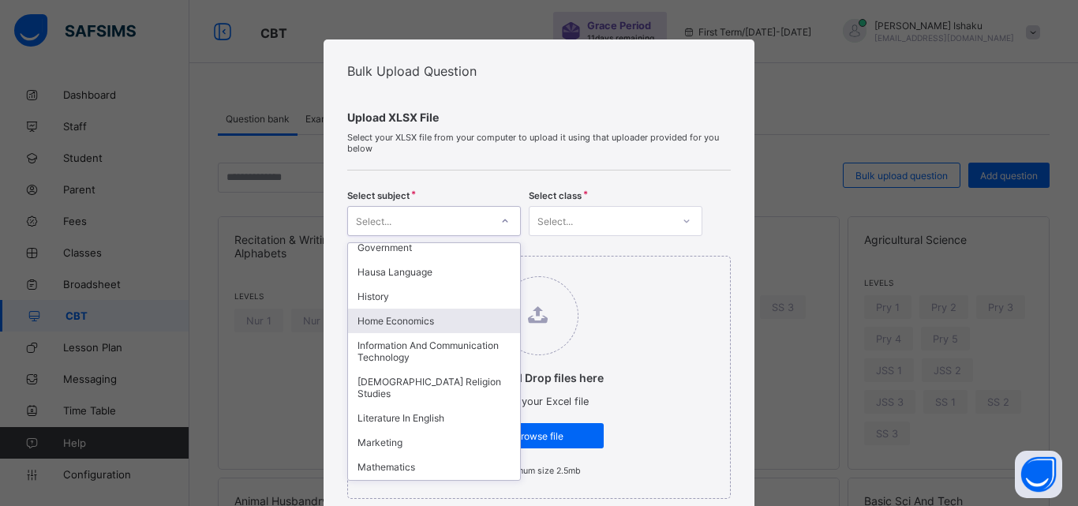
click at [406, 322] on div "Home Economics" at bounding box center [434, 321] width 172 height 24
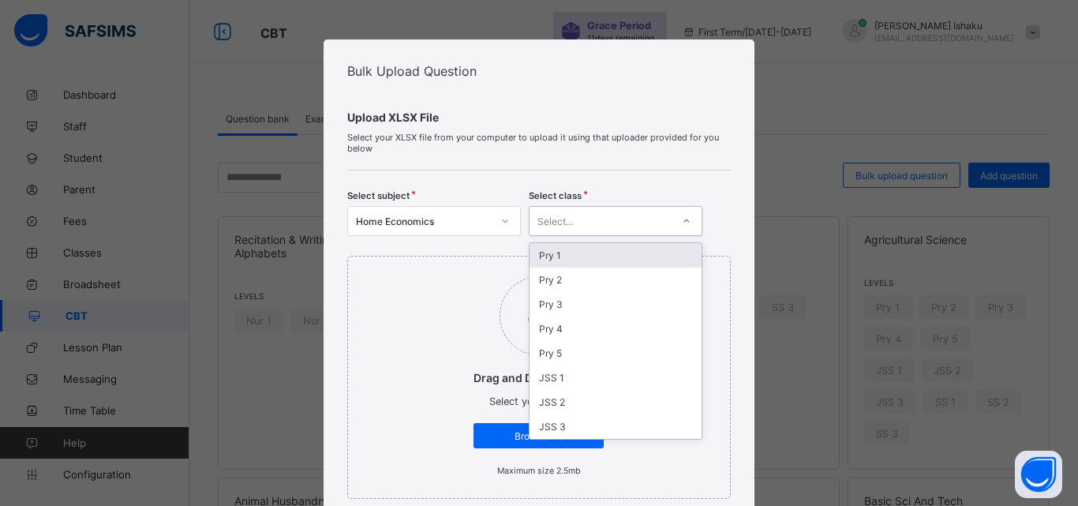
drag, startPoint x: 570, startPoint y: 219, endPoint x: 571, endPoint y: 255, distance: 35.6
click at [572, 226] on div "Select..." at bounding box center [601, 221] width 142 height 22
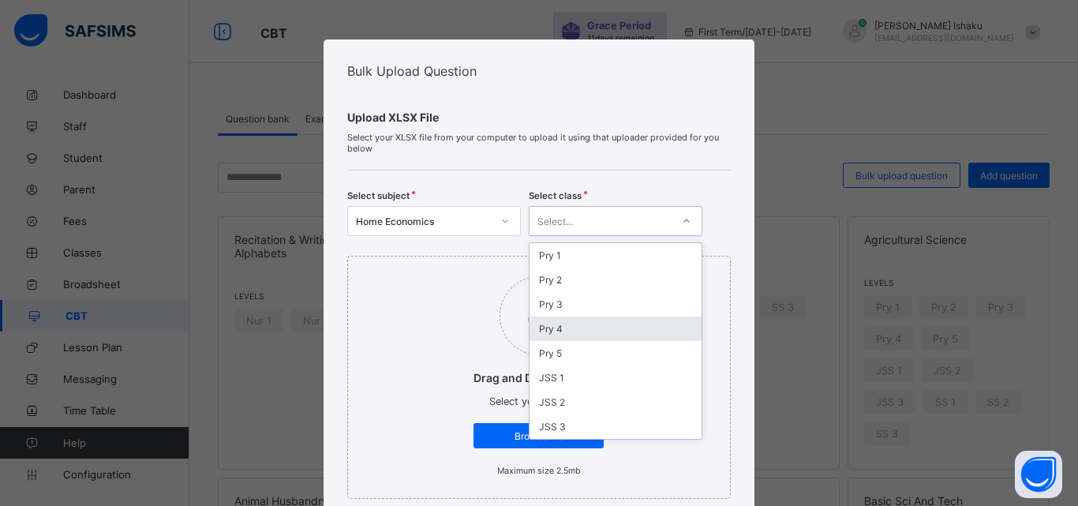
click at [566, 324] on div "Pry 4" at bounding box center [616, 328] width 172 height 24
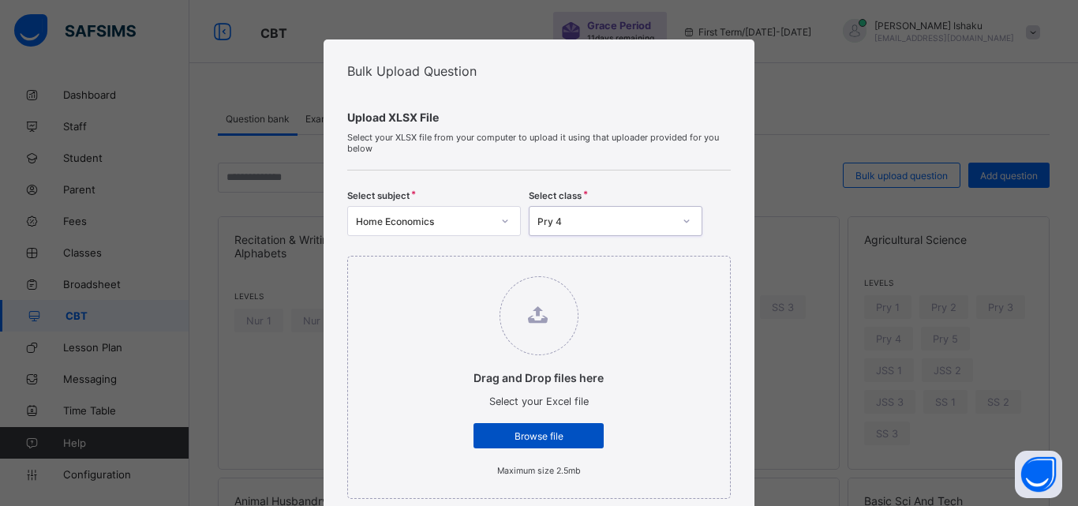
click at [552, 436] on span "Browse file" at bounding box center [538, 436] width 107 height 12
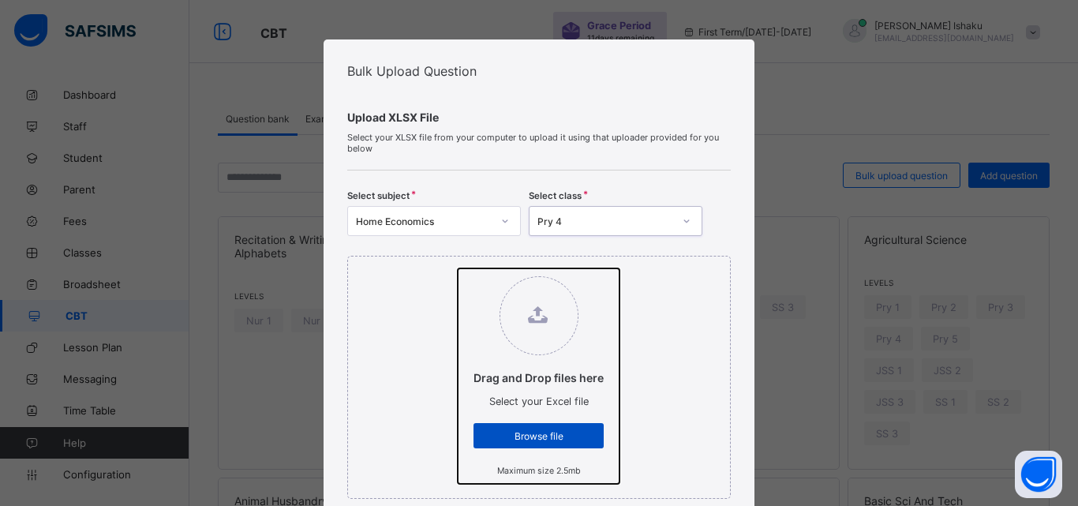
click at [458, 268] on input "Drag and Drop files here Select your Excel file Browse file Maximum size 2.5mb" at bounding box center [458, 268] width 0 height 0
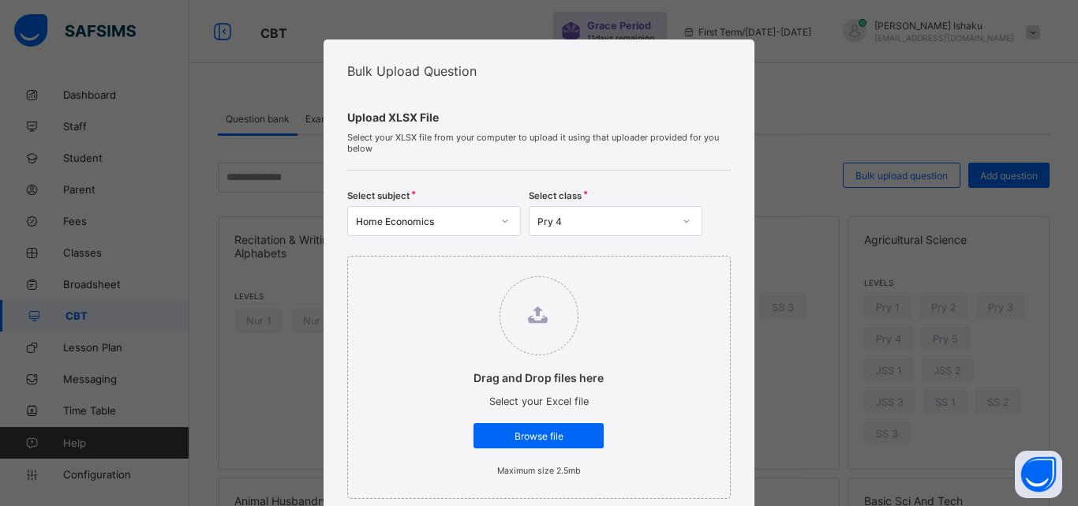
click at [612, 223] on div "Pry 4" at bounding box center [605, 221] width 136 height 12
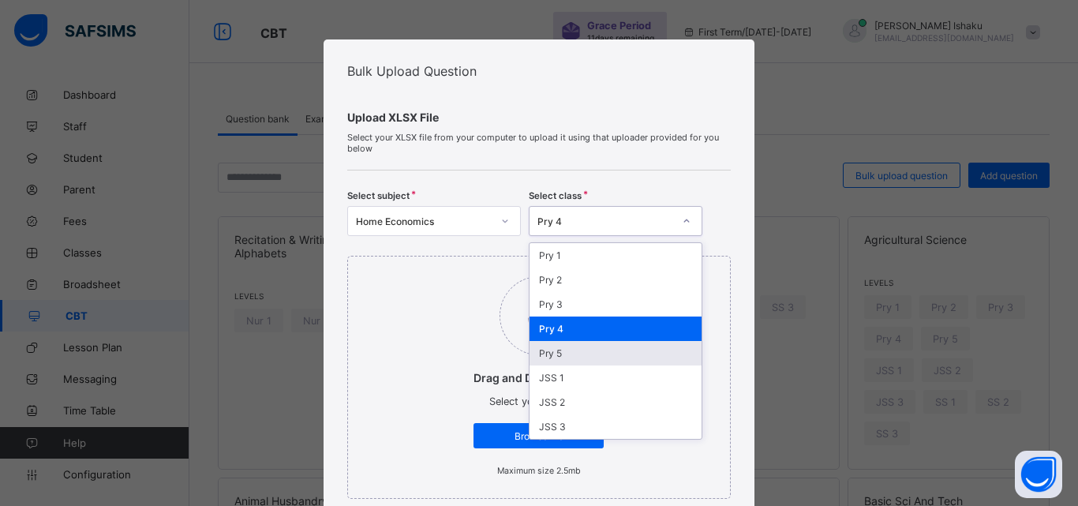
click at [576, 351] on div "Pry 5" at bounding box center [616, 353] width 172 height 24
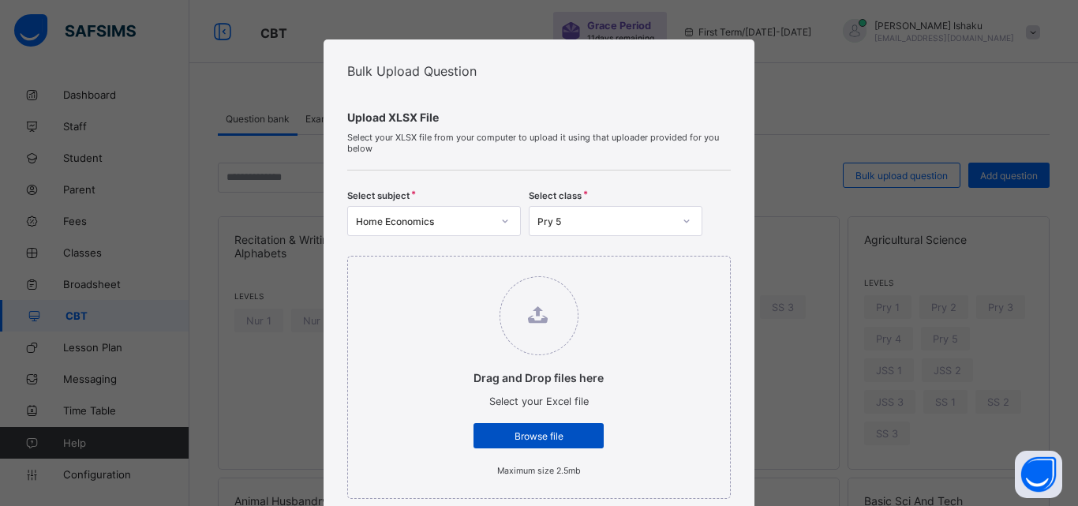
click at [529, 440] on span "Browse file" at bounding box center [538, 436] width 107 height 12
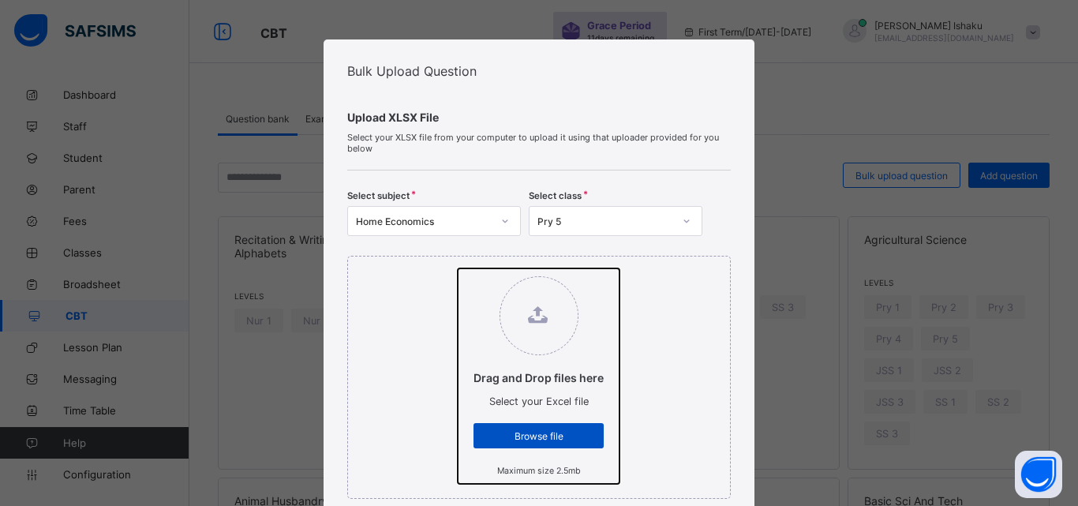
click at [458, 268] on input "Drag and Drop files here Select your Excel file Browse file Maximum size 2.5mb" at bounding box center [458, 268] width 0 height 0
type input "**********"
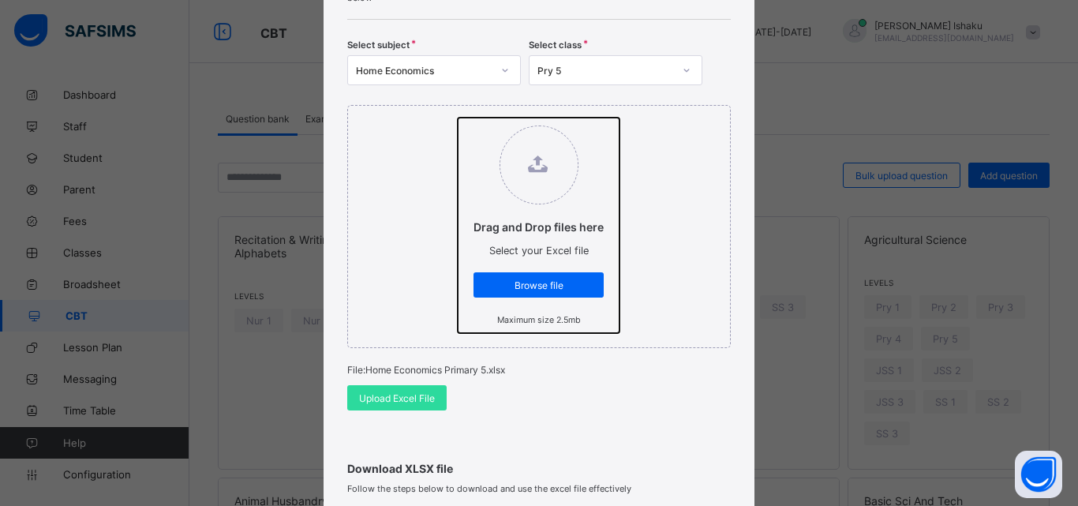
scroll to position [158, 0]
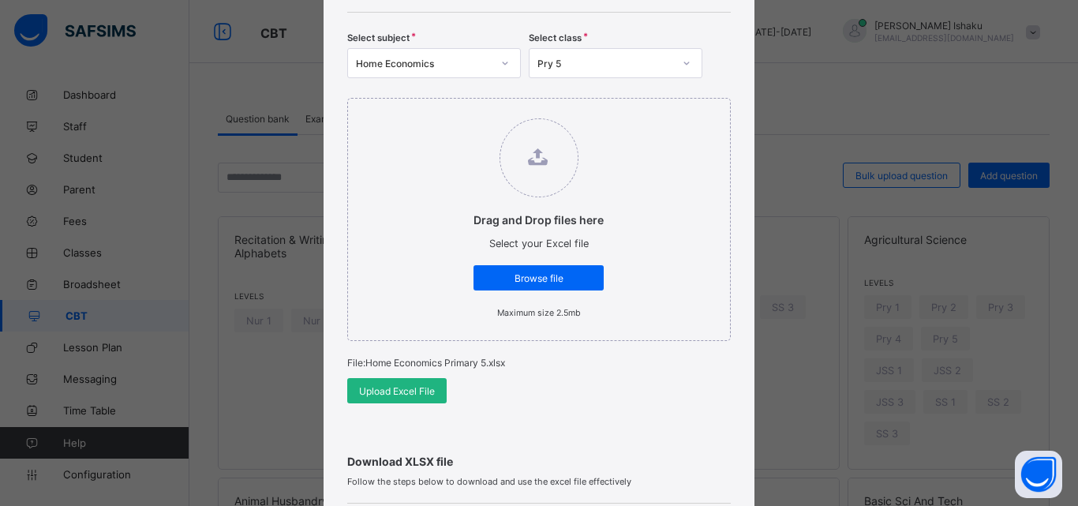
click at [418, 385] on span "Upload Excel File" at bounding box center [397, 391] width 76 height 12
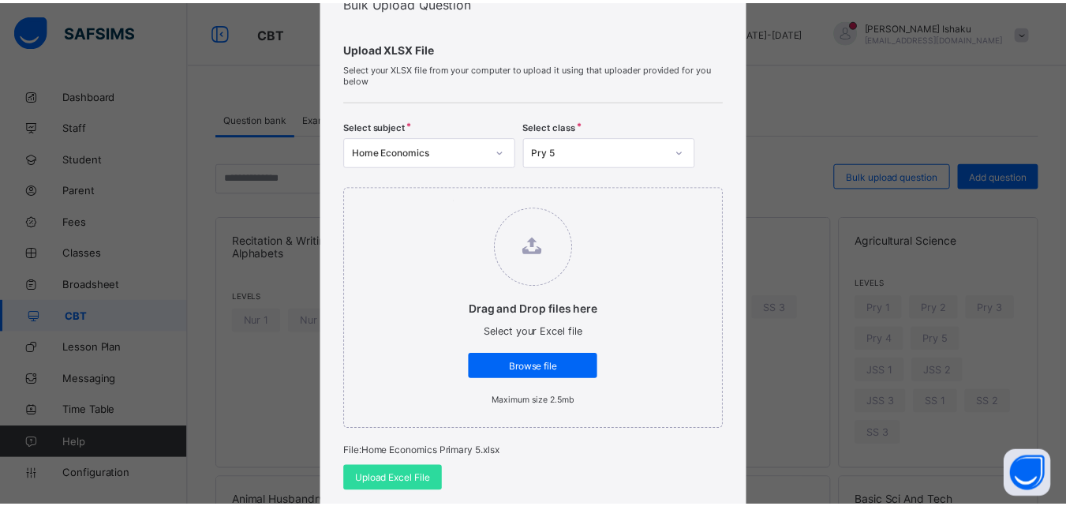
scroll to position [79, 0]
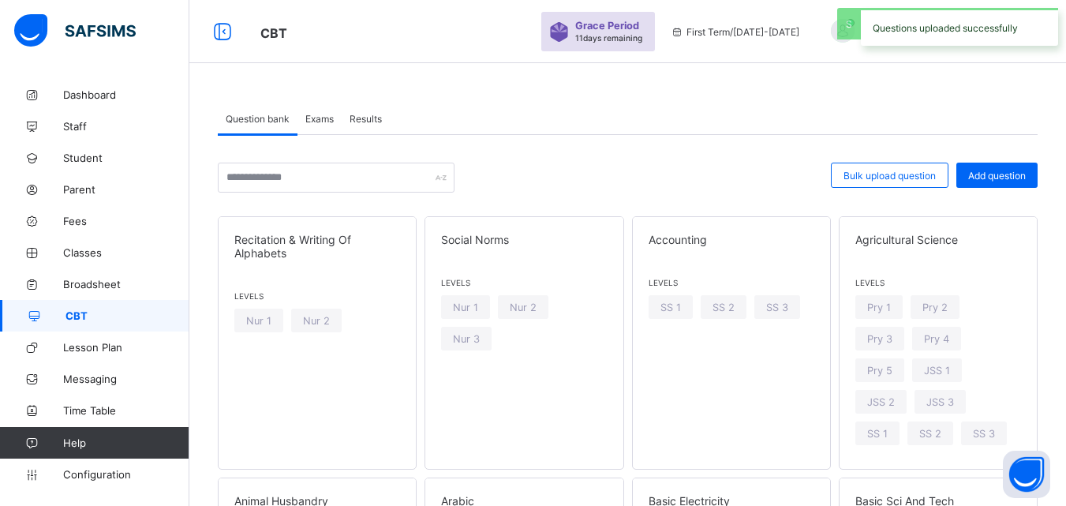
drag, startPoint x: 319, startPoint y: 112, endPoint x: 330, endPoint y: 125, distance: 16.8
click at [319, 114] on span "Exams" at bounding box center [319, 119] width 28 height 12
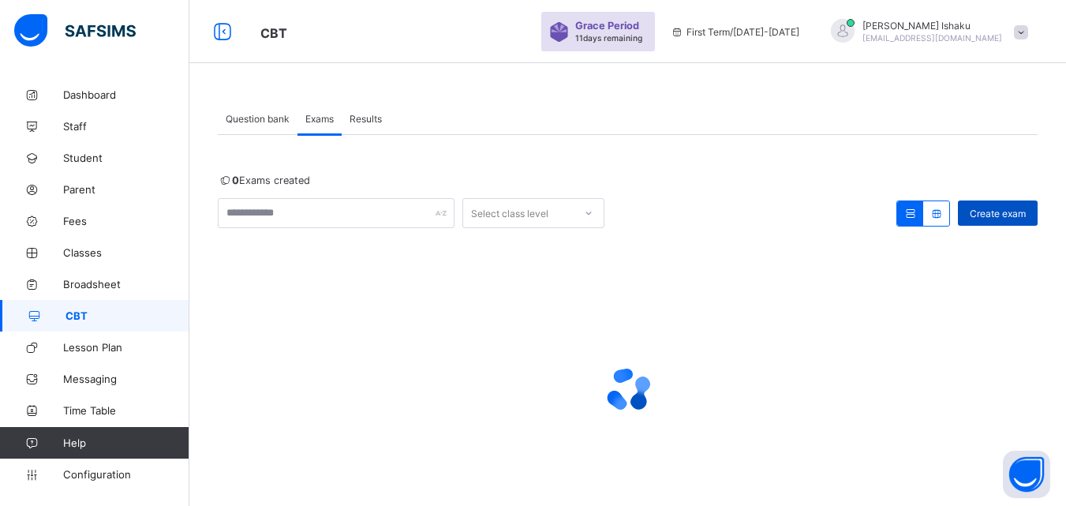
click at [1022, 215] on span "Create exam" at bounding box center [998, 214] width 56 height 12
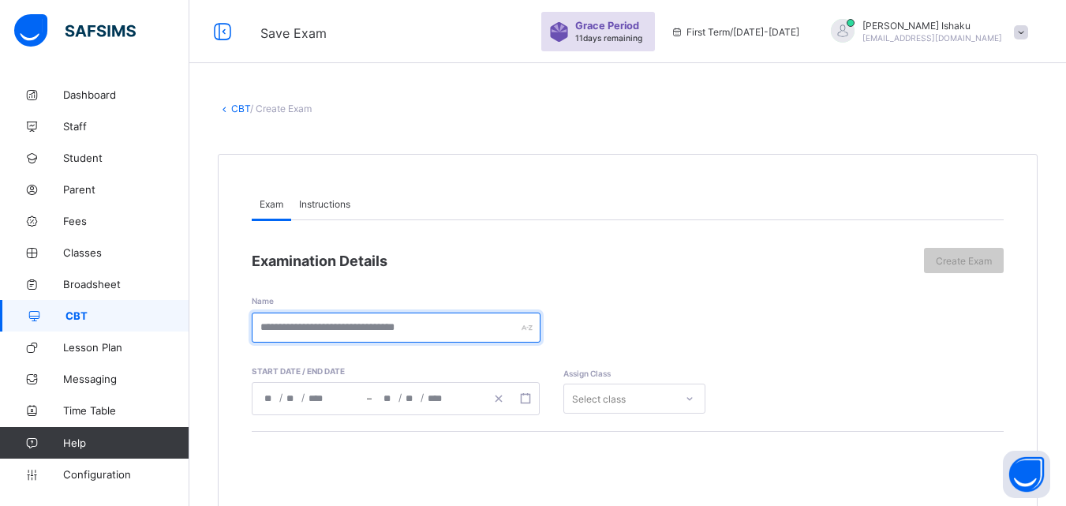
click at [421, 331] on input "text" at bounding box center [396, 328] width 289 height 30
paste input "**********"
type input "**********"
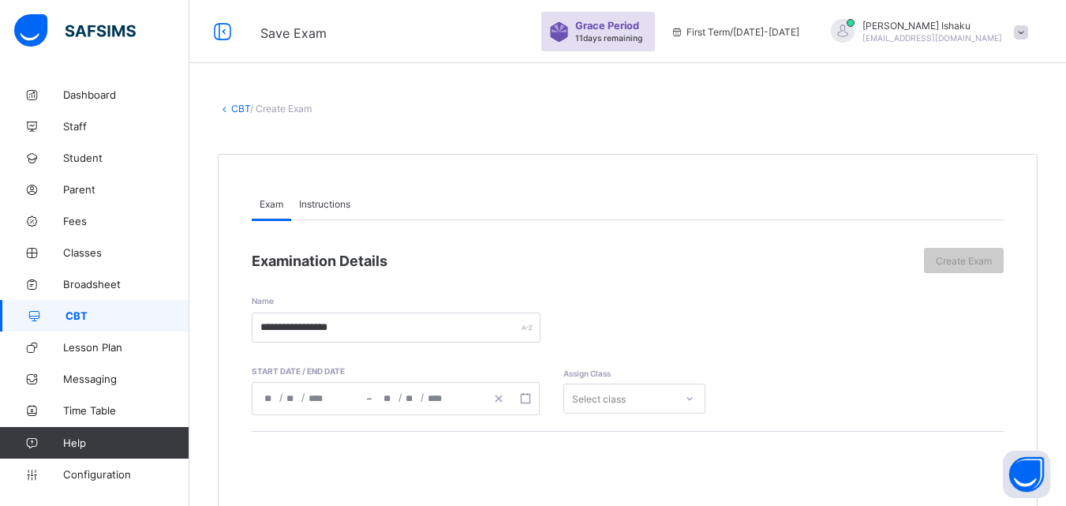
click at [354, 392] on div "/ /" at bounding box center [310, 399] width 114 height 32
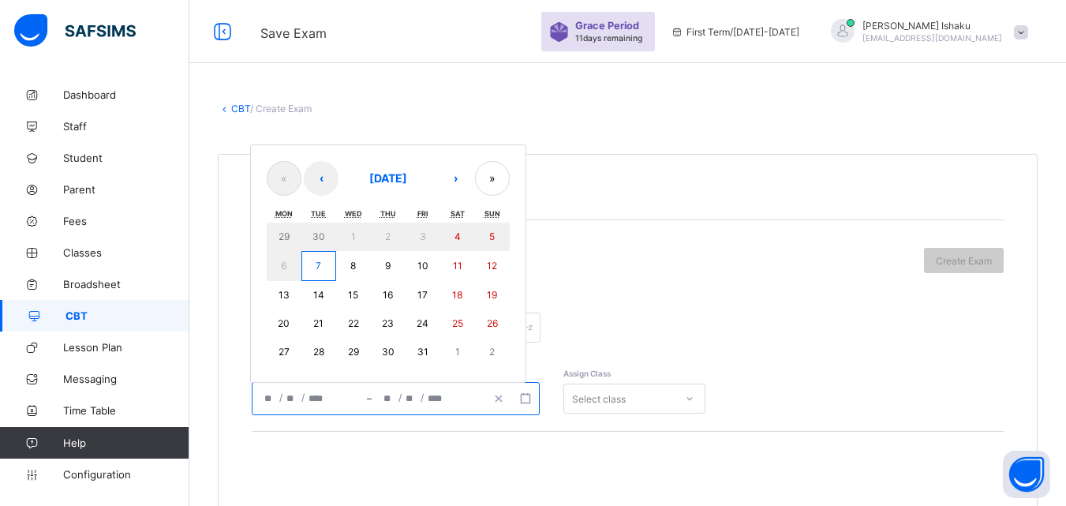
click at [320, 266] on abbr "7" at bounding box center [319, 266] width 6 height 12
click at [324, 271] on button "7" at bounding box center [318, 266] width 35 height 30
type input "**********"
type input "**"
type input "*"
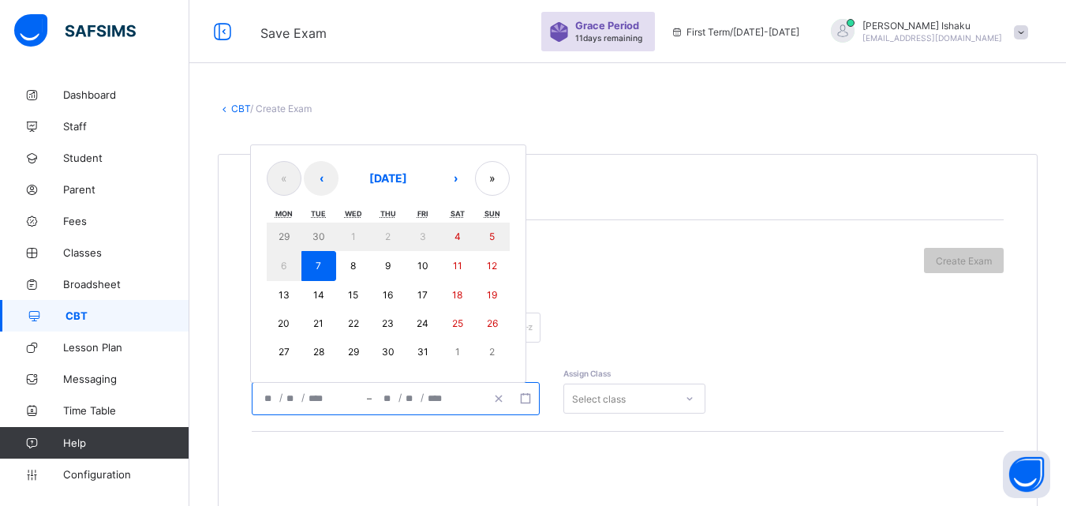
type input "****"
type input "**********"
type input "**"
type input "*"
type input "****"
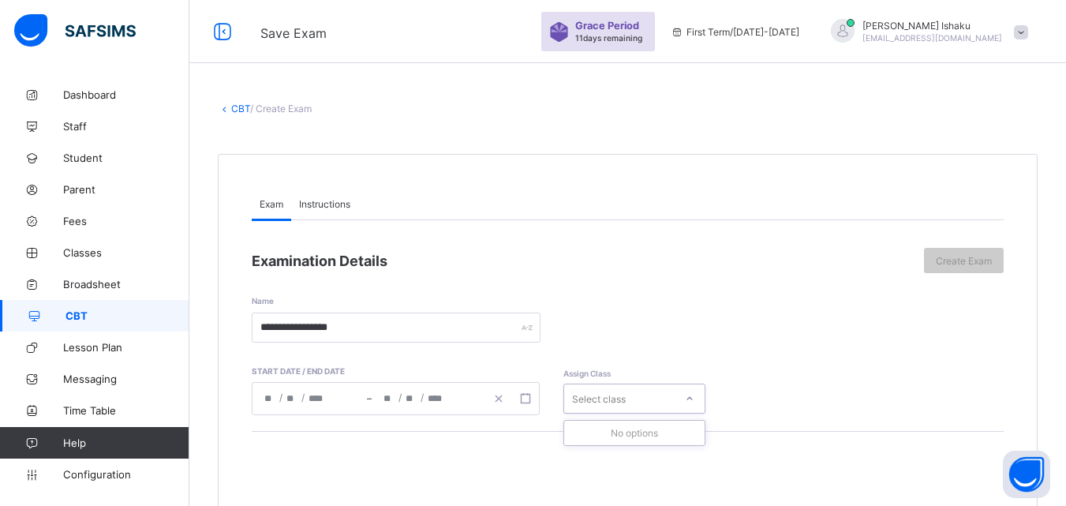
click at [571, 403] on div "Select class" at bounding box center [619, 399] width 110 height 22
click at [592, 401] on div "Select class" at bounding box center [599, 399] width 54 height 30
click at [593, 400] on div "Select class" at bounding box center [599, 399] width 54 height 30
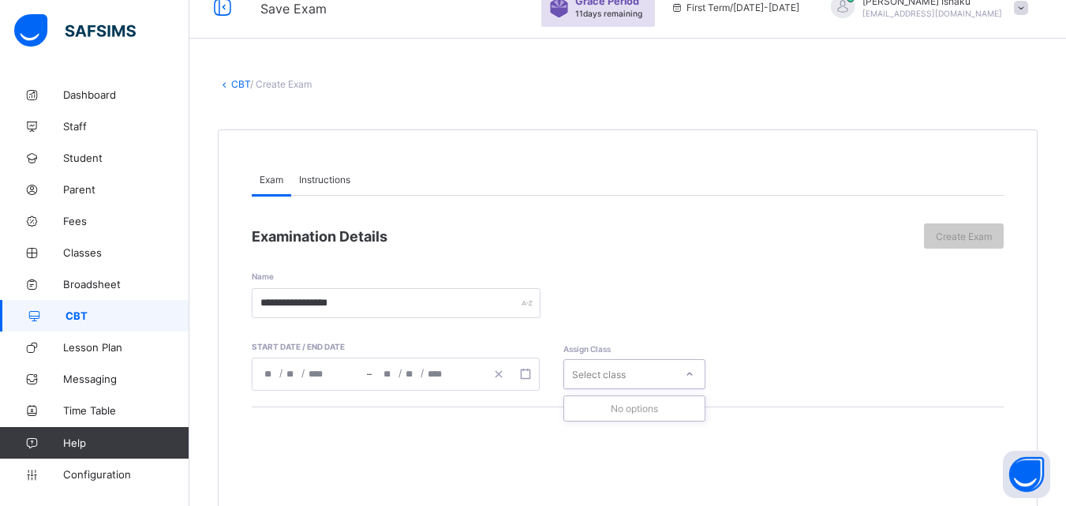
scroll to position [79, 0]
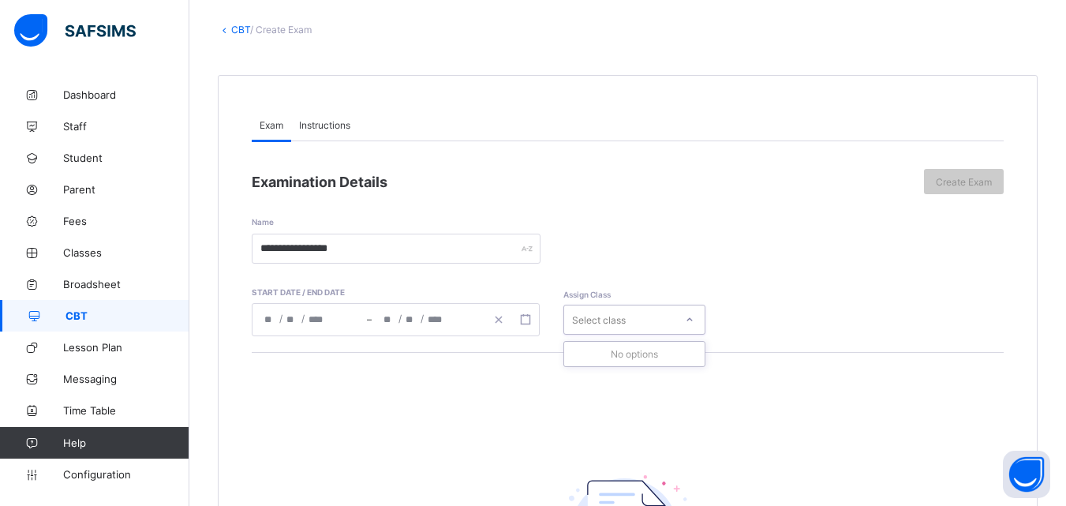
click at [623, 320] on div "Select class" at bounding box center [599, 320] width 54 height 30
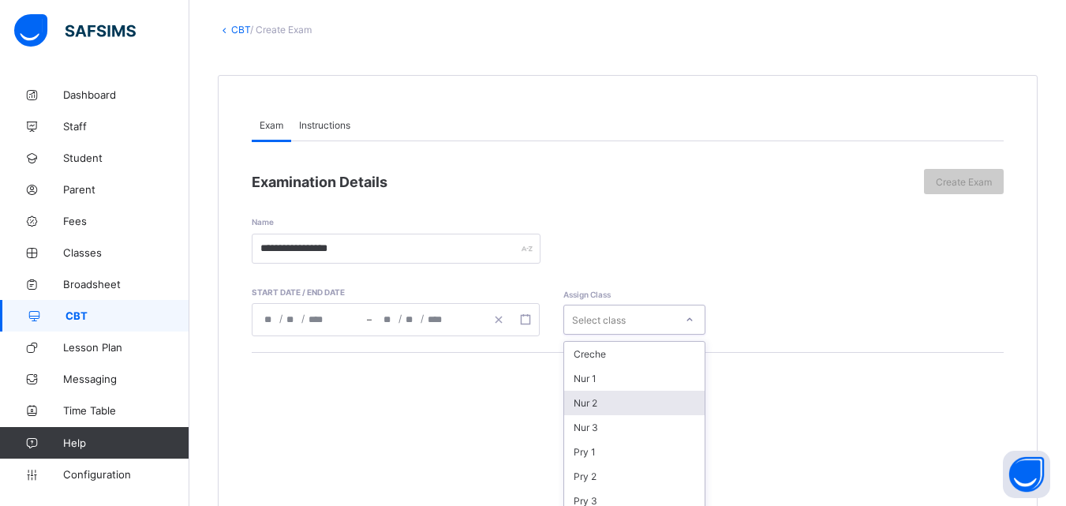
scroll to position [130, 0]
click at [620, 418] on div "Pry 5" at bounding box center [634, 419] width 140 height 24
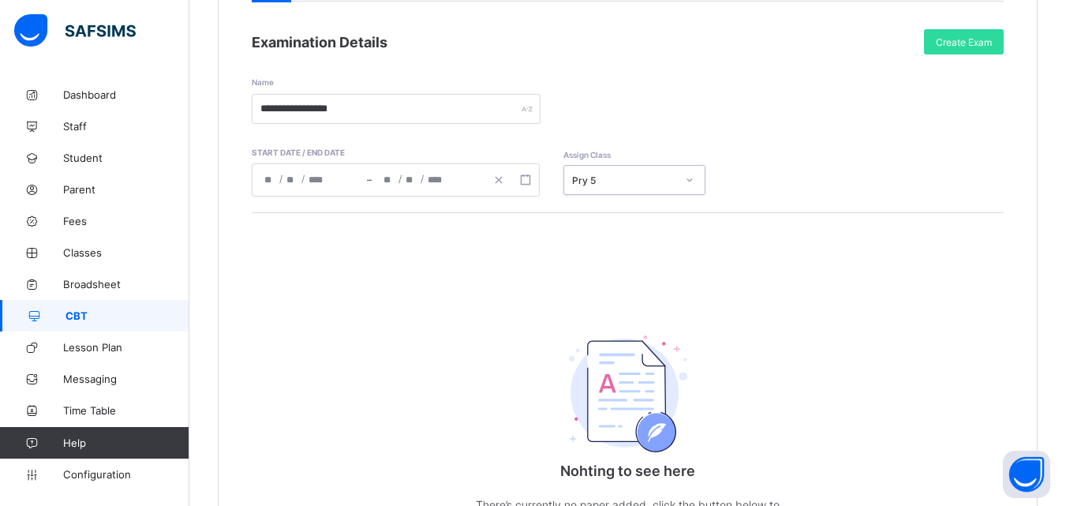
scroll to position [158, 0]
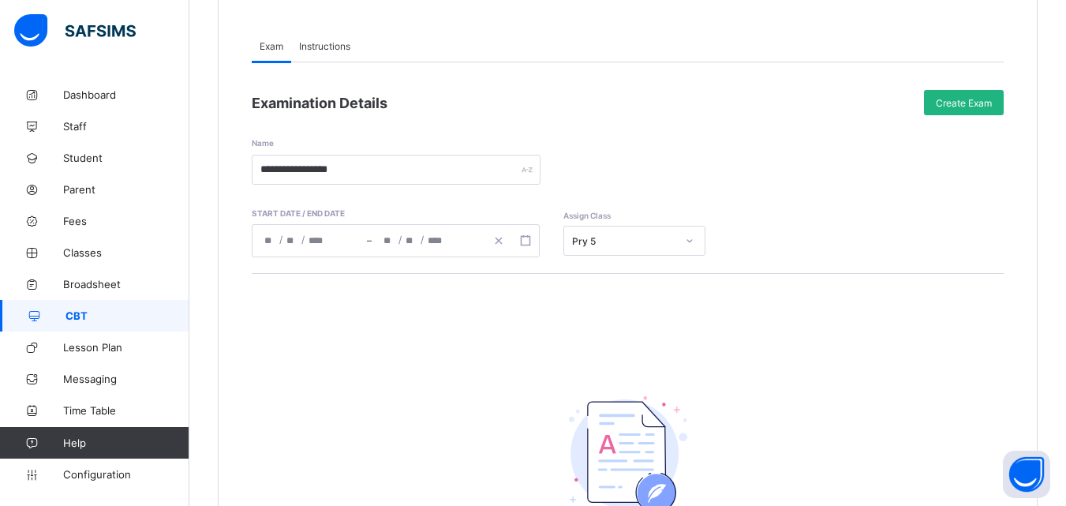
click at [976, 106] on span "Create Exam" at bounding box center [964, 103] width 56 height 12
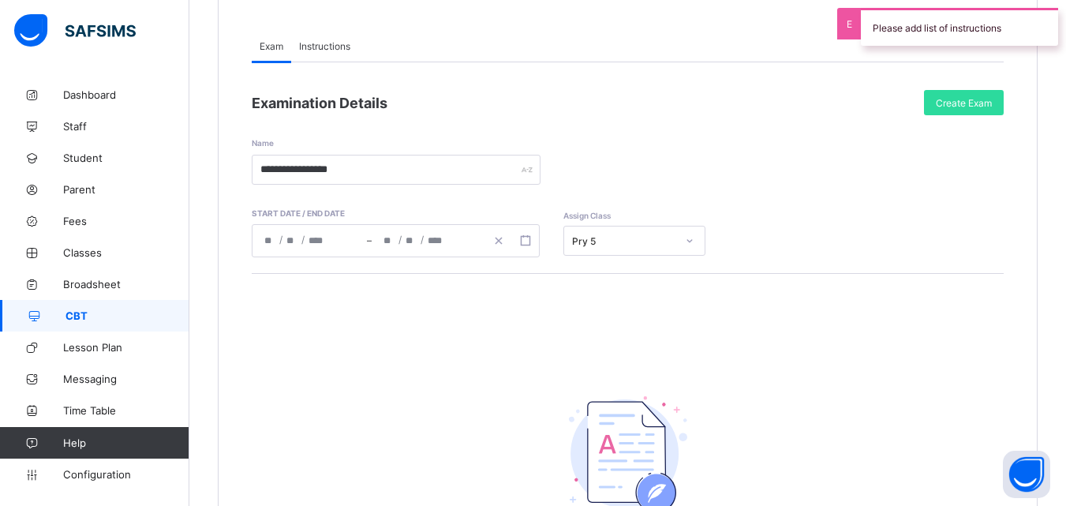
click at [312, 42] on span "Instructions" at bounding box center [324, 46] width 51 height 12
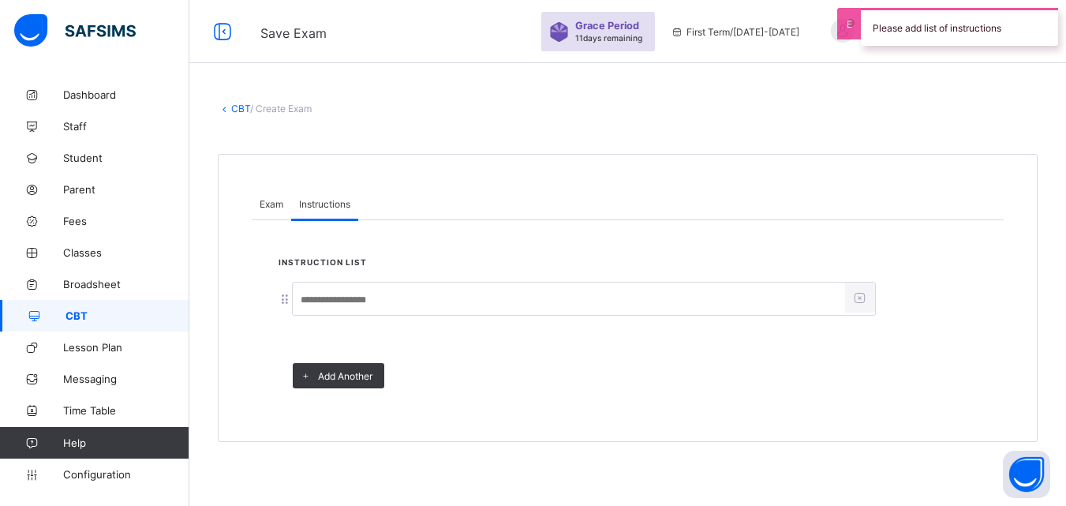
scroll to position [0, 0]
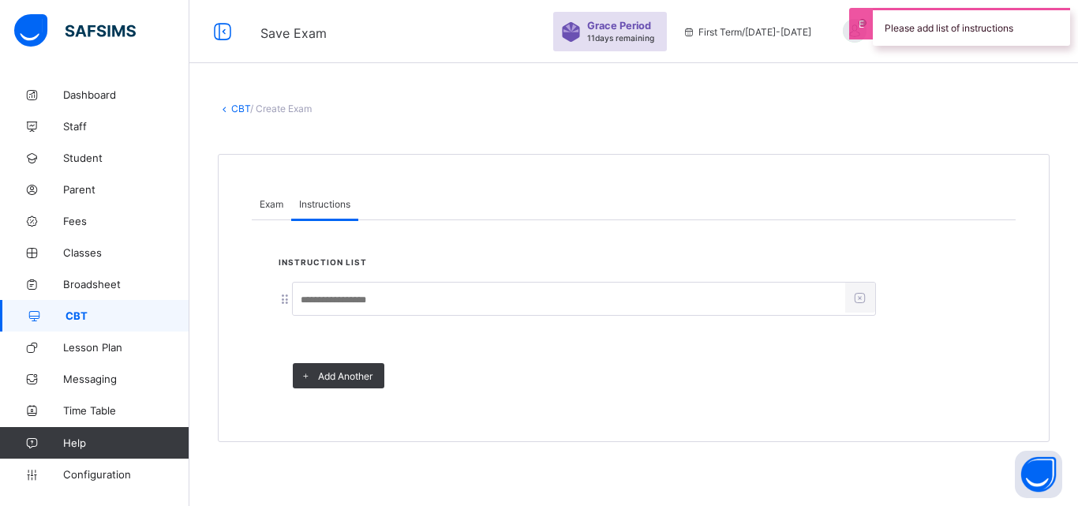
click at [369, 294] on input at bounding box center [569, 300] width 552 height 30
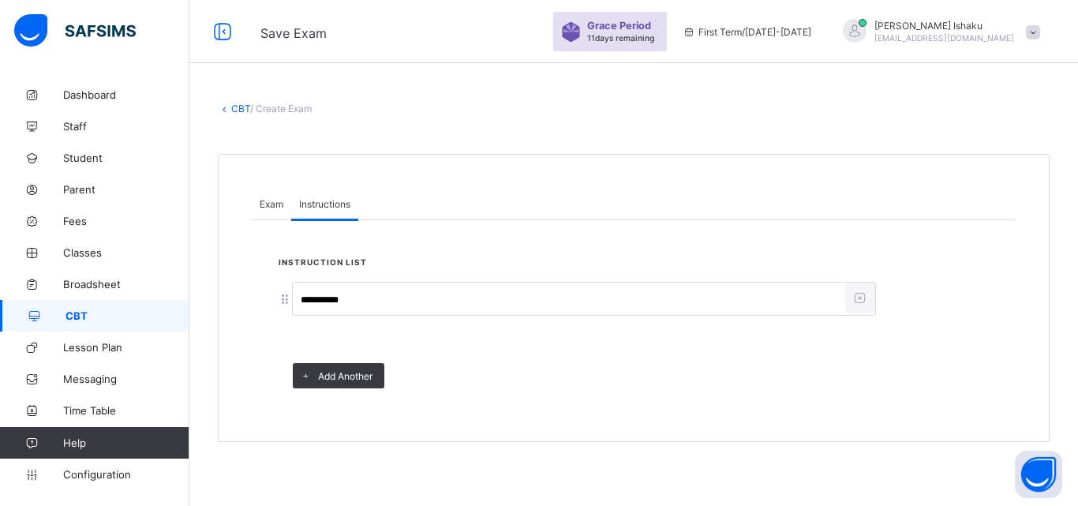
type input "**********"
click at [273, 207] on span "Exam" at bounding box center [272, 204] width 24 height 12
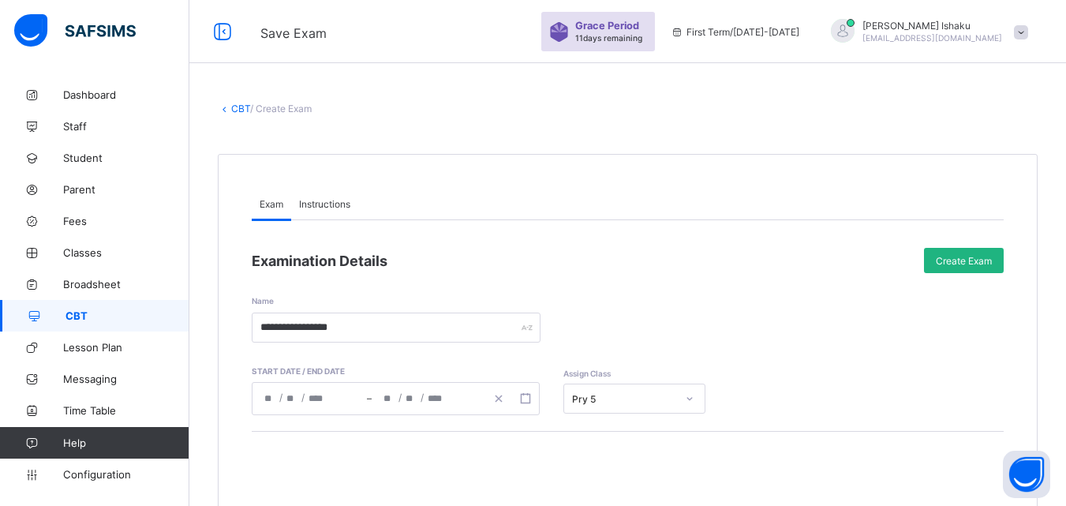
click at [949, 255] on span "Create Exam" at bounding box center [964, 261] width 56 height 12
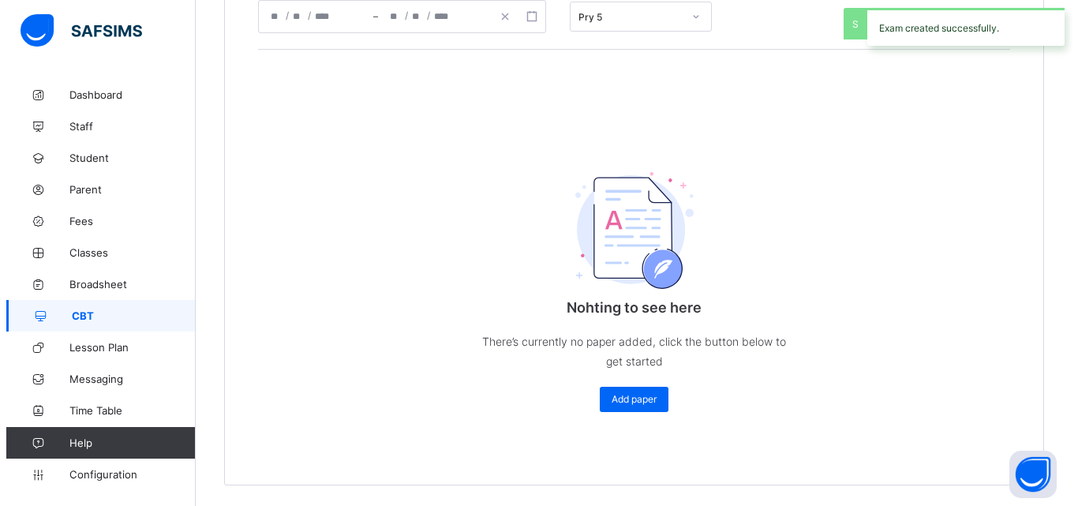
scroll to position [386, 0]
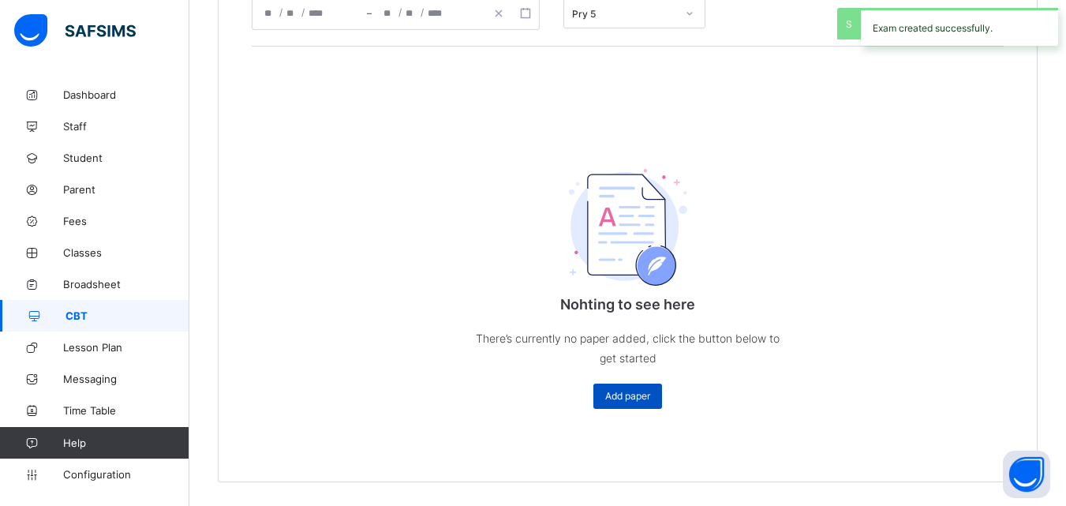
click at [638, 395] on span "Add paper" at bounding box center [627, 396] width 45 height 12
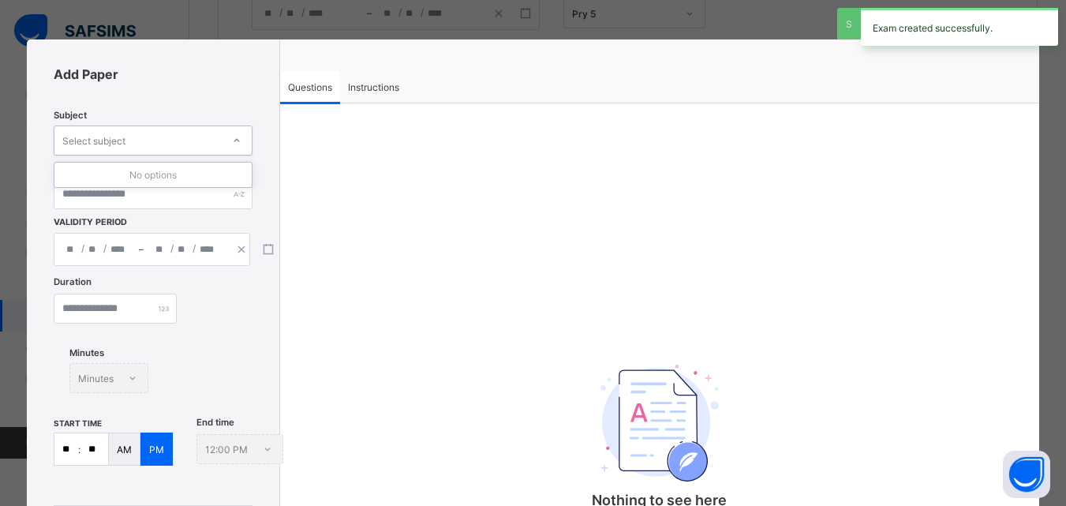
click at [170, 144] on div "Select subject" at bounding box center [137, 140] width 167 height 22
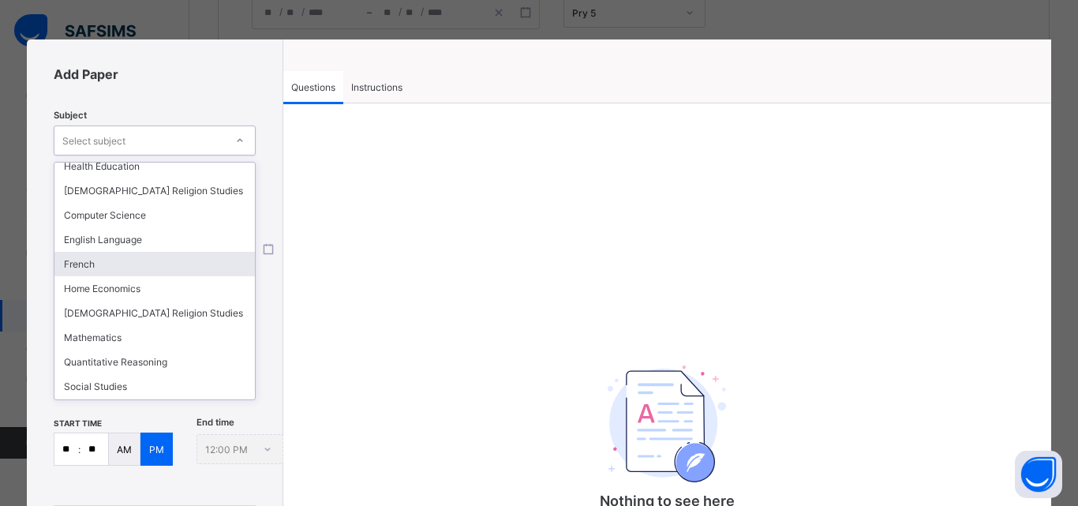
scroll to position [130, 0]
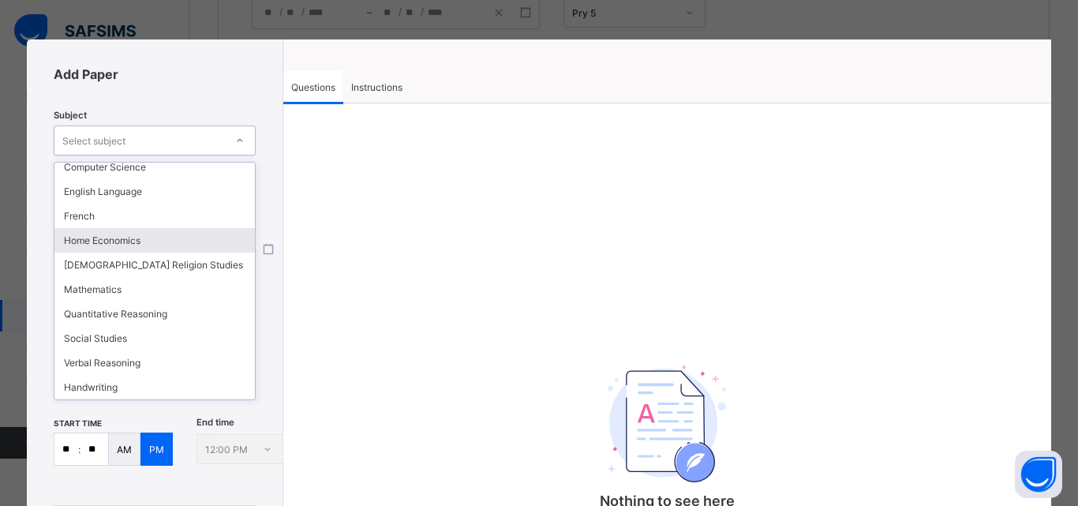
click at [151, 249] on div "Home Economics" at bounding box center [154, 240] width 200 height 24
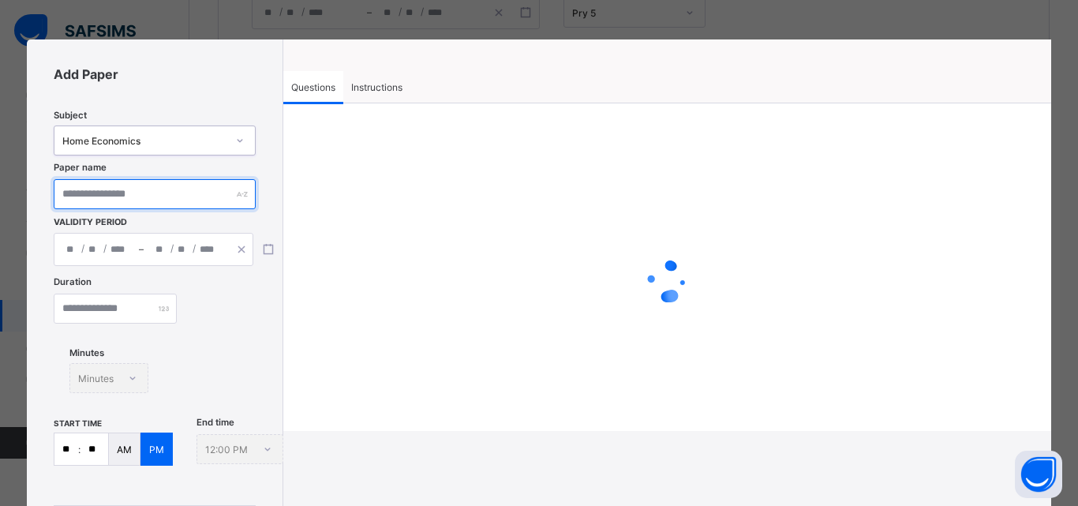
click at [152, 197] on input "text" at bounding box center [154, 194] width 201 height 30
type input "**********"
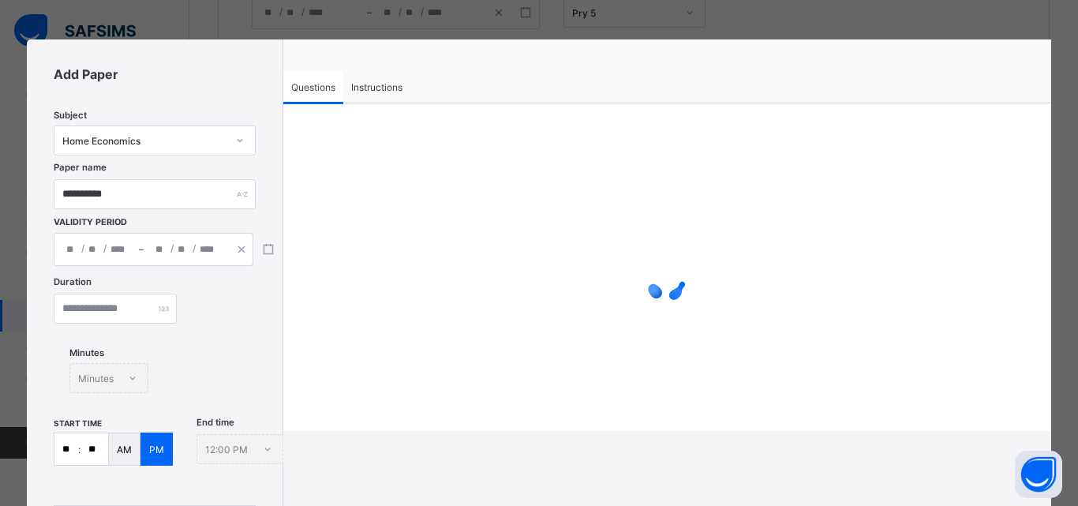
click at [164, 249] on div "/ / – / /" at bounding box center [154, 249] width 200 height 33
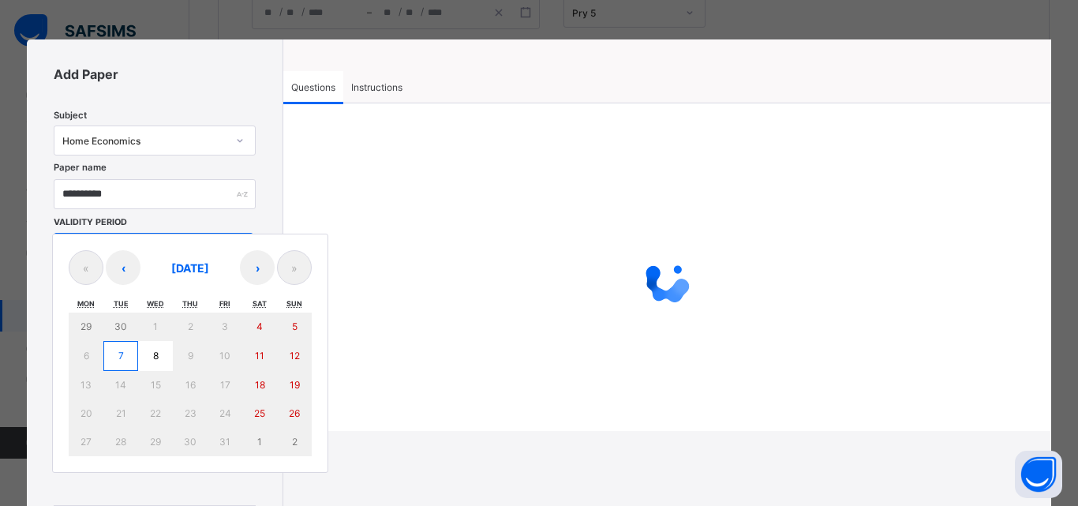
click at [123, 355] on abbr "7" at bounding box center [121, 356] width 6 height 12
type input "**********"
type input "**"
type input "*"
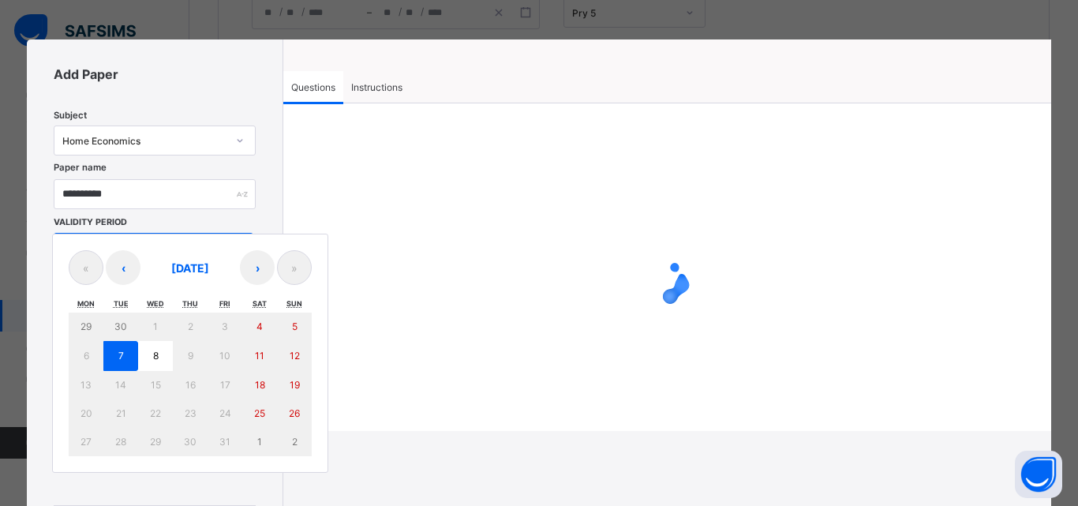
type input "****"
type input "**********"
type input "**"
type input "*"
type input "****"
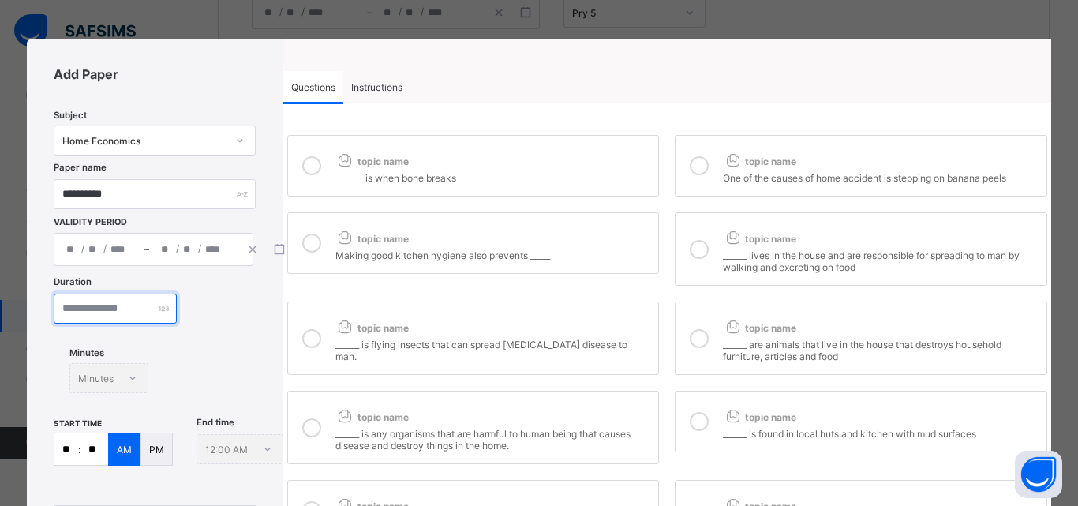
click at [115, 315] on input "number" at bounding box center [115, 309] width 123 height 30
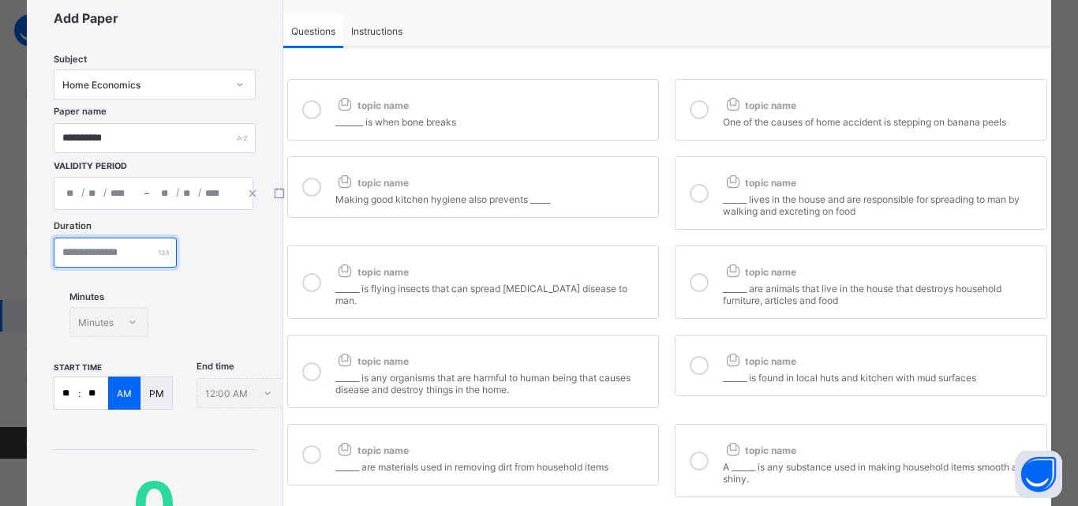
scroll to position [79, 0]
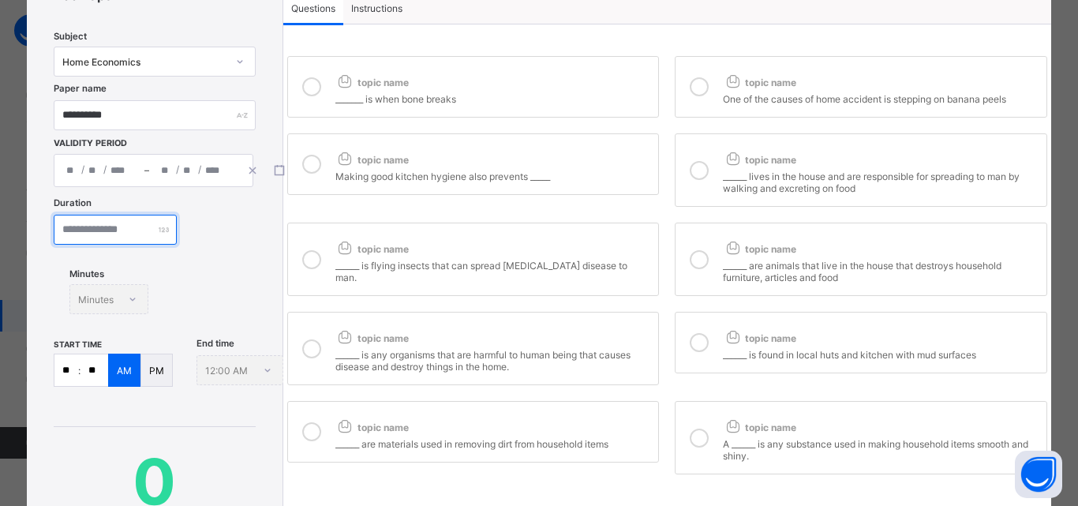
type input "**"
click at [71, 365] on input "**" at bounding box center [66, 370] width 24 height 32
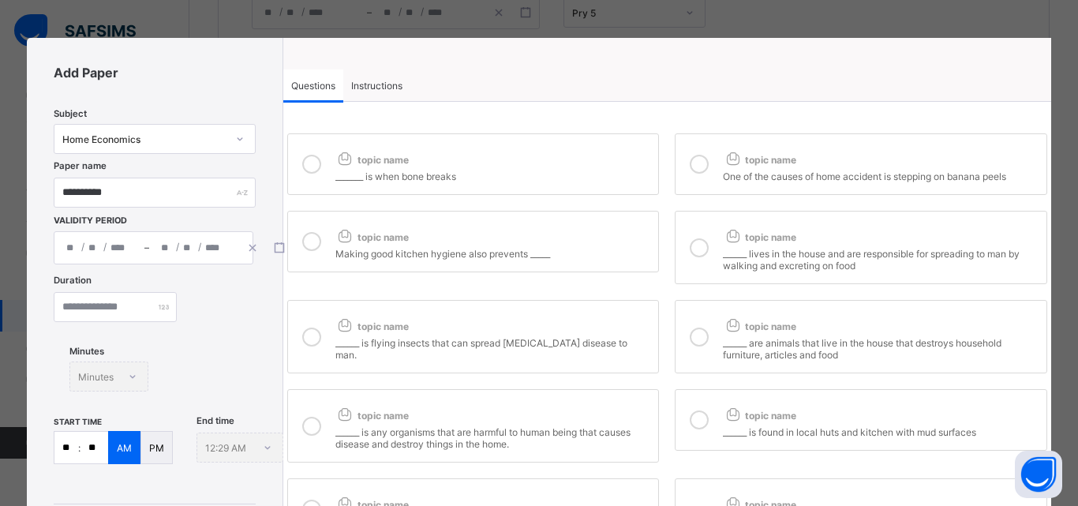
scroll to position [0, 0]
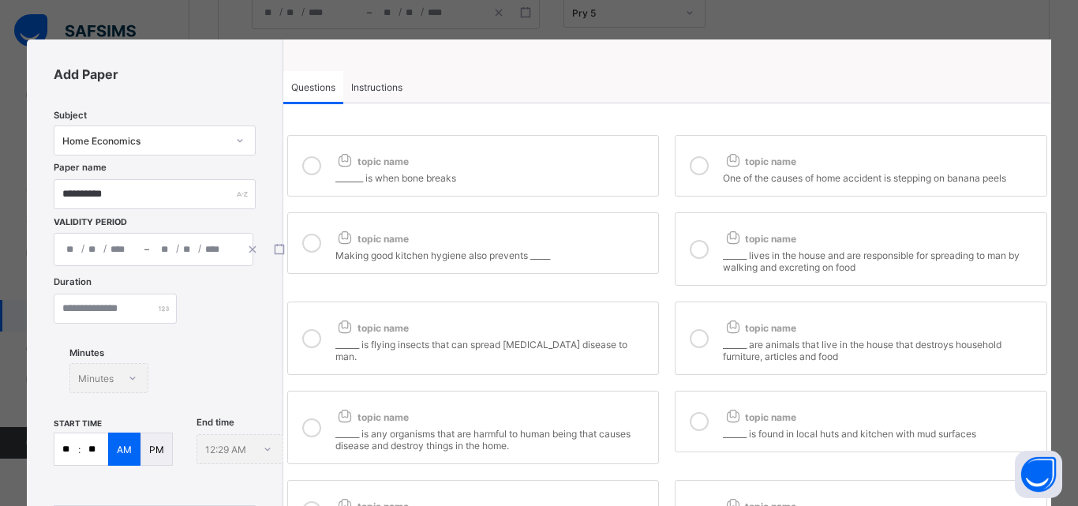
click at [322, 170] on div at bounding box center [312, 166] width 32 height 36
click at [313, 244] on icon at bounding box center [311, 243] width 19 height 19
click at [161, 445] on p "PM" at bounding box center [156, 450] width 15 height 12
click at [303, 334] on icon at bounding box center [311, 338] width 19 height 19
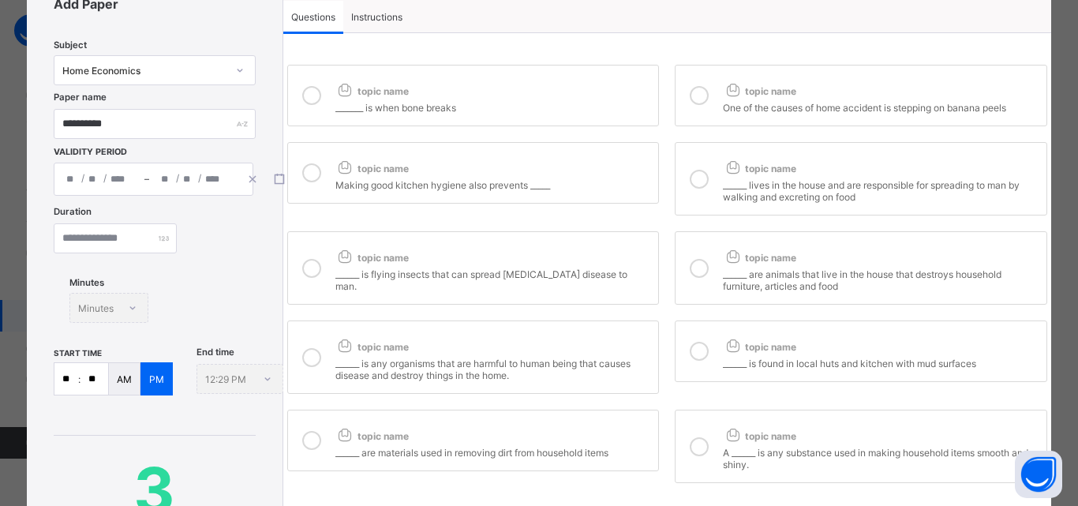
scroll to position [79, 0]
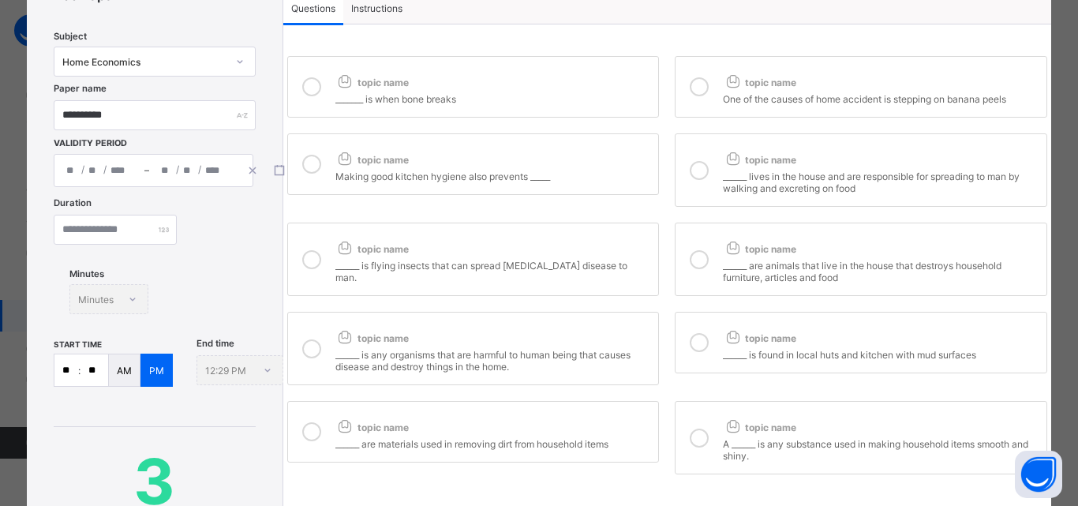
click at [313, 338] on div at bounding box center [312, 348] width 32 height 48
click at [310, 425] on div at bounding box center [312, 432] width 32 height 36
drag, startPoint x: 688, startPoint y: 82, endPoint x: 702, endPoint y: 159, distance: 77.9
click at [690, 87] on icon at bounding box center [699, 86] width 19 height 19
drag, startPoint x: 698, startPoint y: 174, endPoint x: 698, endPoint y: 233, distance: 58.4
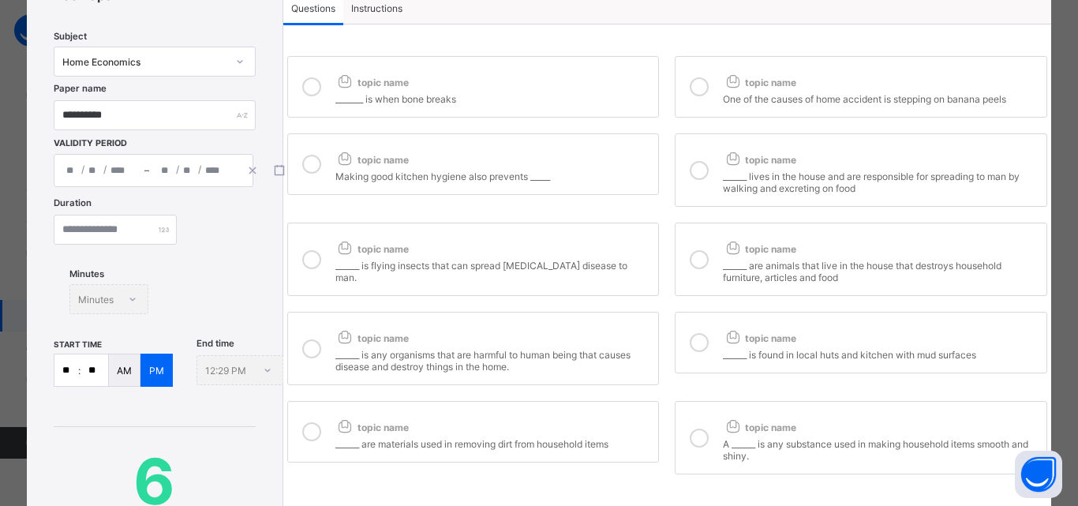
click at [698, 178] on icon at bounding box center [699, 170] width 19 height 19
click at [700, 263] on icon at bounding box center [699, 259] width 19 height 19
click at [690, 345] on icon at bounding box center [699, 342] width 19 height 19
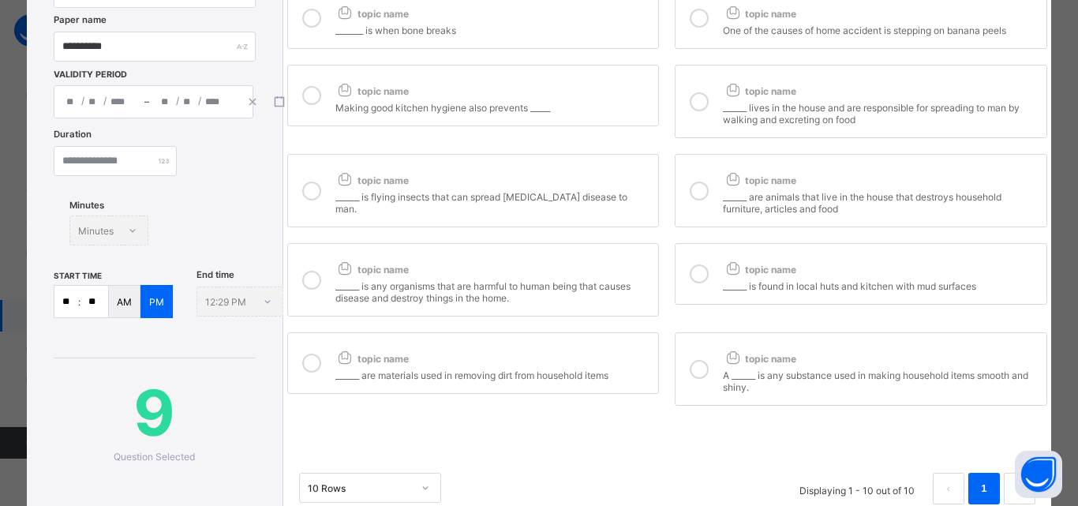
scroll to position [158, 0]
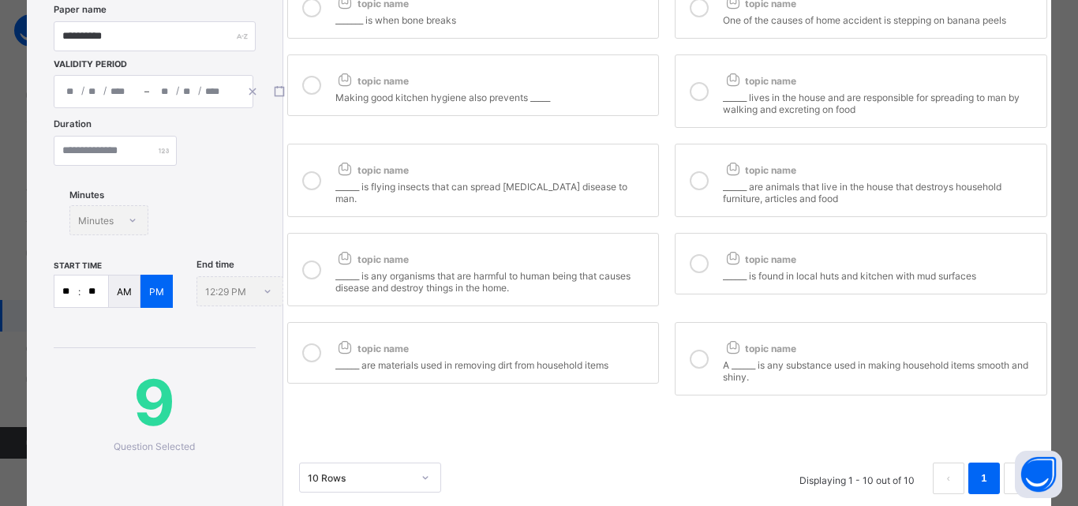
click at [693, 362] on icon at bounding box center [699, 359] width 19 height 19
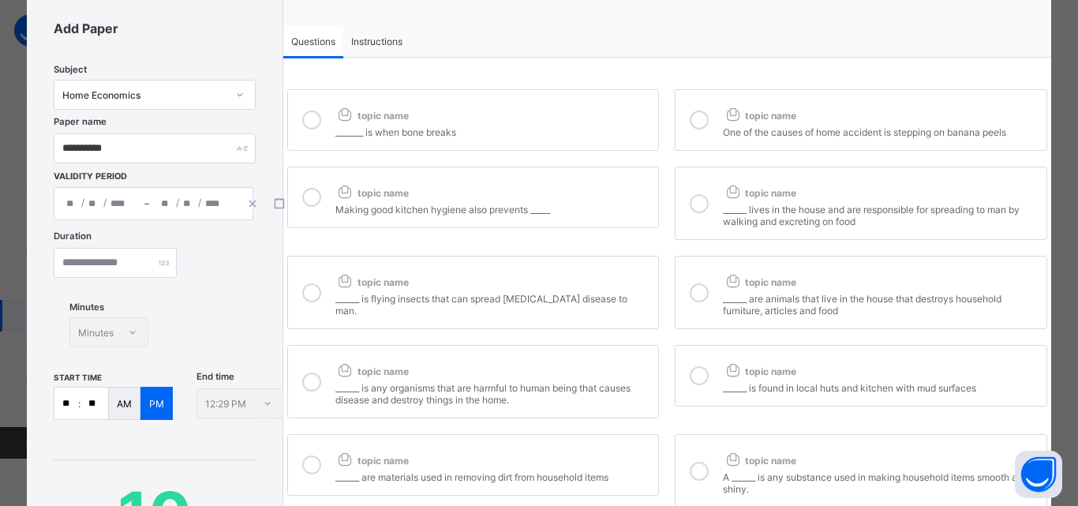
scroll to position [0, 0]
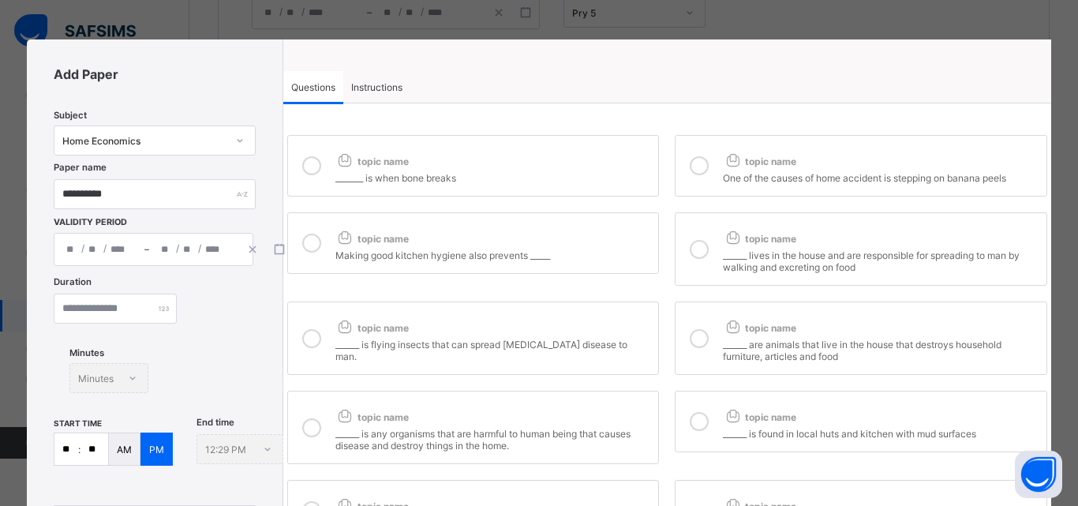
click at [374, 90] on span "Instructions" at bounding box center [376, 87] width 51 height 12
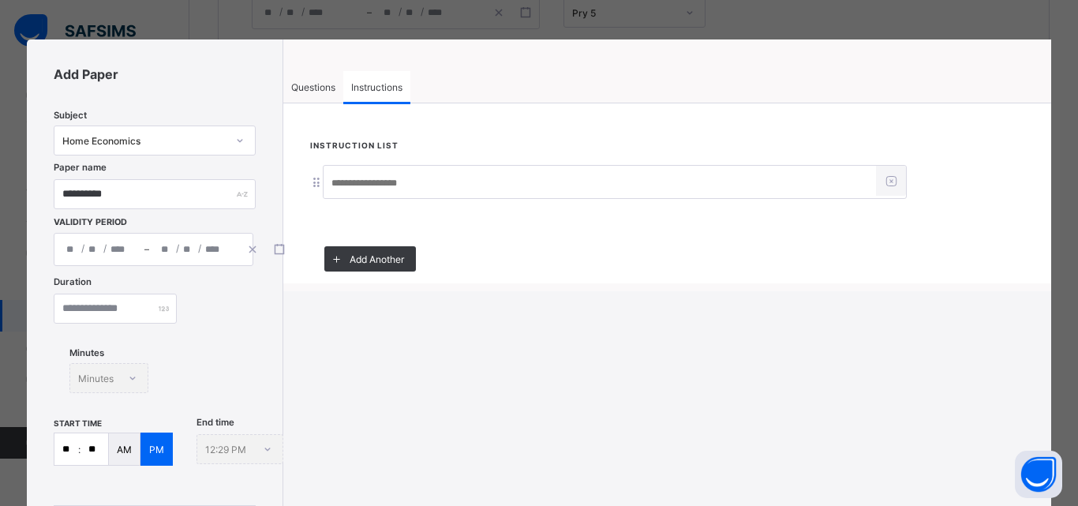
click at [388, 185] on input at bounding box center [600, 183] width 552 height 30
click at [380, 189] on input at bounding box center [600, 183] width 552 height 30
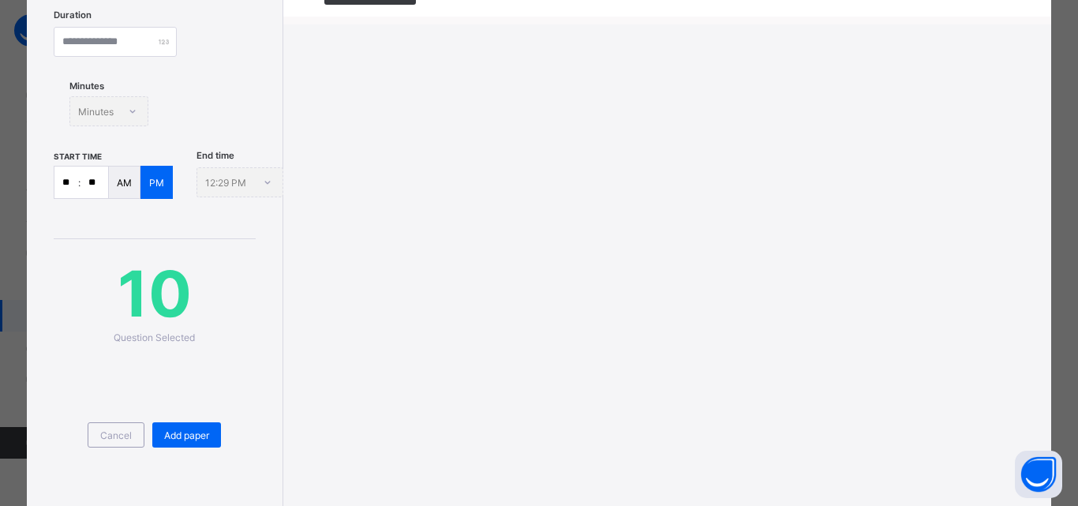
scroll to position [314, 0]
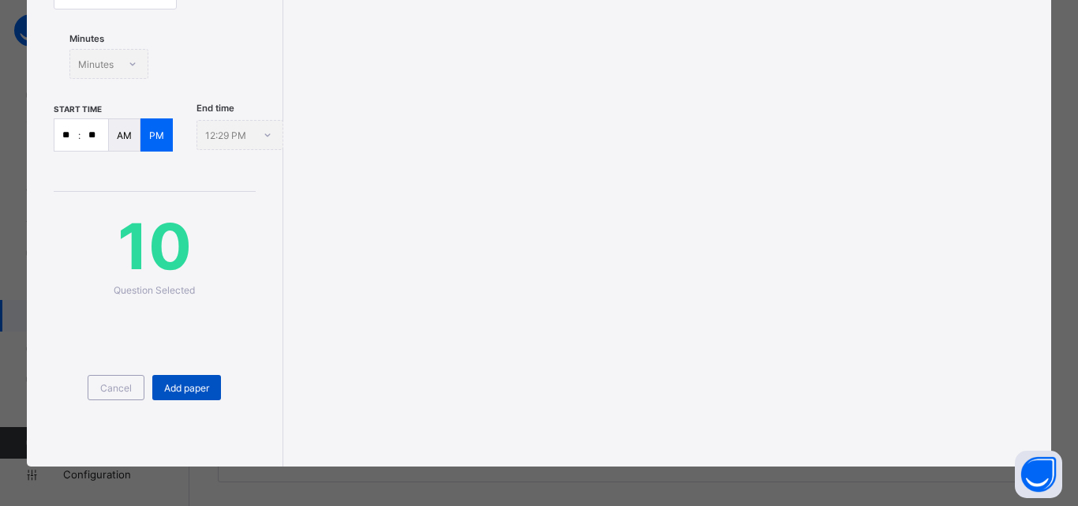
type input "**********"
click at [197, 393] on span "Add paper" at bounding box center [186, 388] width 45 height 12
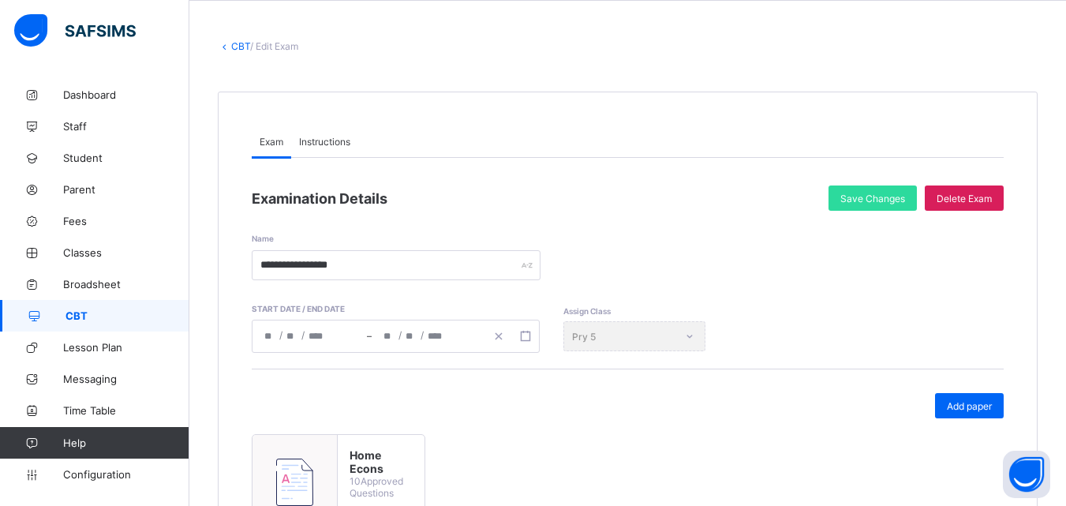
scroll to position [40, 0]
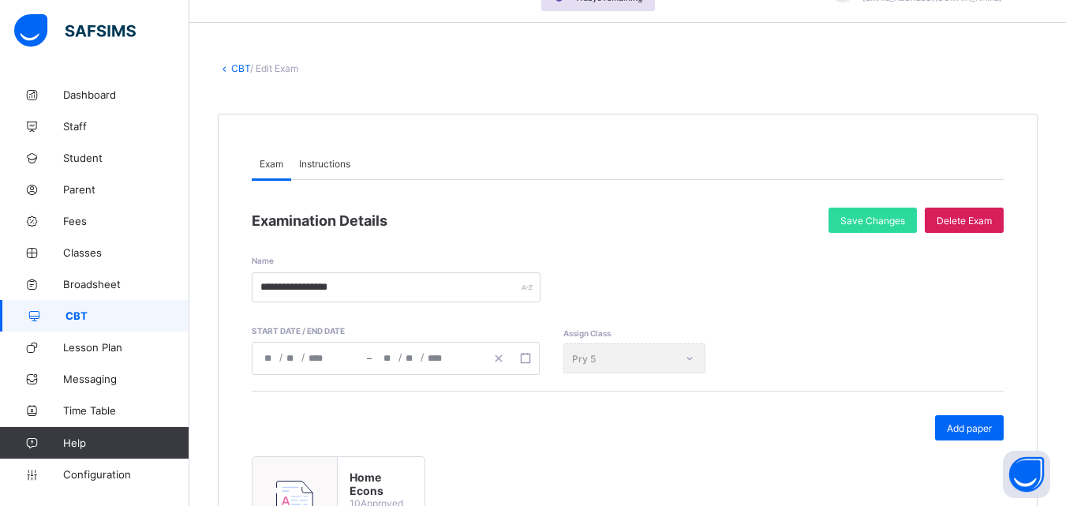
drag, startPoint x: 275, startPoint y: 71, endPoint x: 244, endPoint y: 67, distance: 31.8
click at [244, 67] on link "CBT" at bounding box center [240, 68] width 19 height 12
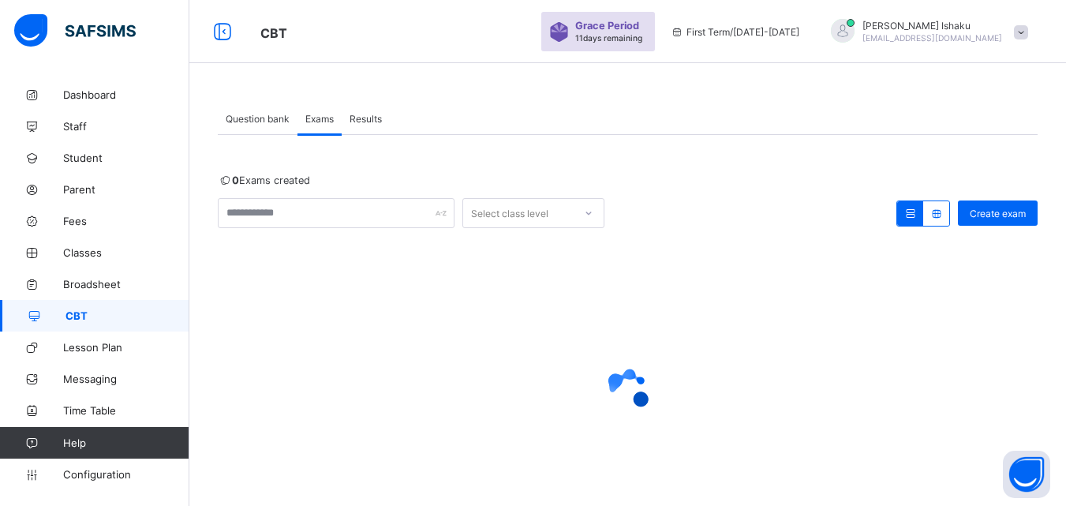
click at [281, 126] on div "Question bank" at bounding box center [258, 119] width 80 height 32
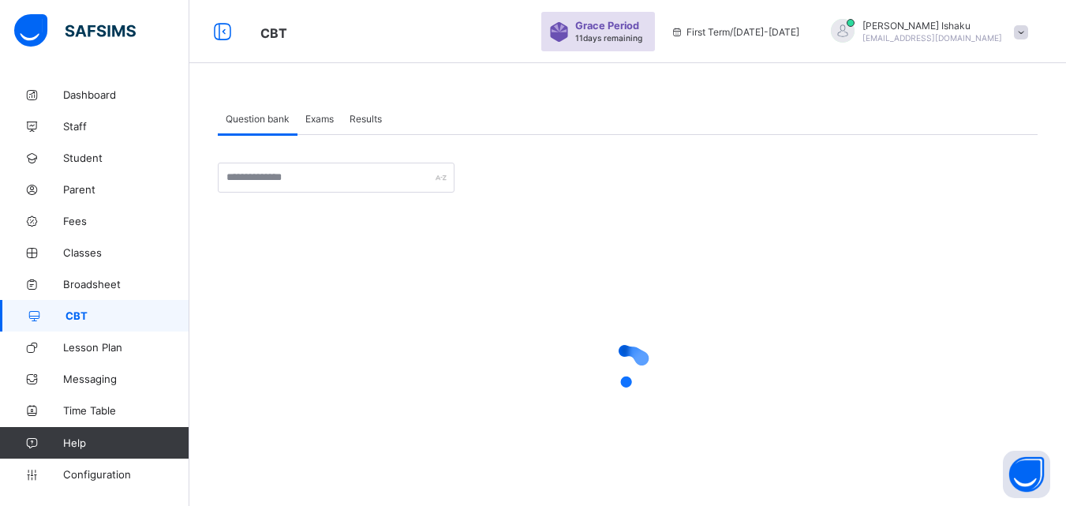
click at [324, 117] on span "Exams" at bounding box center [319, 119] width 28 height 12
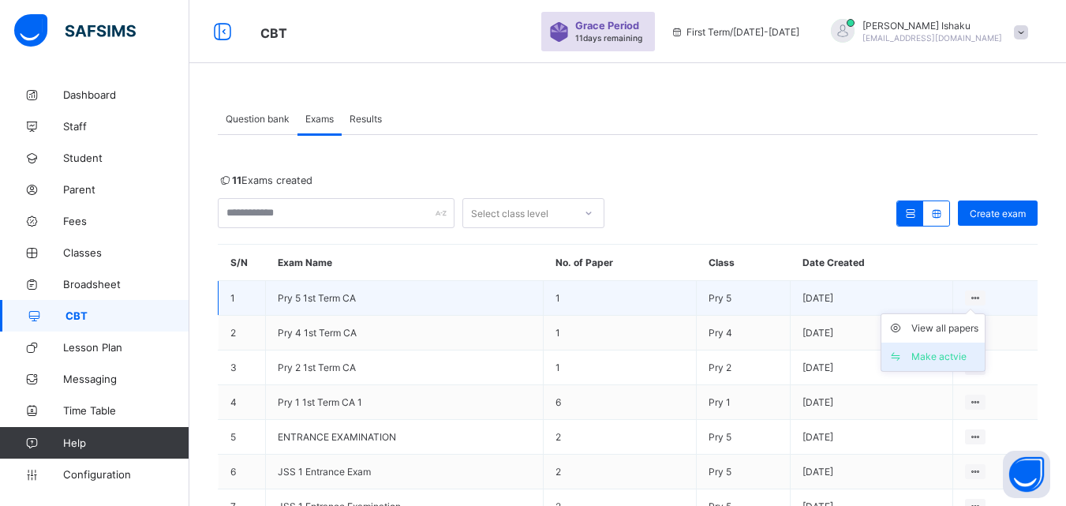
click at [950, 363] on div "Make actvie" at bounding box center [945, 357] width 67 height 16
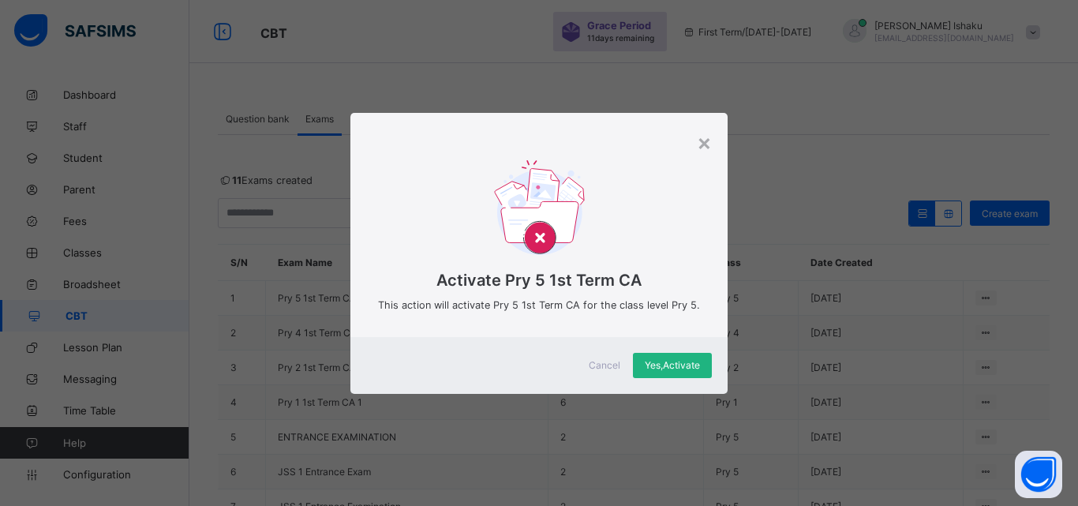
click at [676, 373] on div "Yes, Activate" at bounding box center [672, 365] width 79 height 25
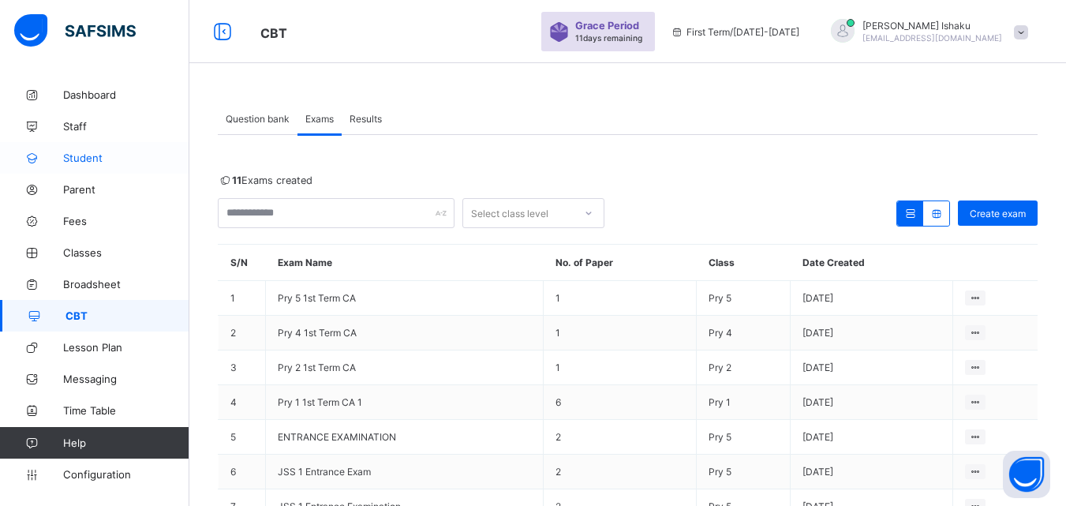
click at [99, 157] on span "Student" at bounding box center [126, 158] width 126 height 13
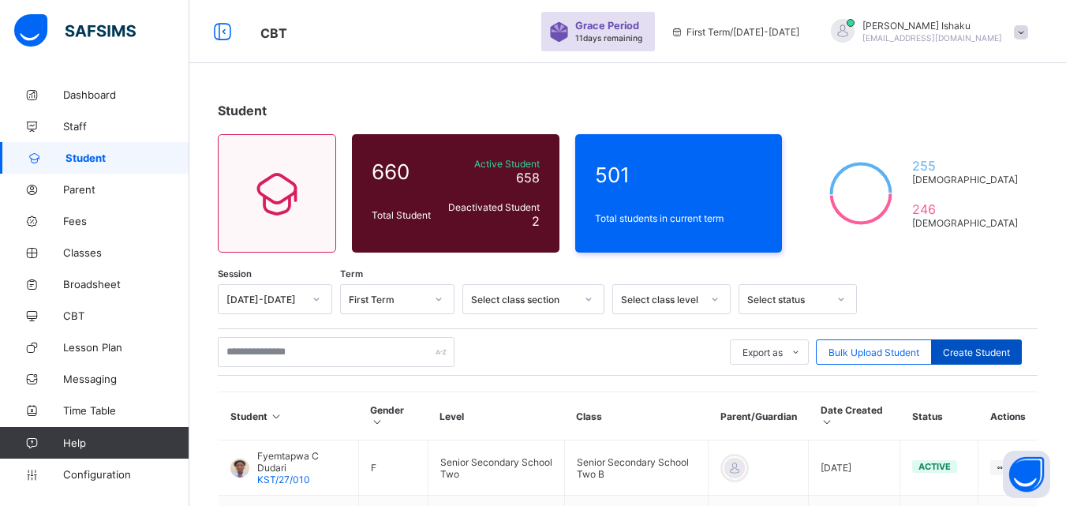
click at [977, 352] on span "Create Student" at bounding box center [976, 352] width 67 height 12
select select "**"
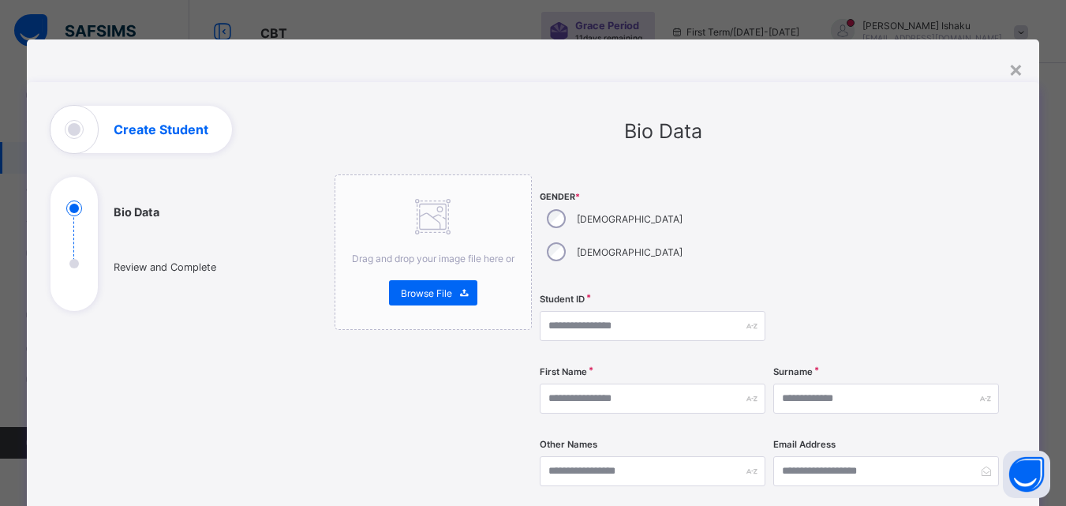
drag, startPoint x: 1020, startPoint y: 69, endPoint x: 987, endPoint y: 96, distance: 43.3
click at [1020, 69] on div "×" at bounding box center [1016, 68] width 15 height 27
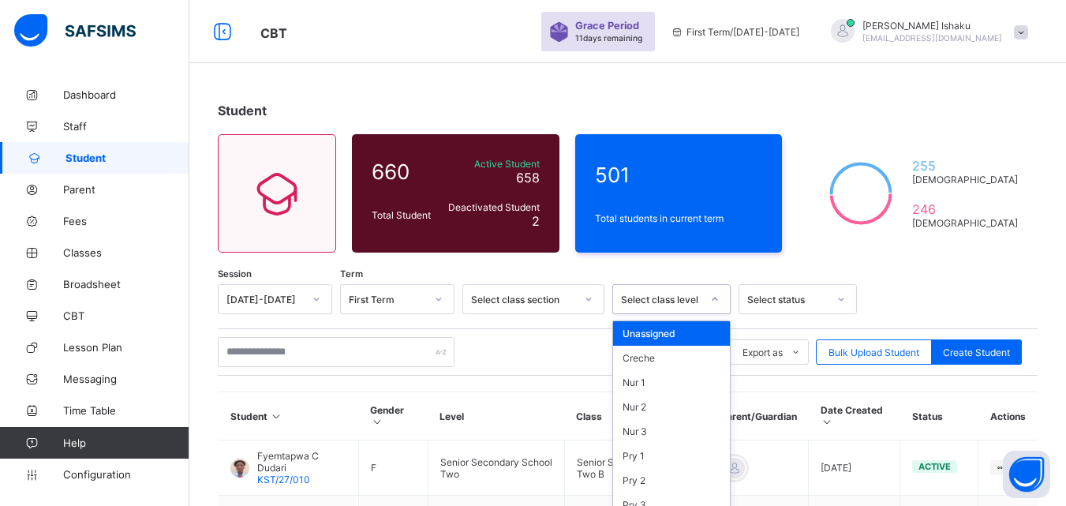
click at [704, 303] on div "option Unassigned focused, 1 of 16. 16 results available. Use Up and Down to ch…" at bounding box center [671, 299] width 118 height 30
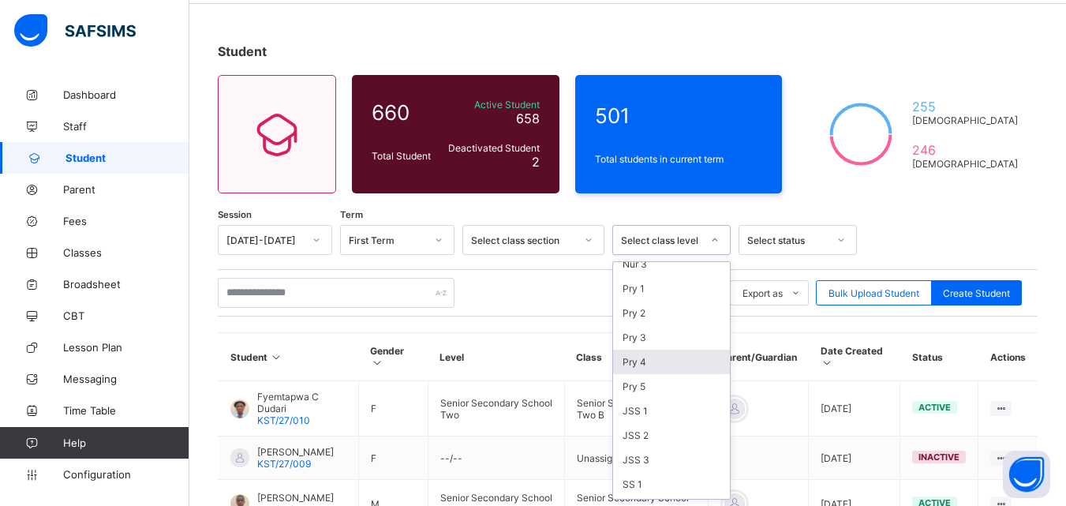
scroll to position [155, 0]
click at [650, 341] on div "Pry 5" at bounding box center [671, 340] width 117 height 24
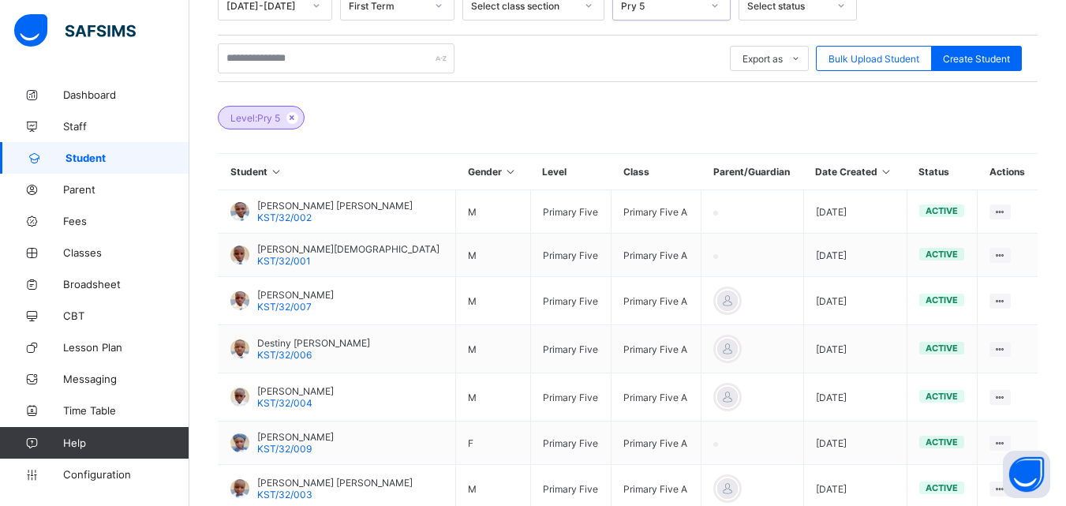
scroll to position [535, 0]
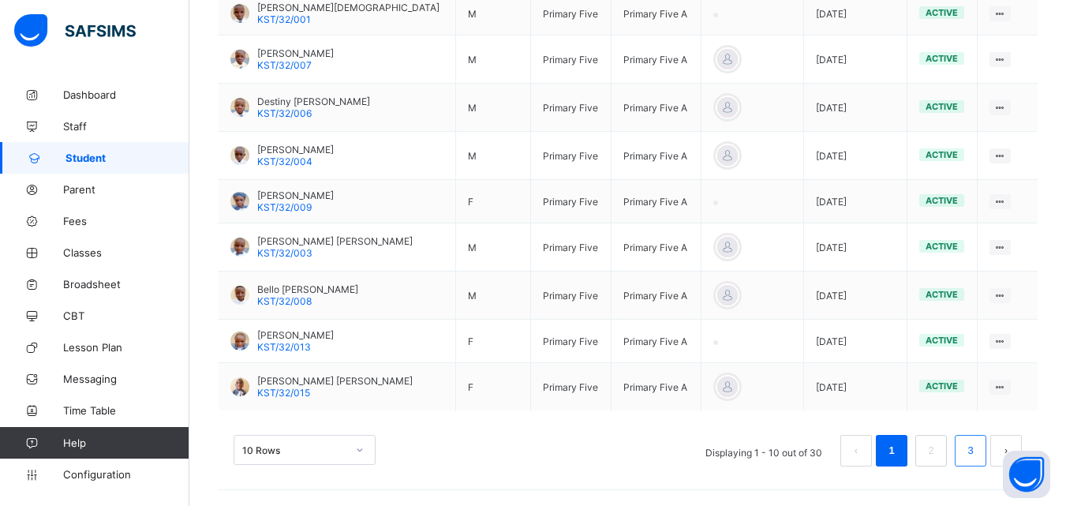
click at [978, 448] on link "3" at bounding box center [970, 450] width 15 height 21
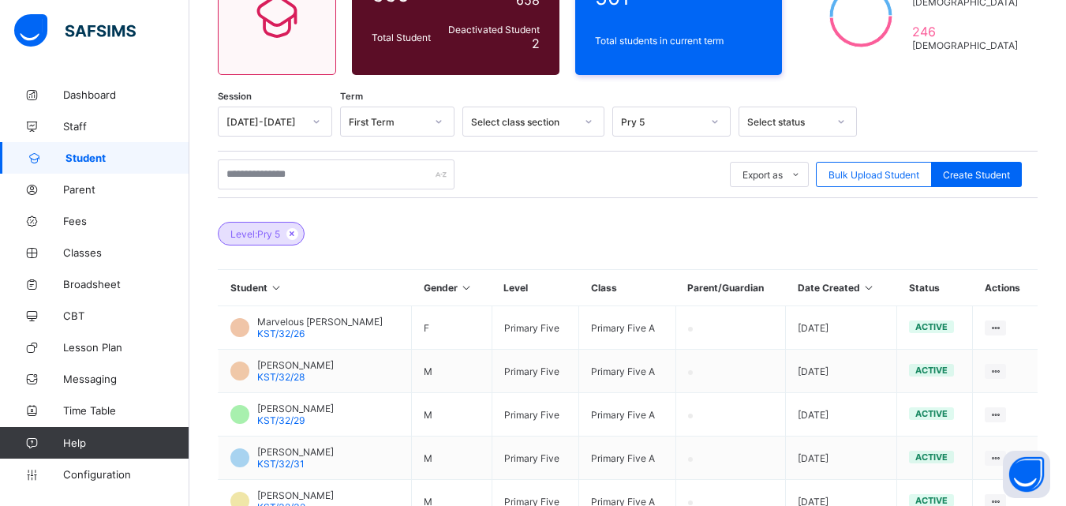
scroll to position [117, 0]
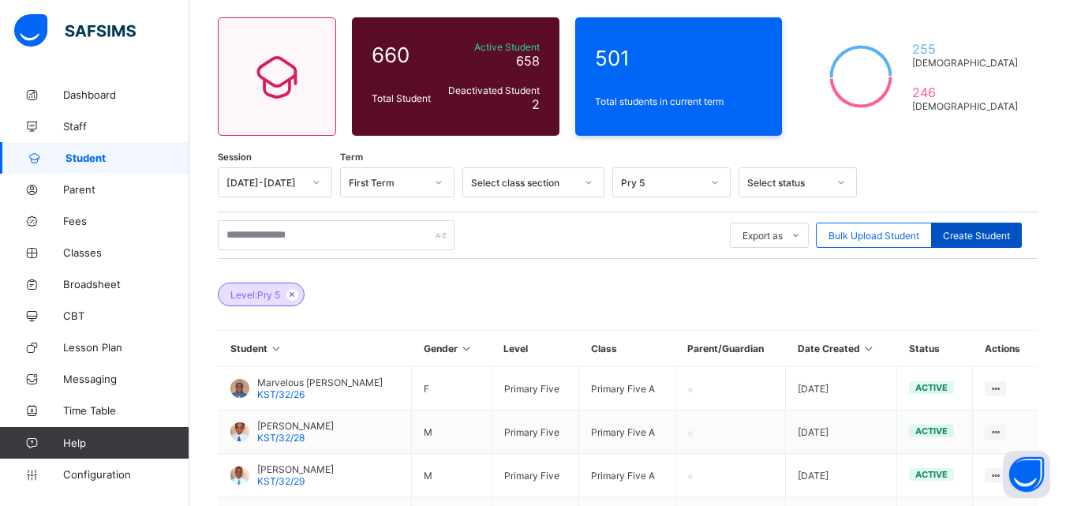
click at [960, 232] on span "Create Student" at bounding box center [976, 236] width 67 height 12
select select "**"
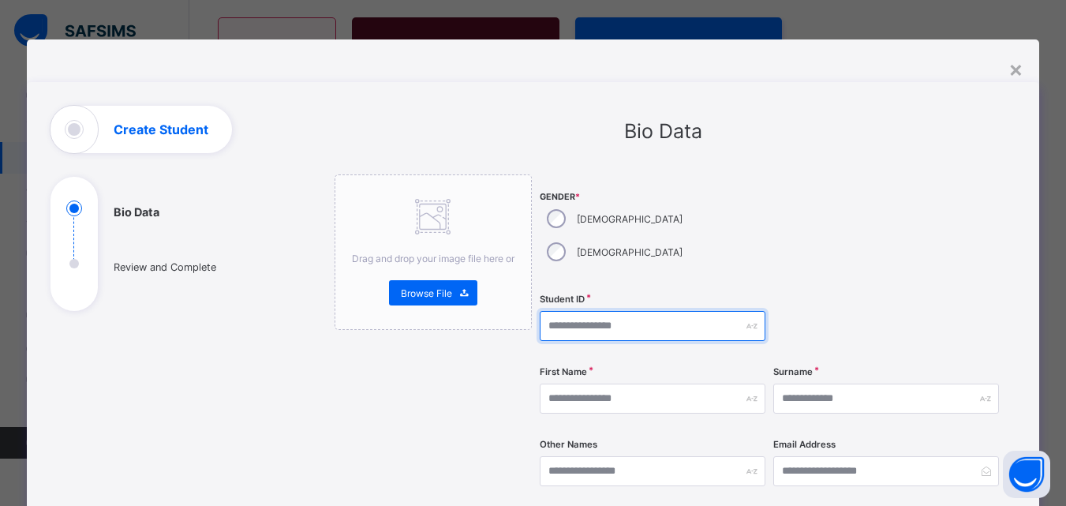
click at [576, 311] on input "text" at bounding box center [653, 326] width 226 height 30
type input "**********"
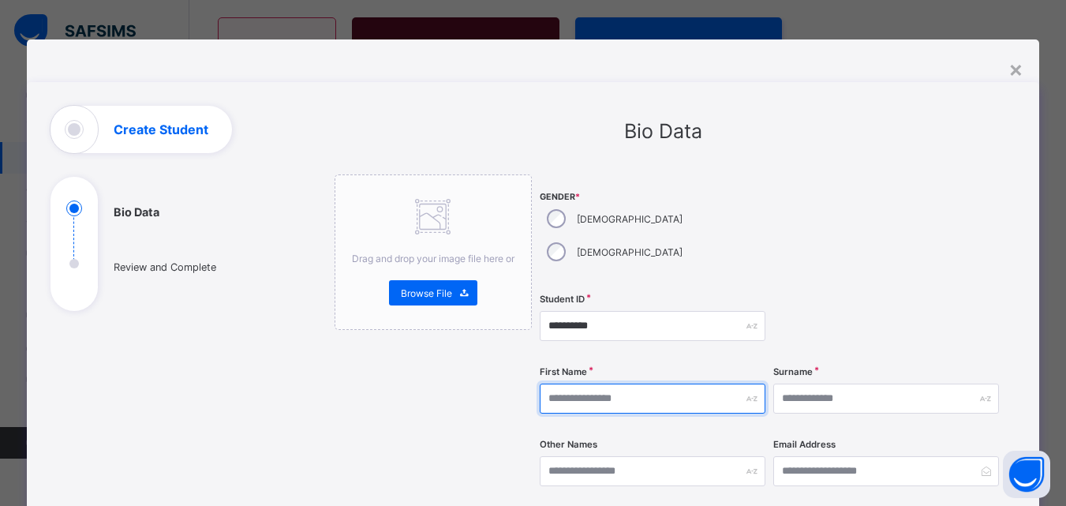
click at [634, 384] on input "text" at bounding box center [653, 399] width 226 height 30
type input "*********"
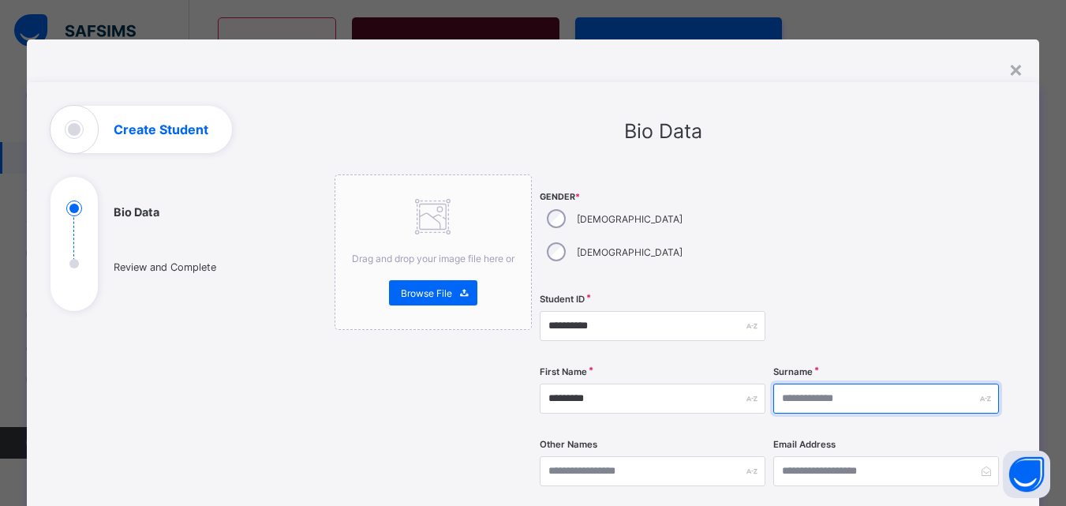
click at [859, 384] on input "text" at bounding box center [886, 399] width 226 height 30
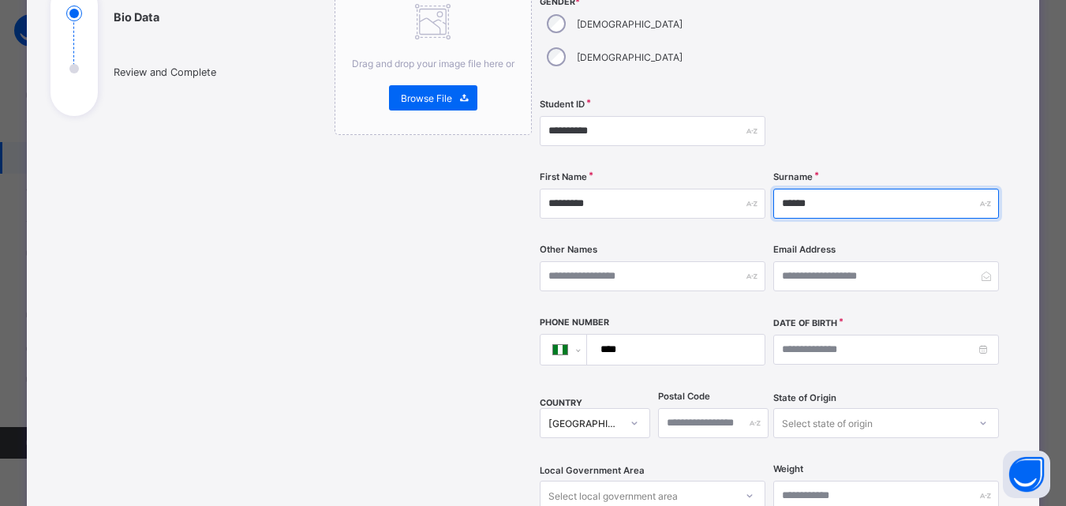
scroll to position [316, 0]
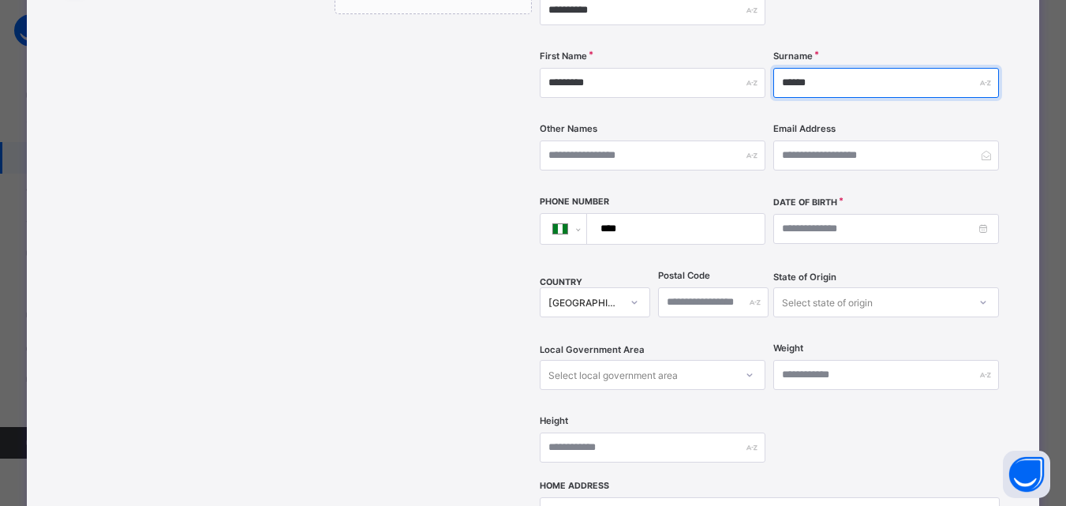
type input "******"
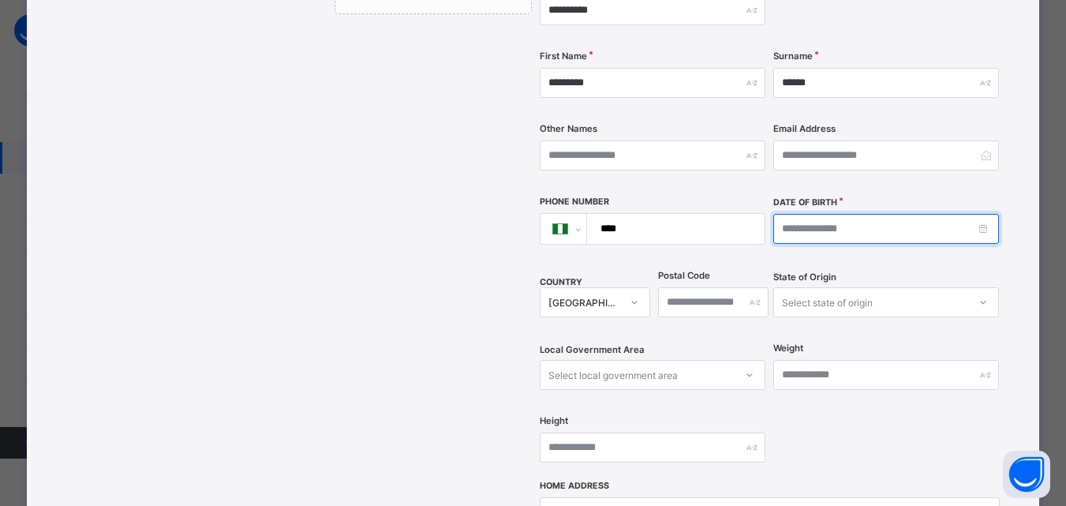
click at [839, 214] on input at bounding box center [886, 229] width 226 height 30
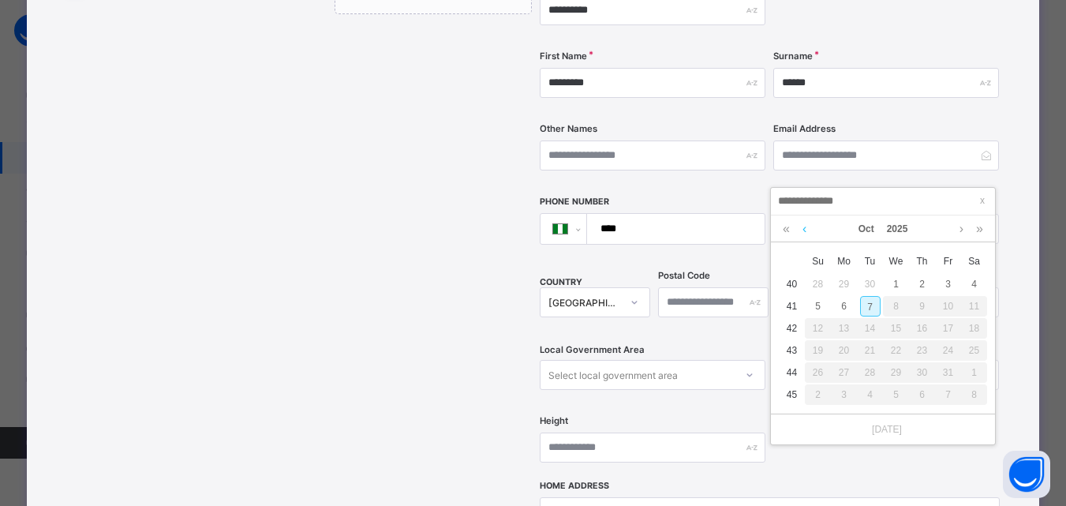
click at [806, 228] on link at bounding box center [805, 228] width 12 height 27
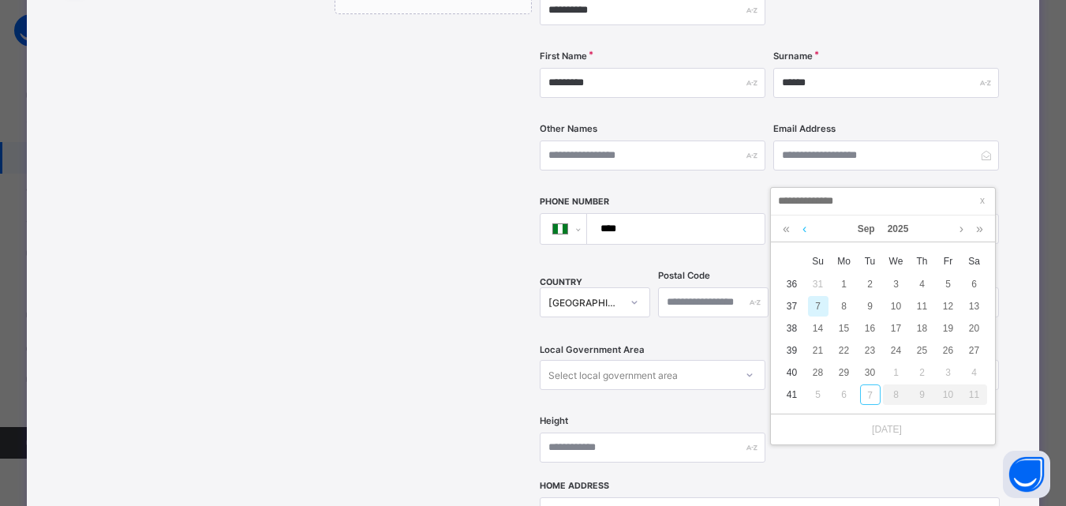
click at [806, 228] on link at bounding box center [805, 228] width 12 height 27
click at [792, 230] on link at bounding box center [786, 228] width 15 height 27
click at [800, 230] on link at bounding box center [805, 228] width 12 height 27
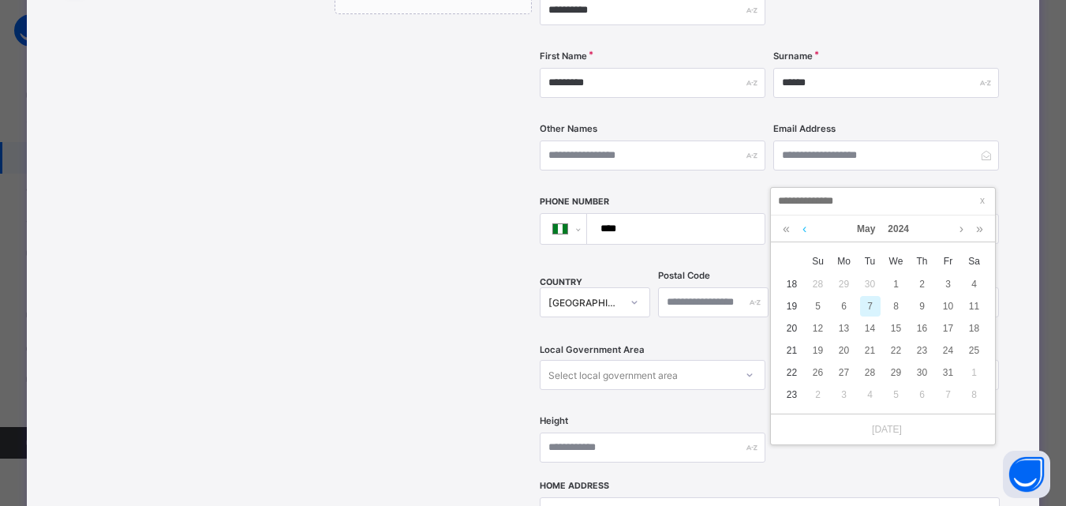
click at [800, 230] on link at bounding box center [805, 228] width 12 height 27
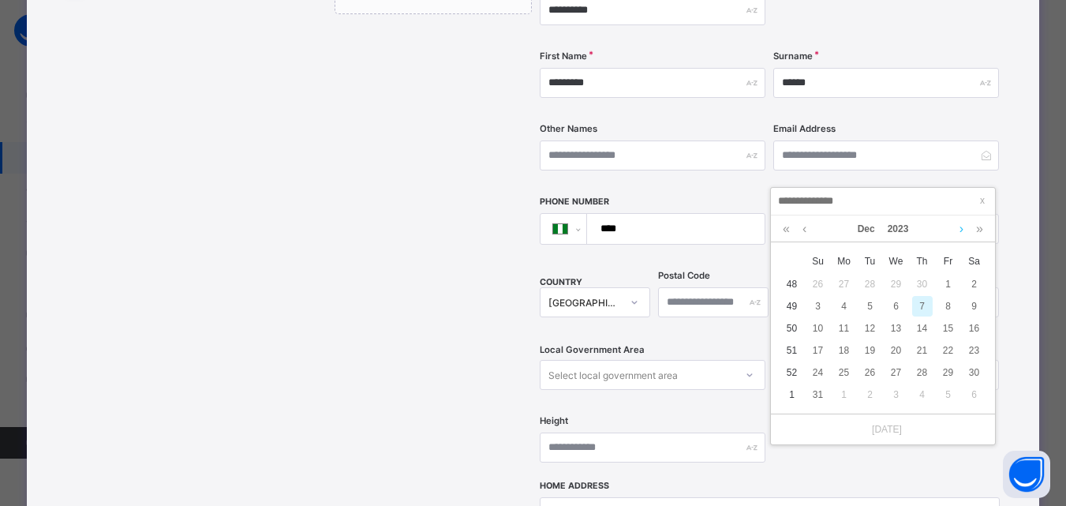
click at [963, 231] on link at bounding box center [962, 228] width 12 height 27
click at [788, 226] on link at bounding box center [786, 228] width 15 height 27
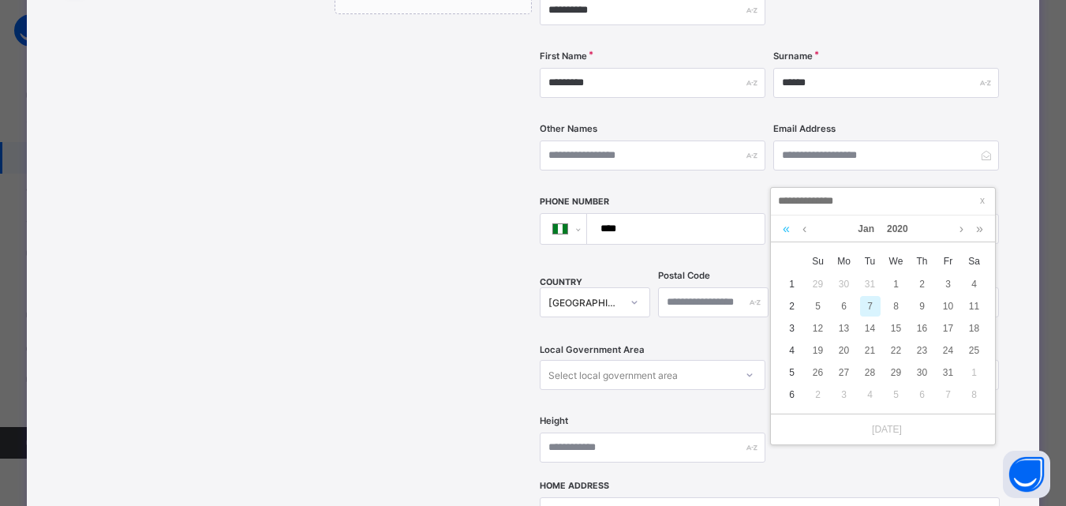
click at [788, 226] on link at bounding box center [786, 228] width 15 height 27
click at [964, 351] on div "23" at bounding box center [974, 350] width 21 height 21
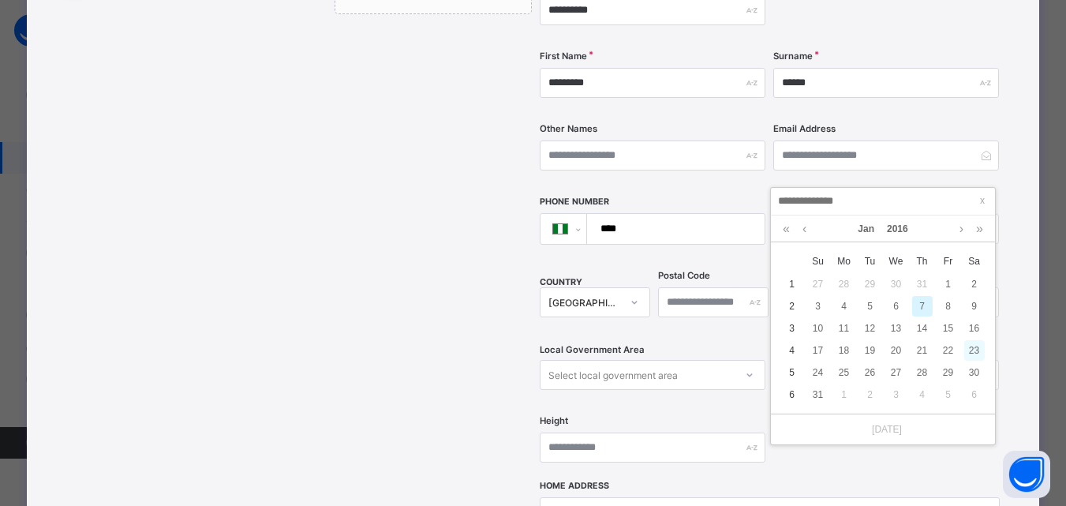
type input "**********"
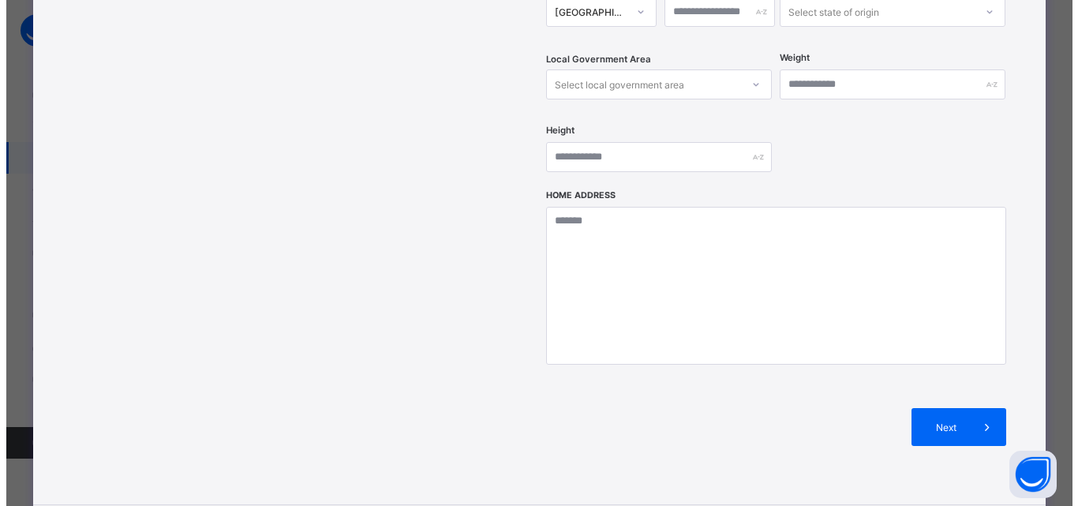
scroll to position [631, 0]
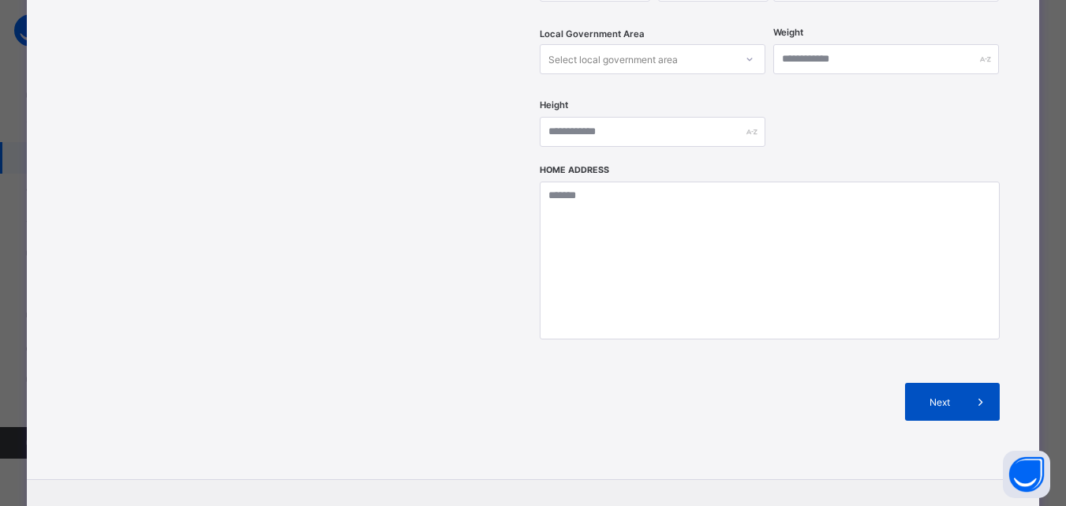
click at [935, 383] on div "Next" at bounding box center [952, 402] width 95 height 38
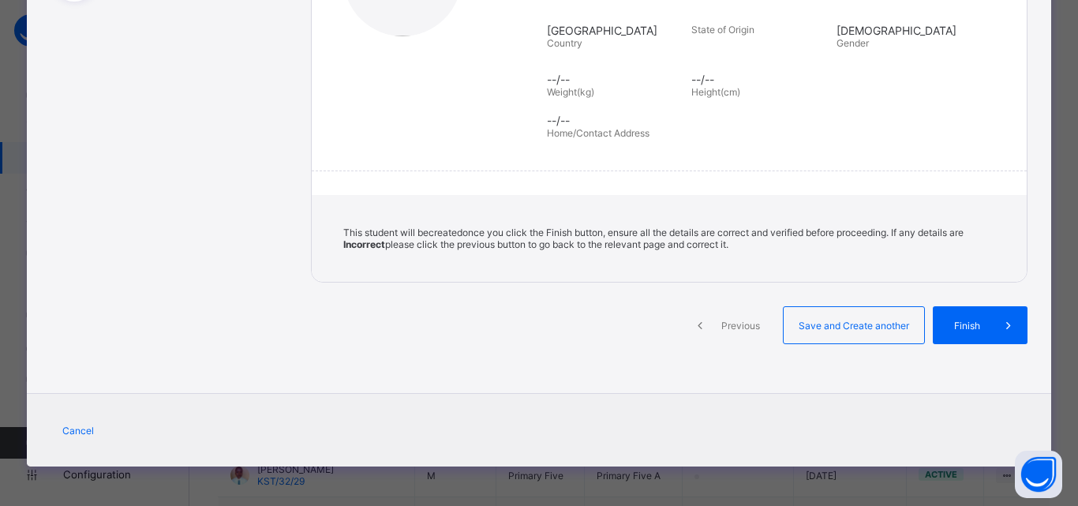
scroll to position [309, 0]
click at [867, 331] on span "Save and Create another" at bounding box center [854, 326] width 117 height 12
select select "**"
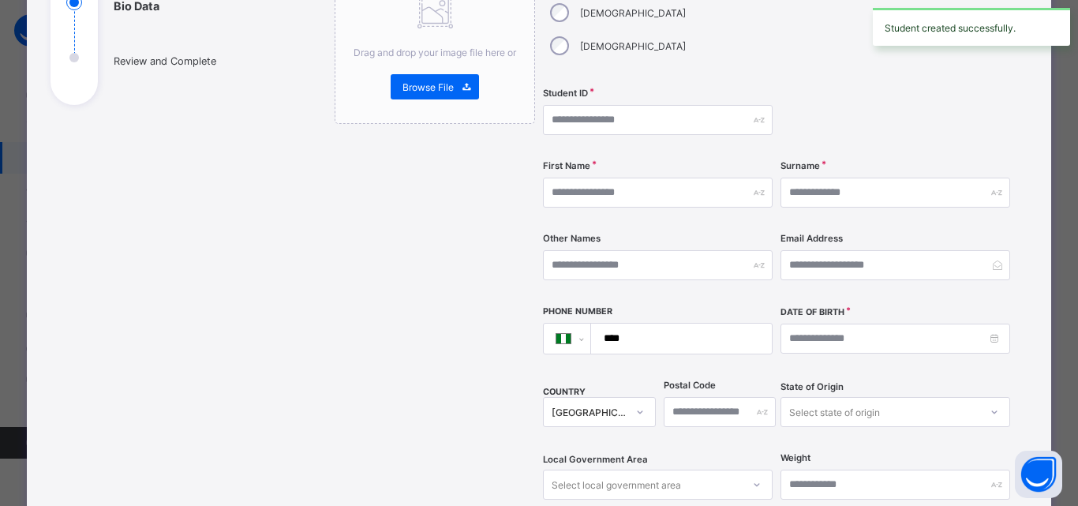
scroll to position [158, 0]
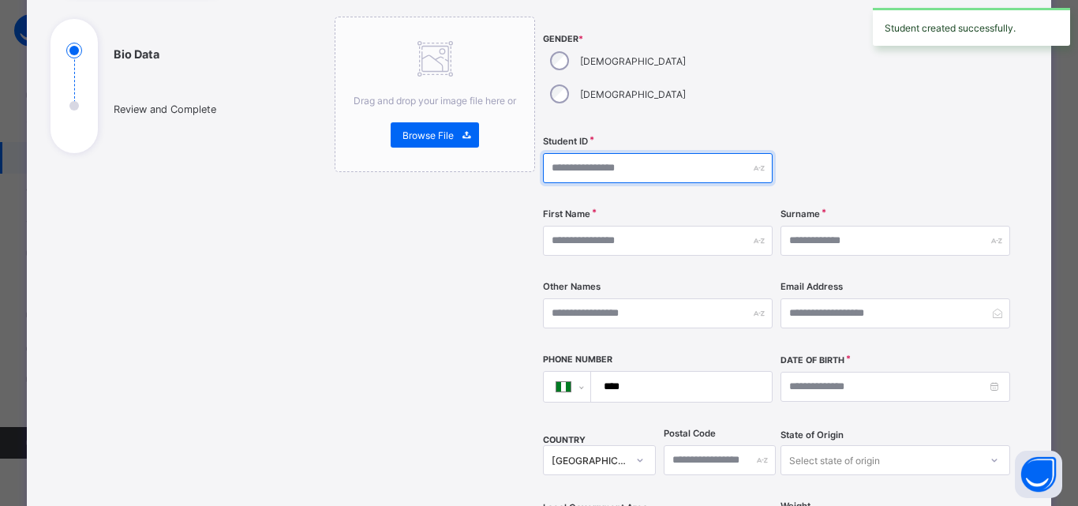
click at [575, 153] on input "text" at bounding box center [658, 168] width 230 height 30
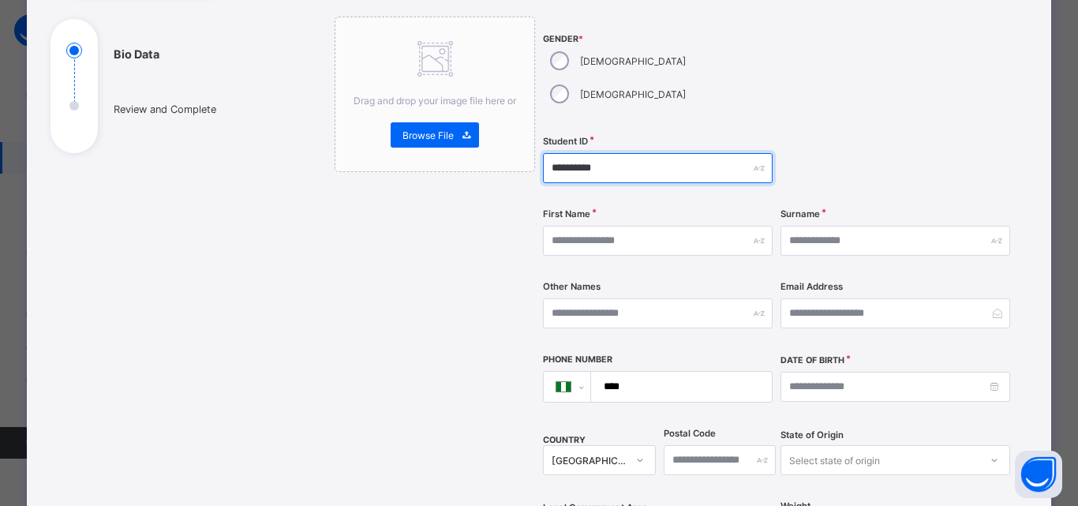
type input "**********"
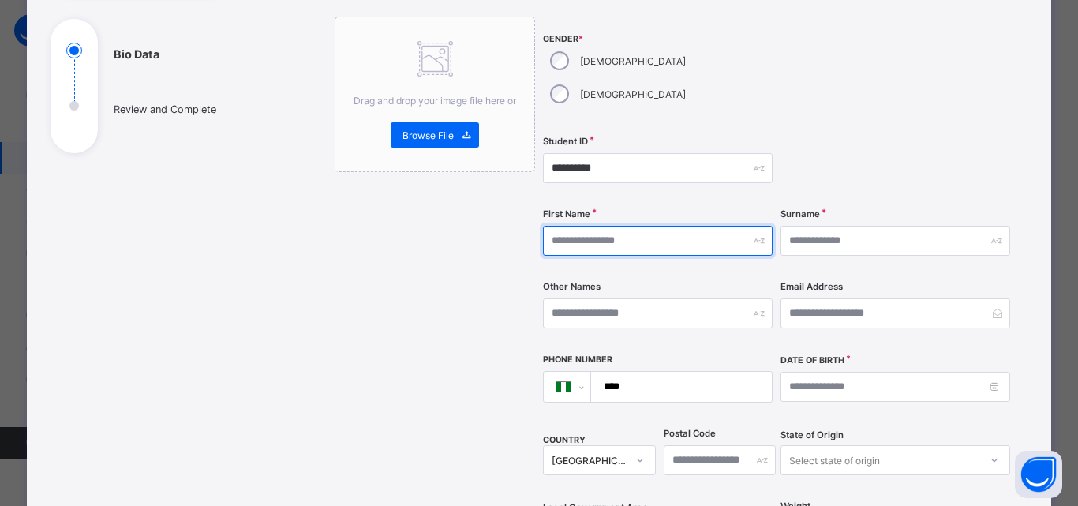
click at [621, 133] on div "**********" at bounding box center [777, 327] width 468 height 621
type input "********"
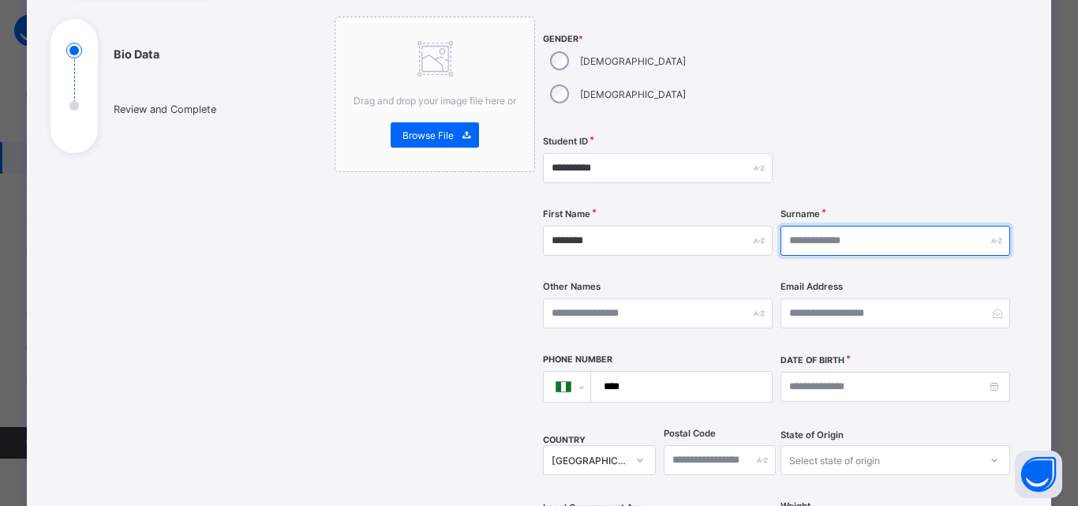
click at [898, 226] on input "text" at bounding box center [896, 241] width 230 height 30
type input "**********"
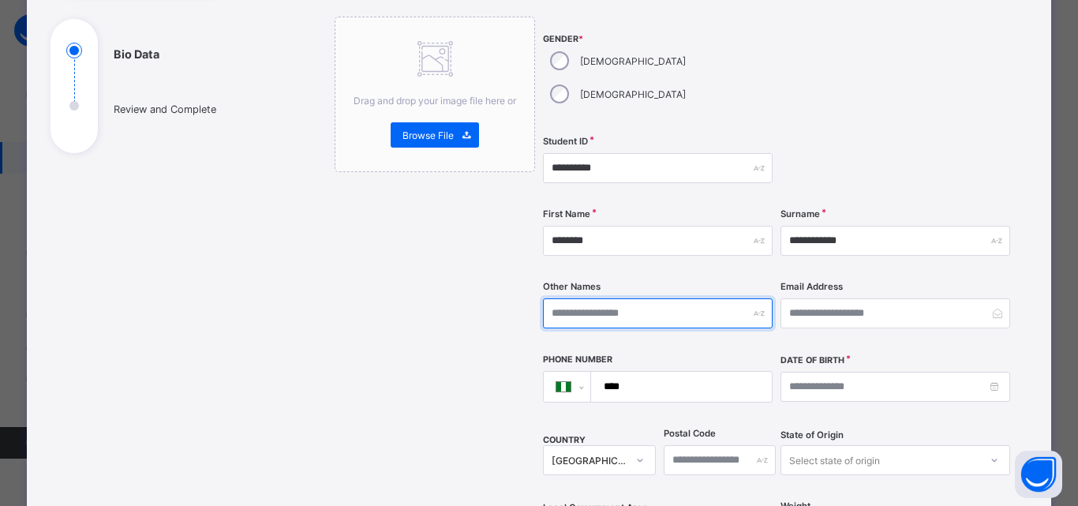
click at [680, 298] on input "text" at bounding box center [658, 313] width 230 height 30
type input "****"
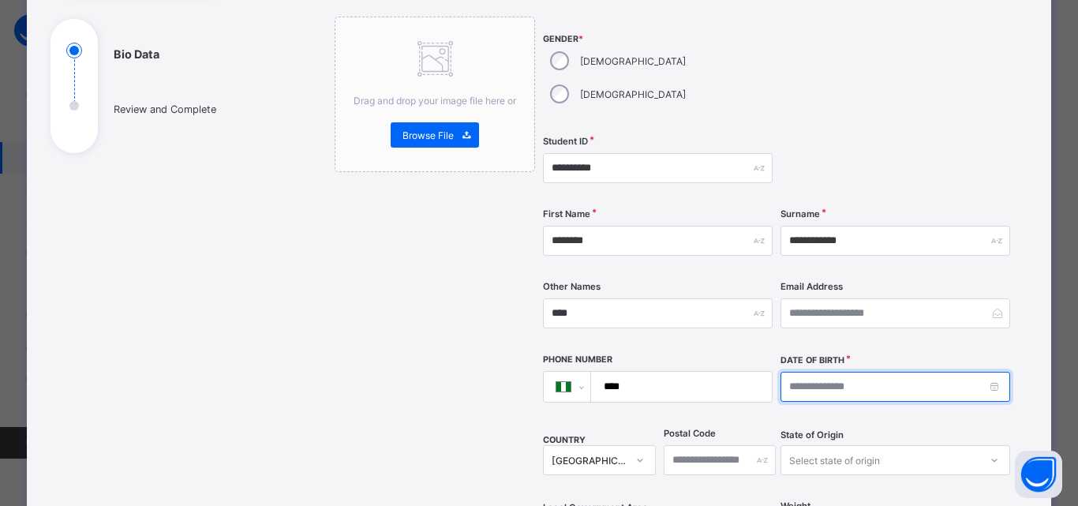
click at [825, 372] on input at bounding box center [896, 387] width 230 height 30
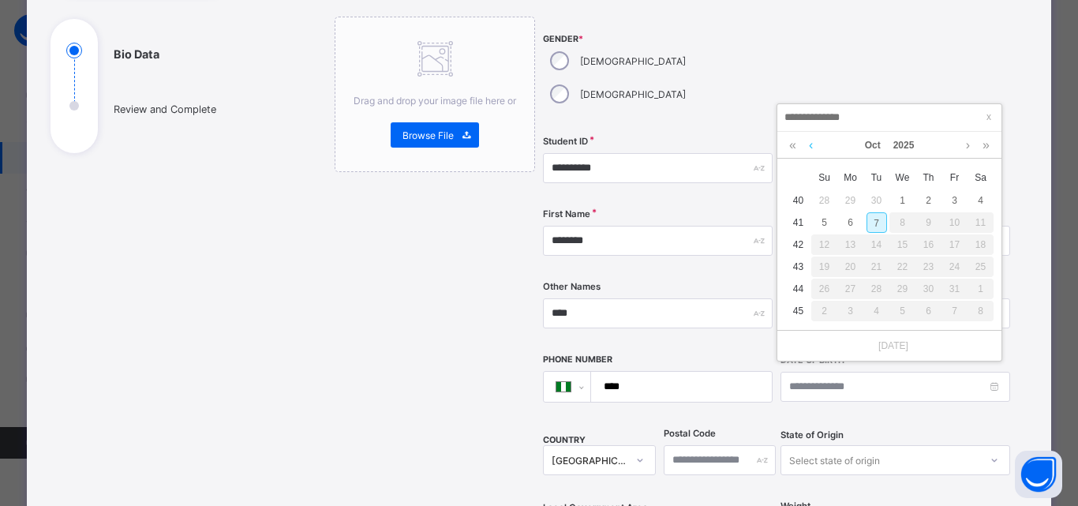
click at [807, 148] on link at bounding box center [811, 145] width 12 height 27
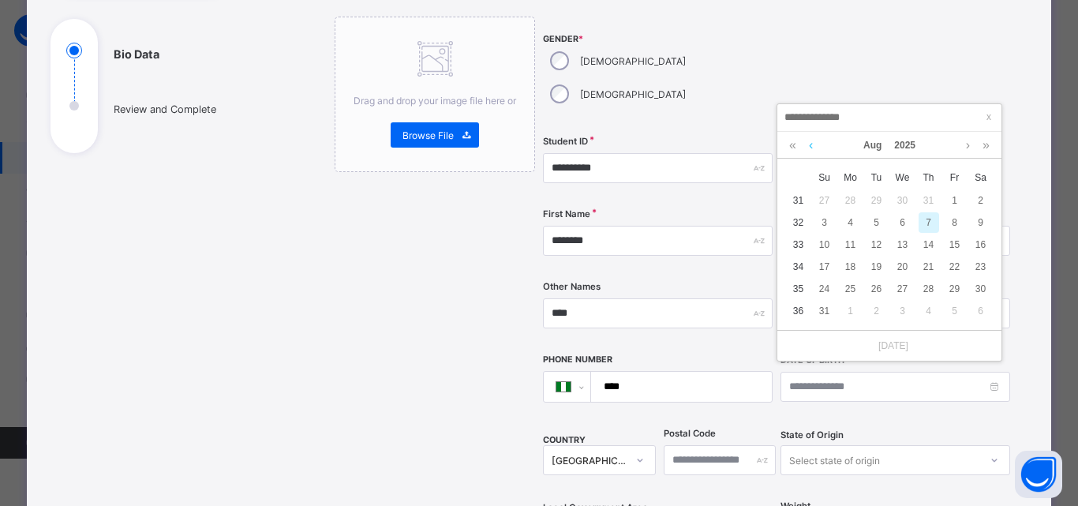
click at [807, 148] on link at bounding box center [811, 145] width 12 height 27
click at [809, 148] on link at bounding box center [811, 145] width 12 height 27
click at [793, 151] on link at bounding box center [792, 145] width 15 height 27
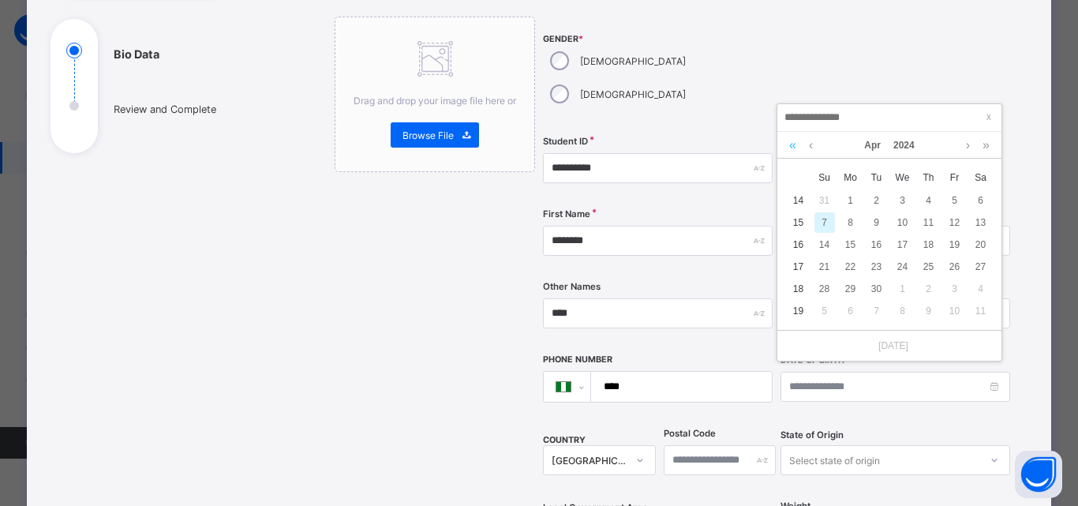
click at [793, 148] on link at bounding box center [792, 145] width 15 height 27
click at [793, 142] on link at bounding box center [792, 145] width 15 height 27
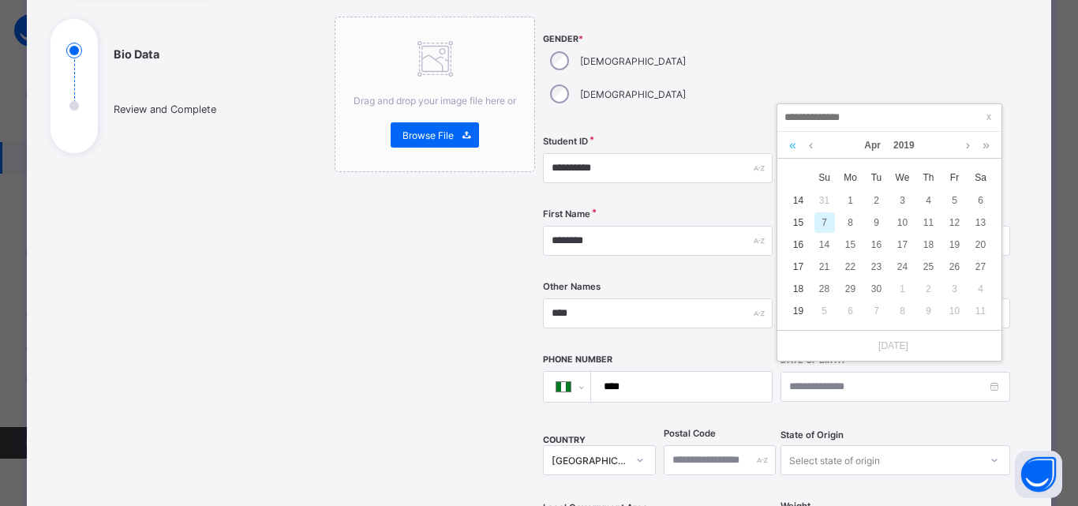
click at [795, 148] on link at bounding box center [792, 145] width 15 height 27
click at [823, 250] on div "9" at bounding box center [825, 244] width 21 height 21
type input "**********"
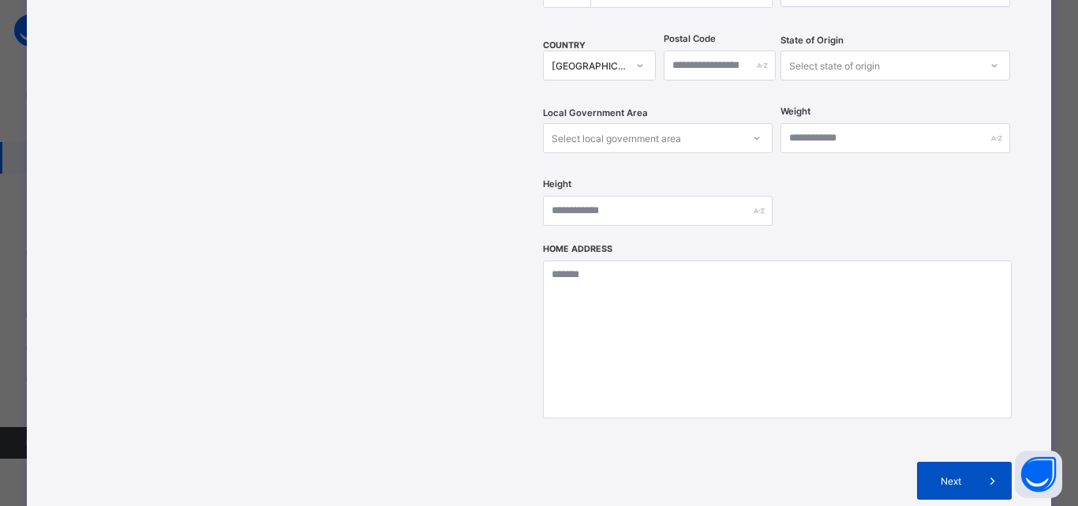
click at [932, 475] on span "Next" at bounding box center [951, 481] width 45 height 12
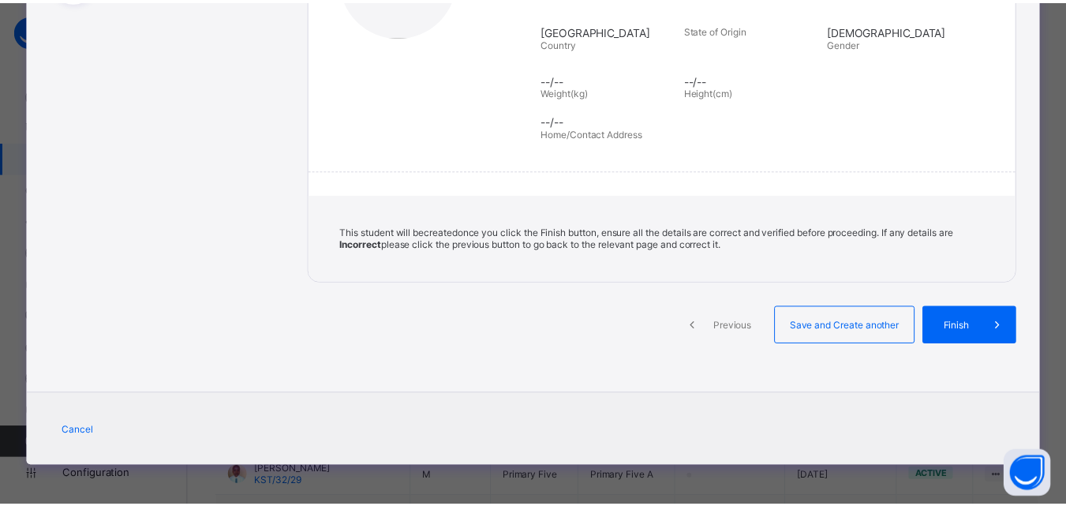
scroll to position [309, 0]
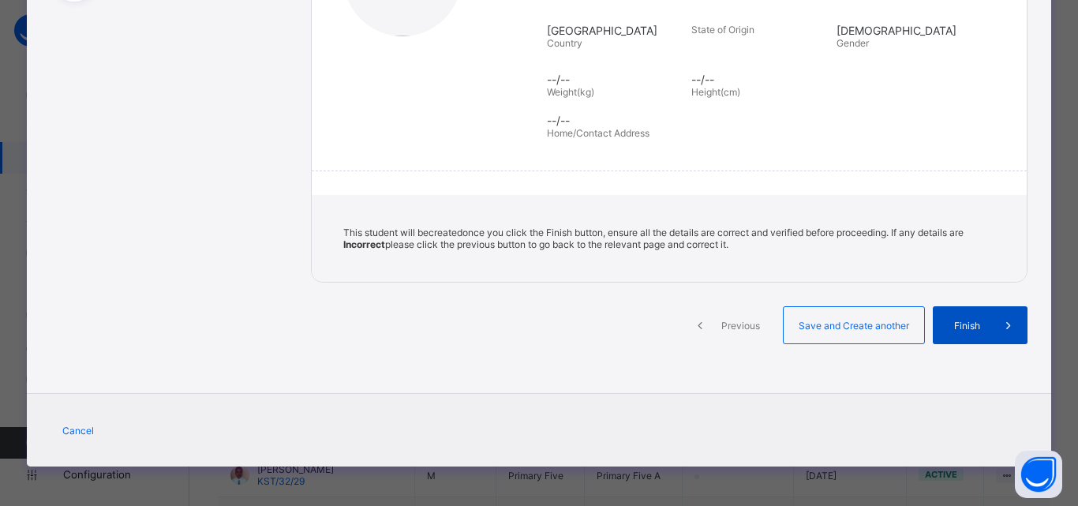
click at [968, 320] on span "Finish" at bounding box center [967, 326] width 45 height 12
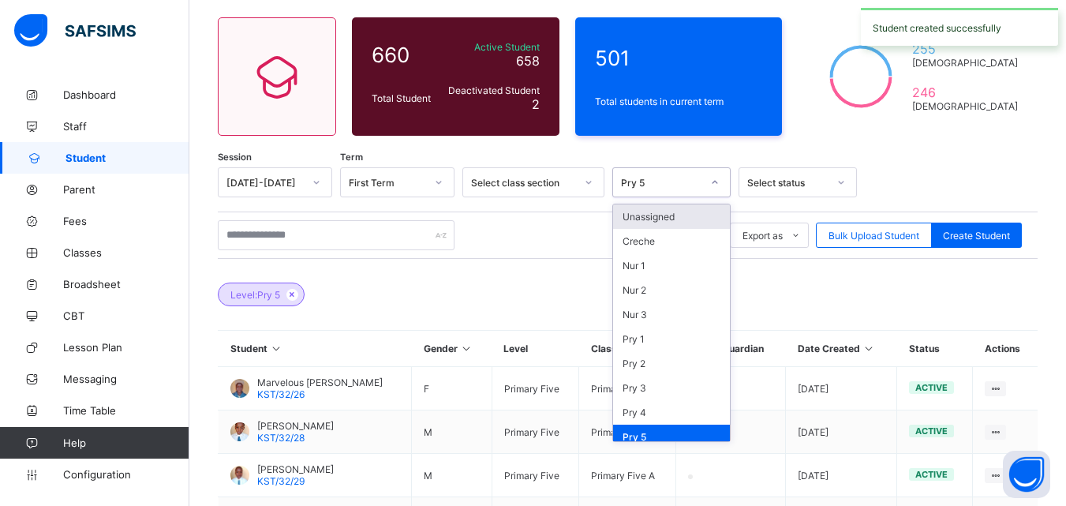
click at [660, 191] on div "Pry 5" at bounding box center [656, 182] width 87 height 22
click at [646, 219] on div "Unassigned" at bounding box center [671, 216] width 117 height 24
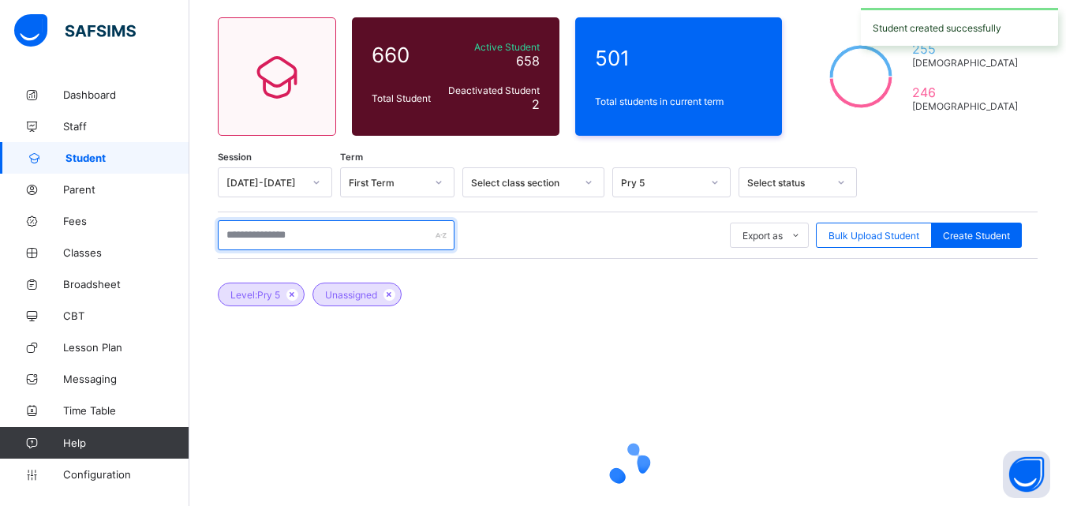
click at [379, 248] on input "text" at bounding box center [336, 235] width 237 height 30
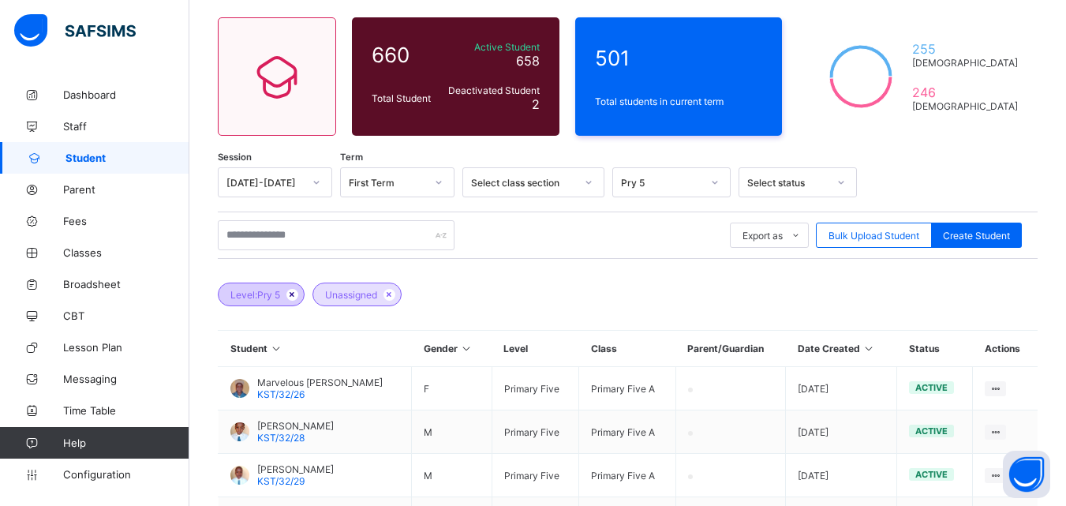
click at [292, 298] on icon at bounding box center [292, 294] width 13 height 9
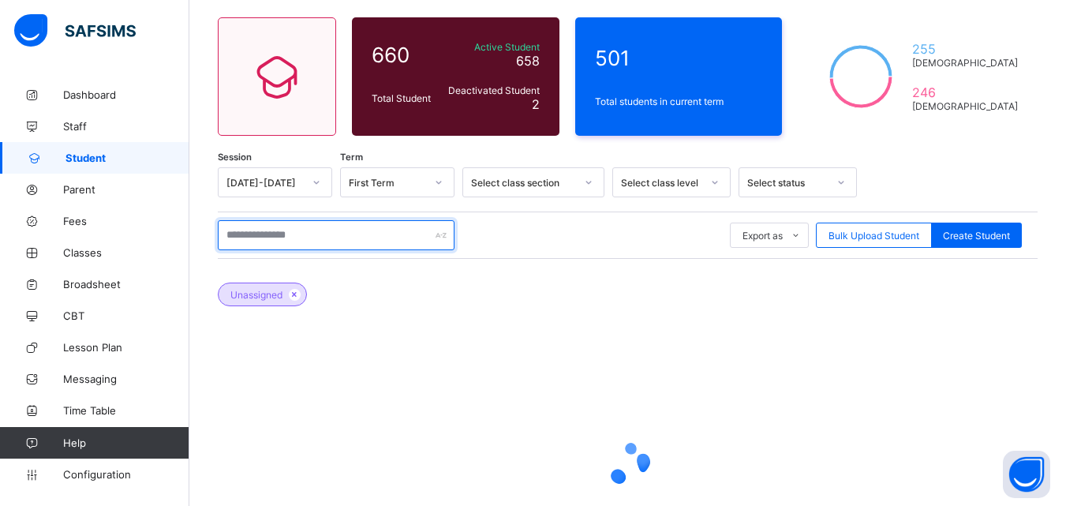
click at [286, 242] on input "text" at bounding box center [336, 235] width 237 height 30
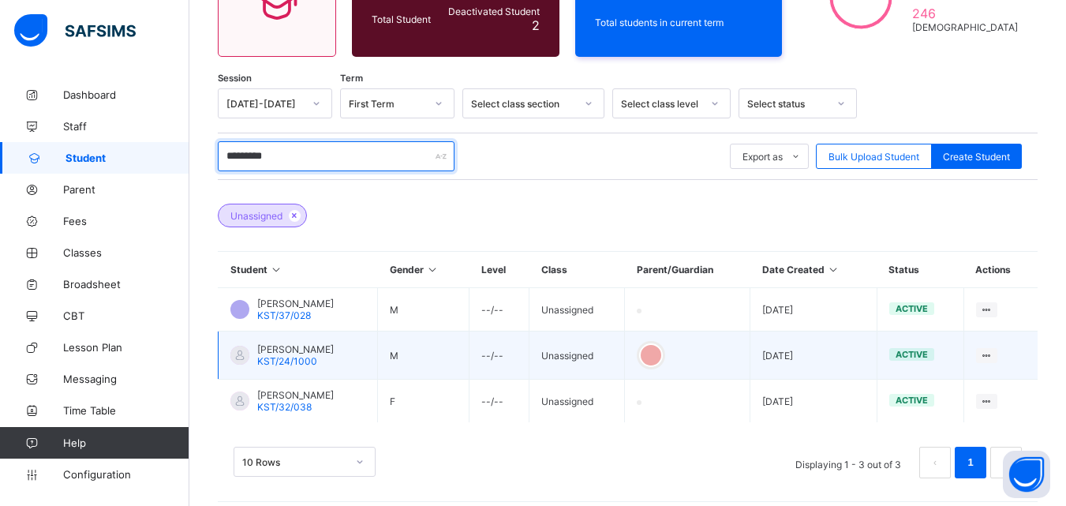
scroll to position [208, 0]
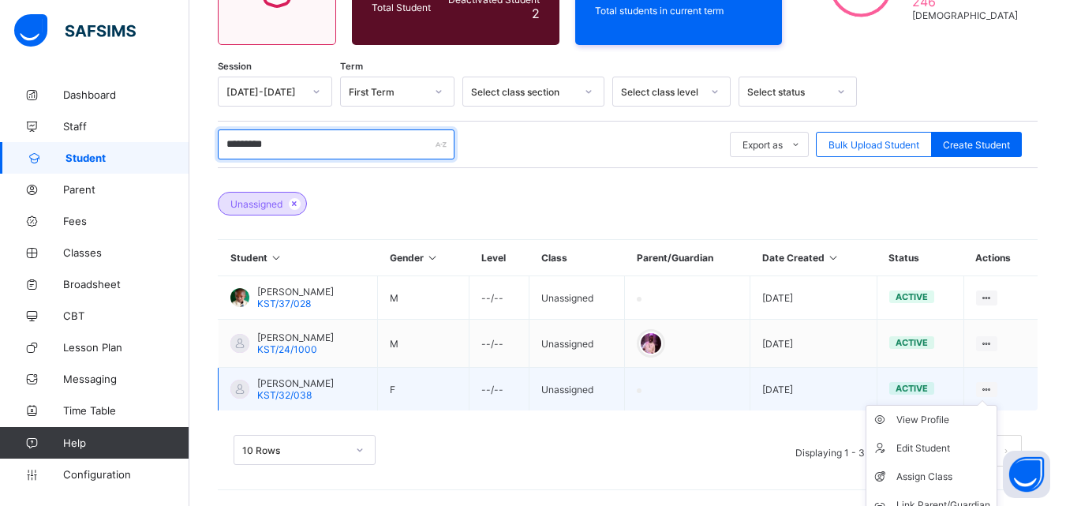
type input "*********"
click at [994, 388] on icon at bounding box center [986, 390] width 13 height 12
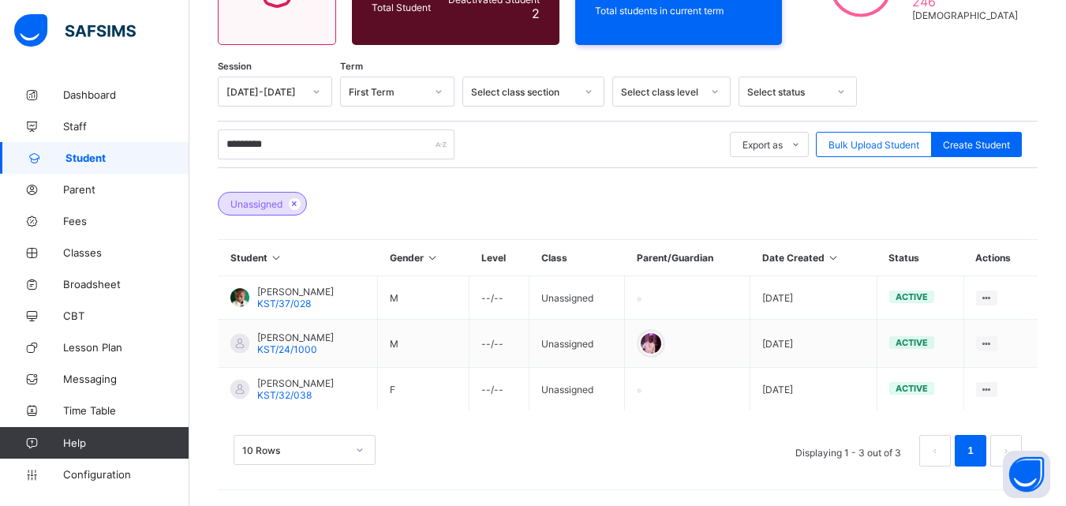
drag, startPoint x: 957, startPoint y: 466, endPoint x: 946, endPoint y: 457, distance: 14.6
click at [0, 0] on li "Assign Class" at bounding box center [0, 0] width 0 height 0
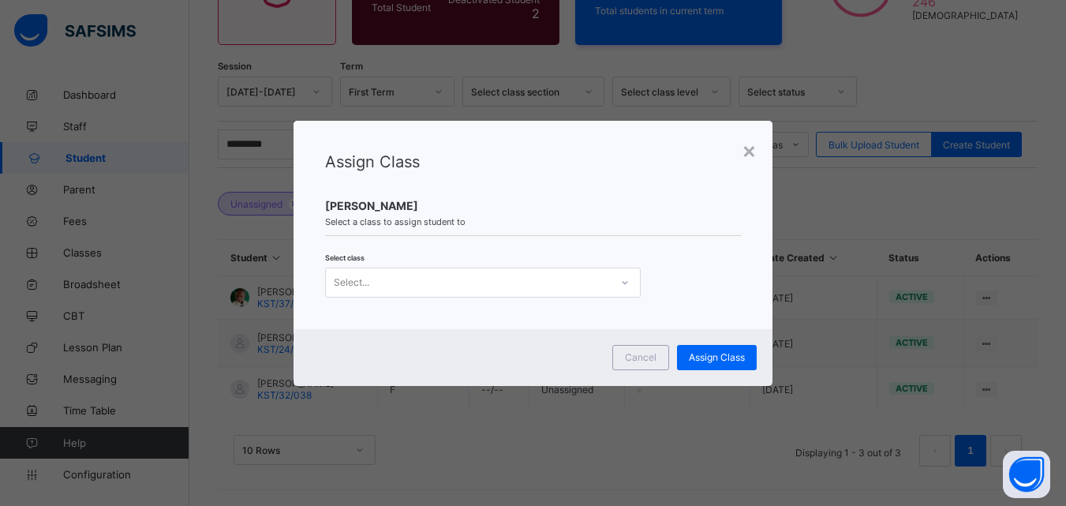
click at [589, 293] on div "Select..." at bounding box center [483, 283] width 316 height 30
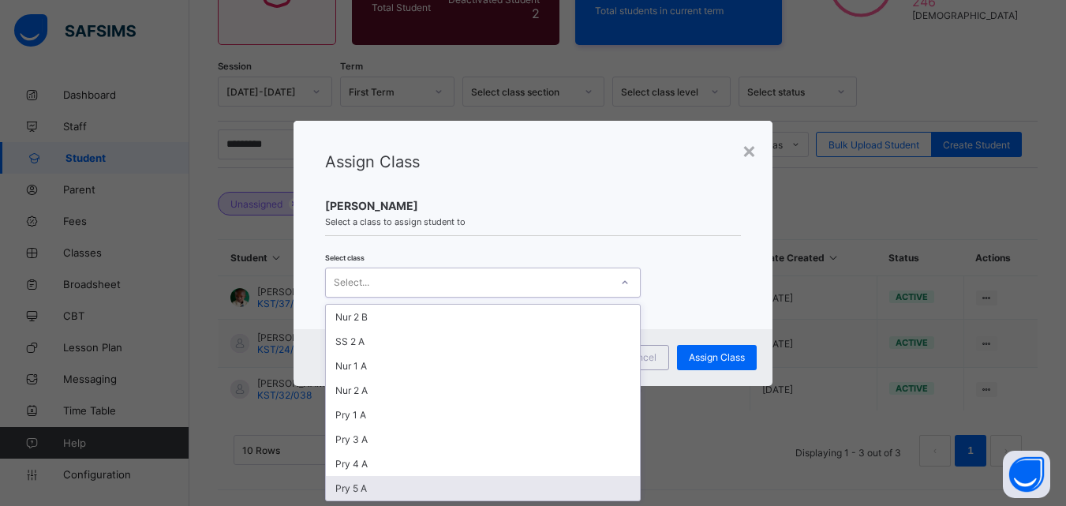
click at [470, 487] on div "Pry 5 A" at bounding box center [483, 488] width 314 height 24
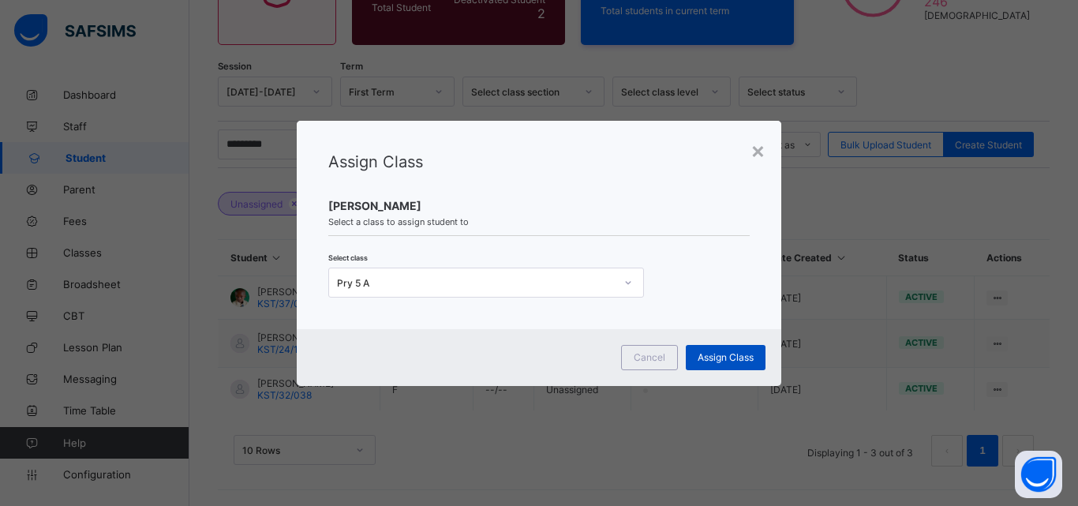
drag, startPoint x: 710, startPoint y: 354, endPoint x: 688, endPoint y: 369, distance: 26.3
click at [711, 356] on span "Assign Class" at bounding box center [726, 357] width 56 height 12
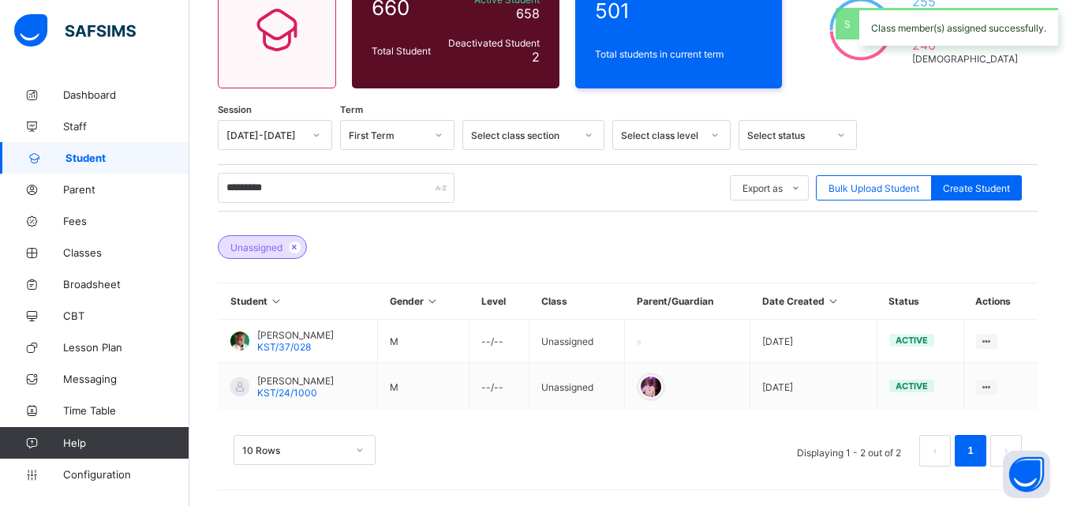
scroll to position [164, 0]
drag, startPoint x: 321, startPoint y: 198, endPoint x: 223, endPoint y: 197, distance: 98.7
click at [223, 197] on input "*********" at bounding box center [336, 188] width 237 height 30
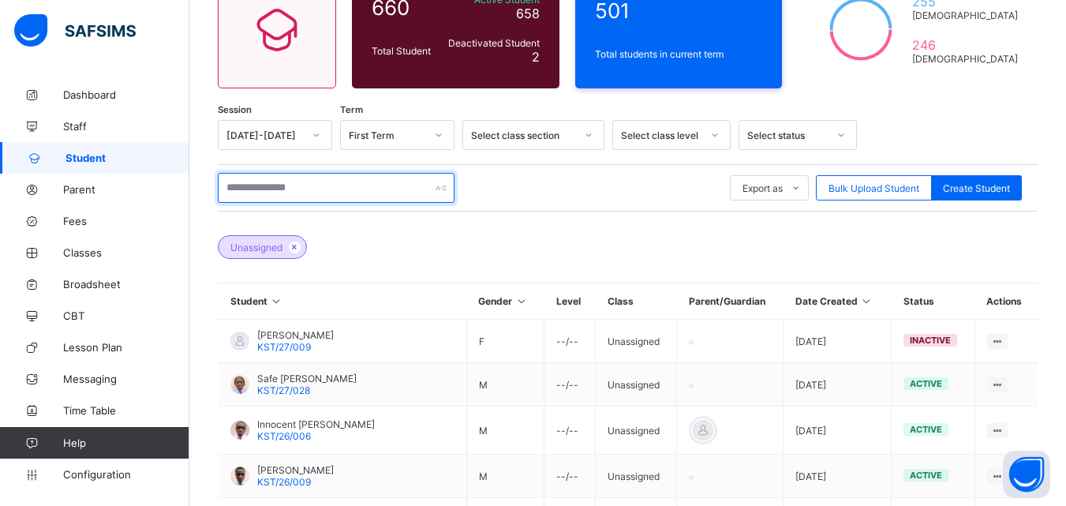
click at [302, 191] on input "text" at bounding box center [336, 188] width 237 height 30
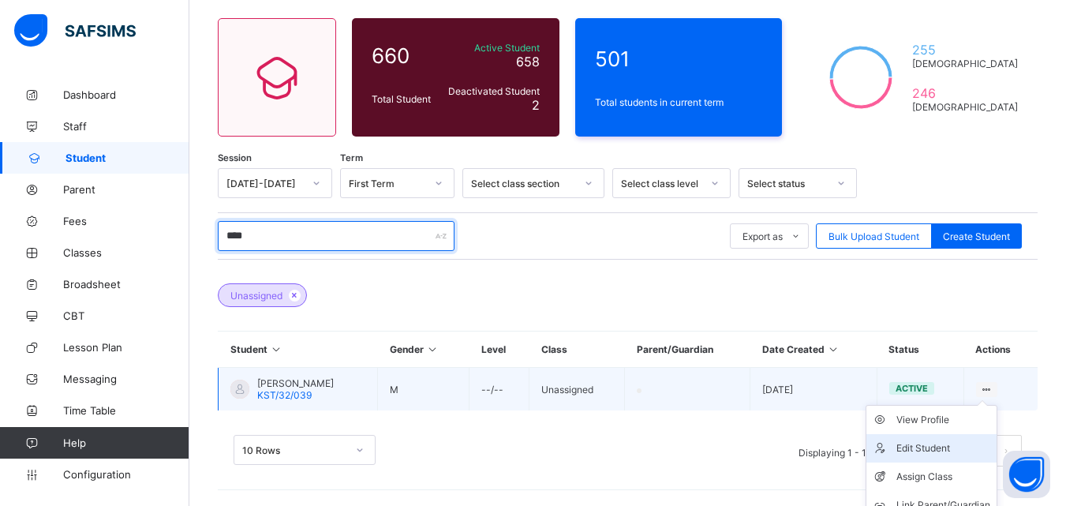
scroll to position [159, 0]
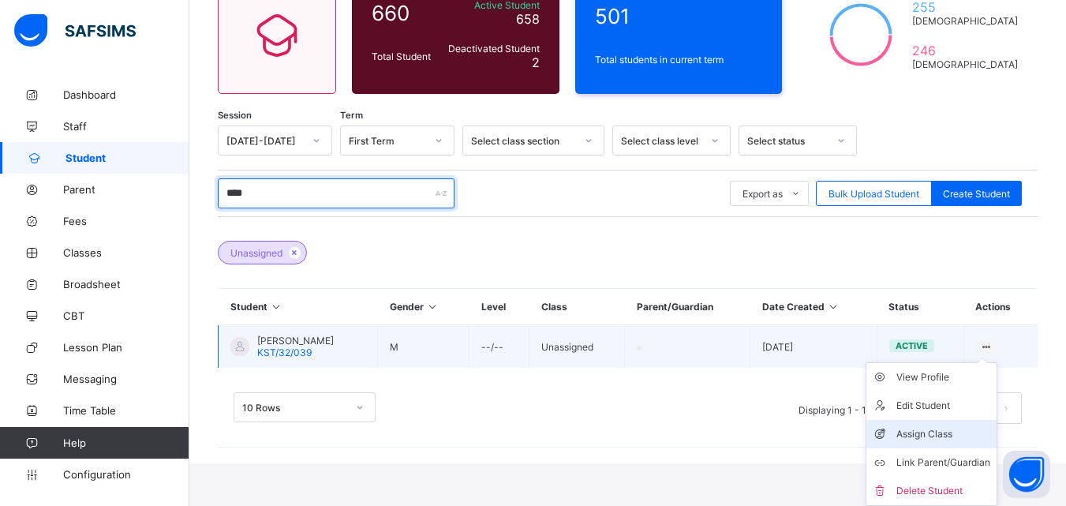
type input "****"
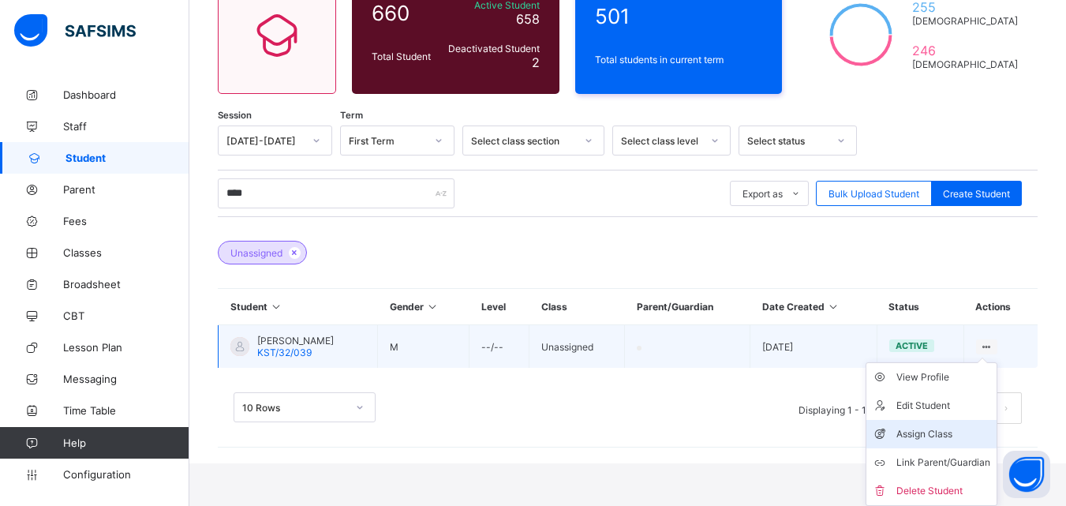
click at [925, 429] on div "Assign Class" at bounding box center [944, 434] width 94 height 16
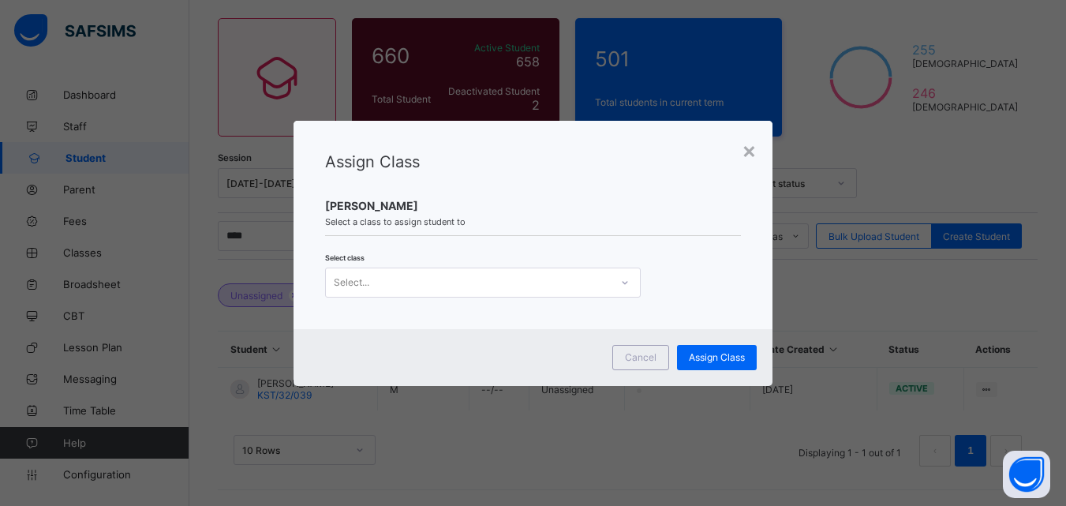
scroll to position [0, 0]
click at [479, 297] on div "Select..." at bounding box center [483, 283] width 316 height 30
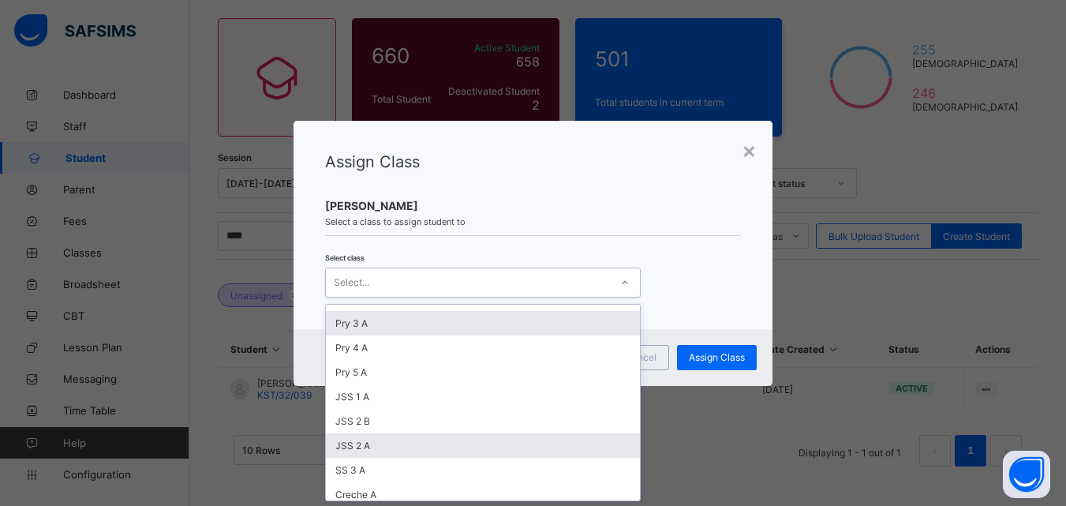
scroll to position [158, 0]
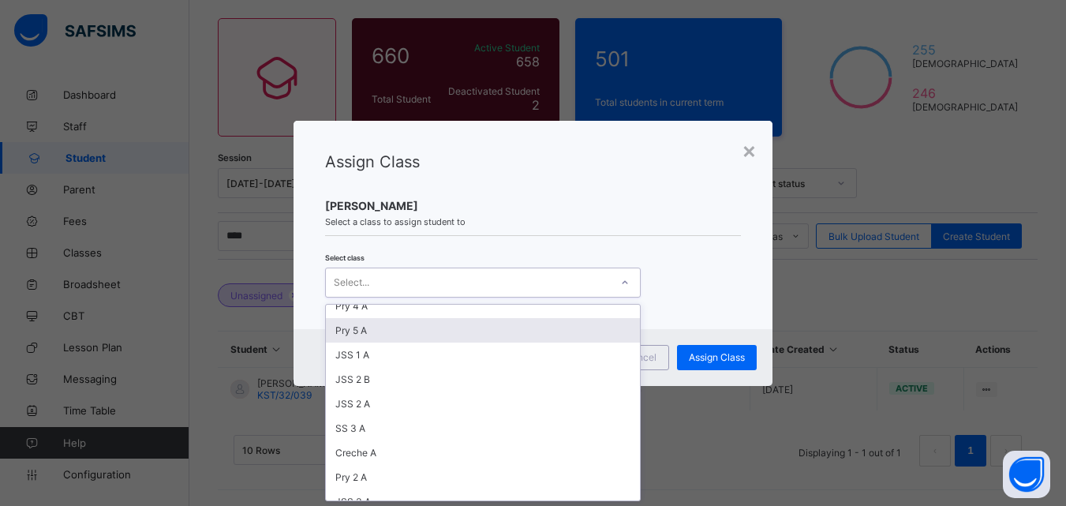
click at [375, 331] on div "Pry 5 A" at bounding box center [483, 330] width 314 height 24
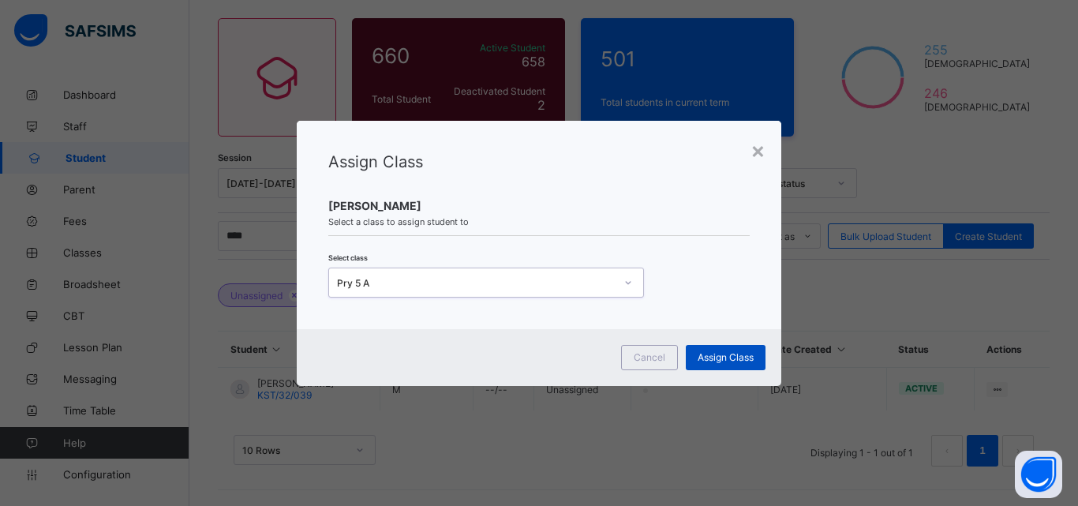
click at [714, 360] on span "Assign Class" at bounding box center [726, 357] width 56 height 12
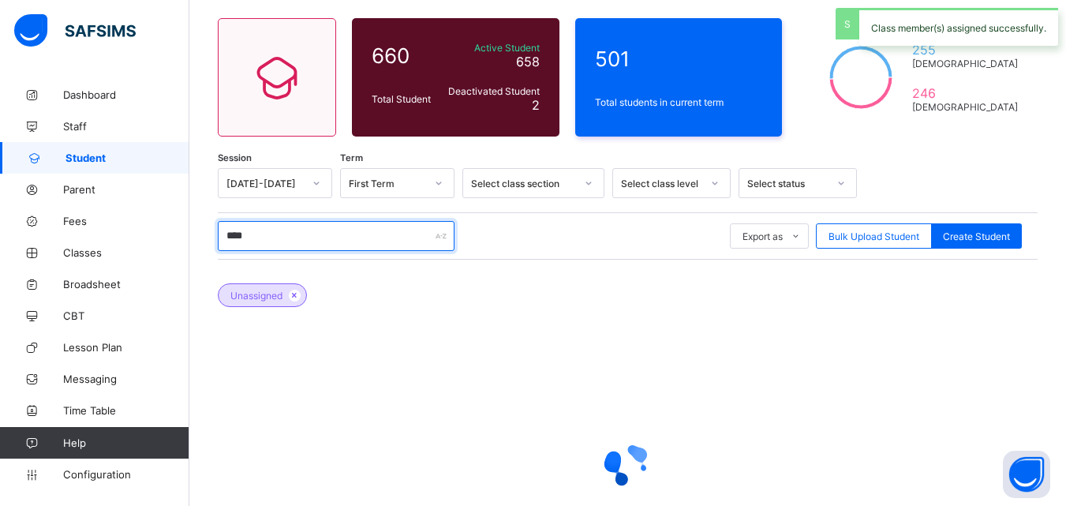
drag, startPoint x: 299, startPoint y: 247, endPoint x: 225, endPoint y: 245, distance: 74.2
click at [225, 245] on input "****" at bounding box center [336, 236] width 237 height 30
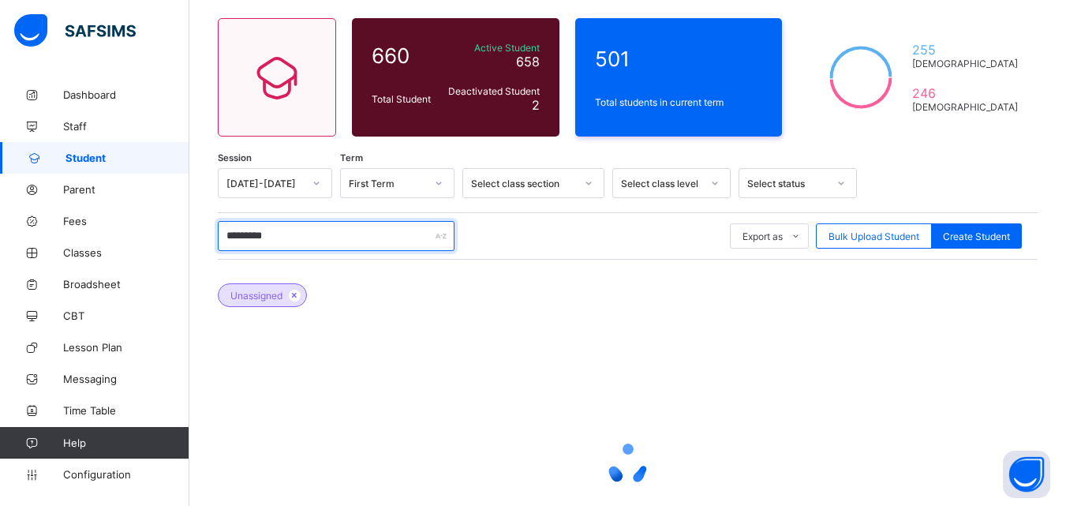
scroll to position [164, 0]
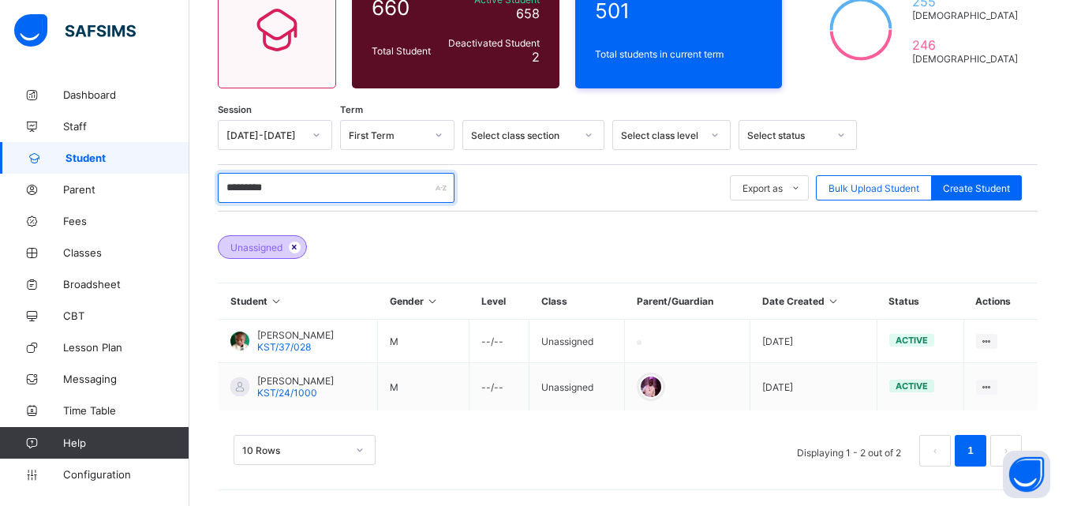
type input "*********"
click at [296, 244] on icon at bounding box center [294, 246] width 13 height 9
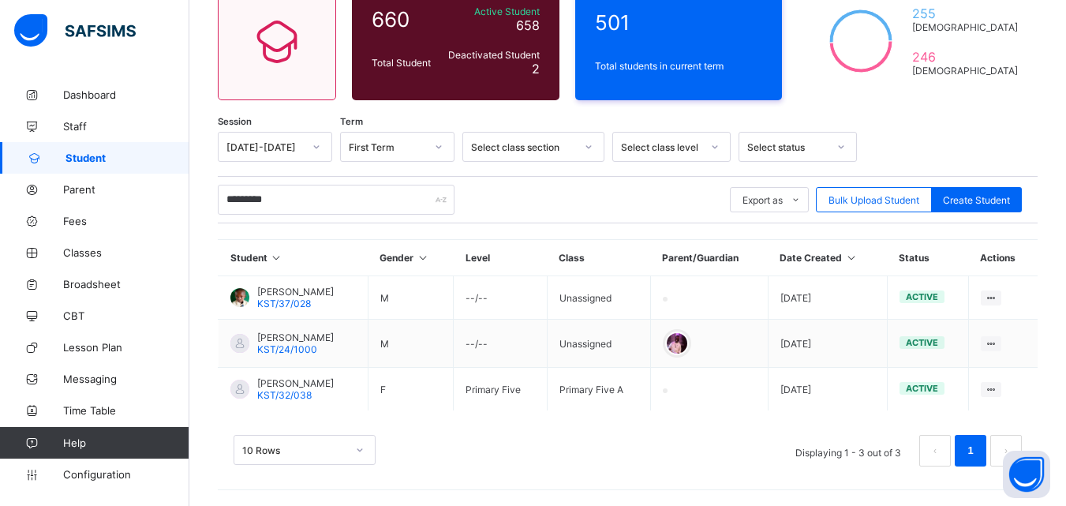
scroll to position [152, 0]
click at [924, 111] on div "Student 660 Total Student Active Student 658 Deactivated Student 2 501 Total st…" at bounding box center [627, 216] width 877 height 579
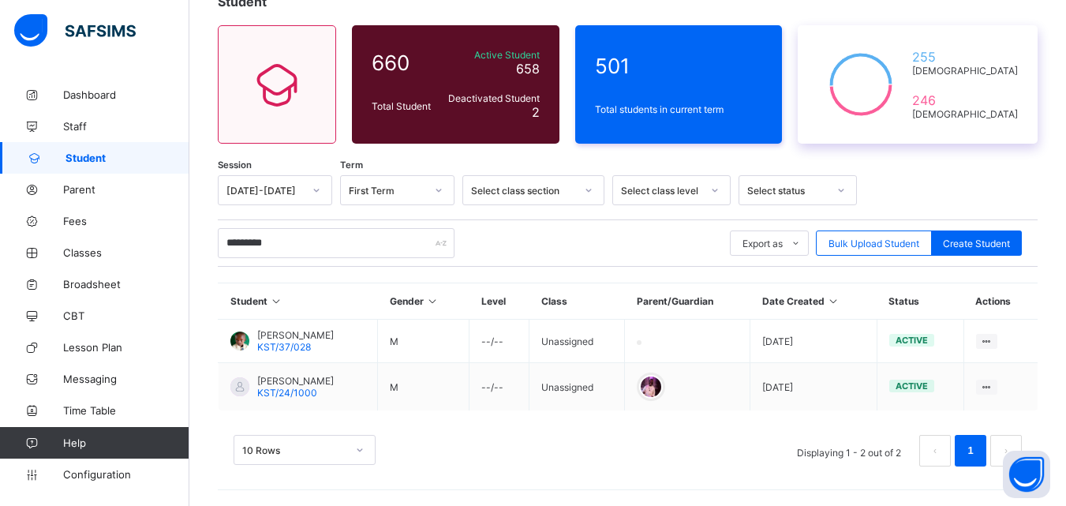
scroll to position [109, 0]
click at [84, 317] on span "CBT" at bounding box center [126, 315] width 126 height 13
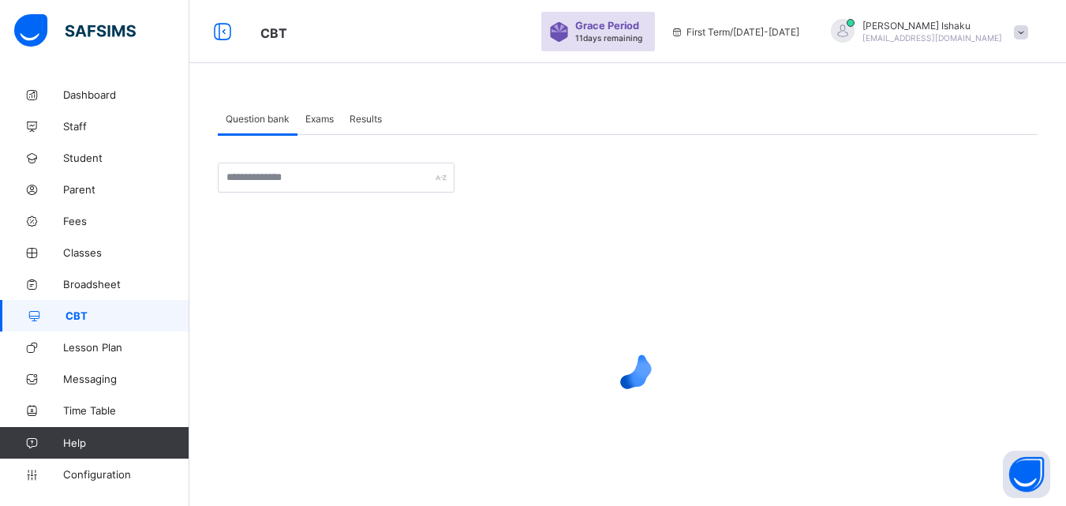
click at [331, 113] on span "Exams" at bounding box center [319, 119] width 28 height 12
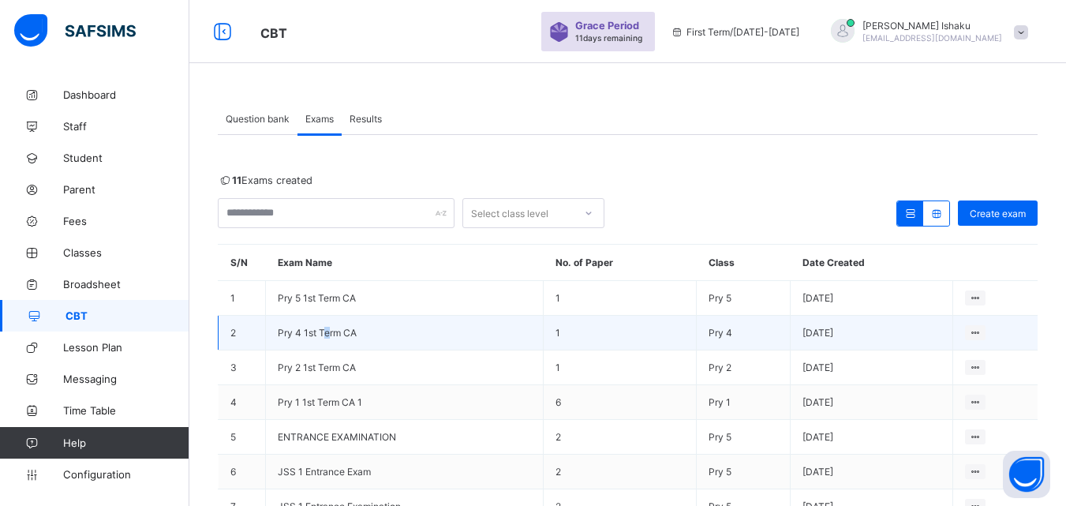
click at [328, 319] on td "Pry 4 1st Term CA" at bounding box center [405, 333] width 278 height 35
click at [325, 324] on td "Pry 4 1st Term CA" at bounding box center [405, 333] width 278 height 35
click at [313, 331] on span "Pry 4 1st Term CA" at bounding box center [317, 333] width 79 height 12
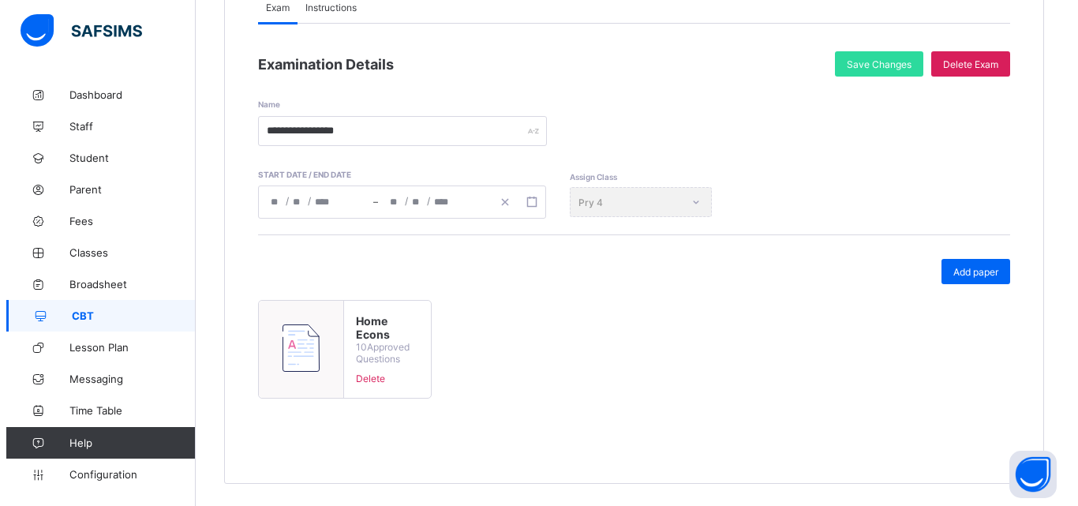
scroll to position [198, 0]
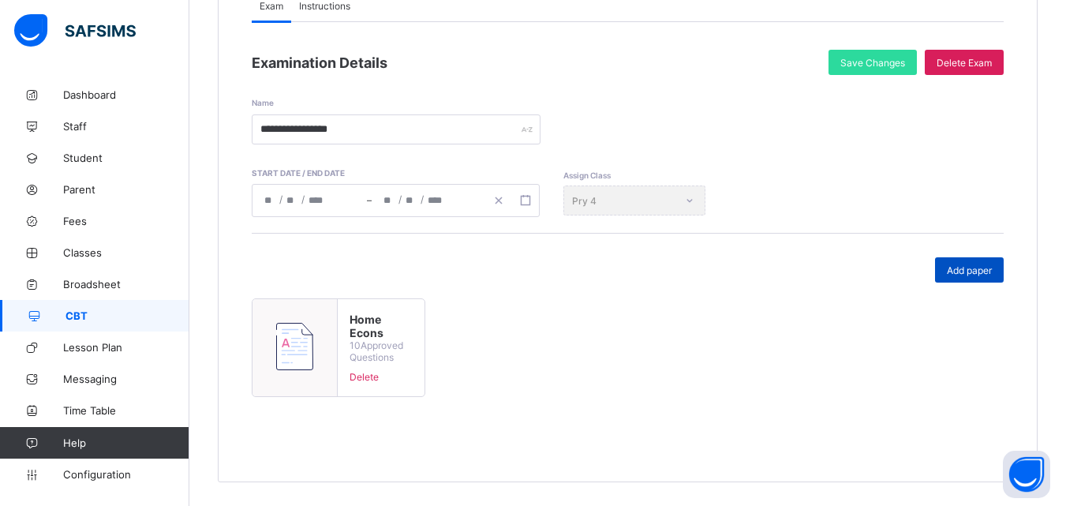
click at [993, 276] on div "Add paper" at bounding box center [969, 269] width 69 height 25
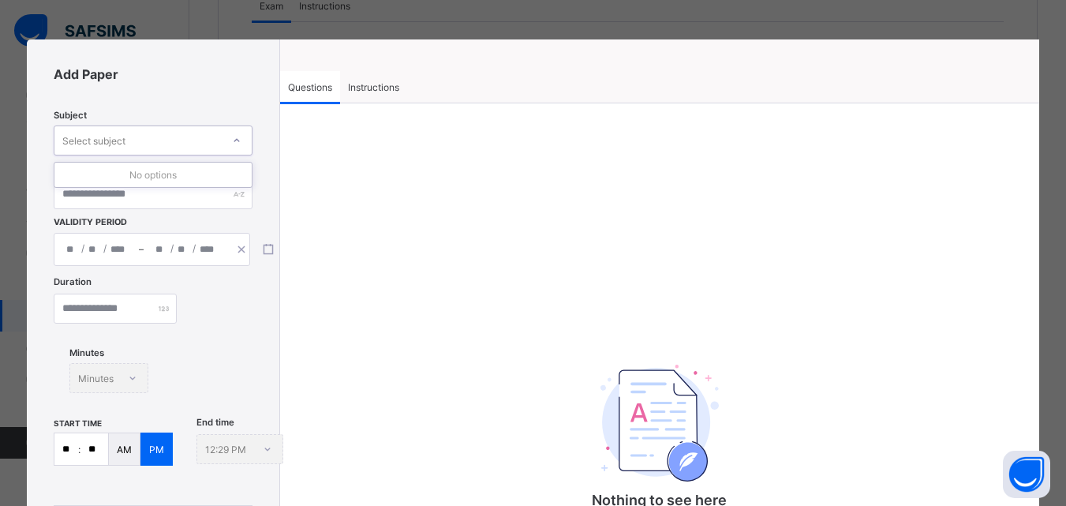
click at [148, 148] on div "Select subject" at bounding box center [137, 140] width 167 height 22
click at [163, 148] on div "Select subject" at bounding box center [137, 140] width 167 height 22
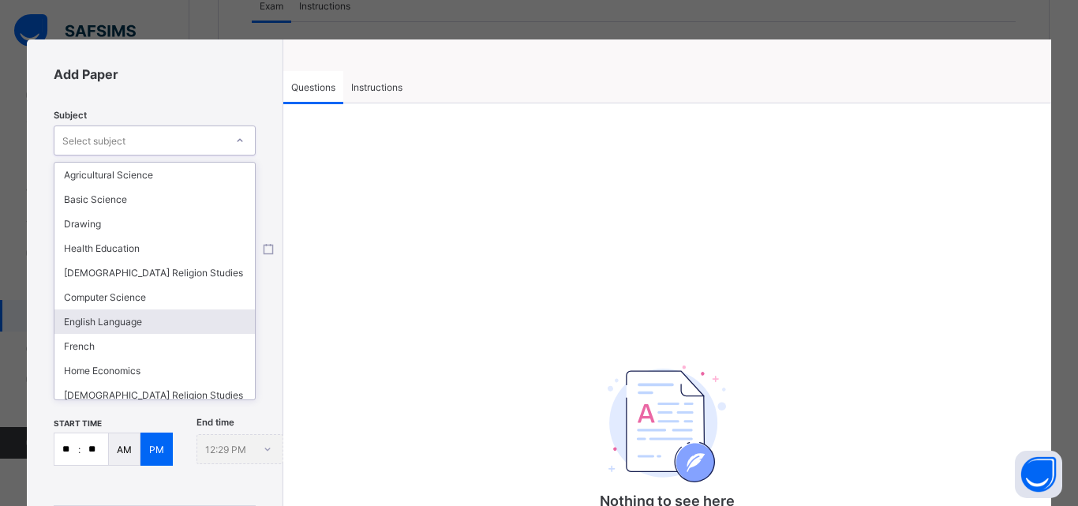
click at [120, 328] on div "English Language" at bounding box center [154, 321] width 200 height 24
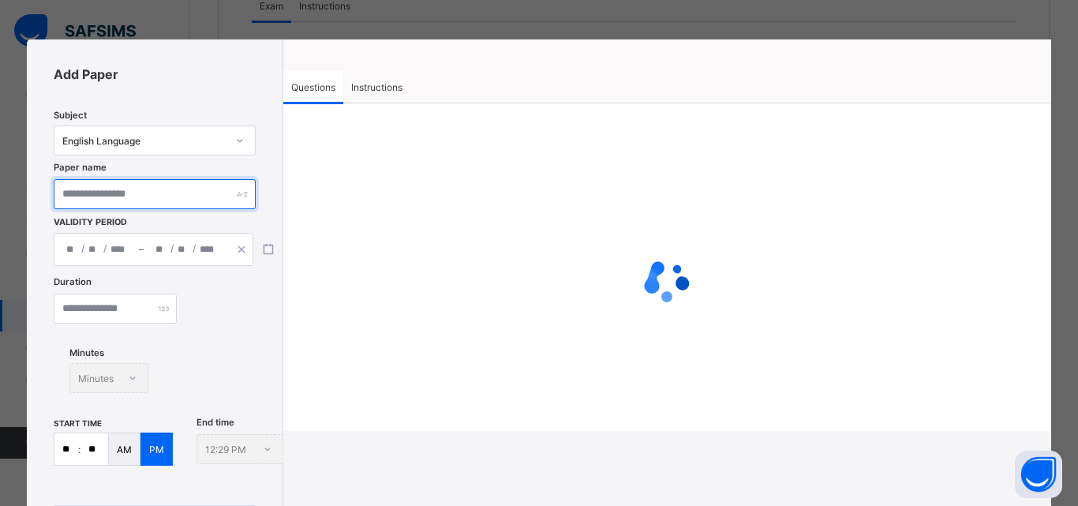
click at [175, 195] on input "text" at bounding box center [154, 194] width 201 height 30
type input "***"
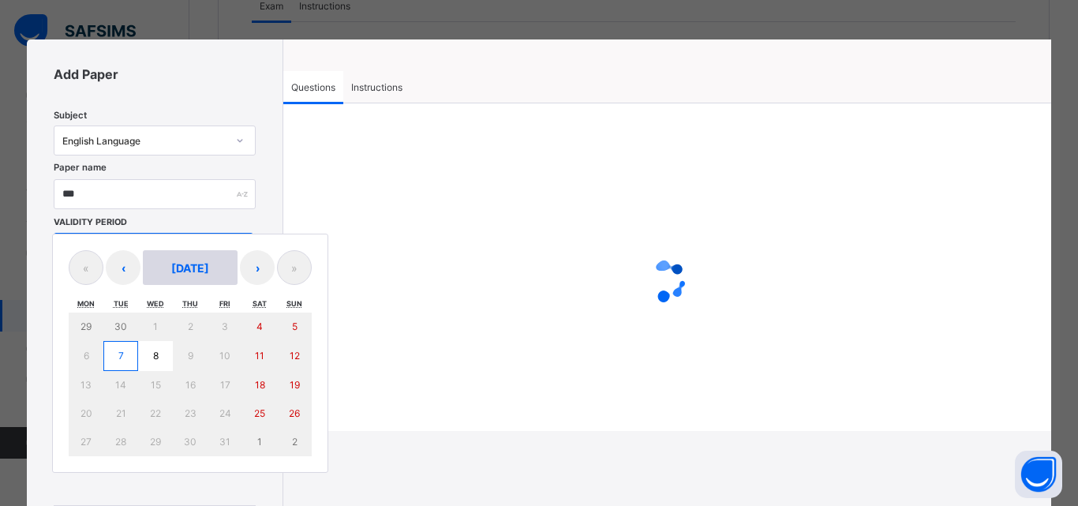
click at [197, 257] on div "/ / – / / « ‹ October 2025 › » Mon Tue Wed Thu Fri Sat Sun 29 30 1 2 3 4 5 6 7 …" at bounding box center [154, 249] width 200 height 33
click at [114, 356] on button "7" at bounding box center [120, 356] width 35 height 30
click at [117, 354] on button "7" at bounding box center [120, 356] width 35 height 30
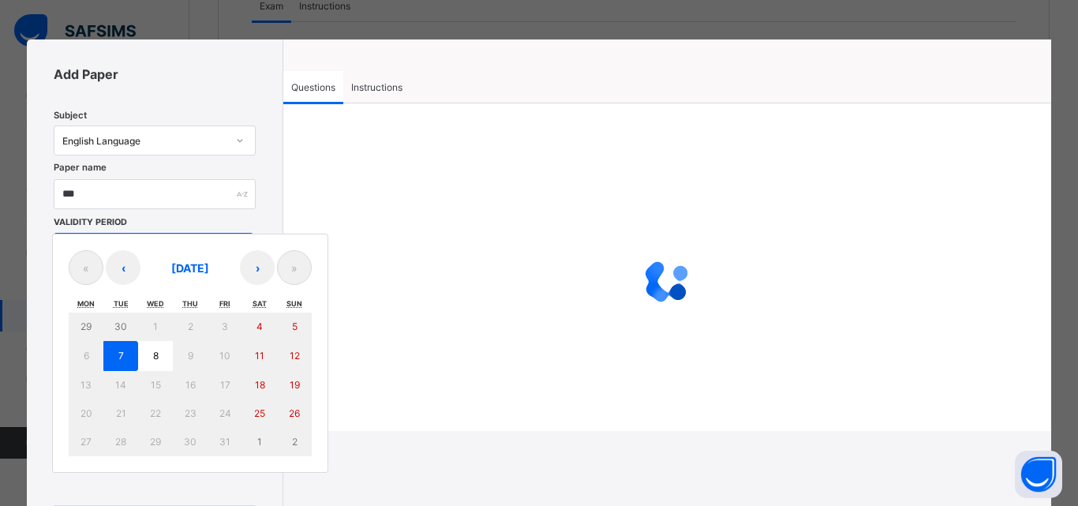
type input "**********"
type input "**"
type input "*"
type input "****"
type input "**********"
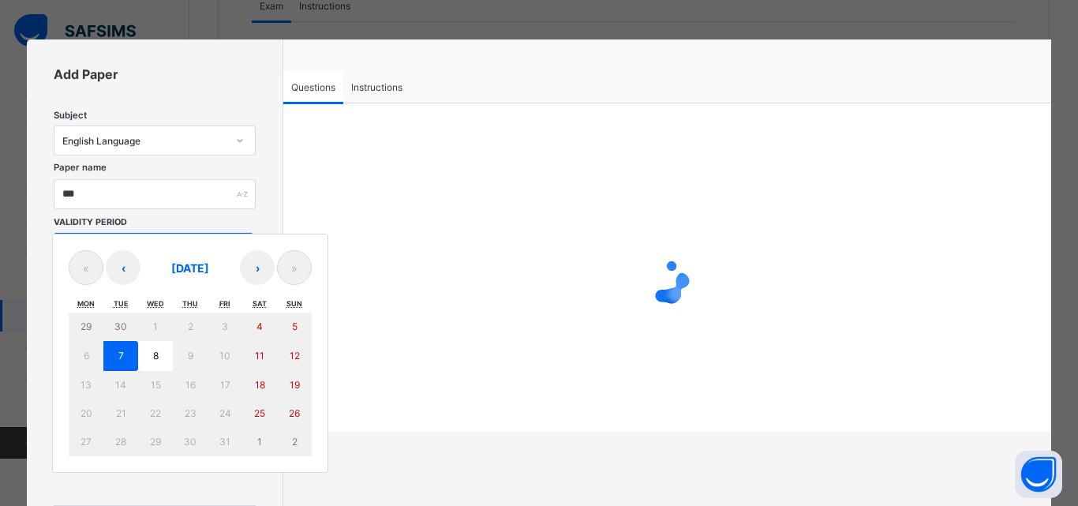
type input "**"
type input "*"
type input "****"
type input "**"
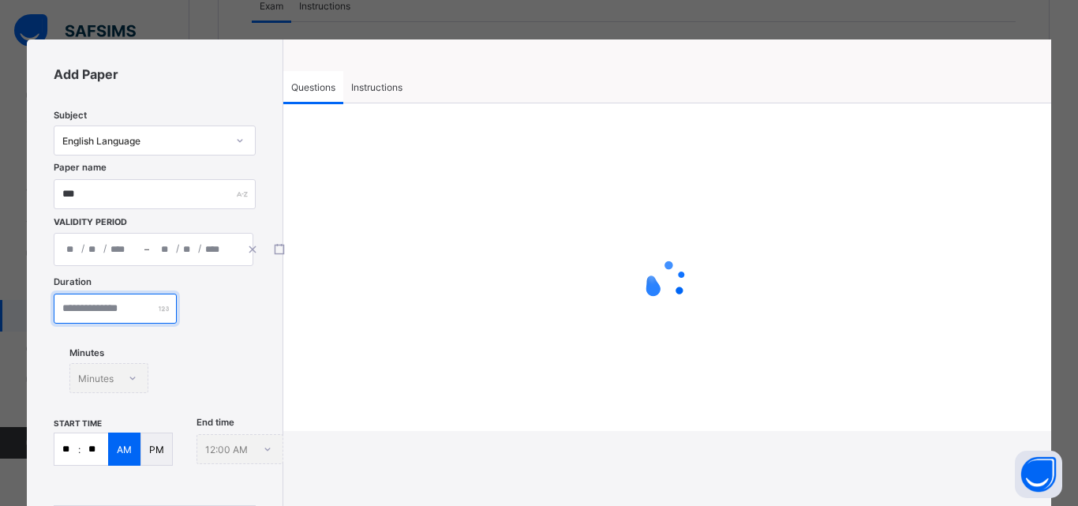
click at [129, 314] on input "number" at bounding box center [115, 309] width 123 height 30
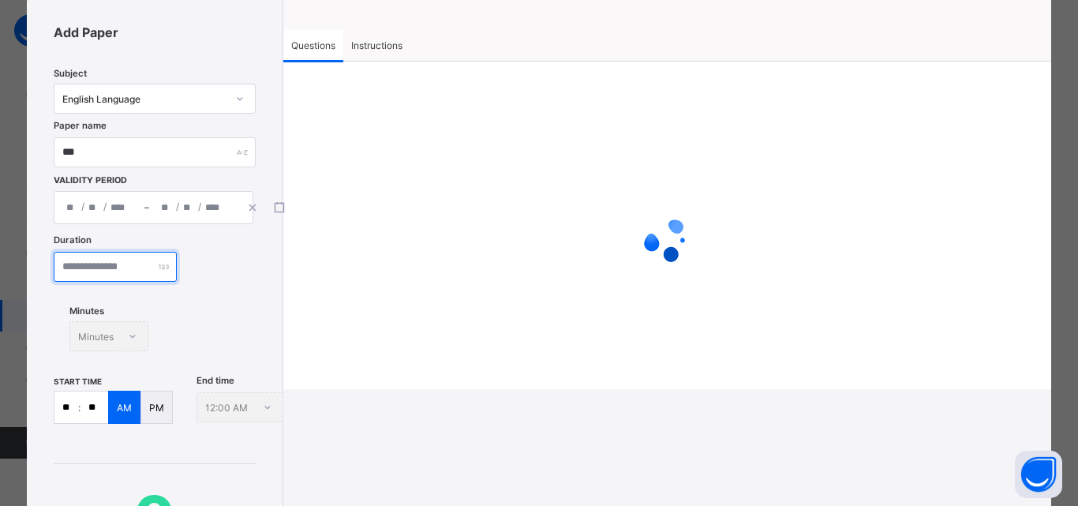
scroll to position [158, 0]
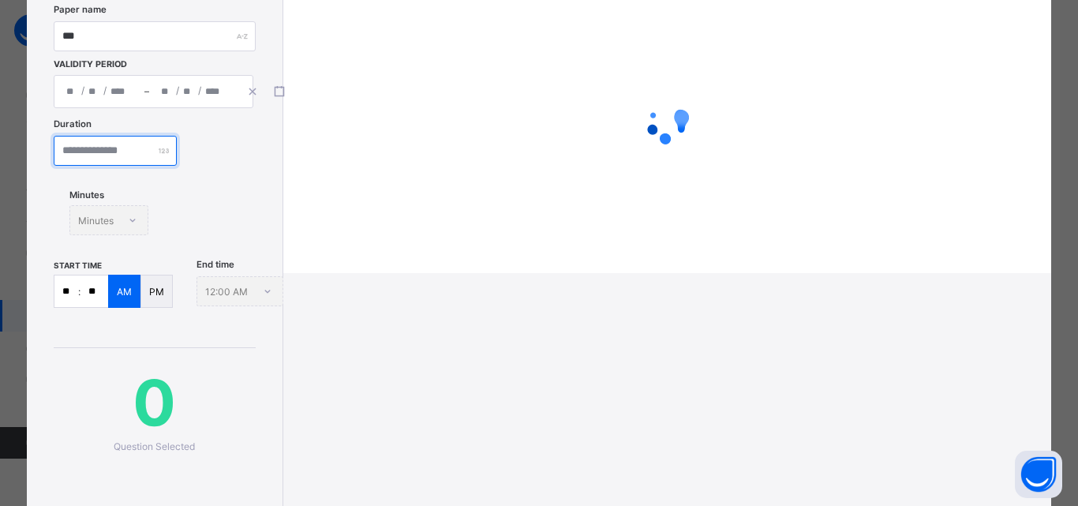
type input "**"
click at [102, 284] on input "**" at bounding box center [95, 291] width 28 height 32
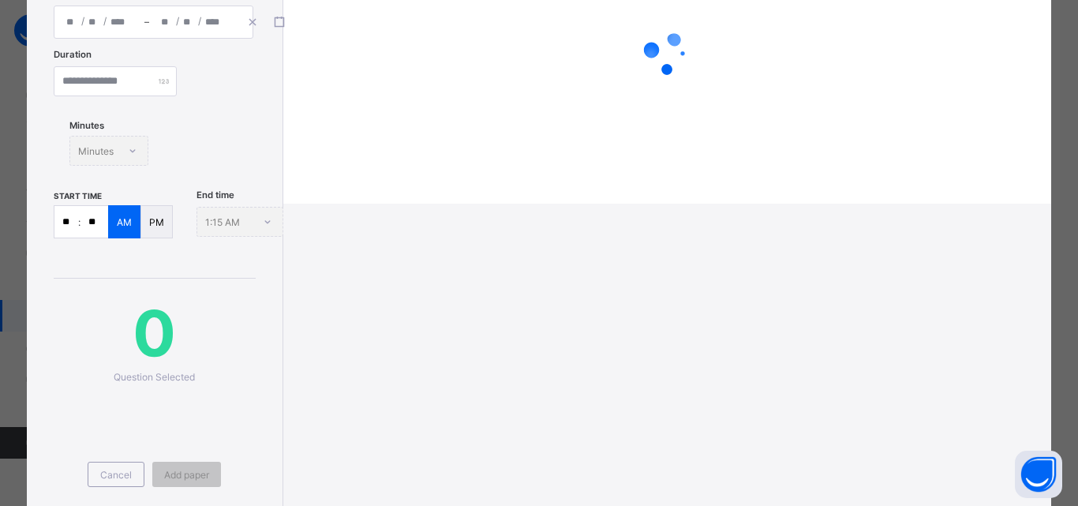
scroll to position [237, 0]
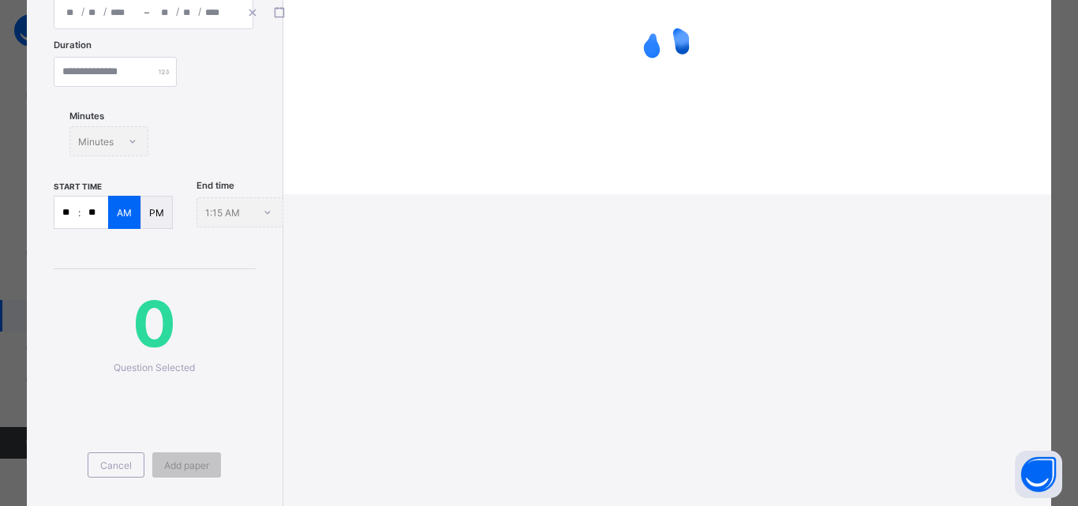
type input "**"
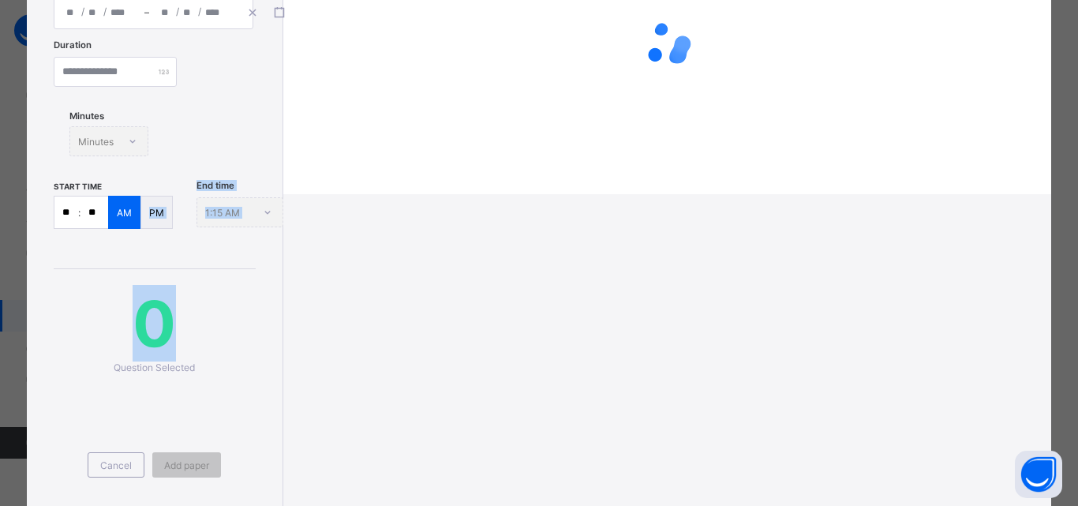
drag, startPoint x: 152, startPoint y: 213, endPoint x: 161, endPoint y: 242, distance: 29.9
click at [161, 234] on div "**********" at bounding box center [155, 173] width 256 height 741
click at [151, 222] on div "PM" at bounding box center [156, 212] width 32 height 33
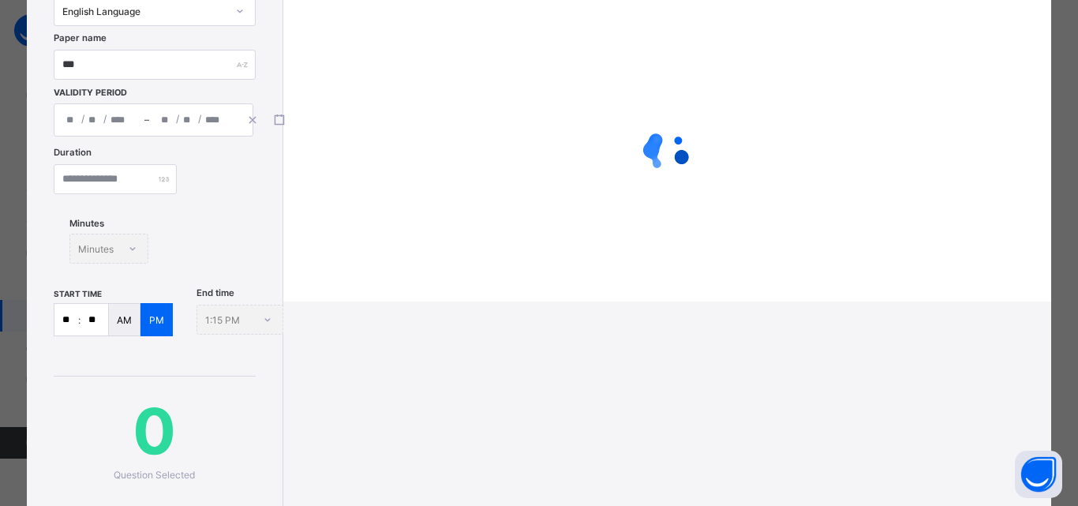
scroll to position [0, 0]
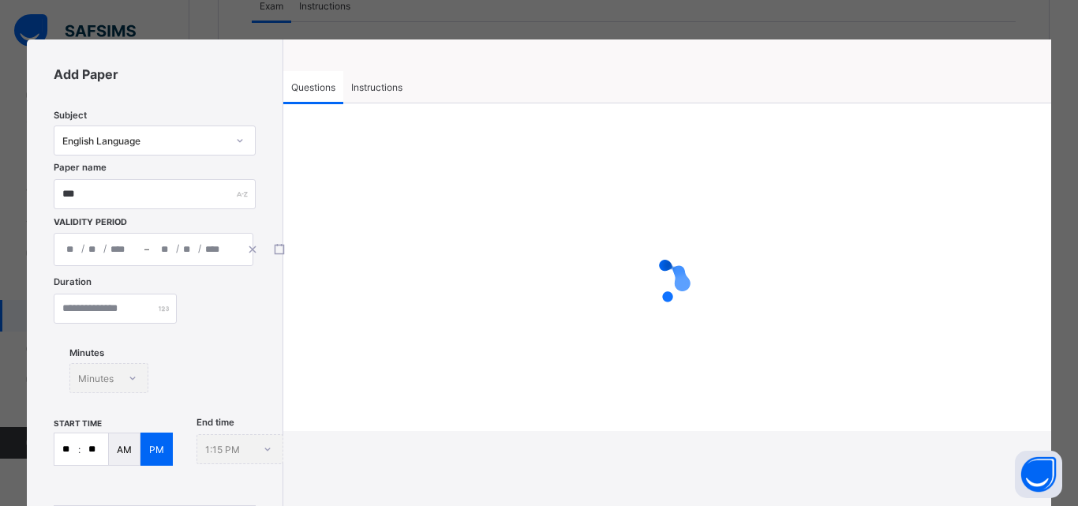
click at [365, 88] on span "Instructions" at bounding box center [376, 87] width 51 height 12
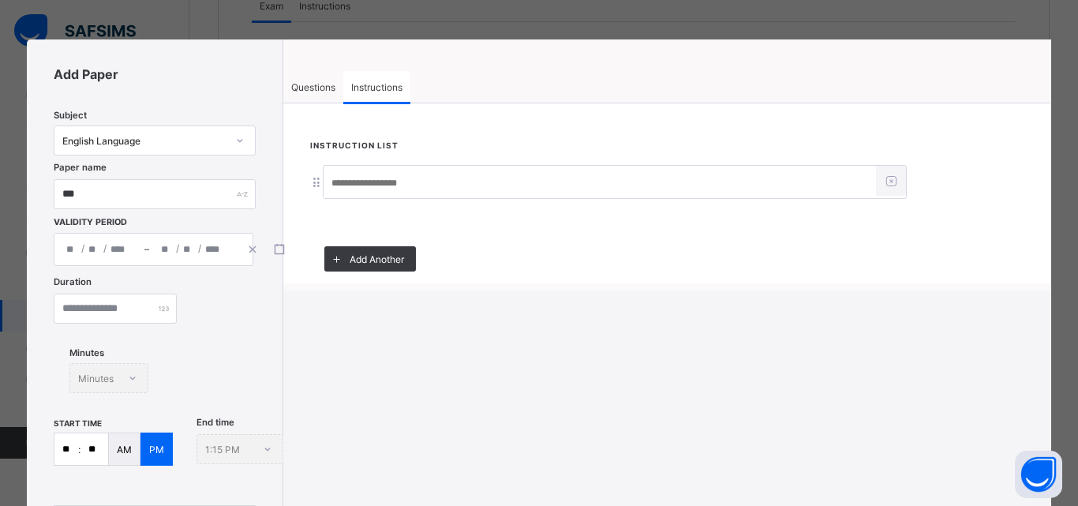
drag, startPoint x: 365, startPoint y: 179, endPoint x: 367, endPoint y: 187, distance: 8.2
click at [367, 185] on input at bounding box center [600, 183] width 552 height 30
type input "**********"
click at [320, 78] on div "Questions" at bounding box center [313, 87] width 60 height 32
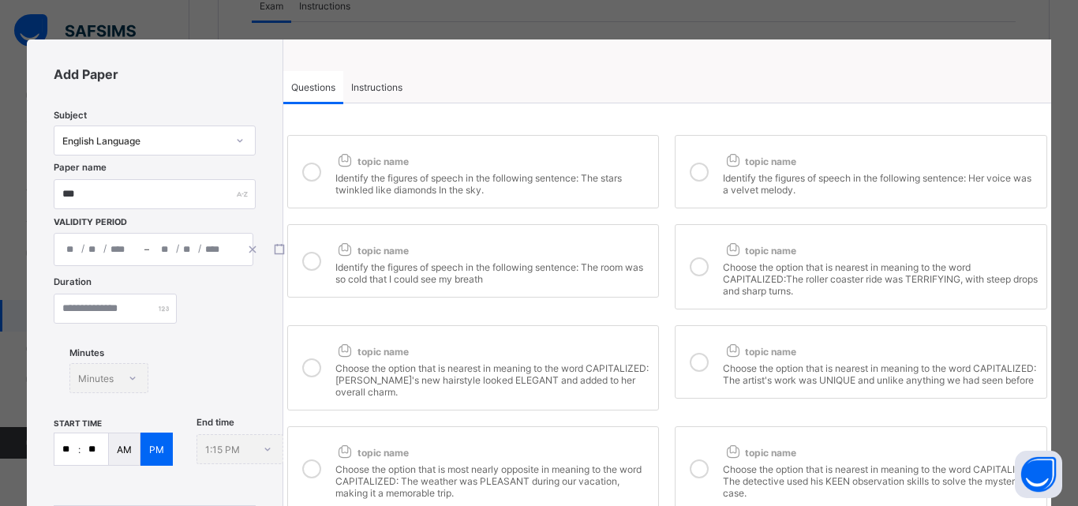
drag, startPoint x: 840, startPoint y: 17, endPoint x: 842, endPoint y: 31, distance: 14.4
click at [842, 19] on div "**********" at bounding box center [539, 253] width 1078 height 506
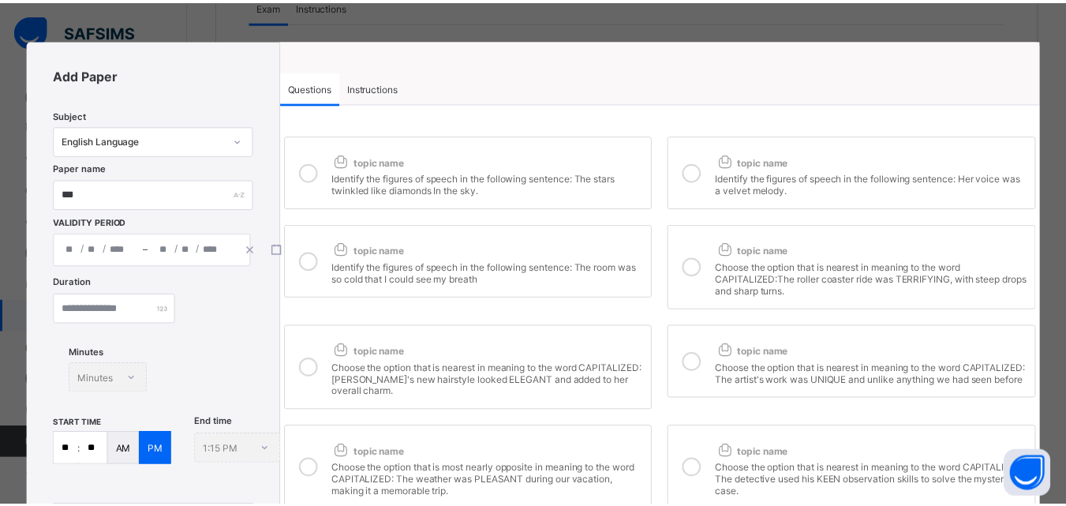
scroll to position [314, 0]
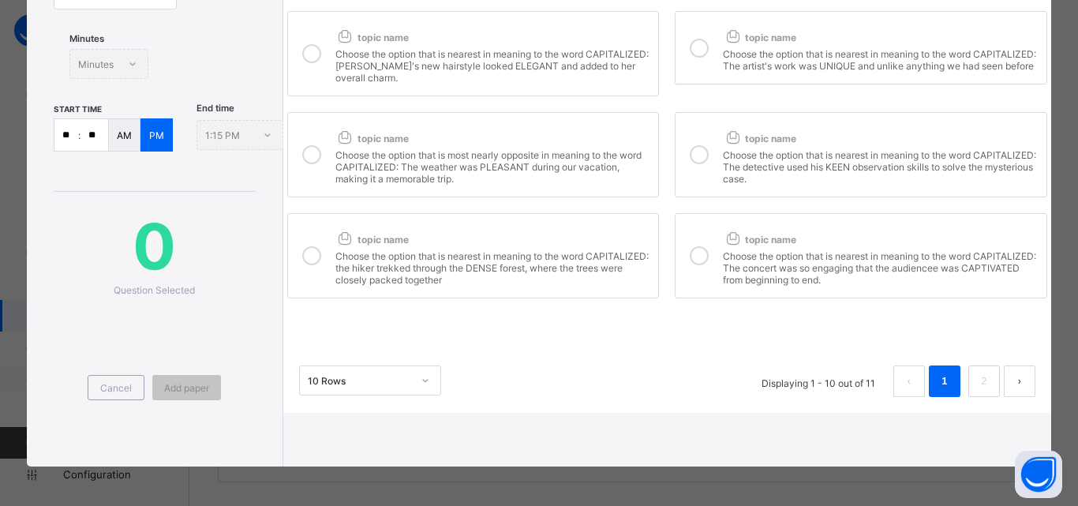
click at [124, 391] on span "Cancel" at bounding box center [116, 388] width 32 height 12
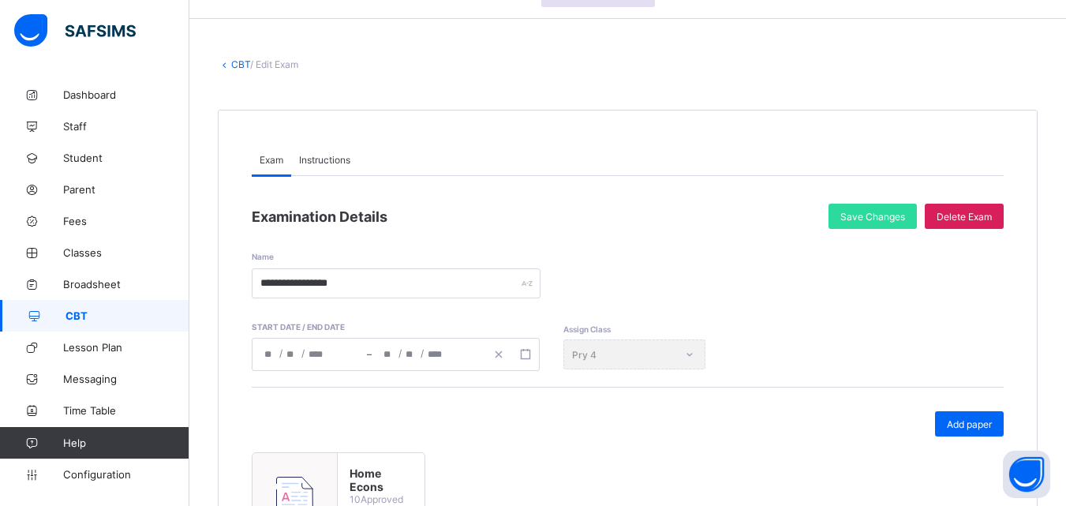
scroll to position [0, 0]
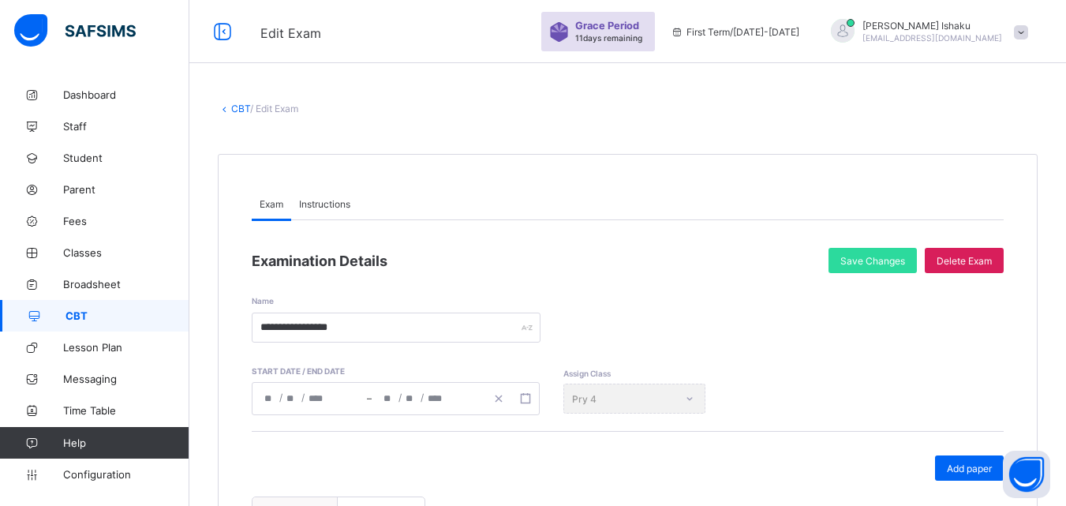
click at [237, 102] on div "**********" at bounding box center [627, 391] width 877 height 625
click at [237, 110] on link "CBT" at bounding box center [240, 109] width 19 height 12
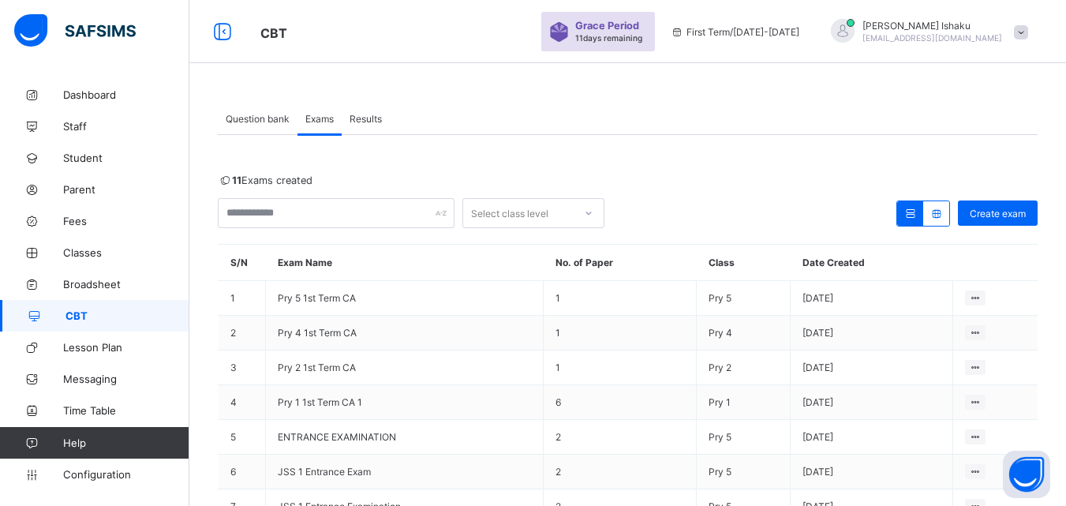
click at [257, 118] on span "Question bank" at bounding box center [258, 119] width 64 height 12
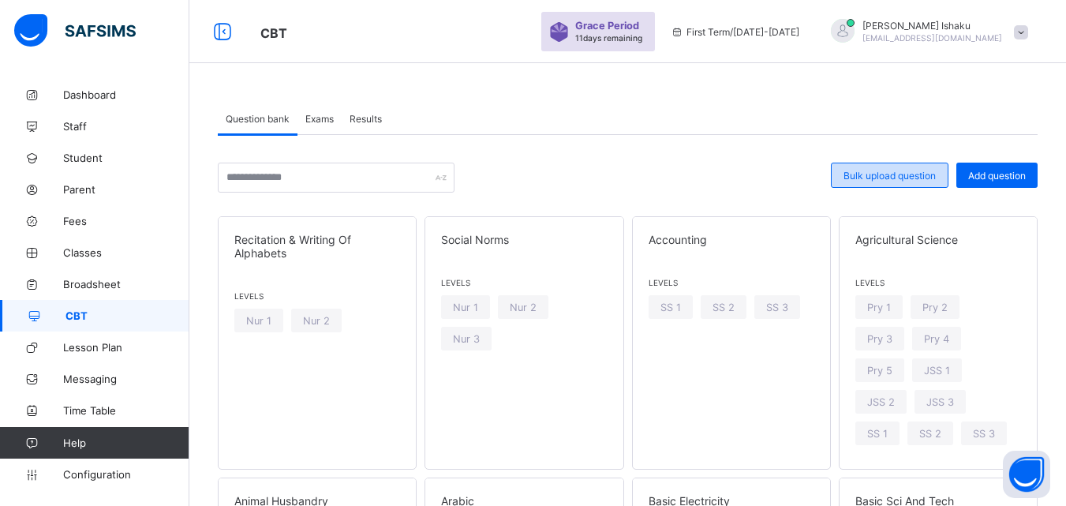
click at [897, 182] on div "Bulk upload question" at bounding box center [890, 175] width 118 height 25
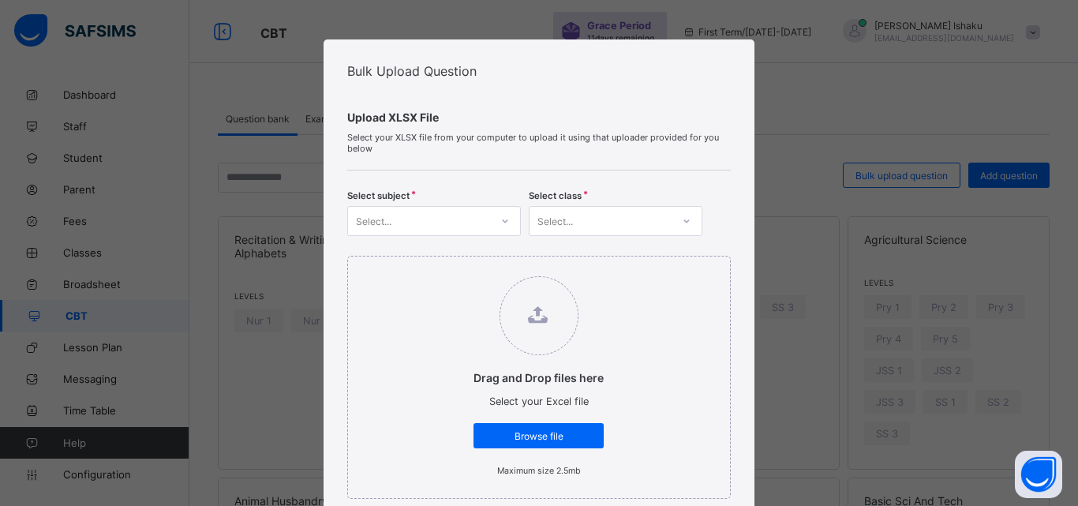
click at [365, 219] on div "Select..." at bounding box center [374, 221] width 36 height 30
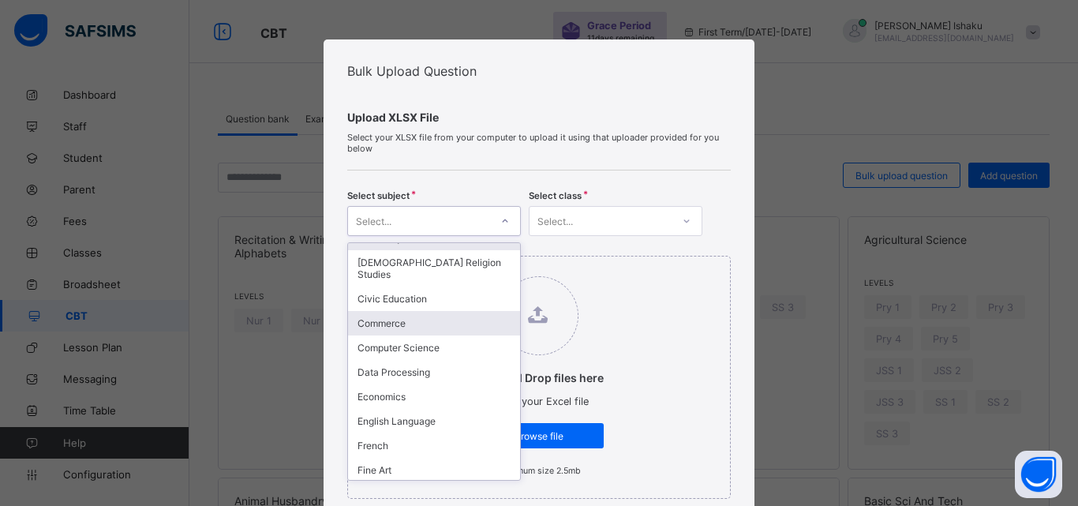
scroll to position [395, 0]
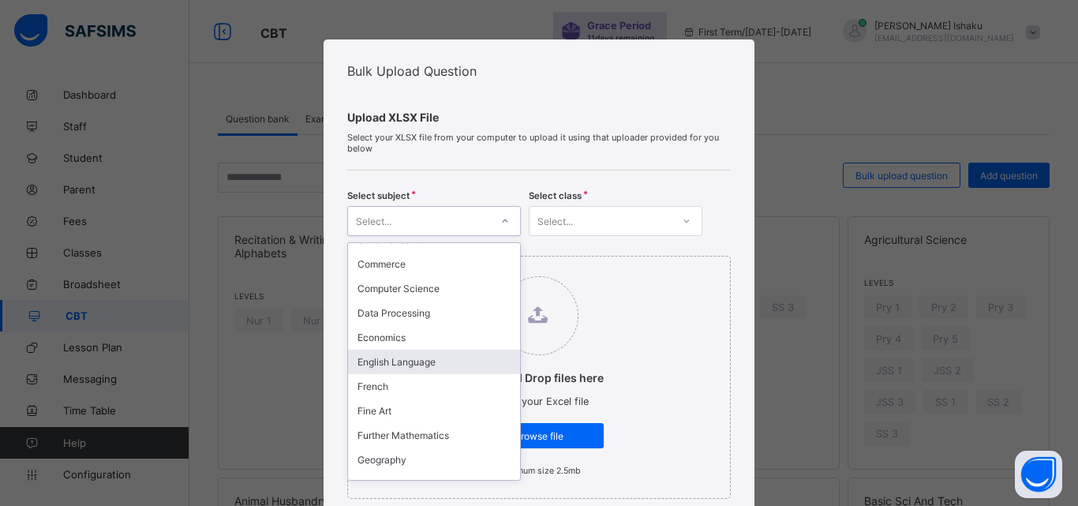
click at [391, 361] on div "English Language" at bounding box center [434, 362] width 172 height 24
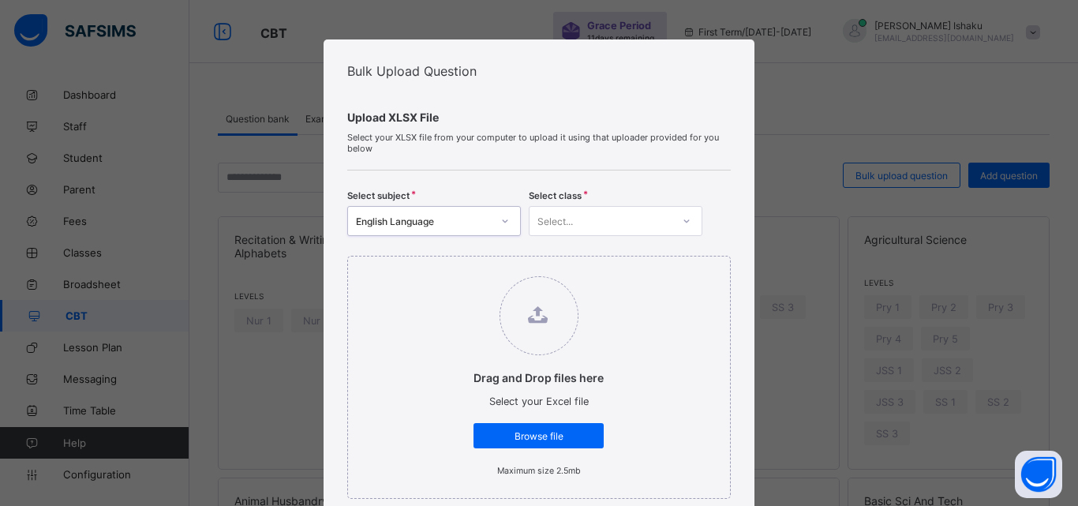
click at [594, 227] on div "Select..." at bounding box center [601, 221] width 142 height 22
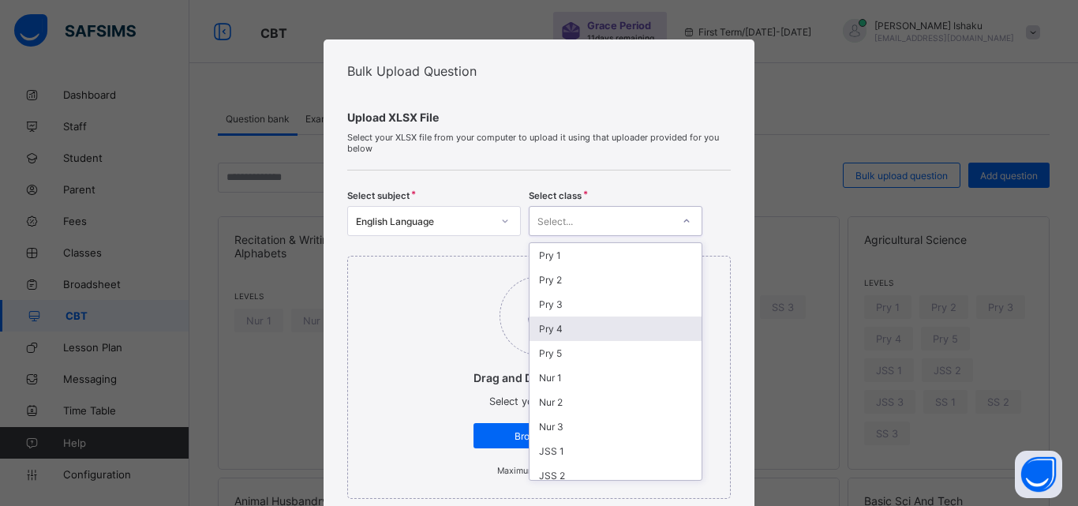
click at [553, 334] on div "Pry 4" at bounding box center [616, 328] width 172 height 24
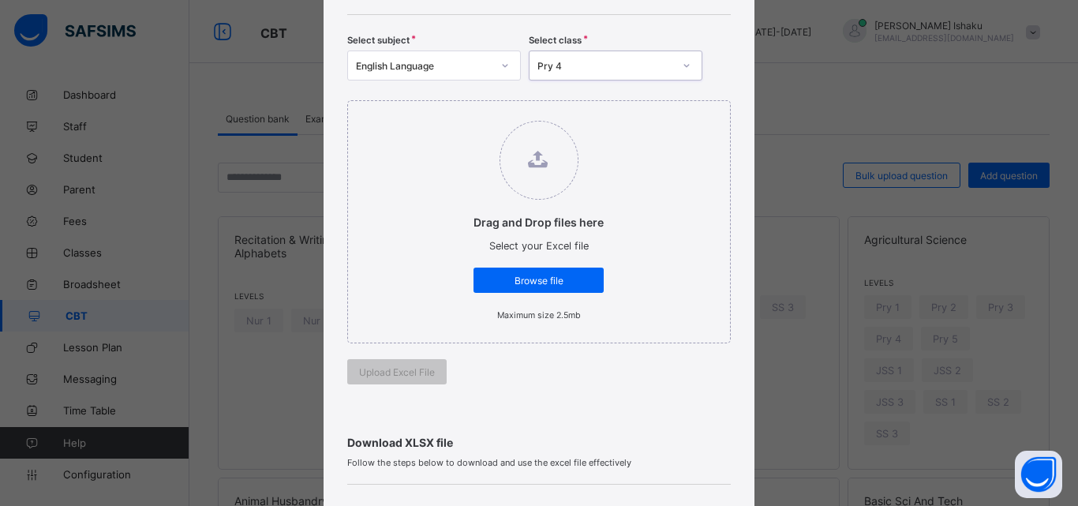
scroll to position [158, 0]
click at [541, 285] on div "Browse file" at bounding box center [539, 277] width 130 height 25
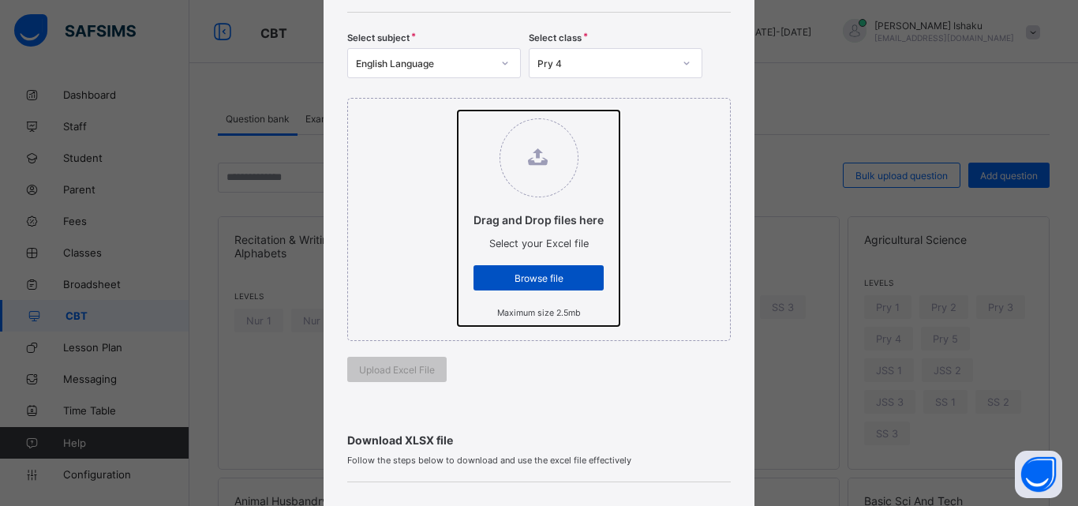
click at [458, 110] on input "Drag and Drop files here Select your Excel file Browse file Maximum size 2.5mb" at bounding box center [458, 110] width 0 height 0
type input "**********"
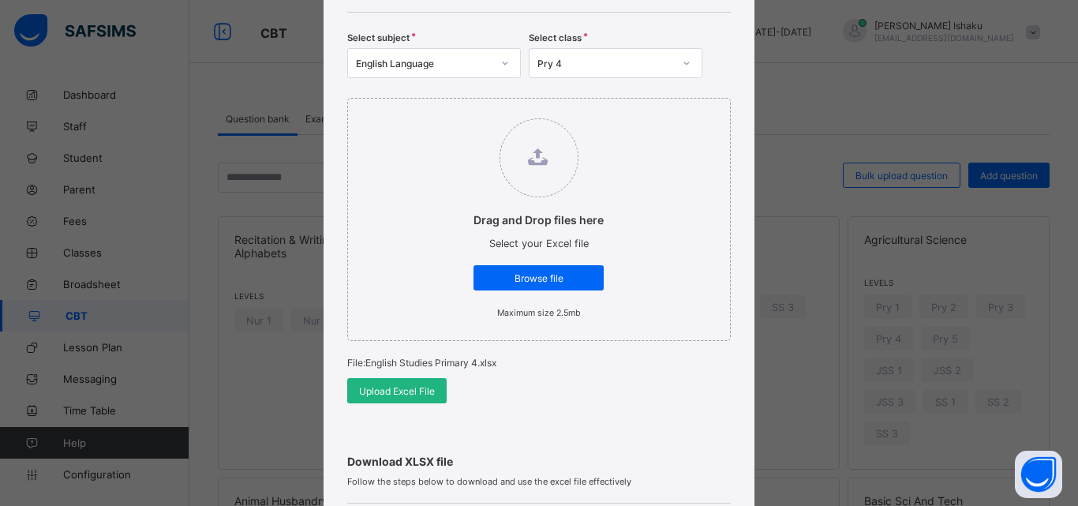
click at [408, 385] on span "Upload Excel File" at bounding box center [397, 391] width 76 height 12
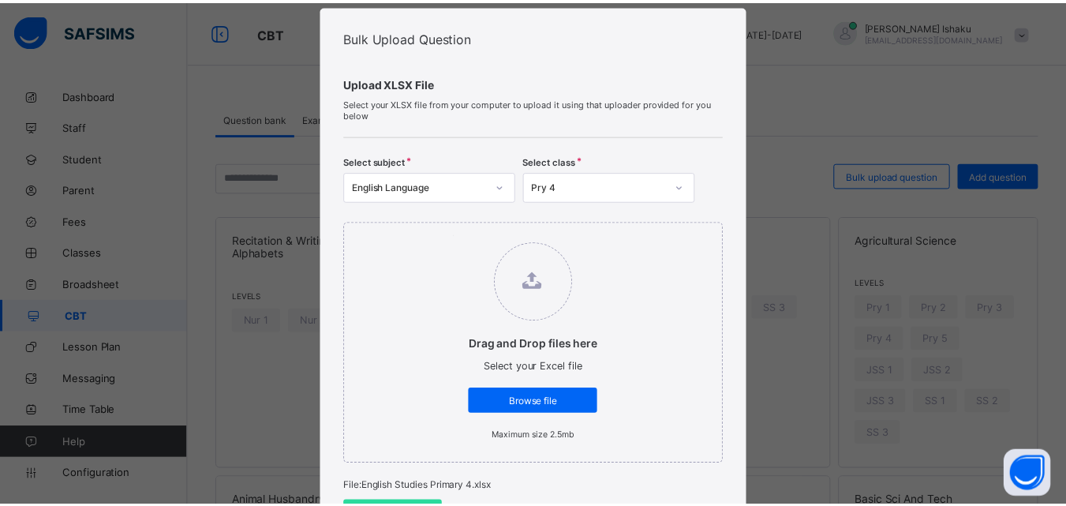
scroll to position [0, 0]
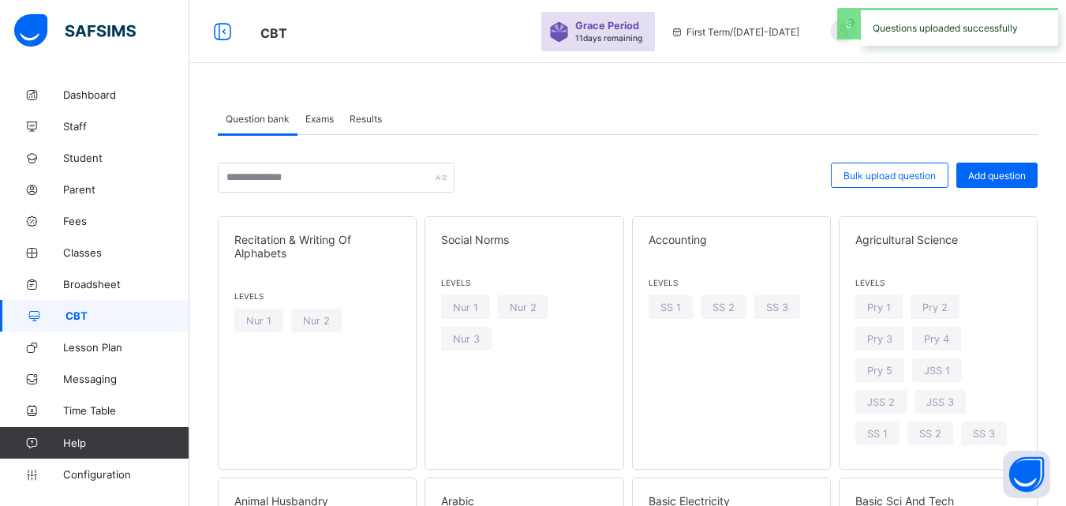
click at [327, 120] on span "Exams" at bounding box center [319, 119] width 28 height 12
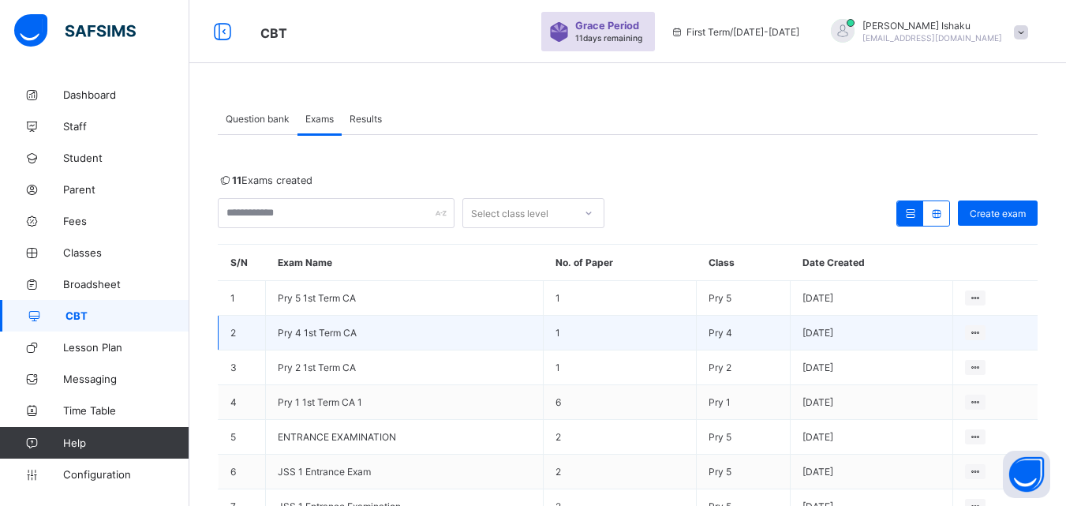
click at [328, 330] on span "Pry 4 1st Term CA" at bounding box center [317, 333] width 79 height 12
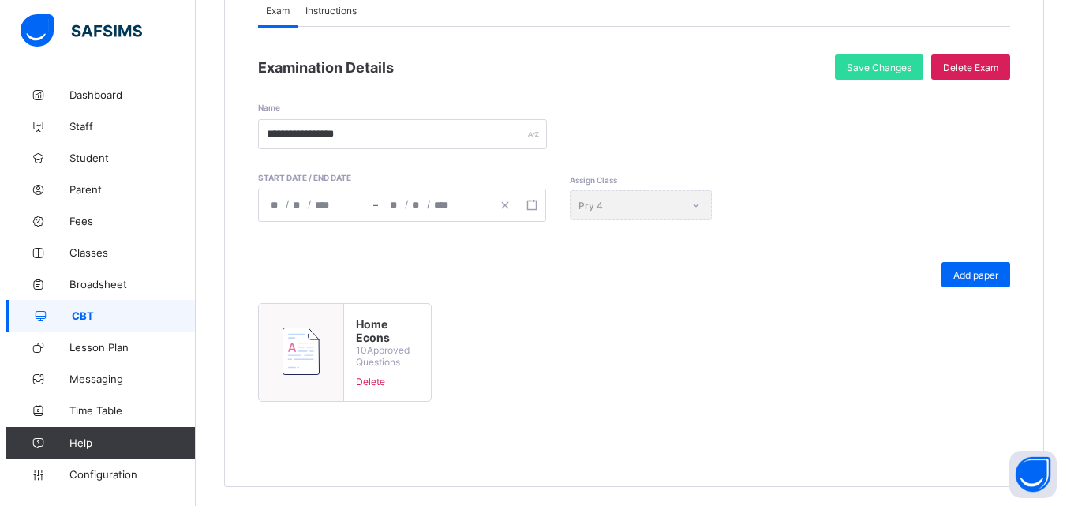
scroll to position [198, 0]
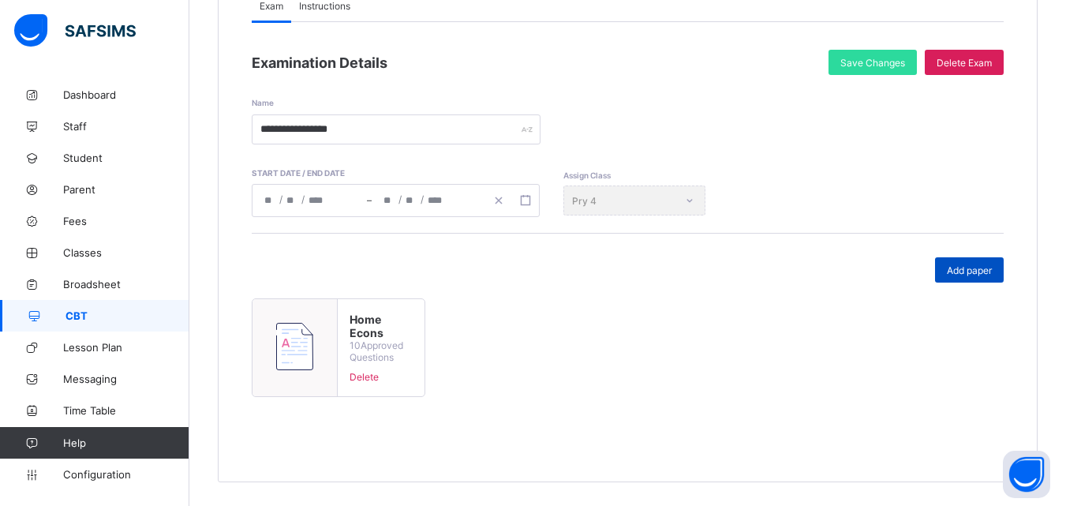
click at [966, 274] on span "Add paper" at bounding box center [969, 270] width 45 height 12
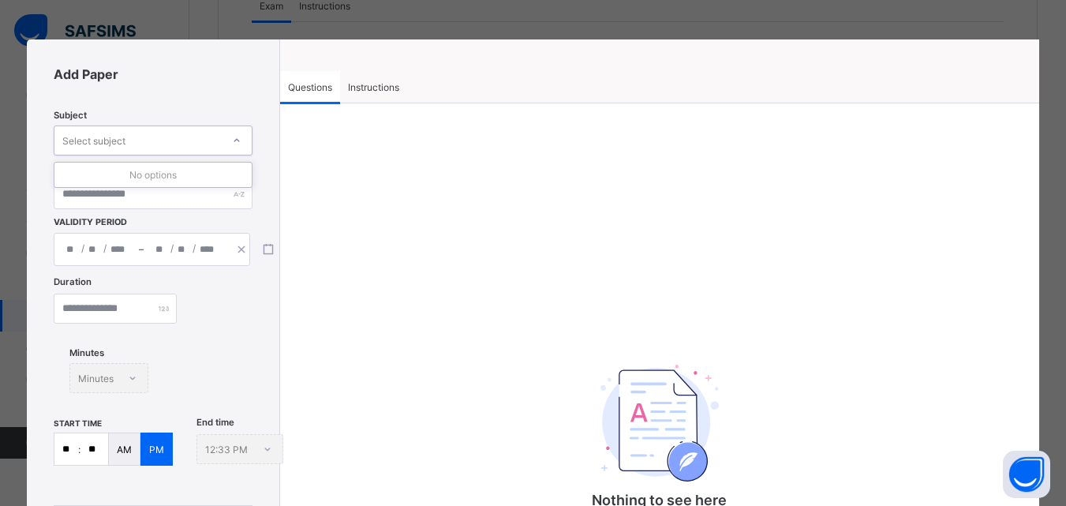
drag, startPoint x: 113, startPoint y: 142, endPoint x: 115, endPoint y: 150, distance: 8.2
click at [114, 142] on div "Select subject" at bounding box center [93, 140] width 63 height 30
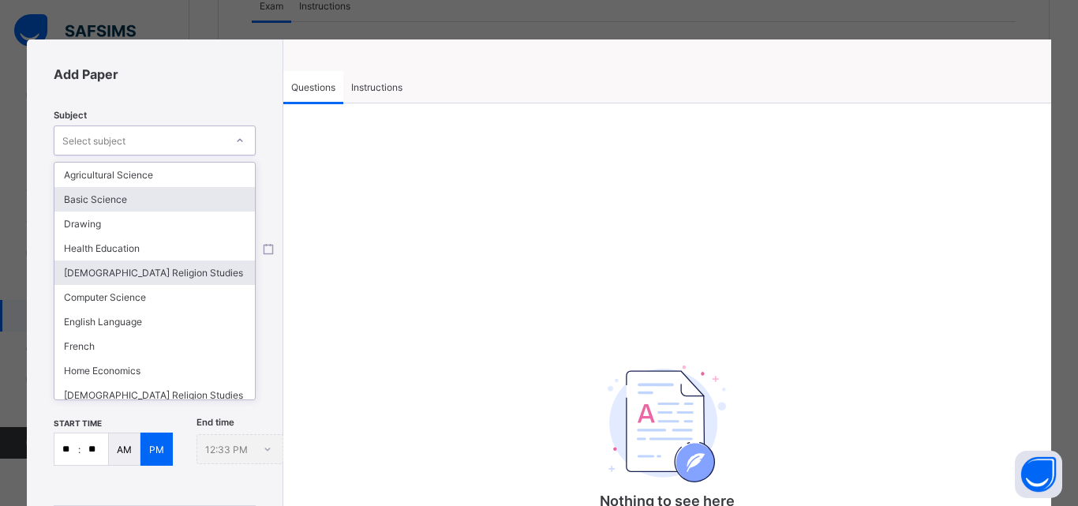
scroll to position [79, 0]
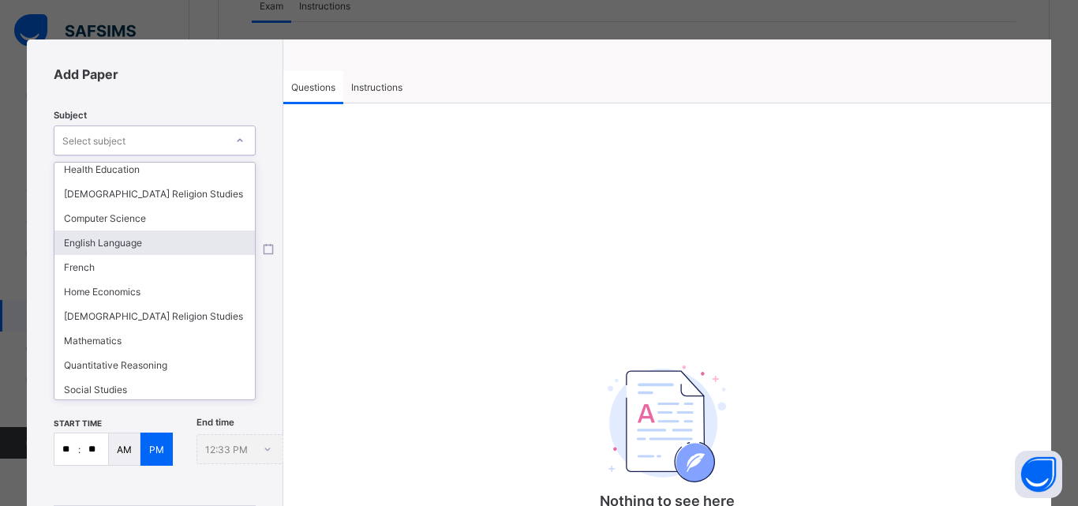
click at [111, 243] on div "English Language" at bounding box center [154, 242] width 200 height 24
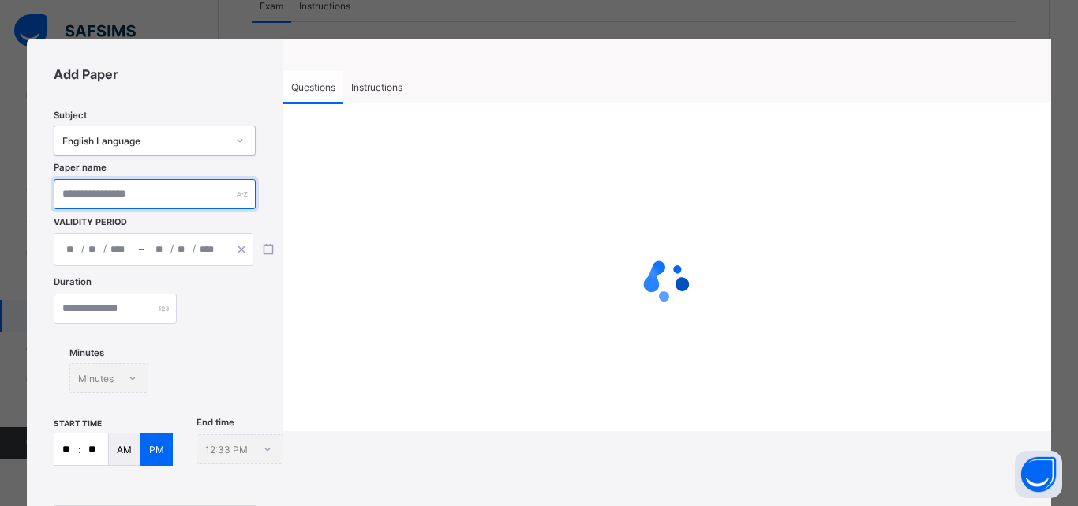
click at [149, 197] on input "text" at bounding box center [154, 194] width 201 height 30
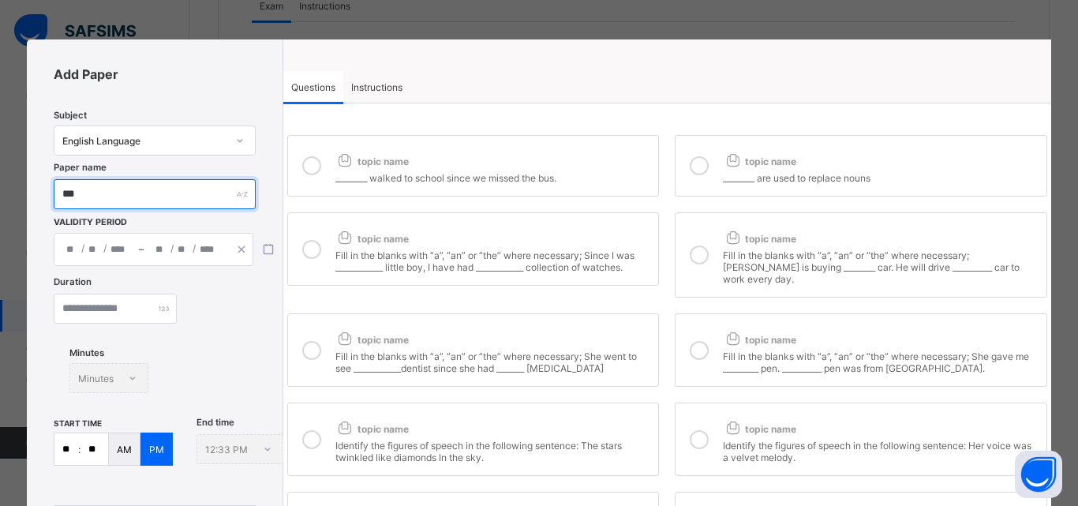
type input "***"
click at [138, 256] on div "/ /" at bounding box center [96, 250] width 84 height 32
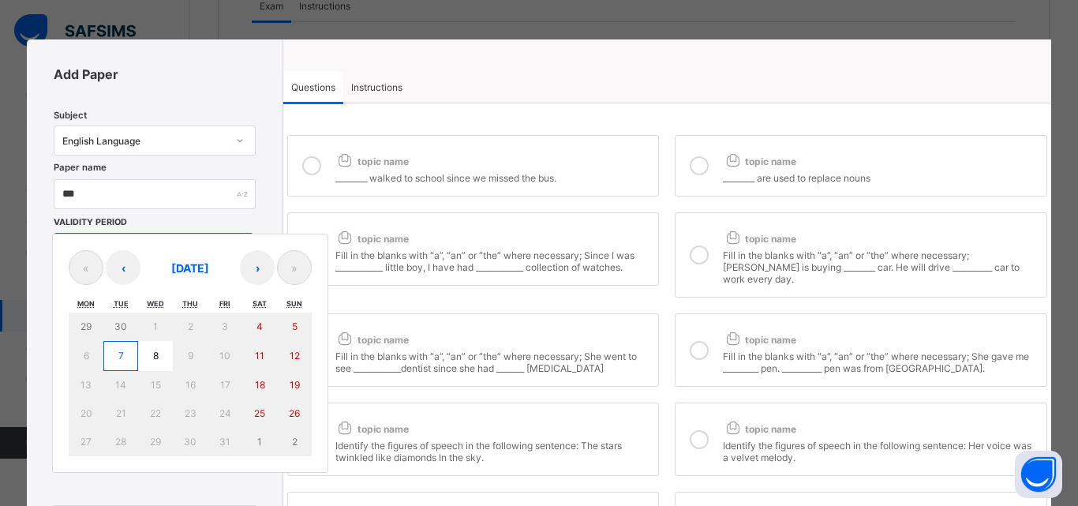
click at [134, 359] on button "7" at bounding box center [120, 356] width 35 height 30
type input "**********"
type input "**"
type input "*"
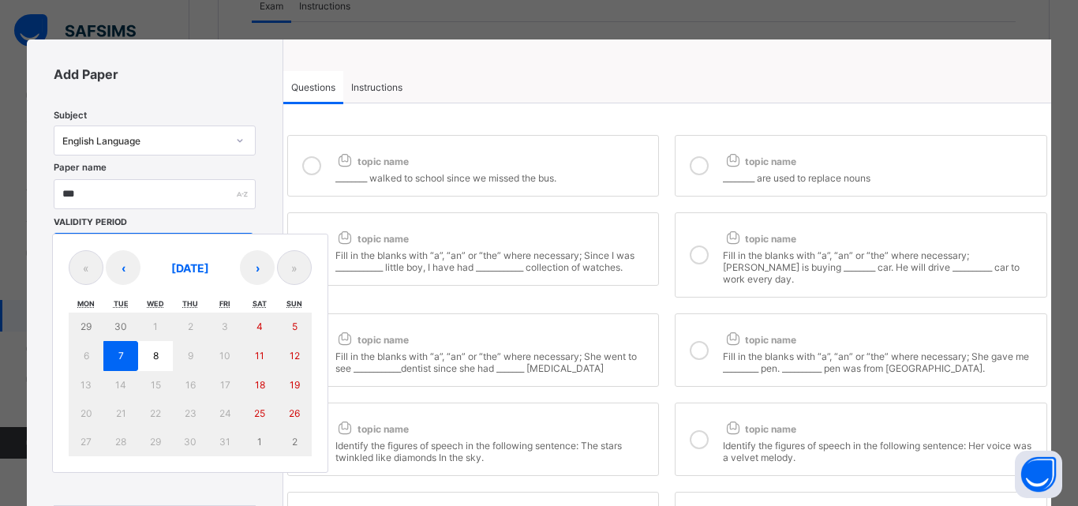
type input "****"
type input "**********"
type input "**"
type input "*"
type input "****"
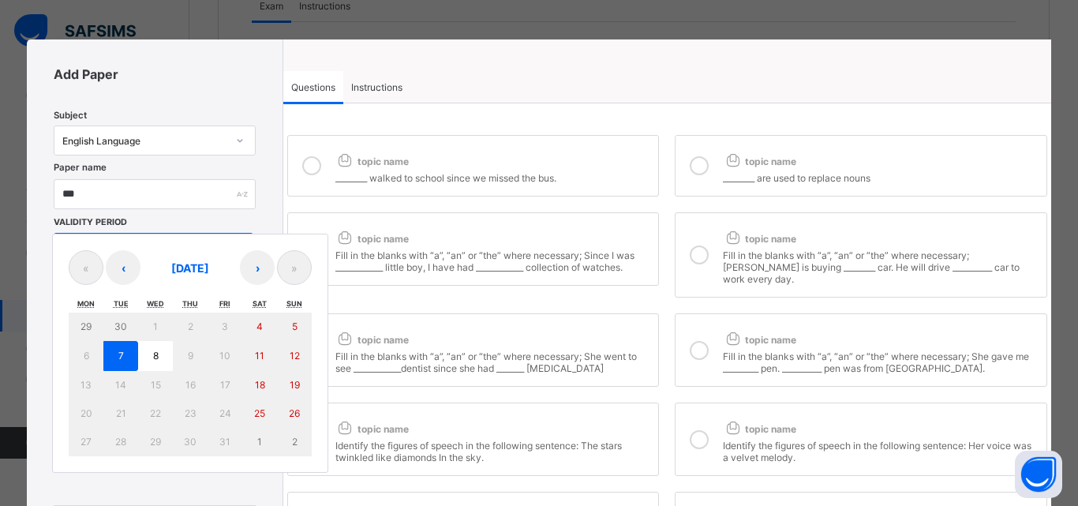
type input "**"
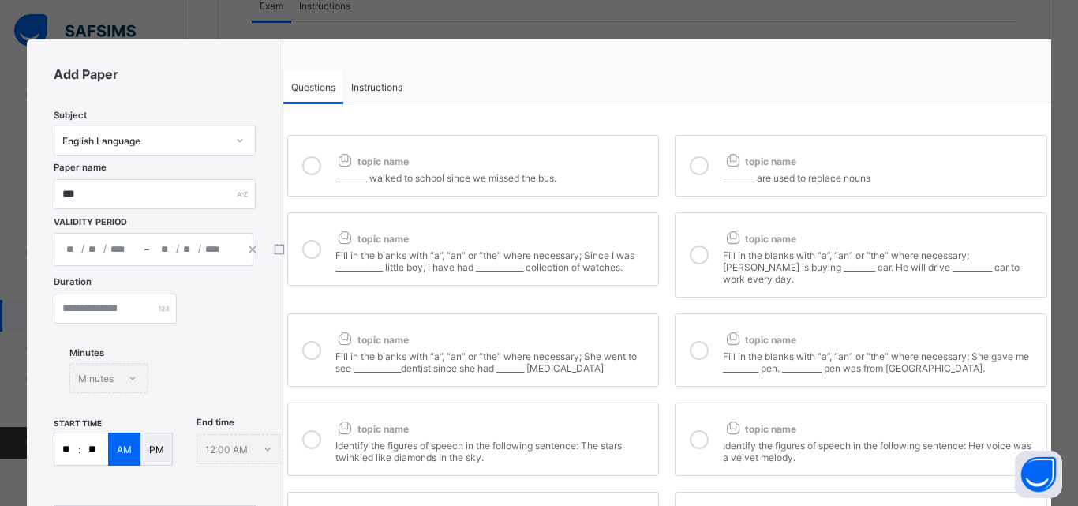
click at [122, 324] on div "Duration Minutes Minutes" at bounding box center [154, 347] width 201 height 139
click at [122, 319] on input "number" at bounding box center [115, 309] width 123 height 30
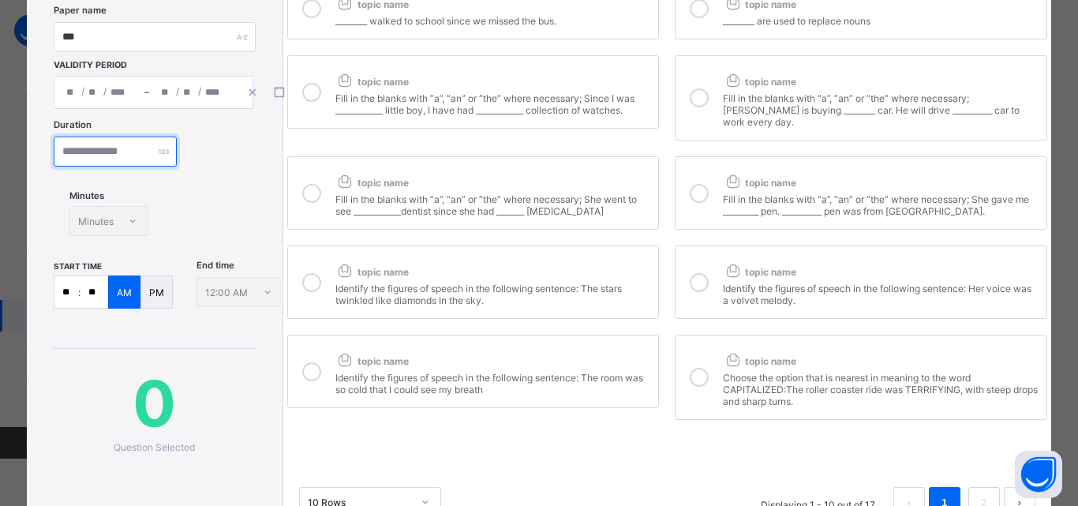
scroll to position [158, 0]
type input "**"
click at [98, 297] on input "**" at bounding box center [95, 291] width 28 height 32
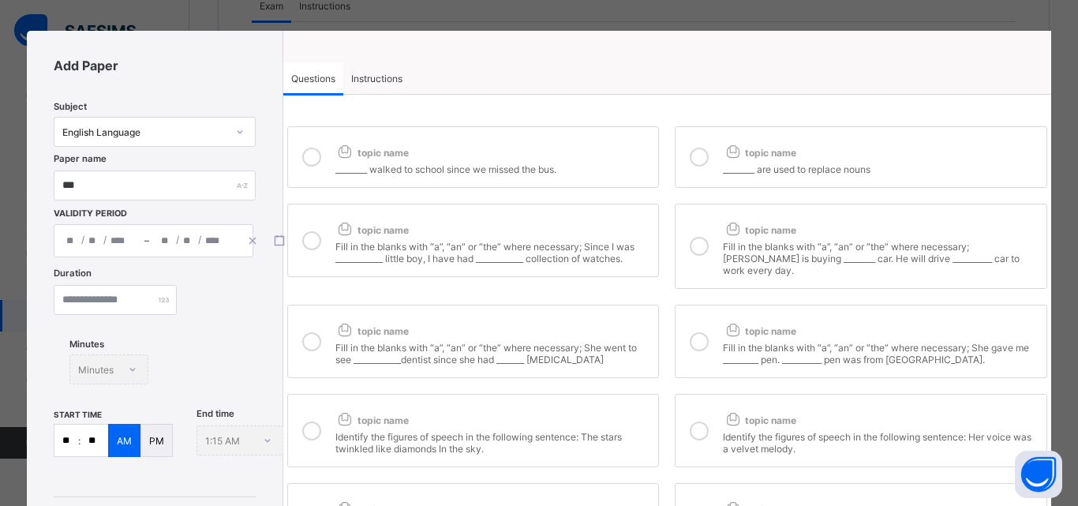
scroll to position [0, 0]
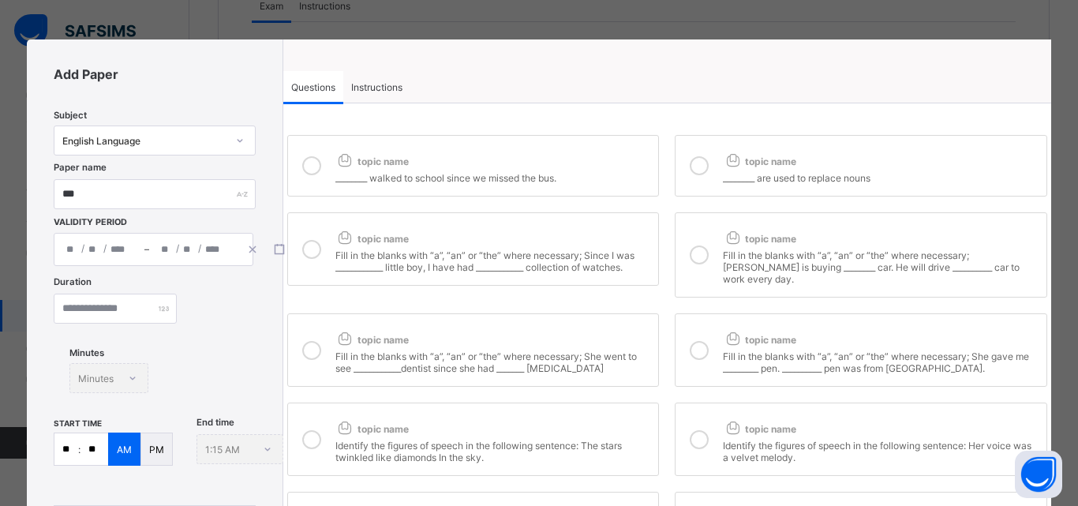
type input "**"
click at [376, 90] on span "Instructions" at bounding box center [376, 87] width 51 height 12
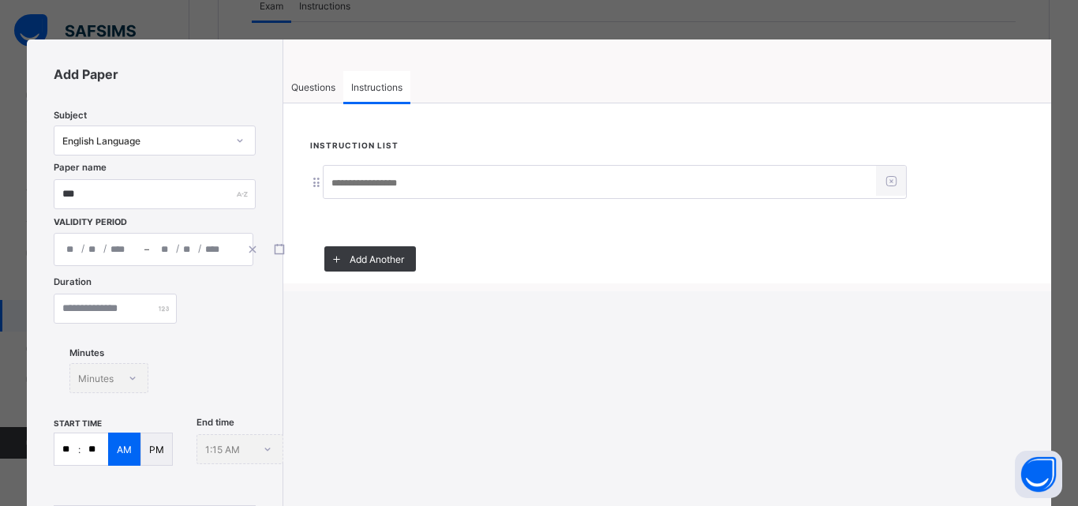
click at [334, 189] on input at bounding box center [600, 183] width 552 height 30
type input "**********"
drag, startPoint x: 325, startPoint y: 82, endPoint x: 341, endPoint y: 126, distance: 46.9
click at [334, 108] on div "Questions Instructions Questions Instructions topic name ________ walked to sch…" at bounding box center [667, 177] width 768 height 212
click at [291, 85] on span "Questions" at bounding box center [313, 87] width 44 height 12
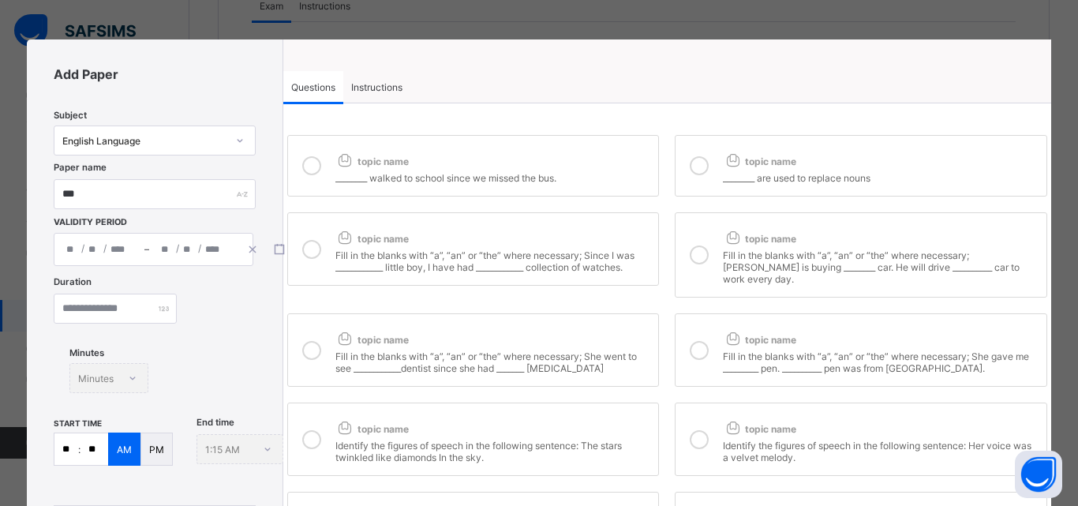
drag, startPoint x: 315, startPoint y: 162, endPoint x: 419, endPoint y: 184, distance: 106.5
click at [313, 164] on icon at bounding box center [311, 165] width 19 height 19
click at [698, 168] on icon at bounding box center [699, 165] width 19 height 19
click at [315, 245] on icon at bounding box center [311, 249] width 19 height 19
click at [690, 247] on icon at bounding box center [699, 254] width 19 height 19
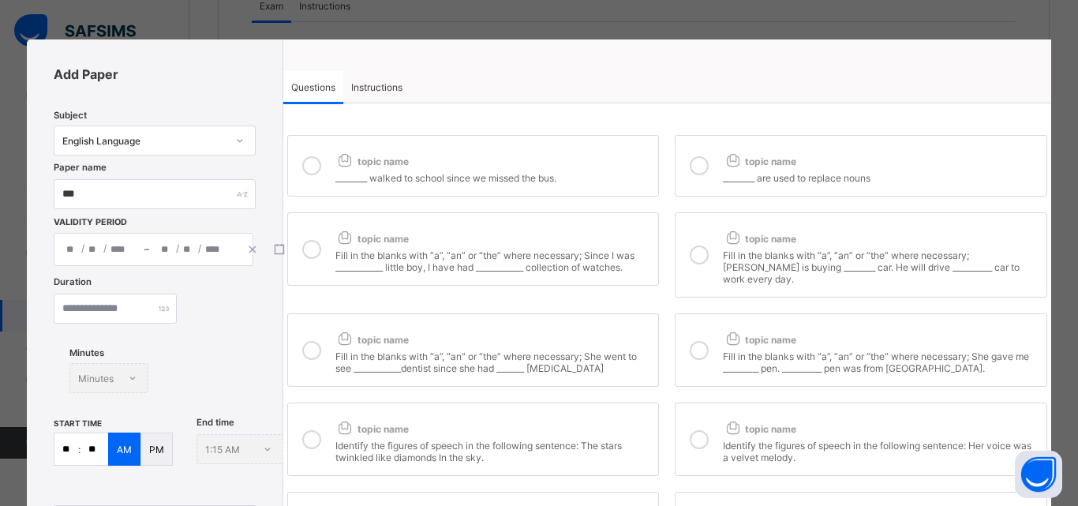
click at [313, 341] on icon at bounding box center [311, 350] width 19 height 19
click at [698, 342] on icon at bounding box center [699, 350] width 19 height 19
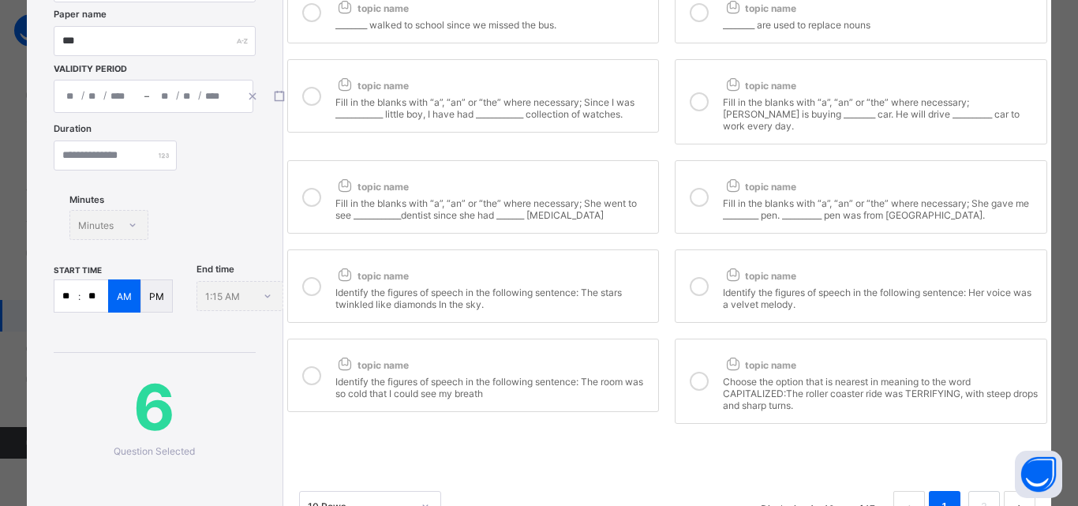
scroll to position [158, 0]
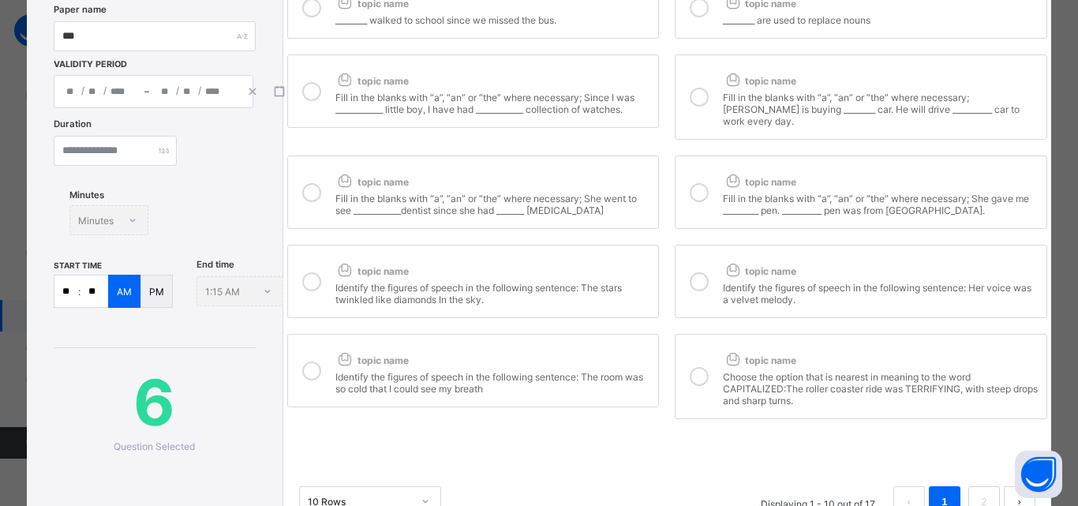
click at [325, 266] on label "topic name Identify the figures of speech in the following sentence: The stars …" at bounding box center [473, 281] width 373 height 73
click at [706, 270] on div at bounding box center [699, 281] width 32 height 48
click at [319, 357] on div at bounding box center [312, 370] width 32 height 48
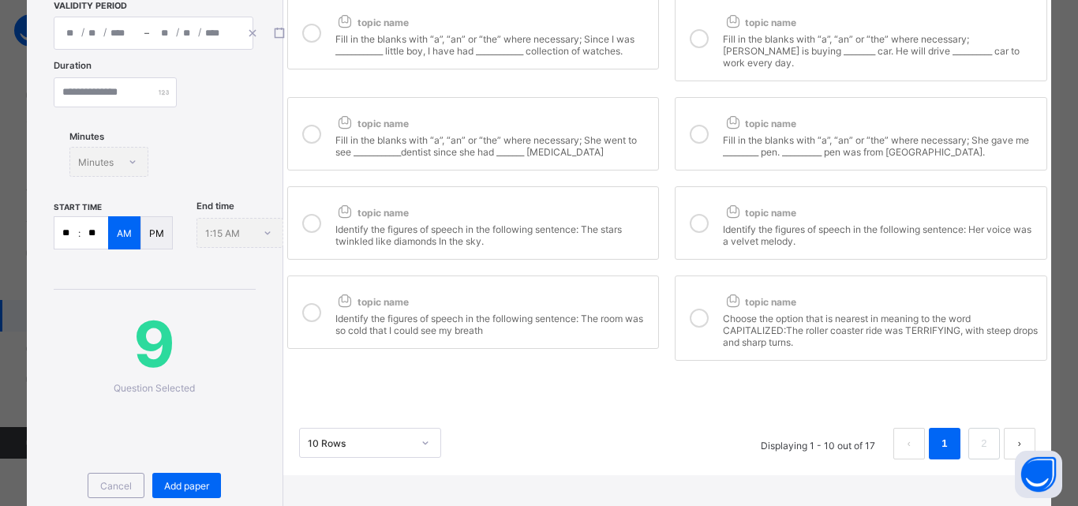
scroll to position [237, 0]
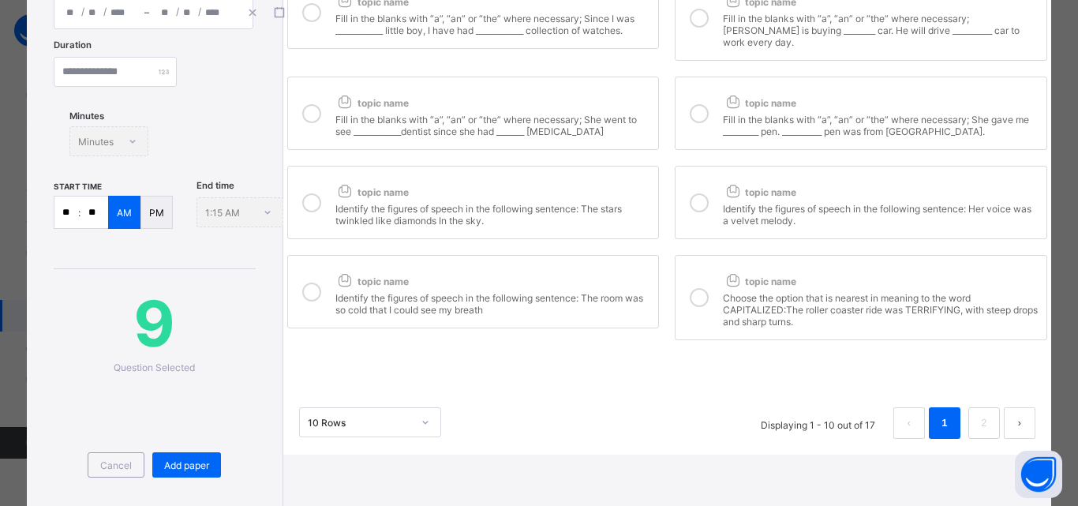
drag, startPoint x: 315, startPoint y: 277, endPoint x: 313, endPoint y: 250, distance: 26.9
click at [315, 283] on icon at bounding box center [311, 292] width 19 height 19
click at [310, 193] on icon at bounding box center [311, 202] width 19 height 19
click at [696, 195] on icon at bounding box center [699, 202] width 19 height 19
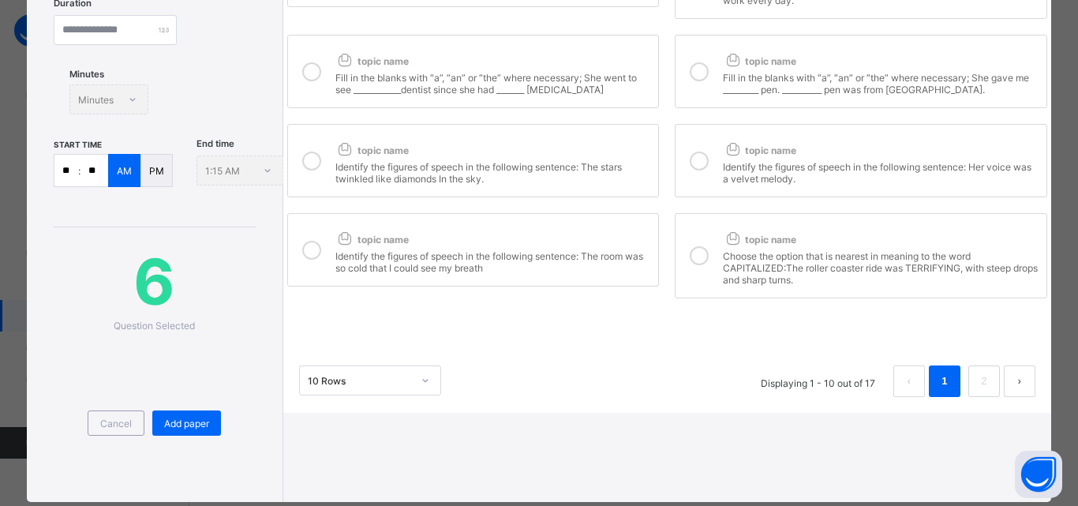
scroll to position [314, 0]
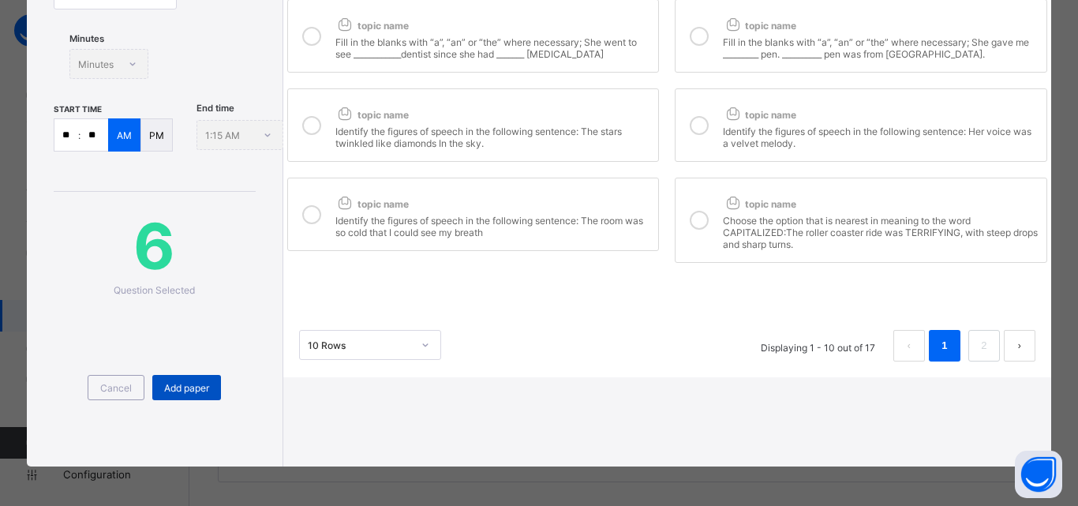
click at [212, 387] on div "Add paper" at bounding box center [186, 387] width 69 height 25
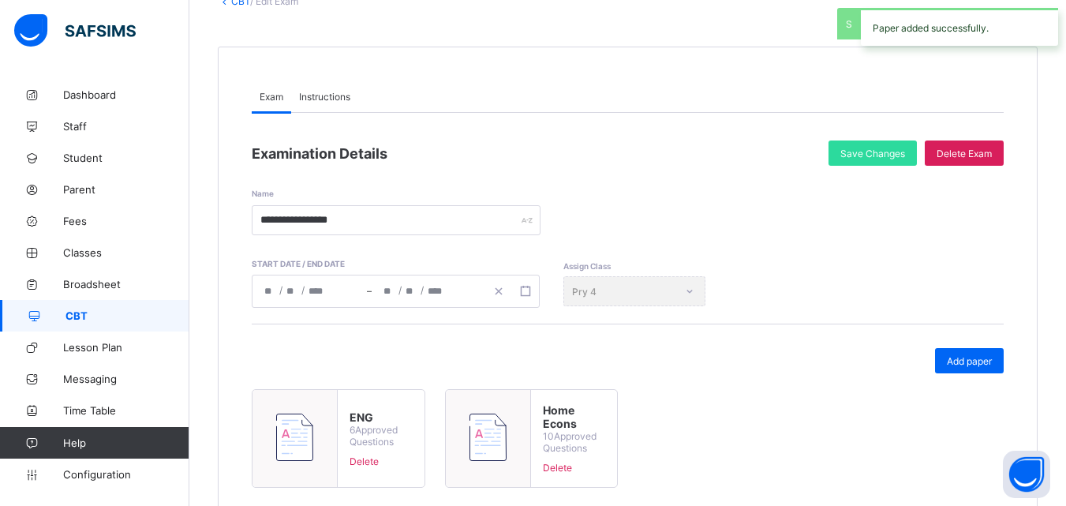
scroll to position [40, 0]
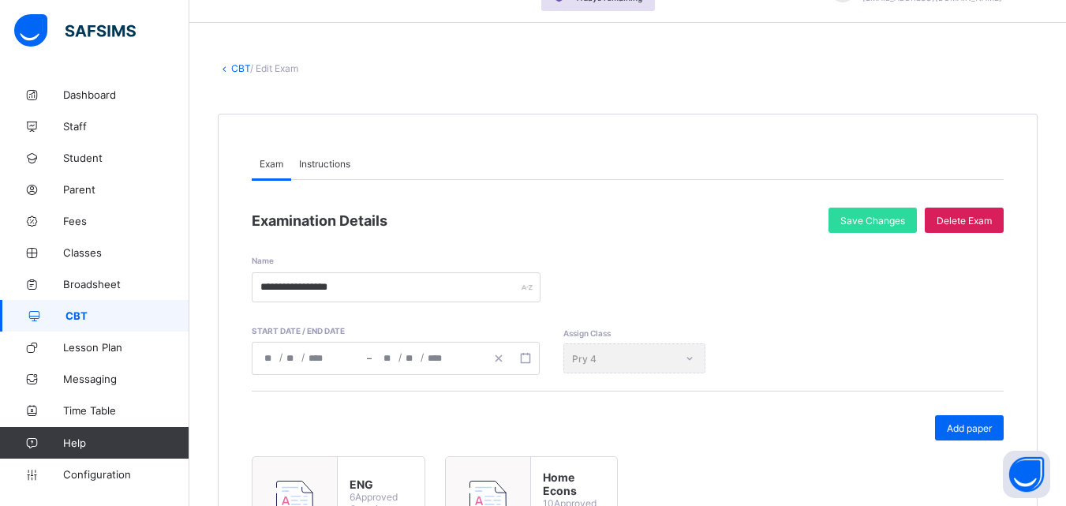
click at [242, 67] on link "CBT" at bounding box center [240, 68] width 19 height 12
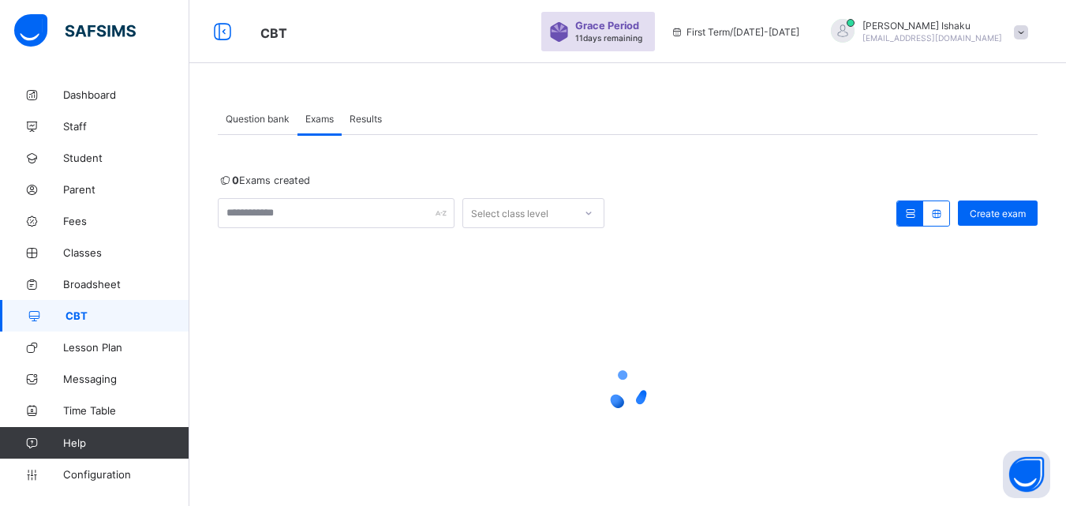
scroll to position [69, 0]
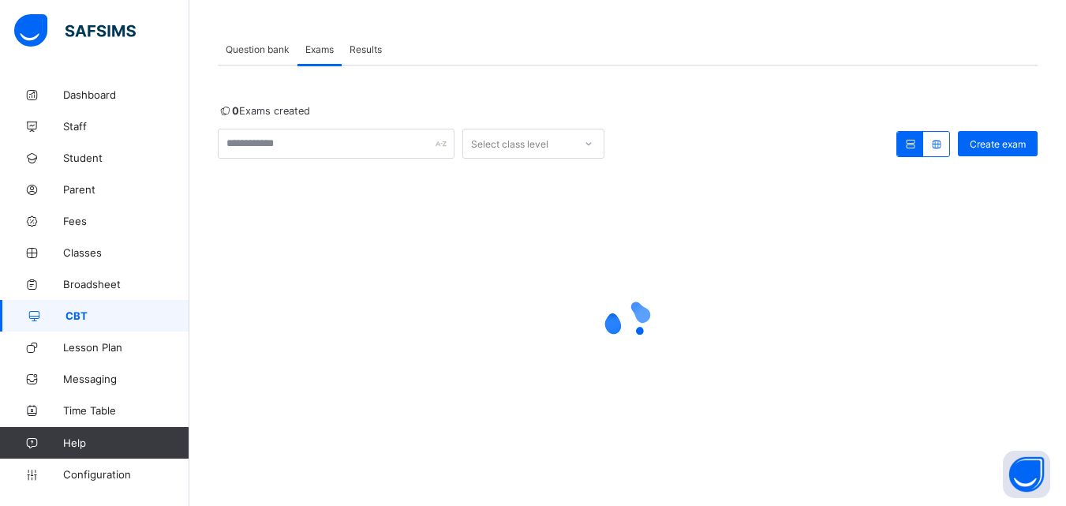
click at [335, 282] on div at bounding box center [628, 320] width 820 height 300
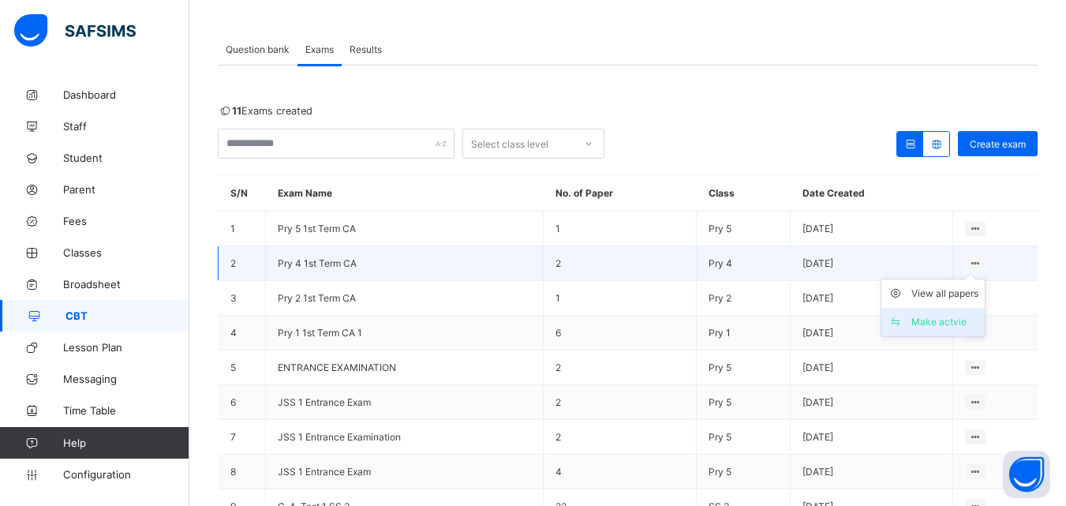
click at [979, 319] on div "Make actvie" at bounding box center [945, 322] width 67 height 16
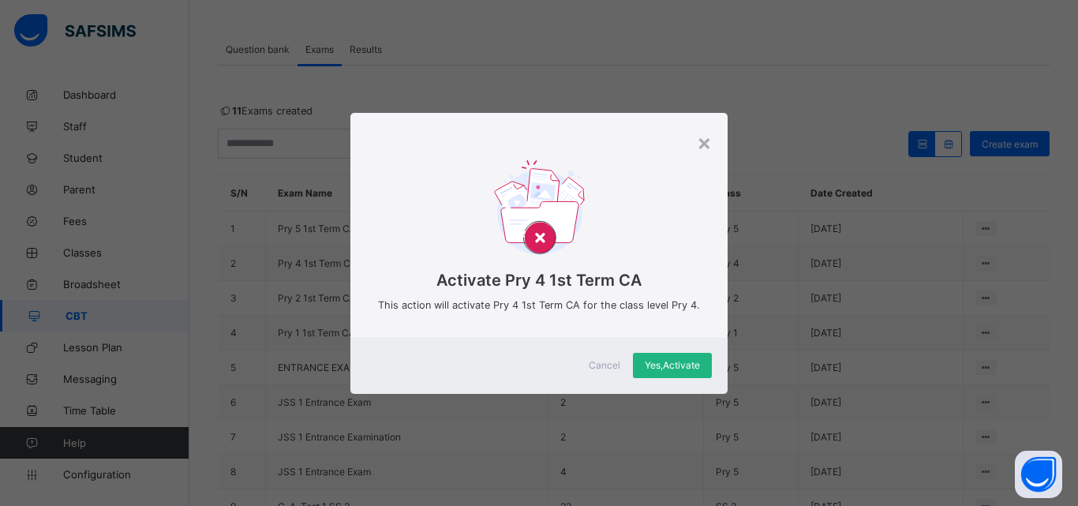
click at [665, 365] on span "Yes, Activate" at bounding box center [672, 365] width 55 height 12
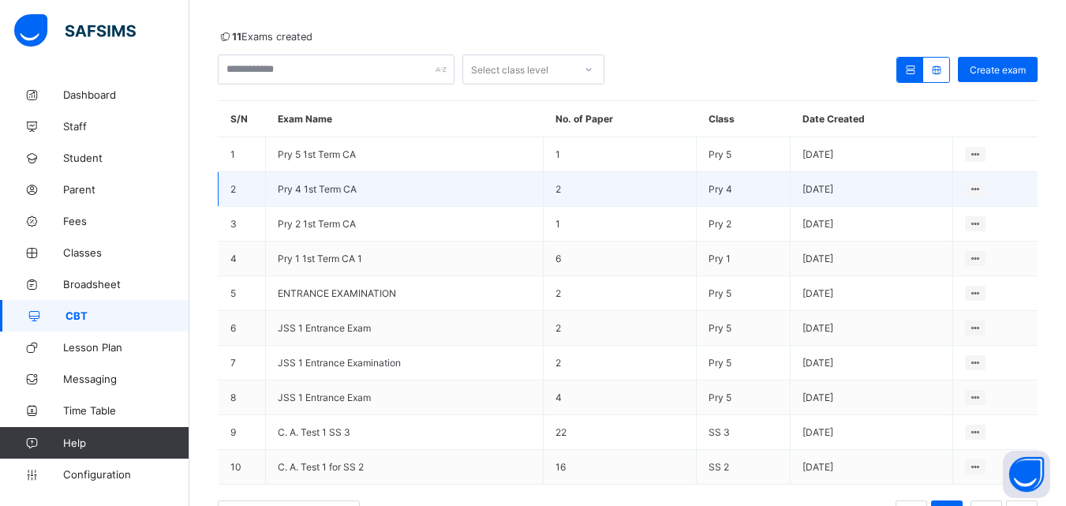
scroll to position [148, 0]
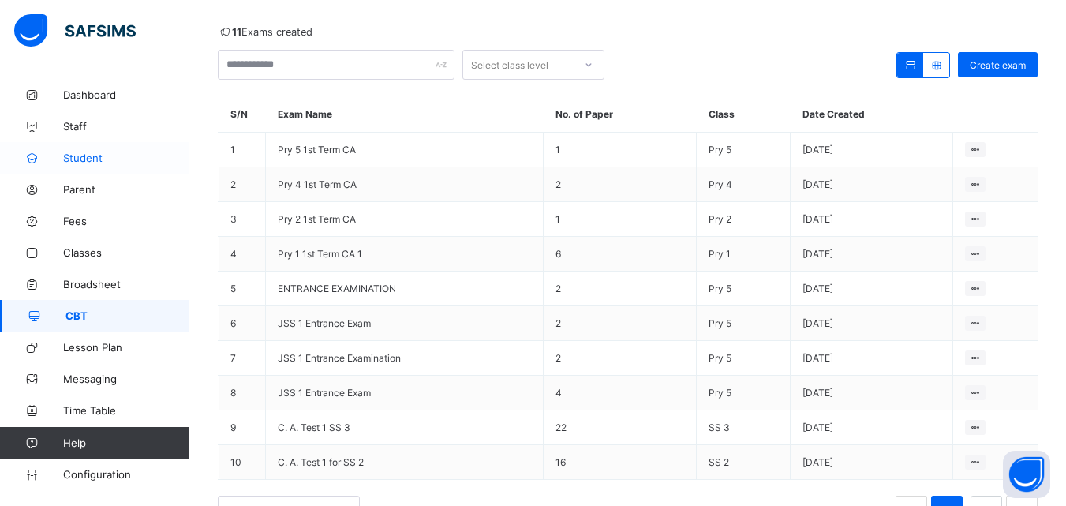
click at [87, 160] on span "Student" at bounding box center [126, 158] width 126 height 13
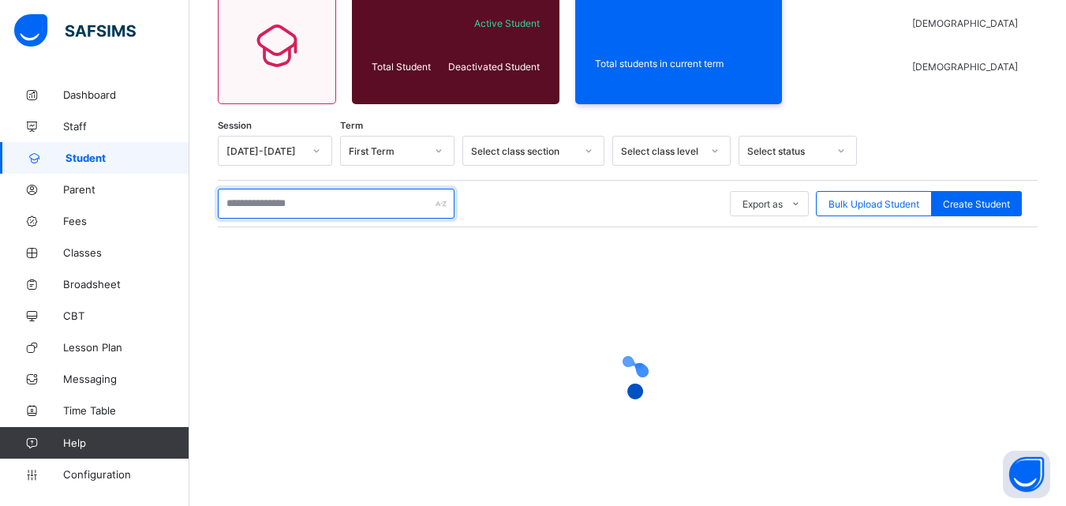
click at [290, 198] on input "text" at bounding box center [336, 204] width 237 height 30
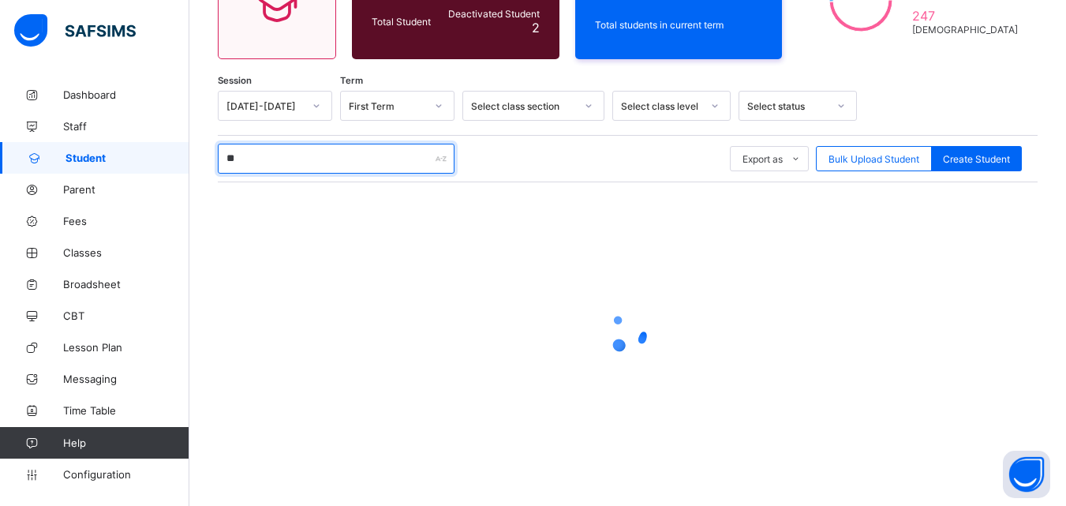
scroll to position [193, 0]
type input "*"
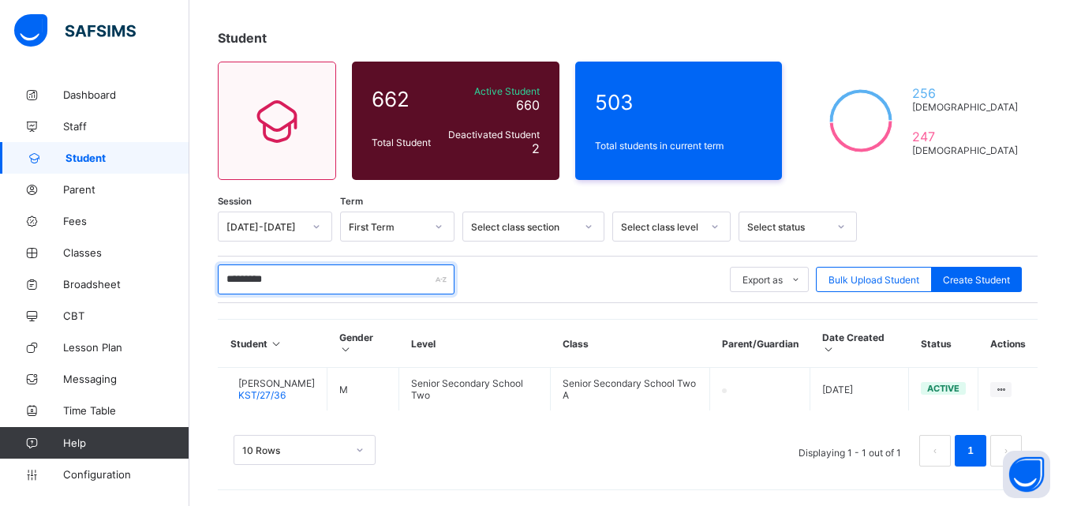
scroll to position [61, 0]
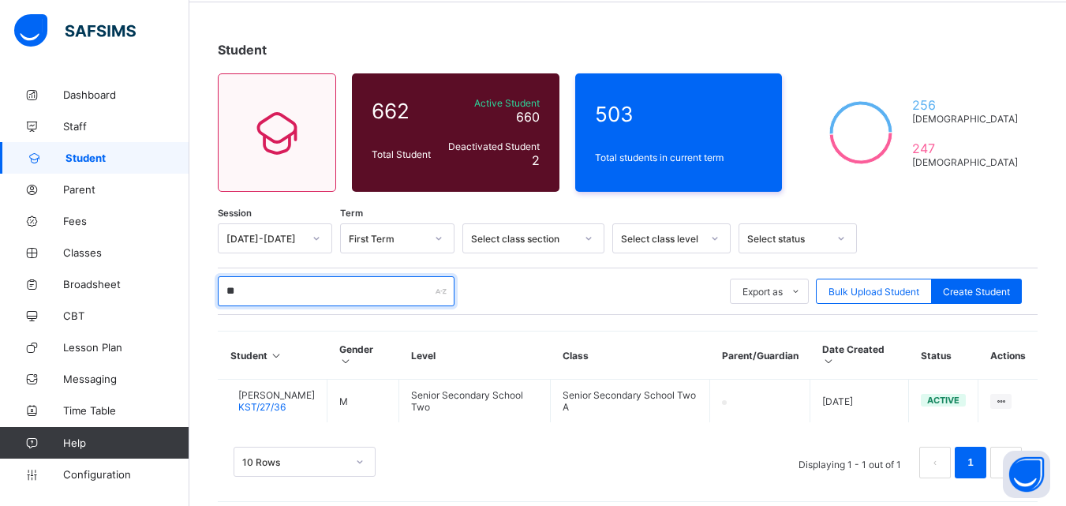
type input "*"
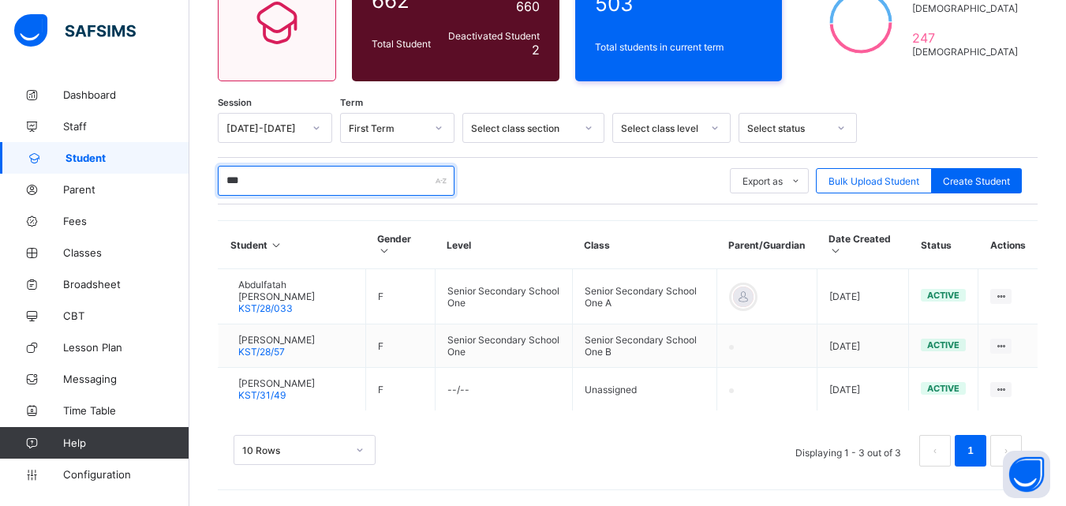
scroll to position [171, 0]
type input "***"
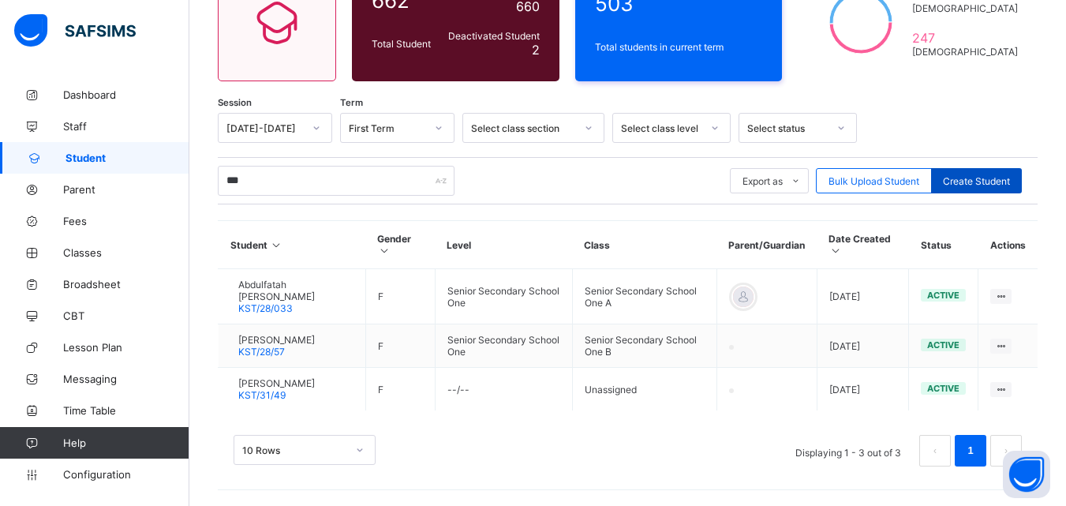
click at [1010, 180] on span "Create Student" at bounding box center [976, 181] width 67 height 12
select select "**"
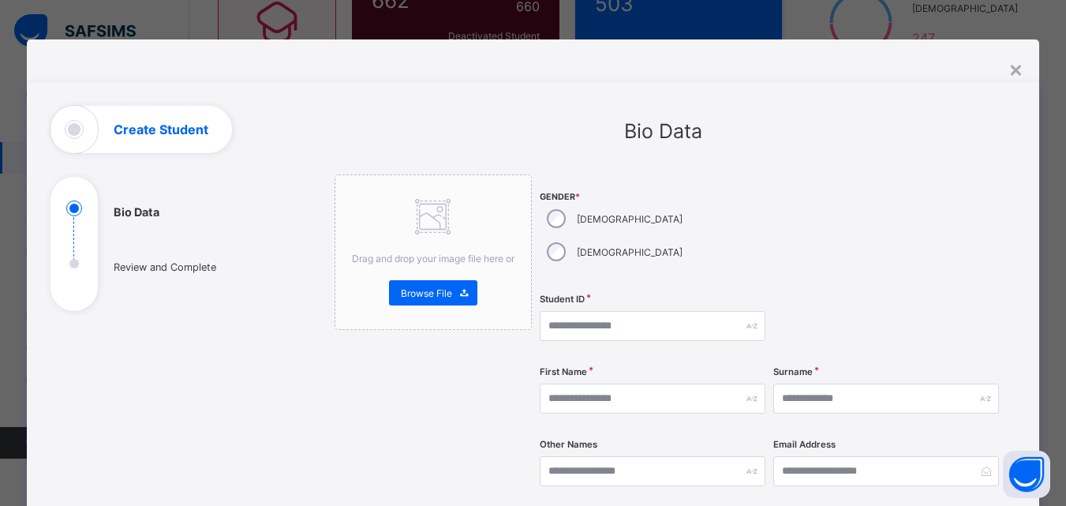
drag, startPoint x: 1009, startPoint y: 66, endPoint x: 1008, endPoint y: 74, distance: 8.0
click at [1017, 66] on div "×" at bounding box center [1016, 68] width 15 height 27
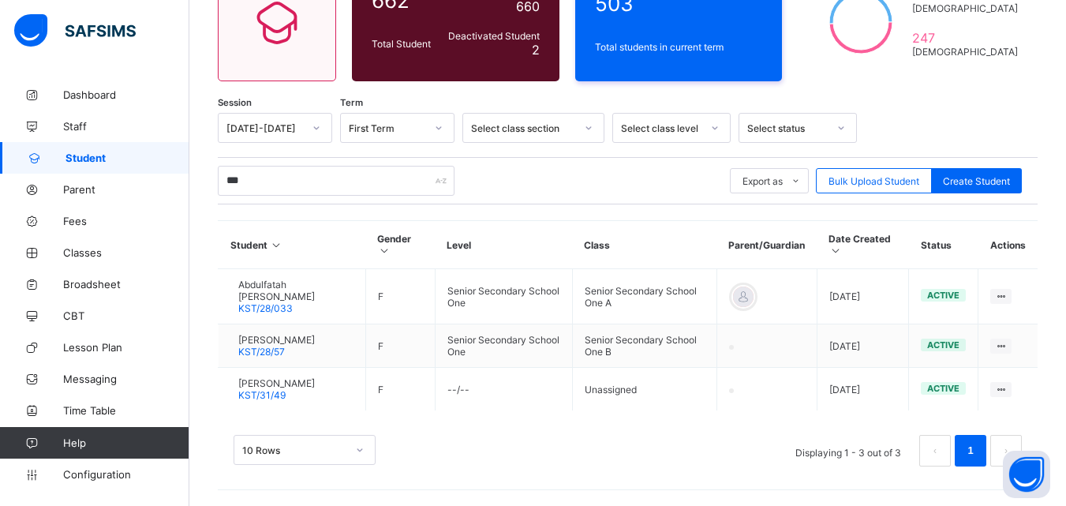
drag, startPoint x: 648, startPoint y: 127, endPoint x: 653, endPoint y: 139, distance: 12.8
click at [651, 137] on div "Select class level" at bounding box center [656, 128] width 87 height 22
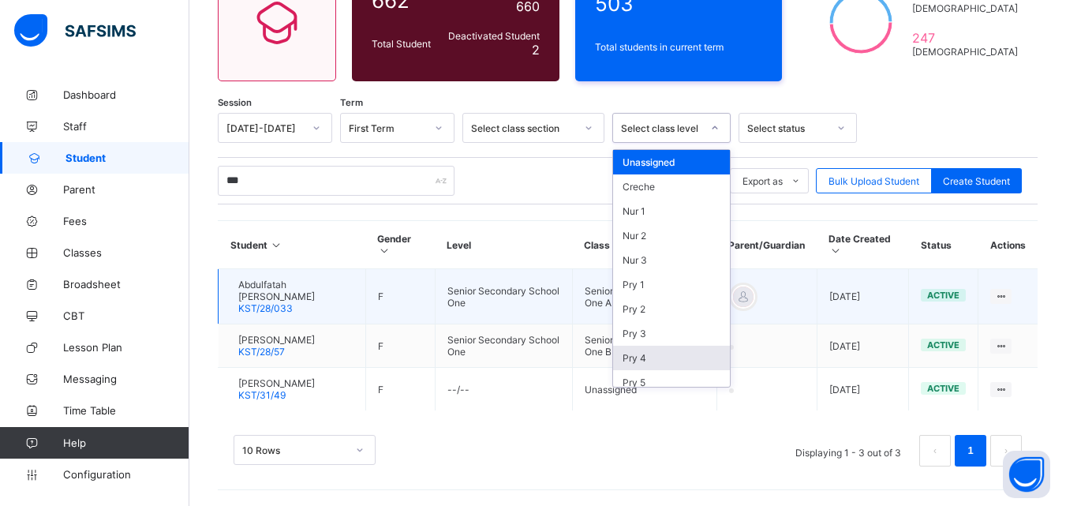
drag, startPoint x: 651, startPoint y: 361, endPoint x: 652, endPoint y: 353, distance: 8.7
click at [652, 361] on div "Pry 4" at bounding box center [671, 358] width 117 height 24
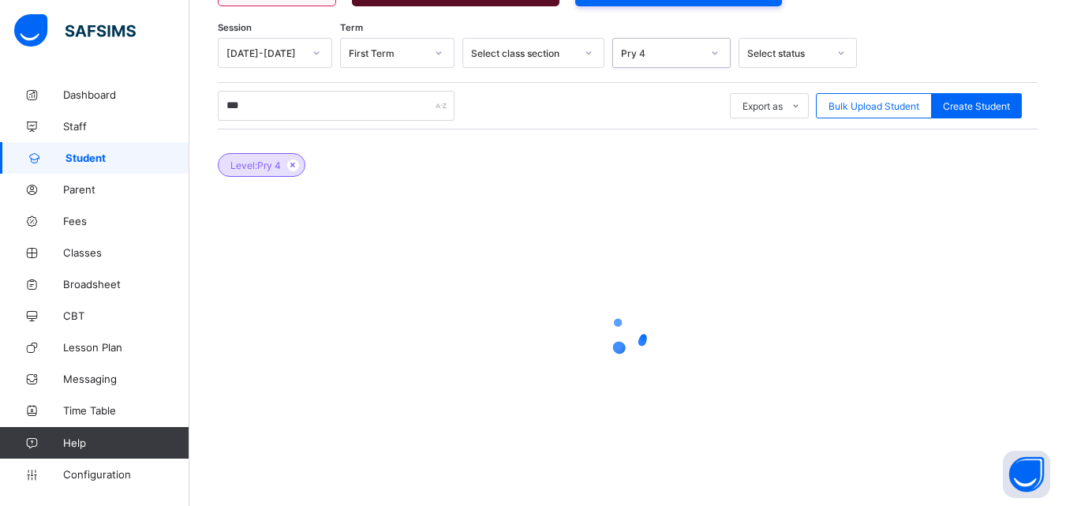
scroll to position [249, 0]
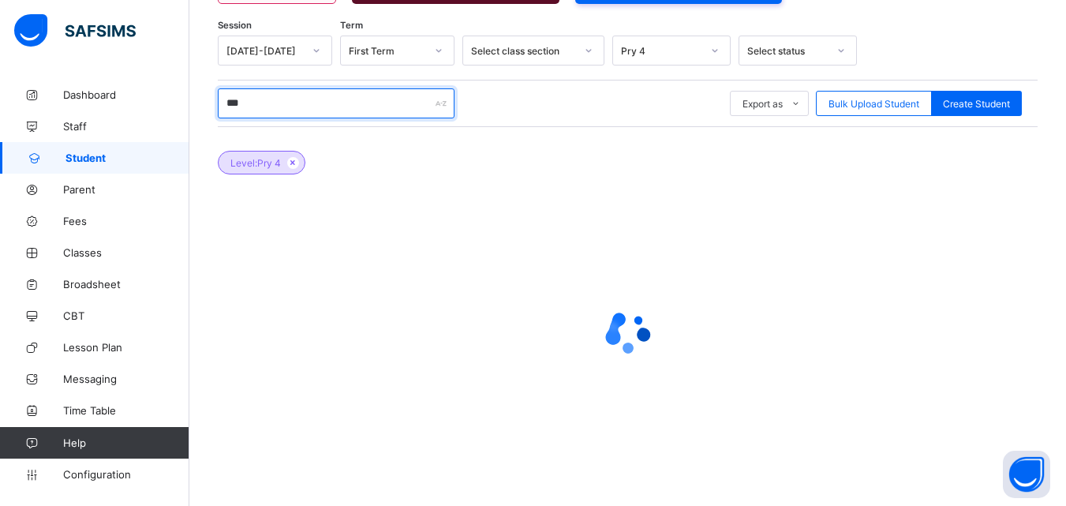
drag, startPoint x: 260, startPoint y: 105, endPoint x: 217, endPoint y: 110, distance: 42.9
click at [219, 109] on input "***" at bounding box center [336, 103] width 237 height 30
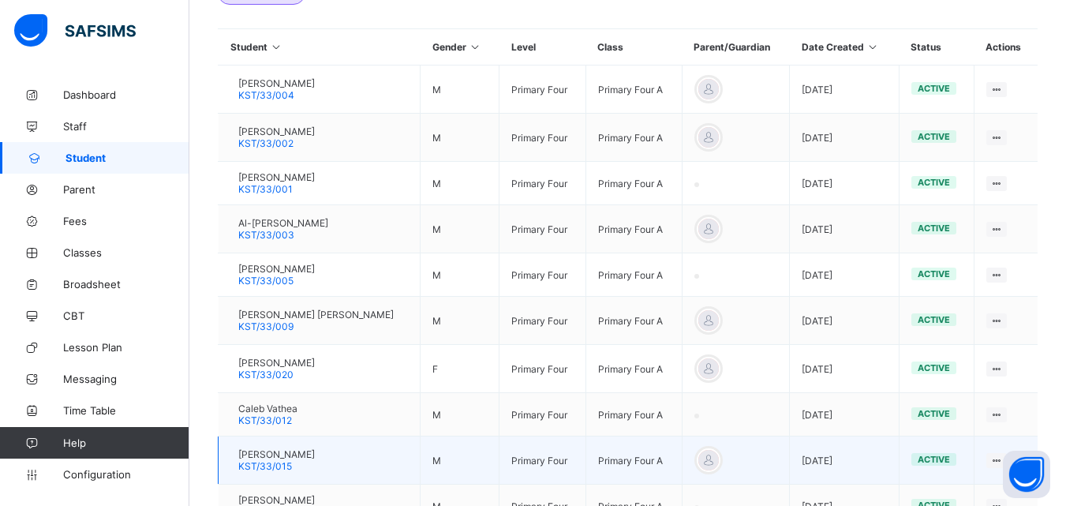
scroll to position [535, 0]
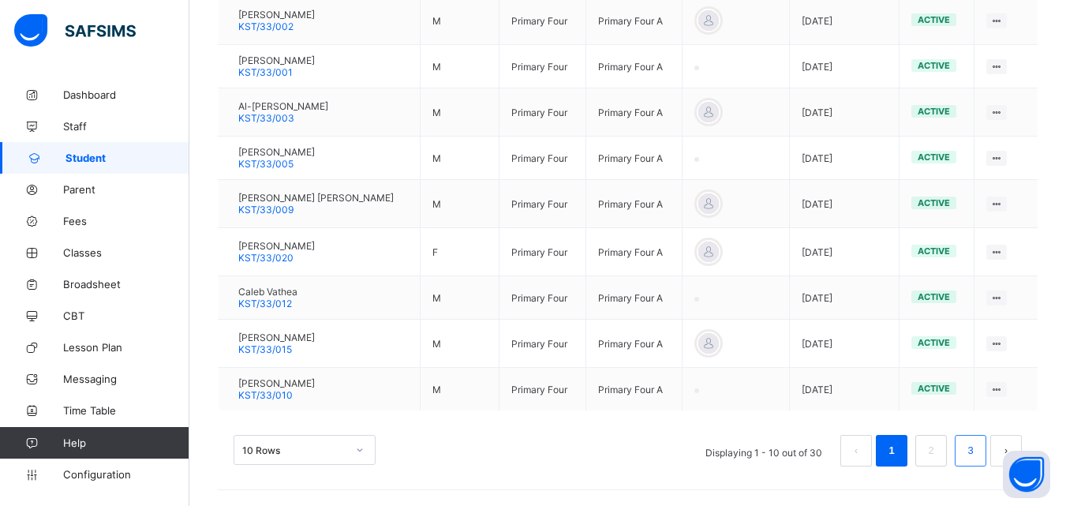
click at [978, 442] on link "3" at bounding box center [970, 450] width 15 height 21
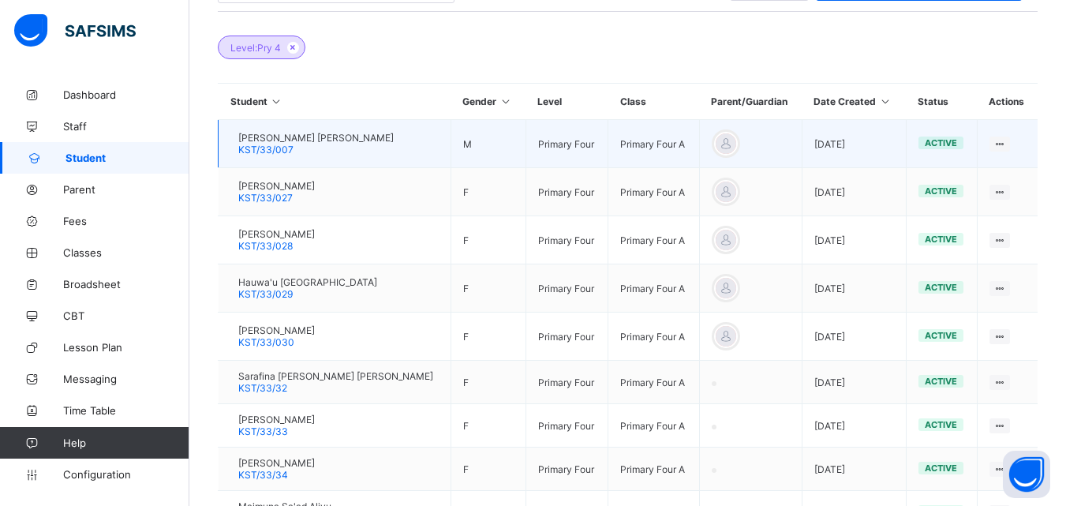
scroll to position [215, 0]
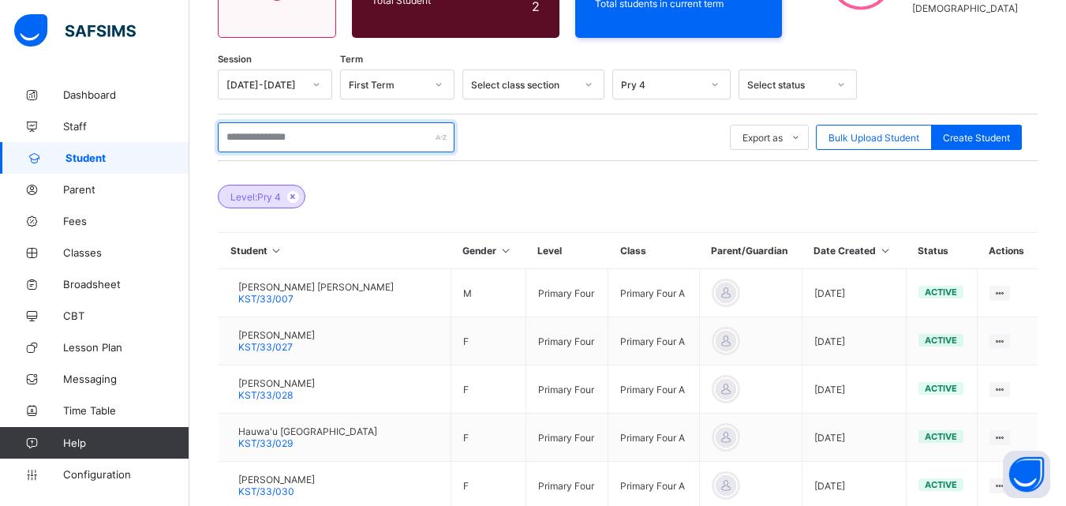
click at [364, 136] on input "text" at bounding box center [336, 137] width 237 height 30
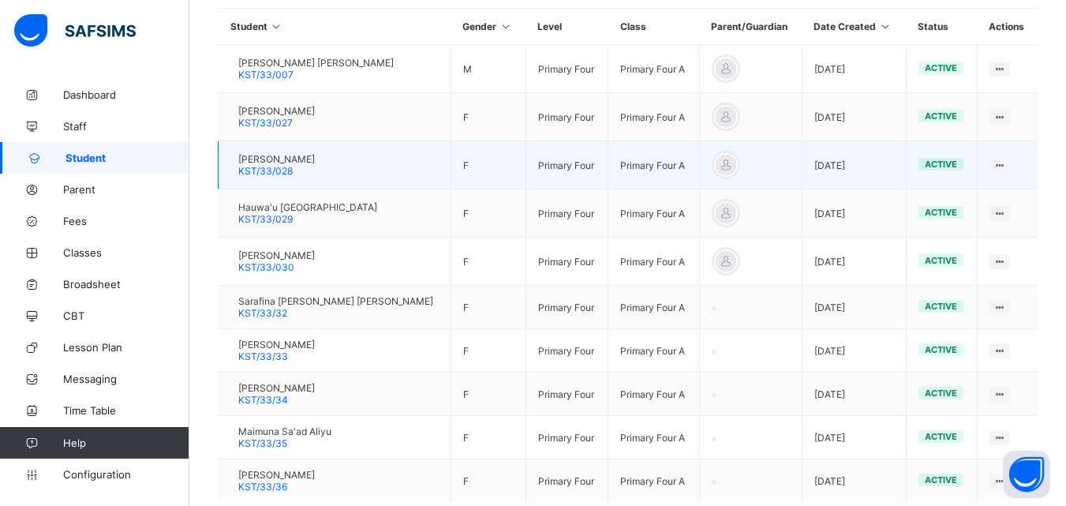
scroll to position [294, 0]
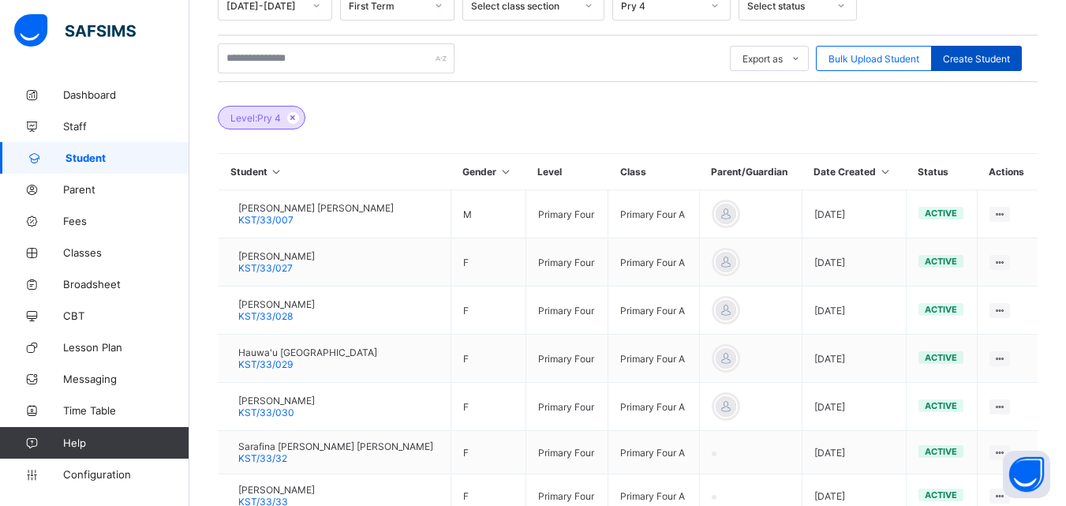
click at [968, 62] on span "Create Student" at bounding box center [976, 59] width 67 height 12
select select "**"
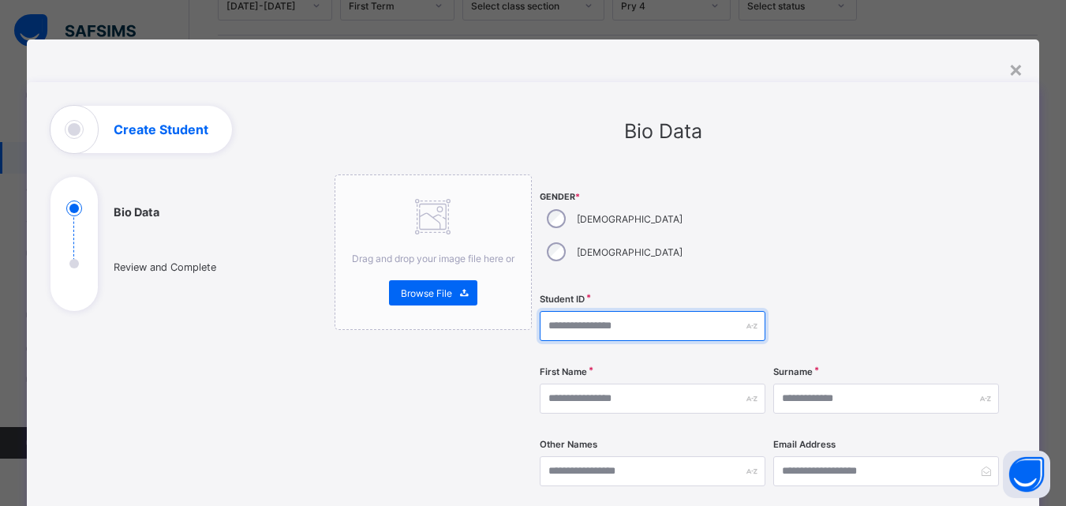
click at [592, 311] on input "text" at bounding box center [653, 326] width 226 height 30
type input "*********"
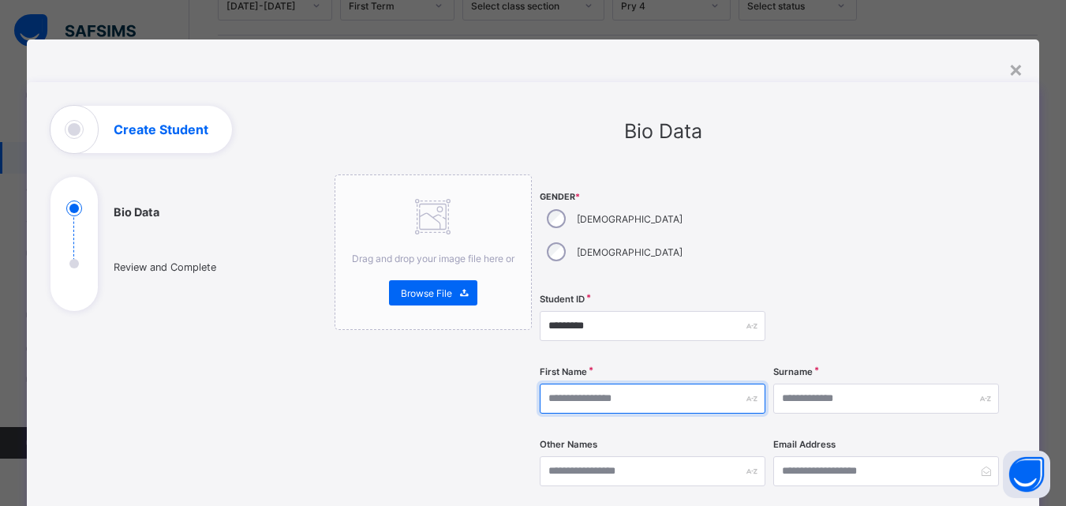
drag, startPoint x: 607, startPoint y: 376, endPoint x: 596, endPoint y: 397, distance: 23.3
click at [607, 384] on input "text" at bounding box center [653, 399] width 226 height 30
type input "*****"
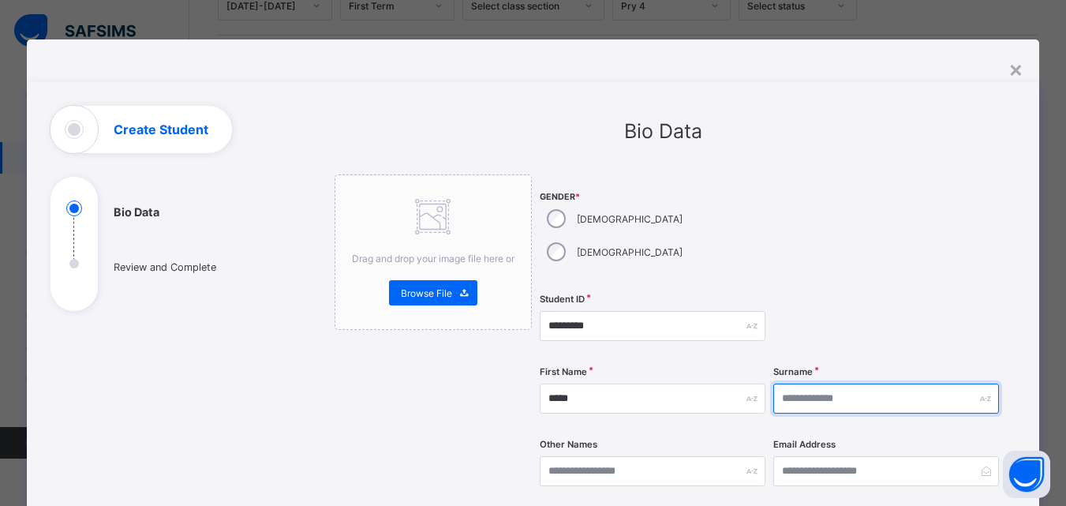
click at [806, 384] on input "text" at bounding box center [886, 399] width 226 height 30
type input "***"
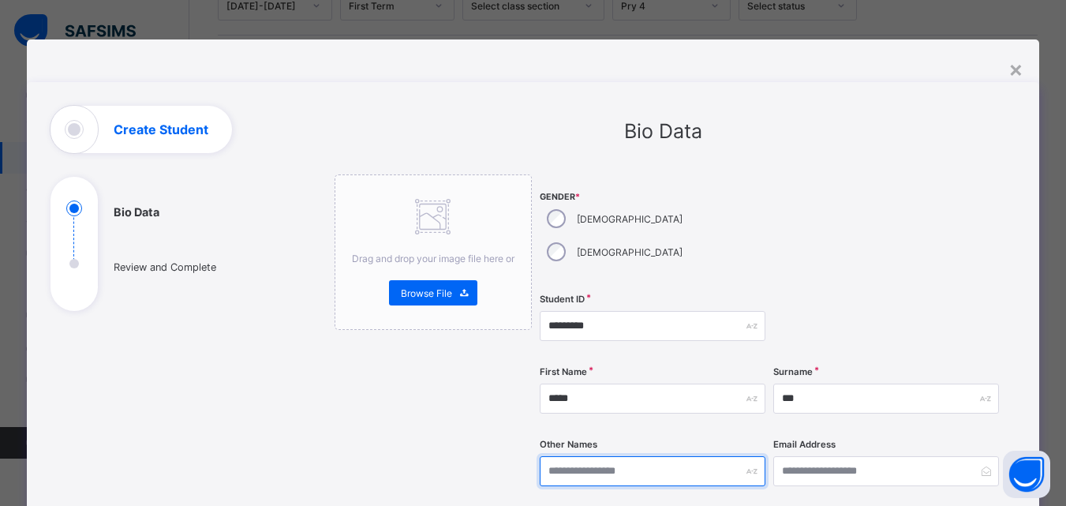
click at [612, 456] on input "text" at bounding box center [653, 471] width 226 height 30
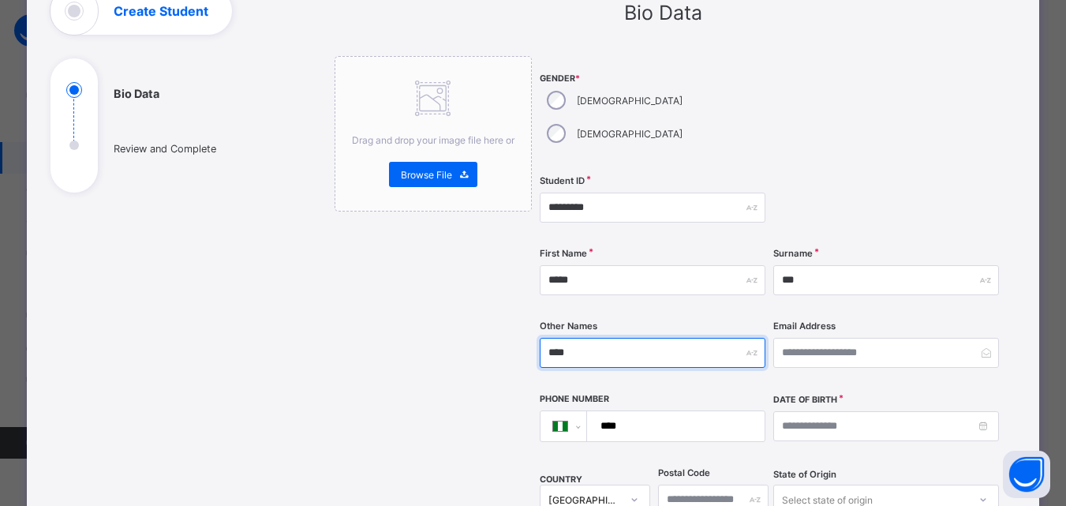
scroll to position [237, 0]
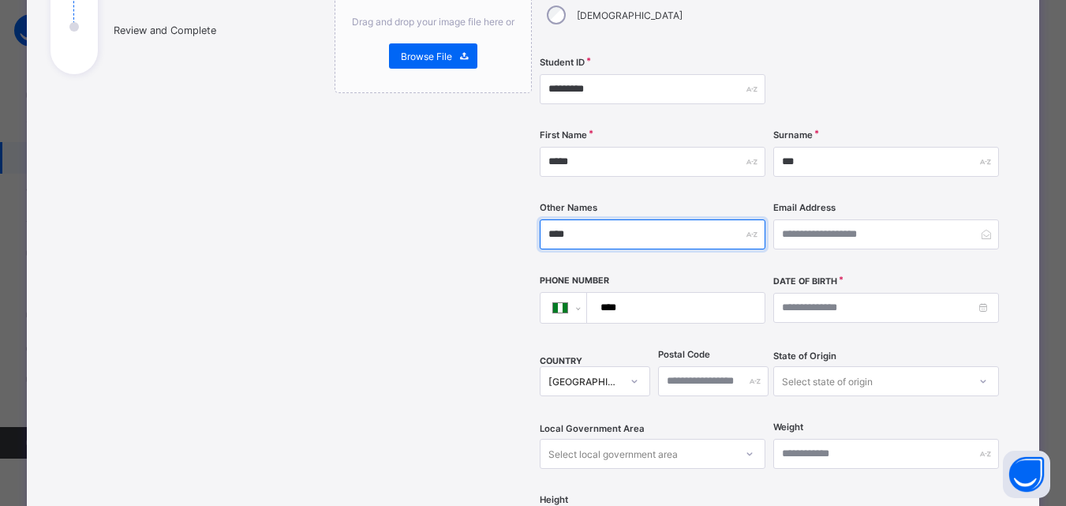
type input "****"
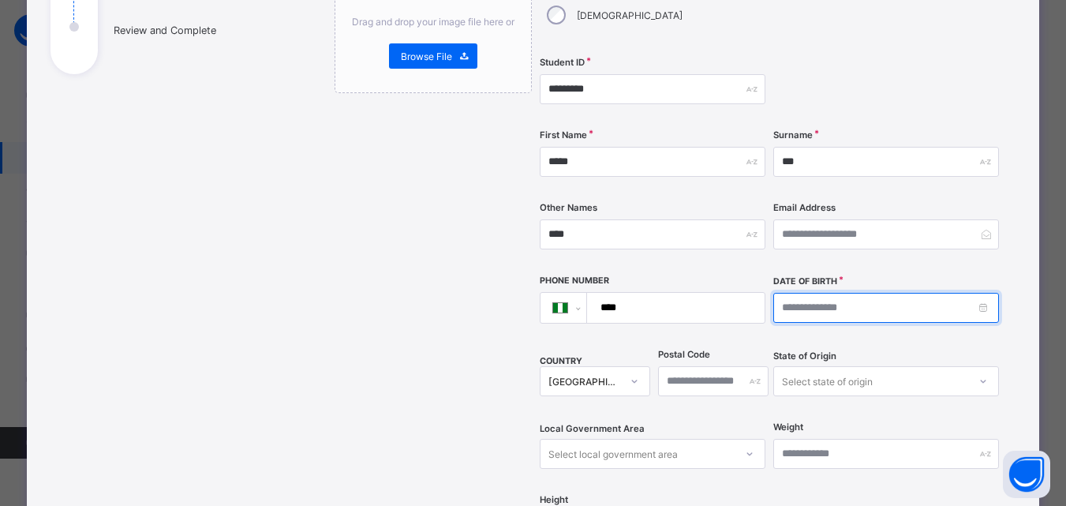
click at [830, 293] on input at bounding box center [886, 308] width 226 height 30
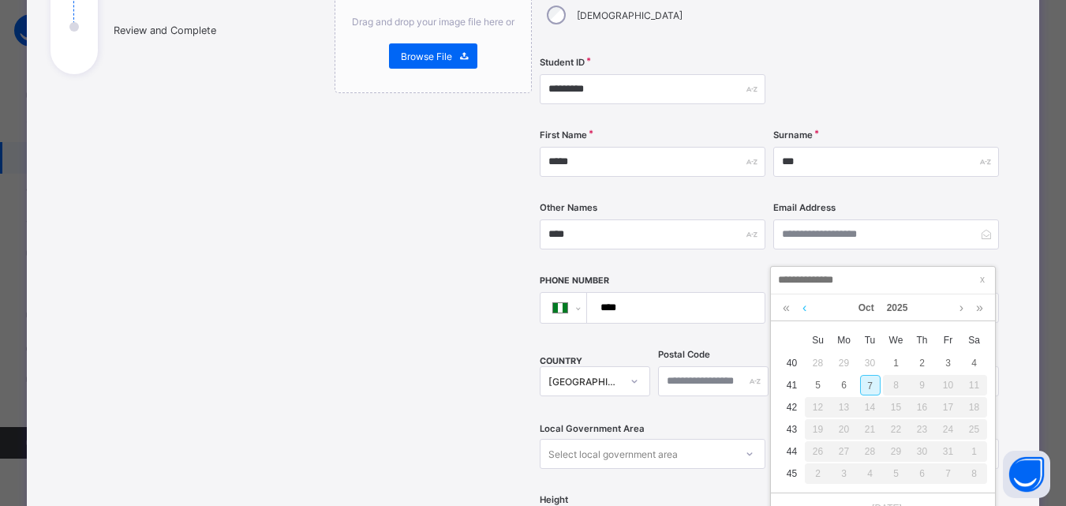
click at [804, 313] on link at bounding box center [805, 307] width 12 height 27
click at [804, 311] on link at bounding box center [805, 307] width 12 height 27
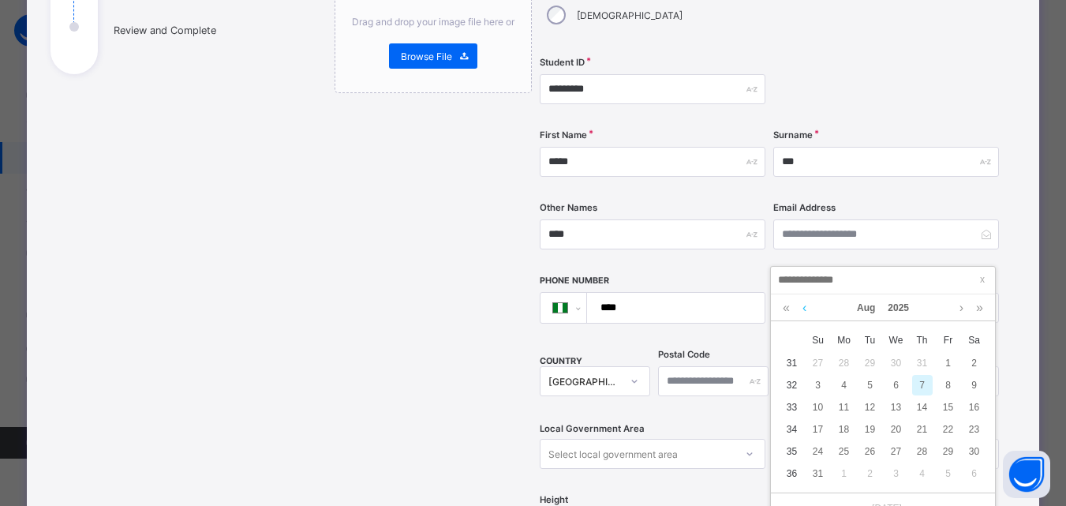
click at [804, 311] on link at bounding box center [805, 307] width 12 height 27
click at [804, 310] on link at bounding box center [805, 307] width 12 height 27
click at [805, 308] on link at bounding box center [805, 307] width 12 height 27
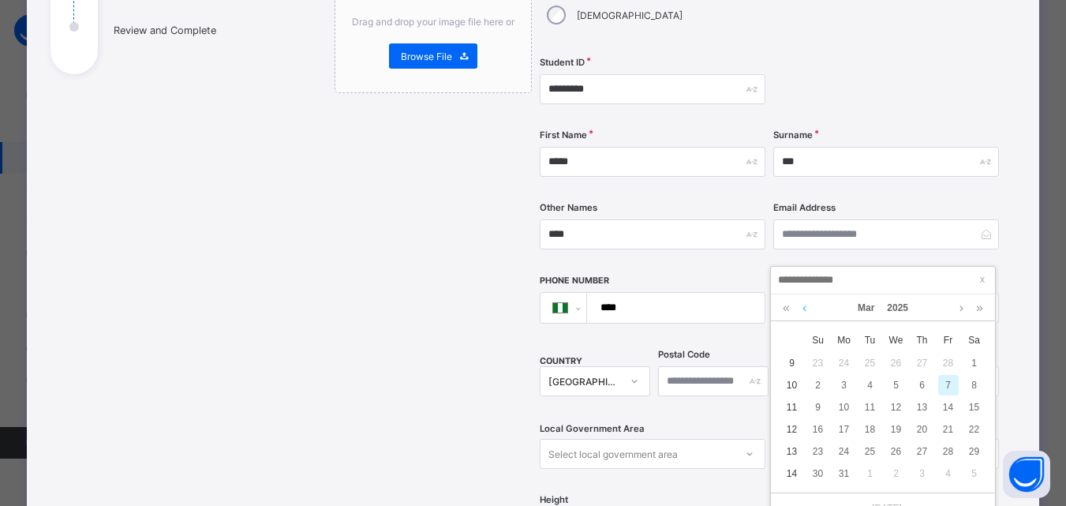
click at [805, 308] on link at bounding box center [805, 307] width 12 height 27
drag, startPoint x: 966, startPoint y: 305, endPoint x: 962, endPoint y: 313, distance: 8.1
click at [964, 311] on link at bounding box center [962, 307] width 12 height 27
click at [787, 313] on link at bounding box center [786, 307] width 15 height 27
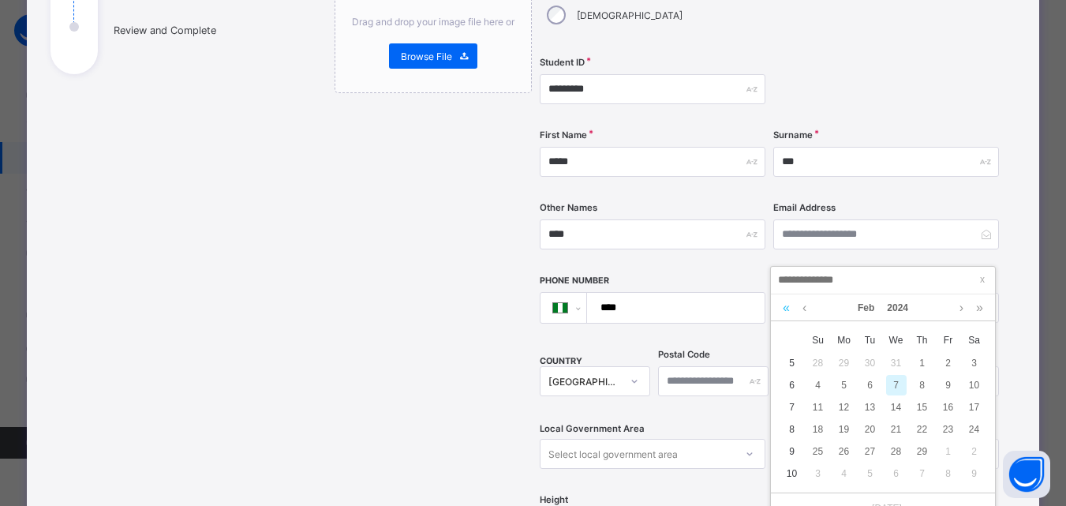
click at [787, 313] on link at bounding box center [786, 307] width 15 height 27
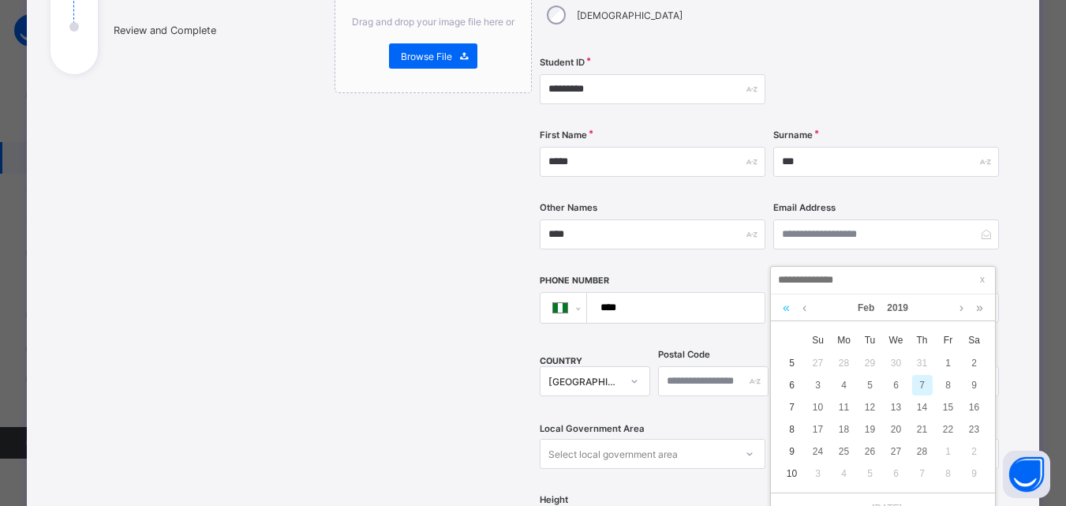
click at [788, 311] on link at bounding box center [786, 307] width 15 height 27
click at [789, 310] on link at bounding box center [786, 307] width 15 height 27
click at [947, 391] on div "10" at bounding box center [948, 385] width 21 height 21
type input "**********"
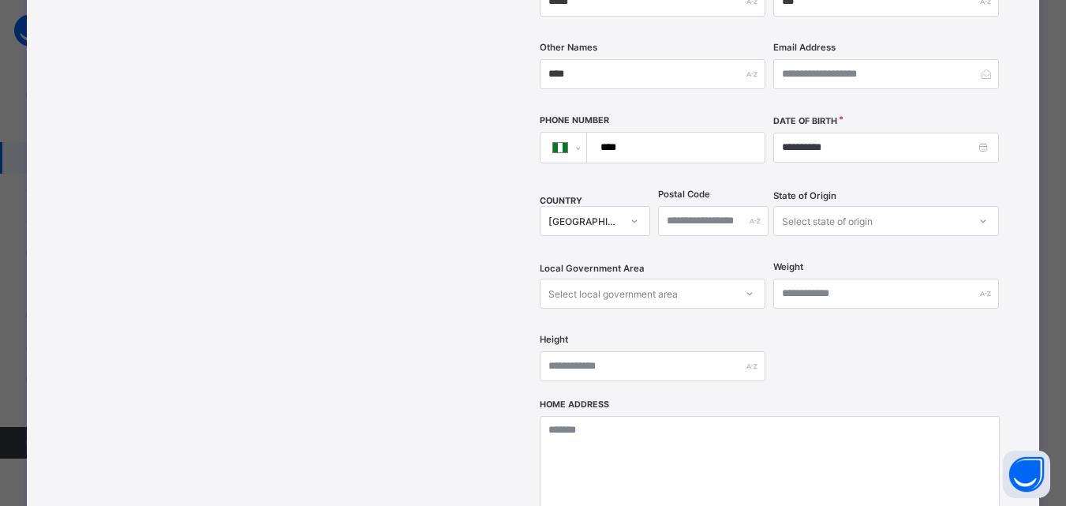
scroll to position [552, 0]
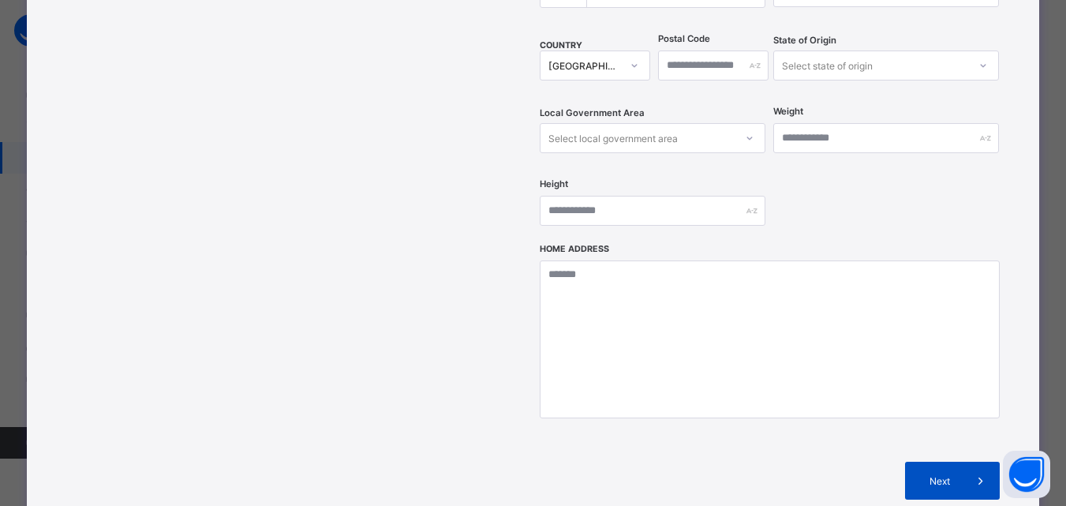
click at [932, 475] on span "Next" at bounding box center [939, 481] width 45 height 12
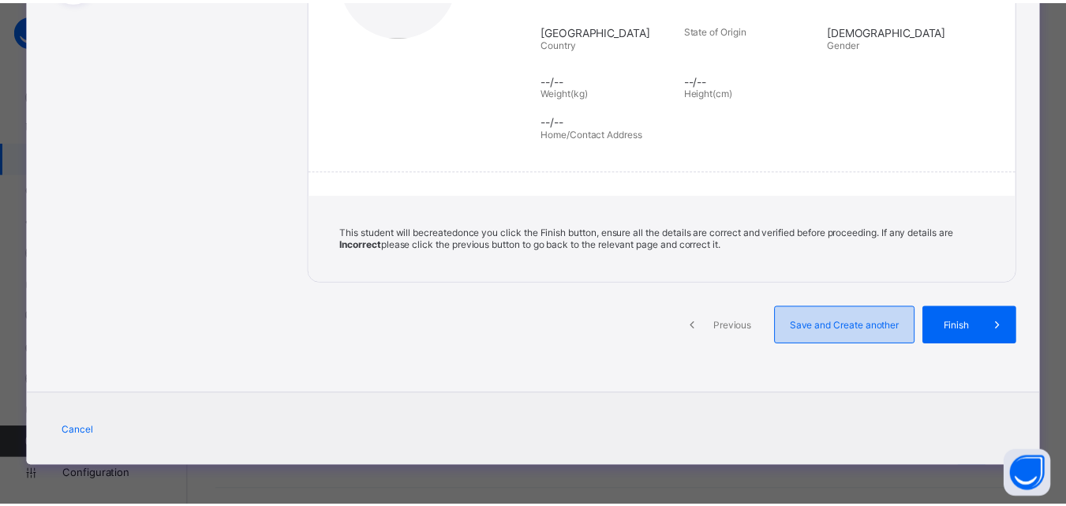
scroll to position [152, 0]
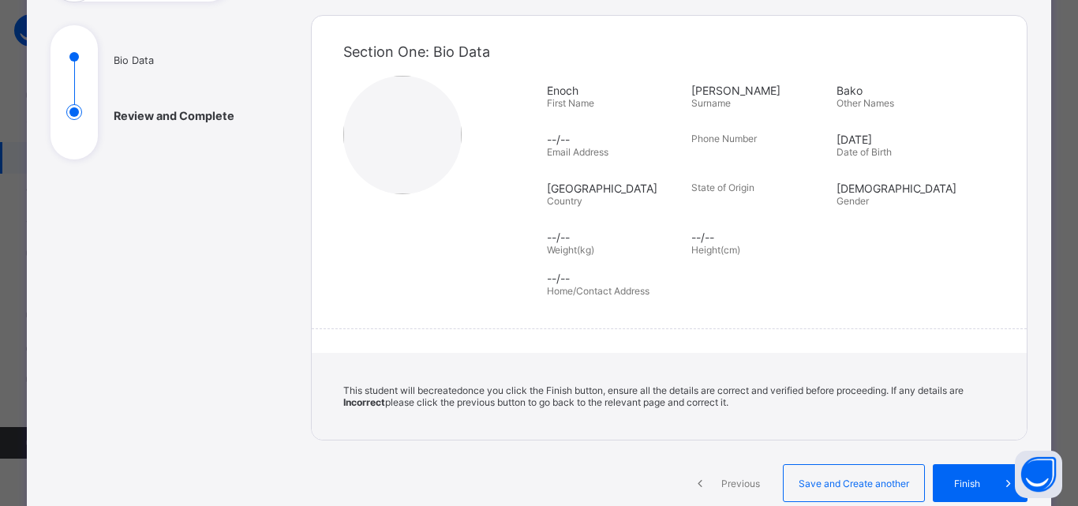
click at [957, 504] on div "Previous Save and Create another Finish" at bounding box center [669, 497] width 717 height 66
click at [957, 490] on div "Finish" at bounding box center [980, 483] width 95 height 38
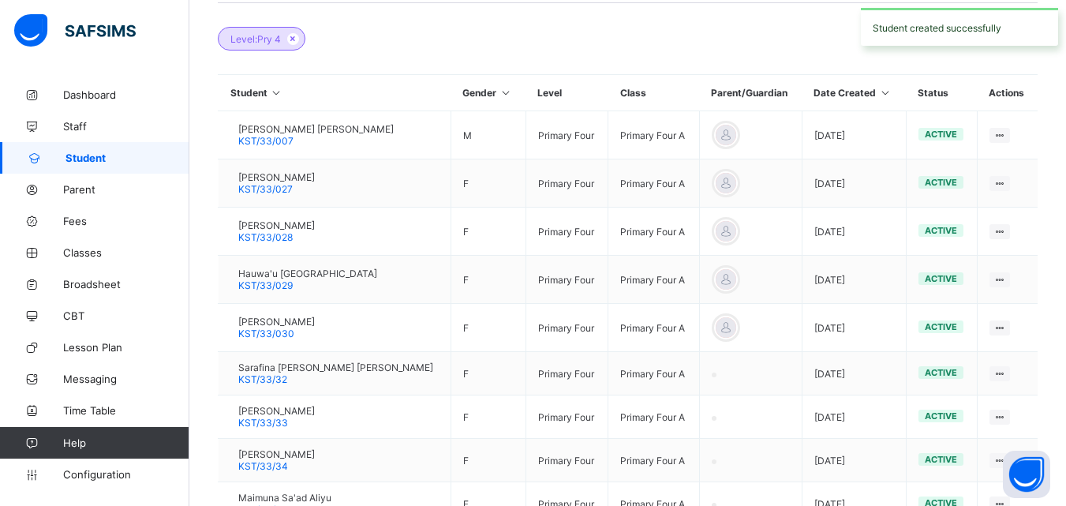
scroll to position [215, 0]
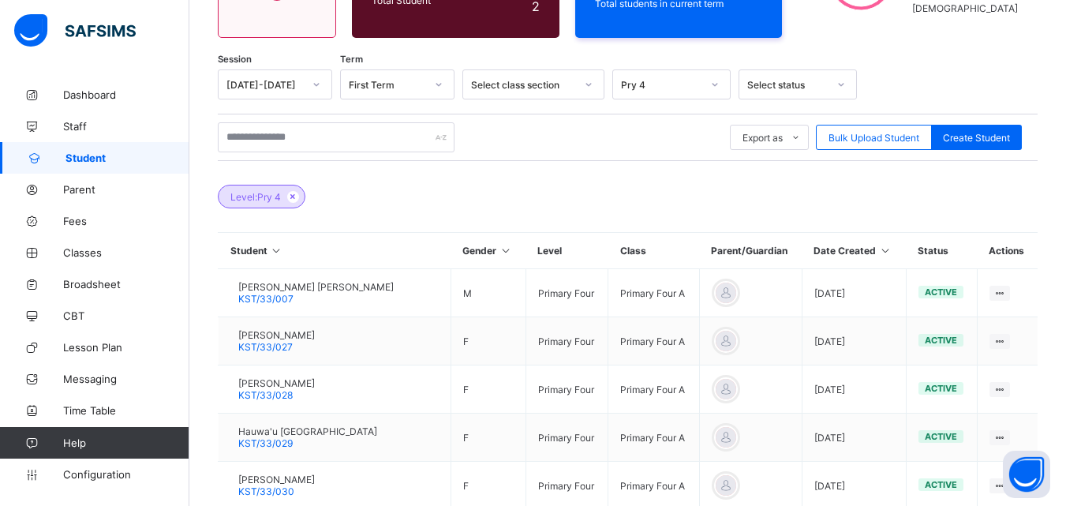
drag, startPoint x: 295, startPoint y: 197, endPoint x: 212, endPoint y: 183, distance: 84.9
click at [279, 199] on div "Level: Pry 4" at bounding box center [262, 197] width 88 height 24
click at [295, 197] on icon at bounding box center [292, 196] width 13 height 9
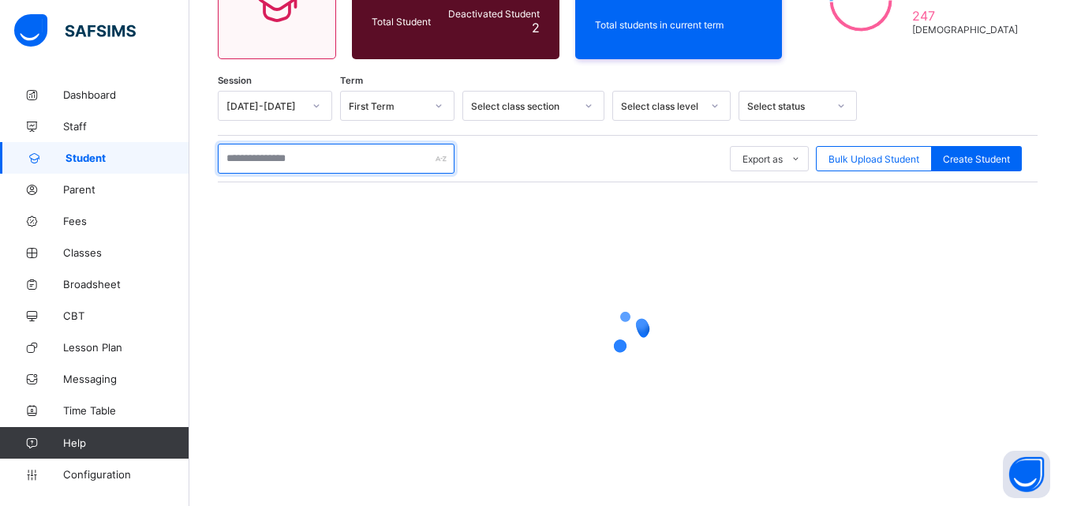
click at [291, 163] on input "text" at bounding box center [336, 159] width 237 height 30
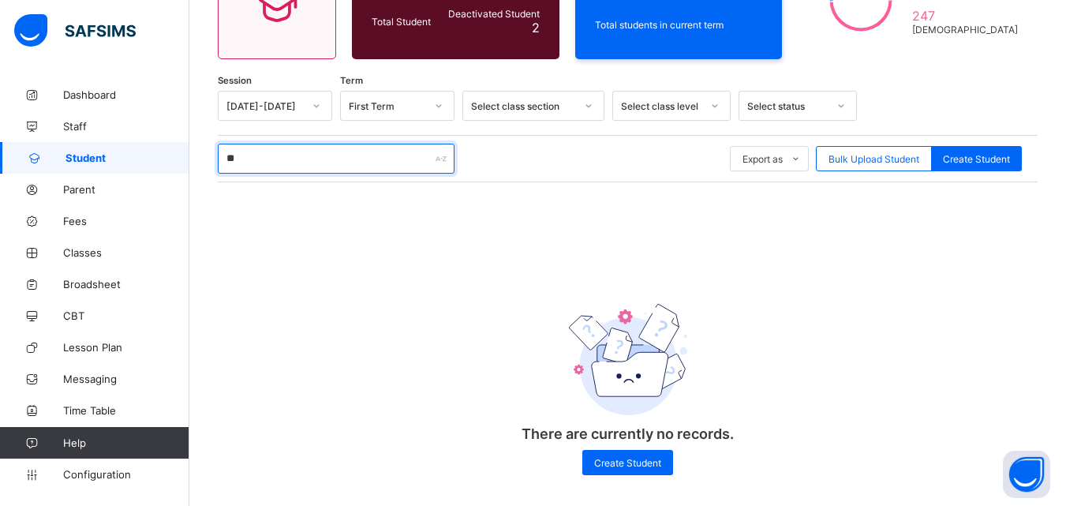
type input "*"
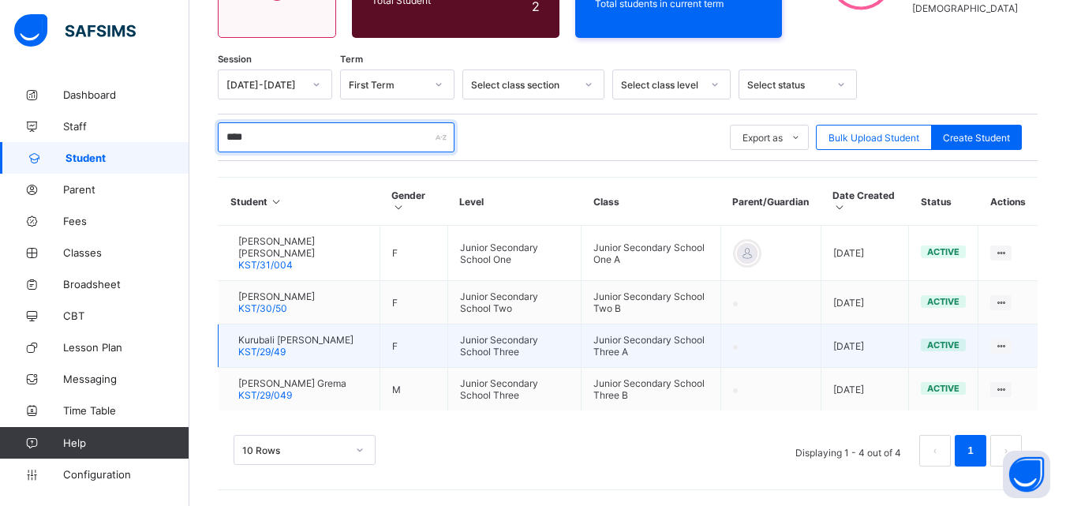
scroll to position [204, 0]
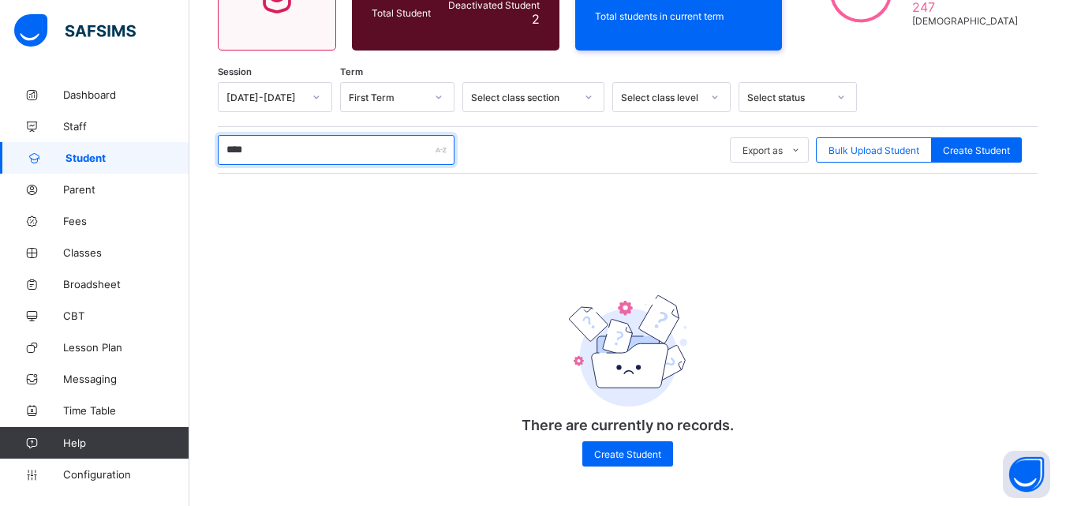
click at [280, 152] on input "****" at bounding box center [336, 150] width 237 height 30
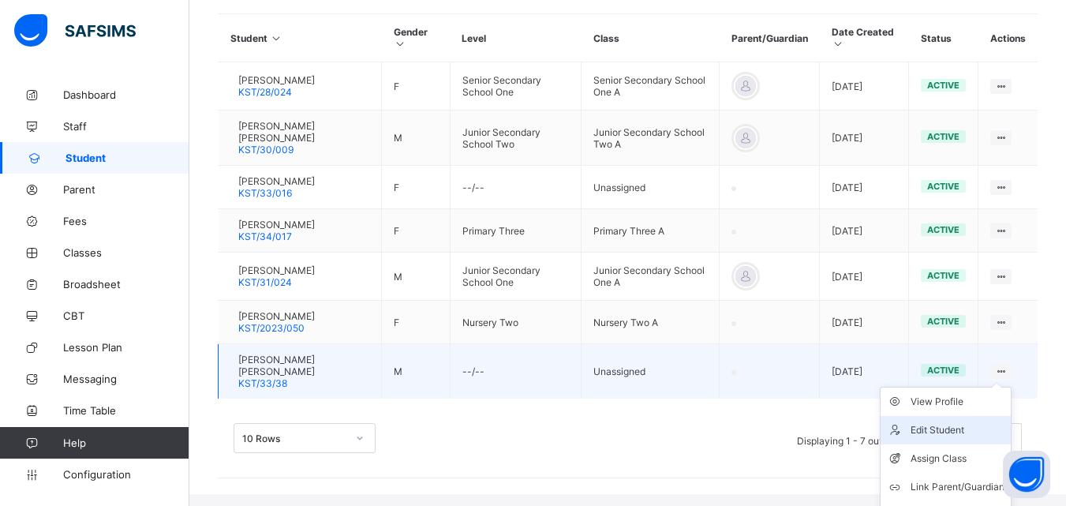
scroll to position [421, 0]
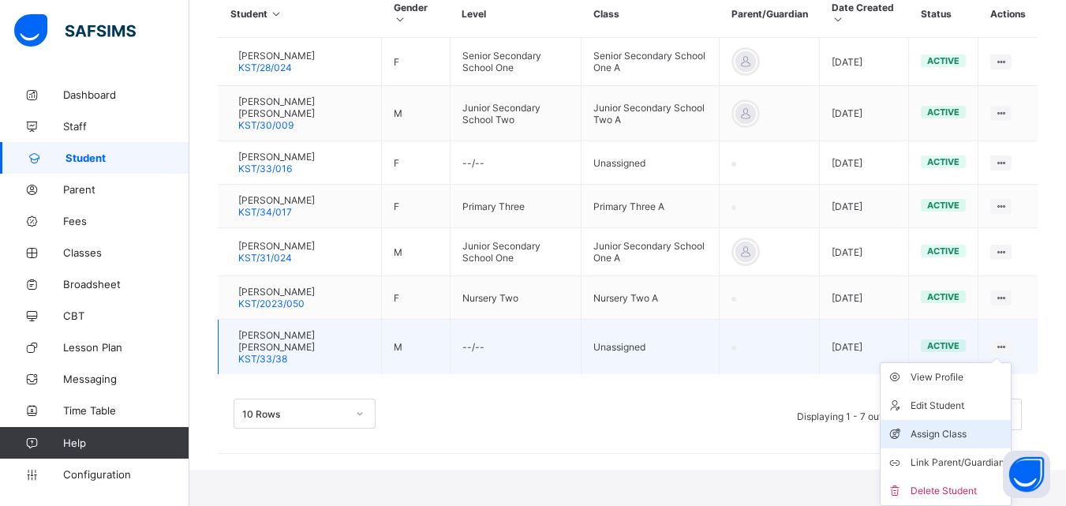
type input "****"
click at [938, 430] on div "Assign Class" at bounding box center [958, 434] width 94 height 16
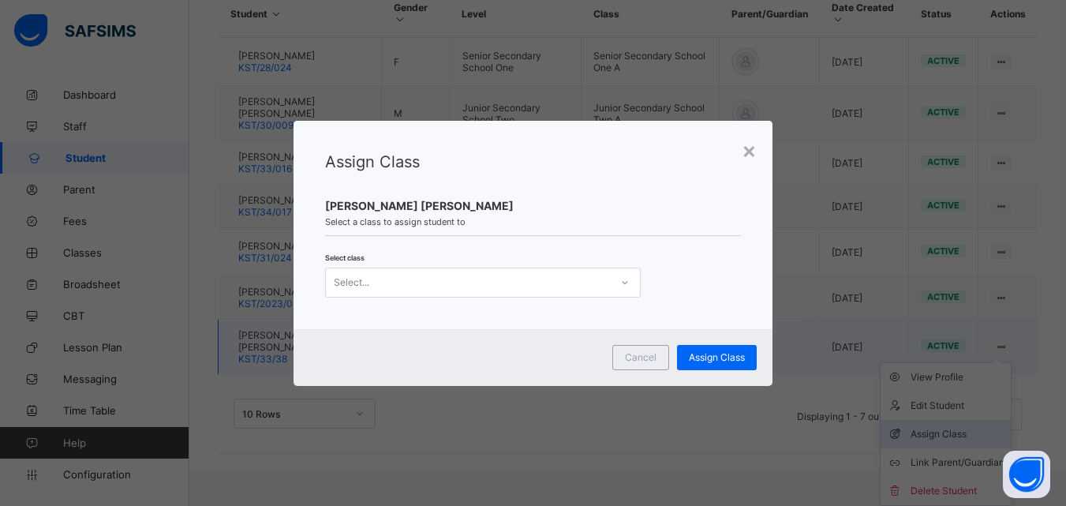
scroll to position [378, 0]
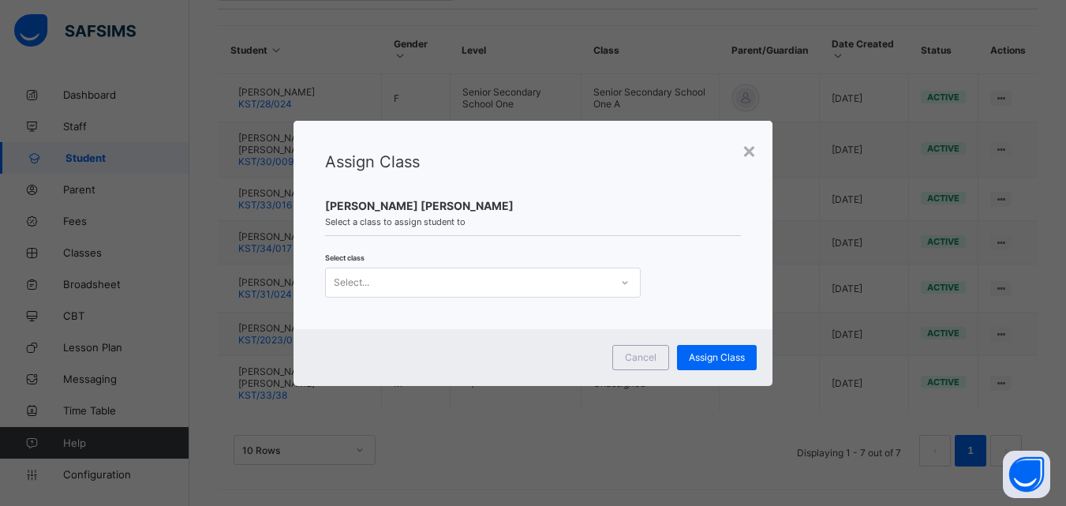
click at [451, 283] on div "Select..." at bounding box center [468, 283] width 284 height 22
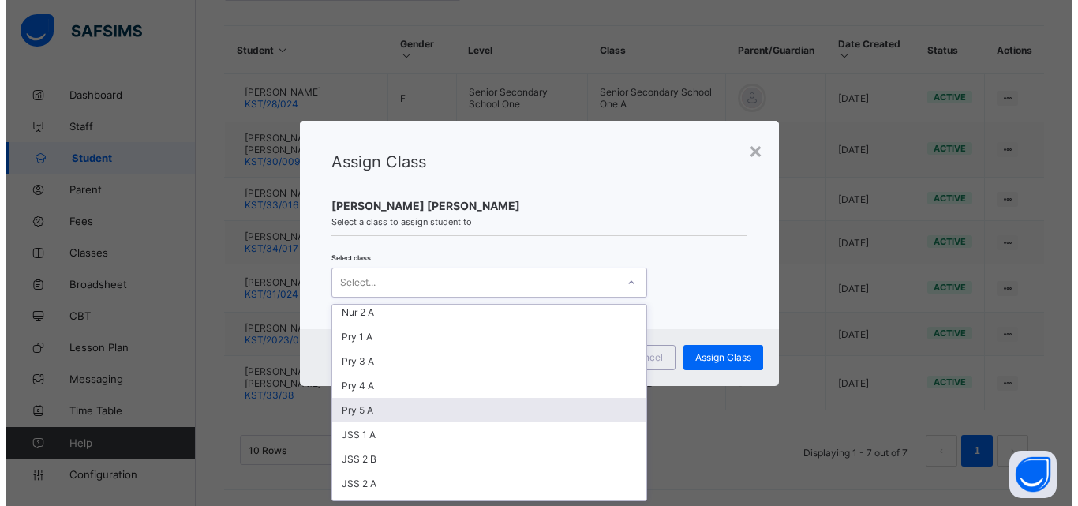
scroll to position [27, 0]
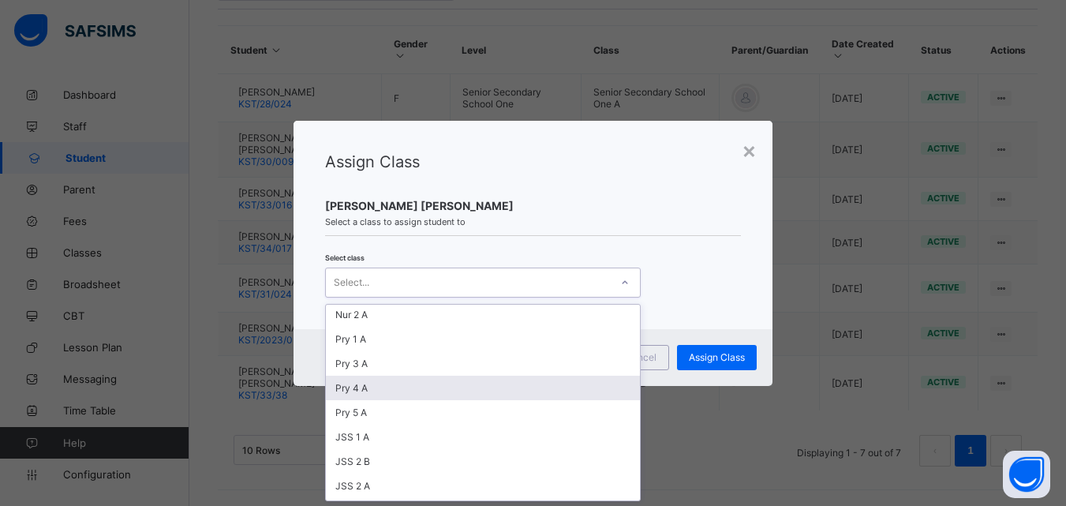
click at [376, 385] on div "Pry 4 A" at bounding box center [483, 388] width 314 height 24
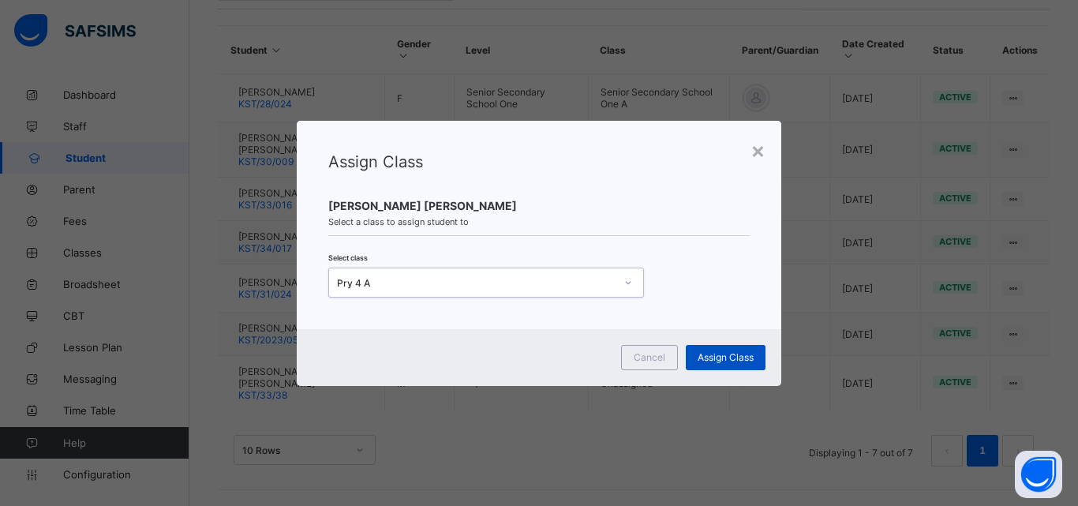
drag, startPoint x: 746, startPoint y: 360, endPoint x: 728, endPoint y: 363, distance: 18.4
click at [742, 362] on span "Assign Class" at bounding box center [726, 357] width 56 height 12
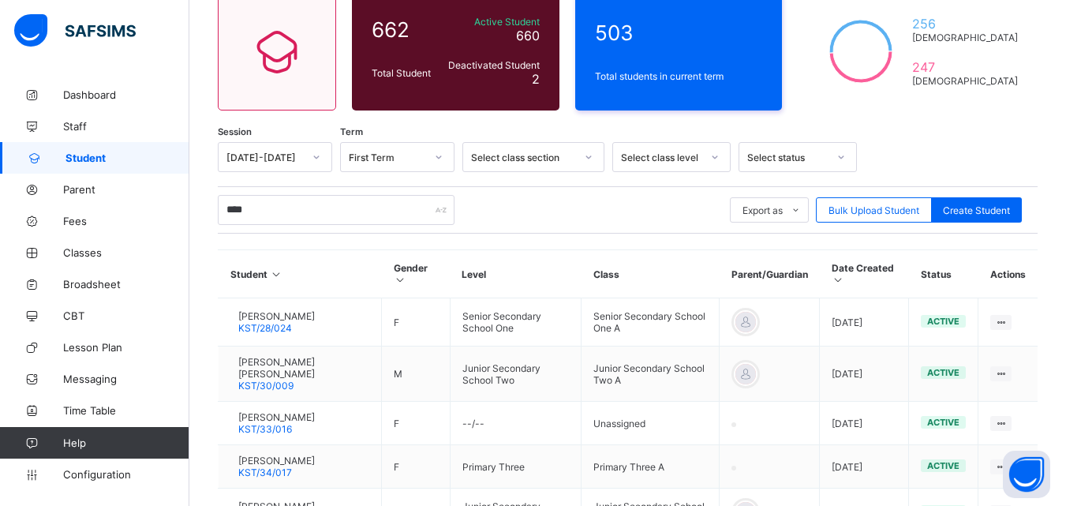
scroll to position [141, 0]
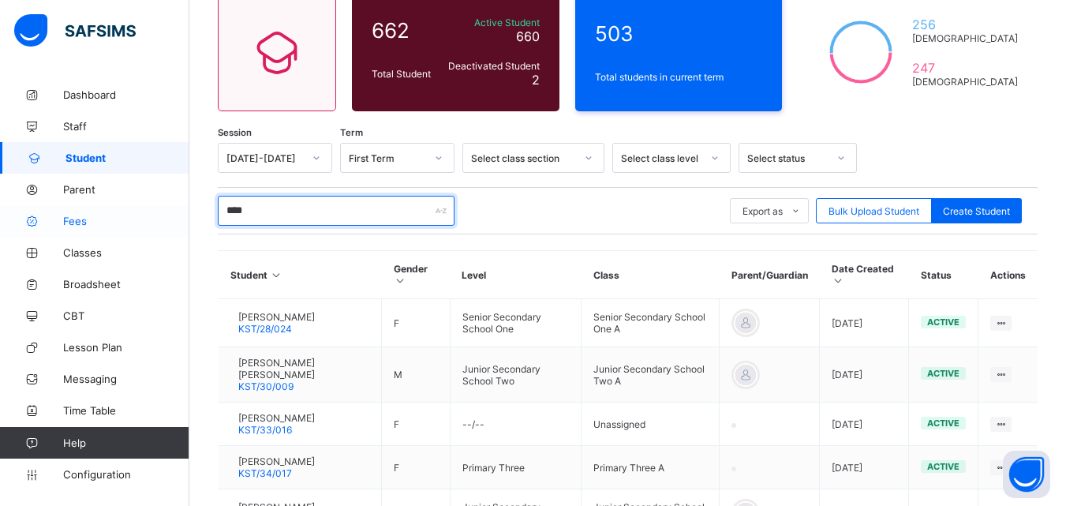
drag, startPoint x: 297, startPoint y: 208, endPoint x: 175, endPoint y: 234, distance: 124.3
click at [175, 234] on div "CBT Grace Period 11 days remaining First Term / 2025-2026 Michael Ishaku michae…" at bounding box center [533, 295] width 1066 height 872
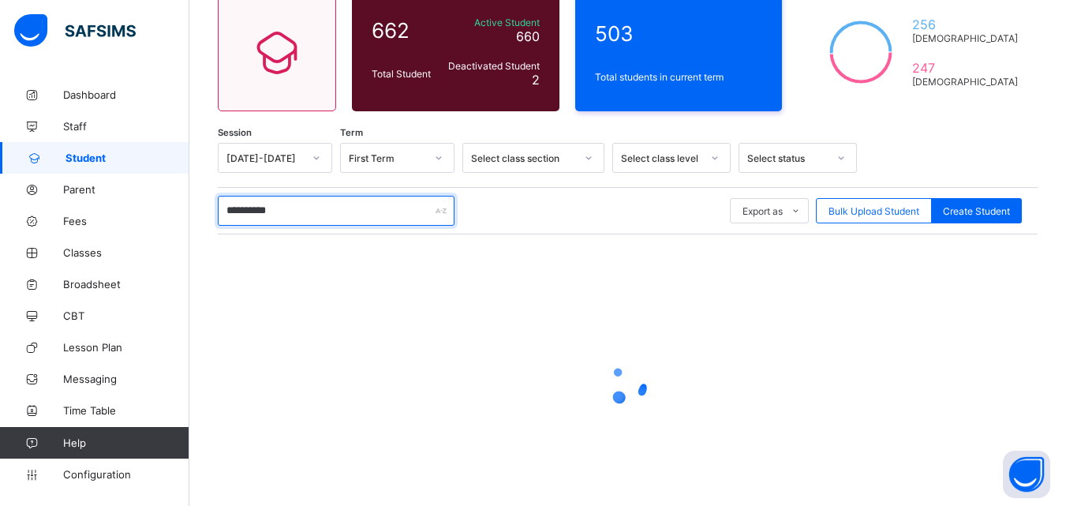
type input "**********"
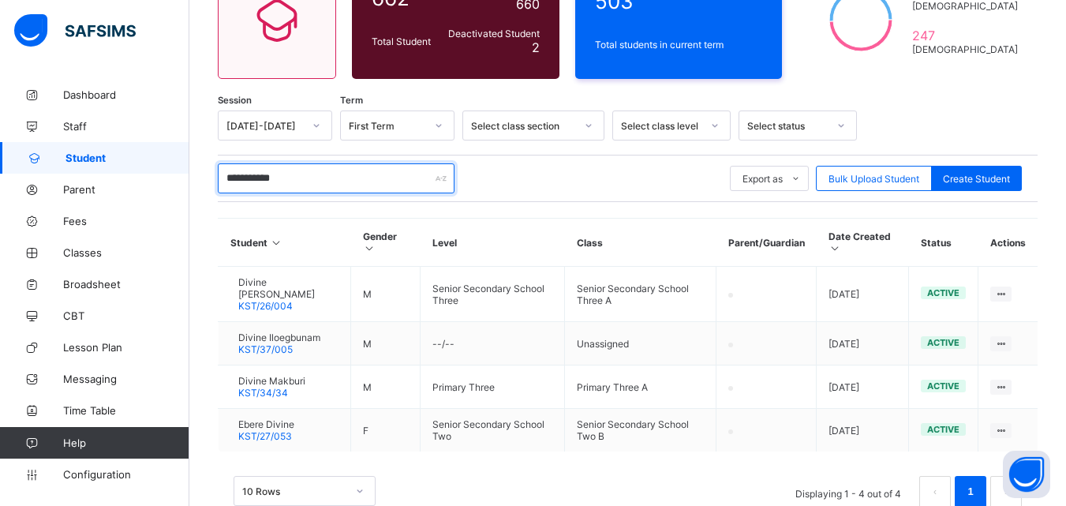
scroll to position [69, 0]
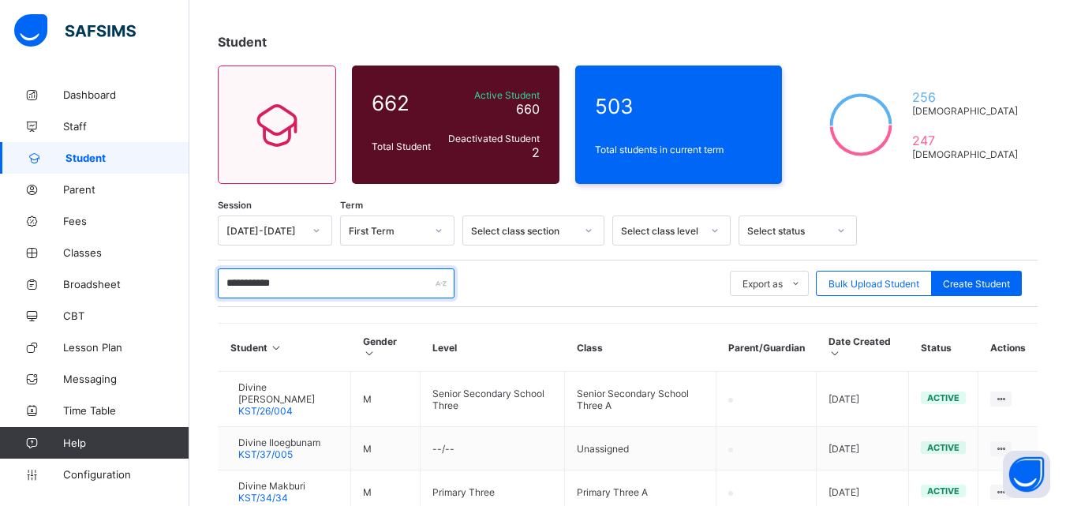
drag, startPoint x: 336, startPoint y: 275, endPoint x: 217, endPoint y: 279, distance: 119.2
click at [217, 279] on div "**********" at bounding box center [627, 331] width 877 height 642
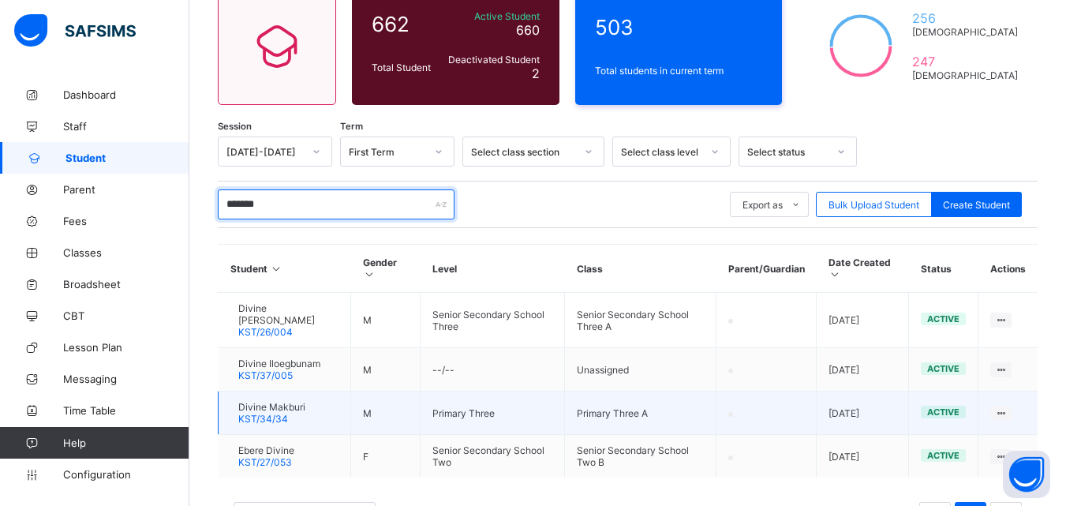
scroll to position [227, 0]
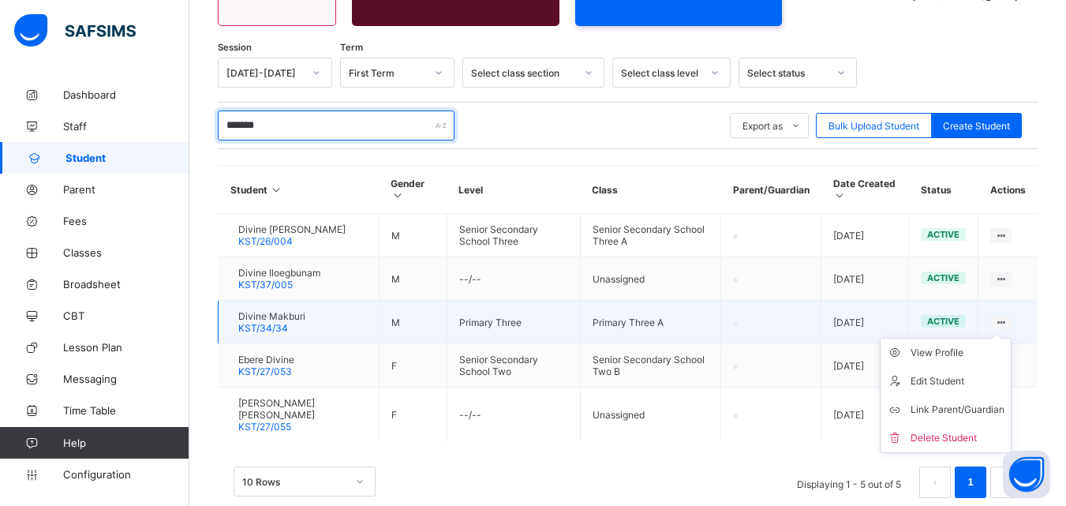
type input "******"
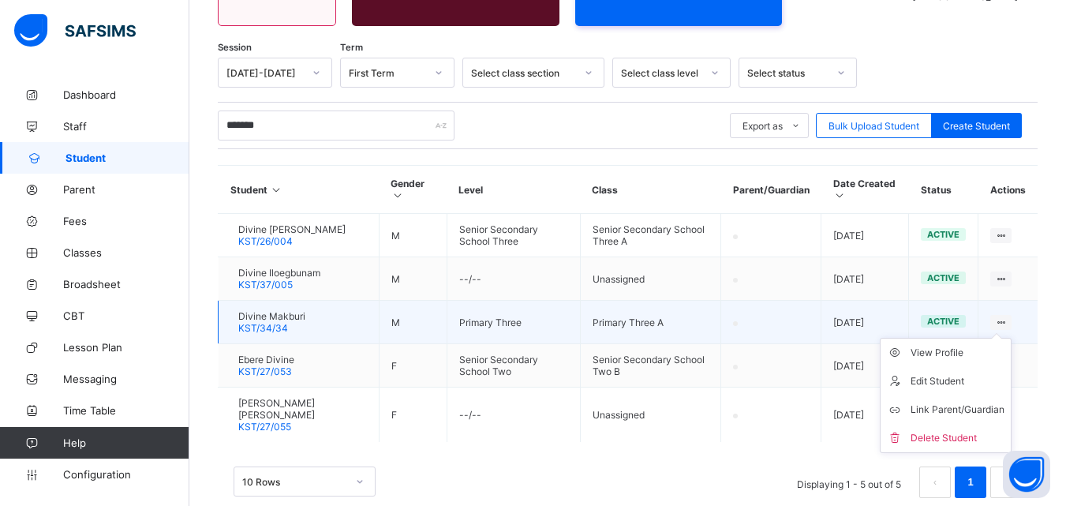
click at [1008, 328] on icon at bounding box center [1000, 322] width 13 height 12
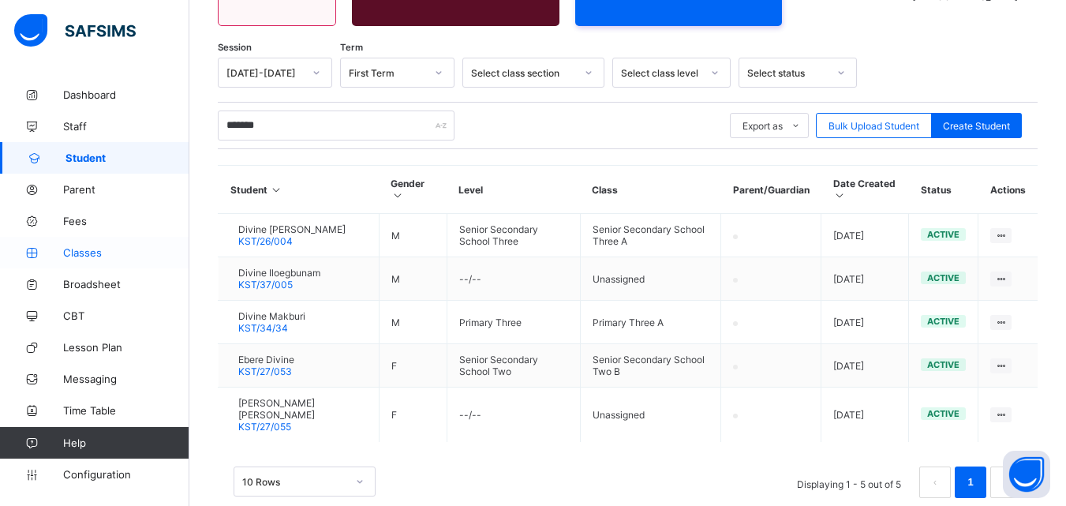
click at [86, 261] on link "Classes" at bounding box center [94, 253] width 189 height 32
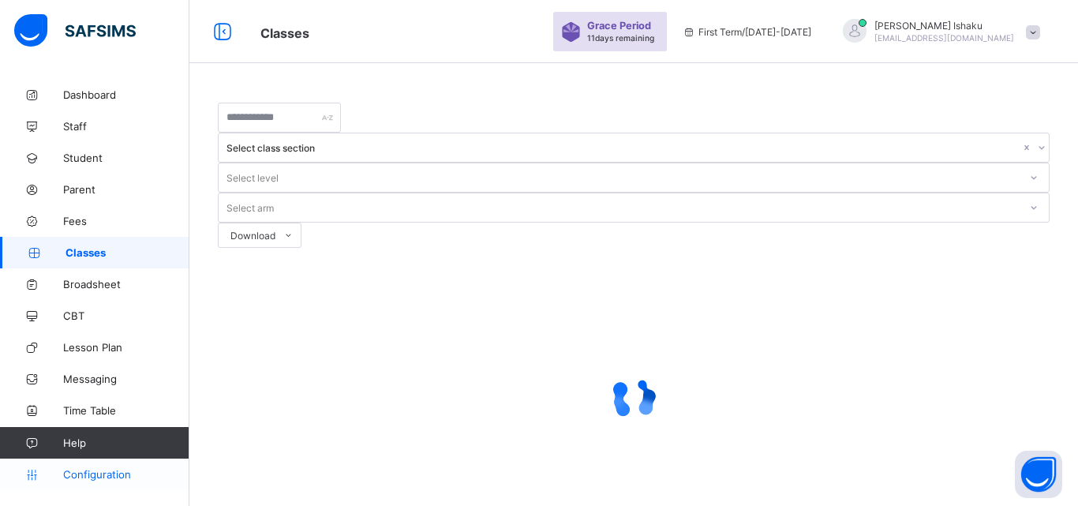
click at [98, 475] on span "Configuration" at bounding box center [125, 474] width 125 height 13
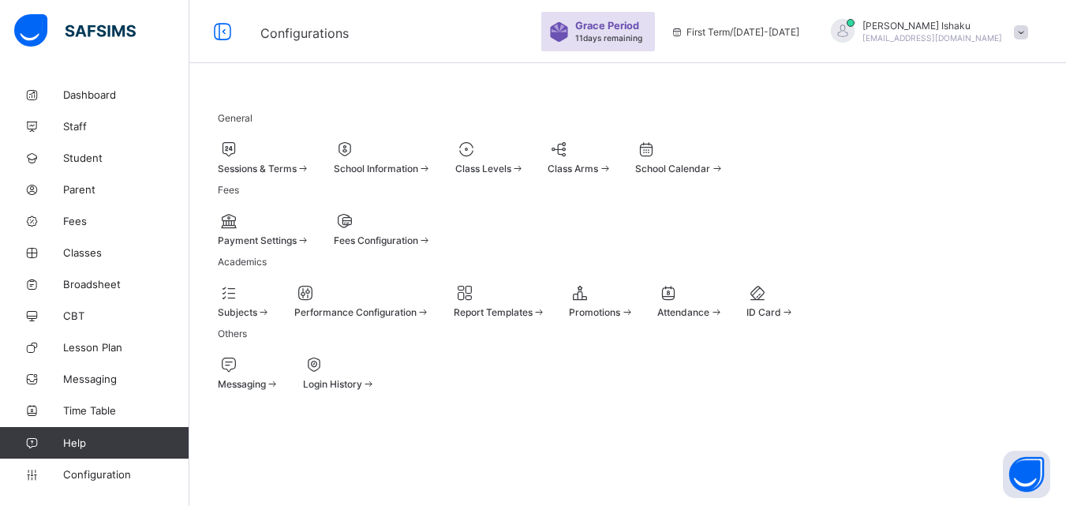
click at [620, 318] on span "Promotions" at bounding box center [594, 312] width 51 height 12
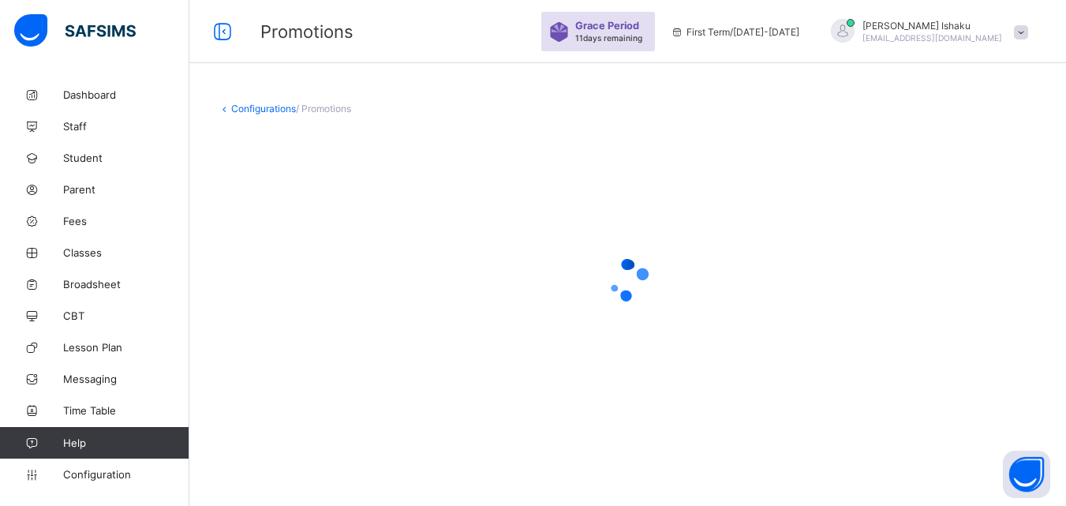
drag, startPoint x: 594, startPoint y: 319, endPoint x: 549, endPoint y: 317, distance: 45.0
click at [549, 312] on div at bounding box center [628, 280] width 820 height 63
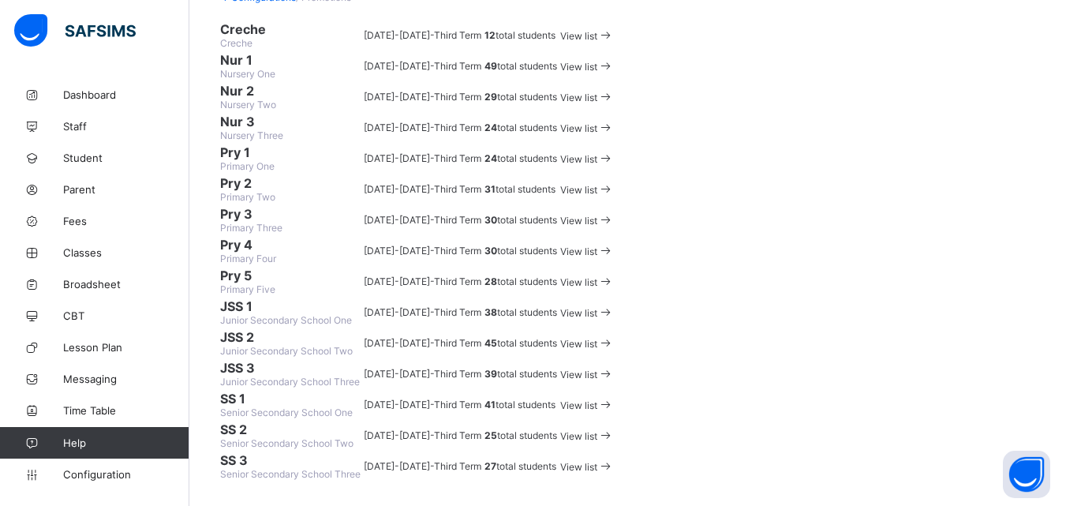
scroll to position [237, 0]
click at [597, 227] on span "View list" at bounding box center [578, 221] width 37 height 12
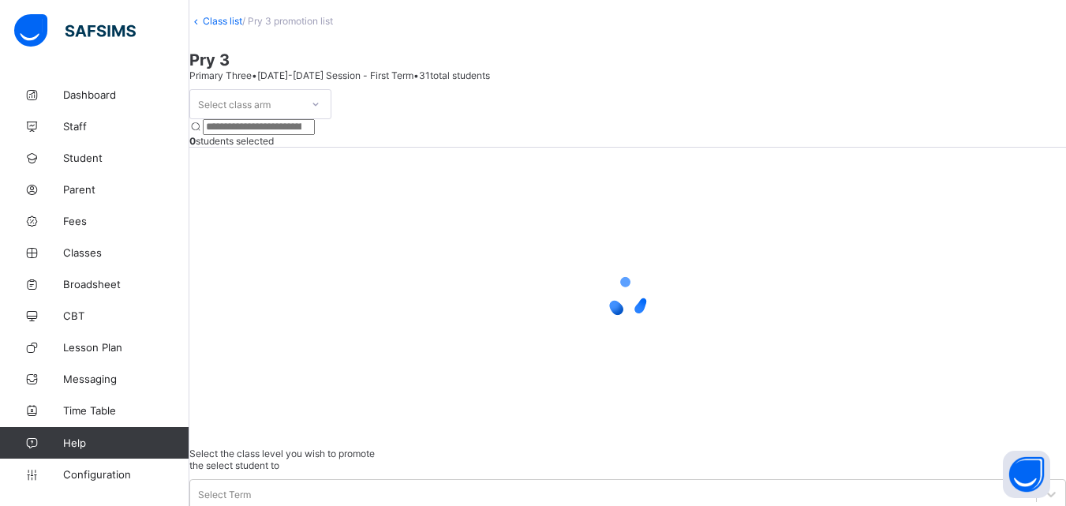
scroll to position [72, 0]
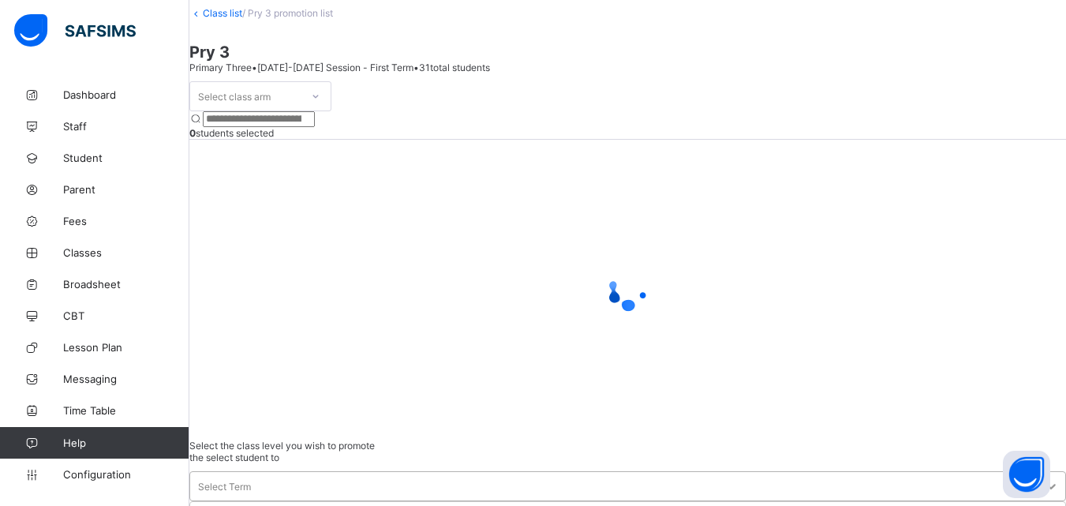
click at [1037, 472] on div at bounding box center [1051, 486] width 28 height 28
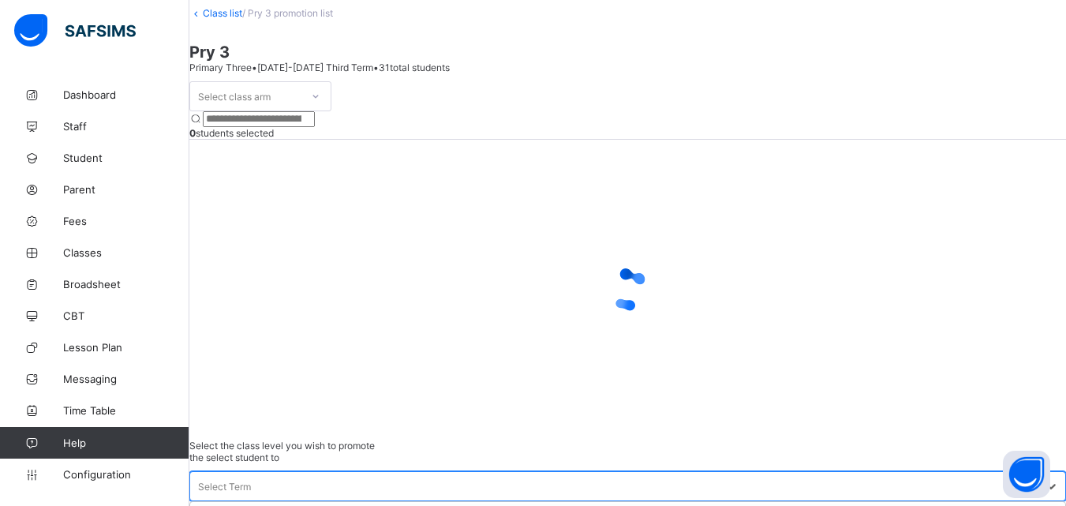
click at [837, 475] on div "Select Term" at bounding box center [613, 486] width 846 height 22
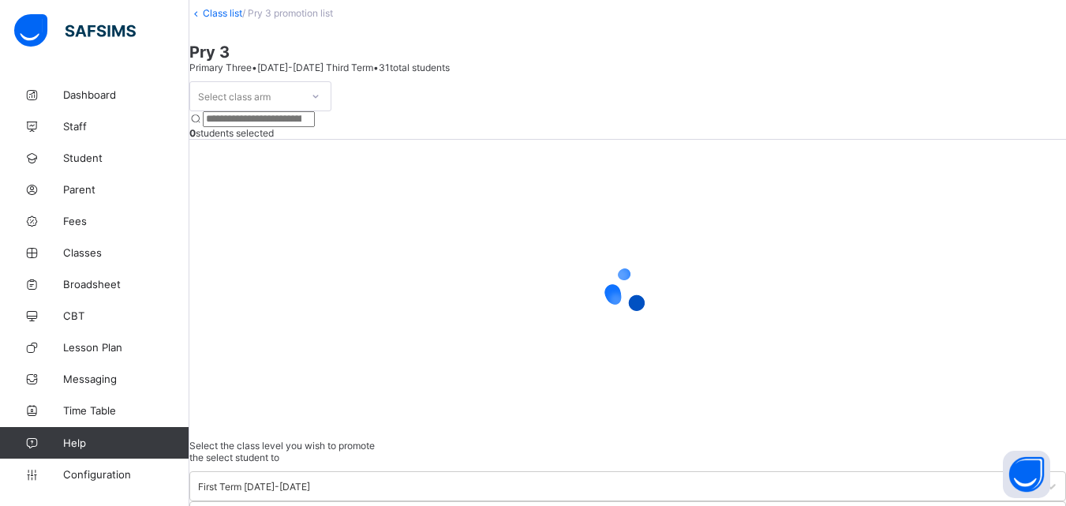
click at [315, 127] on input "search" at bounding box center [259, 119] width 112 height 16
click at [301, 107] on div "Select class arm" at bounding box center [245, 96] width 110 height 22
click at [331, 143] on div "A" at bounding box center [260, 130] width 140 height 24
click at [315, 127] on input "******" at bounding box center [259, 119] width 112 height 16
type input "**********"
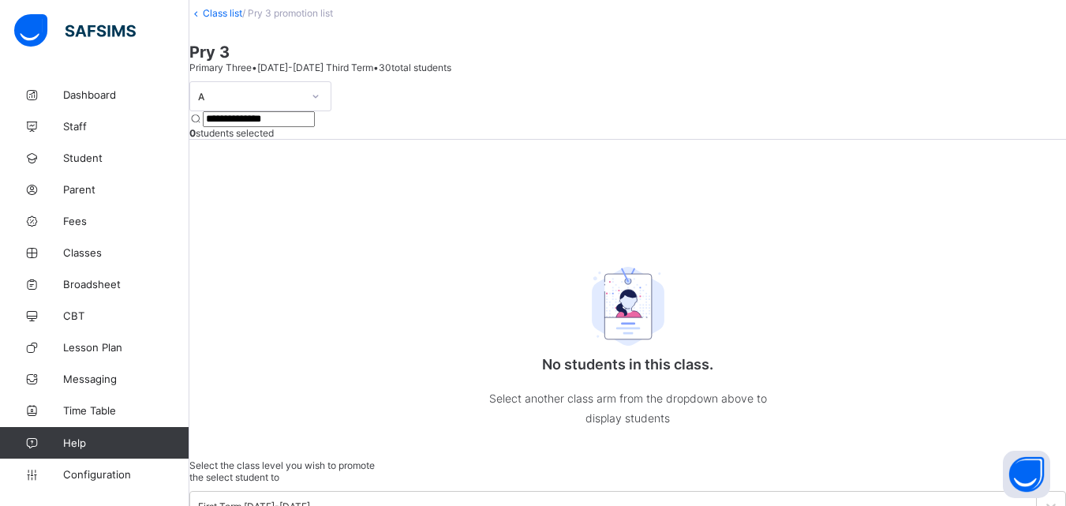
drag, startPoint x: 476, startPoint y: 159, endPoint x: 383, endPoint y: 165, distance: 93.3
click at [315, 127] on input "**********" at bounding box center [259, 119] width 112 height 16
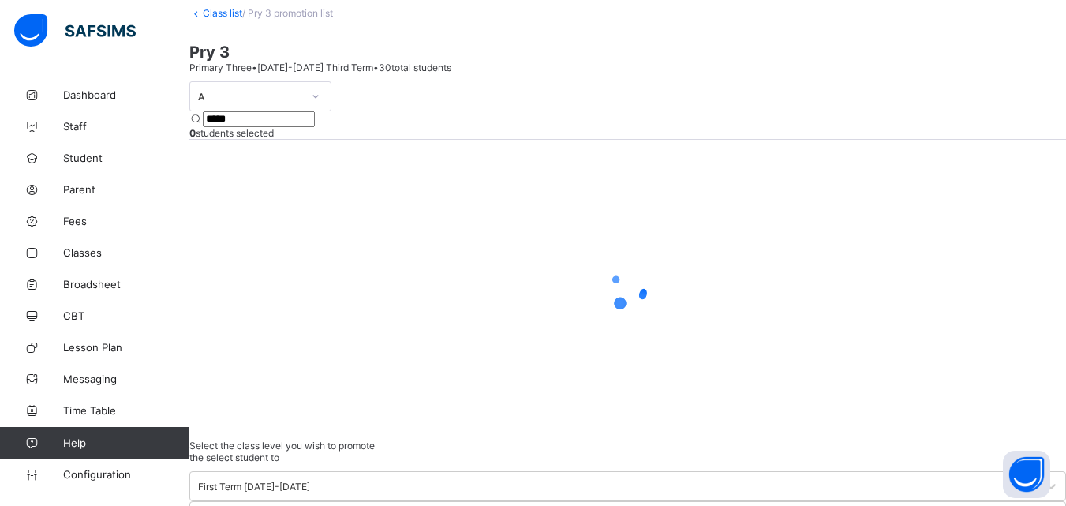
type input "******"
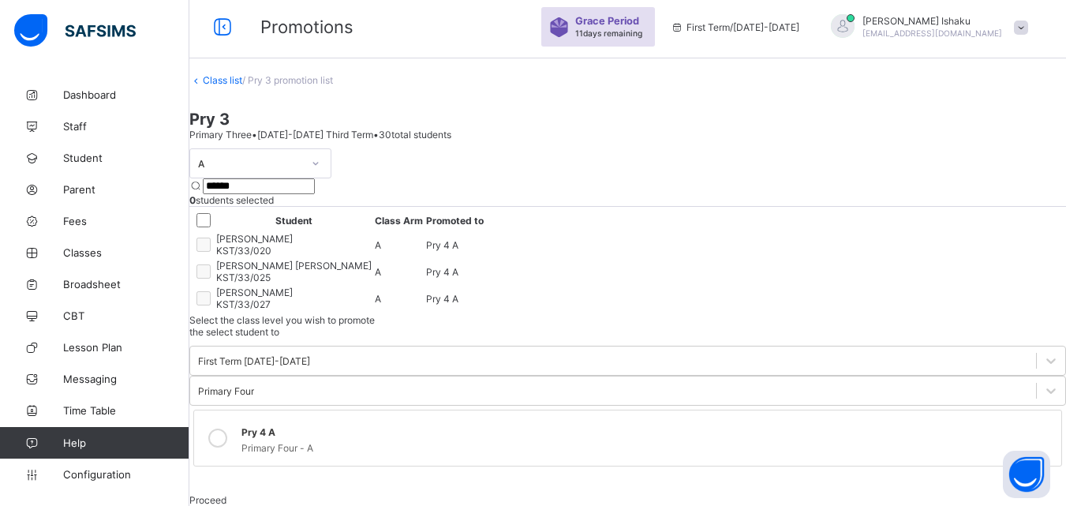
scroll to position [0, 0]
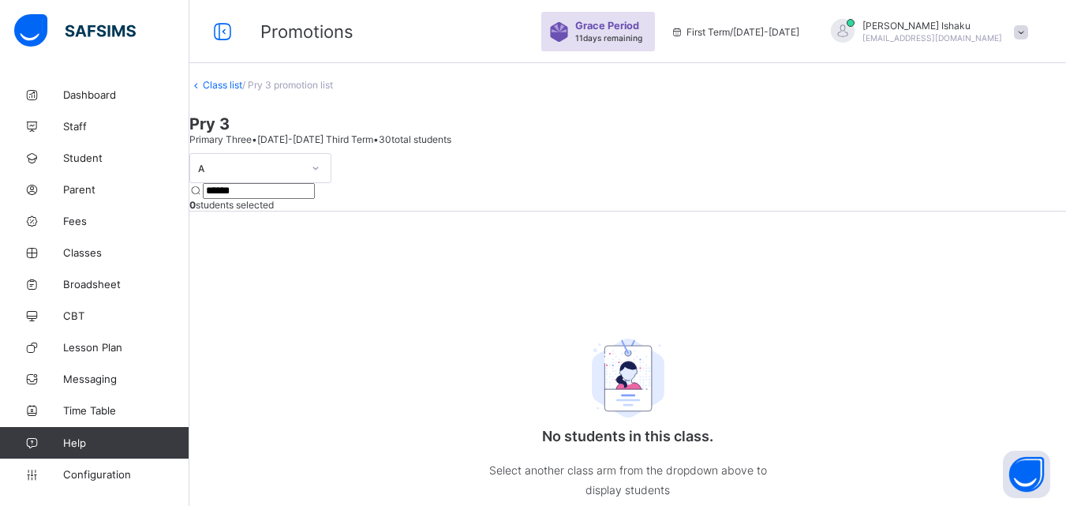
click at [657, 114] on div "Class list / Pry 3 promotion list Pry 3 Primary Three • 2024-2025 Third Term • …" at bounding box center [627, 401] width 877 height 644
drag, startPoint x: 815, startPoint y: 107, endPoint x: 723, endPoint y: 120, distance: 93.2
click at [800, 91] on div "Class list / Pry 3 promotion list" at bounding box center [627, 85] width 877 height 12
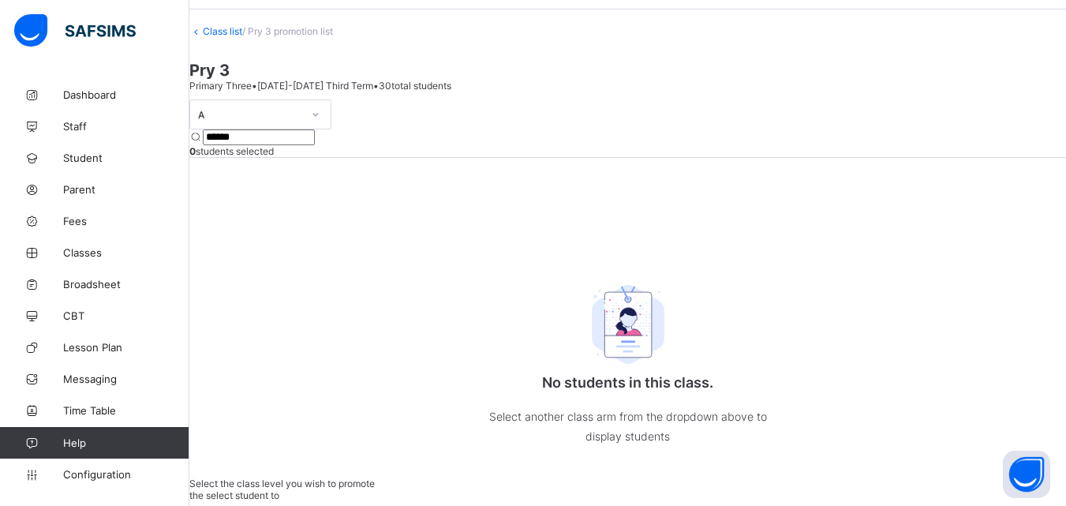
scroll to position [104, 0]
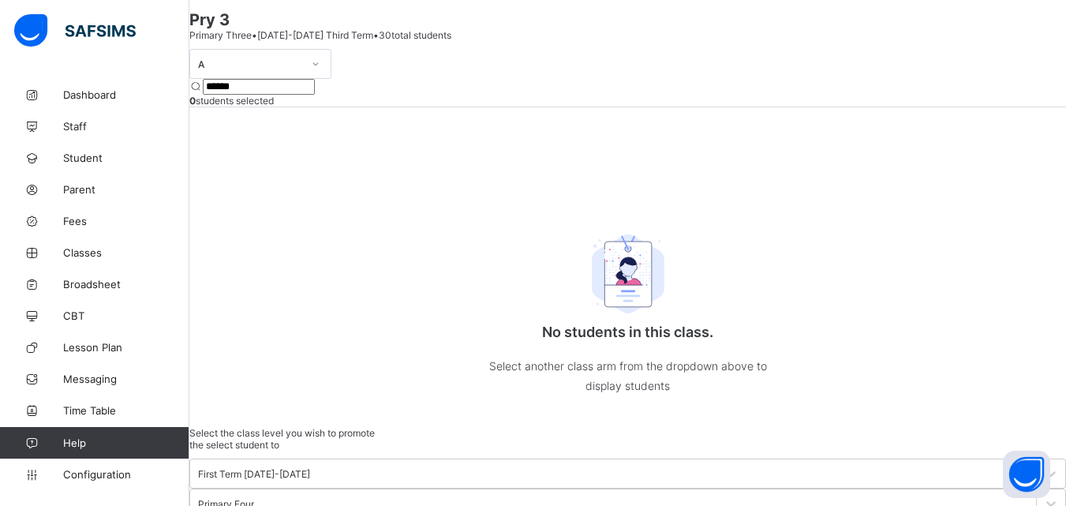
click at [425, 41] on span "Primary Three • 2024-2025 Third Term • 30 total students" at bounding box center [320, 35] width 262 height 12
click at [331, 78] on div at bounding box center [316, 64] width 30 height 28
drag, startPoint x: 551, startPoint y: 76, endPoint x: 592, endPoint y: 68, distance: 41.8
click at [558, 76] on div "Class list / Pry 3 promotion list Pry 3 Primary Three • 2024-2025 Third Term • …" at bounding box center [627, 297] width 877 height 644
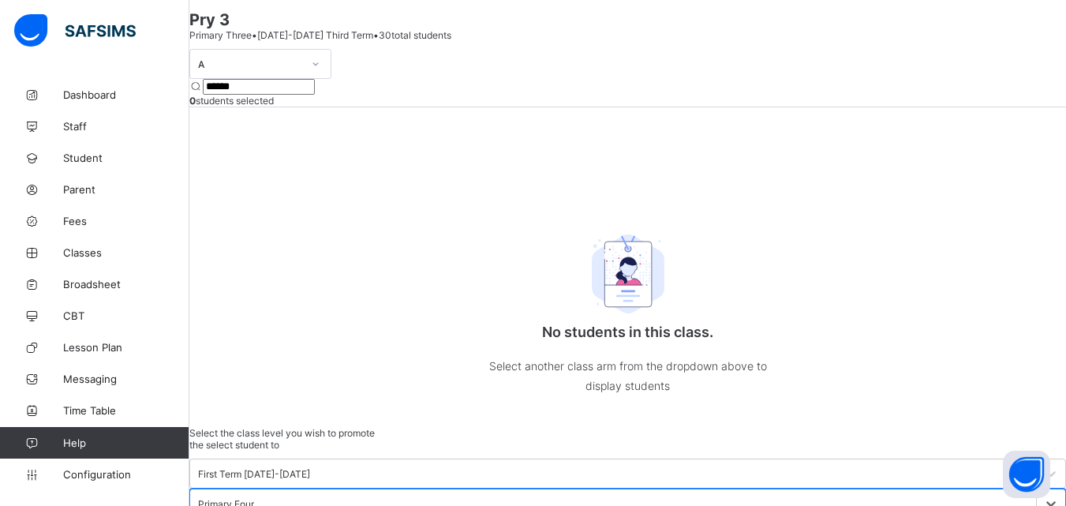
click at [254, 498] on div "Primary Four" at bounding box center [226, 504] width 56 height 12
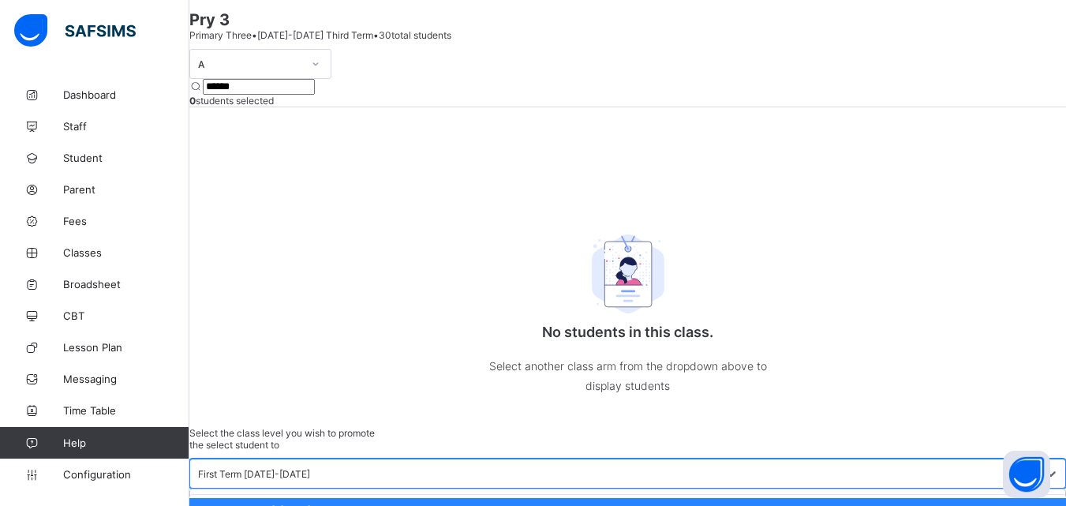
click at [310, 468] on div "First Term [DATE]-[DATE]" at bounding box center [254, 474] width 112 height 12
drag, startPoint x: 747, startPoint y: 63, endPoint x: 750, endPoint y: 81, distance: 18.3
click at [747, 77] on div "Class list / Pry 3 promotion list Pry 3 Primary Three • 2024-2025 Third Term • …" at bounding box center [627, 297] width 877 height 644
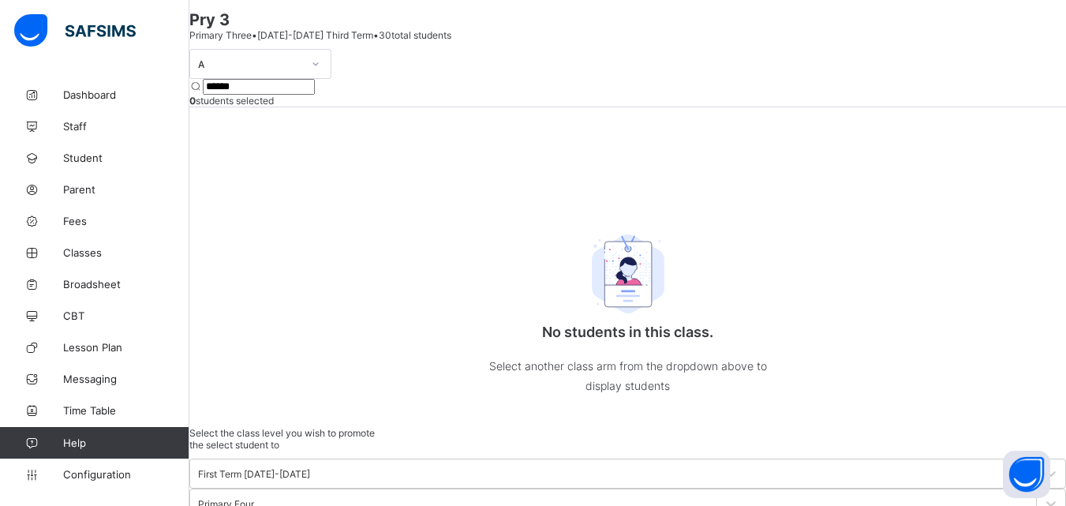
click at [653, 85] on div "Class list / Pry 3 promotion list Pry 3 Primary Three • 2024-2025 Third Term • …" at bounding box center [627, 297] width 877 height 644
click at [315, 95] on input "******" at bounding box center [259, 87] width 112 height 16
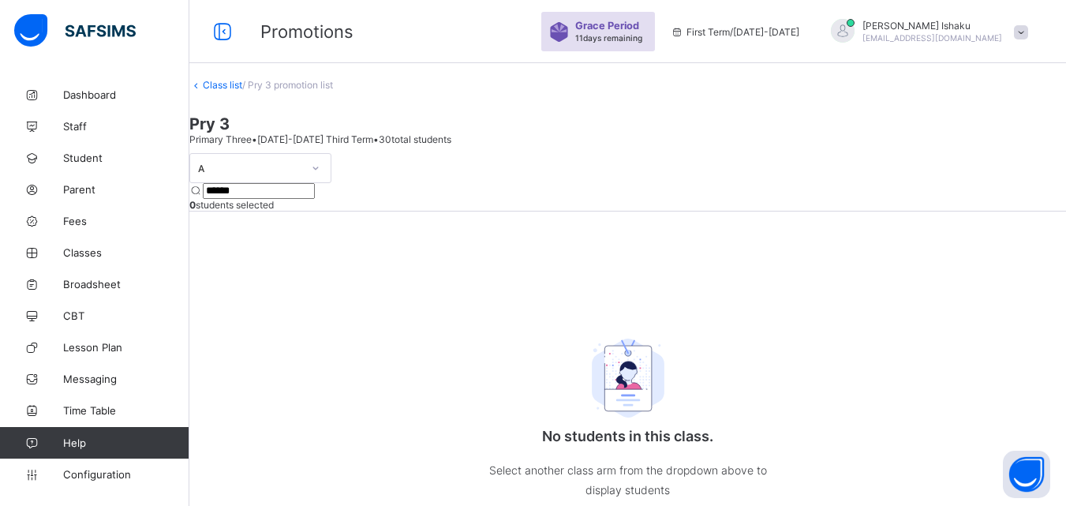
scroll to position [79, 0]
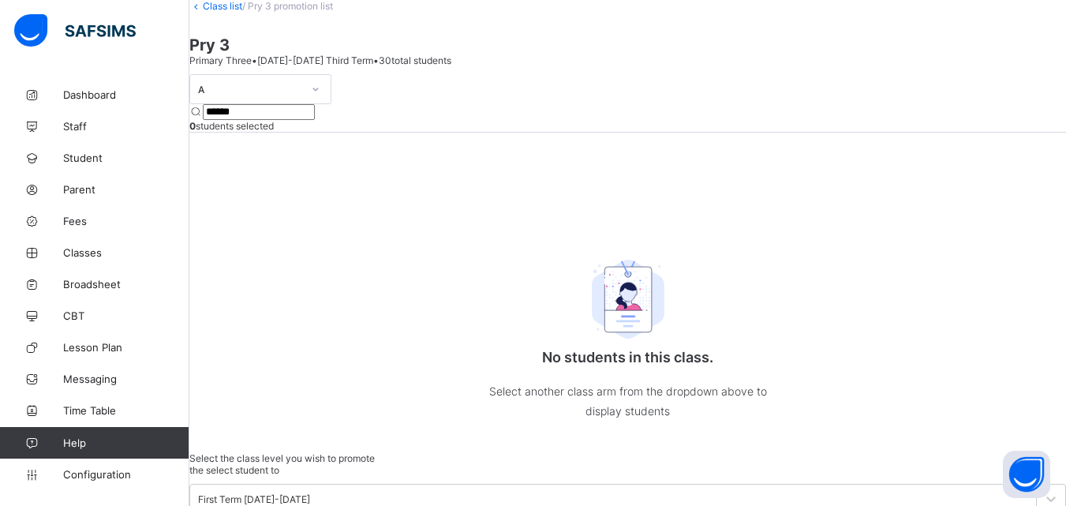
click at [217, 28] on div "Class list / Pry 3 promotion list Pry 3 Primary Three • 2024-2025 Third Term • …" at bounding box center [627, 322] width 877 height 644
click at [203, 12] on icon at bounding box center [195, 6] width 13 height 12
click at [242, 12] on link "Class list" at bounding box center [222, 6] width 39 height 12
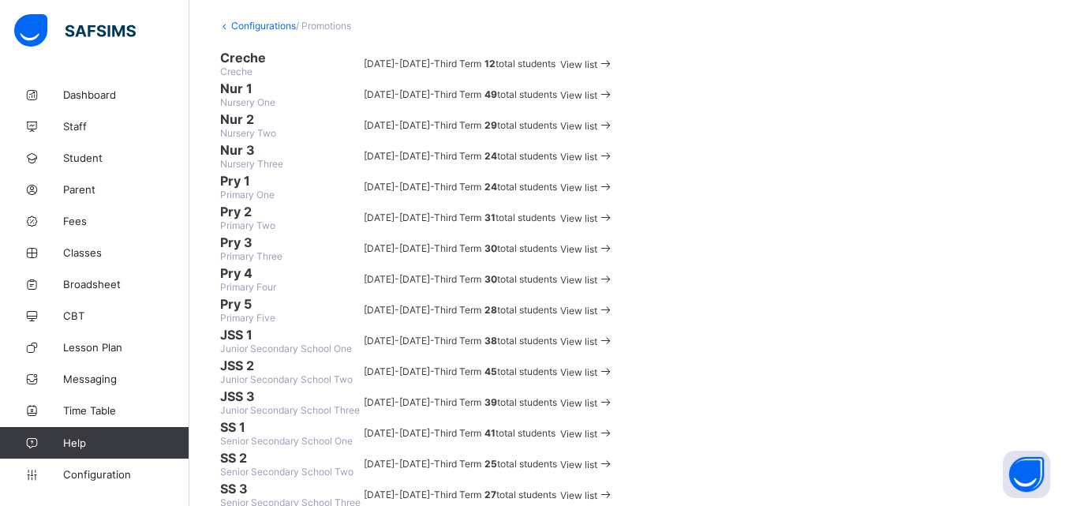
scroll to position [237, 0]
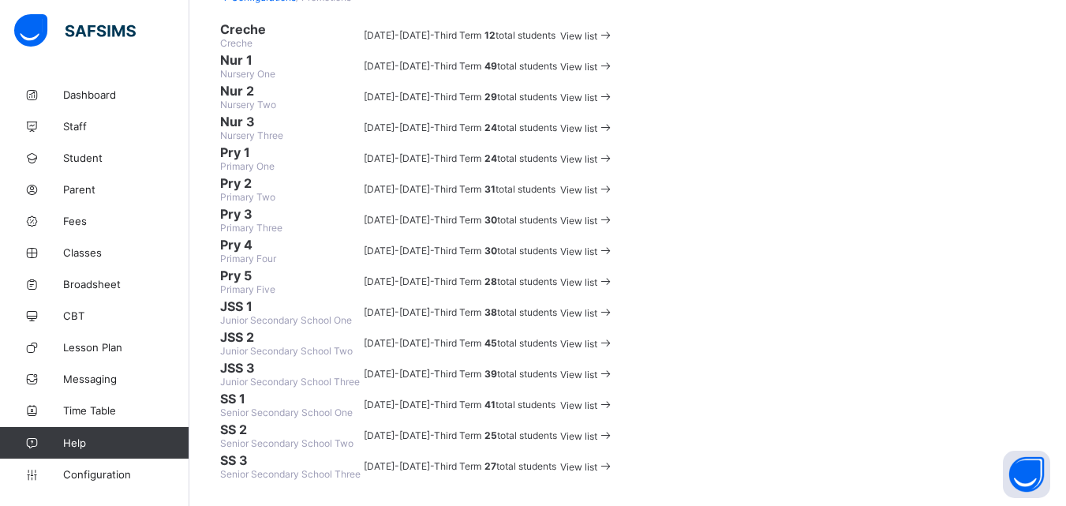
click at [275, 203] on span "Primary Two" at bounding box center [247, 197] width 55 height 12
drag, startPoint x: 361, startPoint y: 336, endPoint x: 533, endPoint y: 320, distance: 172.9
click at [361, 204] on td "Pry 2 Primary Two" at bounding box center [290, 188] width 142 height 29
drag, startPoint x: 605, startPoint y: 323, endPoint x: 675, endPoint y: 323, distance: 69.5
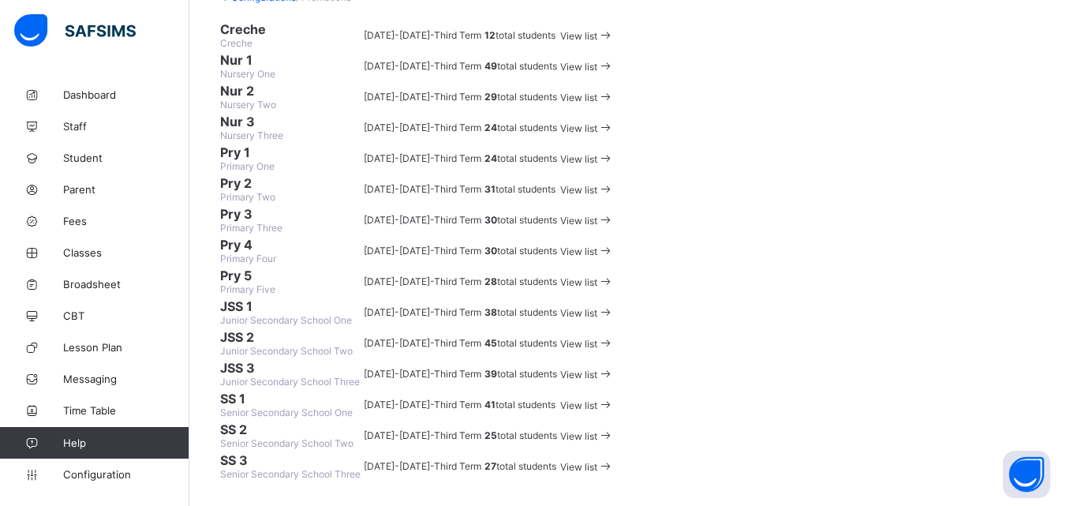
click at [482, 204] on td "2024-2025 - Third Term" at bounding box center [422, 188] width 119 height 29
click at [558, 204] on td "31 total students" at bounding box center [521, 188] width 74 height 29
click at [597, 196] on span "View list" at bounding box center [578, 190] width 37 height 12
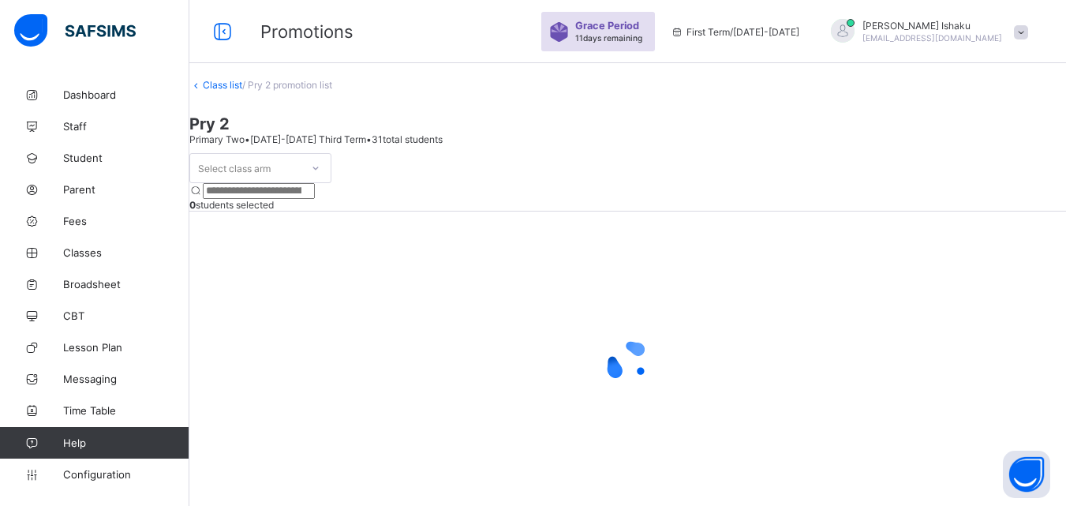
click at [315, 183] on input "search" at bounding box center [259, 191] width 112 height 16
type input "******"
click at [320, 163] on icon at bounding box center [315, 168] width 9 height 16
click at [314, 202] on div "No options" at bounding box center [260, 202] width 140 height 24
click at [329, 159] on div at bounding box center [315, 167] width 27 height 25
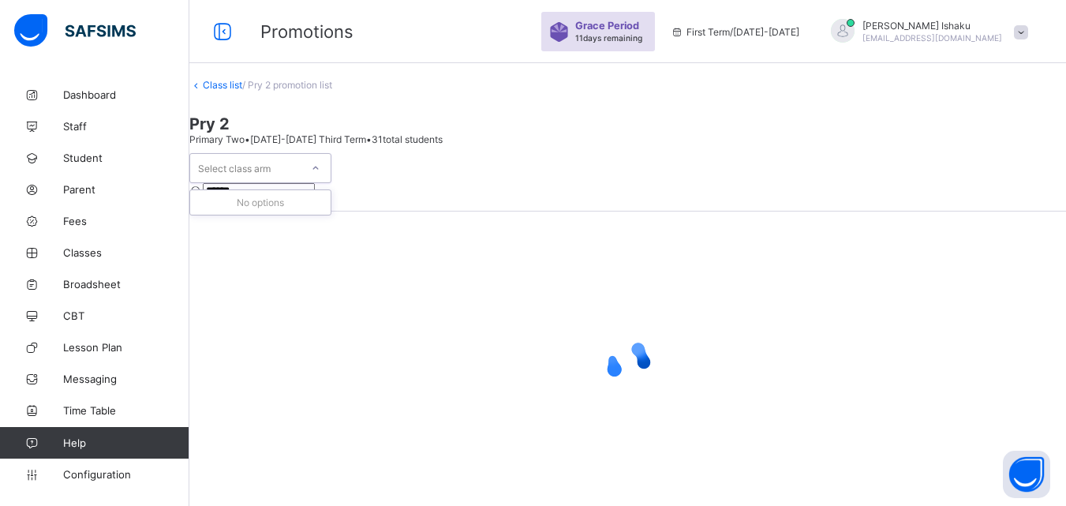
click at [329, 159] on div at bounding box center [315, 167] width 27 height 25
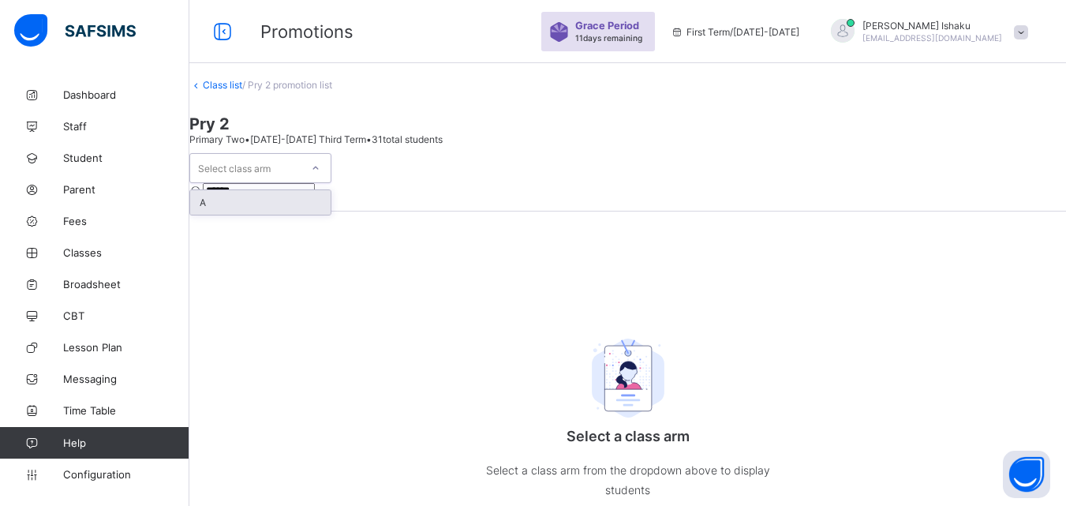
click at [309, 190] on div "A" at bounding box center [260, 202] width 140 height 24
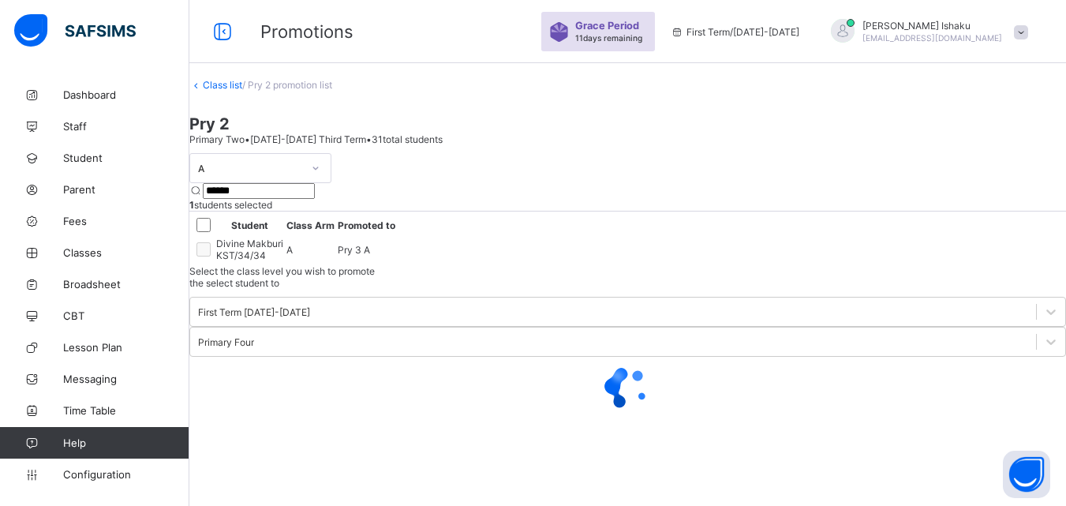
click at [717, 265] on div "A ****** 1 students selected Student Class Arm Promoted to Divine Makburi KST/3…" at bounding box center [627, 209] width 877 height 112
click at [713, 265] on div "A ****** 1 students selected Student Class Arm Promoted to Divine Makburi KST/3…" at bounding box center [627, 209] width 877 height 112
click at [227, 380] on icon at bounding box center [217, 389] width 19 height 19
click at [874, 445] on div "Proceed" at bounding box center [627, 451] width 877 height 12
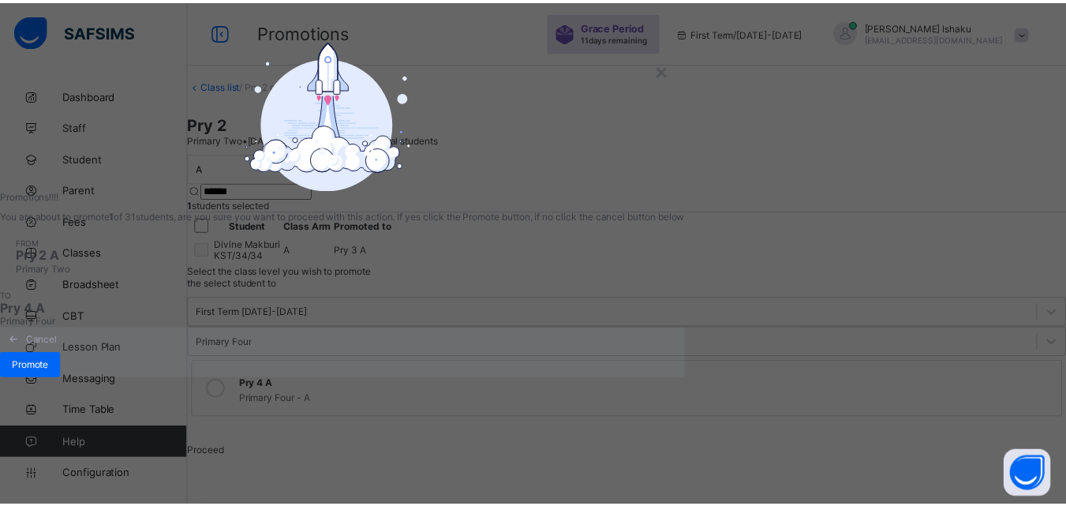
scroll to position [87, 0]
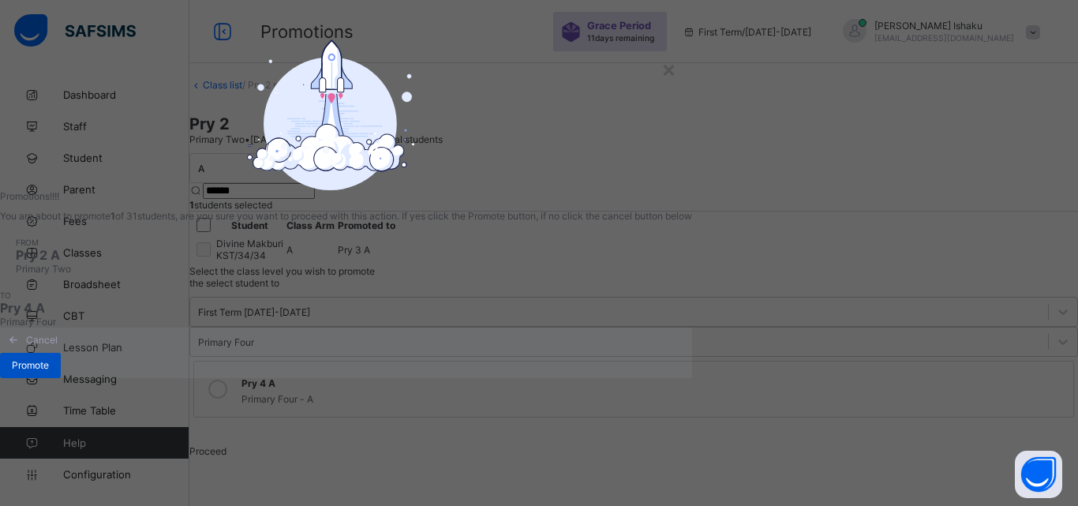
click at [49, 371] on span "Promote" at bounding box center [30, 365] width 37 height 12
click at [61, 378] on div "Promote" at bounding box center [30, 365] width 61 height 25
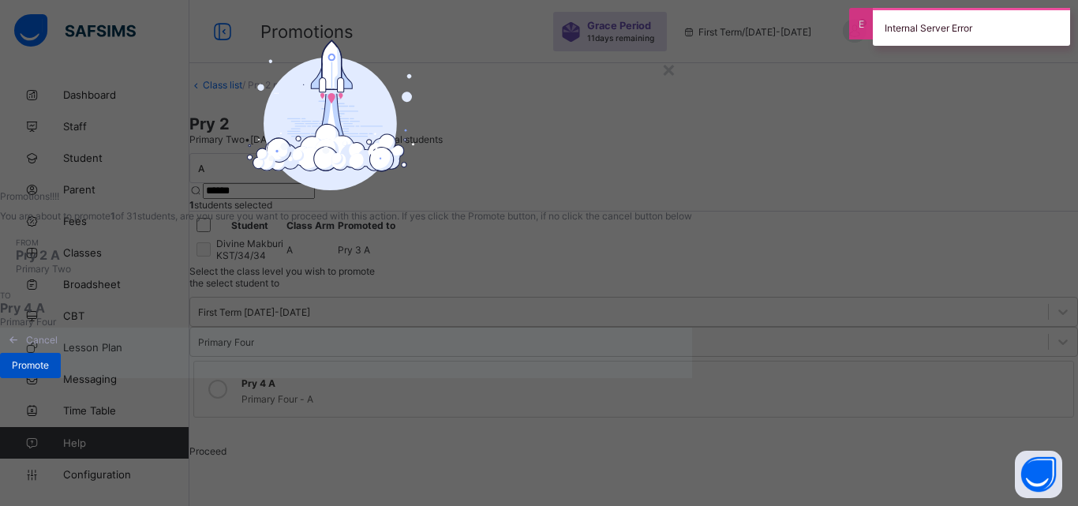
click at [61, 378] on div "Promote" at bounding box center [30, 365] width 61 height 25
click at [692, 378] on div "Cancel Promote" at bounding box center [346, 353] width 692 height 51
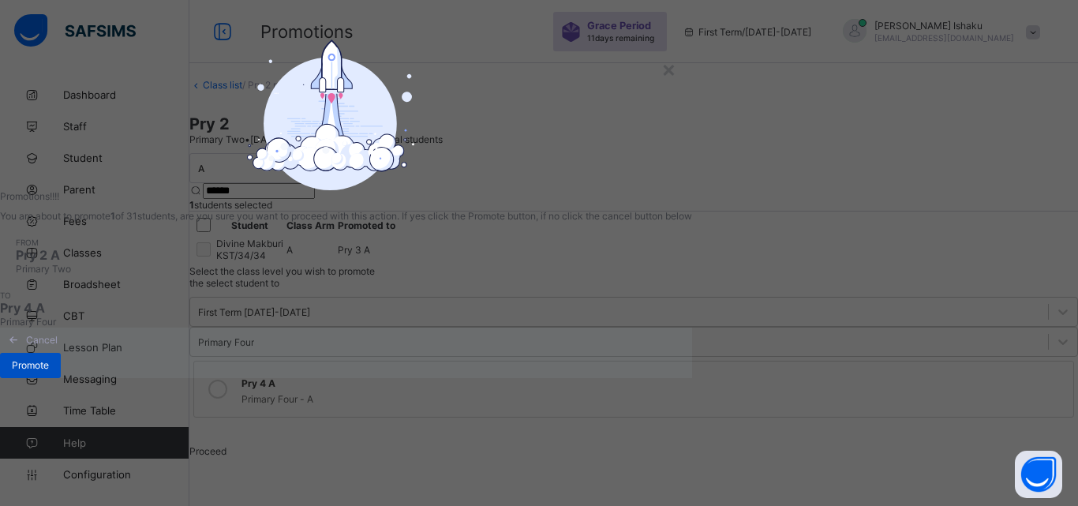
click at [49, 371] on span "Promote" at bounding box center [30, 365] width 37 height 12
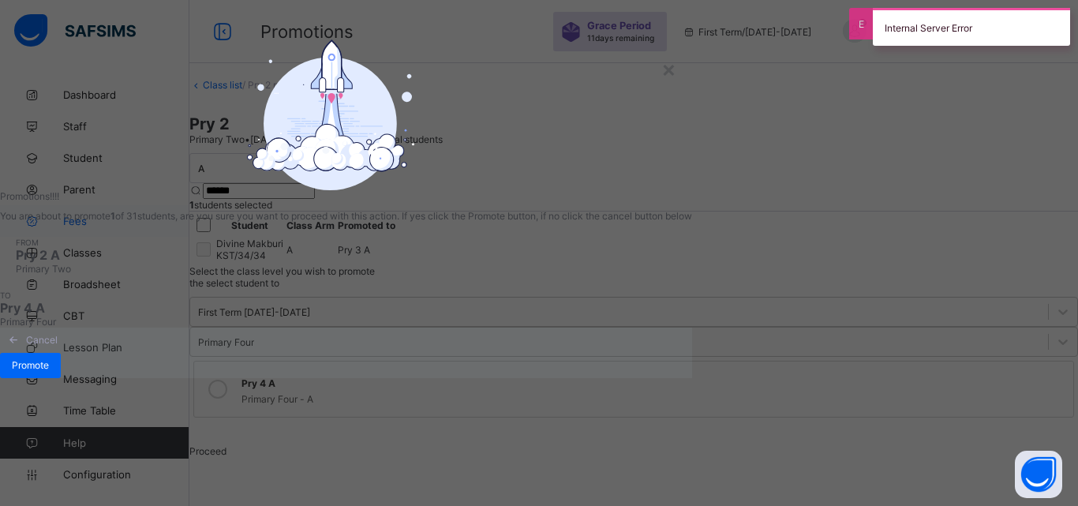
click at [88, 233] on link "Fees" at bounding box center [94, 221] width 189 height 32
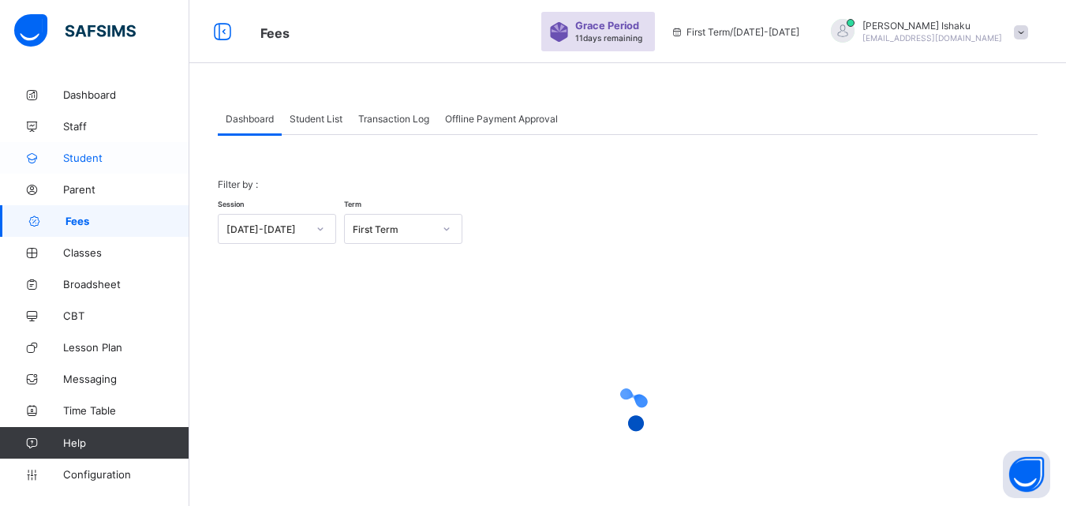
click at [79, 155] on span "Student" at bounding box center [126, 158] width 126 height 13
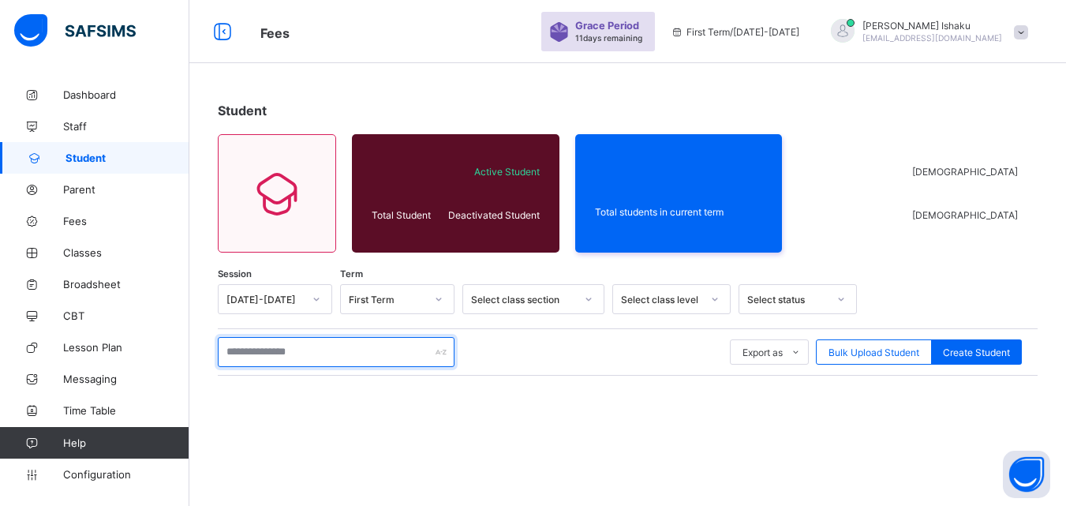
click at [316, 350] on input "text" at bounding box center [336, 352] width 237 height 30
type input "******"
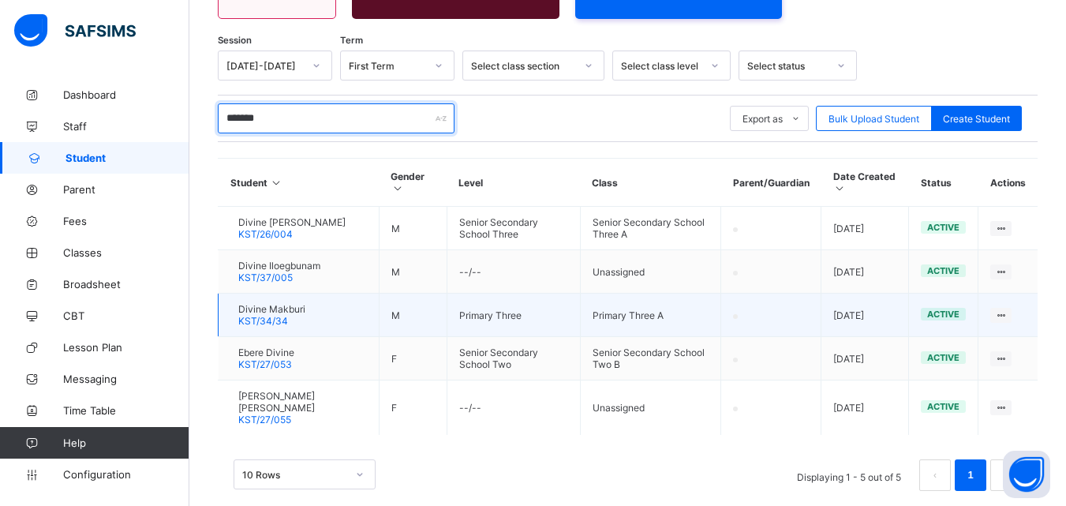
scroll to position [270, 0]
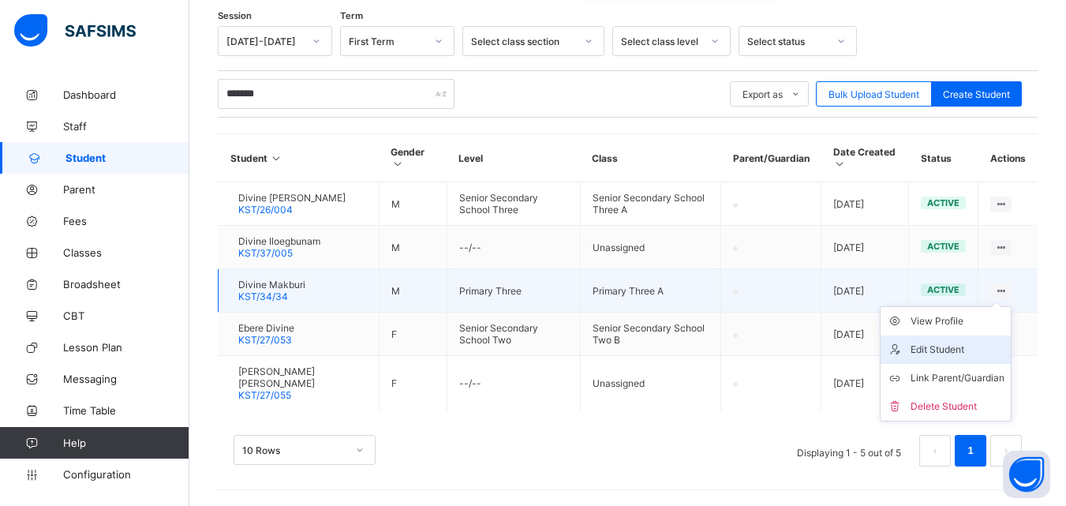
click at [976, 358] on div "Edit Student" at bounding box center [958, 350] width 94 height 16
select select "**"
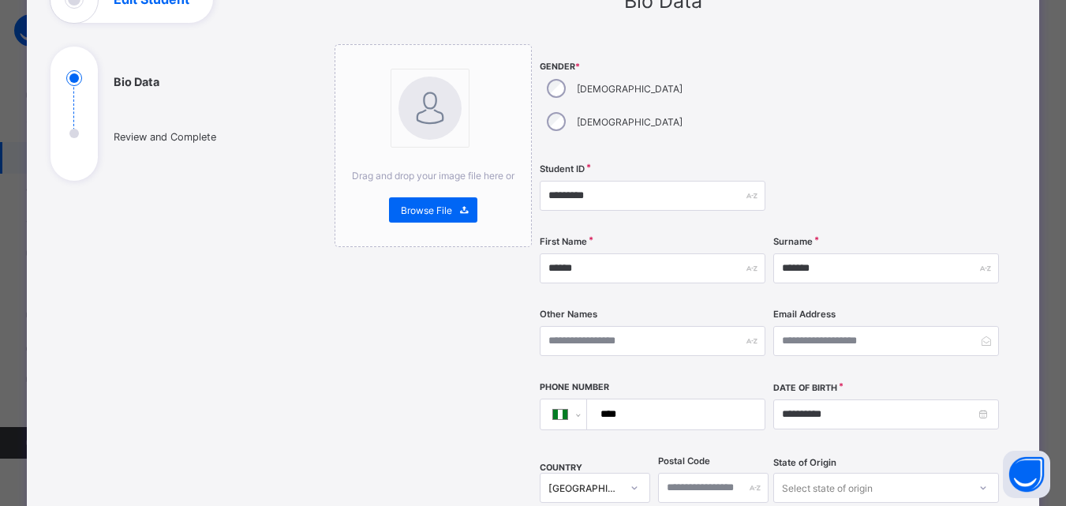
scroll to position [0, 0]
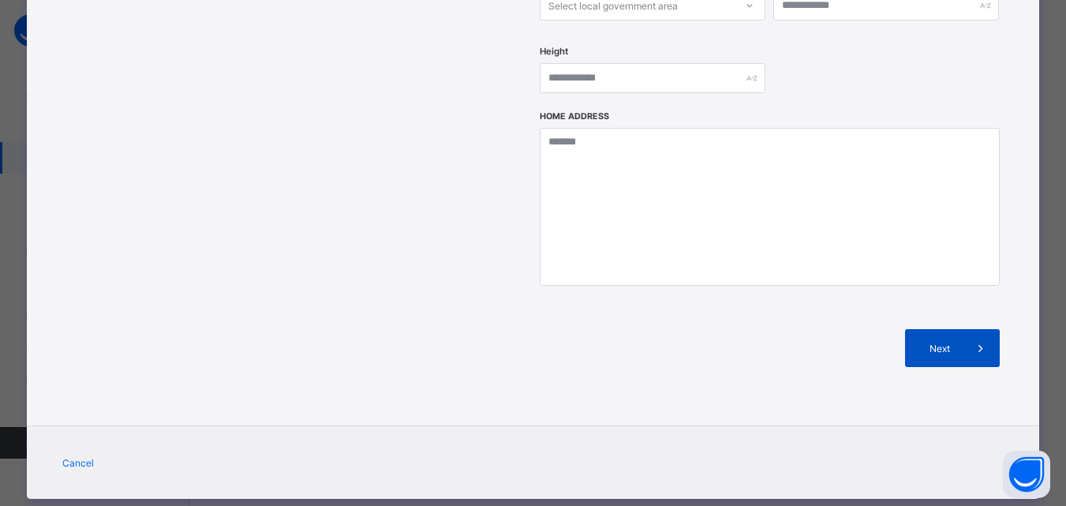
click at [916, 329] on div "Next" at bounding box center [952, 348] width 95 height 38
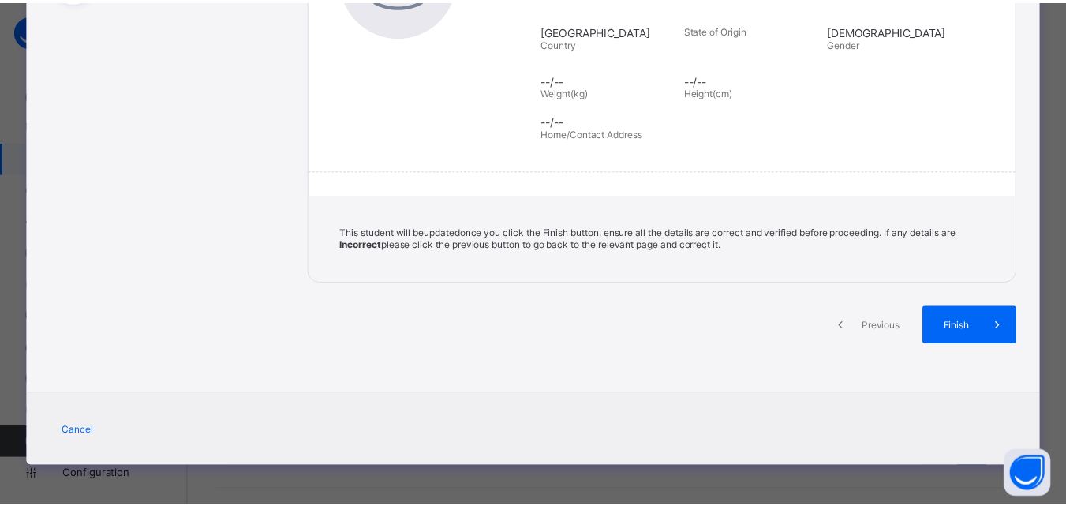
scroll to position [309, 0]
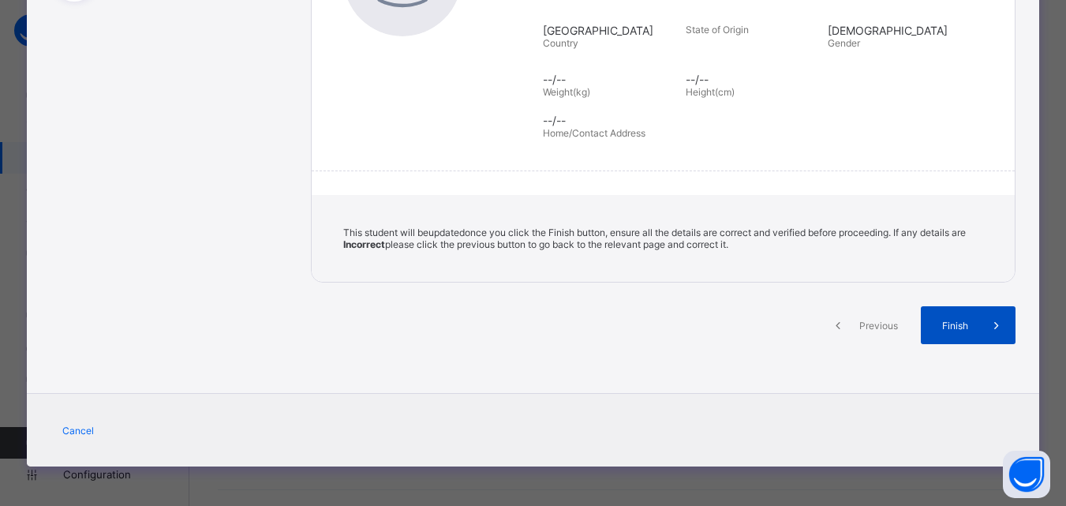
click at [927, 325] on div "Finish" at bounding box center [968, 325] width 95 height 38
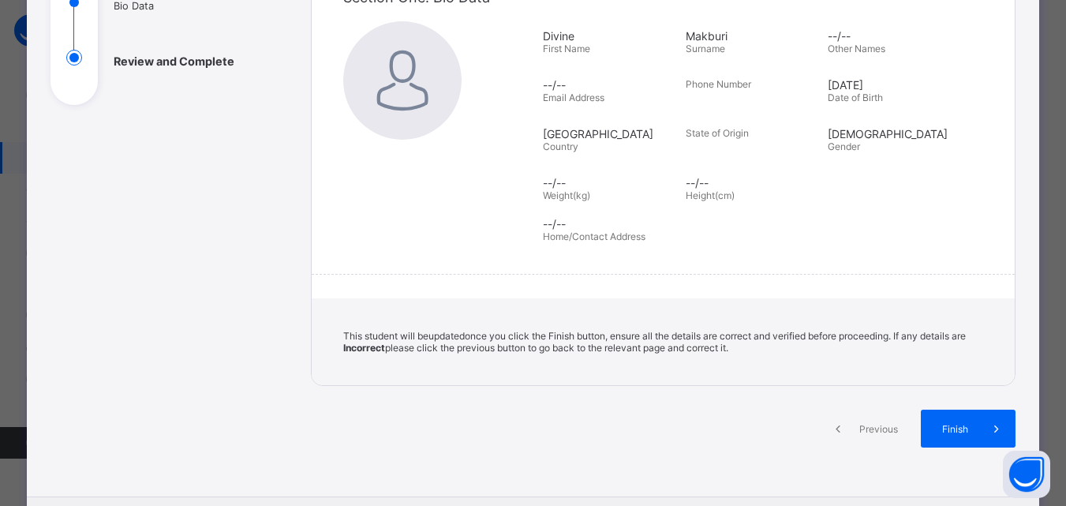
scroll to position [73, 0]
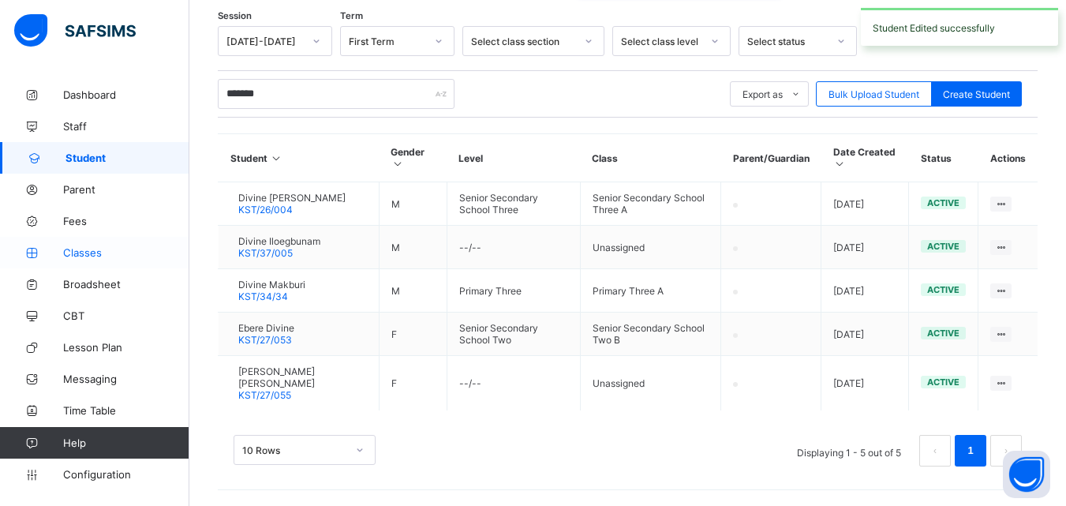
click at [146, 258] on span "Classes" at bounding box center [126, 252] width 126 height 13
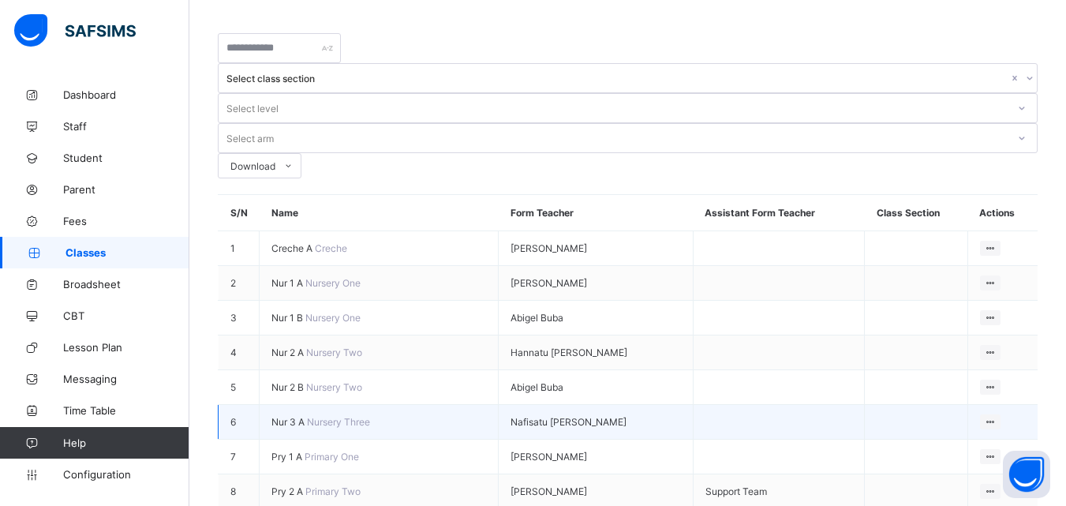
scroll to position [79, 0]
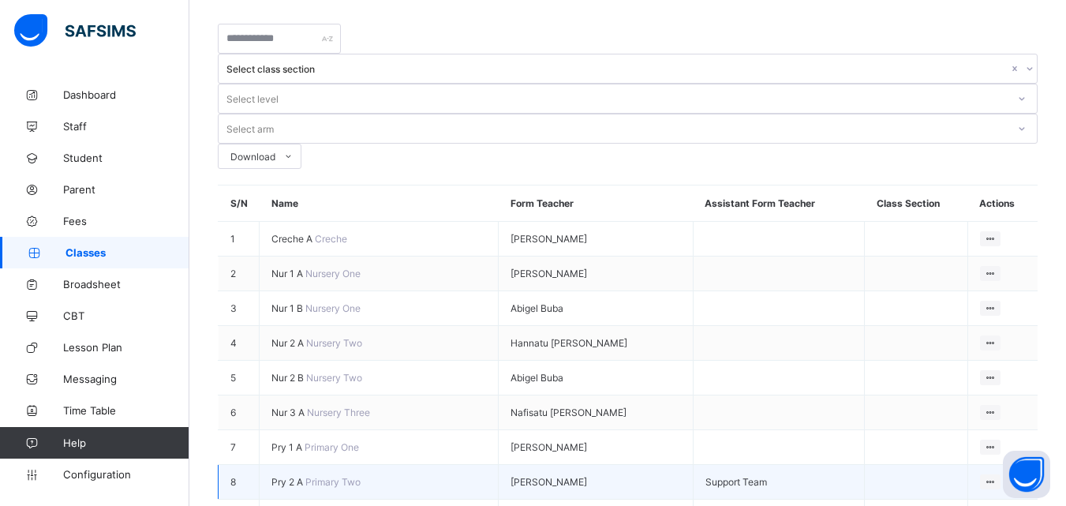
click at [301, 476] on span "Pry 2 A" at bounding box center [289, 482] width 34 height 12
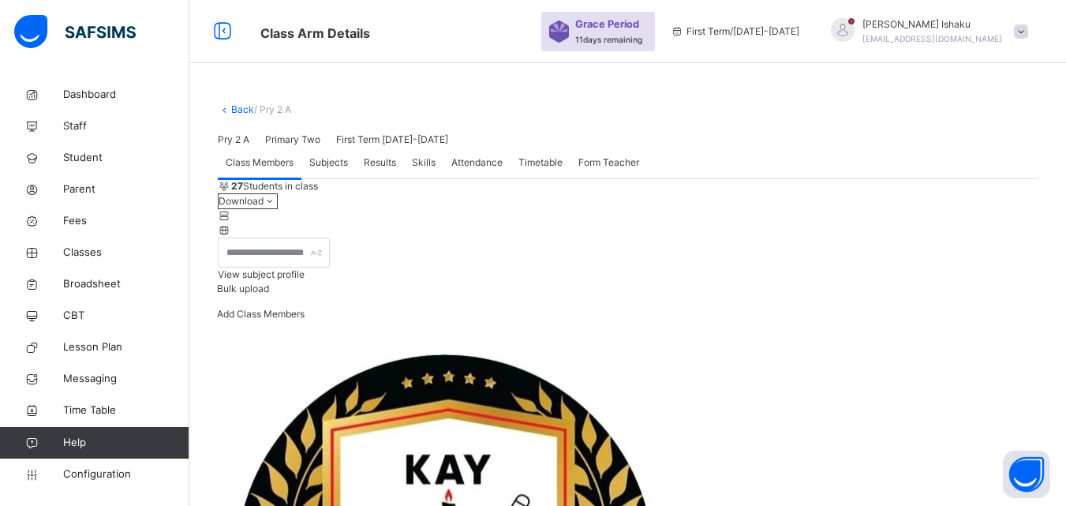
click at [228, 111] on icon at bounding box center [224, 109] width 13 height 12
click at [225, 111] on icon at bounding box center [224, 109] width 13 height 12
click at [249, 107] on link "Back" at bounding box center [242, 109] width 23 height 12
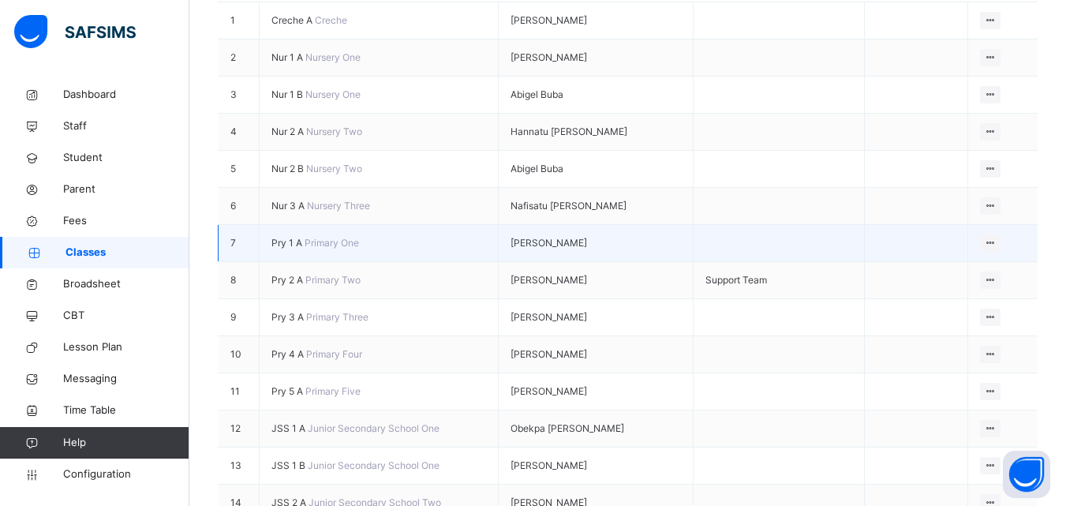
scroll to position [316, 0]
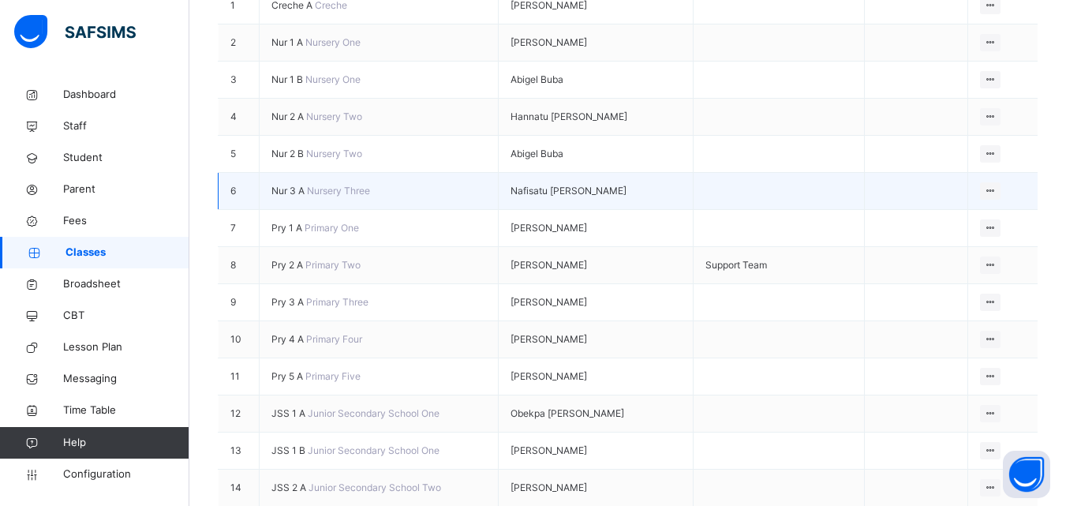
click at [307, 185] on span "Nur 3 A" at bounding box center [290, 191] width 36 height 12
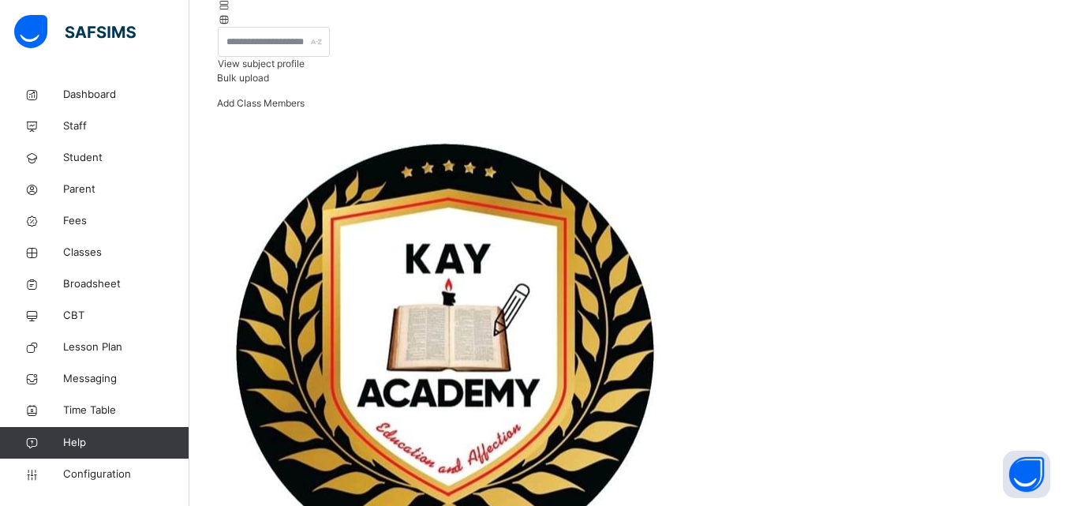
scroll to position [53, 0]
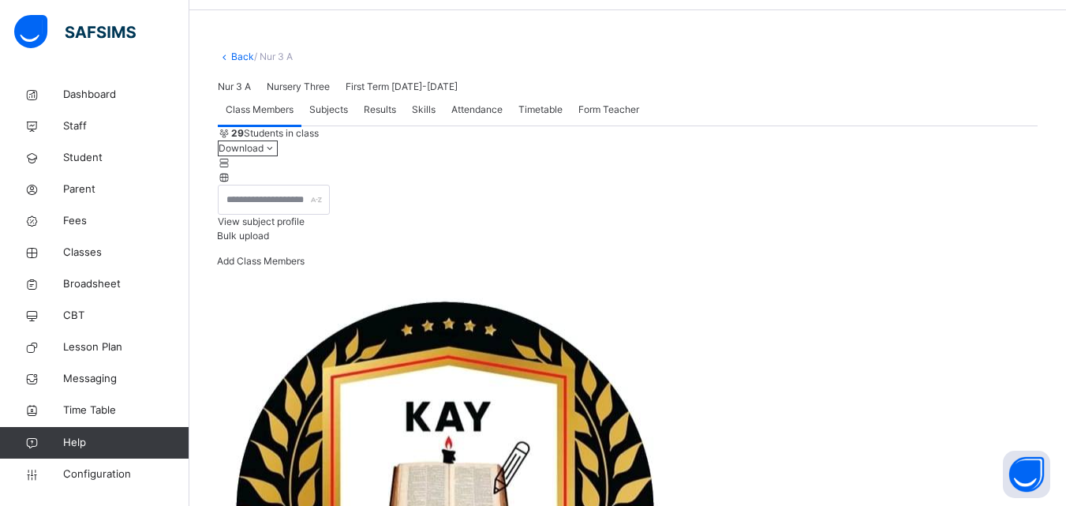
click at [250, 58] on link "Back" at bounding box center [242, 57] width 23 height 12
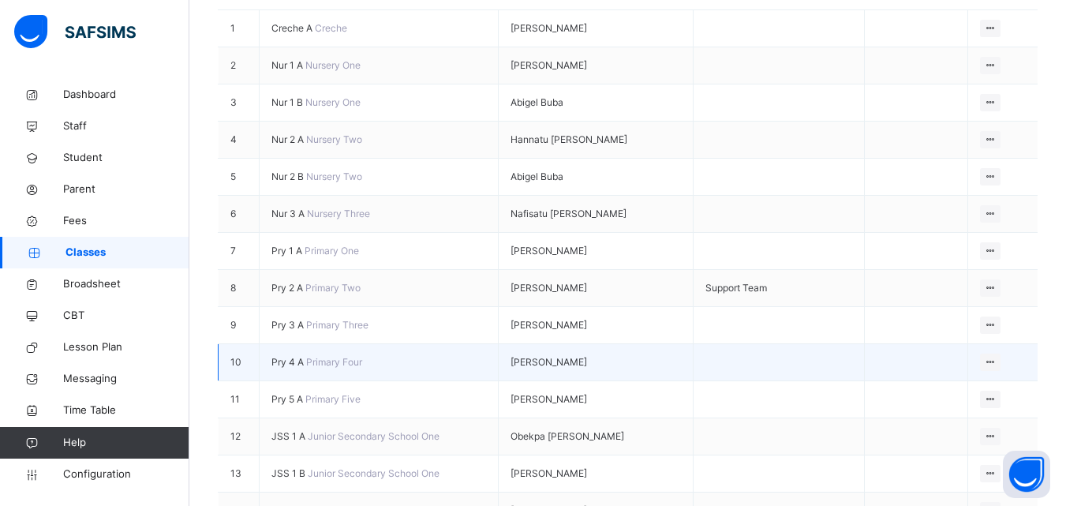
scroll to position [316, 0]
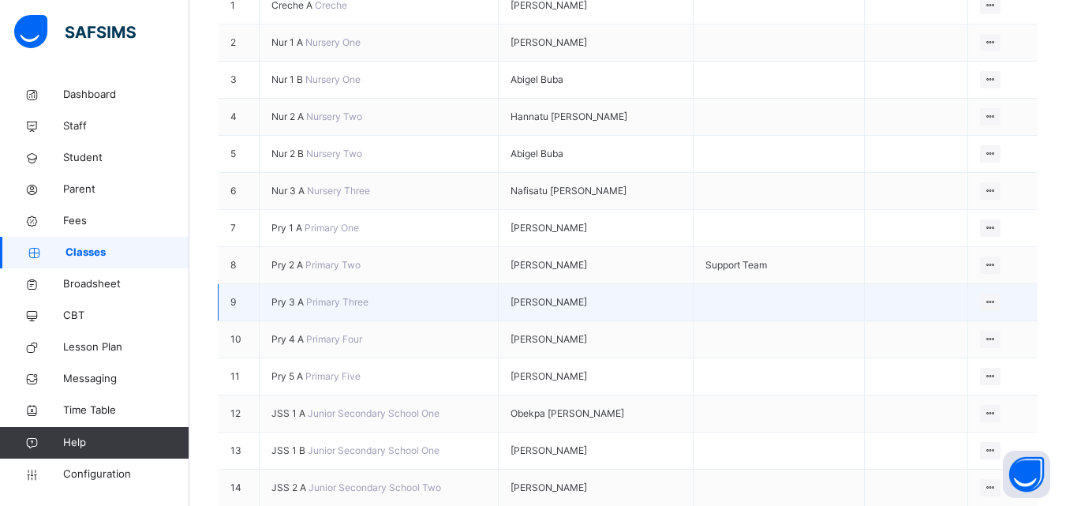
click at [290, 296] on span "Pry 3 A" at bounding box center [289, 302] width 35 height 12
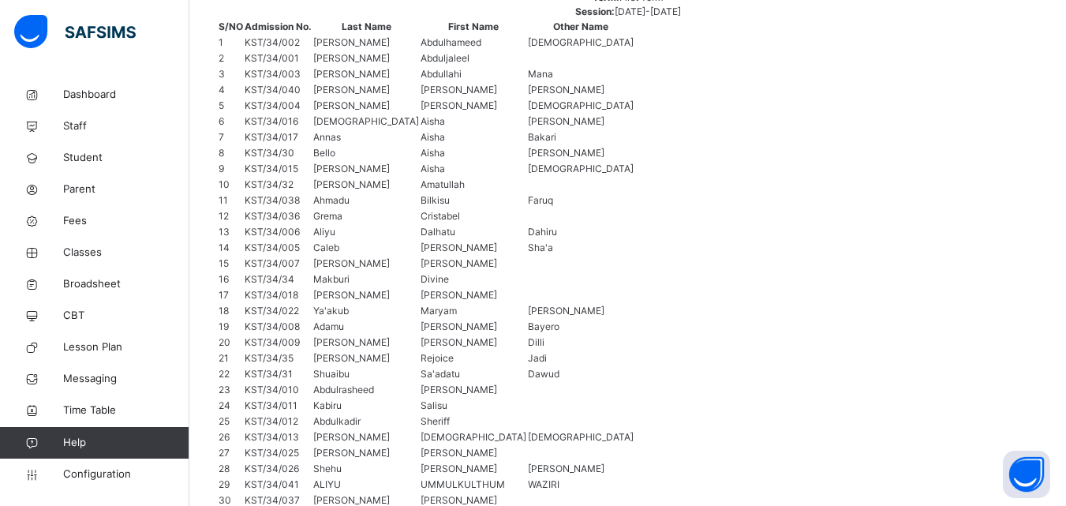
scroll to position [947, 0]
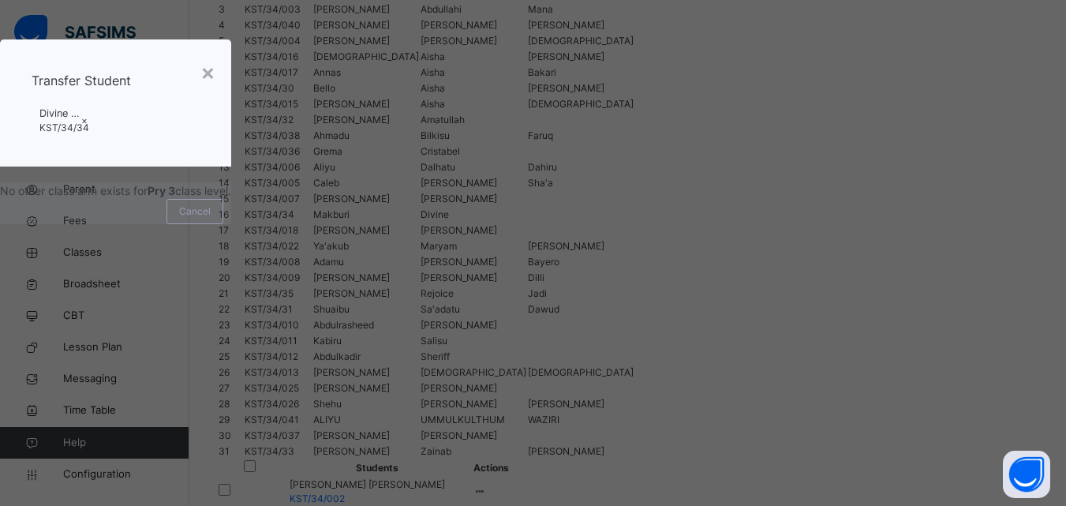
drag, startPoint x: 530, startPoint y: 339, endPoint x: 538, endPoint y: 338, distance: 8.0
click at [231, 197] on span "No other class arm exists for Pry 3 class level." at bounding box center [115, 190] width 231 height 13
click at [211, 219] on span "Cancel" at bounding box center [195, 211] width 32 height 14
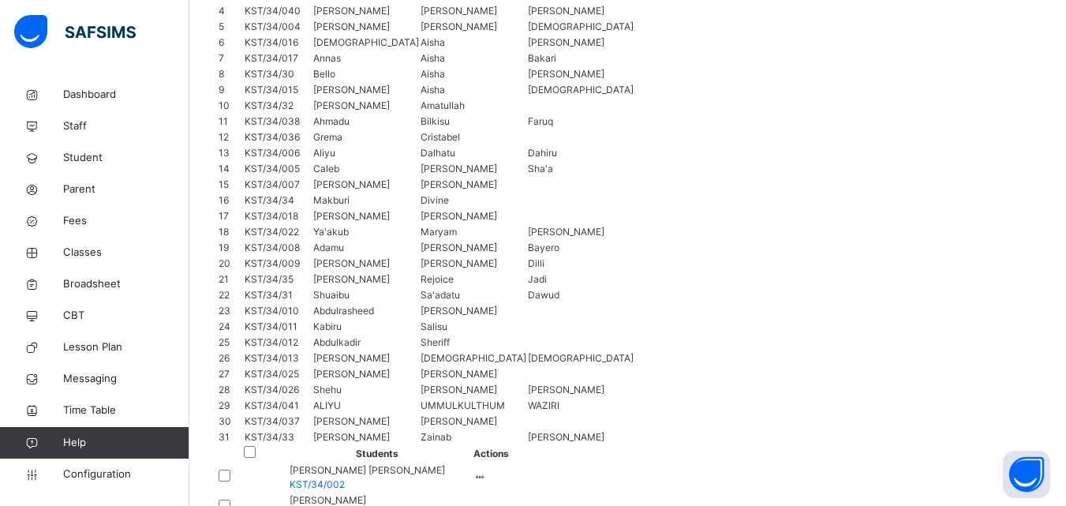
click at [0, 0] on div "Remove from Class" at bounding box center [0, 0] width 0 height 0
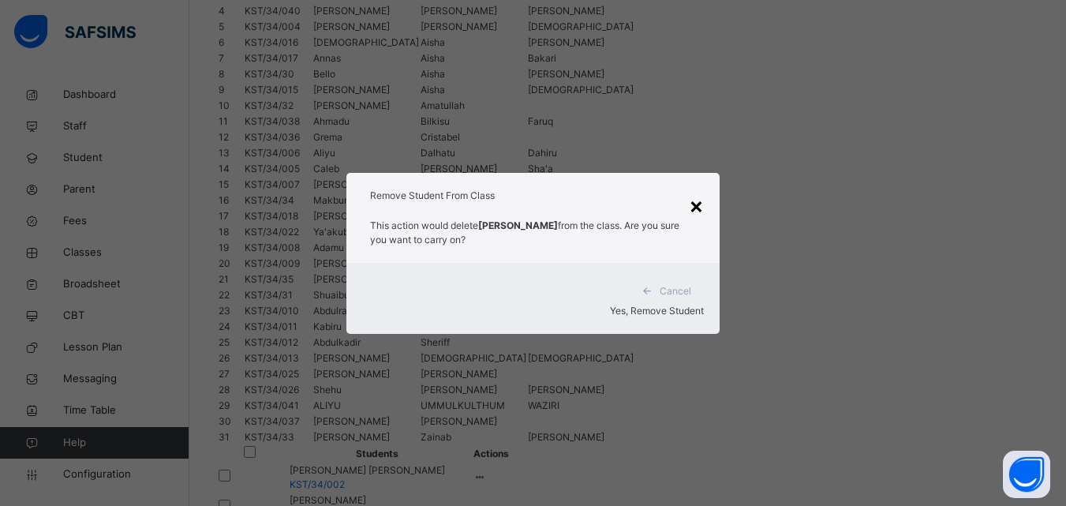
click at [696, 212] on div "×" at bounding box center [696, 205] width 15 height 33
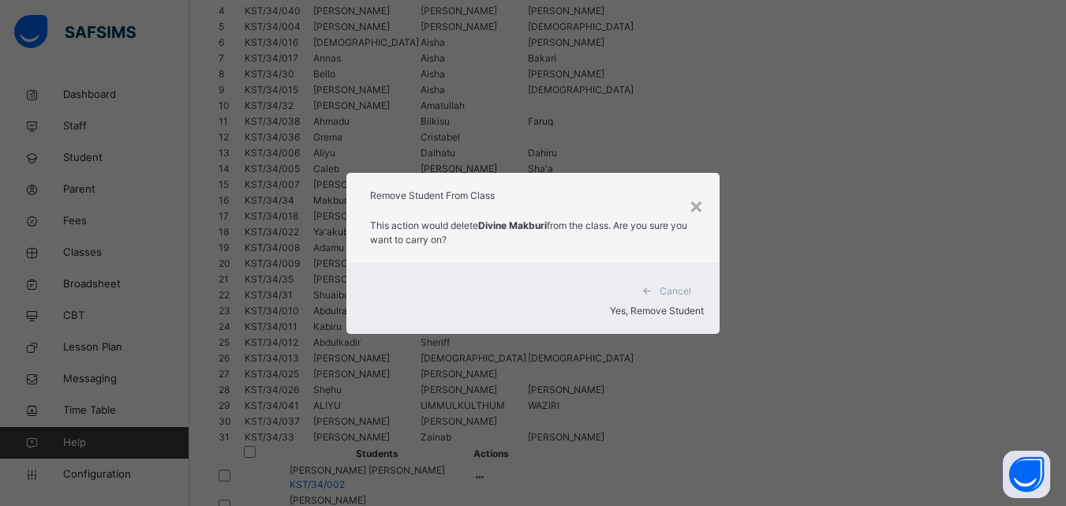
click at [702, 212] on div "×" at bounding box center [696, 205] width 15 height 33
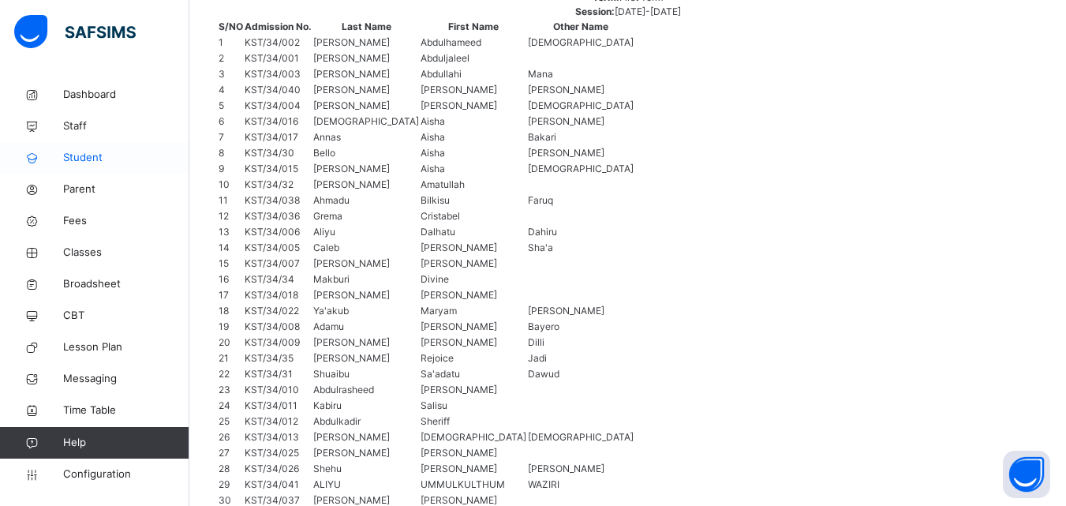
click at [120, 145] on link "Student" at bounding box center [94, 158] width 189 height 32
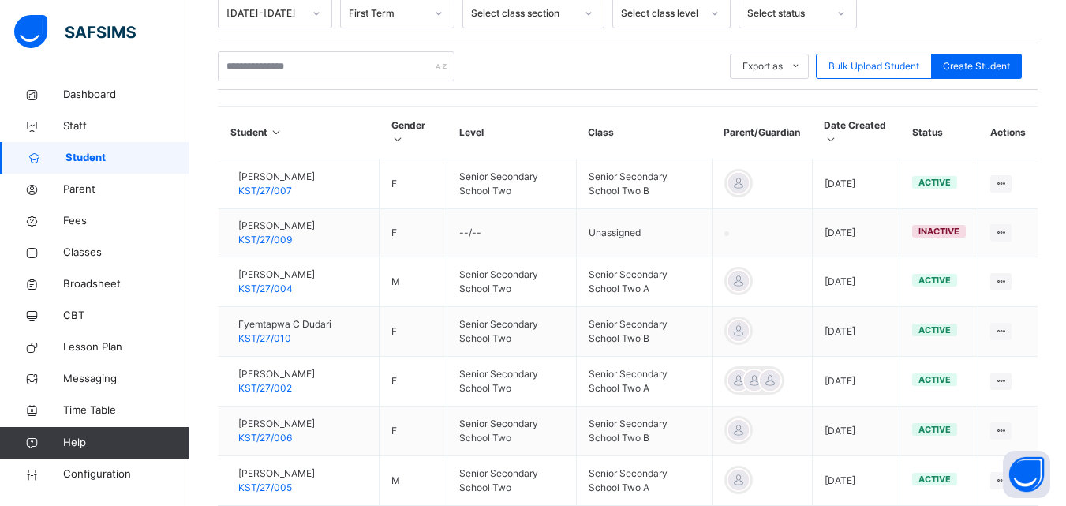
scroll to position [255, 0]
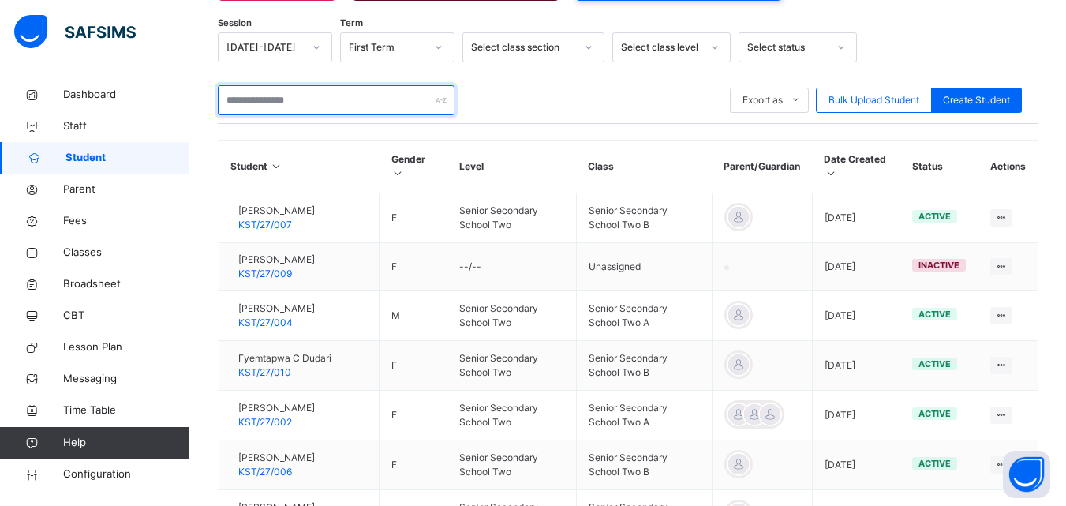
click at [301, 103] on input "text" at bounding box center [336, 100] width 237 height 30
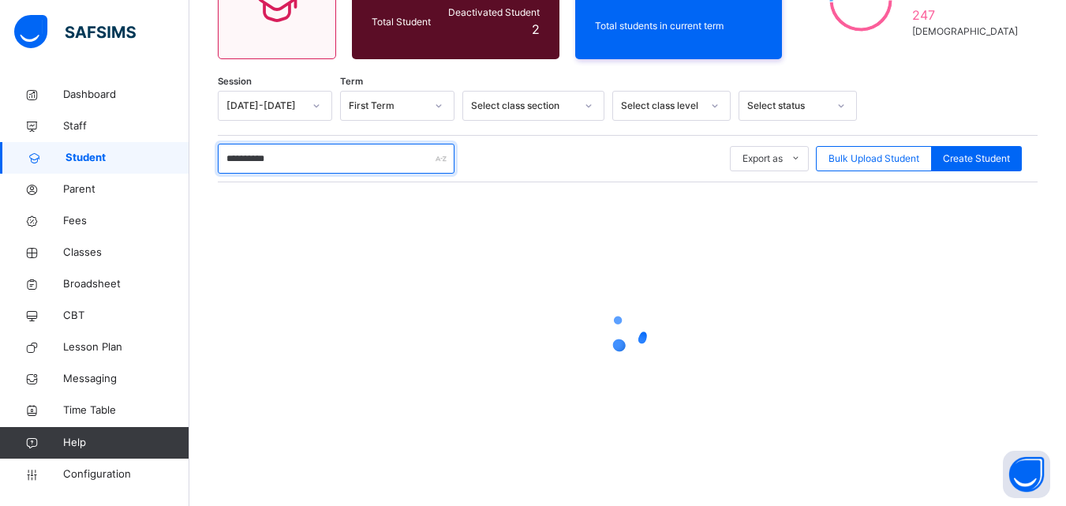
type input "**********"
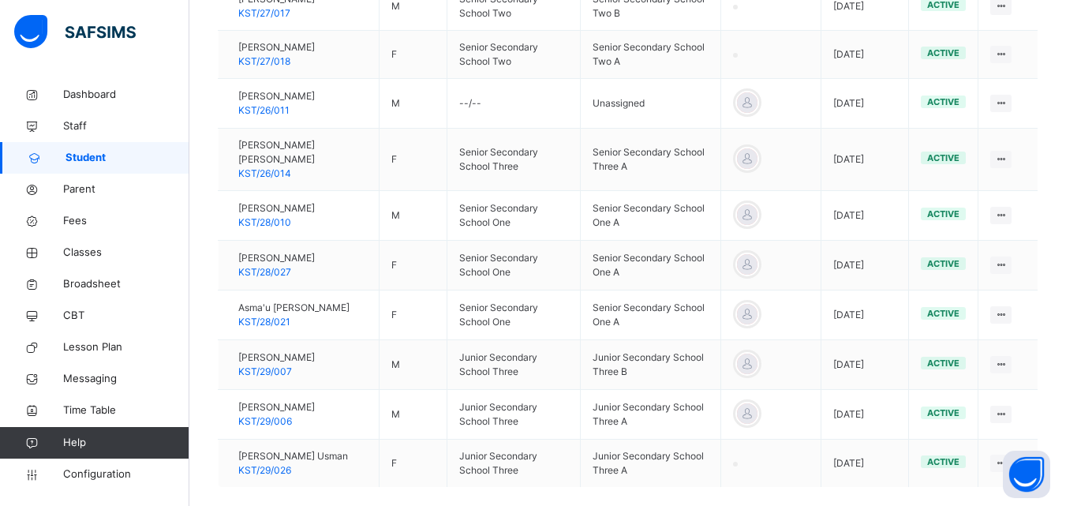
scroll to position [542, 0]
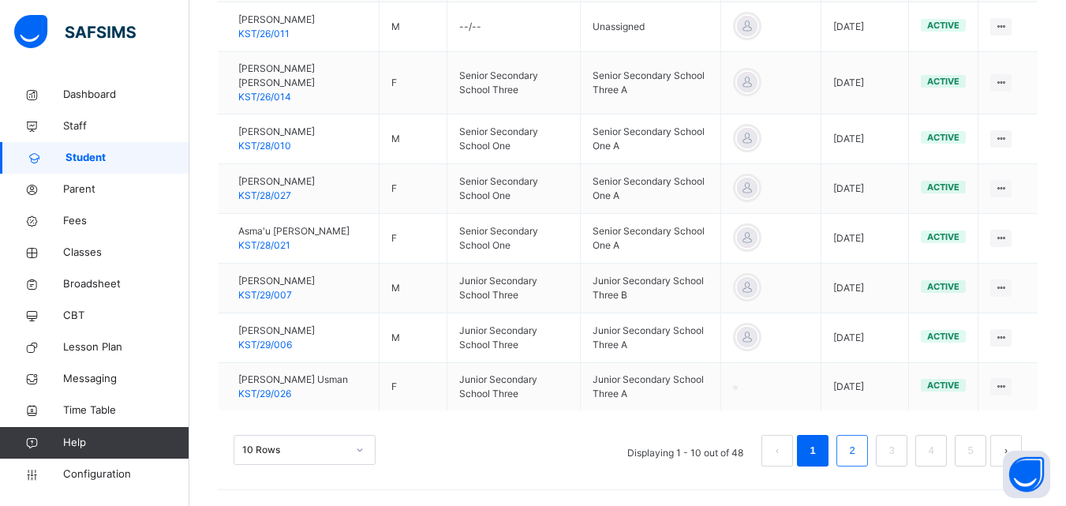
click at [859, 449] on link "2" at bounding box center [851, 450] width 15 height 21
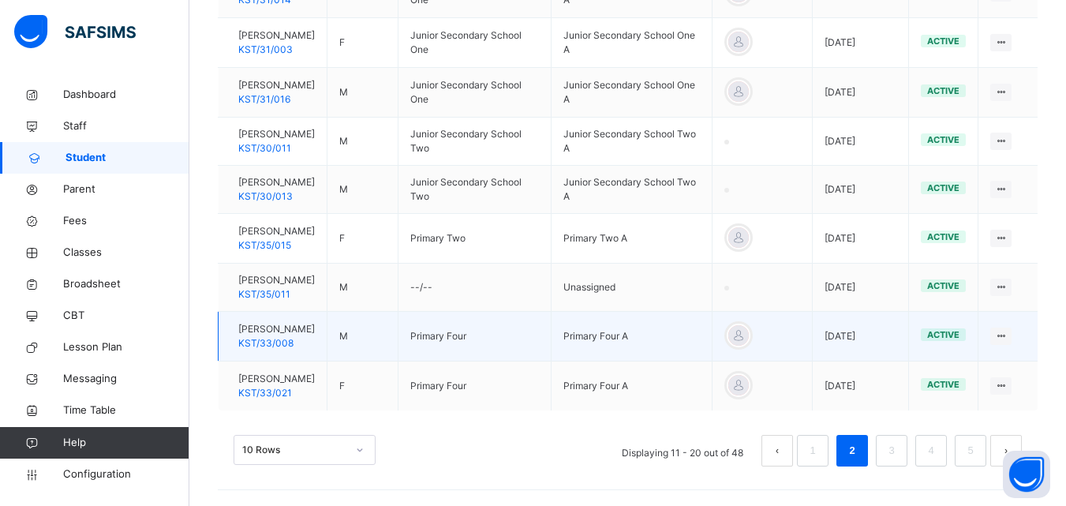
scroll to position [594, 0]
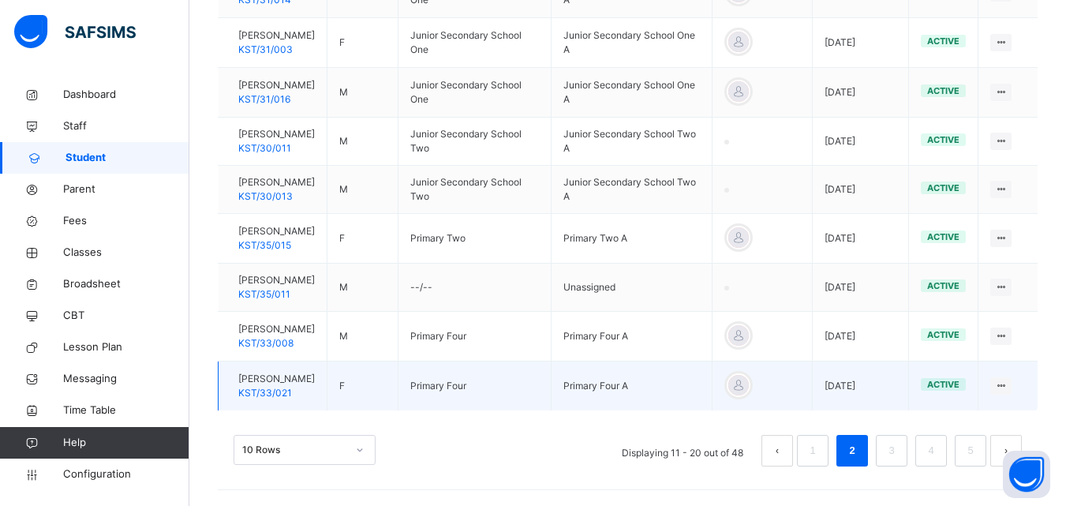
click at [315, 372] on span "[PERSON_NAME]" at bounding box center [276, 379] width 77 height 14
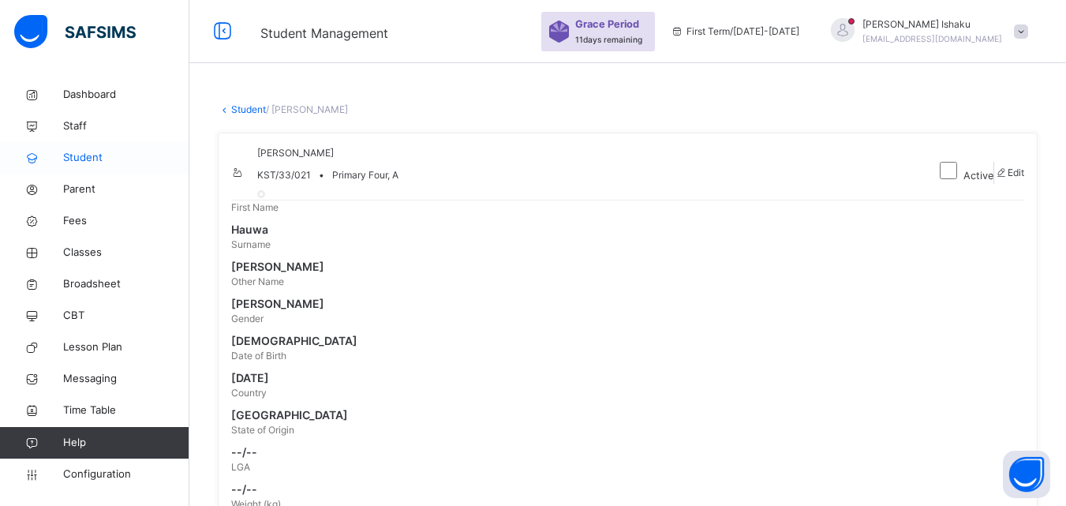
click at [127, 160] on span "Student" at bounding box center [126, 158] width 126 height 16
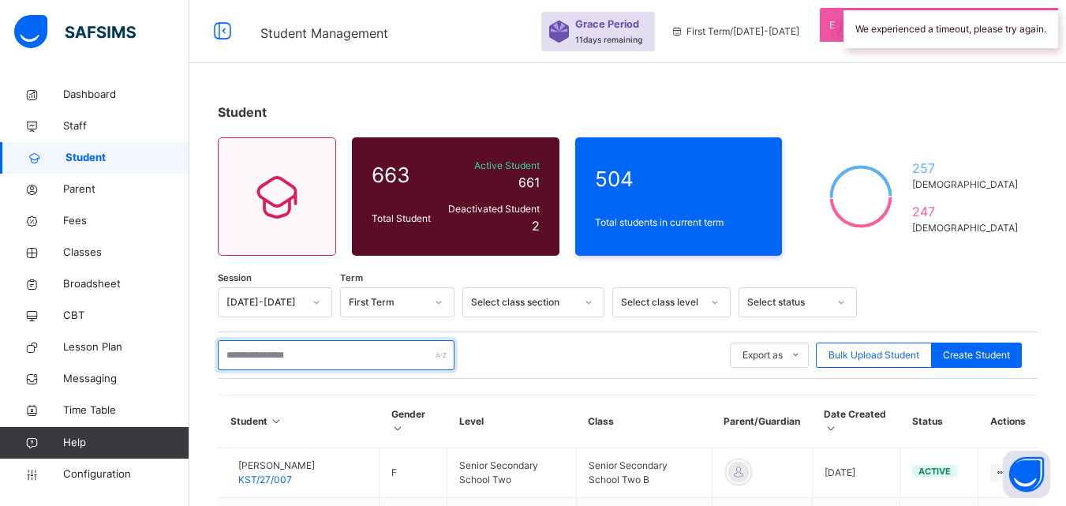
click at [288, 363] on input "text" at bounding box center [336, 355] width 237 height 30
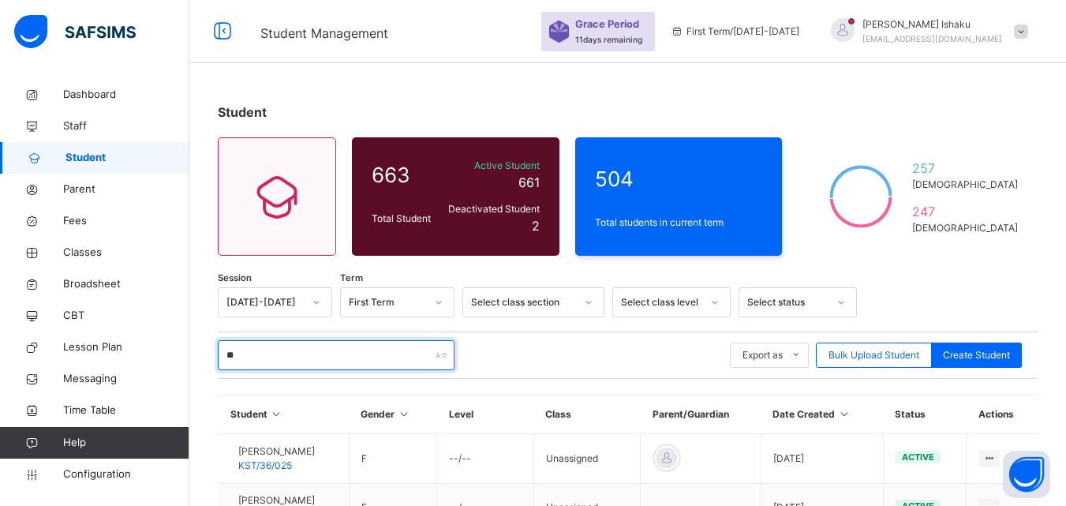
type input "*"
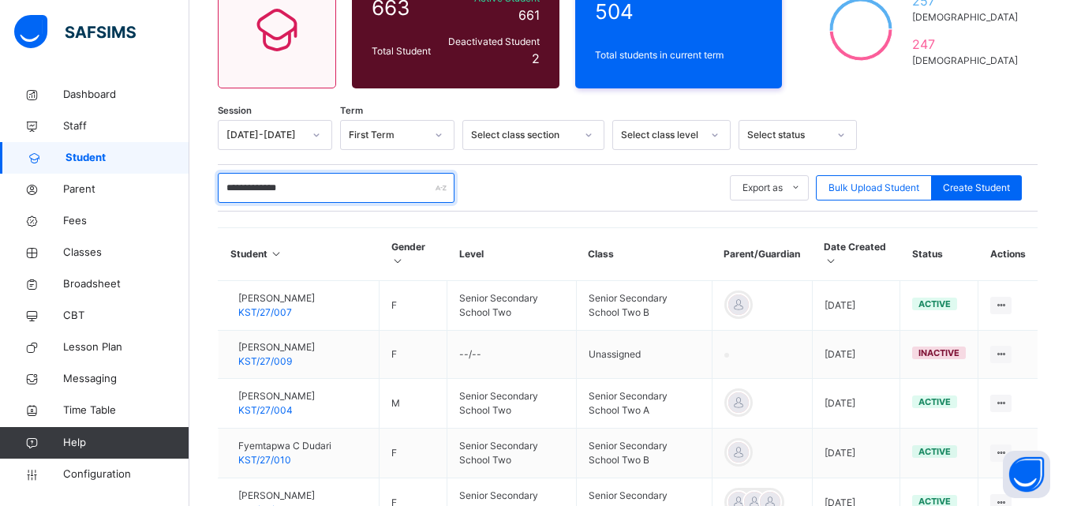
scroll to position [197, 0]
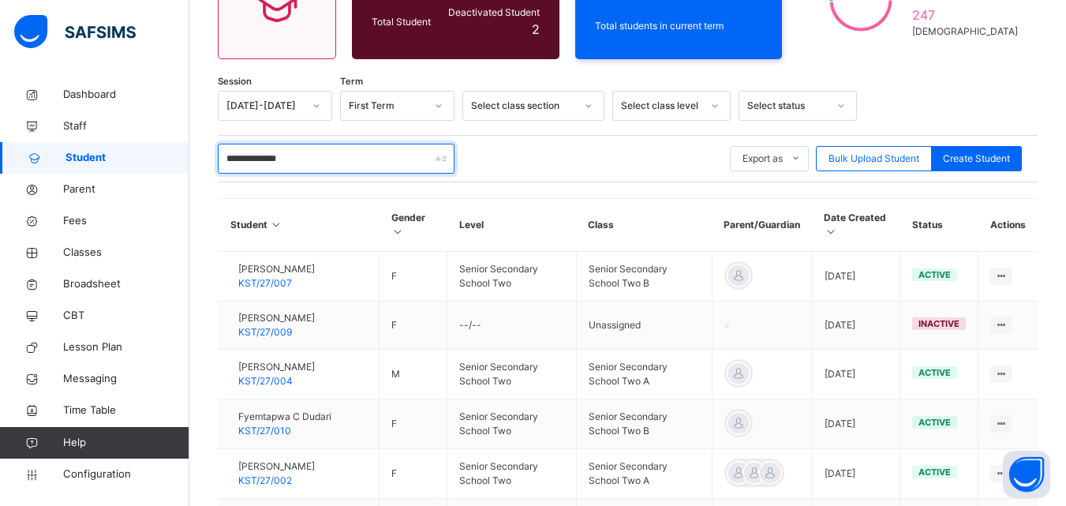
click at [254, 155] on input "**********" at bounding box center [336, 159] width 237 height 30
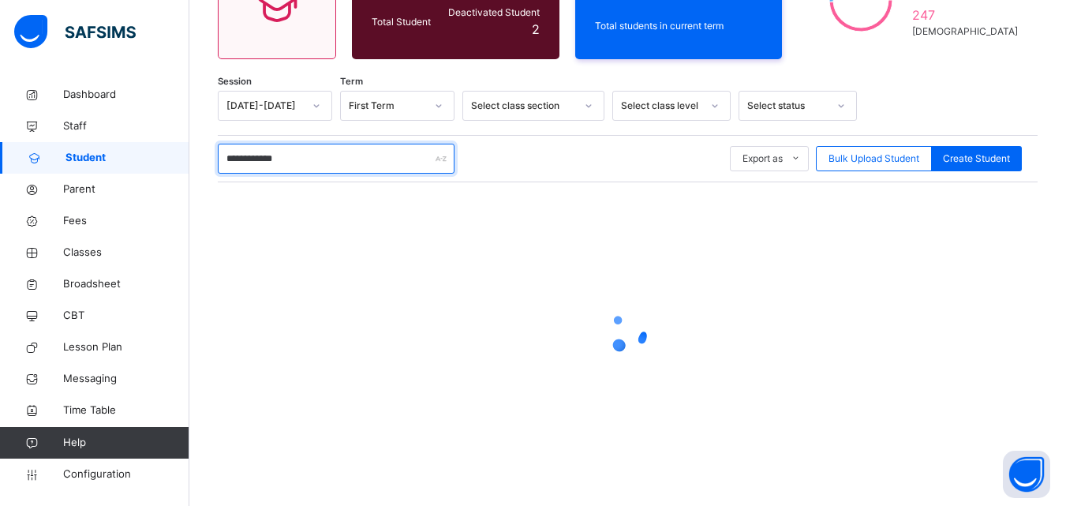
scroll to position [119, 0]
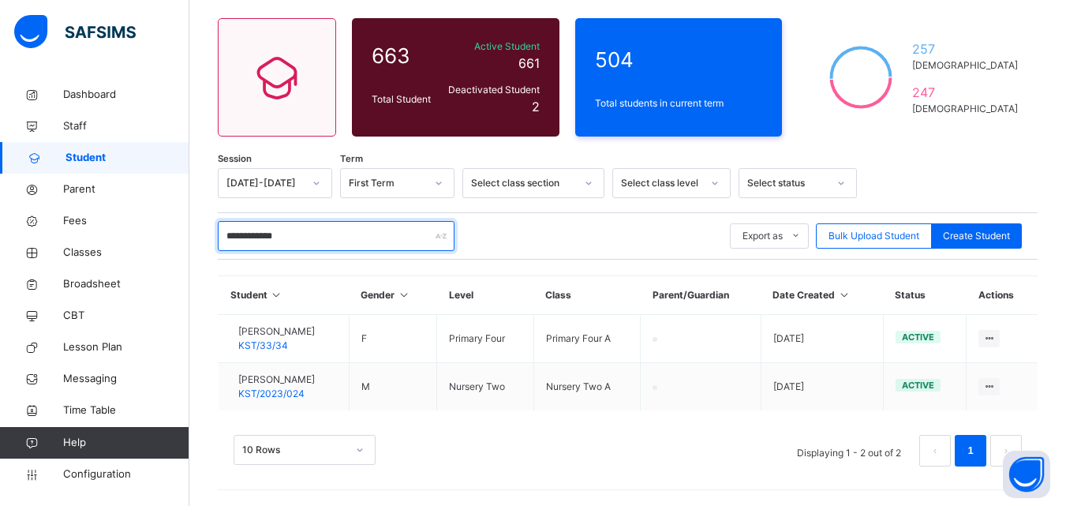
type input "**********"
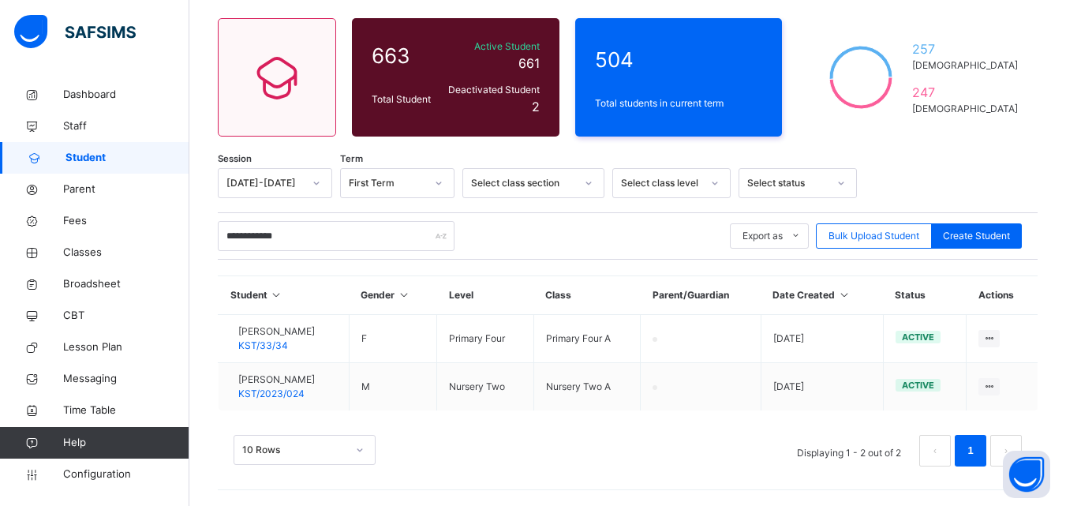
click at [106, 159] on span "Student" at bounding box center [128, 158] width 124 height 16
click at [677, 184] on div "Select class level" at bounding box center [661, 183] width 81 height 14
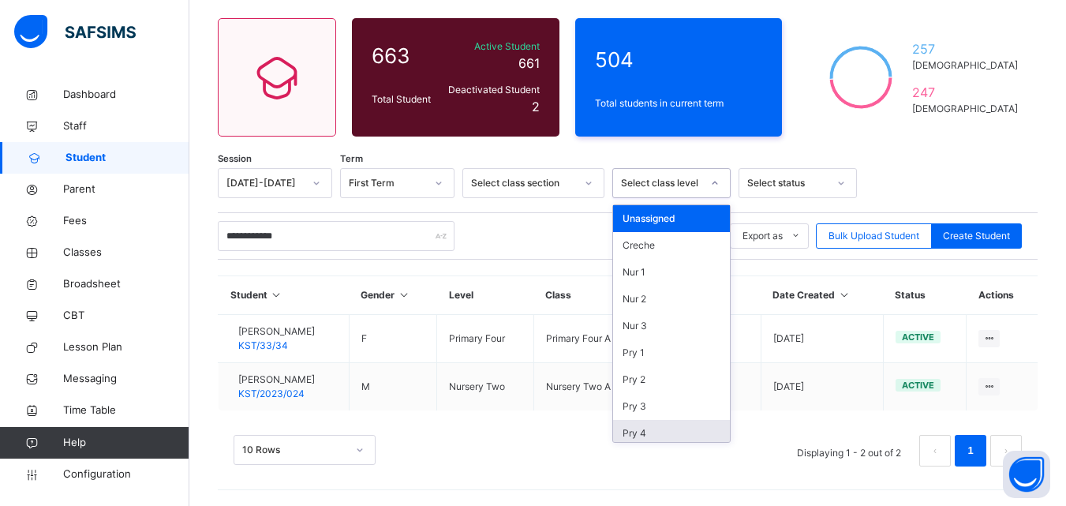
click at [695, 434] on div "Pry 4" at bounding box center [671, 433] width 117 height 27
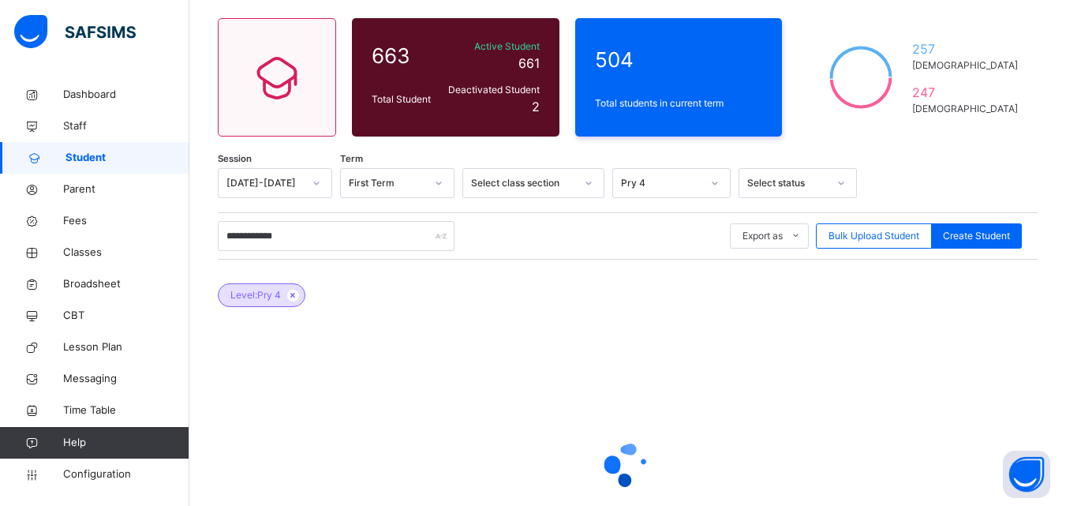
drag, startPoint x: 370, startPoint y: 219, endPoint x: 223, endPoint y: 234, distance: 147.6
click at [225, 242] on div "**********" at bounding box center [628, 235] width 820 height 47
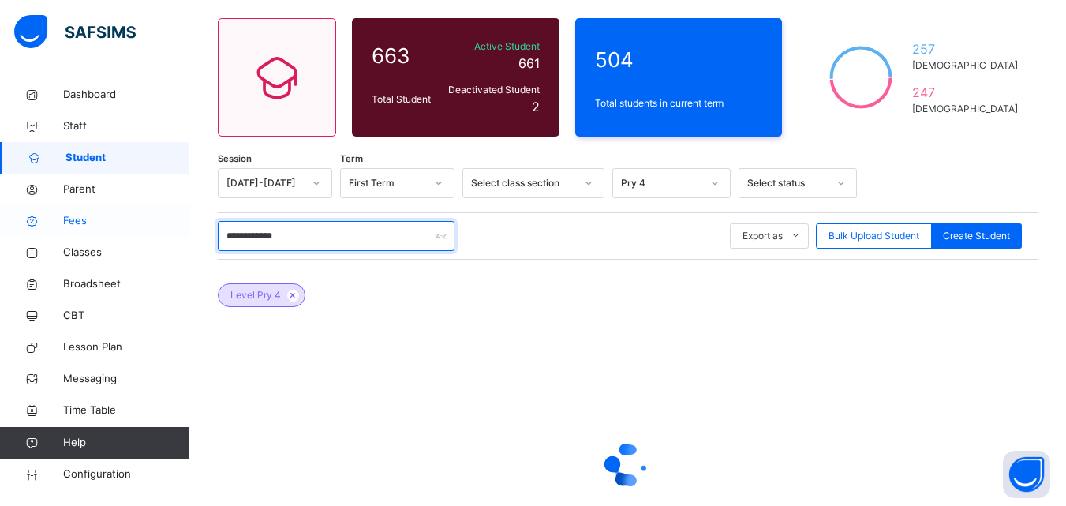
drag, startPoint x: 323, startPoint y: 235, endPoint x: 161, endPoint y: 235, distance: 161.8
click at [161, 235] on div "**********" at bounding box center [533, 260] width 1066 height 758
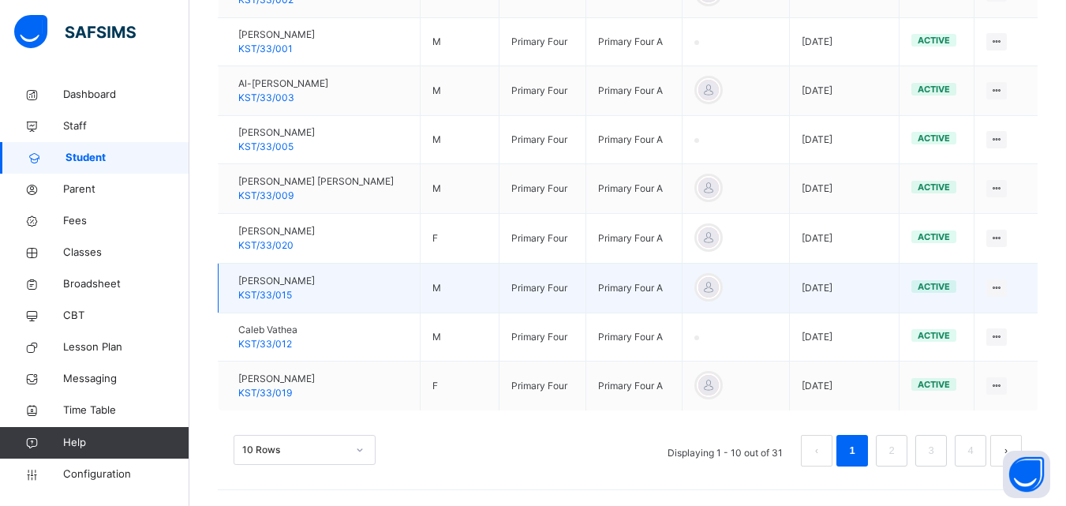
scroll to position [571, 0]
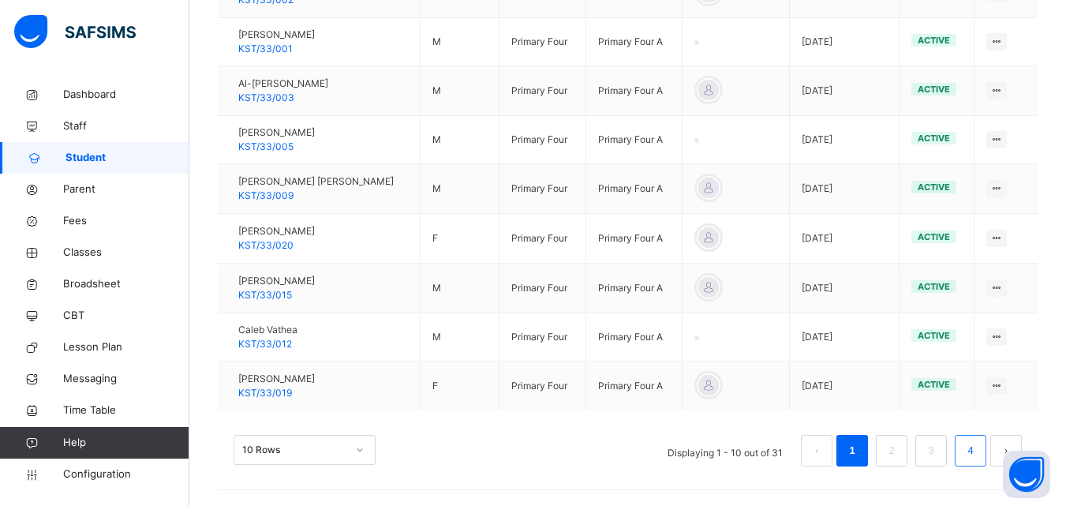
click at [978, 459] on link "4" at bounding box center [970, 450] width 15 height 21
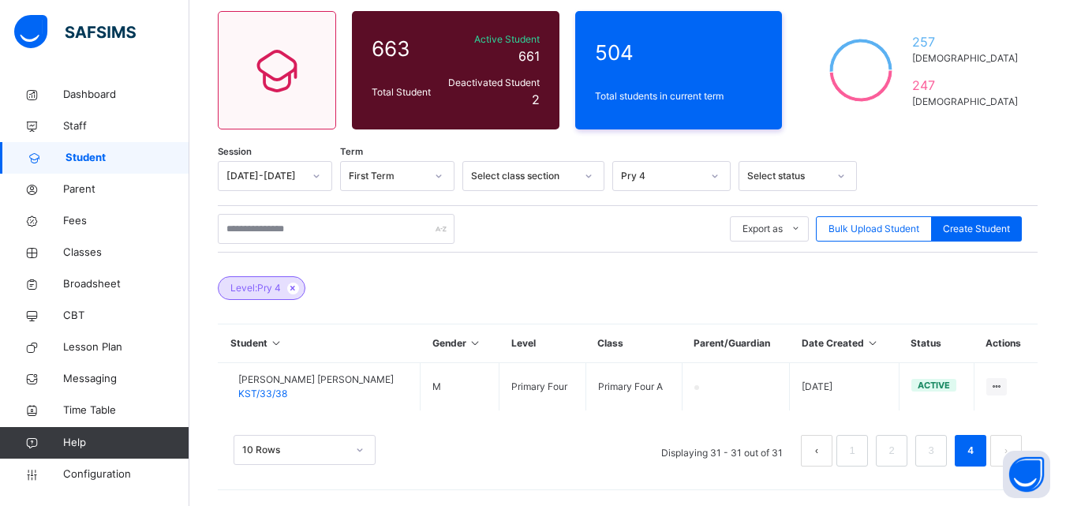
scroll to position [126, 0]
click at [1022, 235] on div "Create Student" at bounding box center [976, 228] width 91 height 25
select select "**"
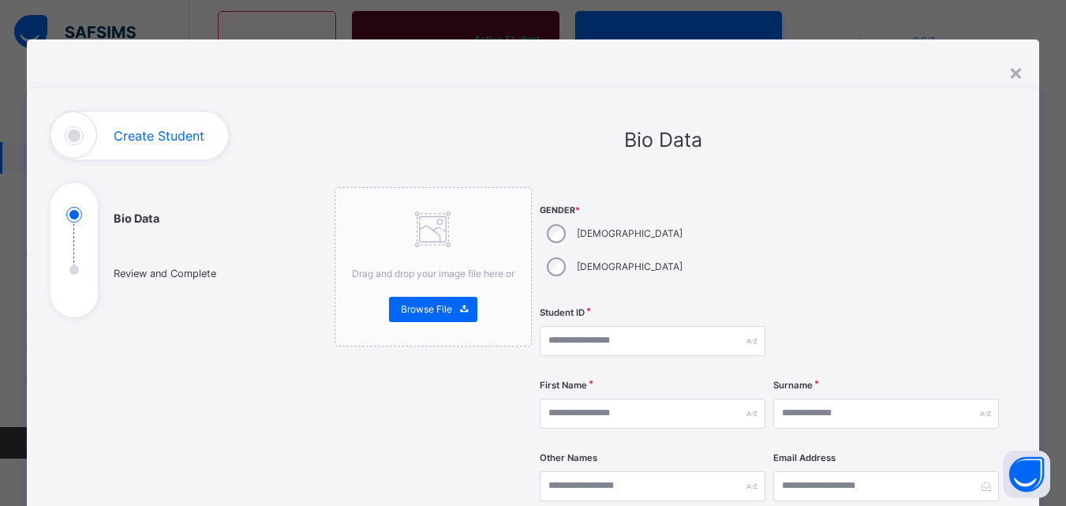
click at [581, 326] on input "text" at bounding box center [653, 341] width 226 height 30
type input "*********"
click at [600, 395] on div "First Name" at bounding box center [653, 413] width 226 height 65
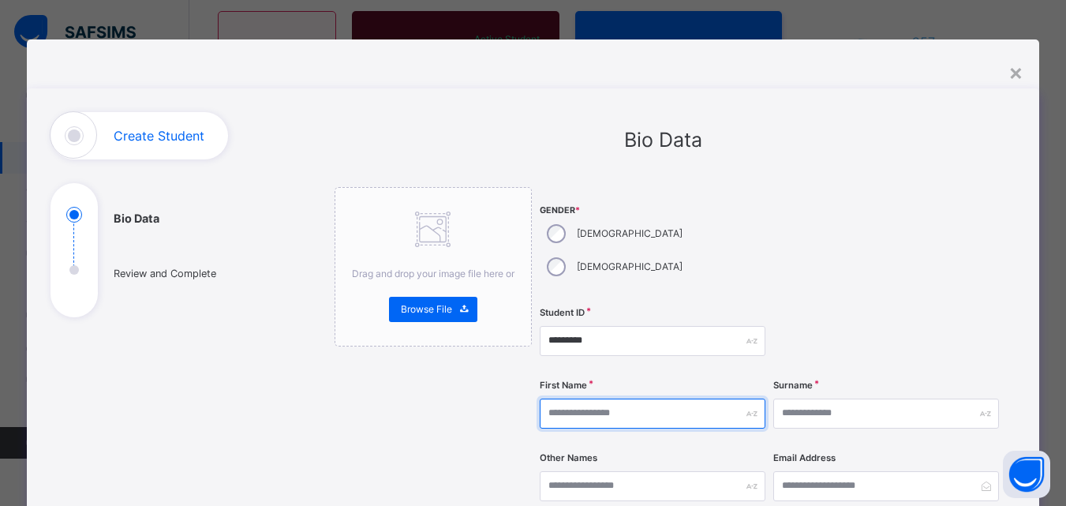
click at [599, 399] on input "text" at bounding box center [653, 414] width 226 height 30
type input "********"
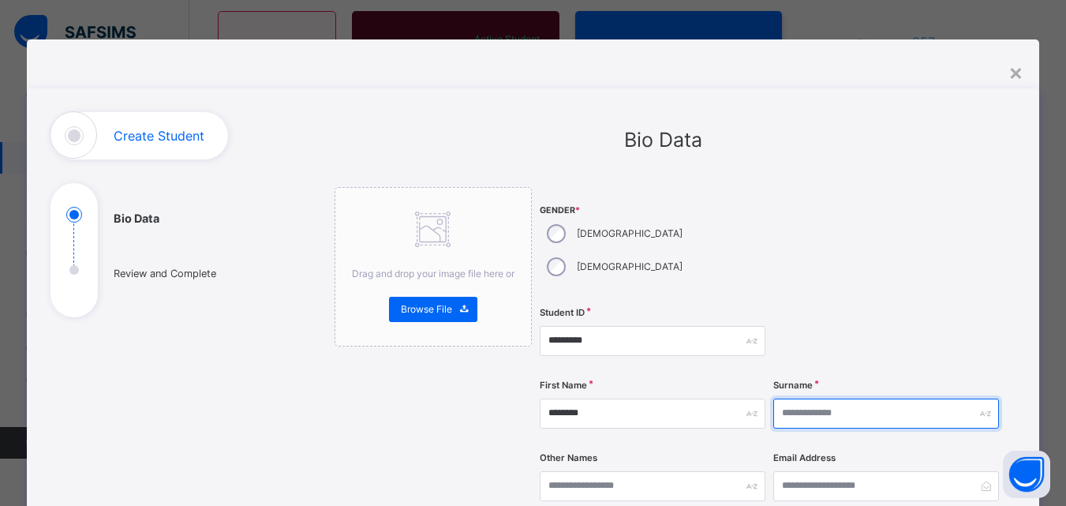
click at [800, 399] on input "text" at bounding box center [886, 414] width 226 height 30
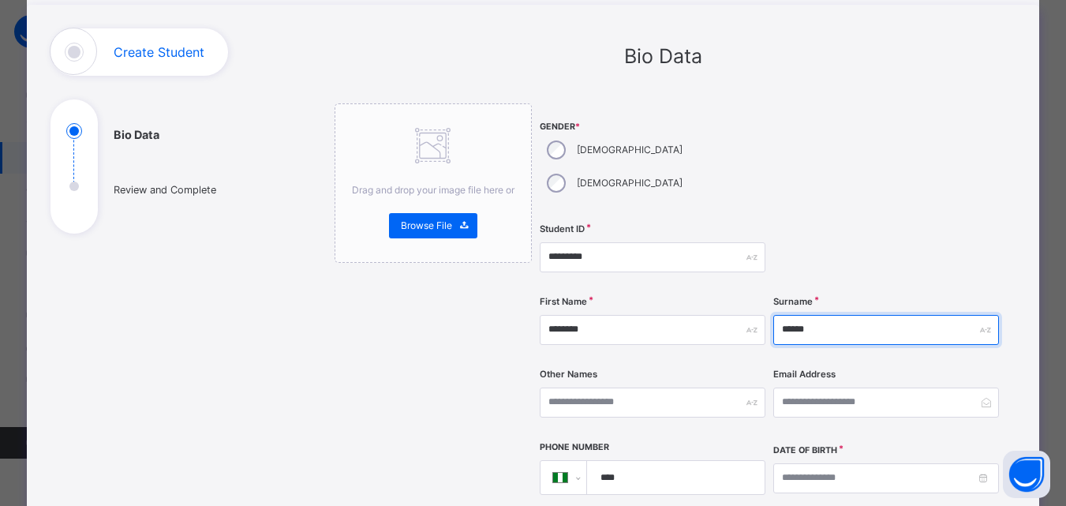
scroll to position [158, 0]
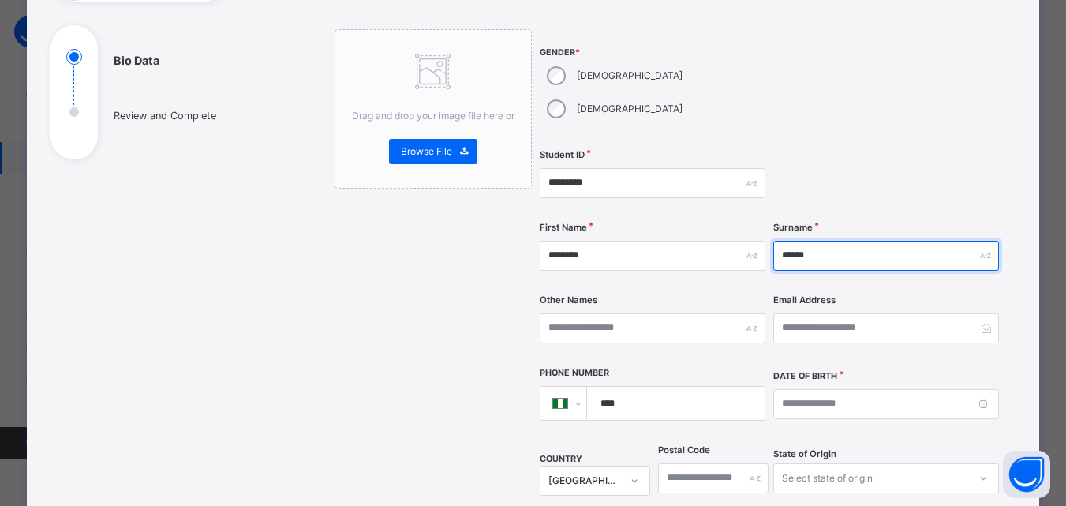
type input "******"
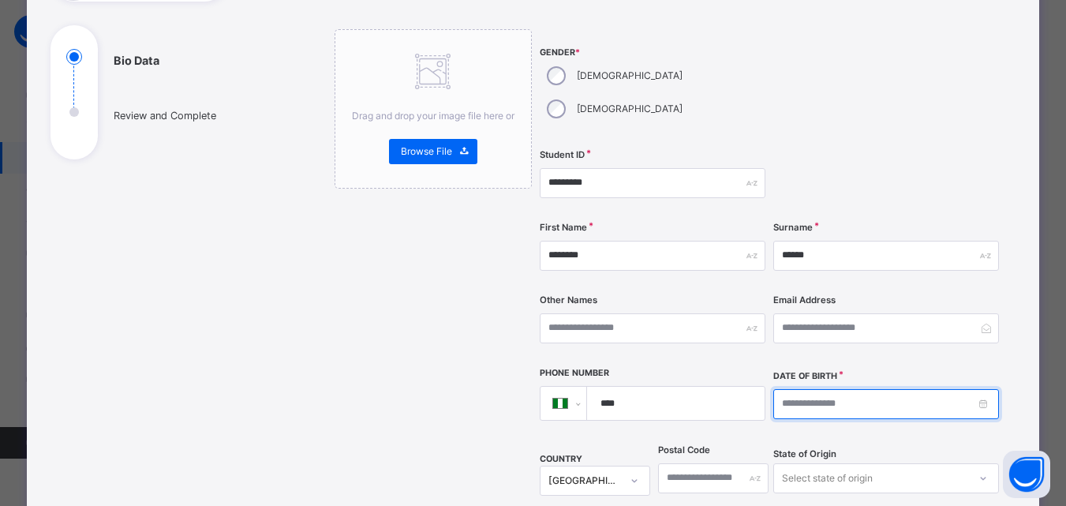
click at [826, 389] on input at bounding box center [886, 404] width 226 height 30
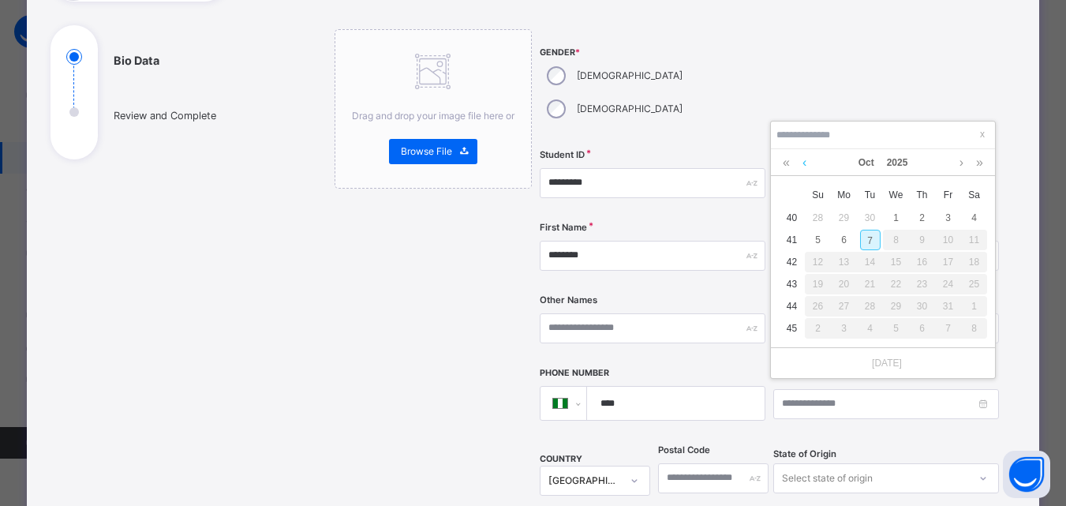
click at [803, 163] on link at bounding box center [805, 162] width 12 height 27
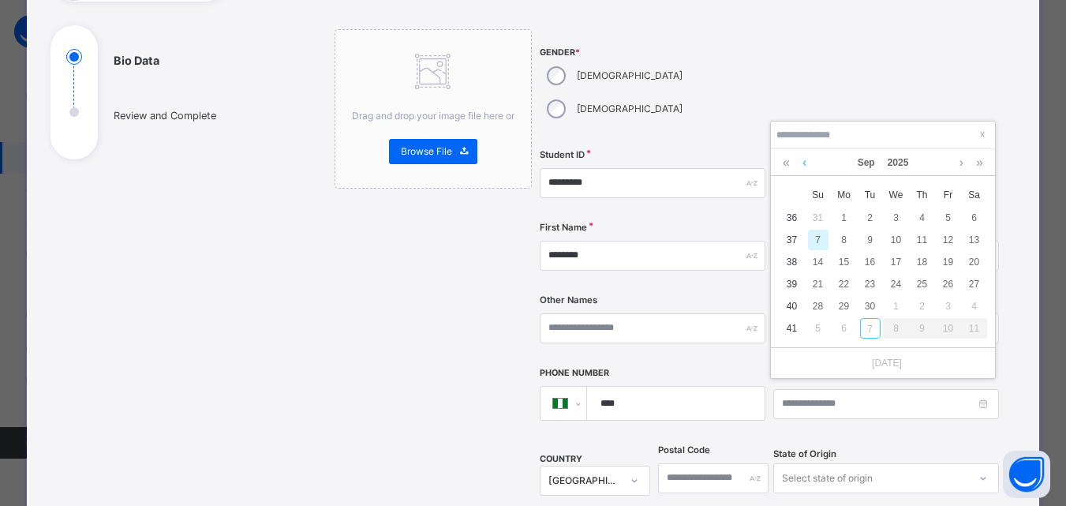
click at [803, 163] on link at bounding box center [805, 162] width 12 height 27
click at [802, 167] on link at bounding box center [805, 162] width 12 height 27
click at [791, 167] on link at bounding box center [786, 162] width 15 height 27
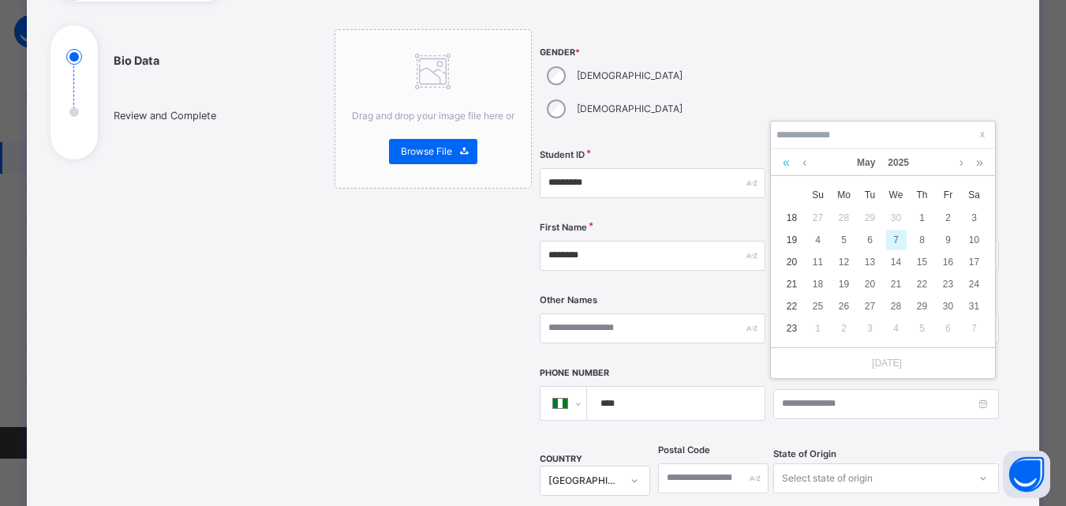
click at [791, 167] on link at bounding box center [786, 162] width 15 height 27
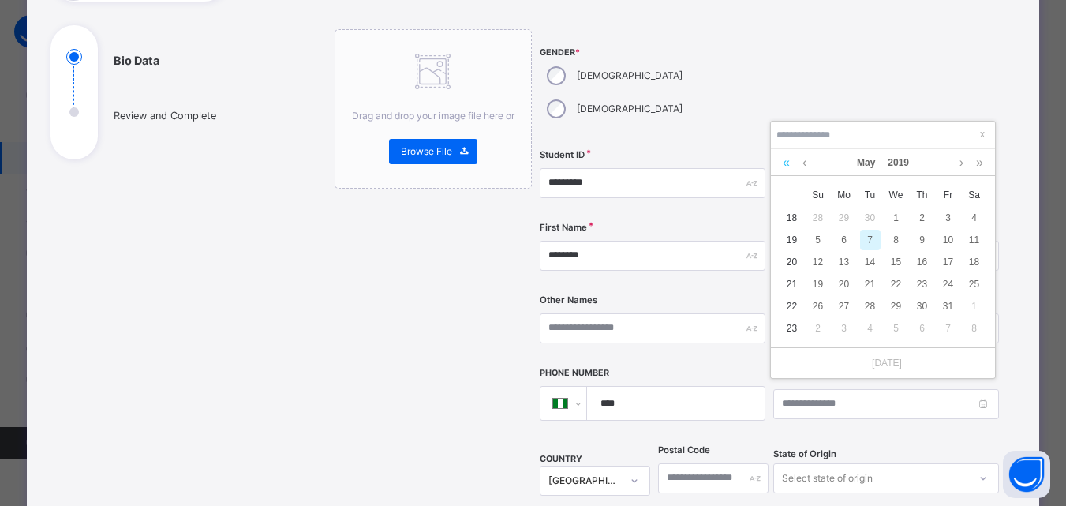
click at [791, 167] on link at bounding box center [786, 162] width 15 height 27
click at [807, 167] on link at bounding box center [805, 162] width 12 height 27
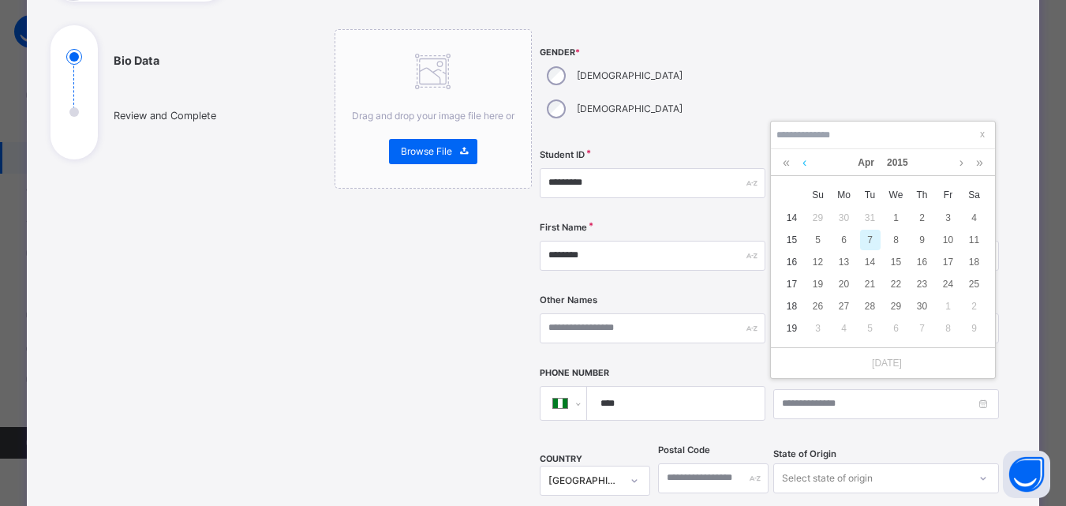
click at [807, 167] on link at bounding box center [805, 162] width 12 height 27
click at [844, 249] on div "9" at bounding box center [844, 240] width 21 height 21
type input "**********"
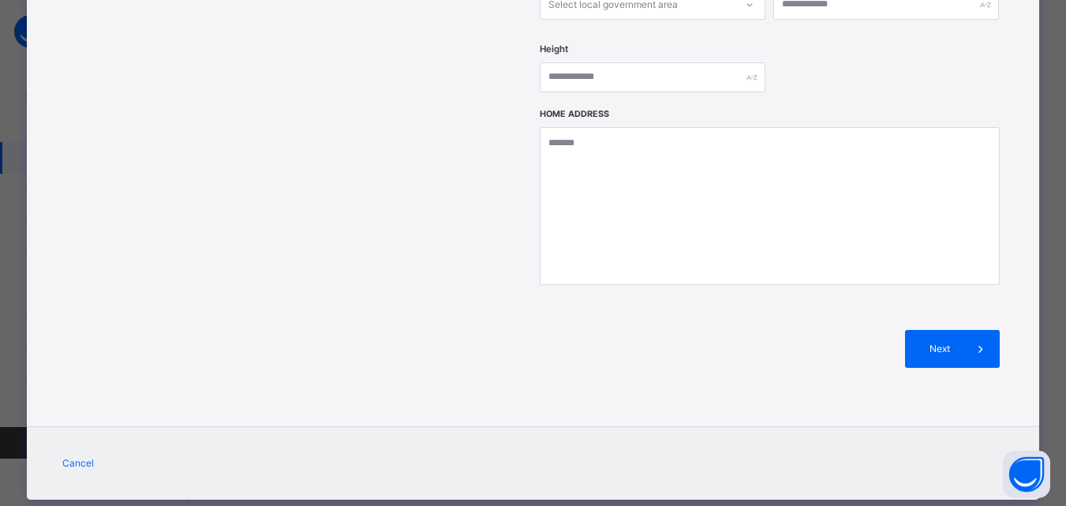
drag, startPoint x: 934, startPoint y: 297, endPoint x: 928, endPoint y: 319, distance: 22.8
click at [934, 330] on div "Next" at bounding box center [952, 349] width 95 height 38
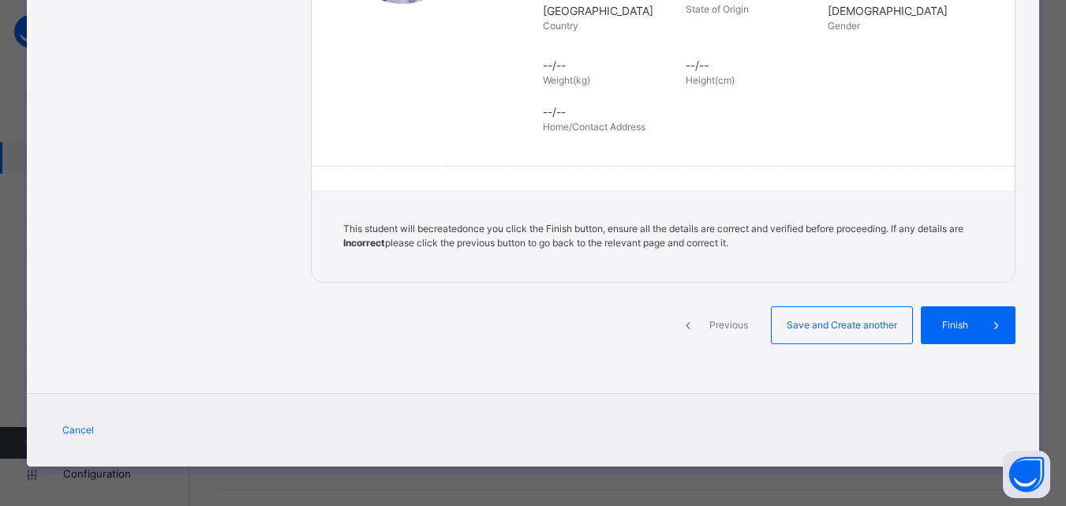
scroll to position [362, 0]
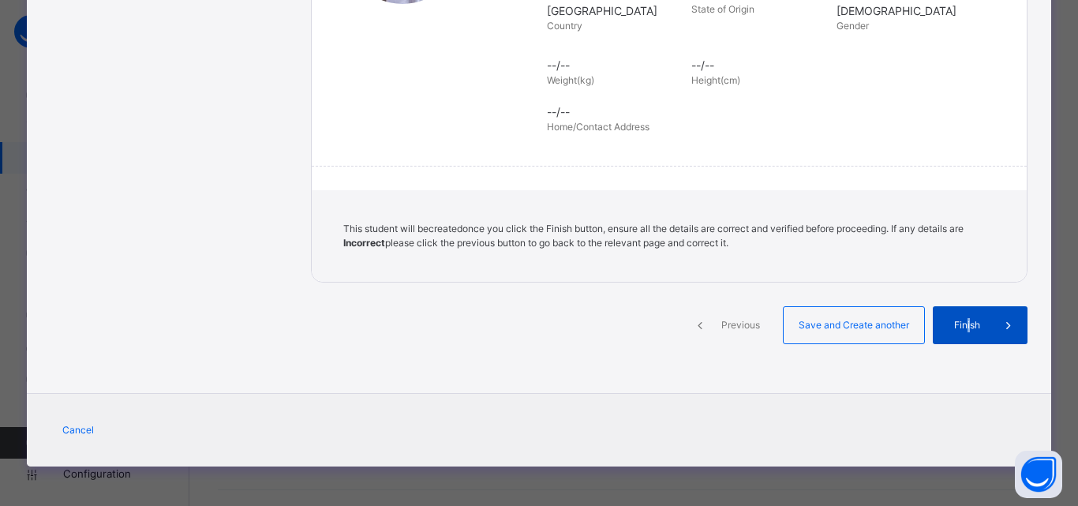
click at [966, 323] on span "Finish" at bounding box center [967, 325] width 45 height 14
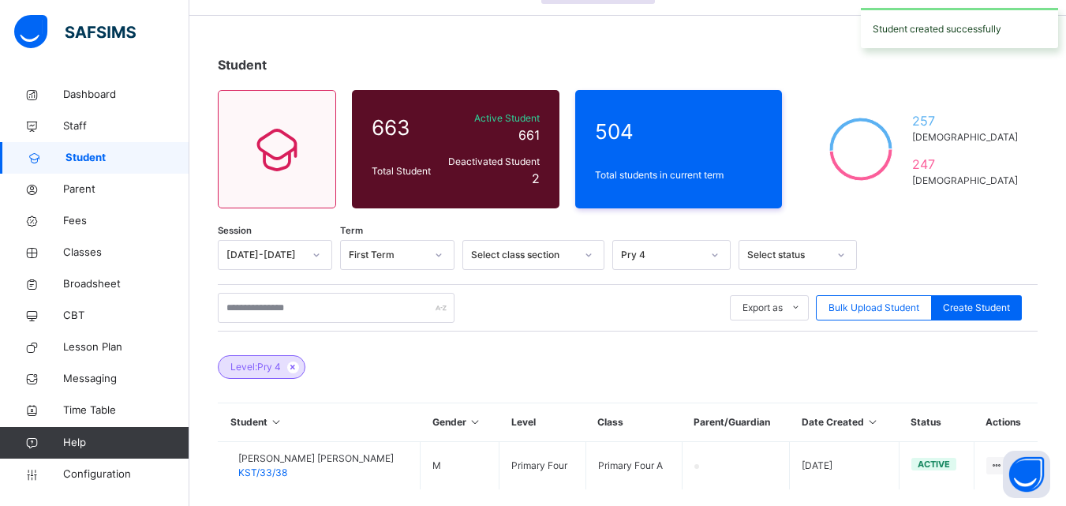
scroll to position [0, 0]
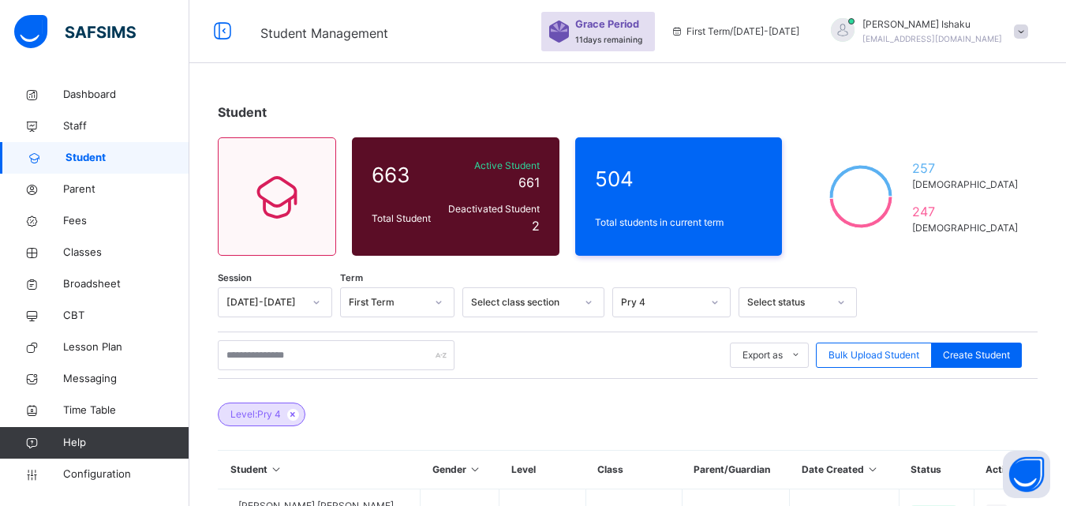
click at [73, 167] on link "Student" at bounding box center [94, 158] width 189 height 32
click at [668, 308] on div "option Pry 4, selected. option Unassigned focused, 1 of 16. 16 results availabl…" at bounding box center [671, 302] width 118 height 30
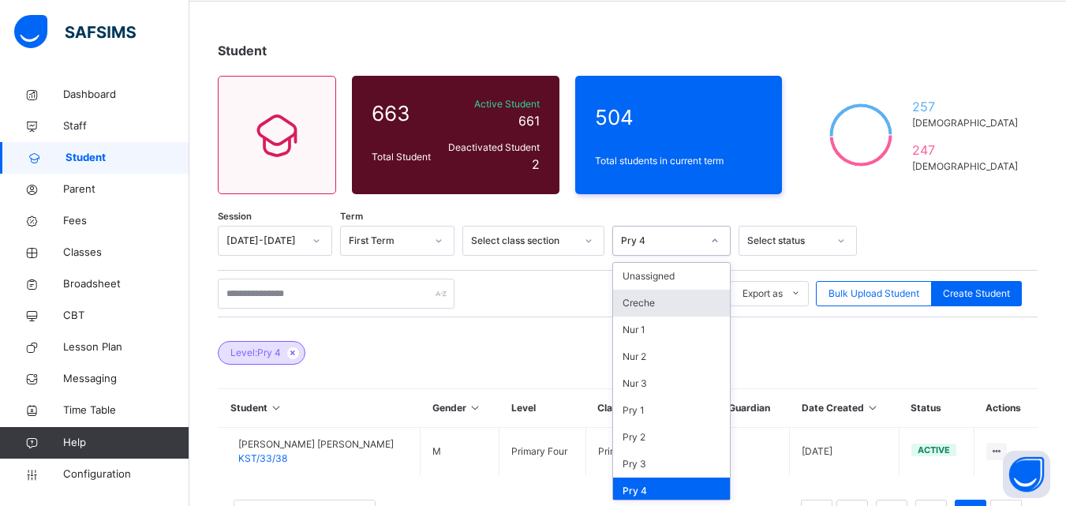
scroll to position [62, 0]
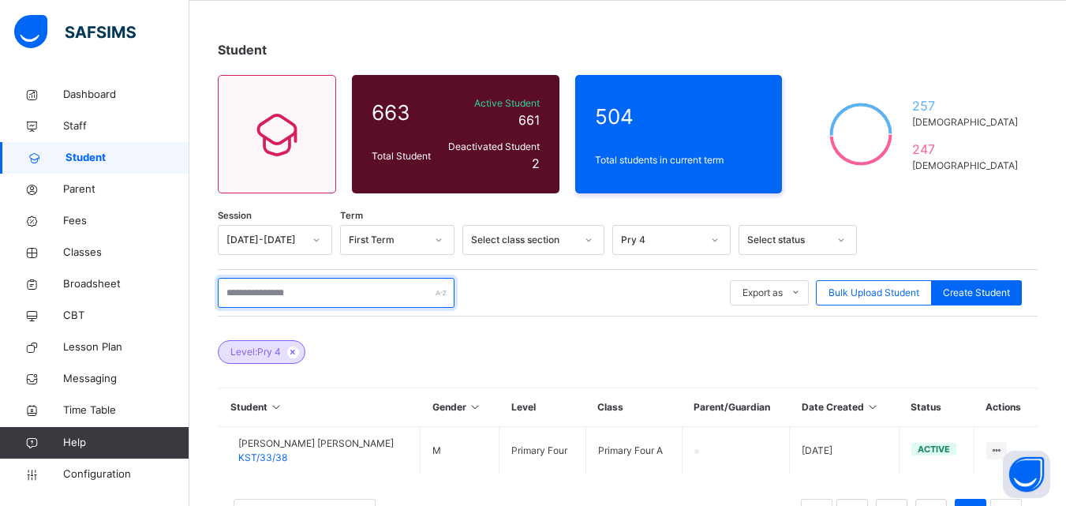
click at [407, 283] on input "text" at bounding box center [336, 293] width 237 height 30
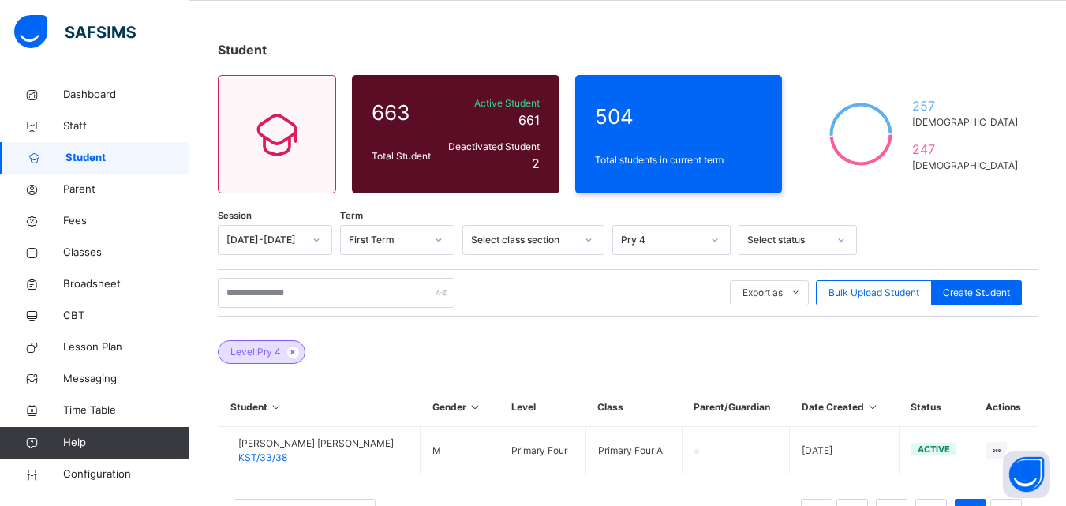
click at [680, 313] on div "Export as Pdf Report Excel Report Excel Report (LMS) Bulk Upload Student Create…" at bounding box center [628, 292] width 820 height 47
click at [945, 297] on div "Create Student" at bounding box center [976, 292] width 91 height 25
select select "**"
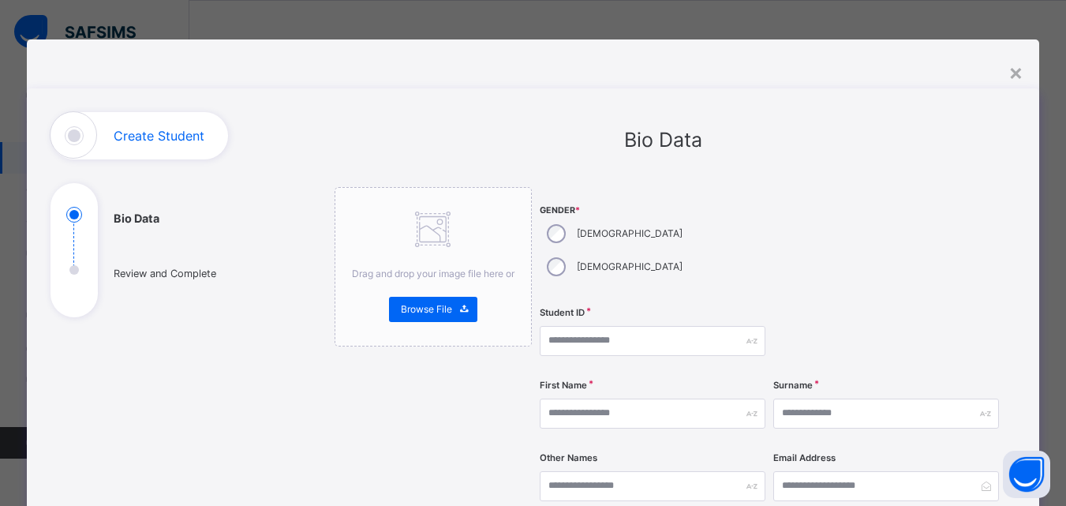
click at [548, 242] on div "[DEMOGRAPHIC_DATA]" at bounding box center [613, 233] width 147 height 33
click at [554, 326] on input "text" at bounding box center [653, 341] width 226 height 30
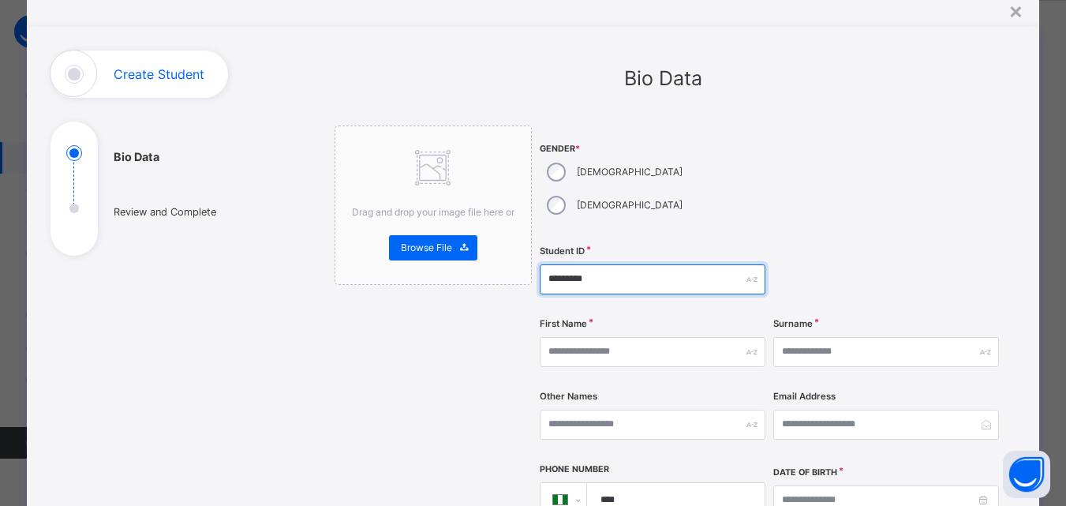
scroll to position [79, 0]
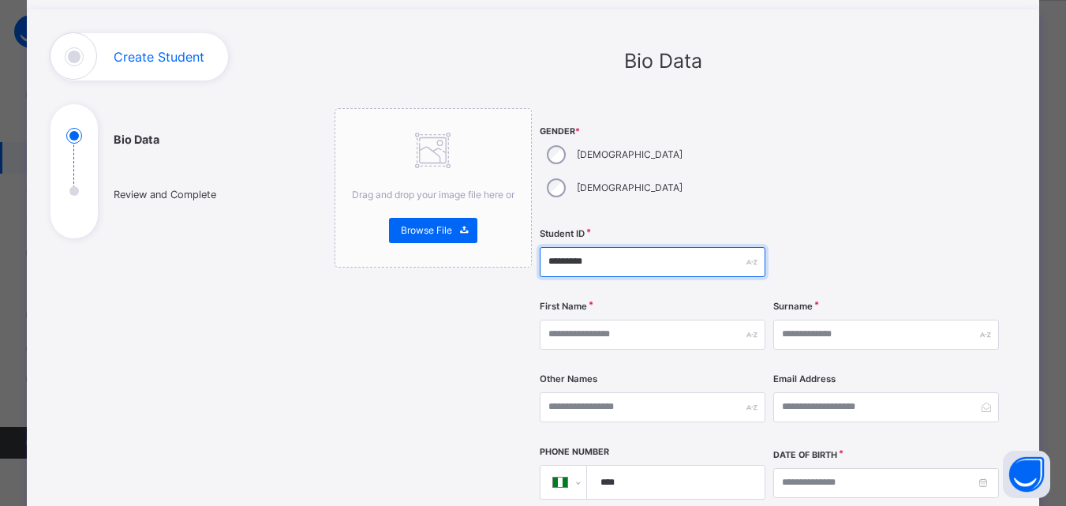
type input "*********"
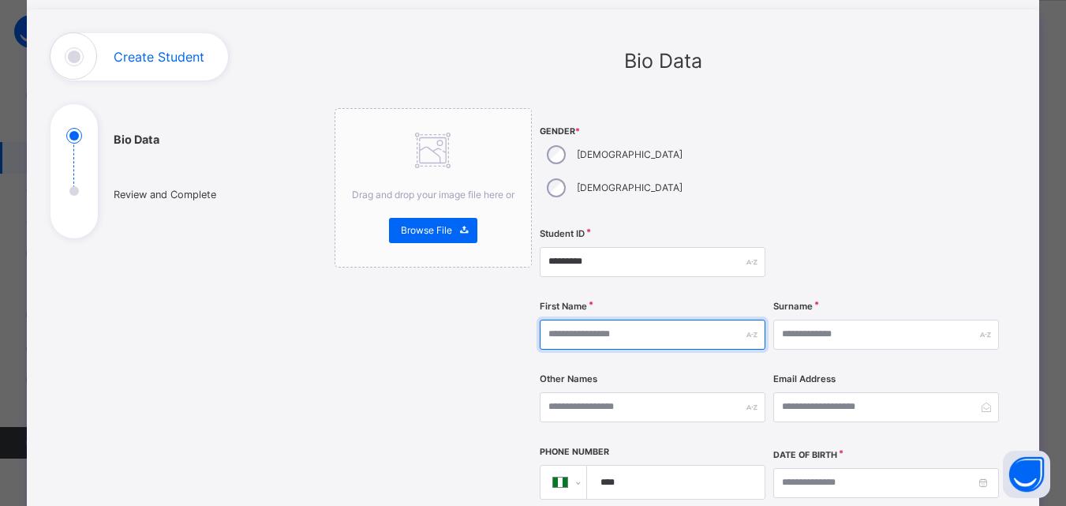
click at [677, 320] on input "text" at bounding box center [653, 335] width 226 height 30
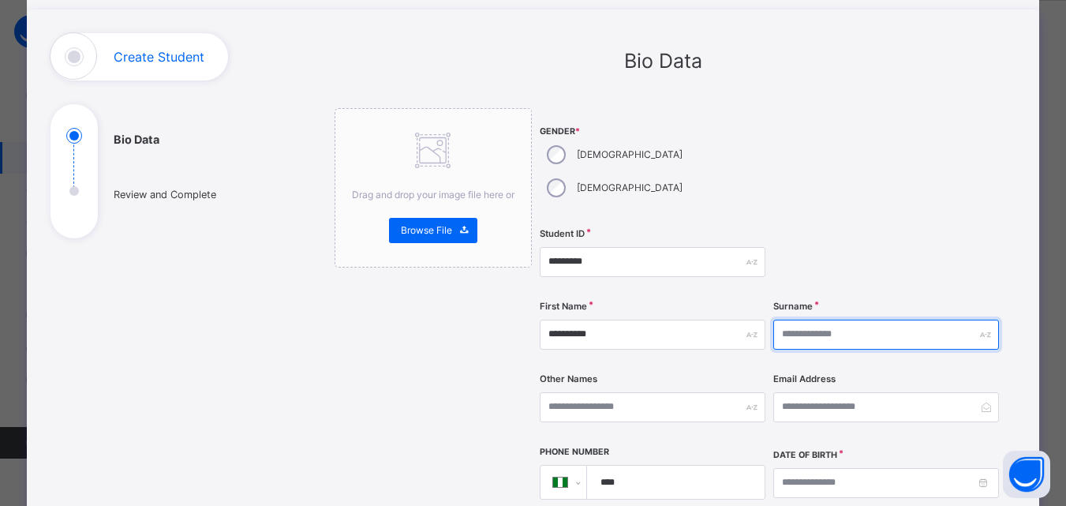
click at [790, 320] on input "text" at bounding box center [886, 335] width 226 height 30
click at [807, 320] on input "text" at bounding box center [886, 335] width 226 height 30
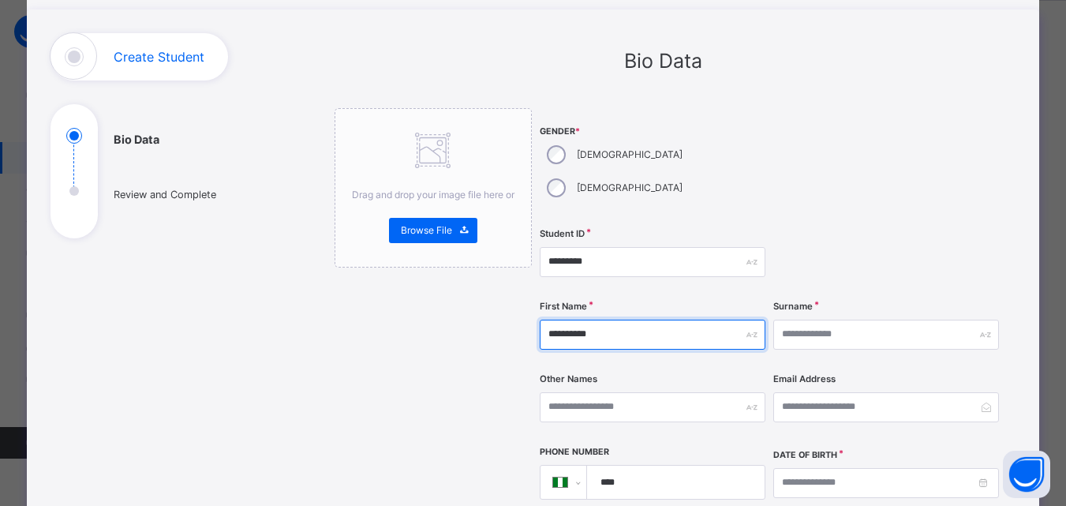
click at [634, 320] on input "**********" at bounding box center [653, 335] width 226 height 30
type input "**********"
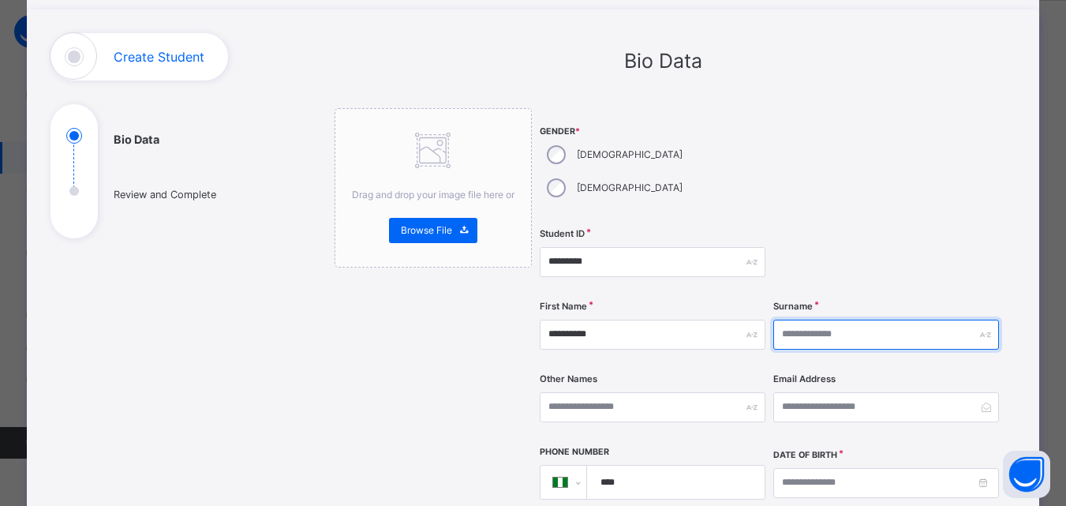
click at [893, 320] on input "text" at bounding box center [886, 335] width 226 height 30
type input "*"
type input "******"
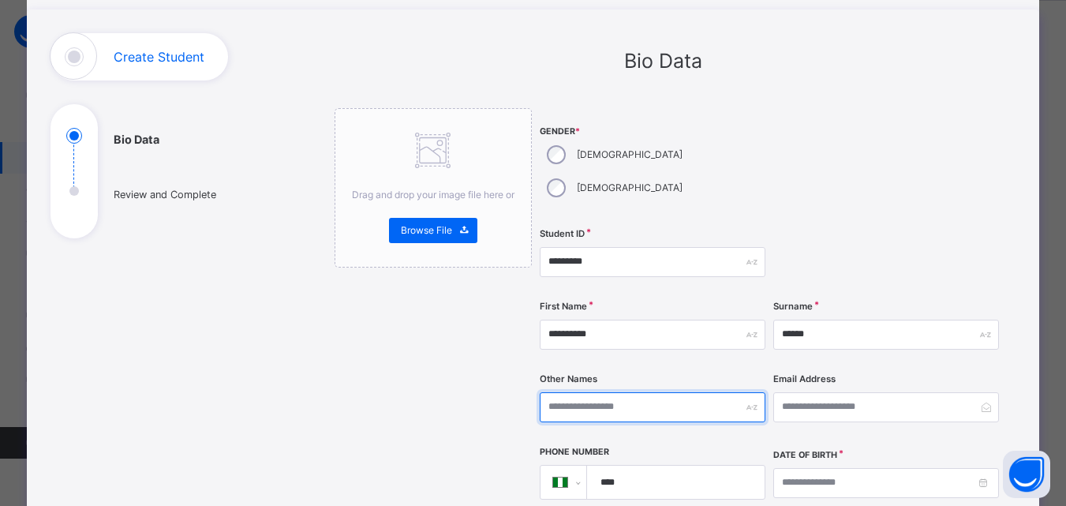
click at [672, 392] on input "text" at bounding box center [653, 407] width 226 height 30
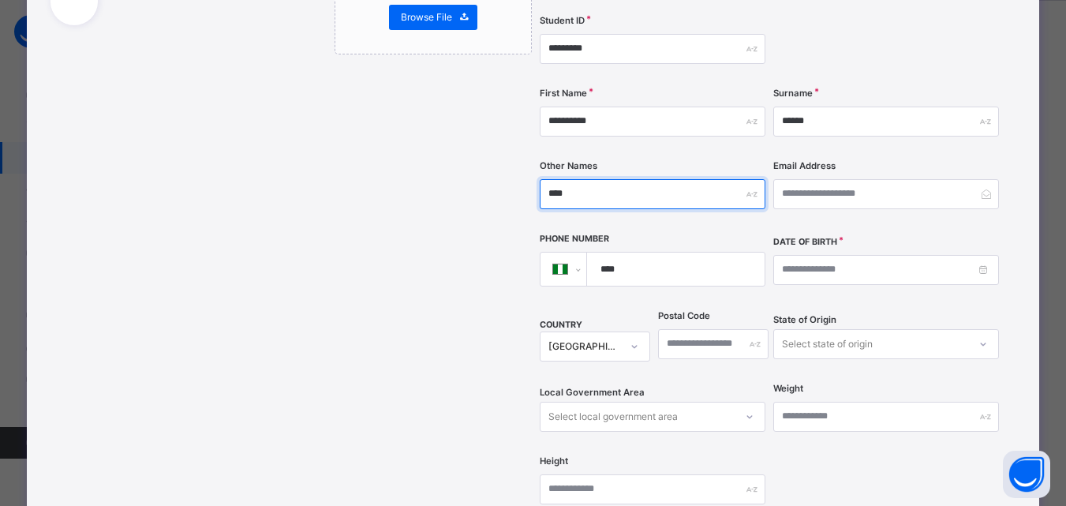
scroll to position [474, 0]
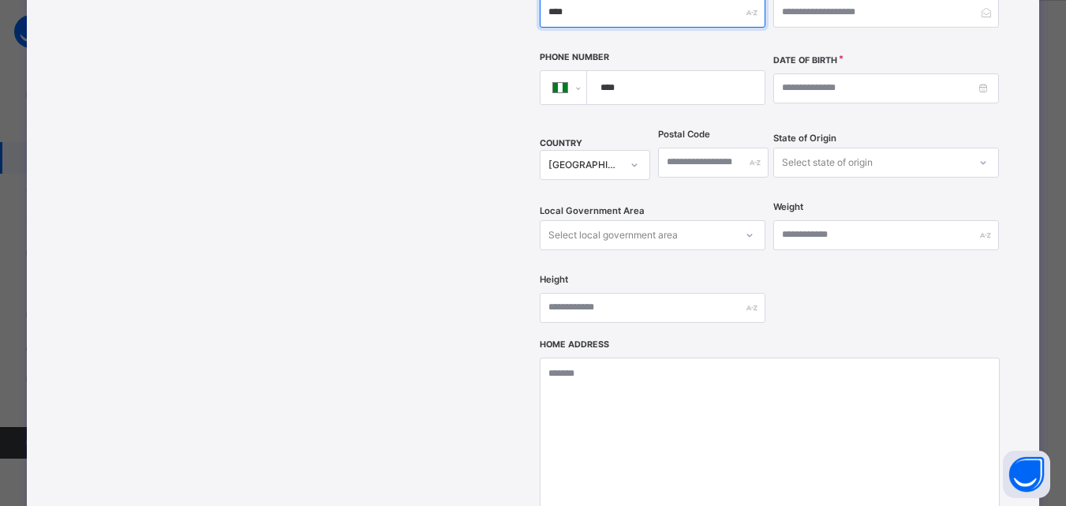
type input "****"
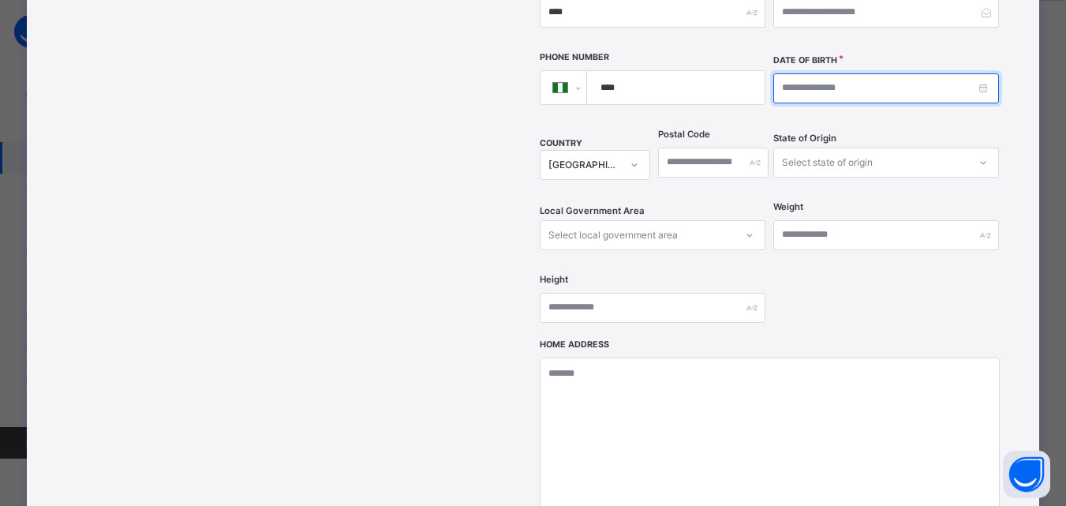
click at [850, 73] on input at bounding box center [886, 88] width 226 height 30
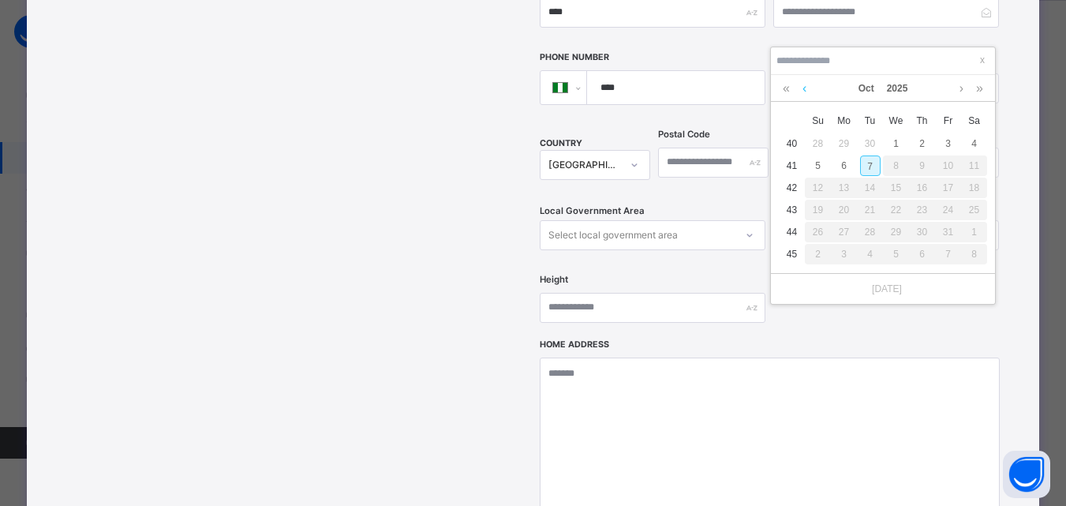
click at [807, 88] on link at bounding box center [805, 88] width 12 height 27
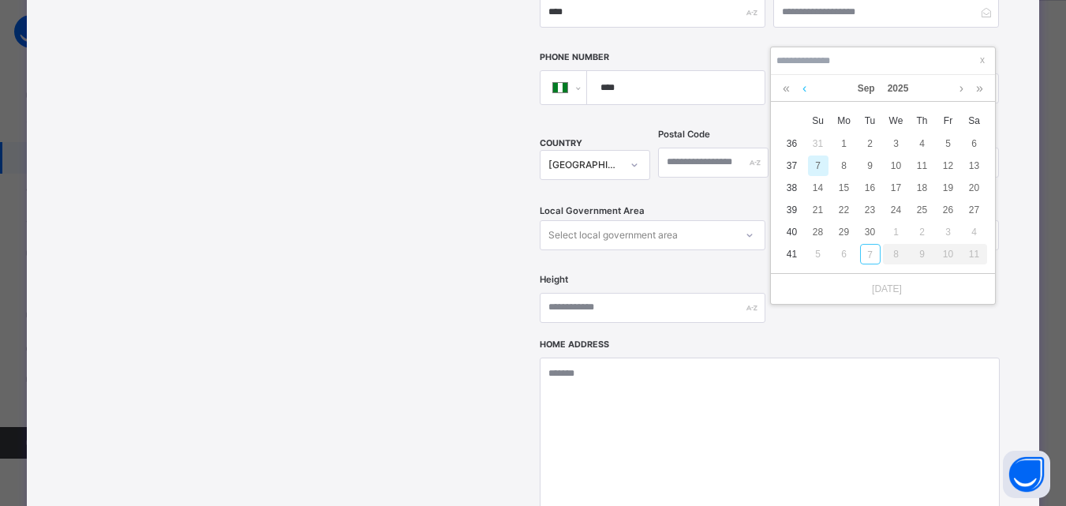
click at [807, 88] on link at bounding box center [805, 88] width 12 height 27
drag, startPoint x: 956, startPoint y: 85, endPoint x: 950, endPoint y: 95, distance: 11.0
click at [960, 89] on link at bounding box center [962, 88] width 12 height 27
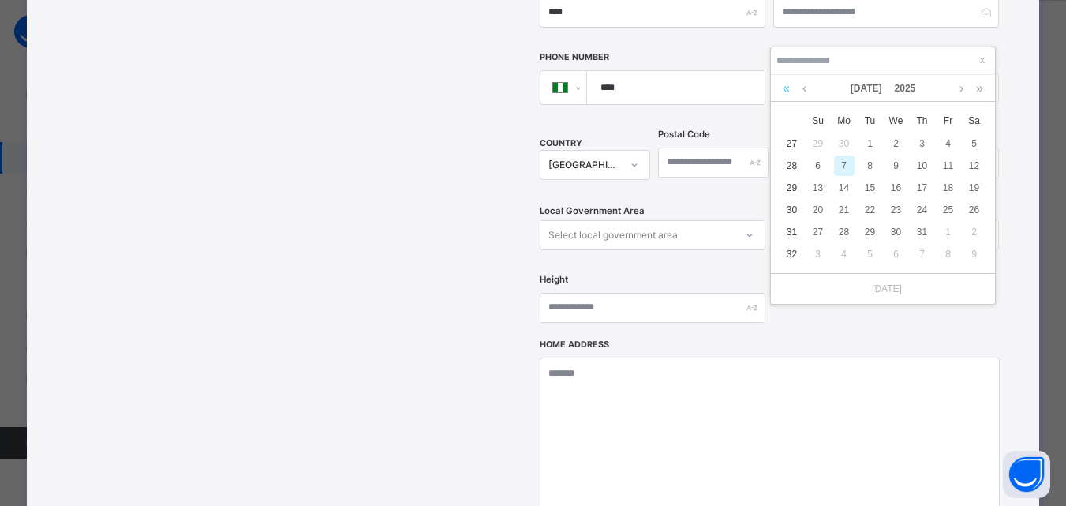
click at [789, 87] on link at bounding box center [786, 88] width 15 height 27
click at [788, 88] on link at bounding box center [786, 88] width 15 height 27
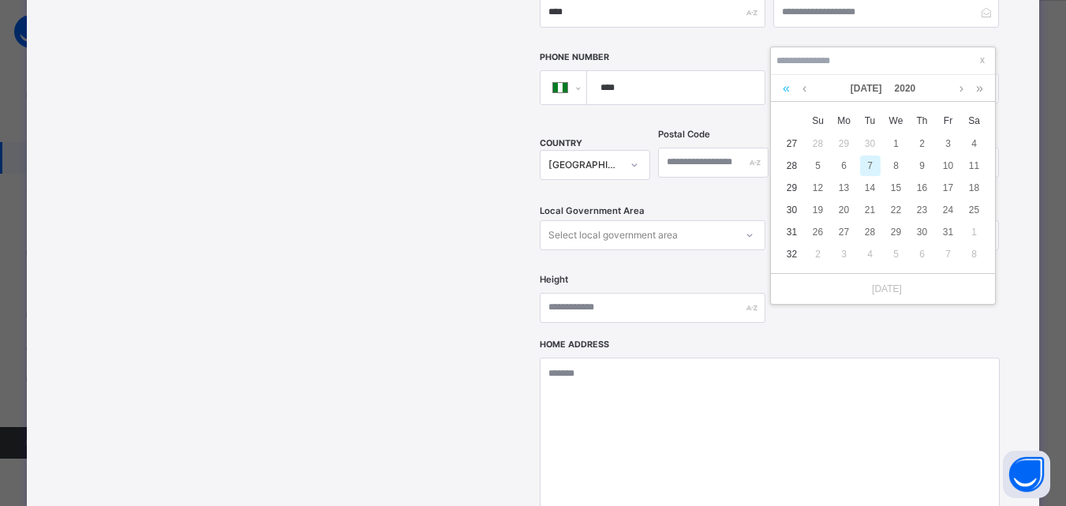
click at [788, 88] on link at bounding box center [786, 88] width 15 height 27
click at [839, 209] on div "17" at bounding box center [844, 210] width 21 height 21
type input "**********"
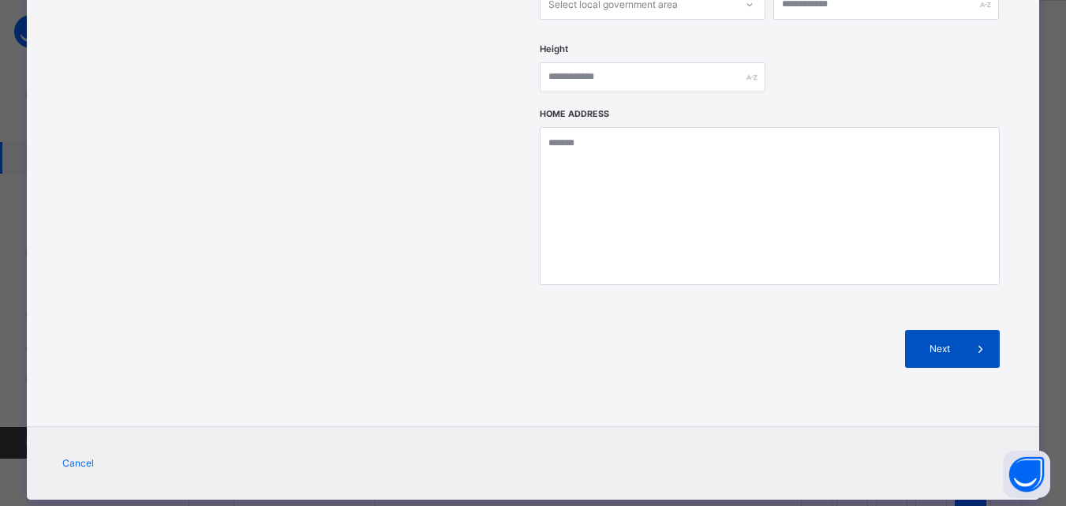
click at [950, 330] on div "Next" at bounding box center [952, 349] width 95 height 38
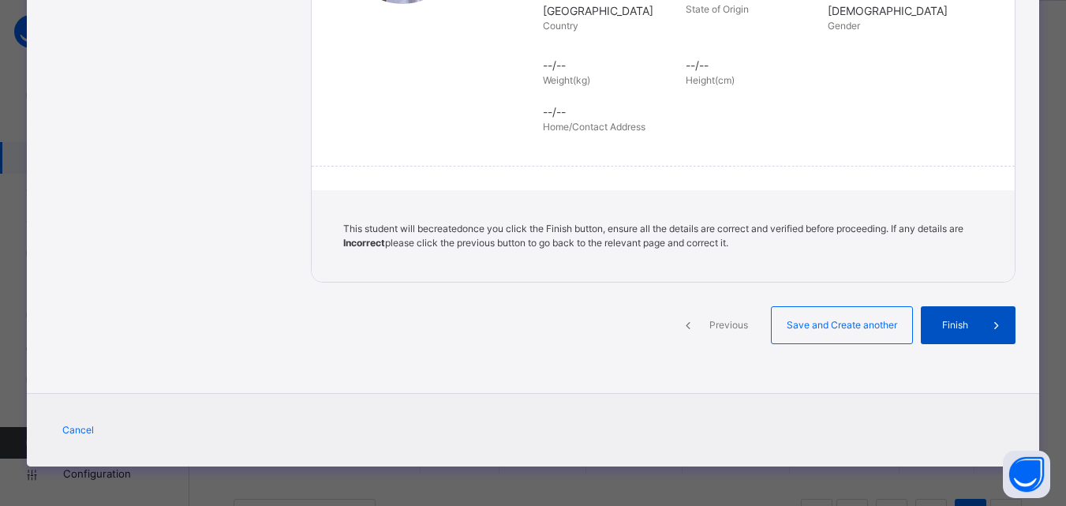
scroll to position [362, 0]
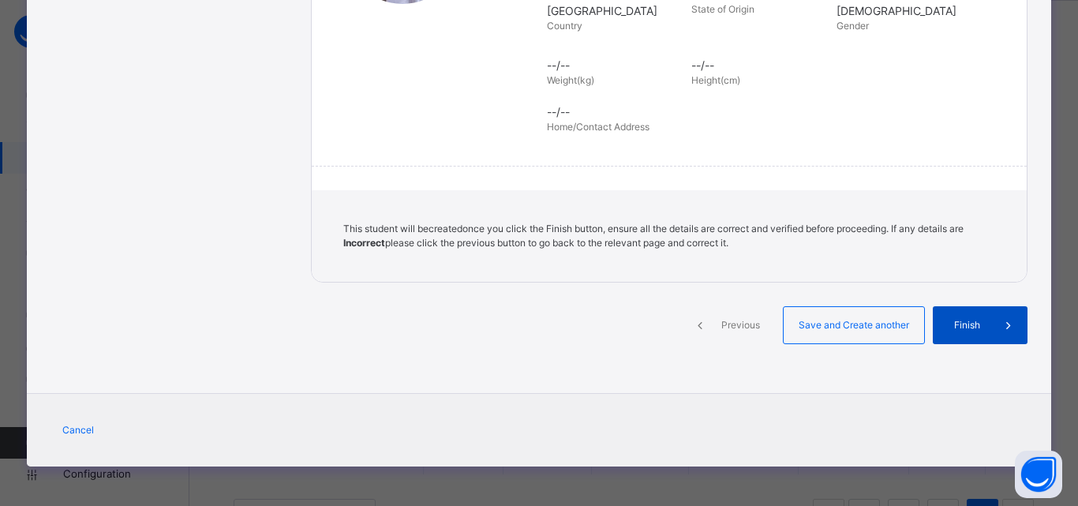
click at [954, 323] on span "Finish" at bounding box center [967, 325] width 45 height 14
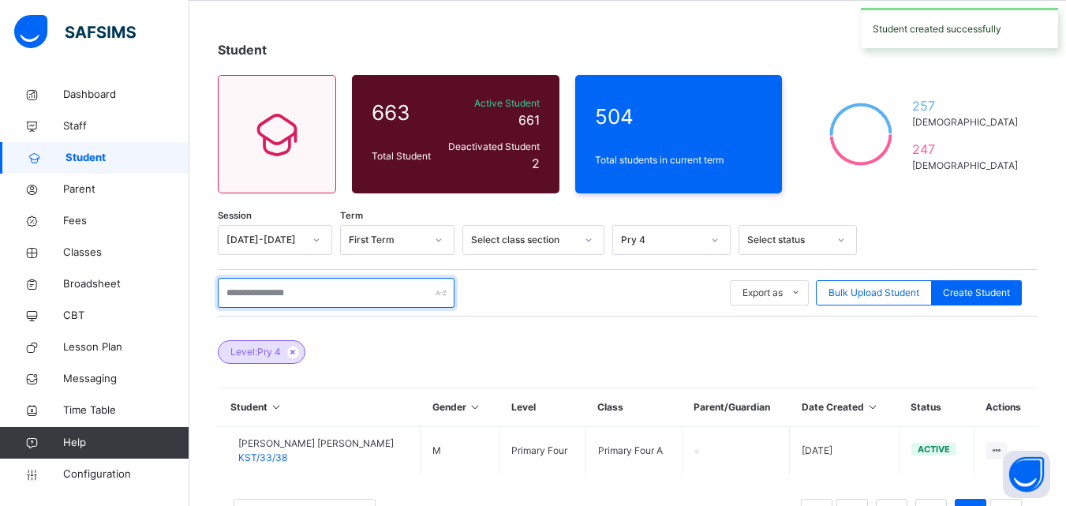
click at [369, 300] on input "text" at bounding box center [336, 293] width 237 height 30
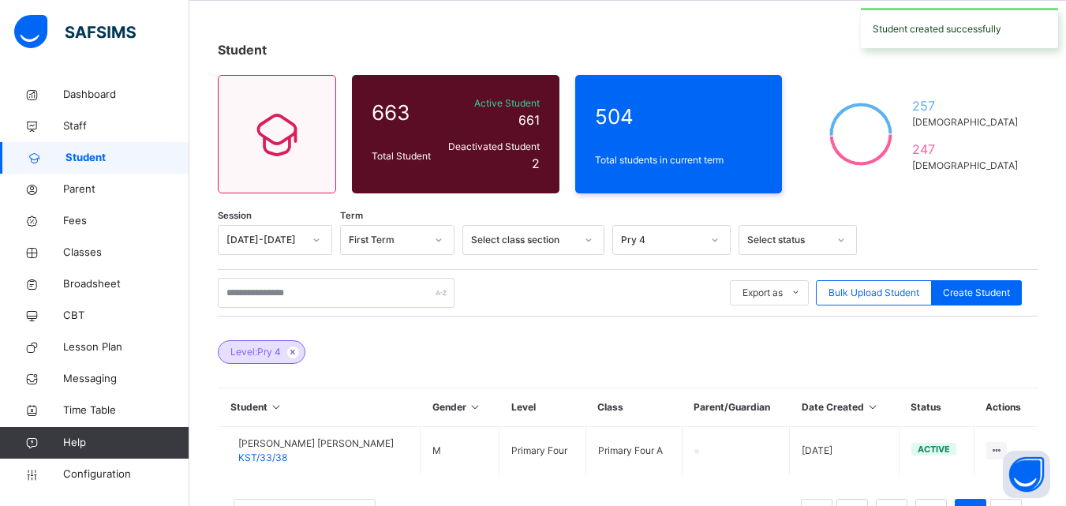
click at [662, 242] on div "Pry 4" at bounding box center [661, 240] width 81 height 14
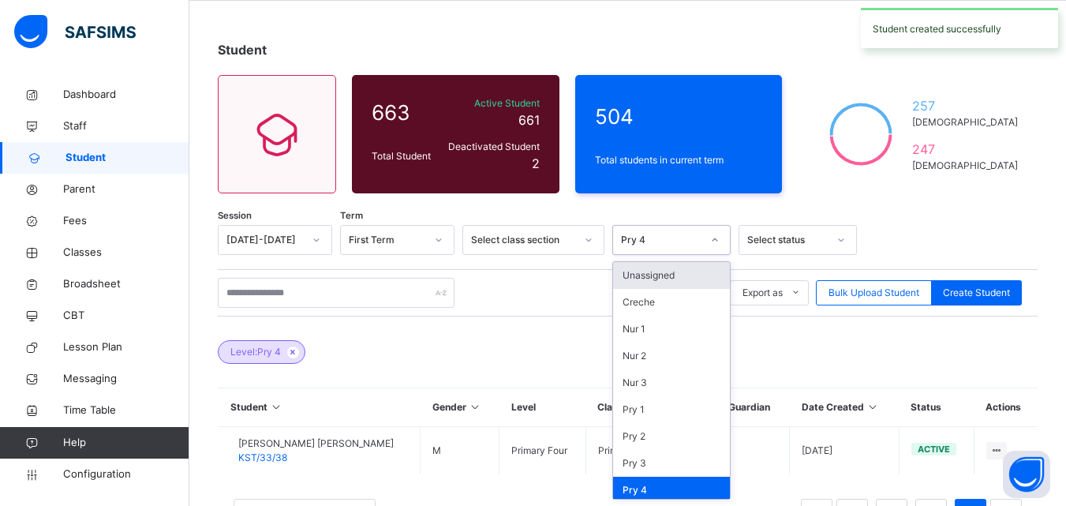
click at [641, 283] on div "Unassigned" at bounding box center [671, 275] width 117 height 27
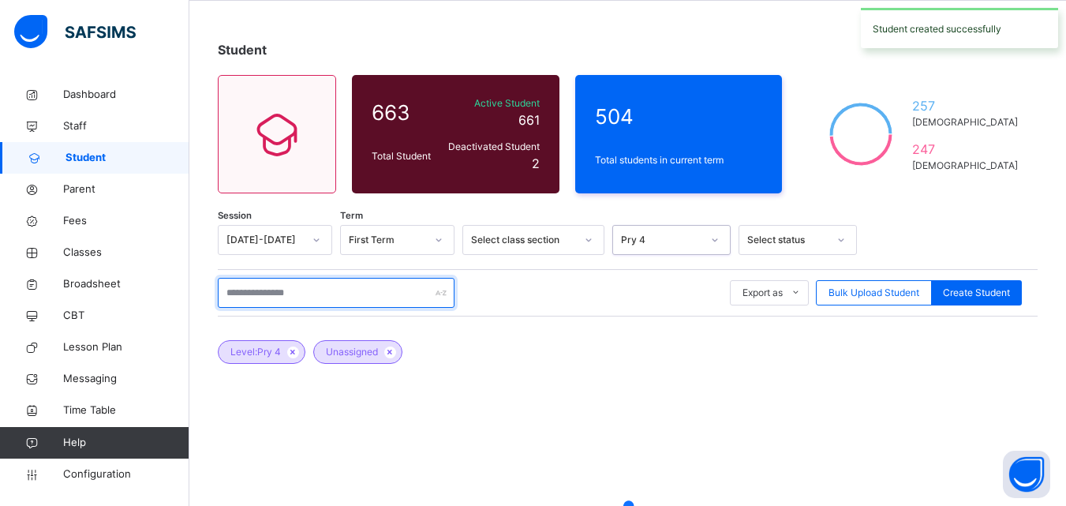
click at [283, 290] on input "text" at bounding box center [336, 293] width 237 height 30
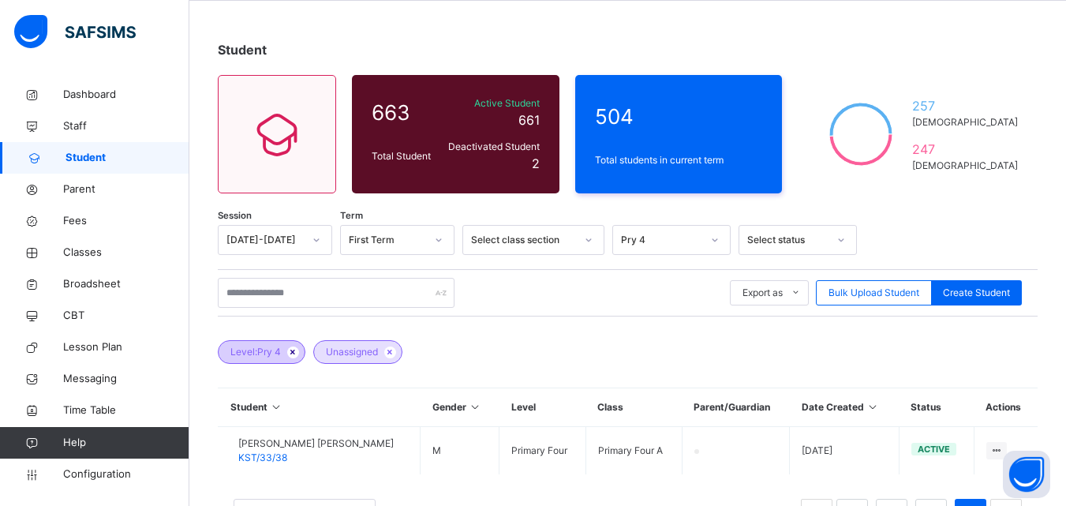
click at [292, 350] on icon at bounding box center [292, 351] width 13 height 9
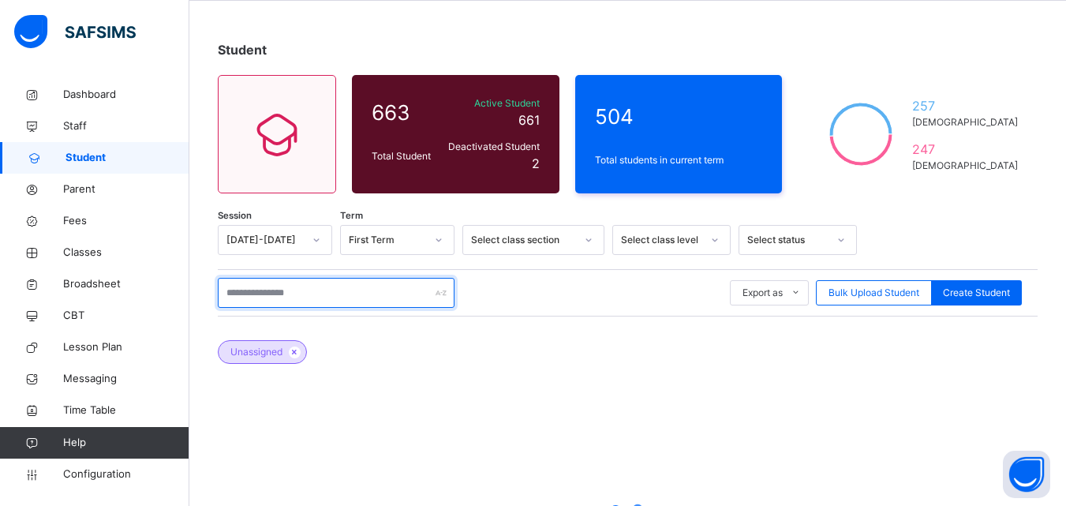
click at [288, 290] on input "text" at bounding box center [336, 293] width 237 height 30
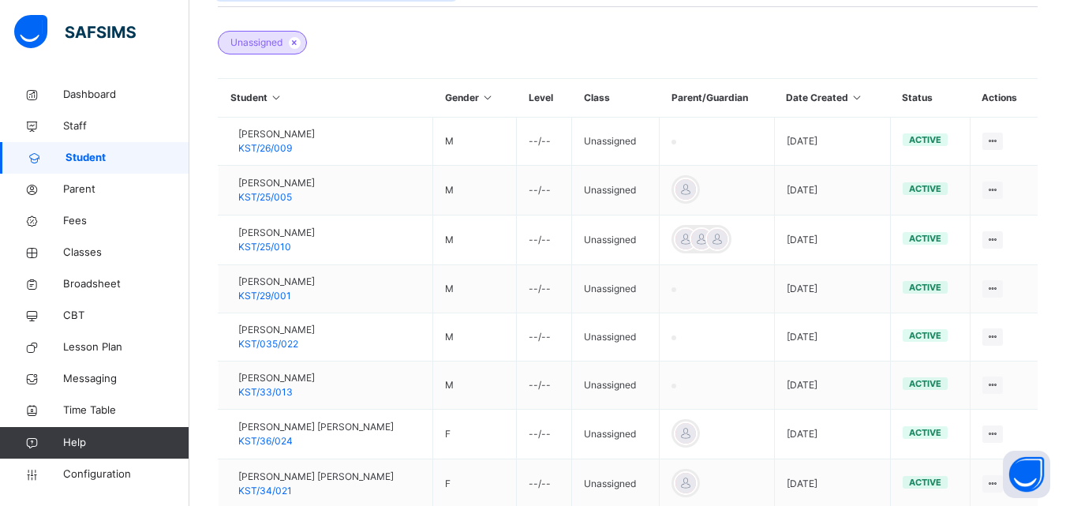
scroll to position [569, 0]
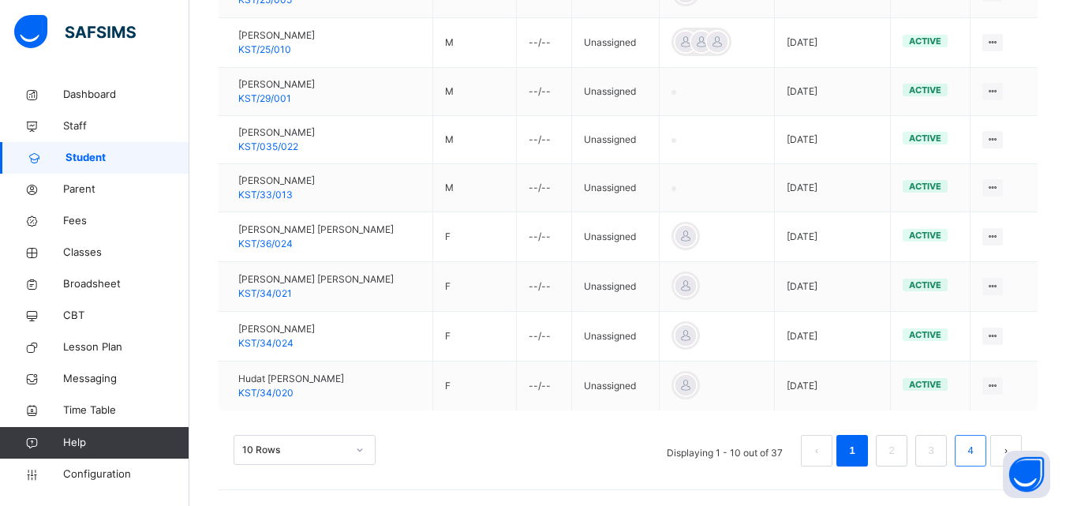
click at [978, 448] on link "4" at bounding box center [970, 450] width 15 height 21
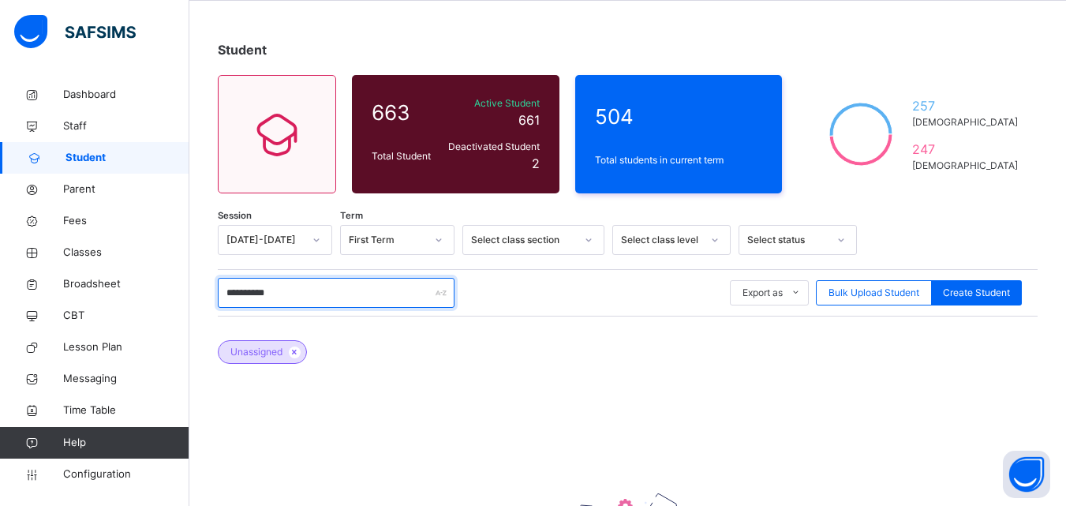
click at [329, 291] on input "**********" at bounding box center [336, 293] width 237 height 30
type input "*"
type input "******"
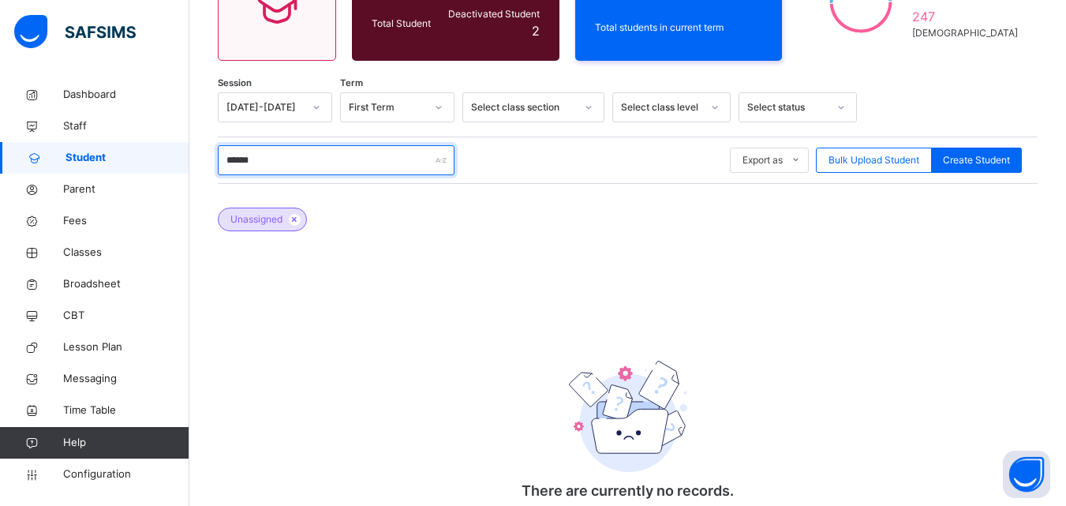
scroll to position [185, 0]
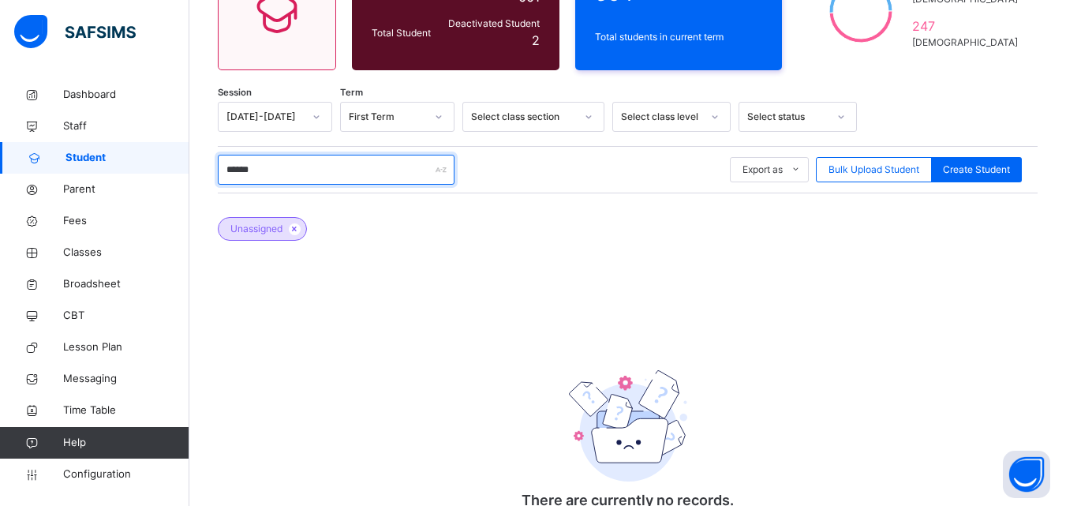
drag, startPoint x: 280, startPoint y: 157, endPoint x: 210, endPoint y: 172, distance: 71.8
click at [210, 172] on div "Student 663 Total Student Active Student 661 Deactivated Student 2 504 Total st…" at bounding box center [627, 238] width 877 height 690
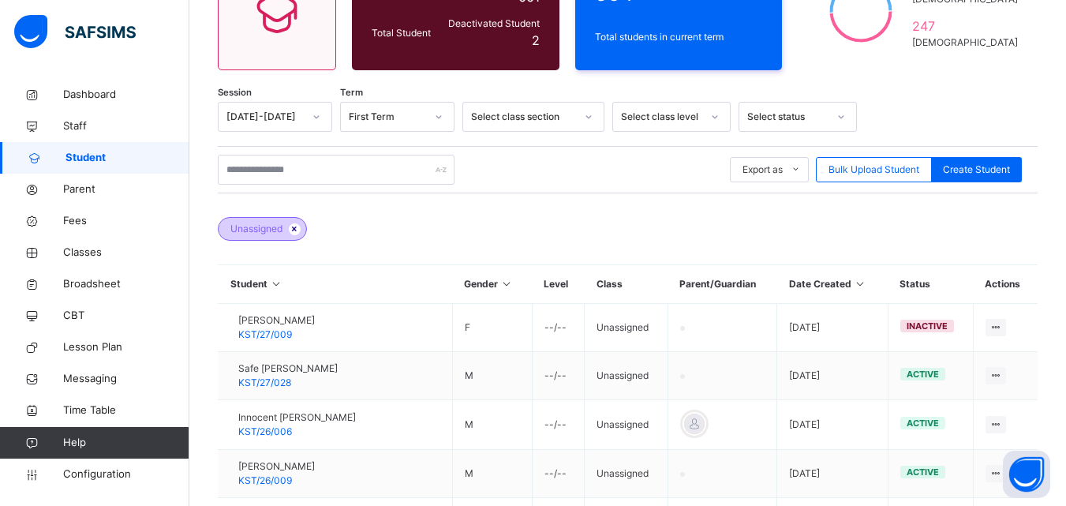
click at [294, 227] on icon at bounding box center [294, 228] width 13 height 9
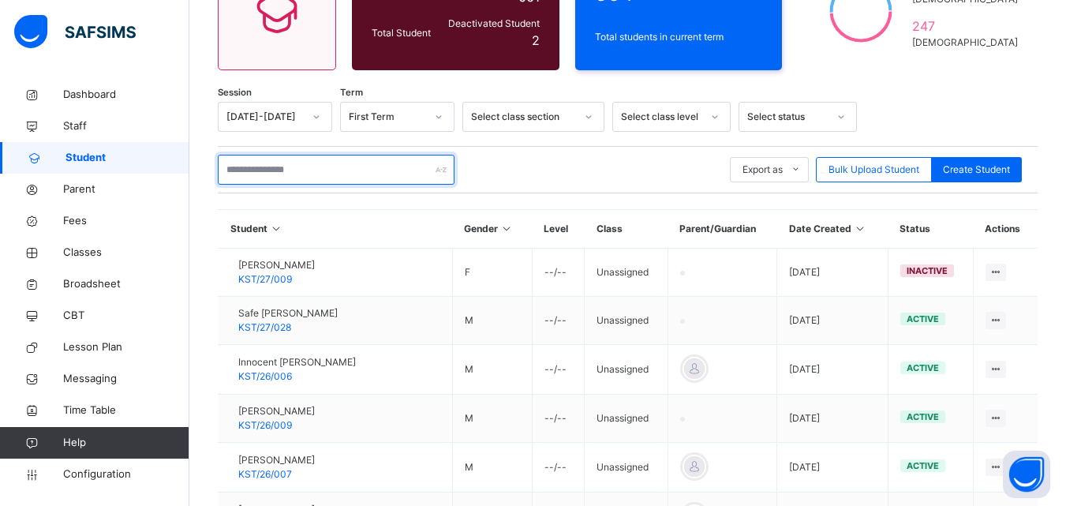
click at [302, 169] on input "text" at bounding box center [336, 170] width 237 height 30
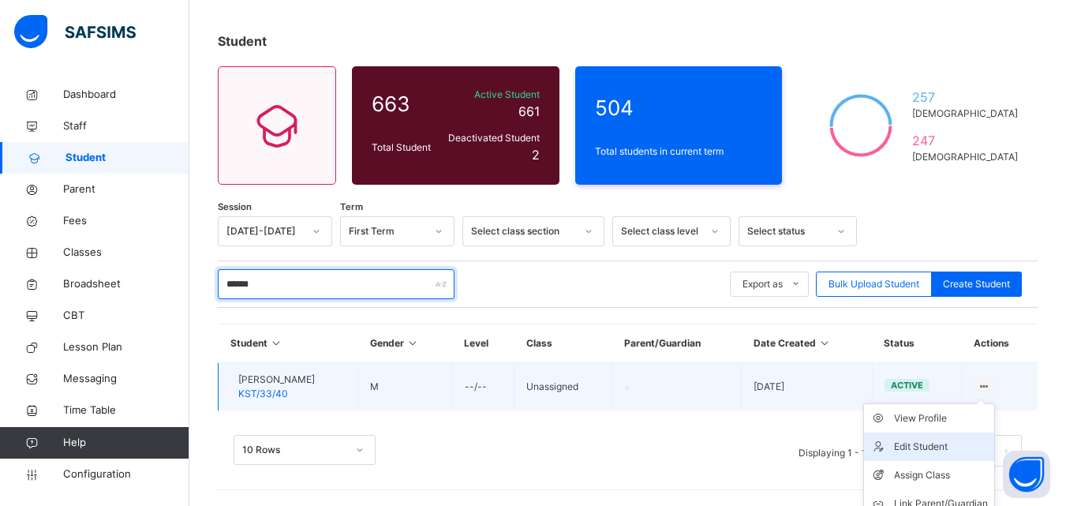
scroll to position [112, 0]
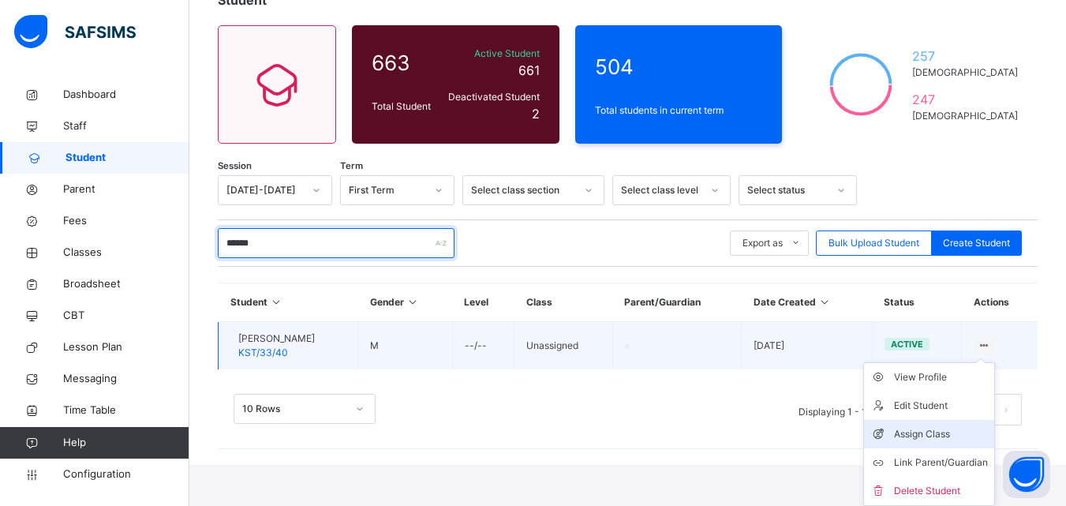
type input "******"
click at [955, 438] on div "Assign Class" at bounding box center [941, 434] width 94 height 16
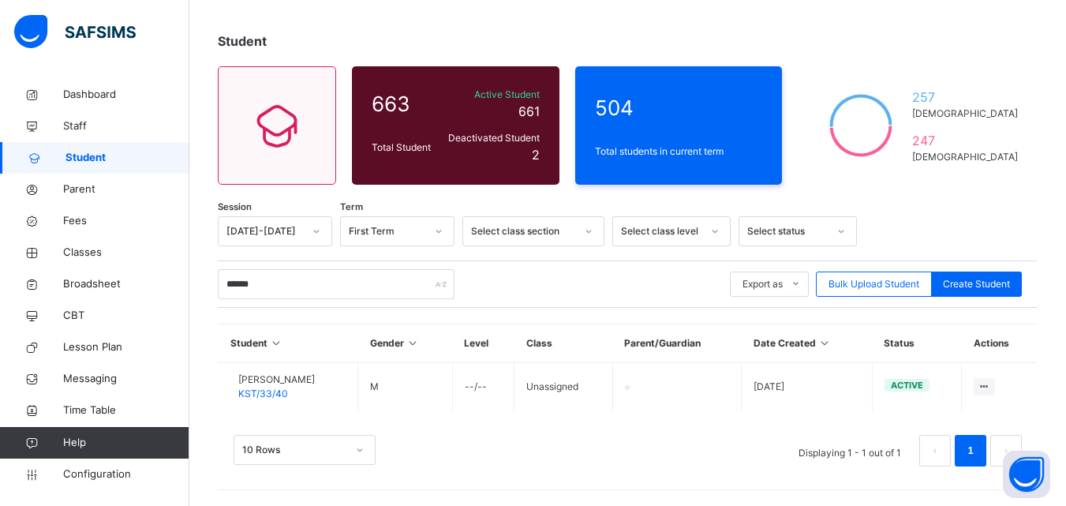
scroll to position [71, 0]
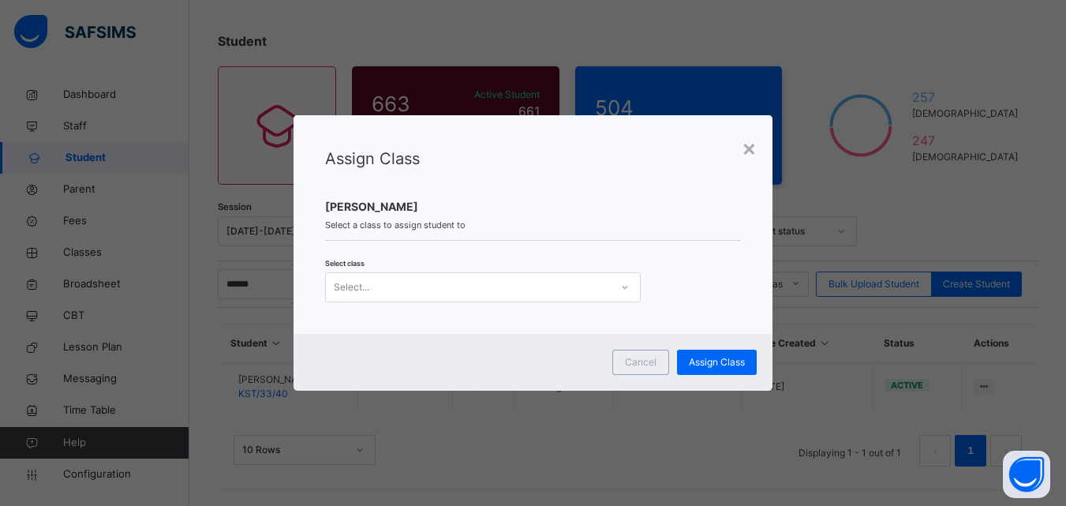
click at [578, 303] on div "Assign Class Abdulwadud Umar Bobboi Select a class to assign student to Select …" at bounding box center [534, 224] width 480 height 219
click at [579, 302] on div "Assign Class Abdulwadud Umar Bobboi Select a class to assign student to Select …" at bounding box center [534, 224] width 480 height 219
click at [587, 287] on div "Select..." at bounding box center [468, 287] width 284 height 24
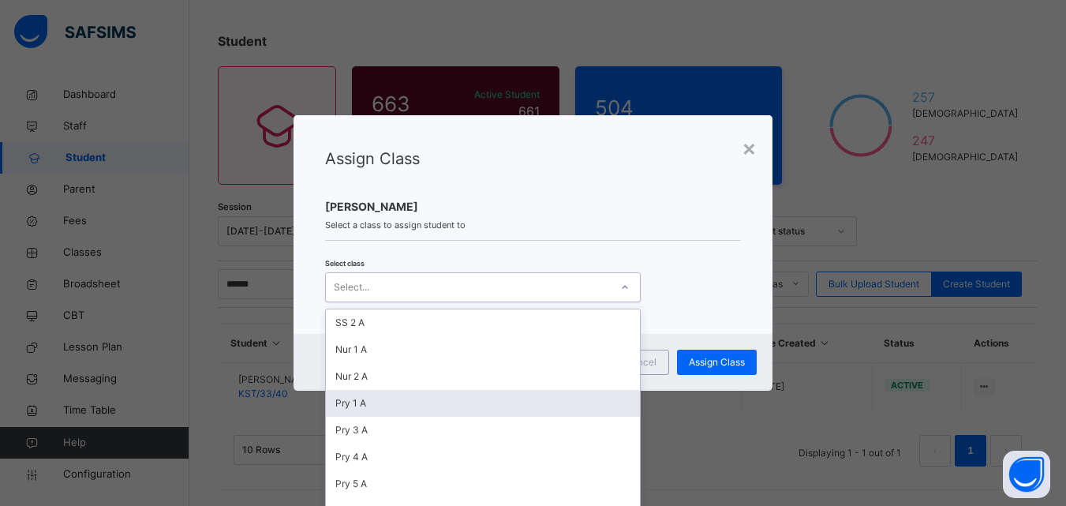
scroll to position [79, 0]
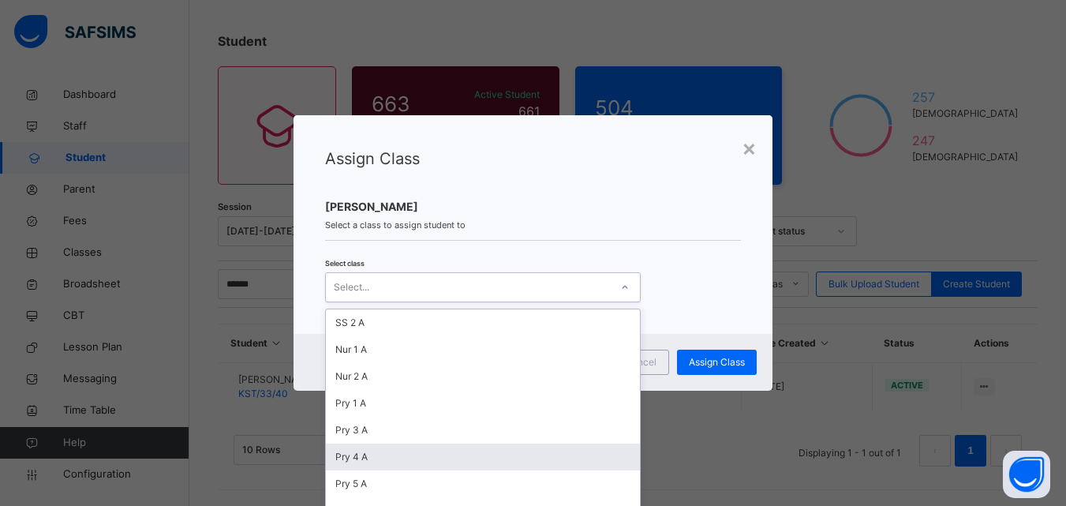
drag, startPoint x: 360, startPoint y: 365, endPoint x: 355, endPoint y: 373, distance: 9.2
click at [355, 444] on div "Pry 4 A" at bounding box center [483, 457] width 314 height 27
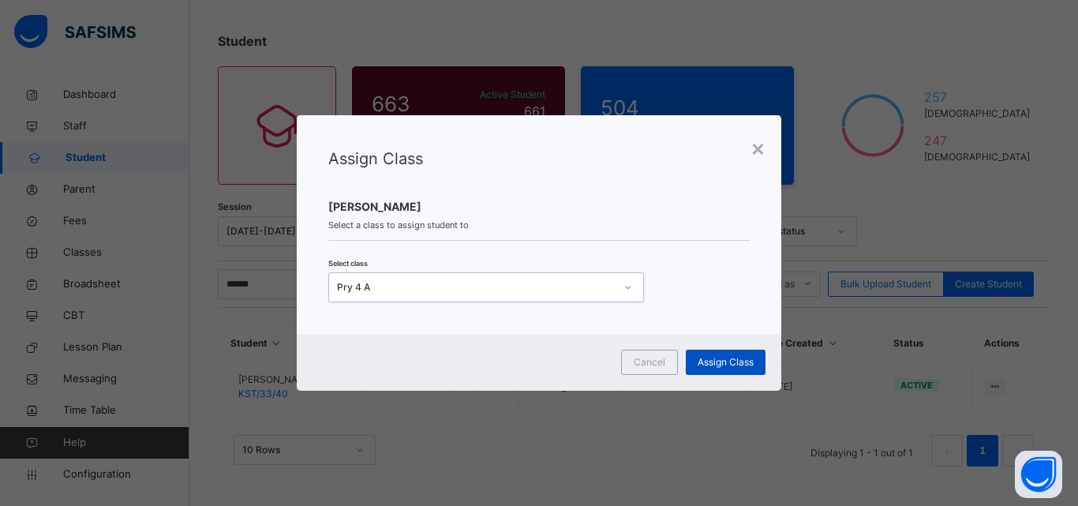
click at [712, 365] on span "Assign Class" at bounding box center [726, 362] width 56 height 14
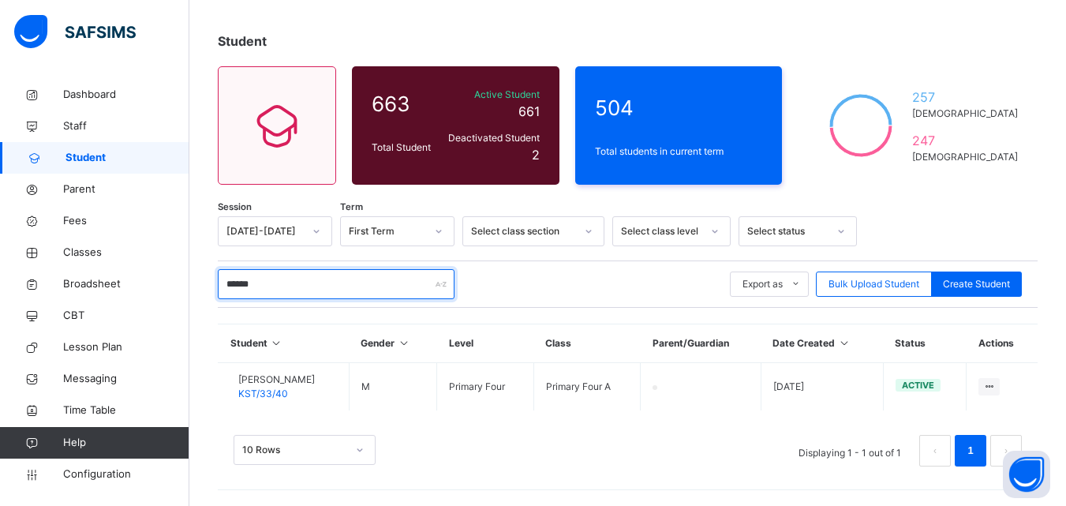
drag, startPoint x: 325, startPoint y: 277, endPoint x: 218, endPoint y: 271, distance: 107.5
click at [218, 271] on input "******" at bounding box center [336, 284] width 237 height 30
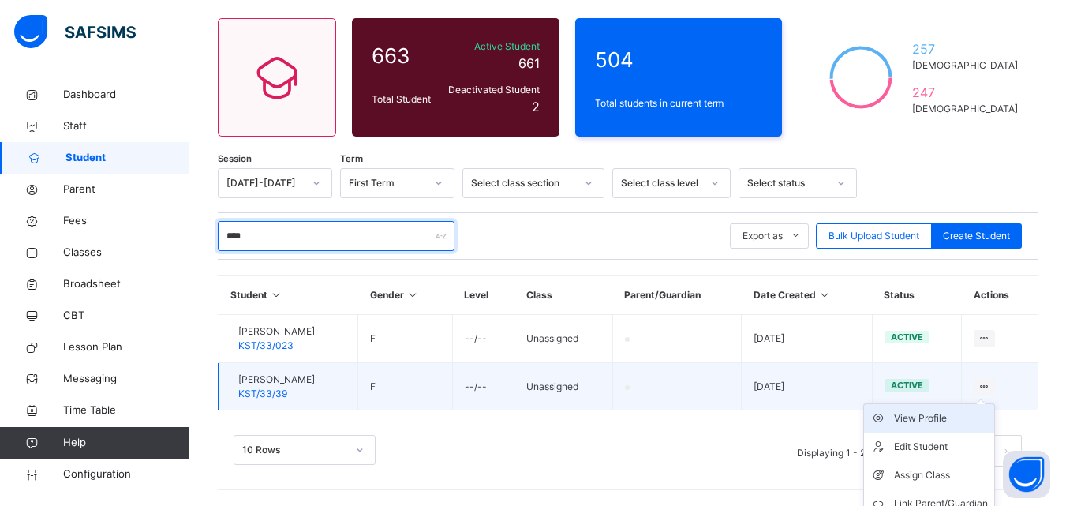
scroll to position [160, 0]
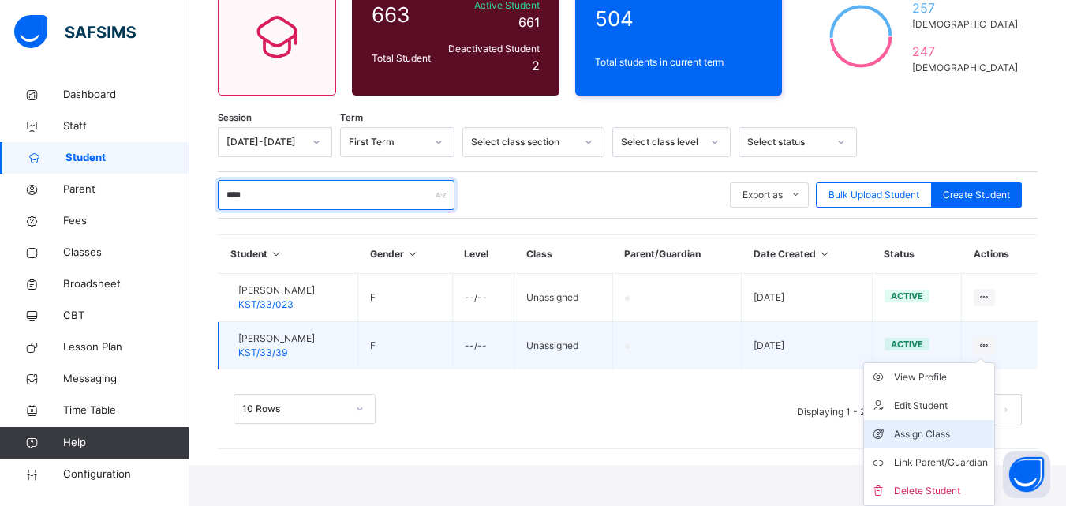
type input "****"
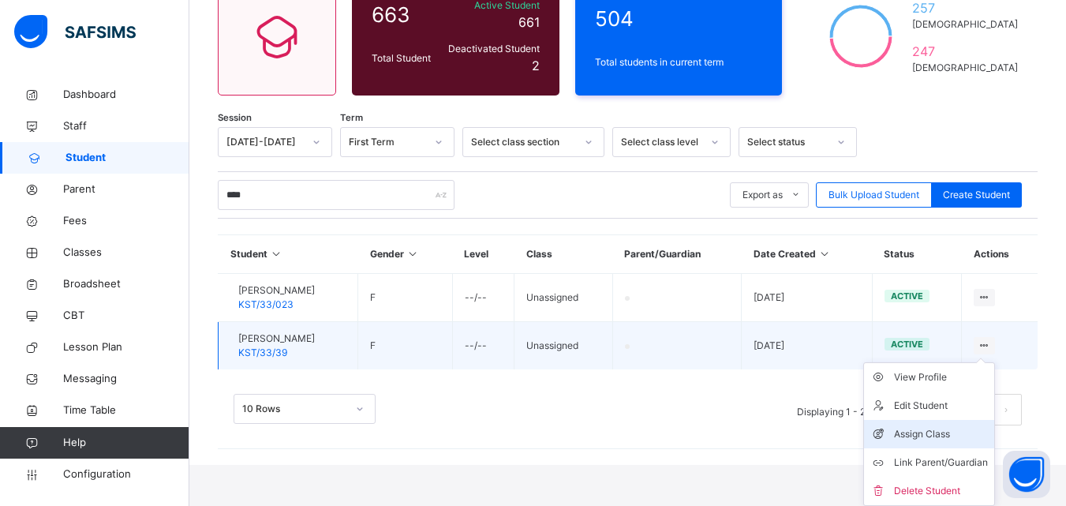
click at [954, 431] on div "Assign Class" at bounding box center [941, 434] width 94 height 16
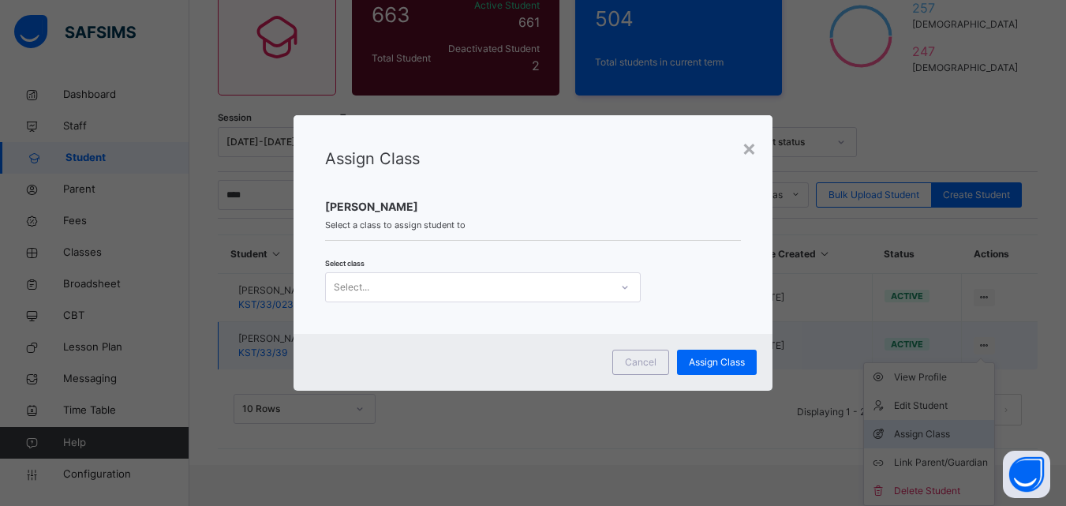
scroll to position [119, 0]
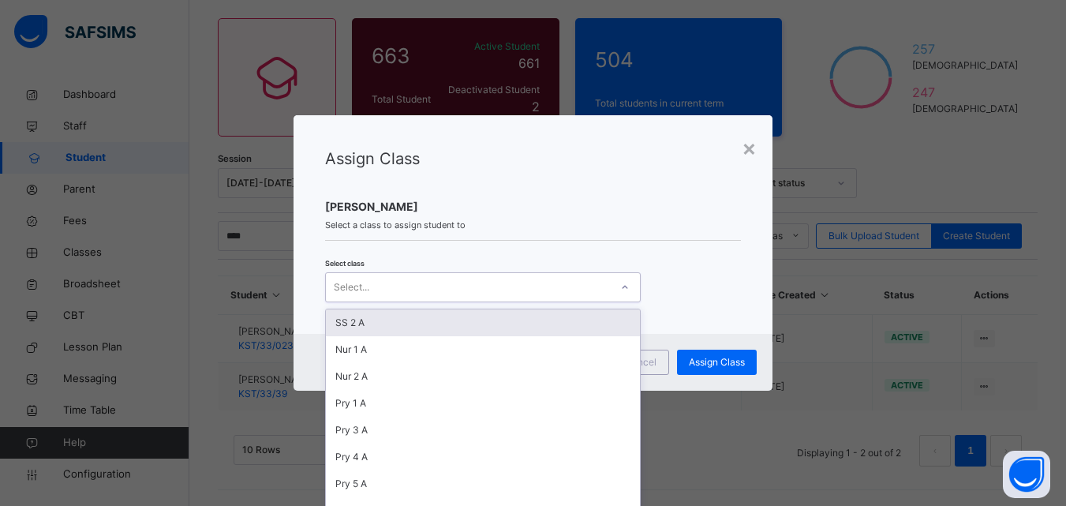
click at [562, 289] on div "Select..." at bounding box center [468, 287] width 284 height 24
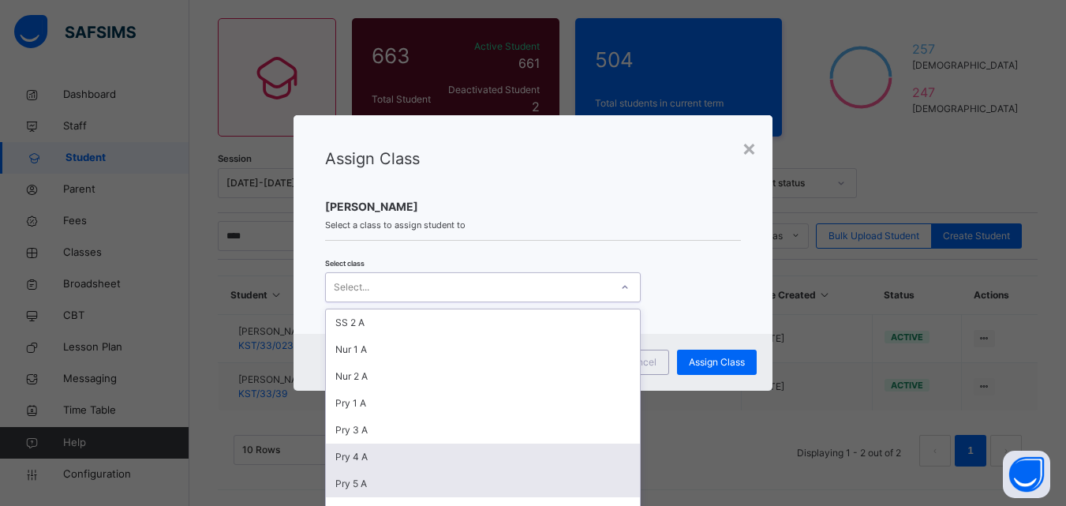
scroll to position [79, 0]
click at [414, 444] on div "Pry 4 A" at bounding box center [483, 457] width 314 height 27
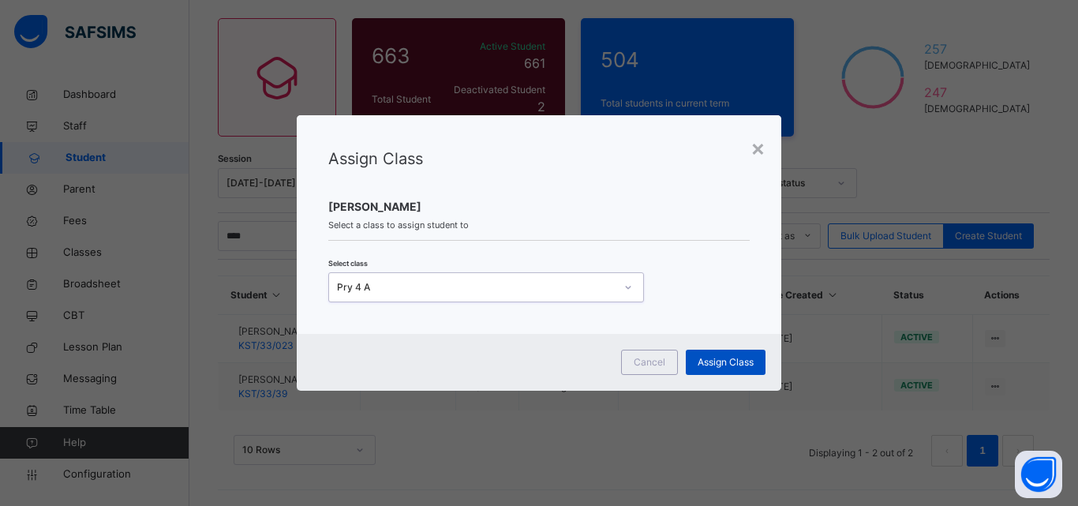
click at [705, 360] on span "Assign Class" at bounding box center [726, 362] width 56 height 14
click at [565, 416] on div "× Assign Class Ibtisama Hassan Select a class to assign student to Select class…" at bounding box center [539, 253] width 1078 height 506
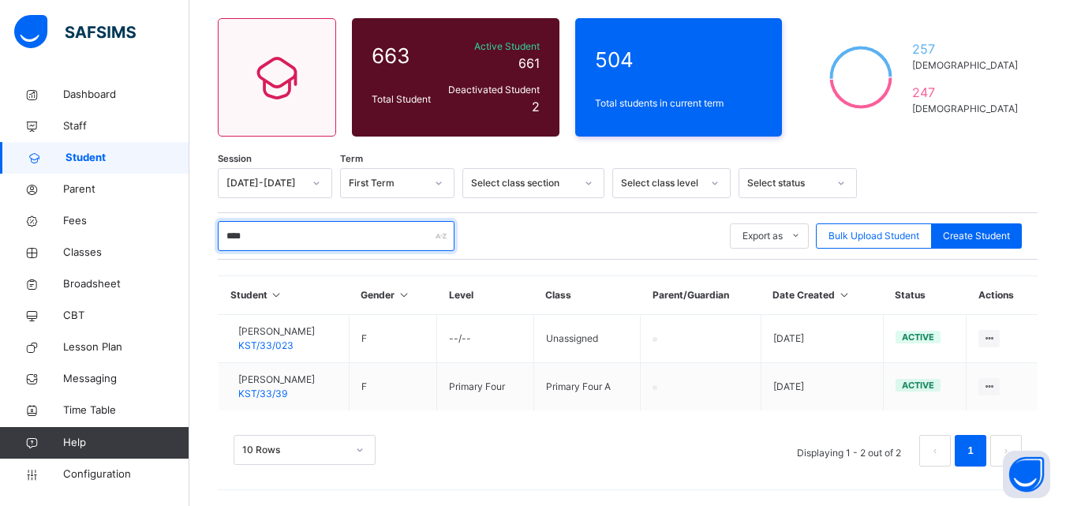
drag, startPoint x: 304, startPoint y: 233, endPoint x: 448, endPoint y: 210, distance: 145.5
click at [391, 219] on div "**** Export as Pdf Report Excel Report Excel Report (LMS) Bulk Upload Student C…" at bounding box center [628, 235] width 820 height 47
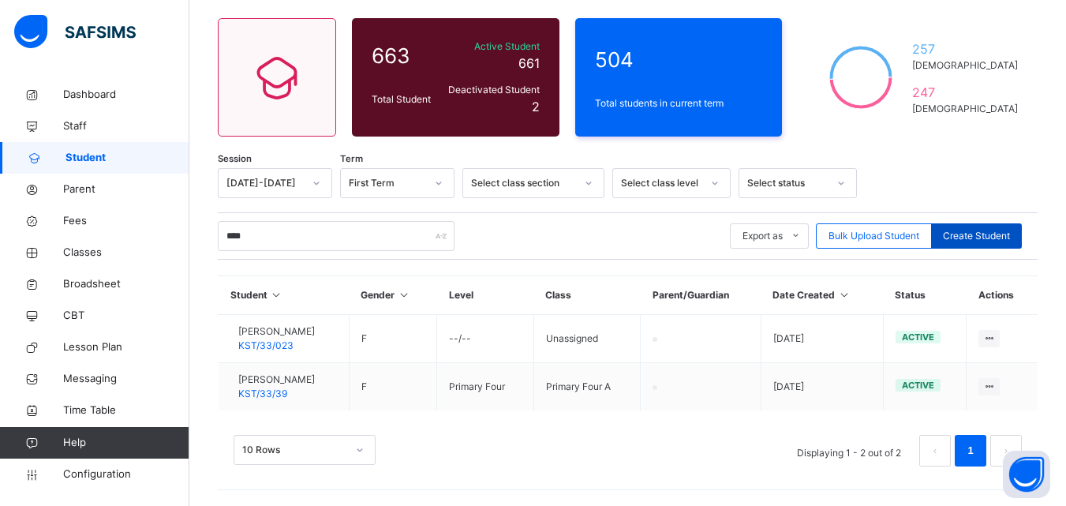
click at [983, 234] on span "Create Student" at bounding box center [976, 236] width 67 height 14
select select "**"
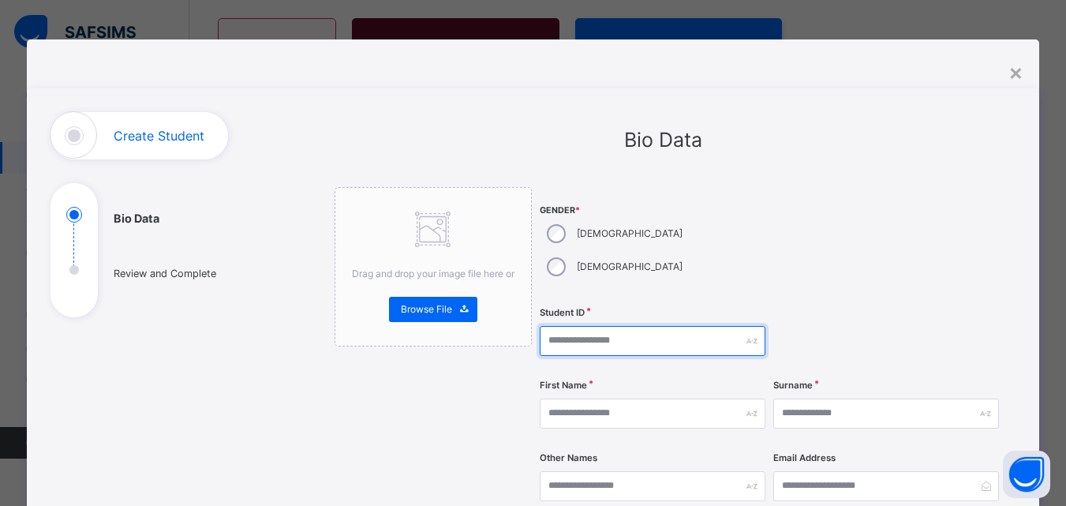
click at [579, 326] on input "text" at bounding box center [653, 341] width 226 height 30
type input "*"
type input "*********"
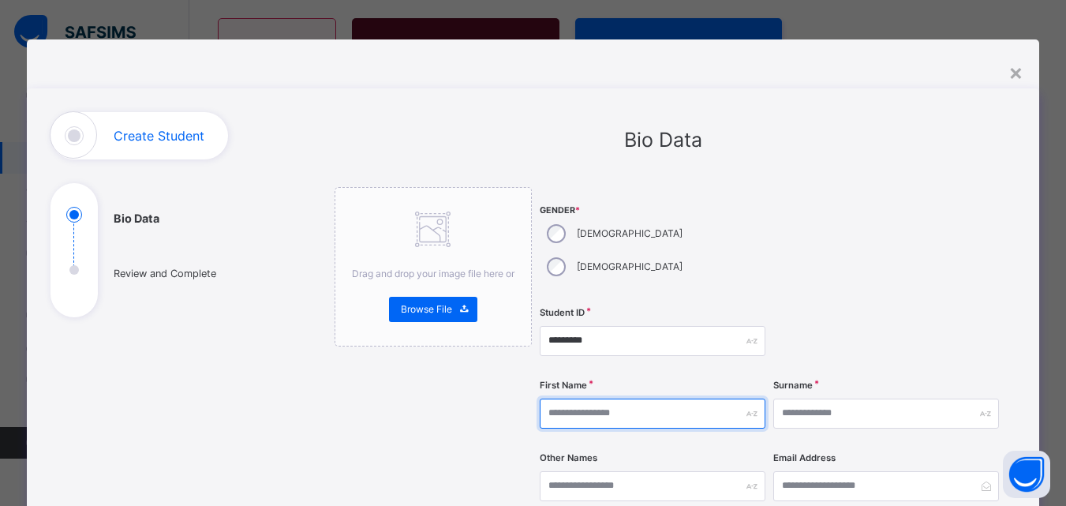
click at [556, 399] on input "text" at bounding box center [653, 414] width 226 height 30
type input "*****"
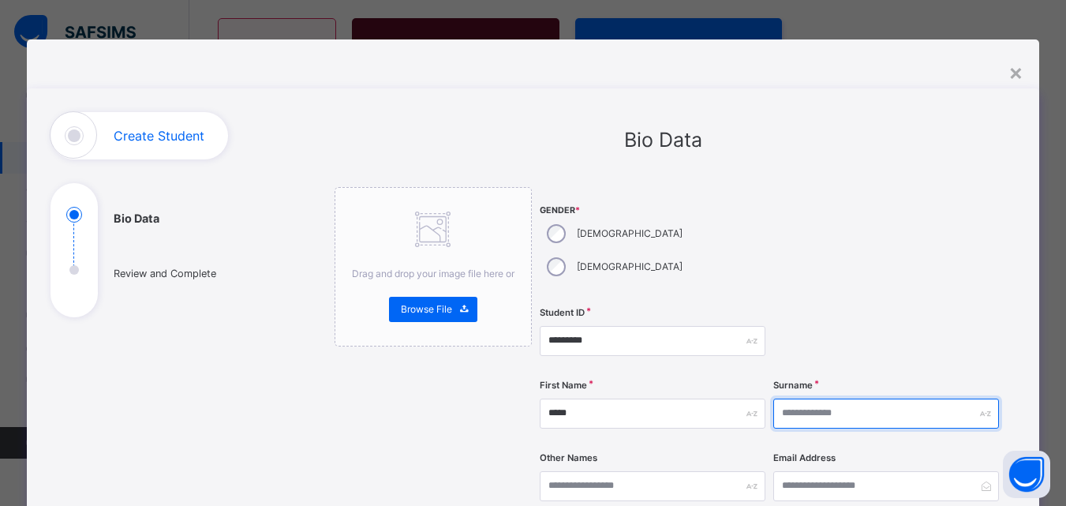
click at [820, 399] on input "text" at bounding box center [886, 414] width 226 height 30
type input "*****"
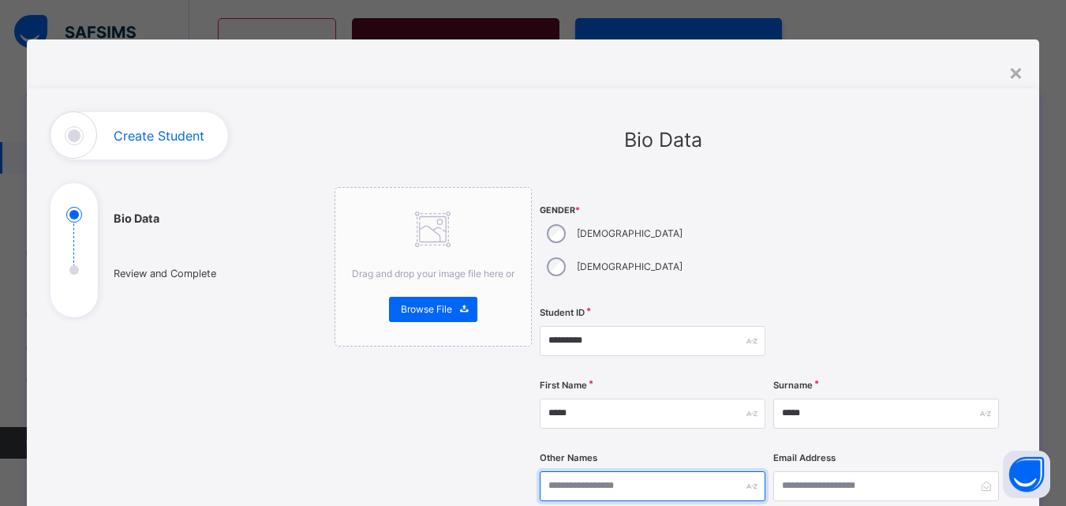
click at [664, 471] on input "text" at bounding box center [653, 486] width 226 height 30
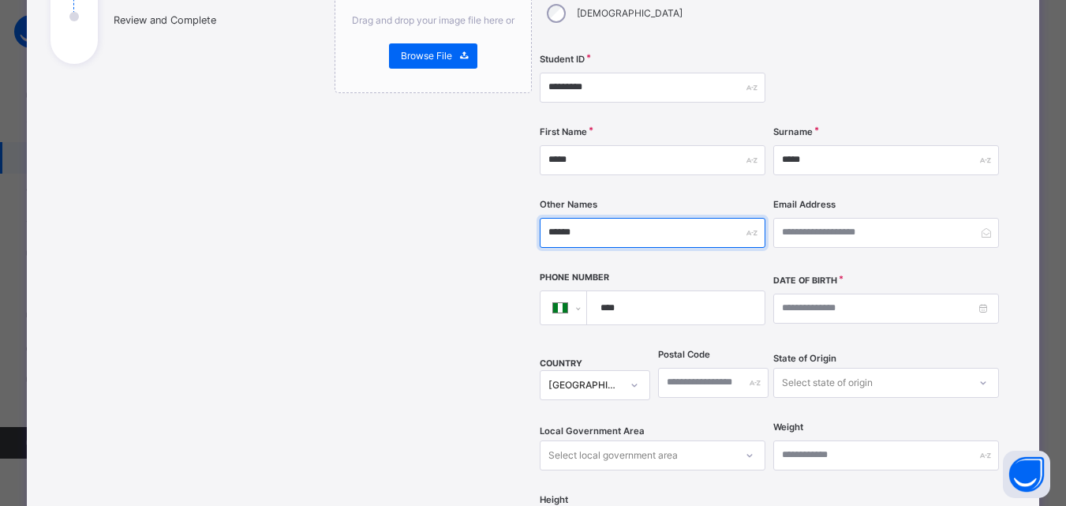
scroll to position [316, 0]
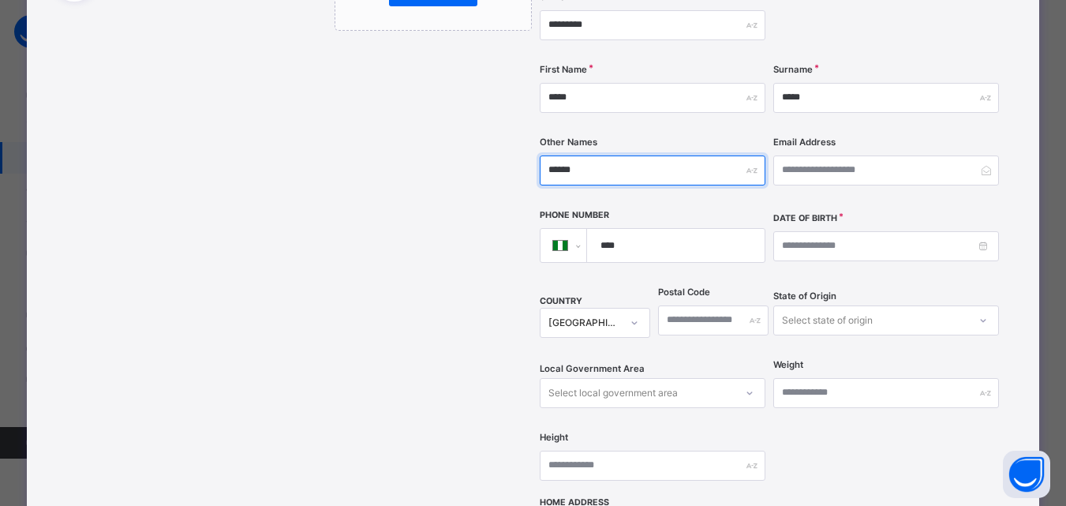
type input "******"
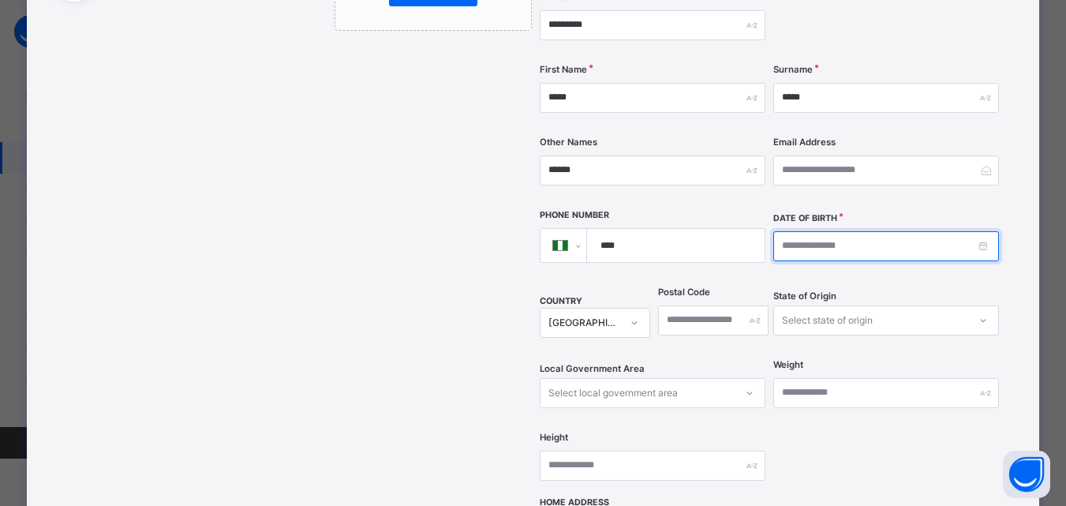
click at [806, 231] on input at bounding box center [886, 246] width 226 height 30
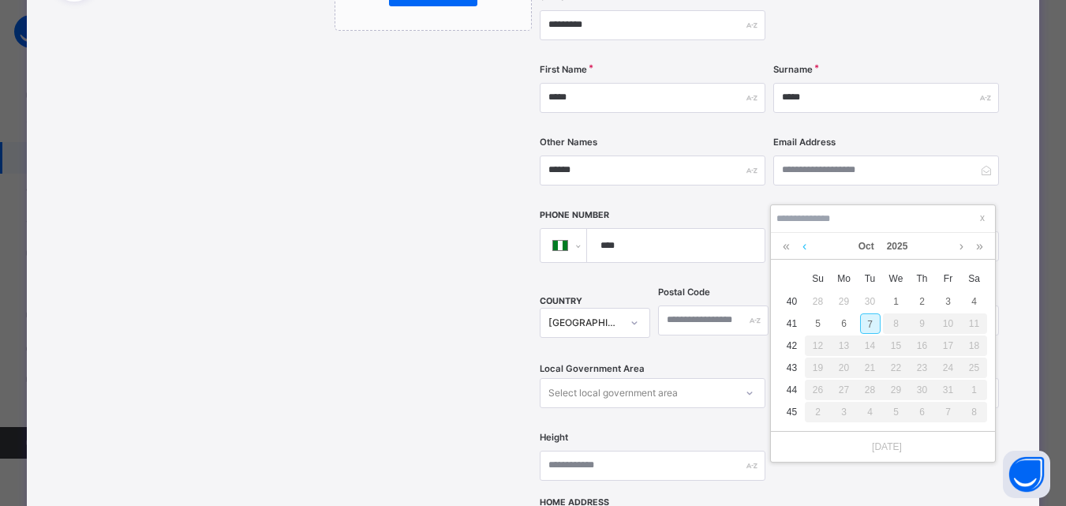
click at [809, 243] on link at bounding box center [805, 246] width 12 height 27
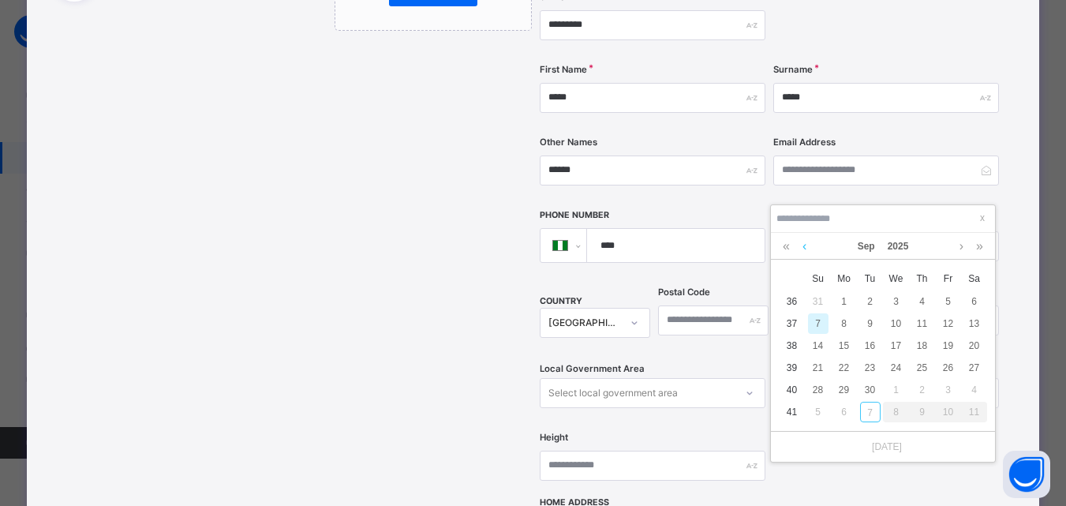
click at [809, 243] on link at bounding box center [805, 246] width 12 height 27
click at [808, 243] on link at bounding box center [805, 246] width 12 height 27
click at [808, 244] on link at bounding box center [805, 246] width 12 height 27
click at [808, 245] on link at bounding box center [805, 246] width 12 height 27
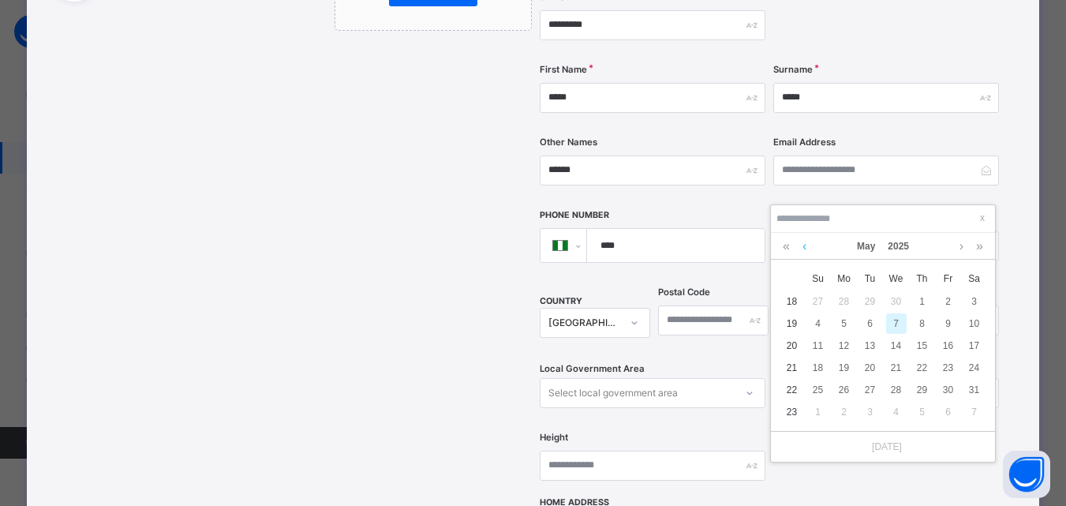
click at [808, 245] on link at bounding box center [805, 246] width 12 height 27
click at [782, 251] on link at bounding box center [786, 246] width 15 height 27
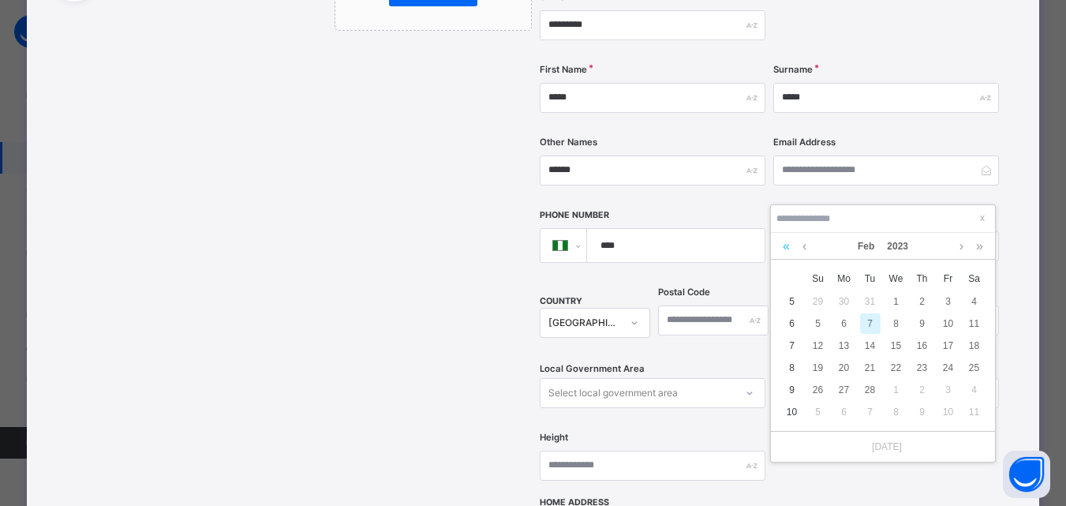
click at [782, 251] on link at bounding box center [786, 246] width 15 height 27
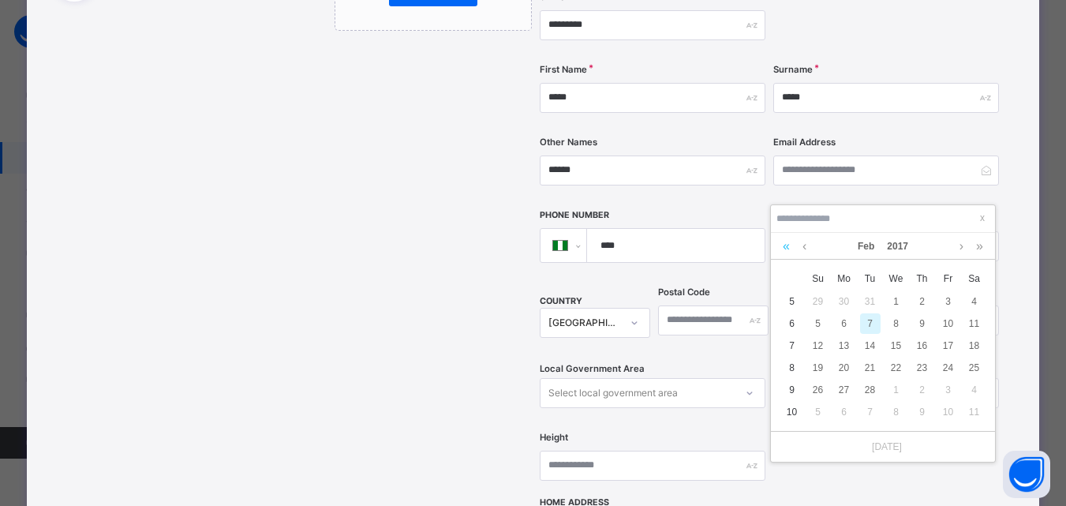
click at [782, 251] on link at bounding box center [786, 246] width 15 height 27
click at [975, 248] on link at bounding box center [979, 246] width 15 height 27
click at [812, 351] on div "12" at bounding box center [818, 345] width 21 height 21
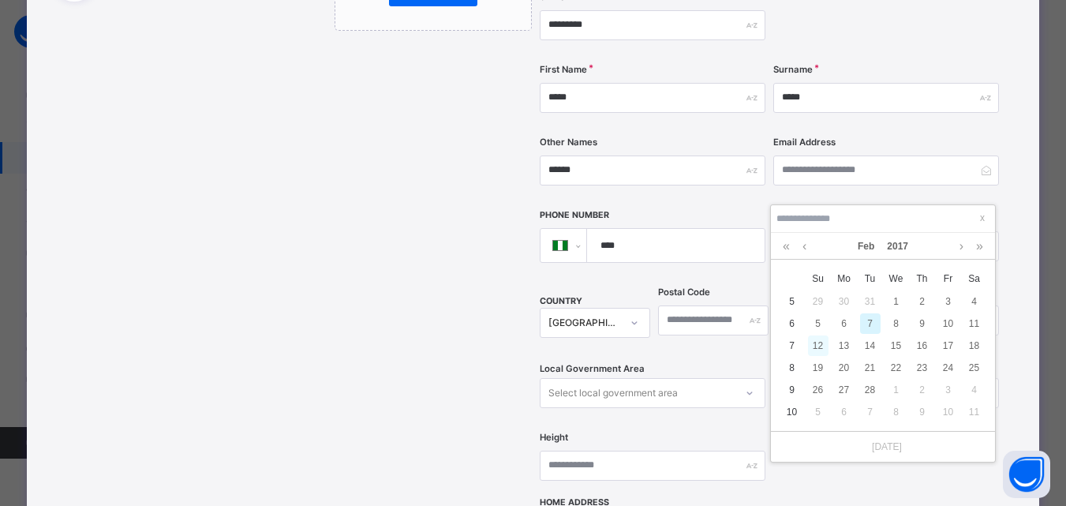
type input "**********"
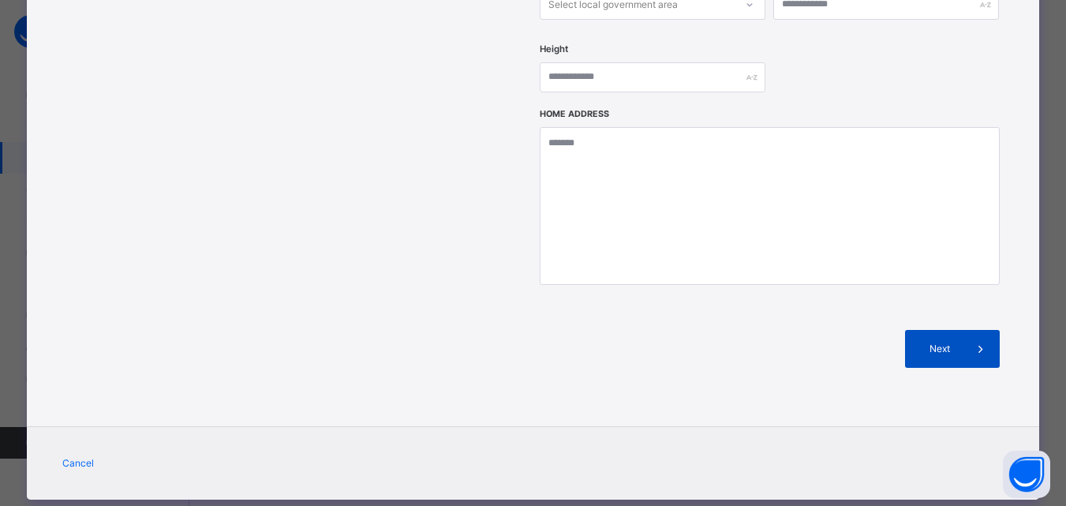
click at [919, 331] on div "Next" at bounding box center [952, 349] width 95 height 38
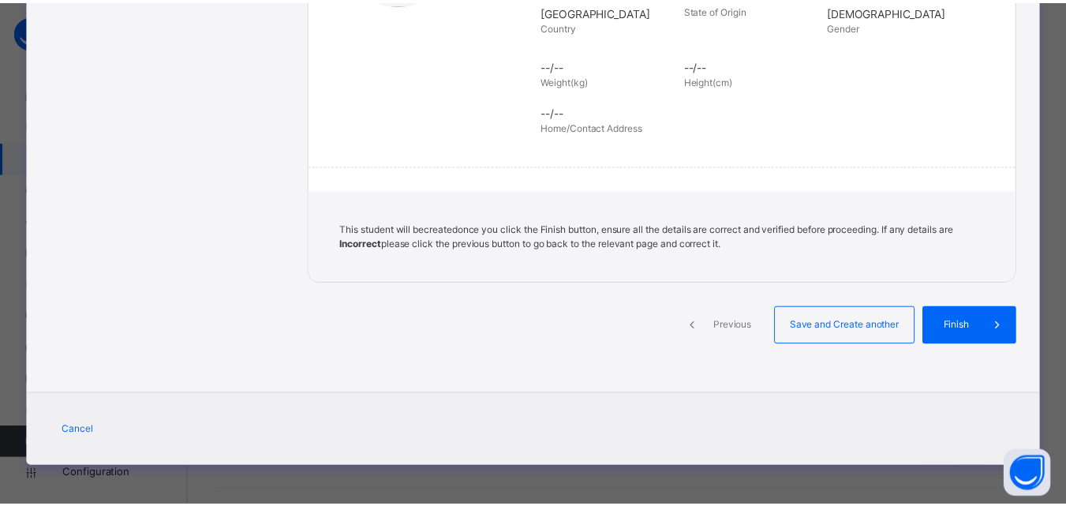
scroll to position [362, 0]
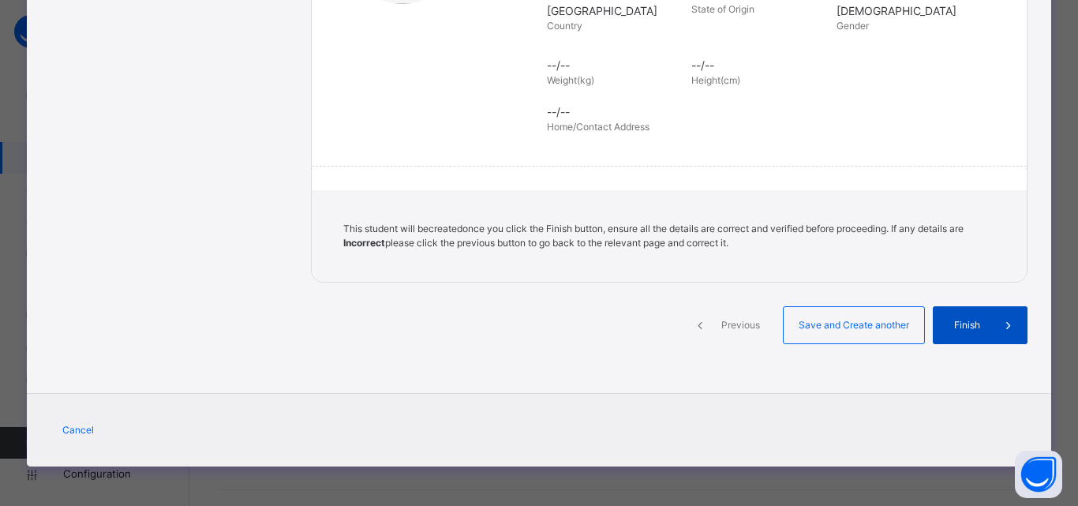
click at [968, 322] on span "Finish" at bounding box center [967, 325] width 45 height 14
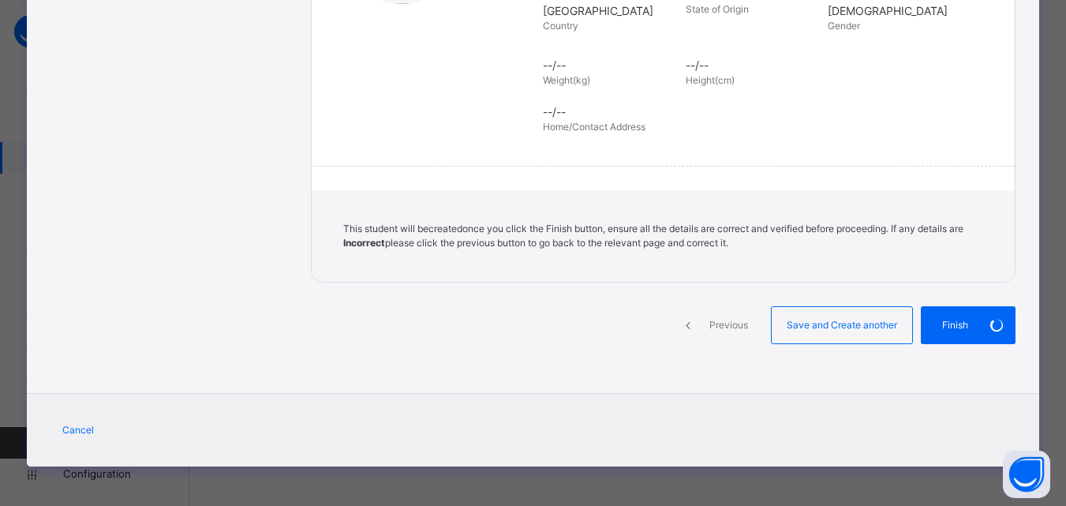
scroll to position [0, 0]
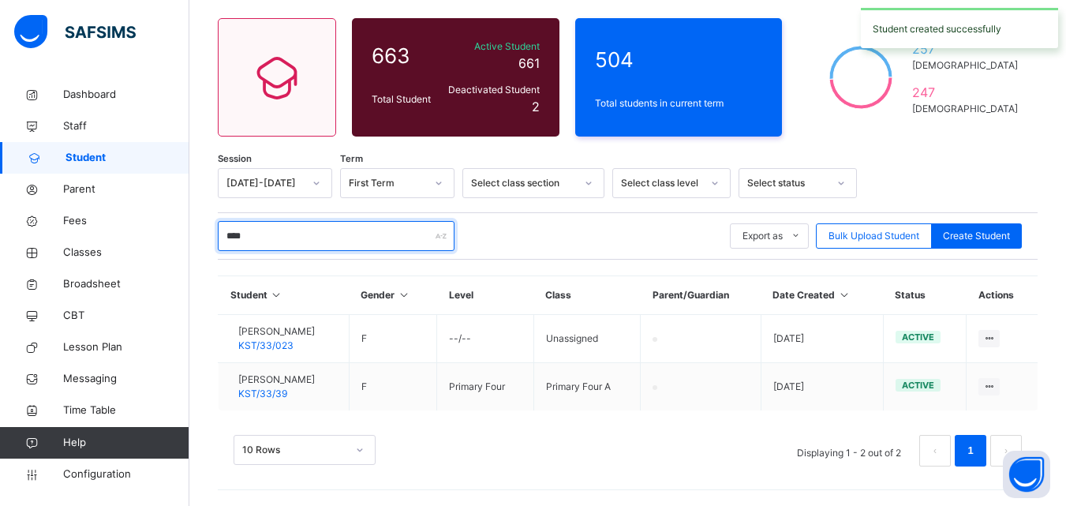
drag, startPoint x: 295, startPoint y: 232, endPoint x: 197, endPoint y: 251, distance: 100.5
click at [199, 233] on div "Student 663 Total Student Active Student 661 Deactivated Student 2 504 Total st…" at bounding box center [627, 233] width 877 height 546
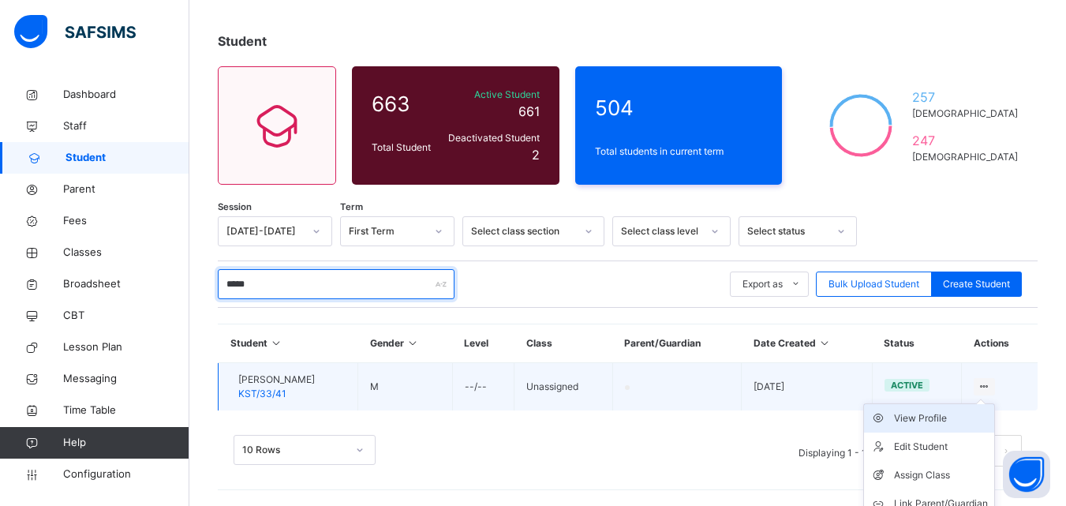
scroll to position [112, 0]
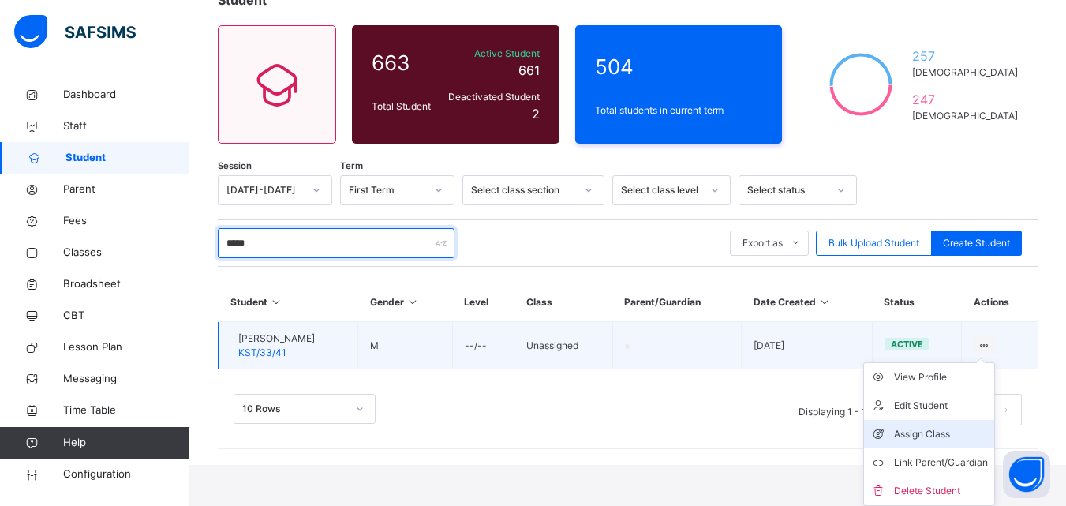
type input "*****"
click at [942, 427] on div "Assign Class" at bounding box center [941, 434] width 94 height 16
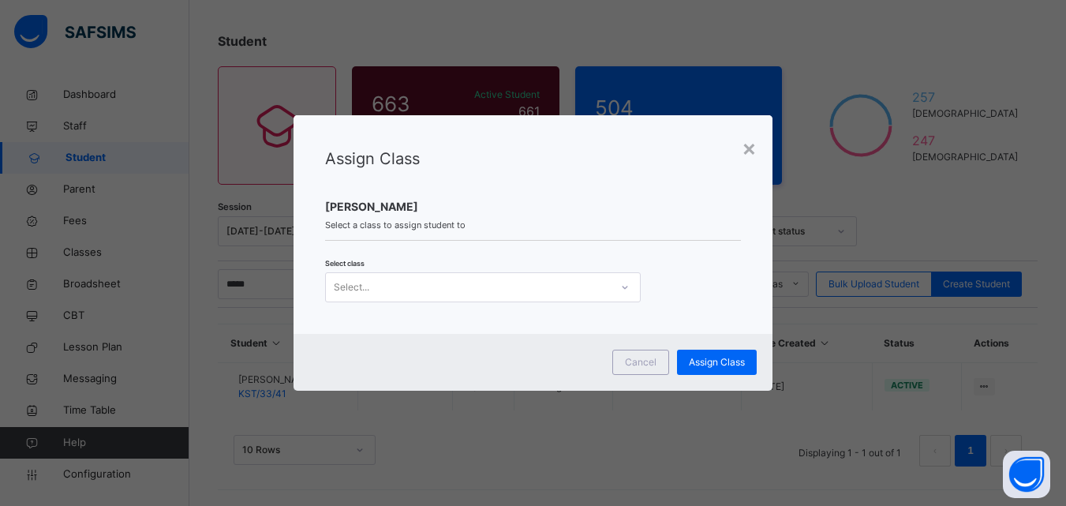
scroll to position [71, 0]
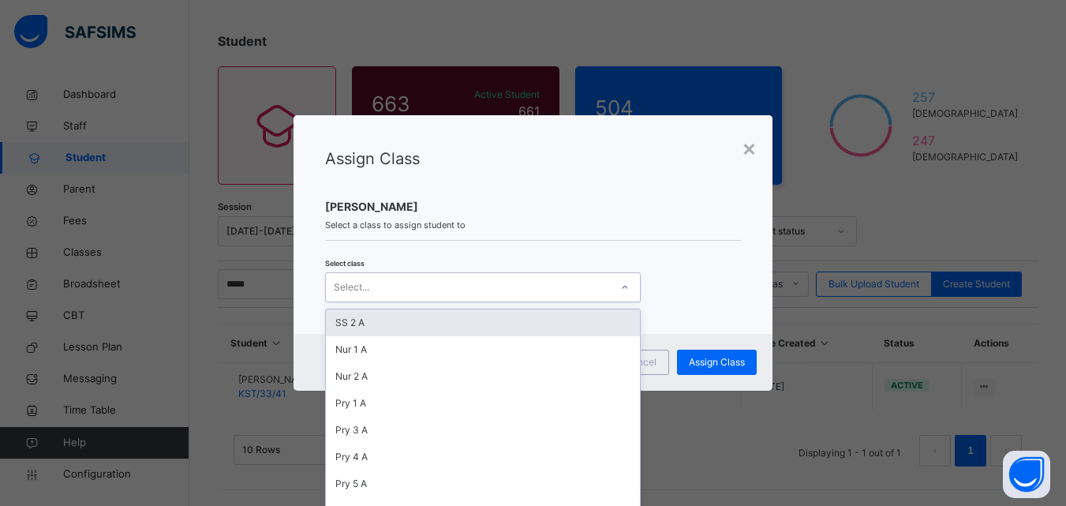
click at [625, 292] on div at bounding box center [625, 287] width 27 height 25
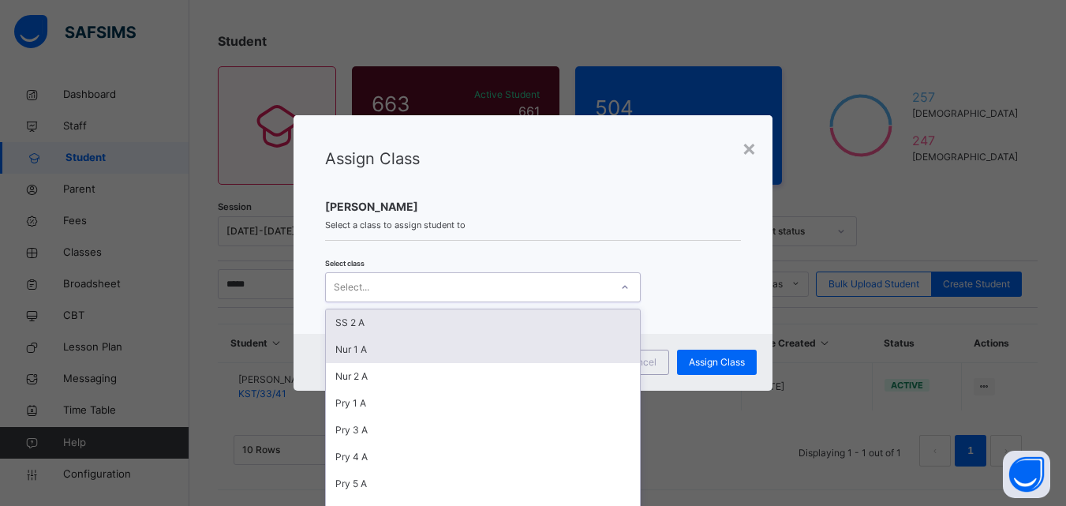
scroll to position [0, 0]
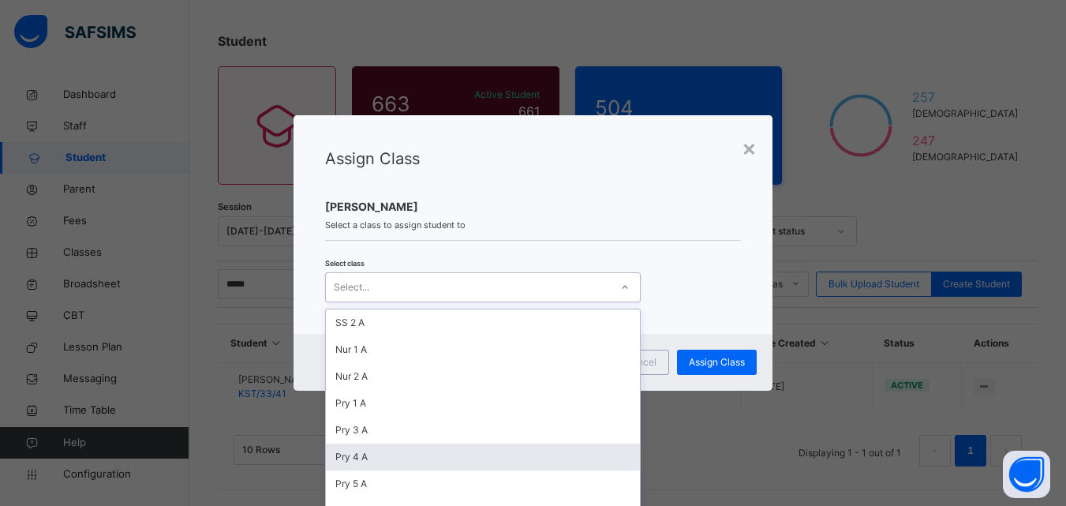
drag, startPoint x: 390, startPoint y: 454, endPoint x: 452, endPoint y: 455, distance: 62.4
click at [391, 456] on div "Pry 4 A" at bounding box center [483, 457] width 314 height 27
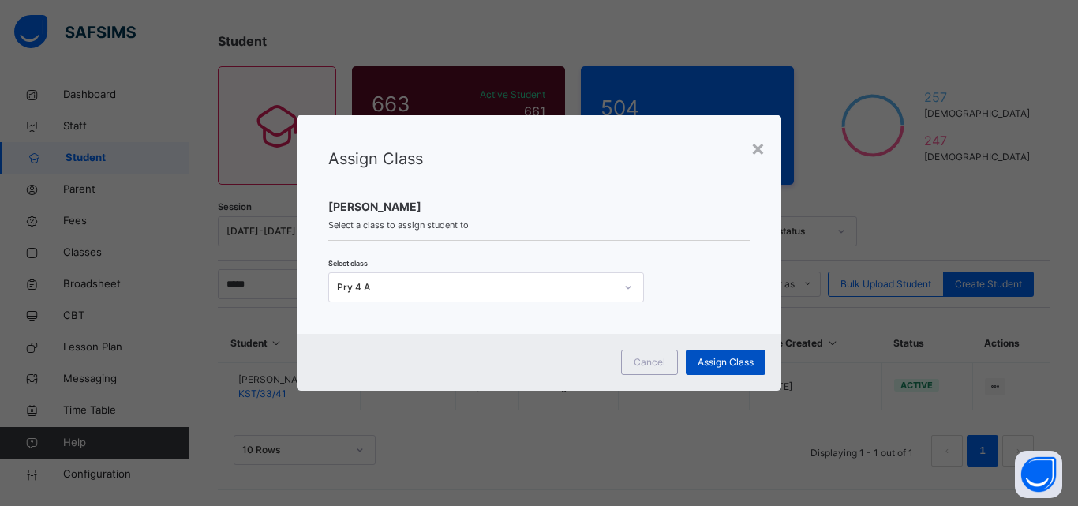
click at [728, 358] on span "Assign Class" at bounding box center [726, 362] width 56 height 14
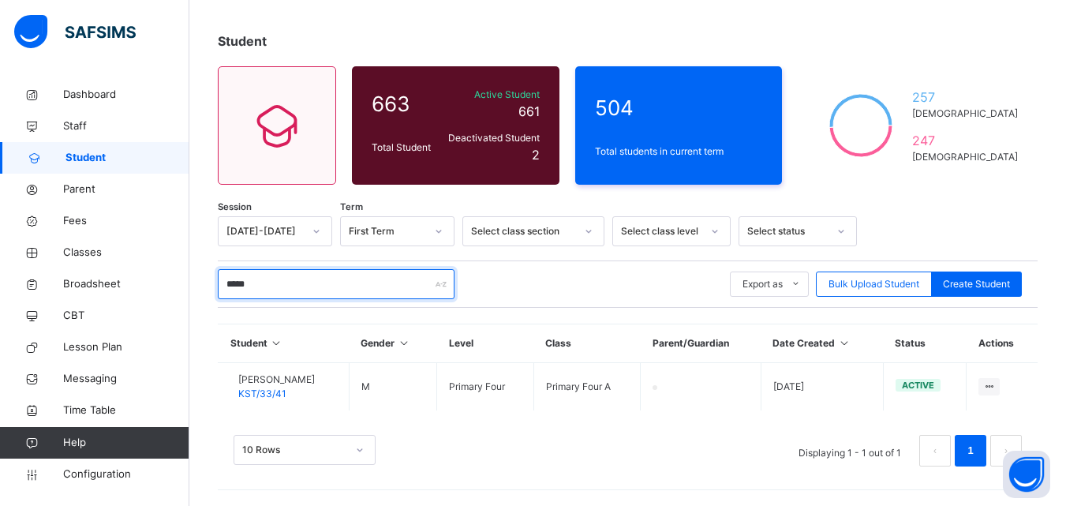
drag, startPoint x: 312, startPoint y: 290, endPoint x: 202, endPoint y: 290, distance: 109.7
click at [202, 290] on div "Student 663 Total Student Active Student 661 Deactivated Student 2 504 Total st…" at bounding box center [627, 257] width 877 height 498
drag, startPoint x: 284, startPoint y: 292, endPoint x: 197, endPoint y: 292, distance: 86.8
click at [197, 292] on div "Student 663 Total Student Active Student 661 Deactivated Student 2 504 Total st…" at bounding box center [627, 258] width 877 height 500
type input "*"
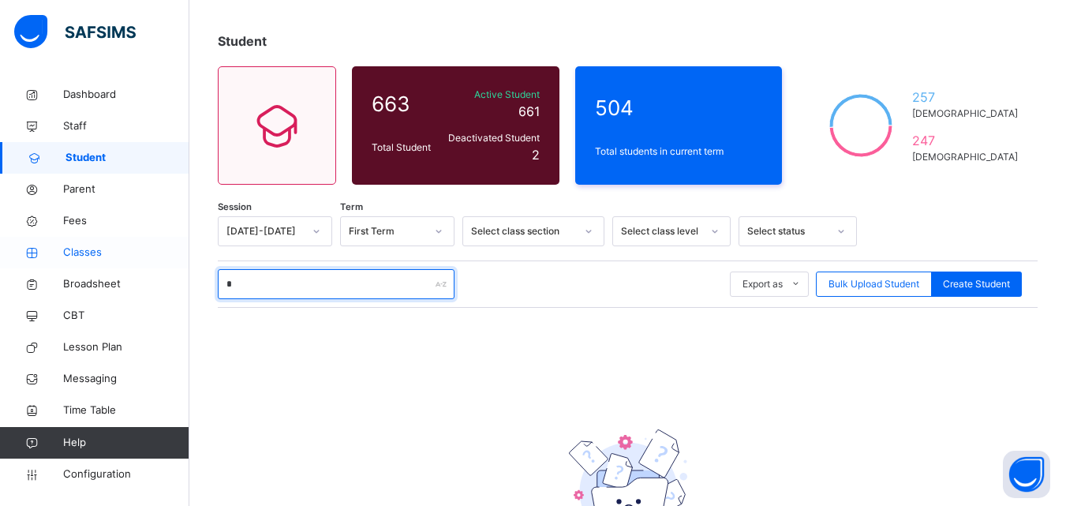
drag, startPoint x: 303, startPoint y: 288, endPoint x: 150, endPoint y: 268, distance: 154.5
click at [150, 268] on div "Student Management Grace Period 11 days remaining First Term / 2025-2026 Michae…" at bounding box center [533, 285] width 1066 height 713
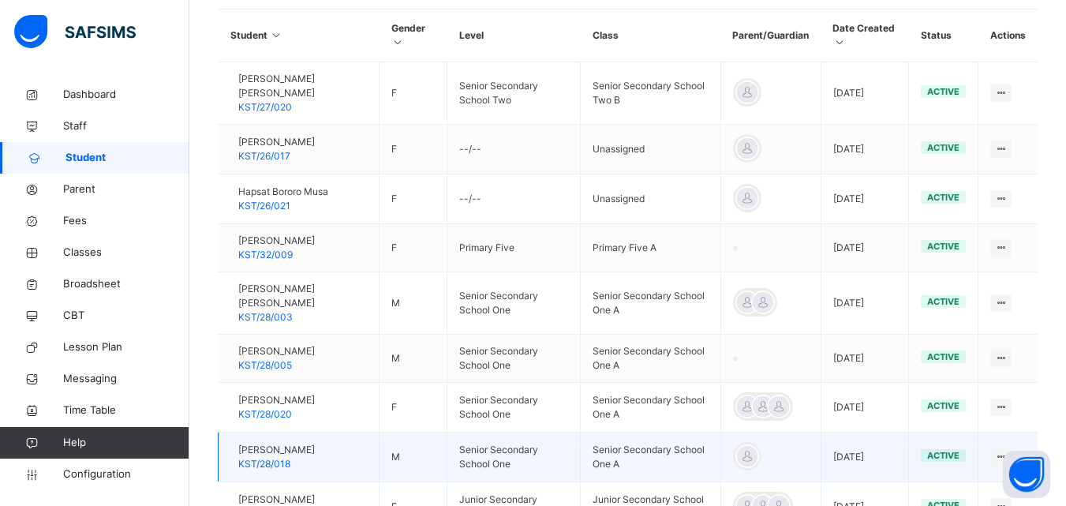
scroll to position [544, 0]
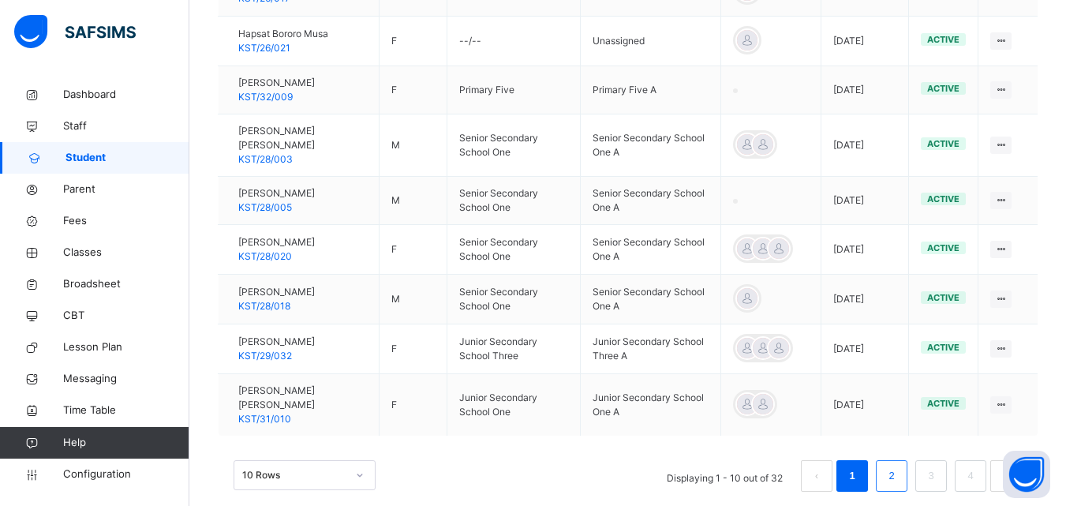
type input "**********"
click at [908, 460] on li "2" at bounding box center [892, 476] width 32 height 32
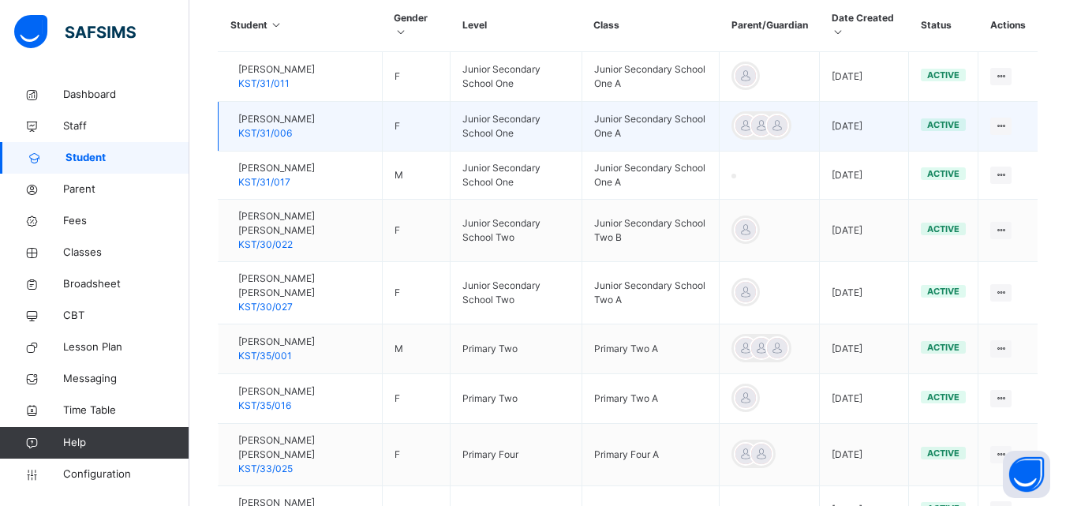
scroll to position [323, 0]
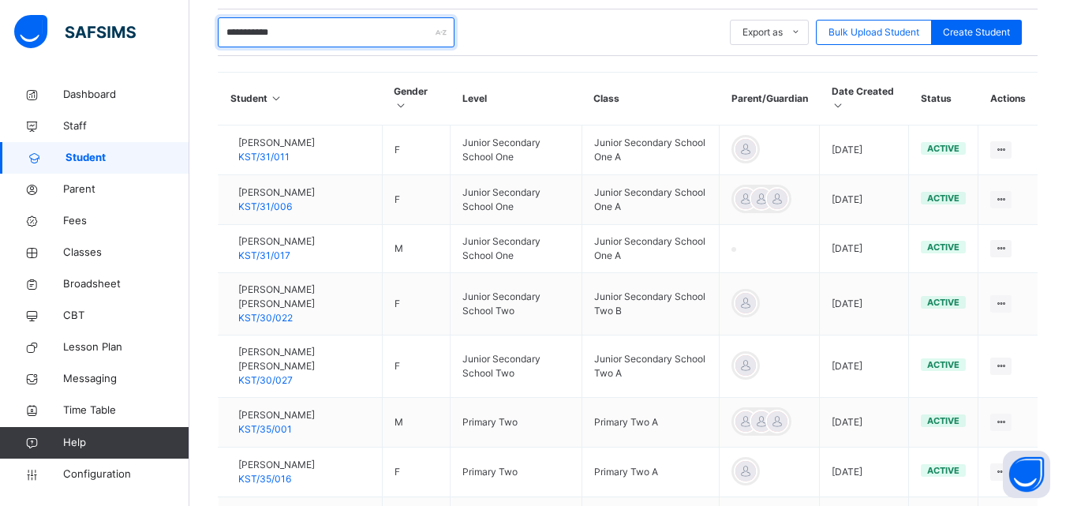
drag, startPoint x: 286, startPoint y: 36, endPoint x: 178, endPoint y: 37, distance: 108.1
click at [178, 37] on div "**********" at bounding box center [533, 214] width 1066 height 1075
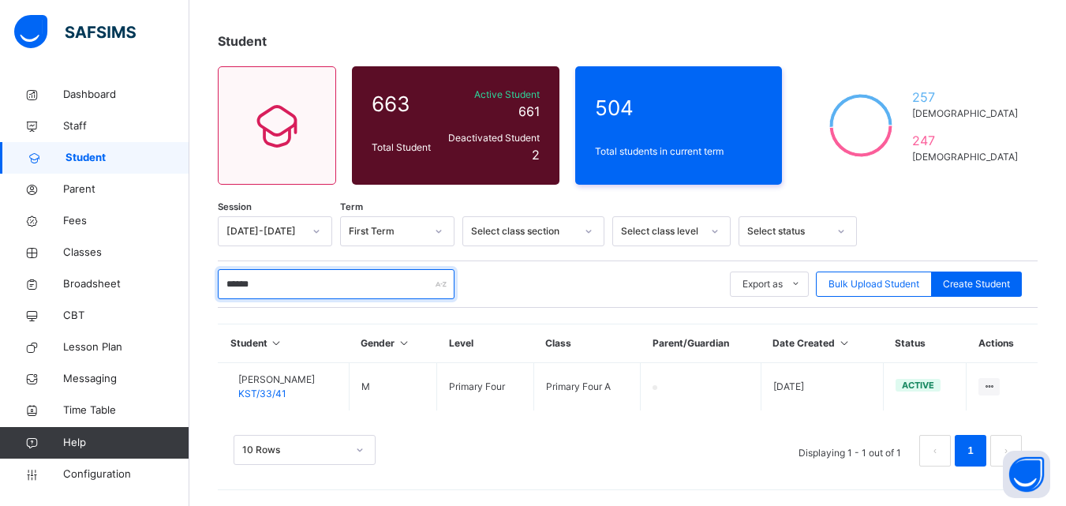
scroll to position [71, 0]
type input "*****"
drag, startPoint x: 110, startPoint y: 461, endPoint x: 134, endPoint y: 478, distance: 30.0
click at [111, 461] on link "Configuration" at bounding box center [94, 475] width 189 height 32
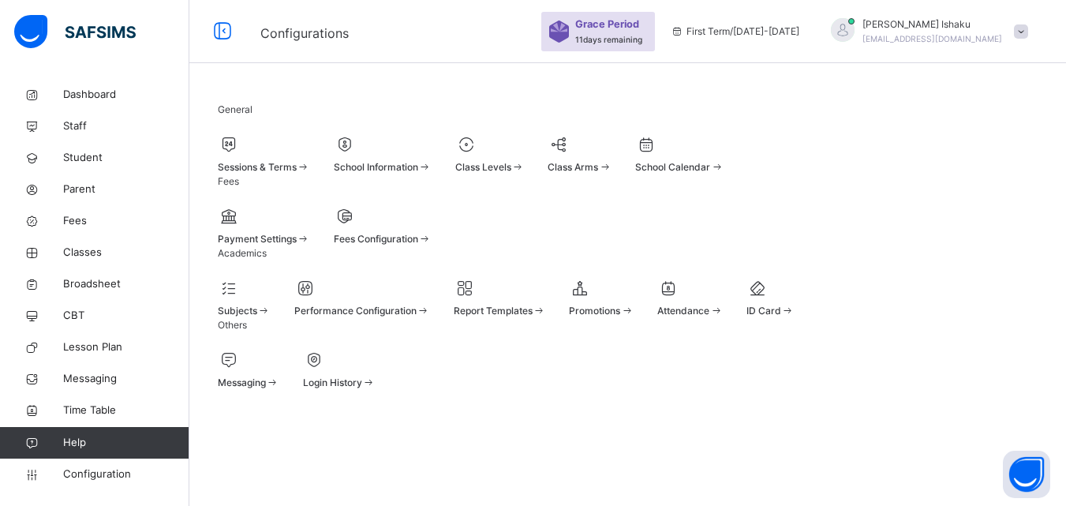
click at [634, 318] on div "Promotions" at bounding box center [601, 311] width 65 height 14
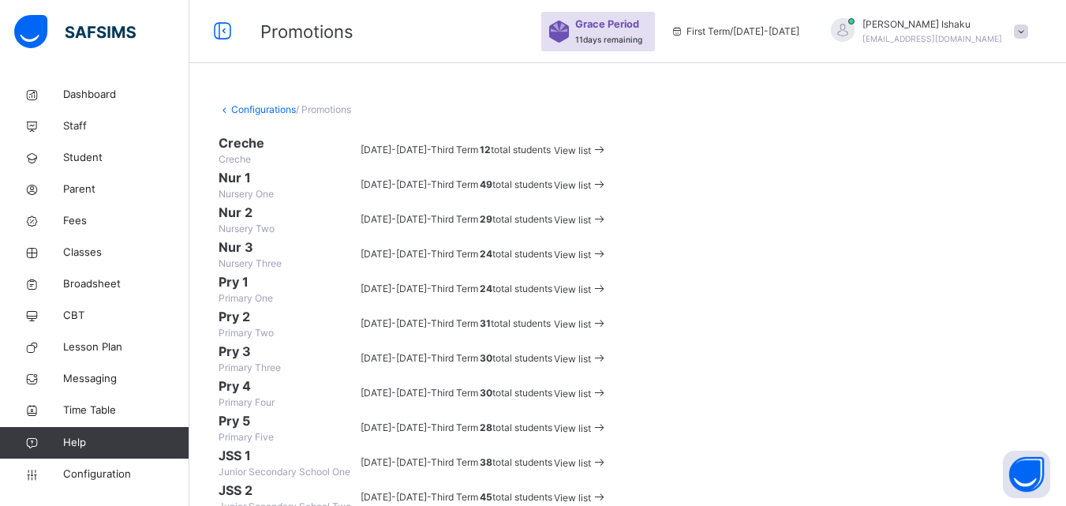
scroll to position [395, 0]
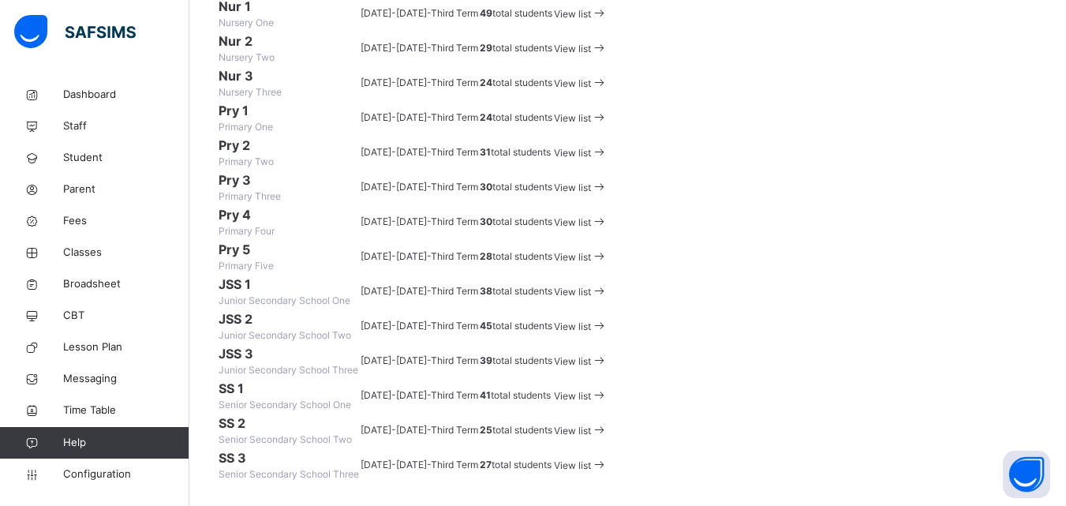
click at [608, 159] on span at bounding box center [599, 153] width 17 height 12
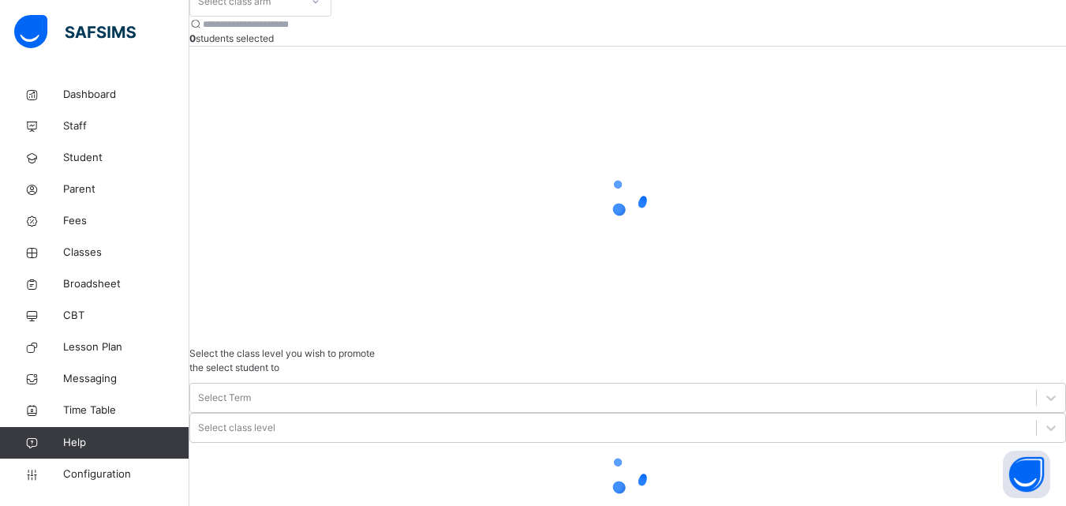
scroll to position [58, 0]
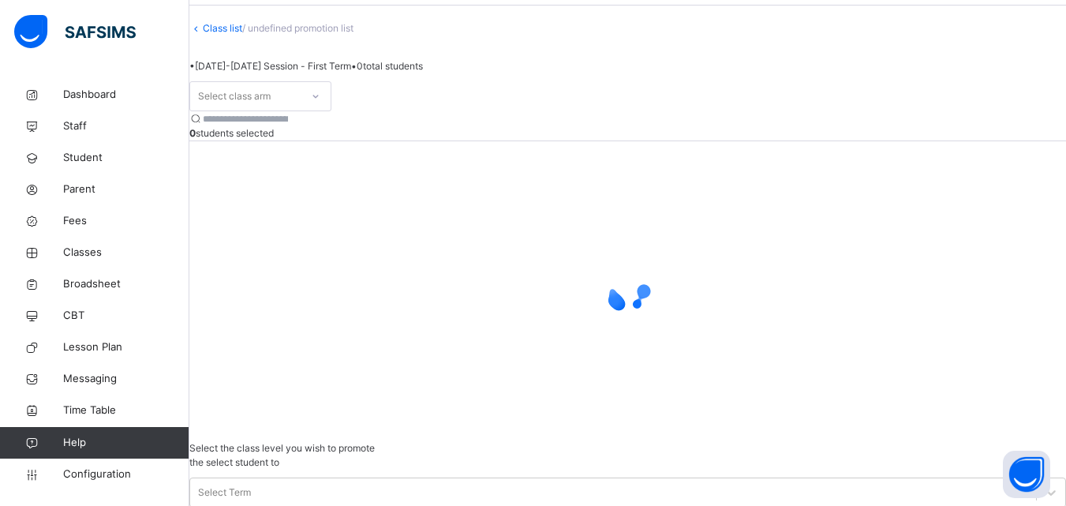
drag, startPoint x: 438, startPoint y: 154, endPoint x: 431, endPoint y: 188, distance: 34.7
click at [298, 126] on input "search" at bounding box center [250, 119] width 95 height 14
type input "******"
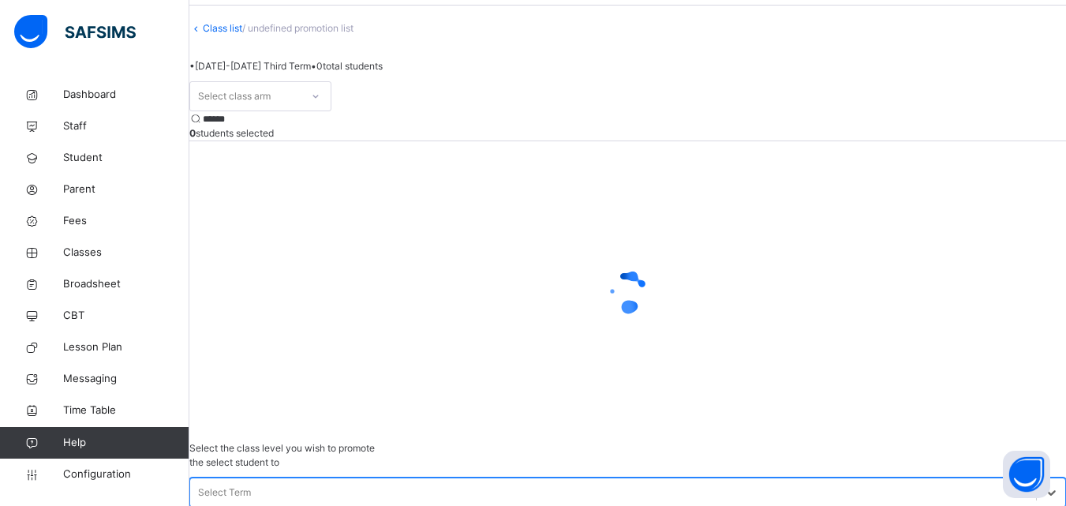
click at [251, 485] on div "Select Term" at bounding box center [224, 492] width 53 height 14
drag, startPoint x: 803, startPoint y: 231, endPoint x: 855, endPoint y: 243, distance: 52.6
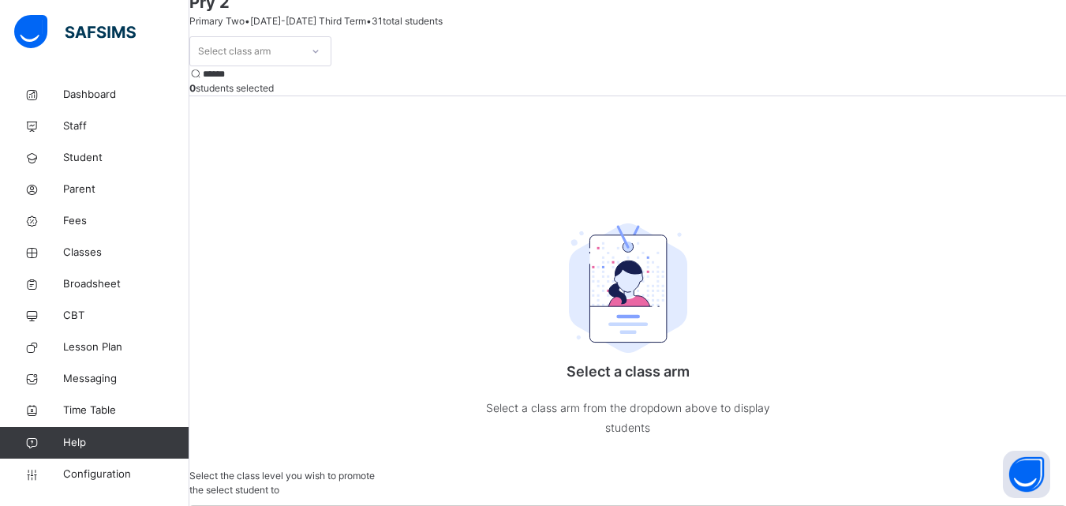
scroll to position [137, 0]
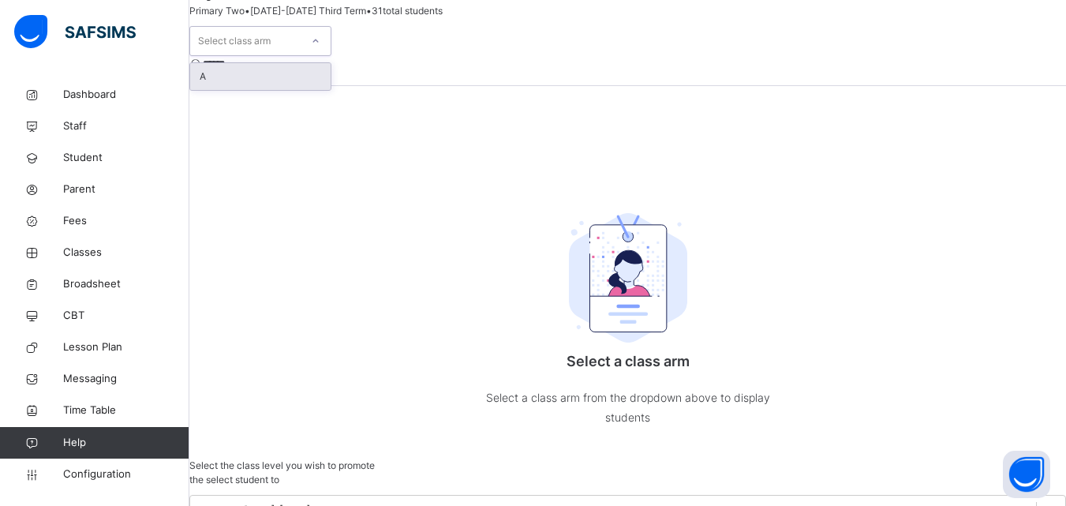
click at [262, 56] on div "Select class arm" at bounding box center [234, 41] width 73 height 30
drag, startPoint x: 257, startPoint y: 137, endPoint x: 257, endPoint y: 152, distance: 15.0
click at [257, 90] on div "A" at bounding box center [260, 76] width 140 height 27
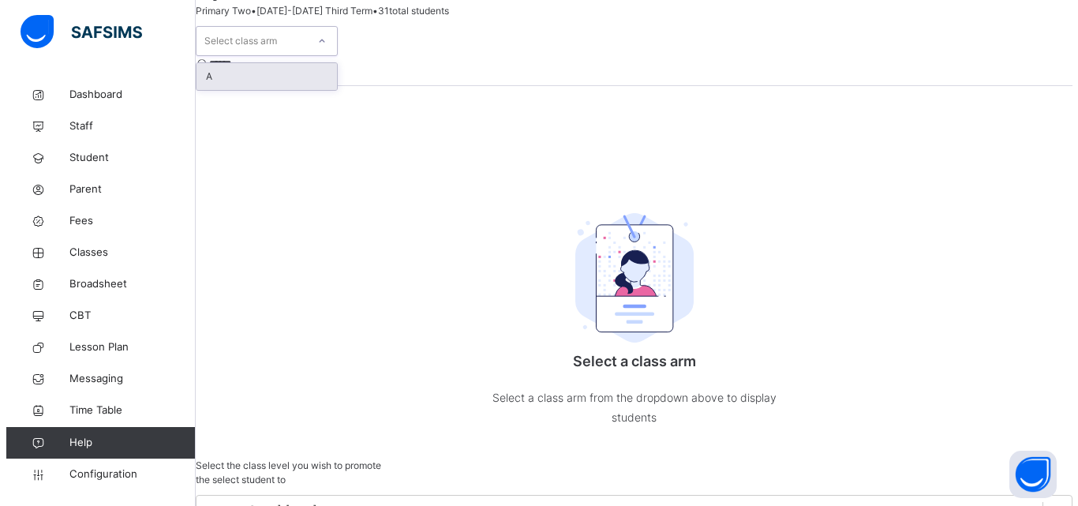
scroll to position [81, 0]
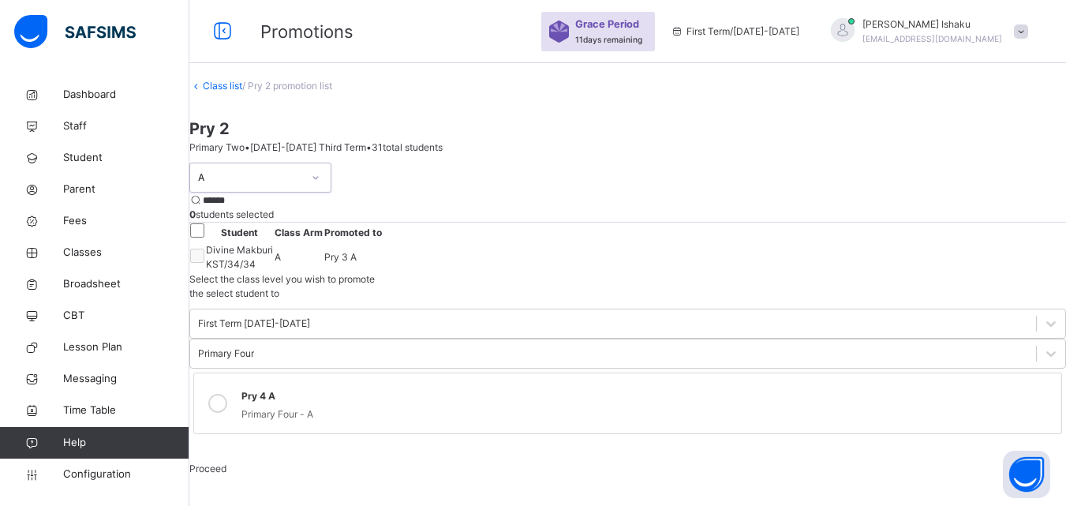
drag, startPoint x: 801, startPoint y: 266, endPoint x: 802, endPoint y: 280, distance: 14.2
click at [227, 394] on icon at bounding box center [217, 403] width 19 height 19
drag, startPoint x: 253, startPoint y: 221, endPoint x: 313, endPoint y: 281, distance: 84.8
click at [204, 236] on div at bounding box center [197, 232] width 14 height 18
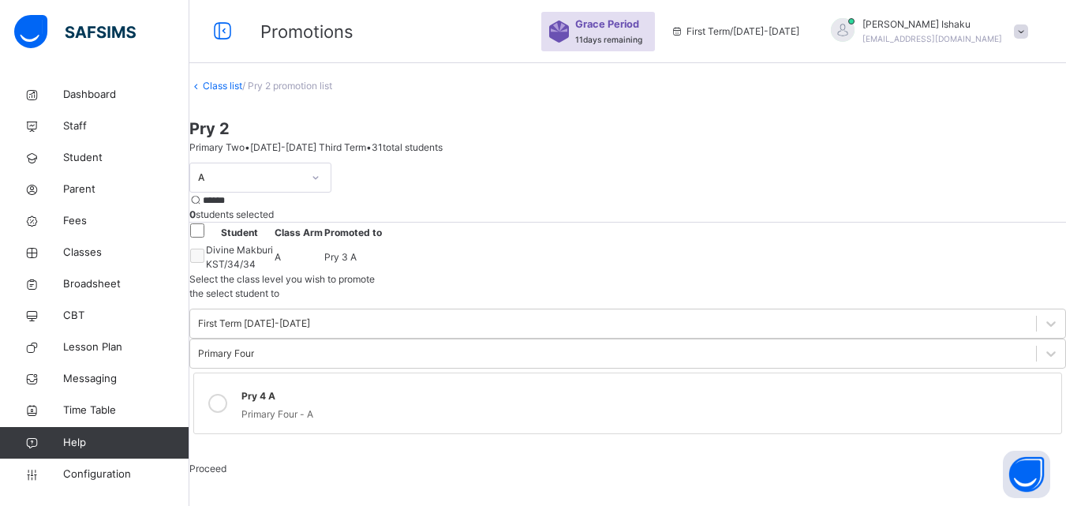
click at [204, 229] on div at bounding box center [197, 232] width 14 height 18
click at [204, 225] on div at bounding box center [197, 232] width 14 height 18
click at [227, 462] on span "Proceed" at bounding box center [207, 468] width 37 height 12
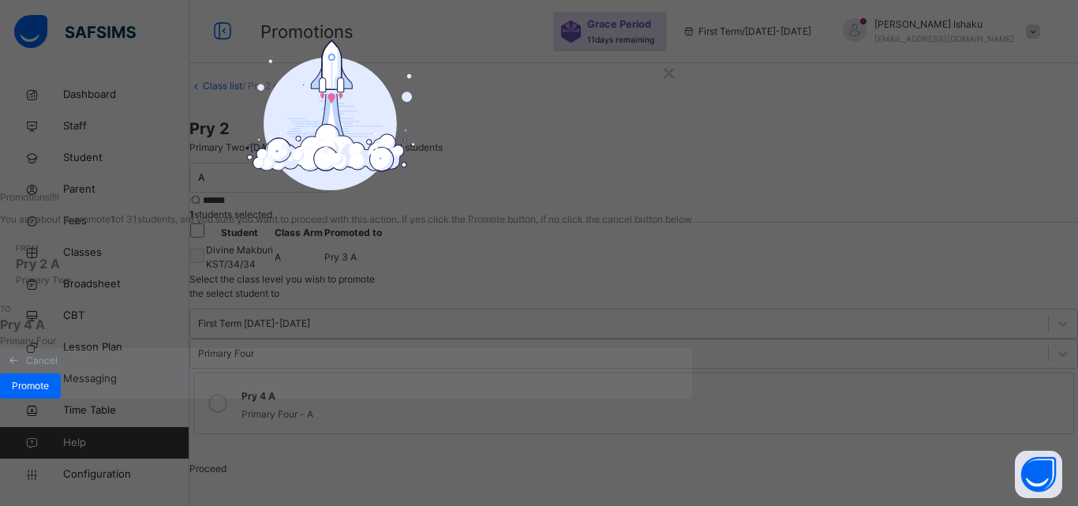
scroll to position [96, 0]
click at [49, 393] on span "Promote" at bounding box center [30, 386] width 37 height 14
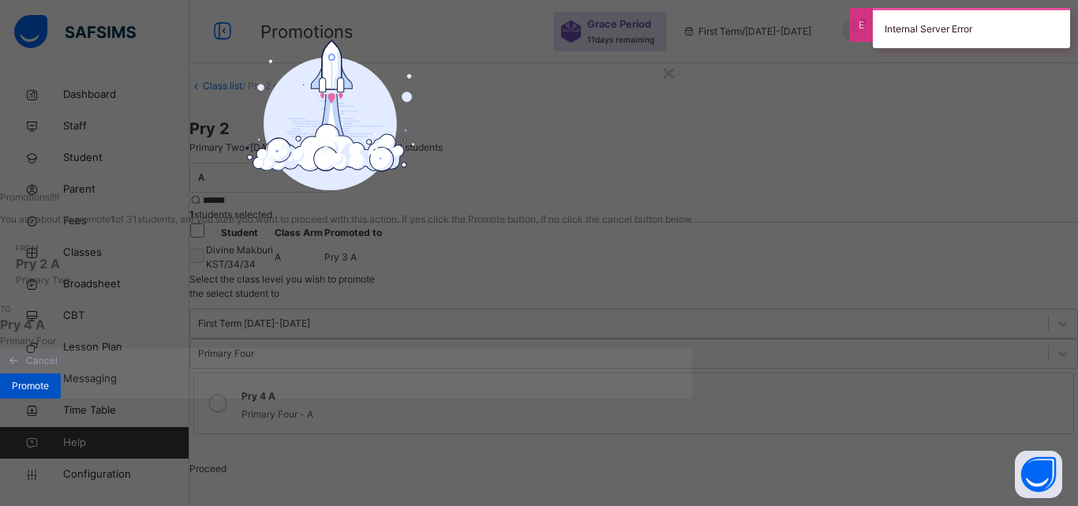
drag, startPoint x: 754, startPoint y: 447, endPoint x: 753, endPoint y: 434, distance: 12.7
click at [61, 399] on div "Promote" at bounding box center [30, 385] width 61 height 25
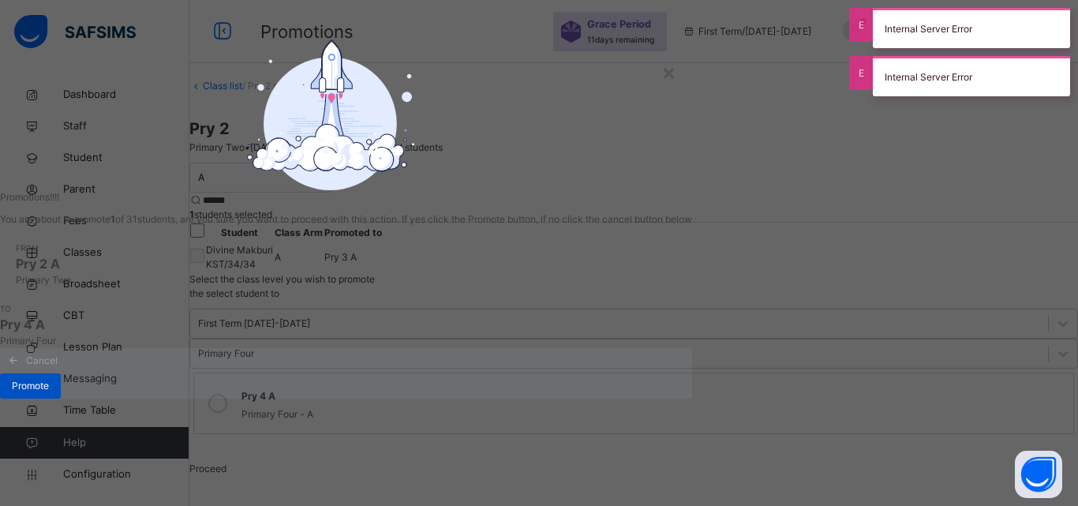
drag, startPoint x: 723, startPoint y: 421, endPoint x: 723, endPoint y: 442, distance: 20.5
click at [692, 399] on div "Cancel Promote" at bounding box center [346, 373] width 692 height 51
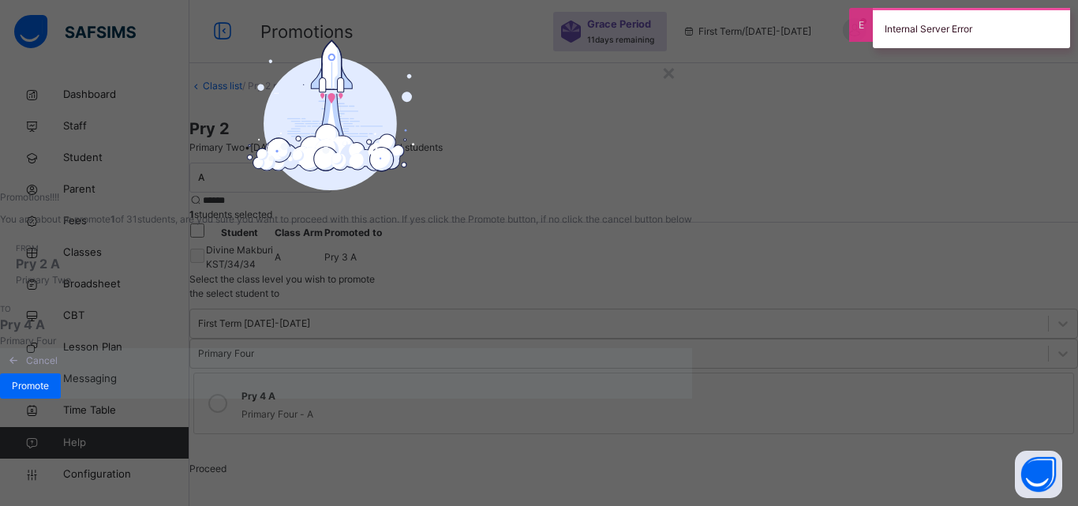
drag, startPoint x: 723, startPoint y: 442, endPoint x: 710, endPoint y: 422, distance: 23.4
click at [692, 399] on div "Promote" at bounding box center [346, 385] width 692 height 25
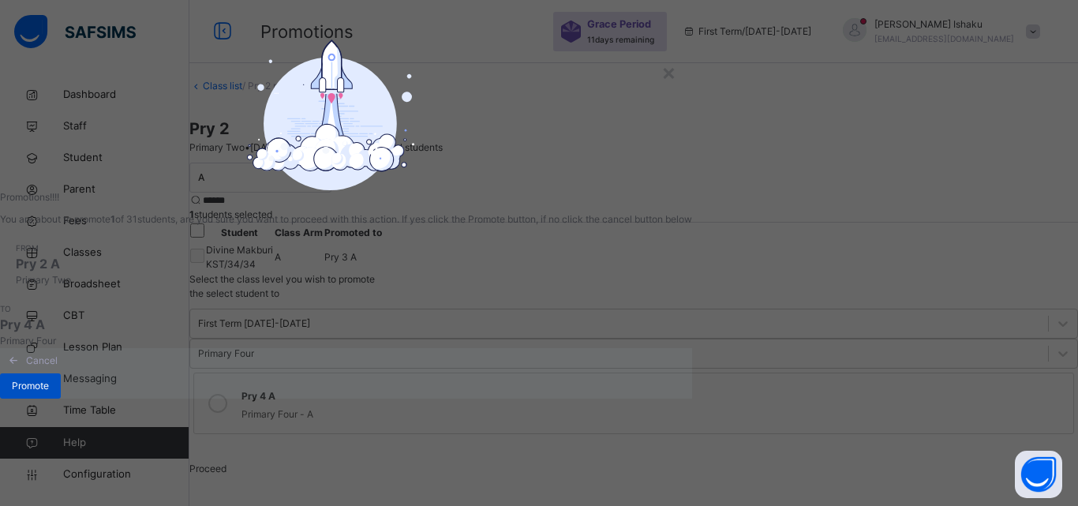
click at [49, 393] on span "Promote" at bounding box center [30, 386] width 37 height 14
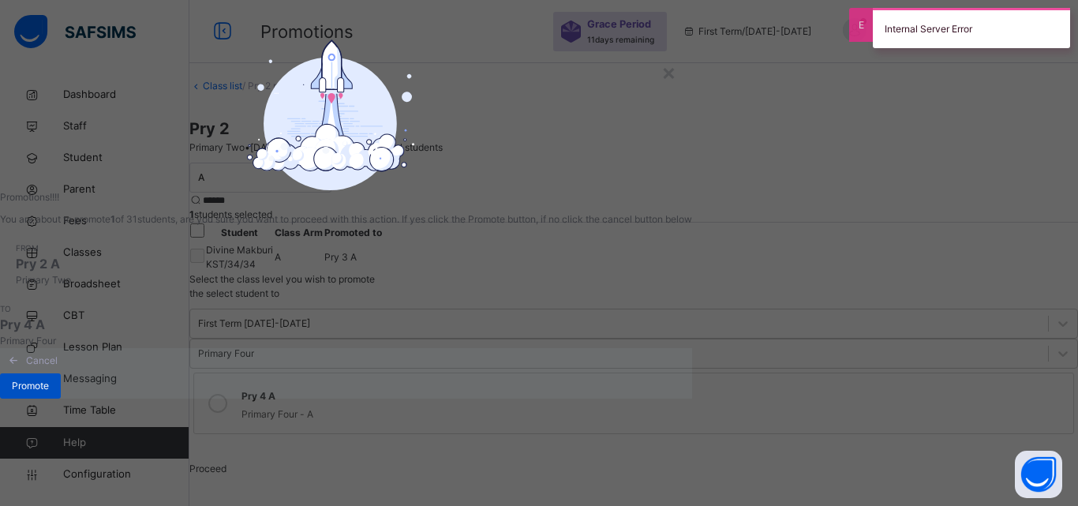
click at [61, 399] on div "Promote" at bounding box center [30, 385] width 61 height 25
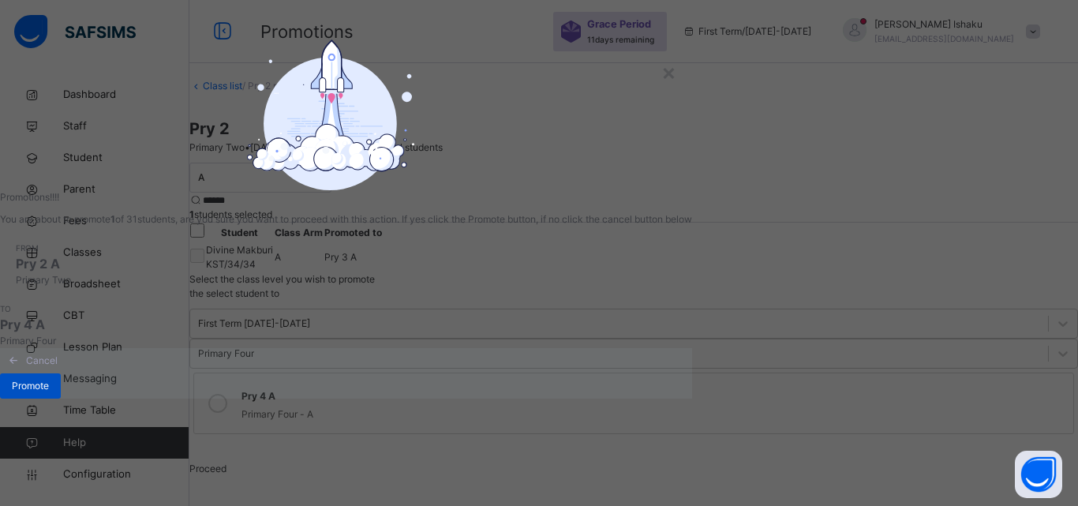
click at [61, 399] on div "Promote" at bounding box center [30, 385] width 61 height 25
click at [67, 481] on span "Configuration" at bounding box center [125, 474] width 125 height 16
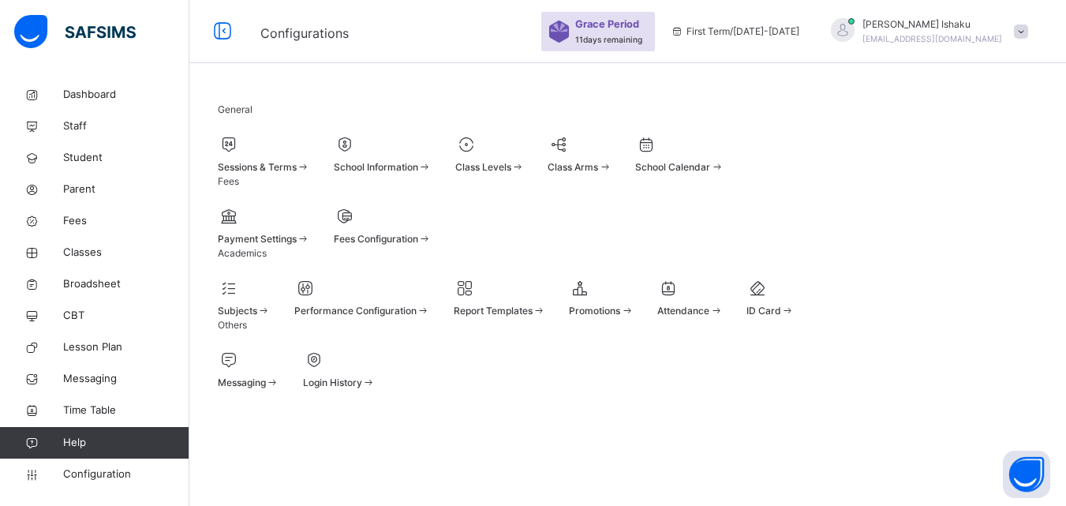
click at [525, 172] on div "Class Levels" at bounding box center [489, 167] width 69 height 14
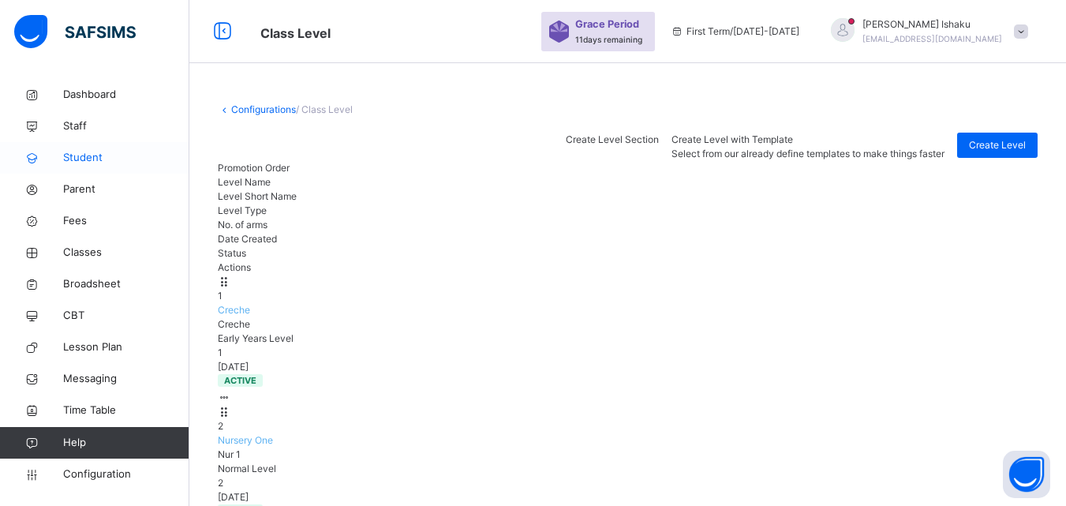
click at [83, 159] on span "Student" at bounding box center [126, 158] width 126 height 16
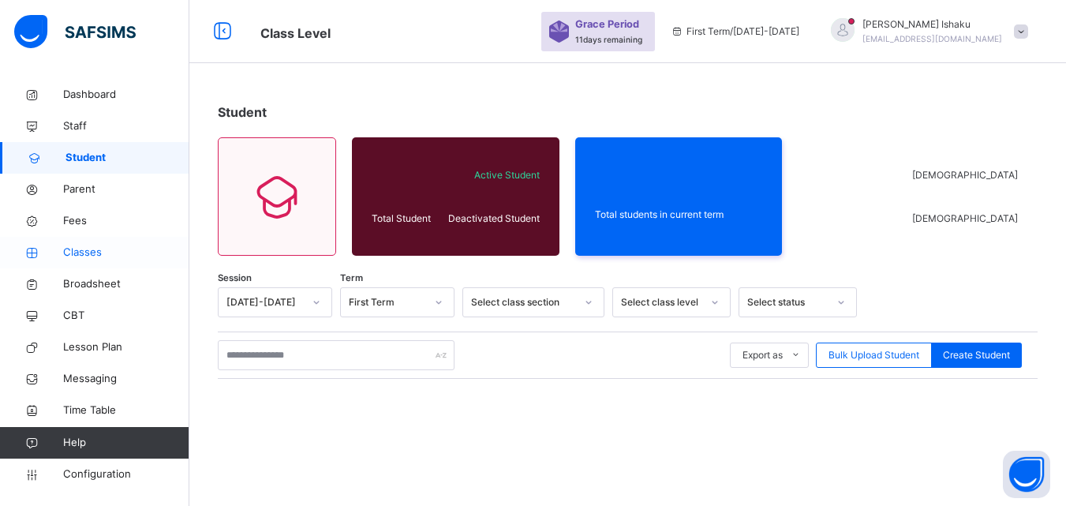
click at [111, 250] on span "Classes" at bounding box center [126, 253] width 126 height 16
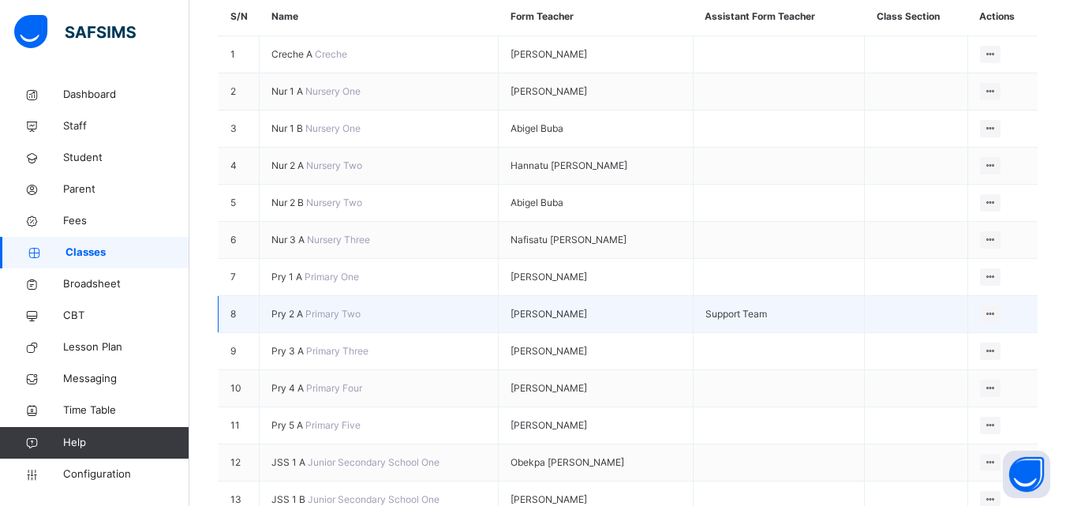
scroll to position [316, 0]
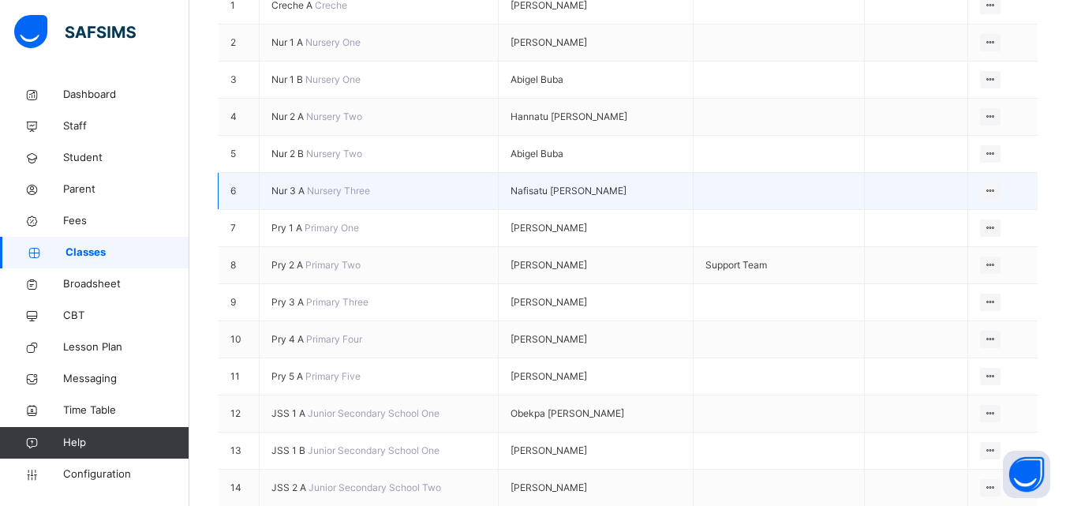
click at [297, 185] on span "Nur 3 A" at bounding box center [290, 191] width 36 height 12
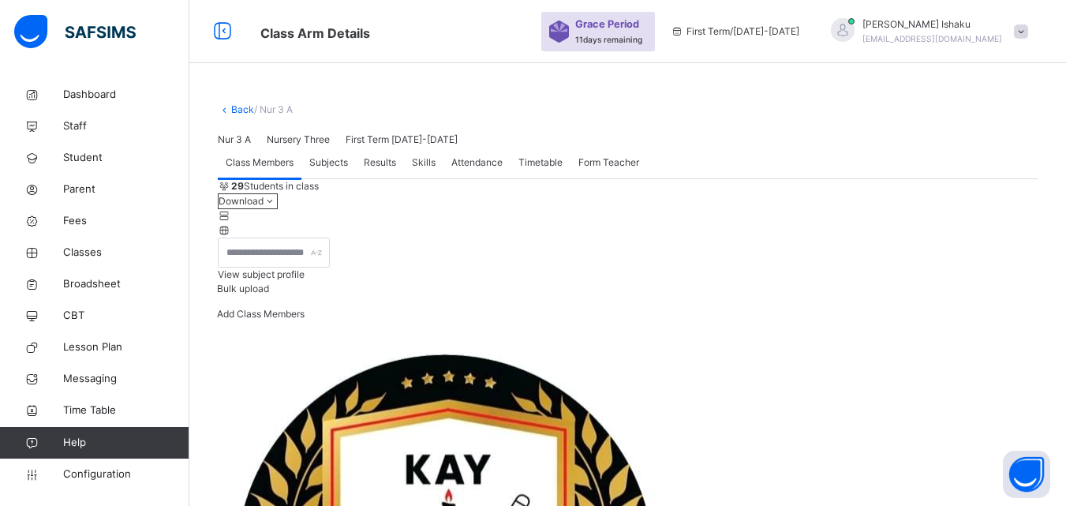
click at [238, 108] on link "Back" at bounding box center [242, 109] width 23 height 12
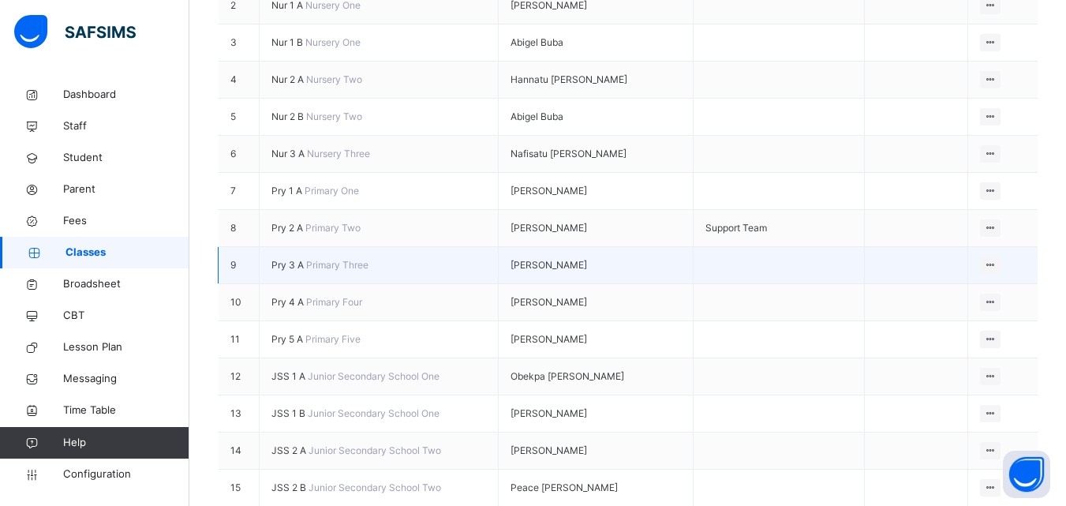
scroll to position [395, 0]
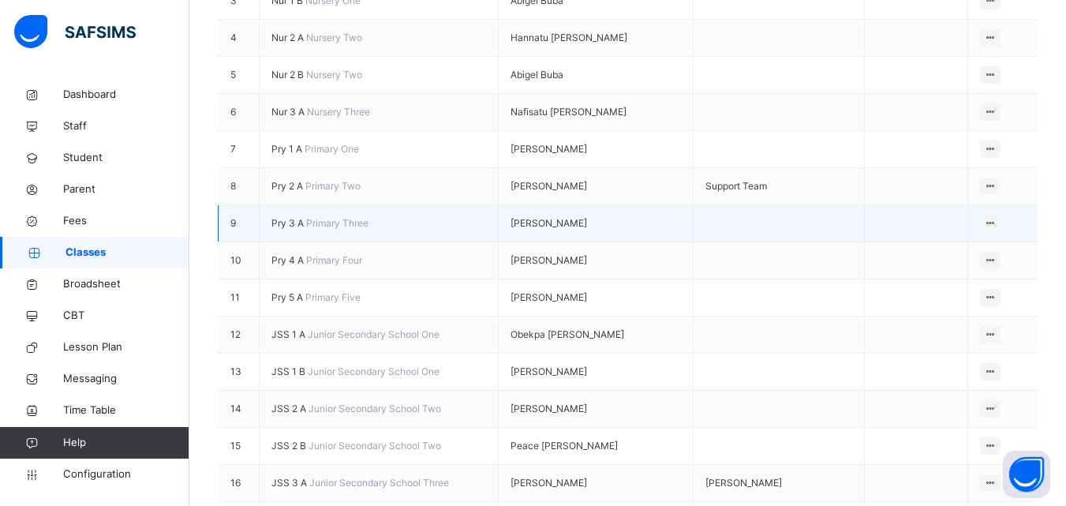
click at [287, 217] on span "Pry 3 A" at bounding box center [289, 223] width 35 height 12
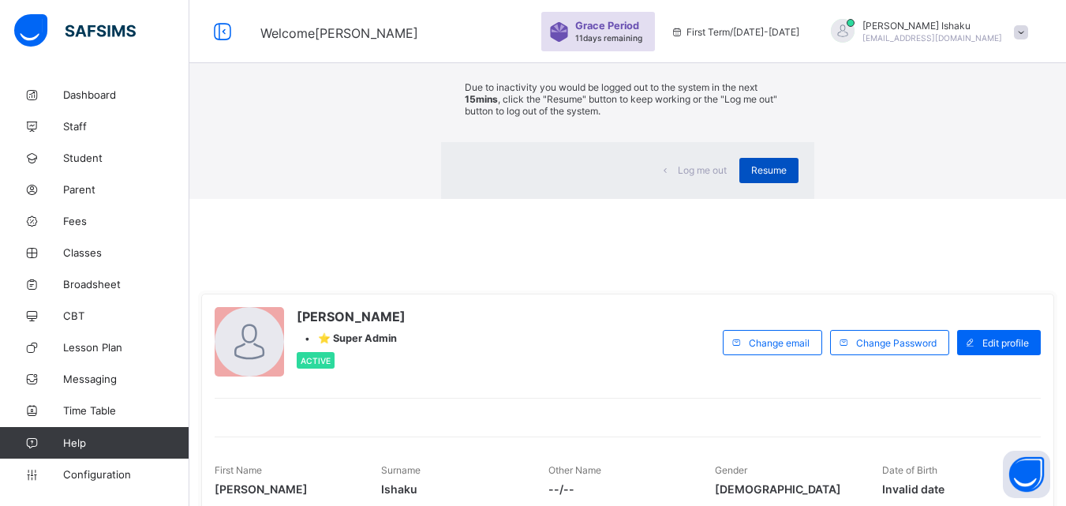
click at [751, 176] on span "Resume" at bounding box center [769, 170] width 36 height 12
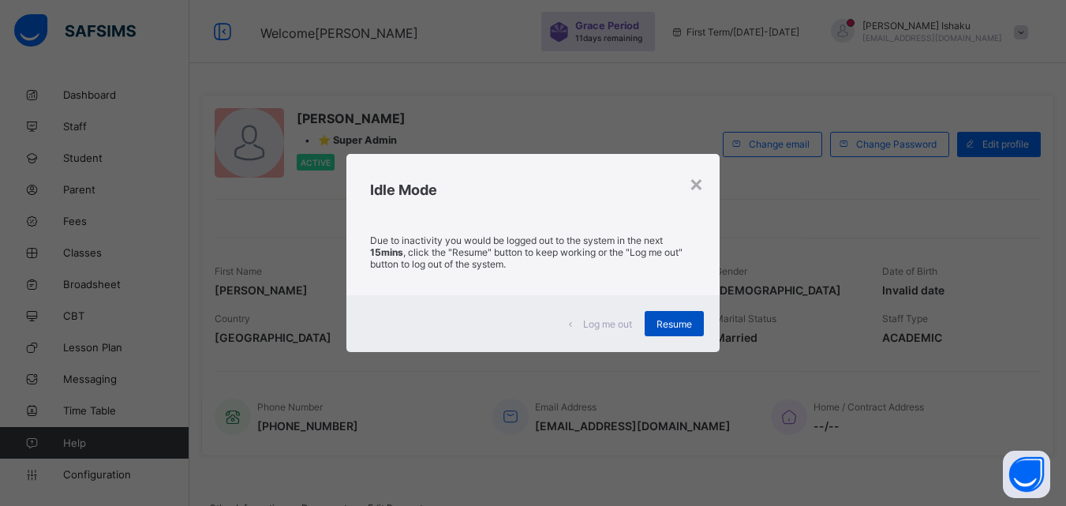
click at [669, 331] on div "Resume" at bounding box center [674, 323] width 59 height 25
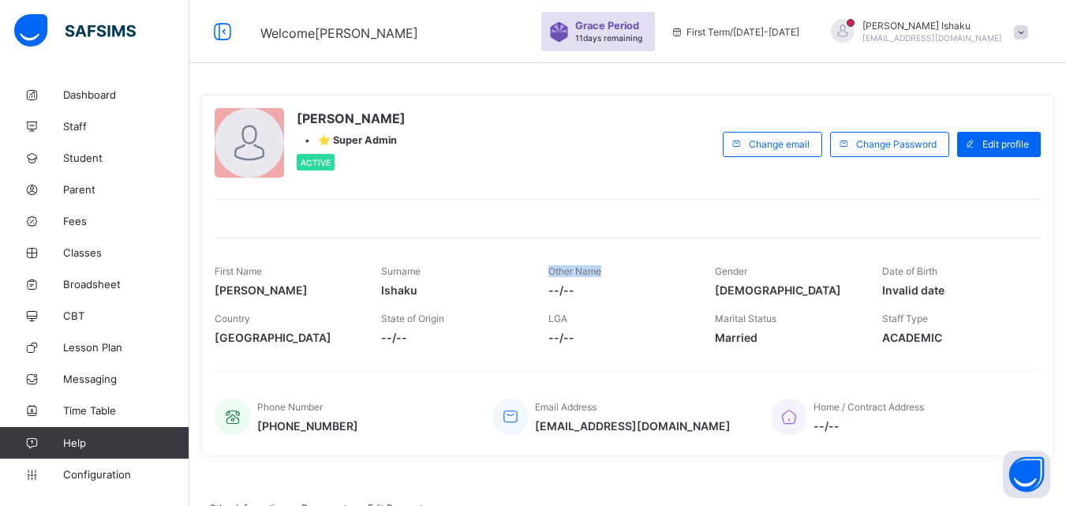
drag, startPoint x: 554, startPoint y: 271, endPoint x: 612, endPoint y: 280, distance: 59.2
click at [612, 280] on div "Other Name --/--" at bounding box center [620, 280] width 143 height 47
drag, startPoint x: 553, startPoint y: 290, endPoint x: 619, endPoint y: 290, distance: 65.5
click at [619, 290] on span "--/--" at bounding box center [620, 289] width 143 height 13
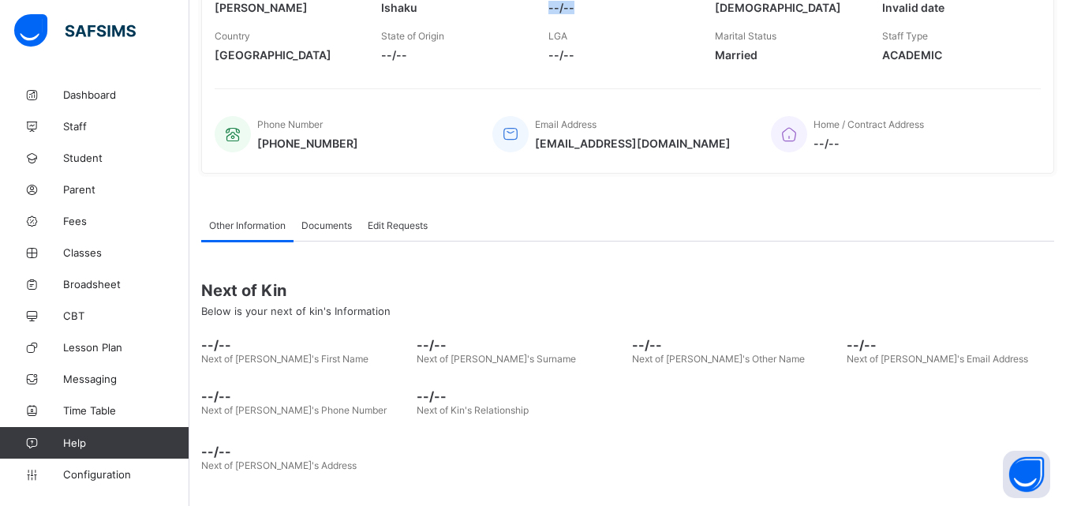
scroll to position [283, 0]
click at [639, 320] on div "Next of Kin Below is your next of kin's Information" at bounding box center [627, 298] width 853 height 60
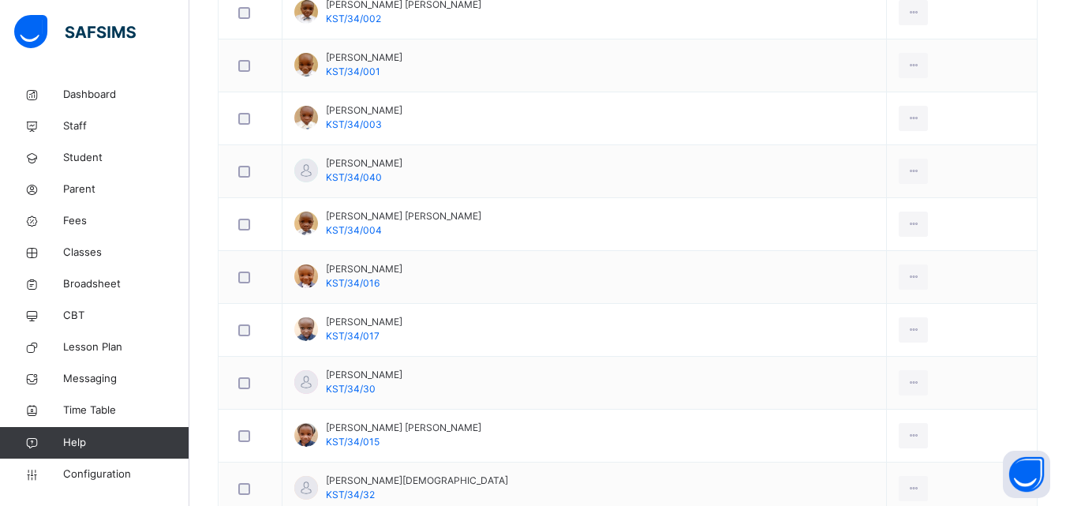
scroll to position [1105, 0]
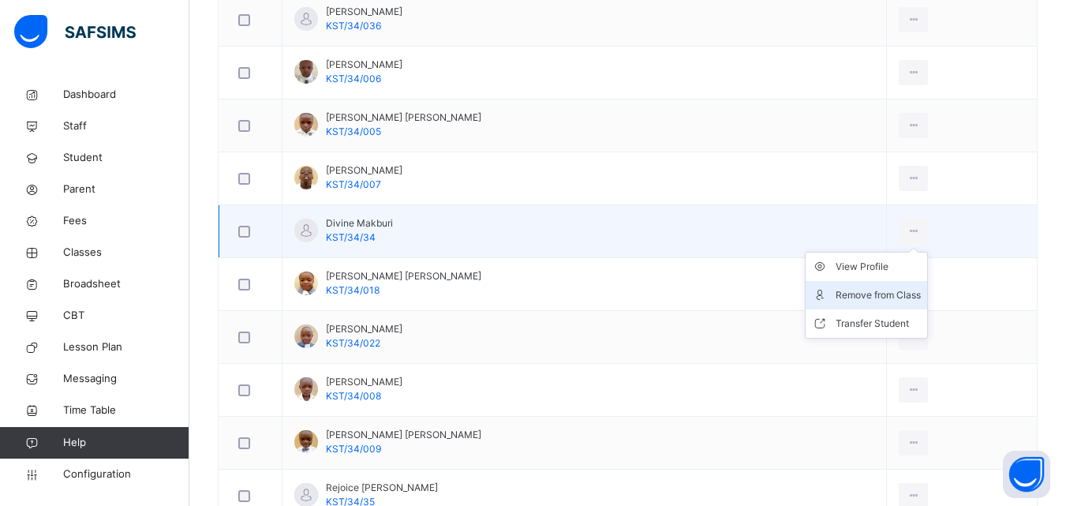
click at [855, 299] on div "Remove from Class" at bounding box center [878, 295] width 85 height 16
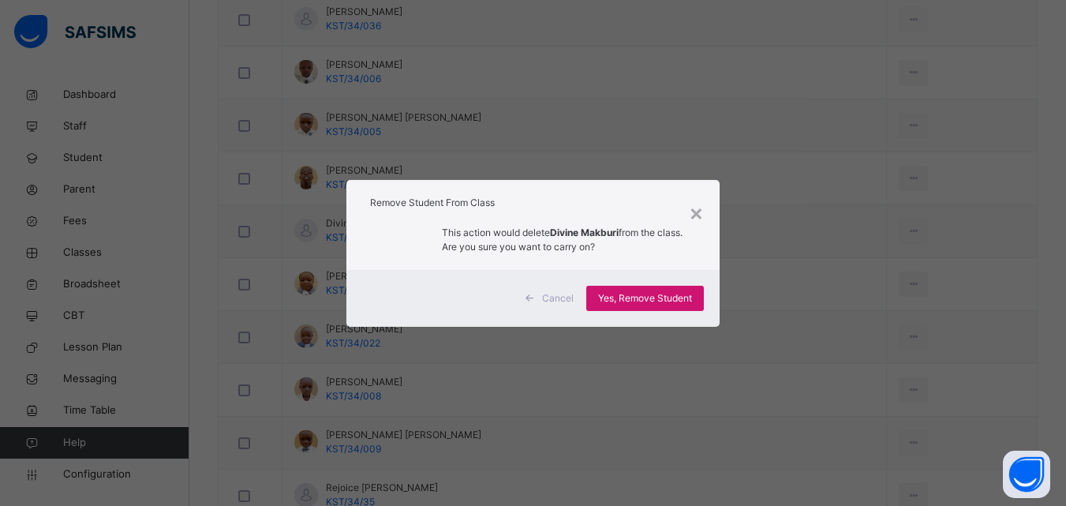
click at [657, 301] on span "Yes, Remove Student" at bounding box center [645, 298] width 94 height 14
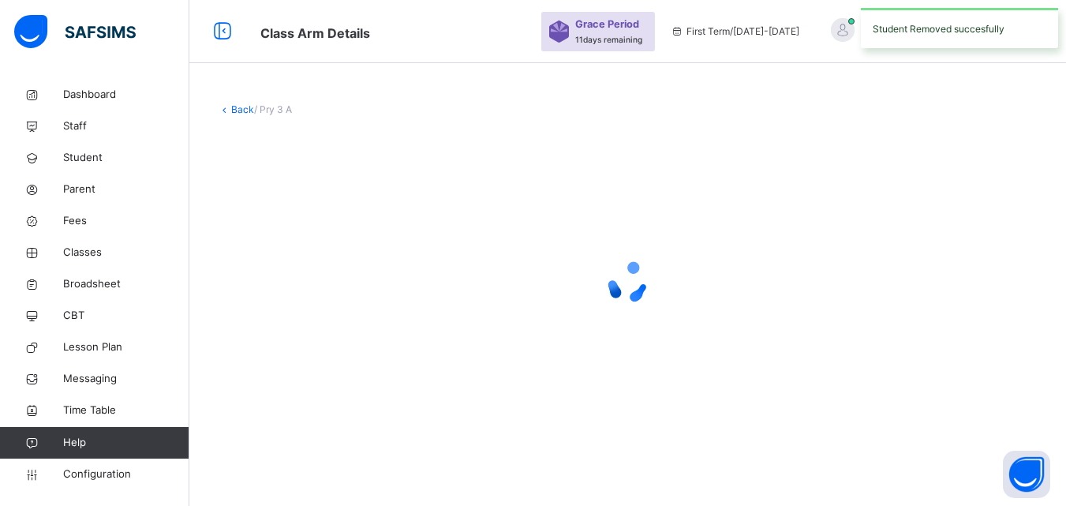
scroll to position [0, 0]
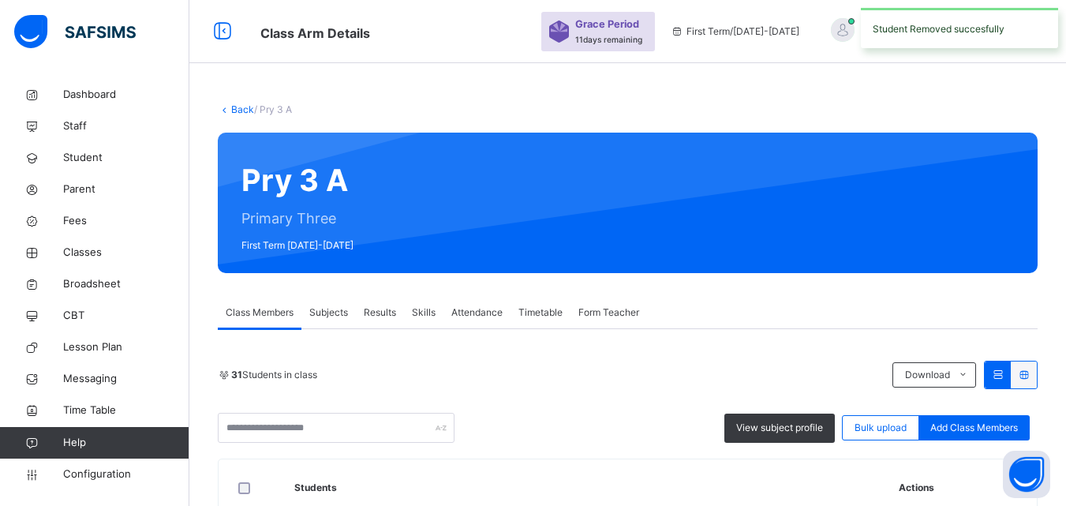
click at [236, 107] on link "Back" at bounding box center [242, 109] width 23 height 12
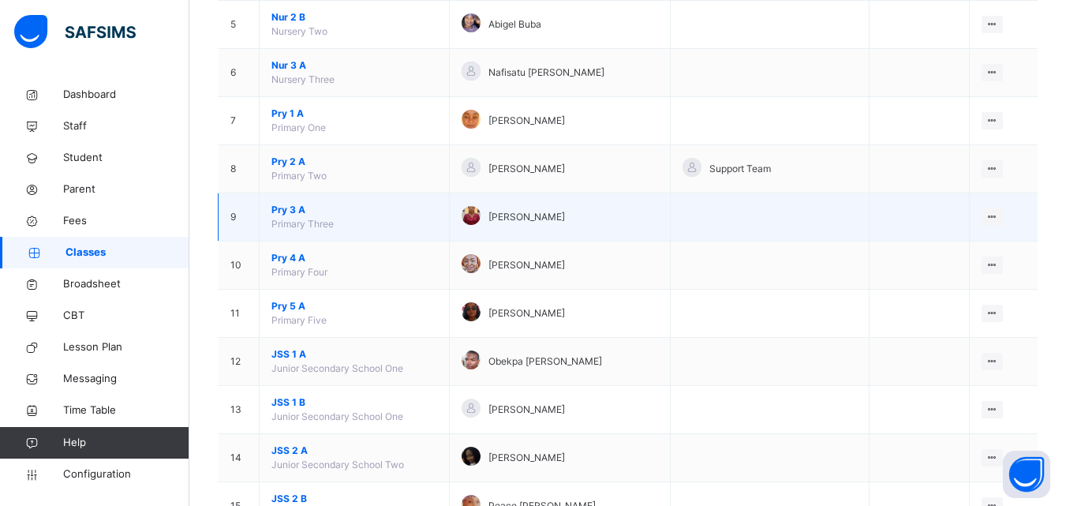
scroll to position [395, 0]
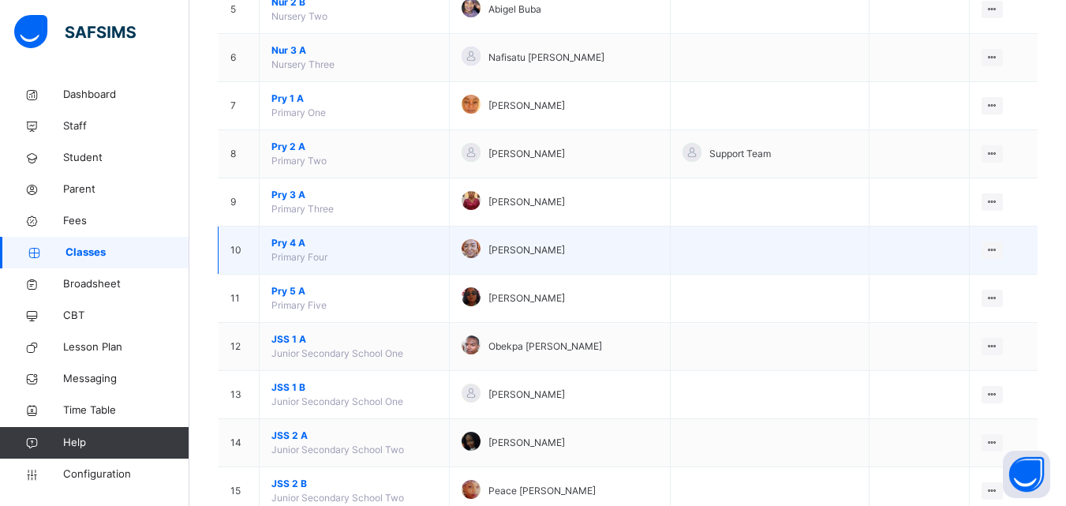
click at [296, 244] on span "Pry 4 A" at bounding box center [355, 243] width 166 height 14
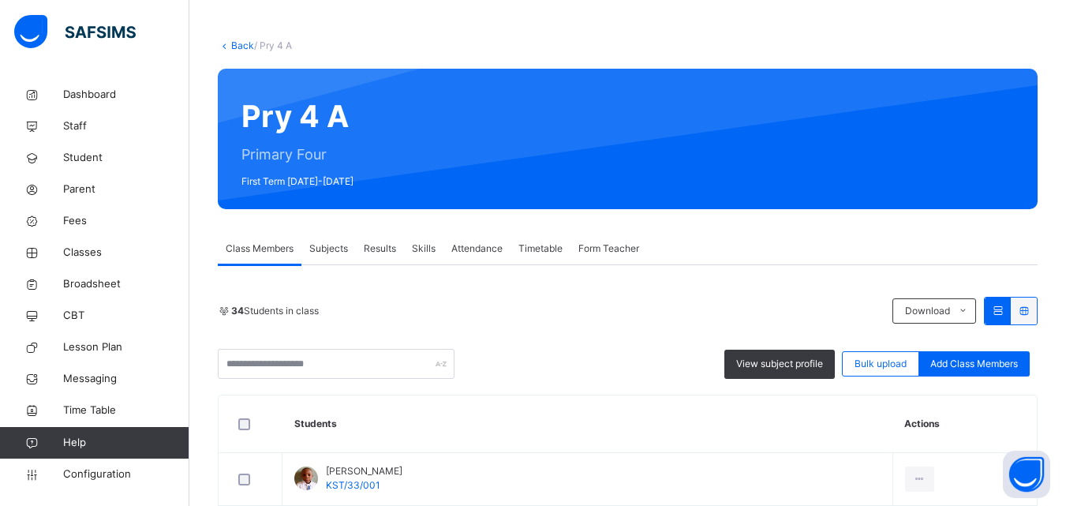
scroll to position [260, 0]
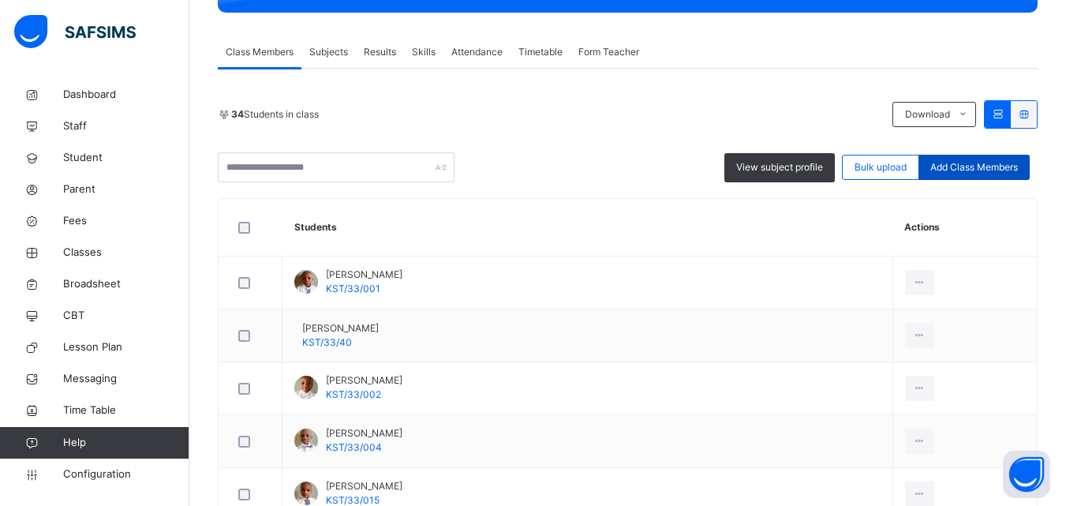
click at [1011, 174] on span "Add Class Members" at bounding box center [975, 167] width 88 height 14
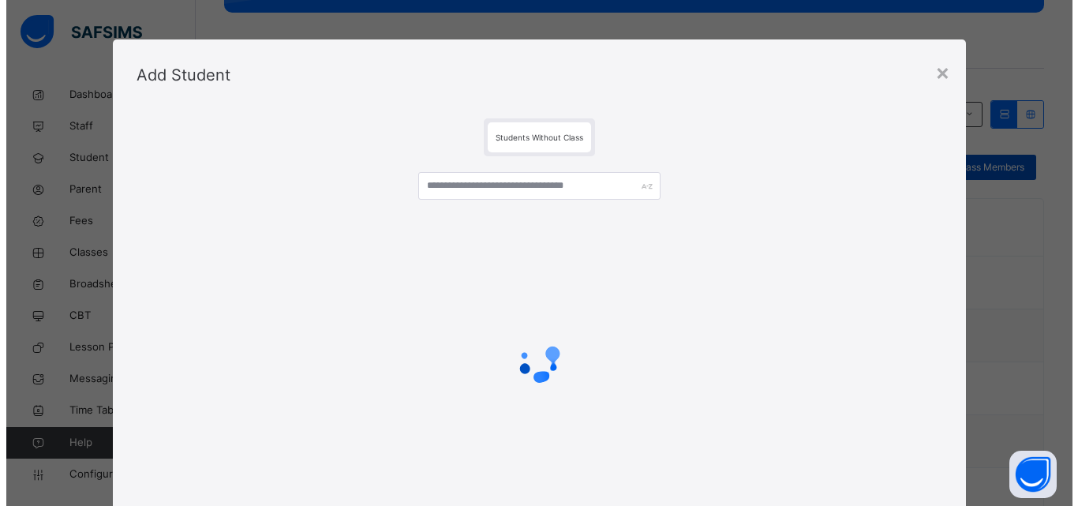
scroll to position [237, 0]
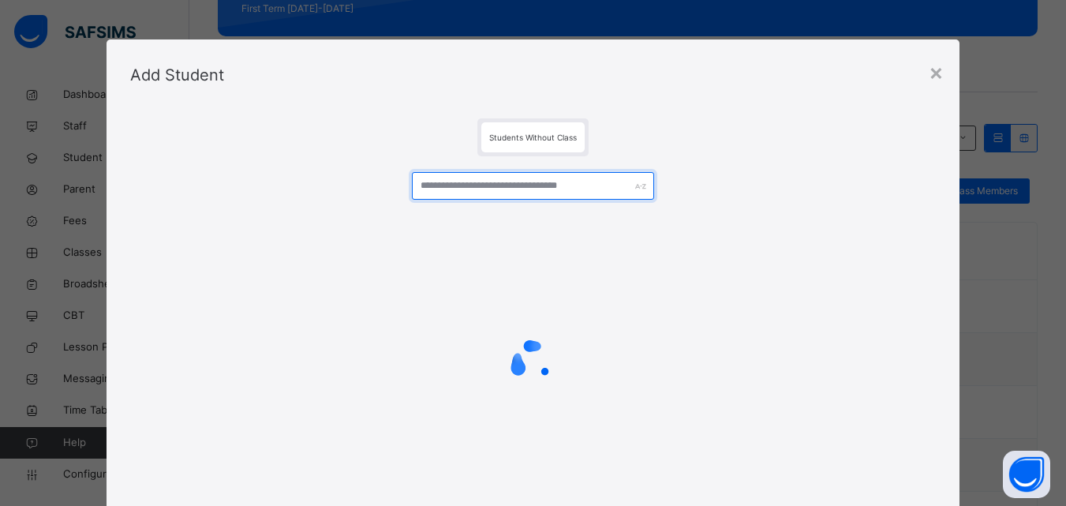
click at [548, 185] on input "text" at bounding box center [533, 186] width 242 height 28
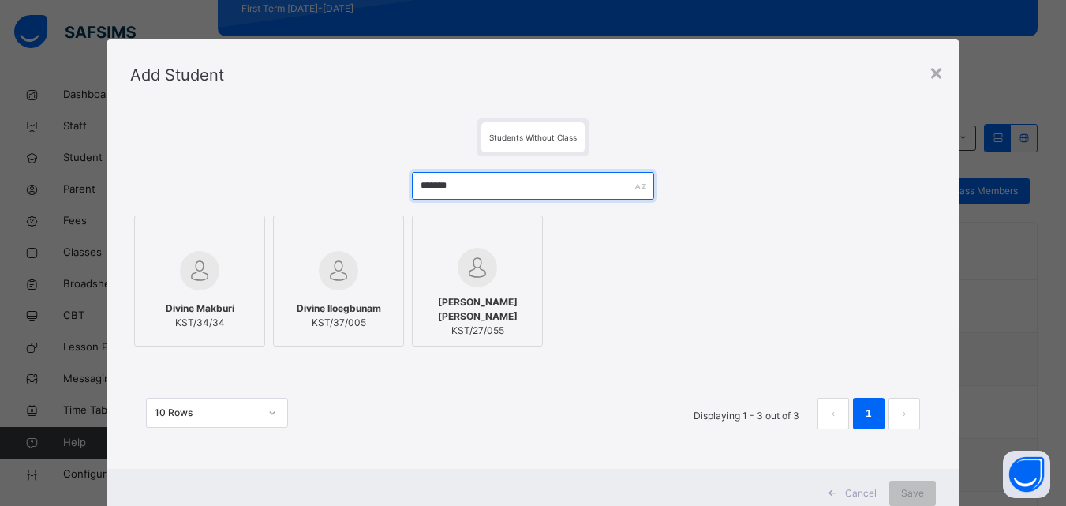
type input "******"
click at [193, 291] on label "Divine Makburi KST/34/34" at bounding box center [199, 280] width 131 height 131
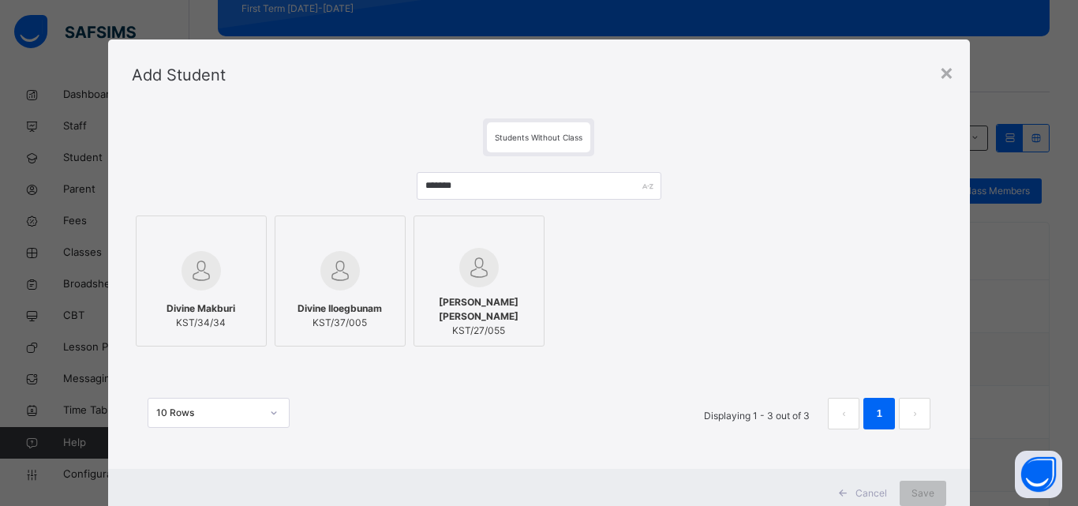
click at [236, 327] on div "Divine Makburi KST/34/34" at bounding box center [201, 316] width 114 height 44
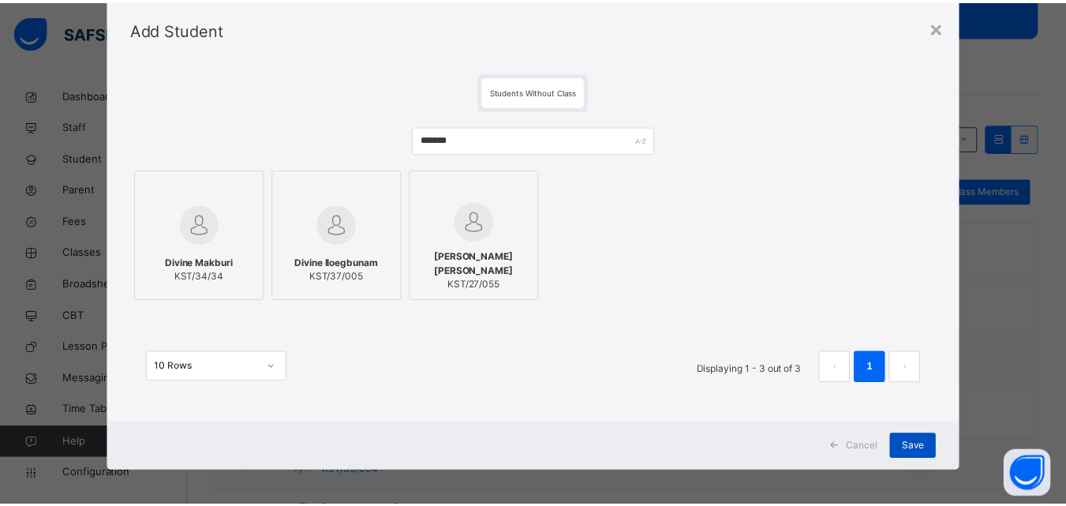
scroll to position [51, 0]
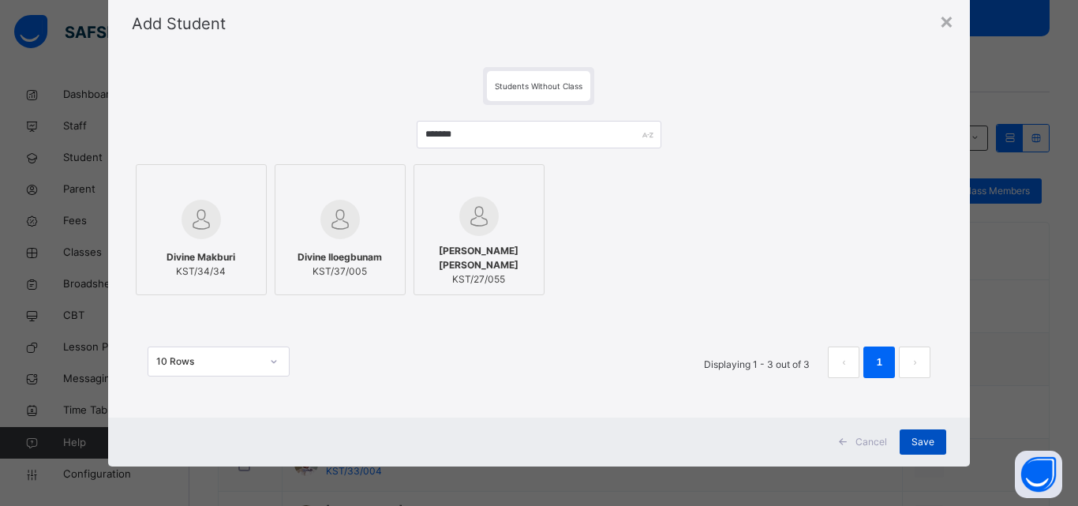
click at [913, 440] on span "Save" at bounding box center [923, 442] width 23 height 14
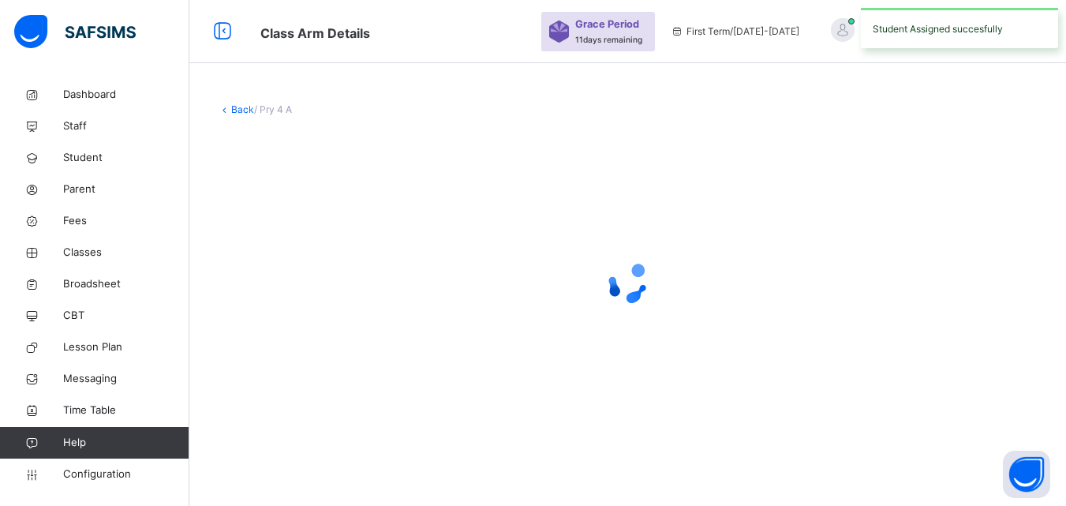
scroll to position [0, 0]
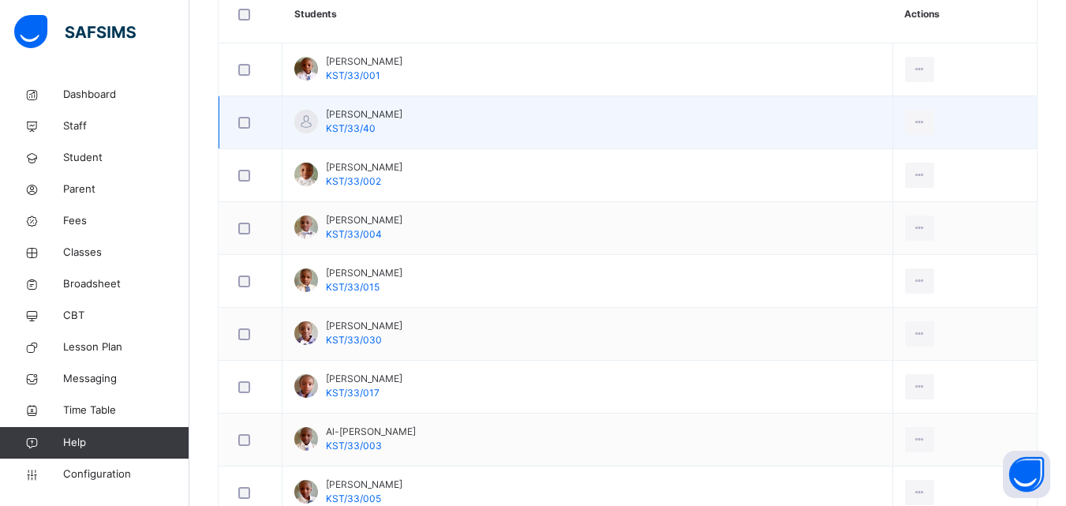
scroll to position [395, 0]
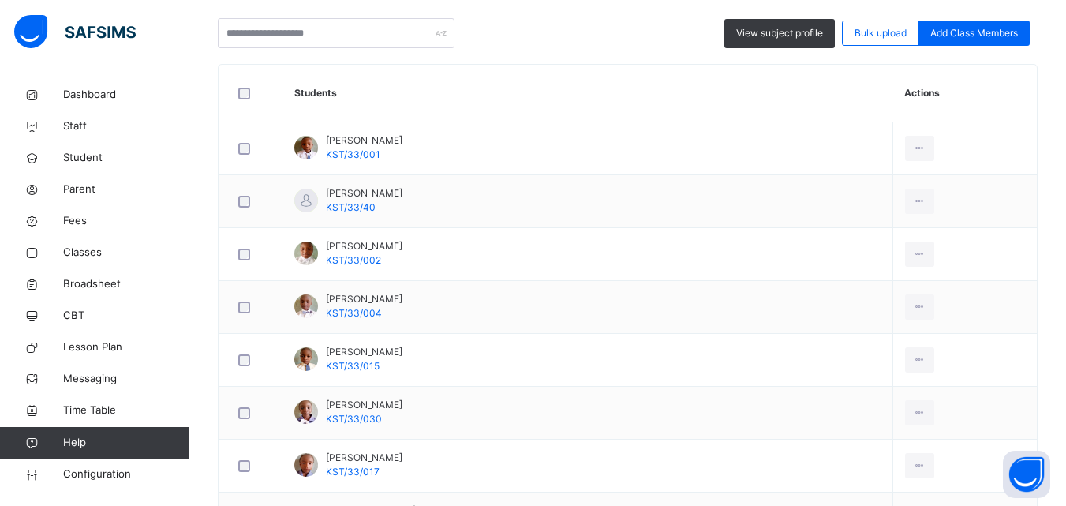
click at [522, 77] on th "Students" at bounding box center [588, 94] width 611 height 58
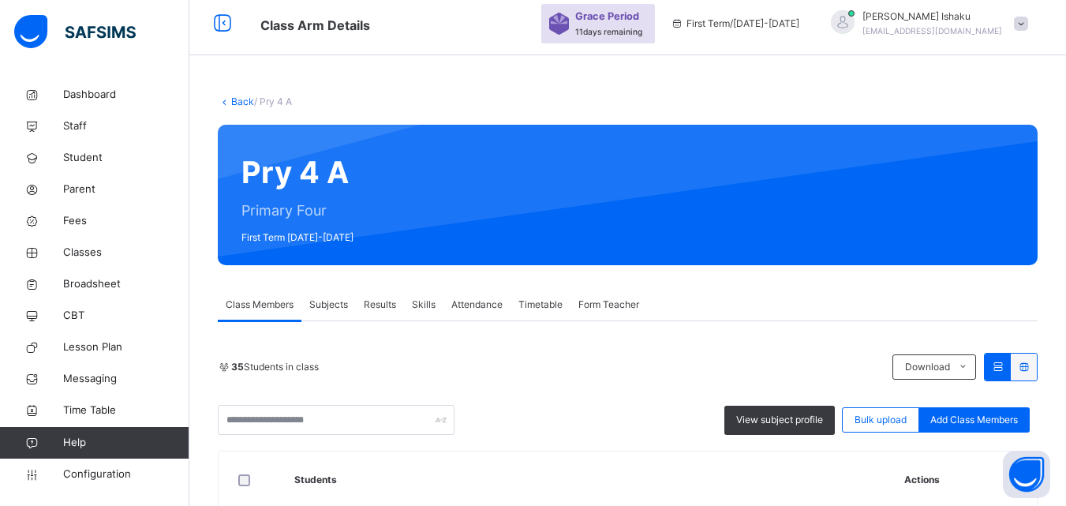
scroll to position [0, 0]
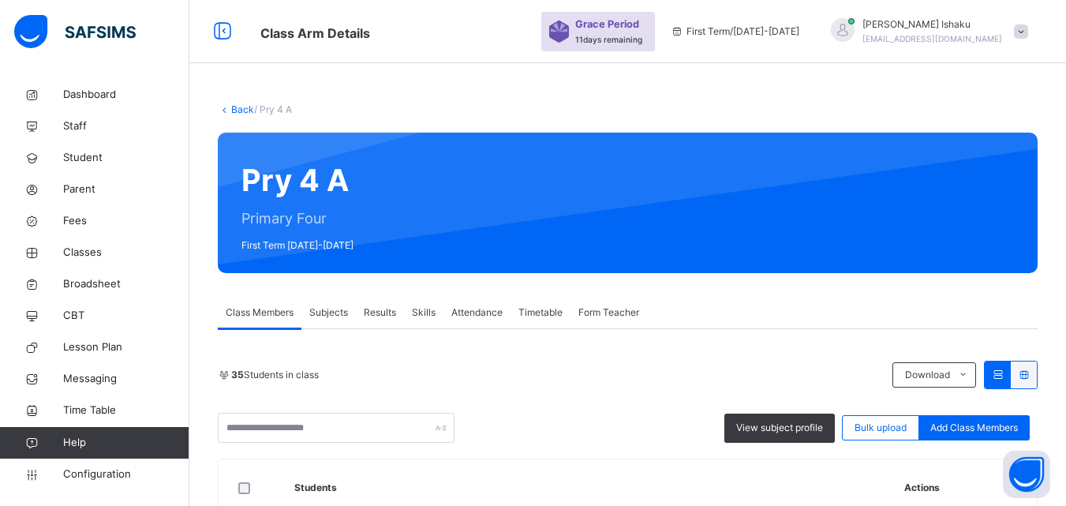
drag, startPoint x: 234, startPoint y: 167, endPoint x: 603, endPoint y: 167, distance: 368.6
click at [603, 167] on div "Pry 4 A Primary Four First Term [DATE]-[DATE]" at bounding box center [628, 203] width 820 height 140
click at [78, 95] on span "Dashboard" at bounding box center [126, 95] width 126 height 16
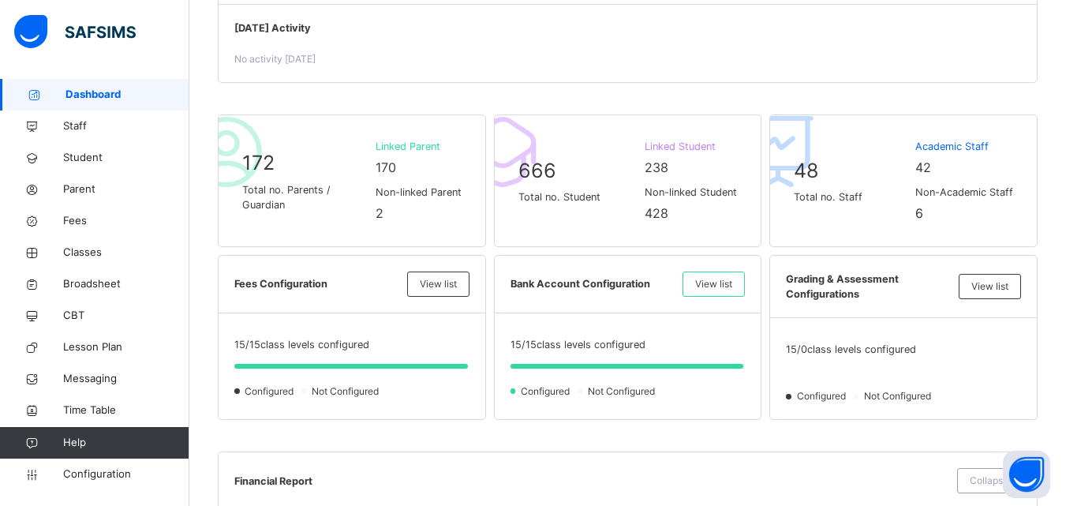
scroll to position [222, 0]
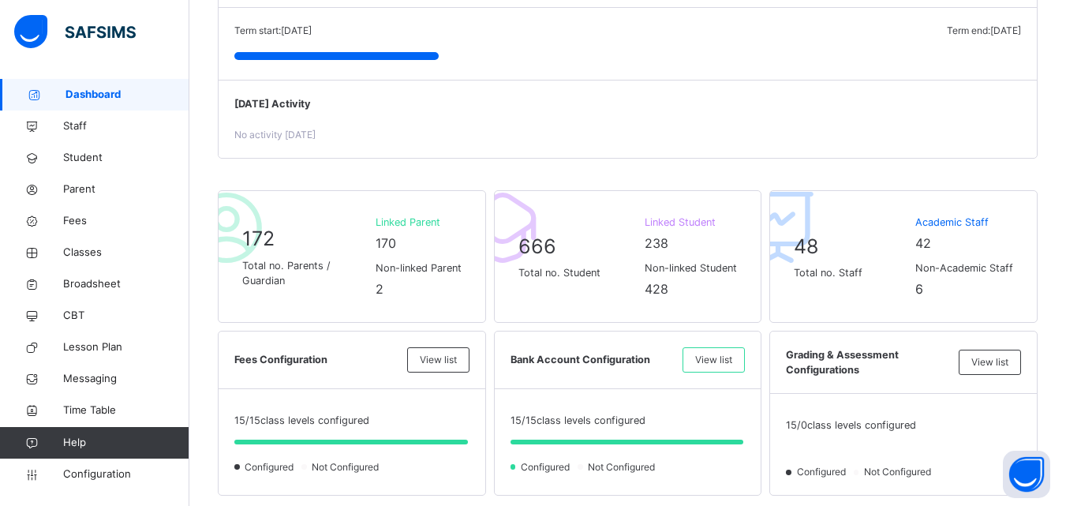
click at [109, 162] on span "Student" at bounding box center [126, 158] width 126 height 16
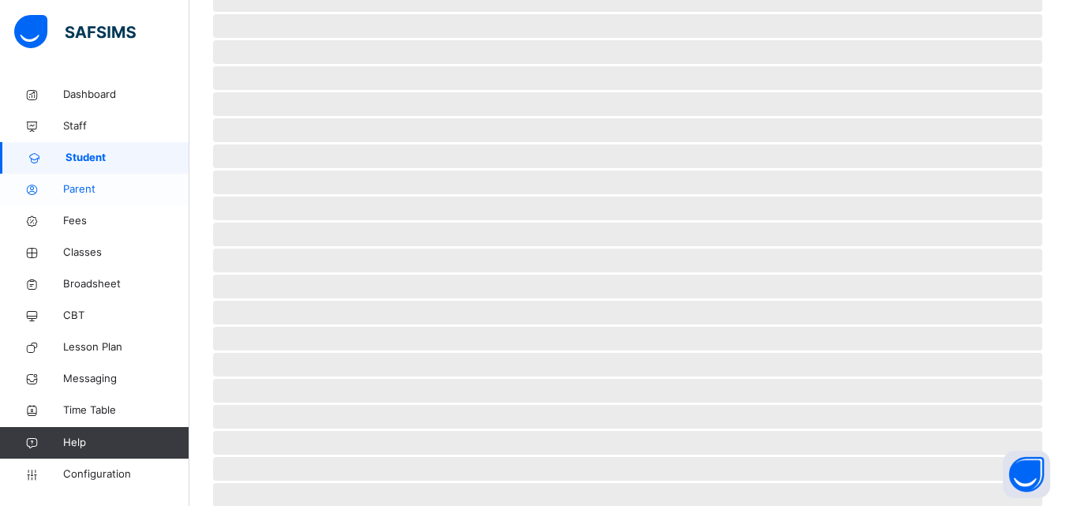
scroll to position [197, 0]
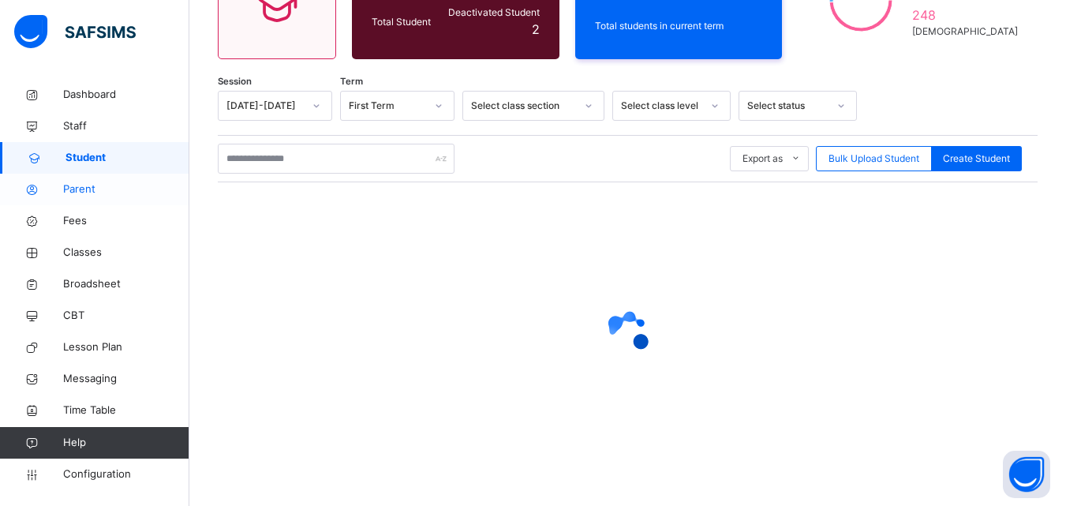
click at [128, 185] on span "Parent" at bounding box center [126, 190] width 126 height 16
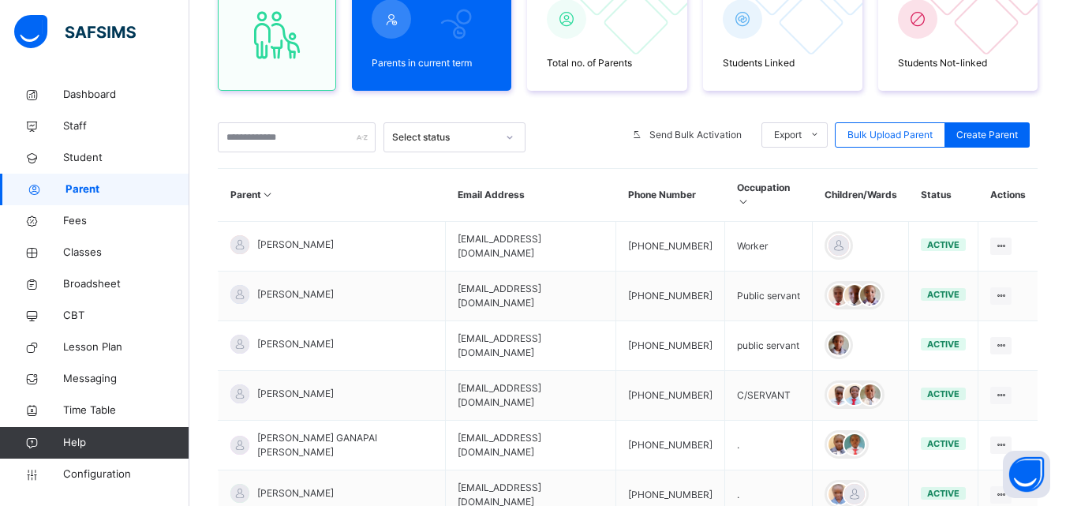
scroll to position [197, 0]
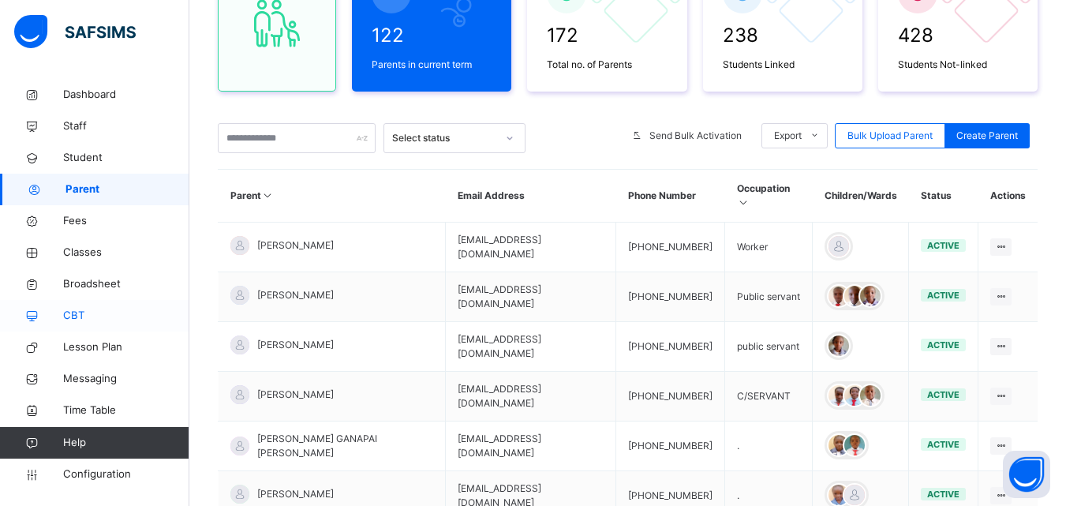
click at [81, 319] on span "CBT" at bounding box center [126, 316] width 126 height 16
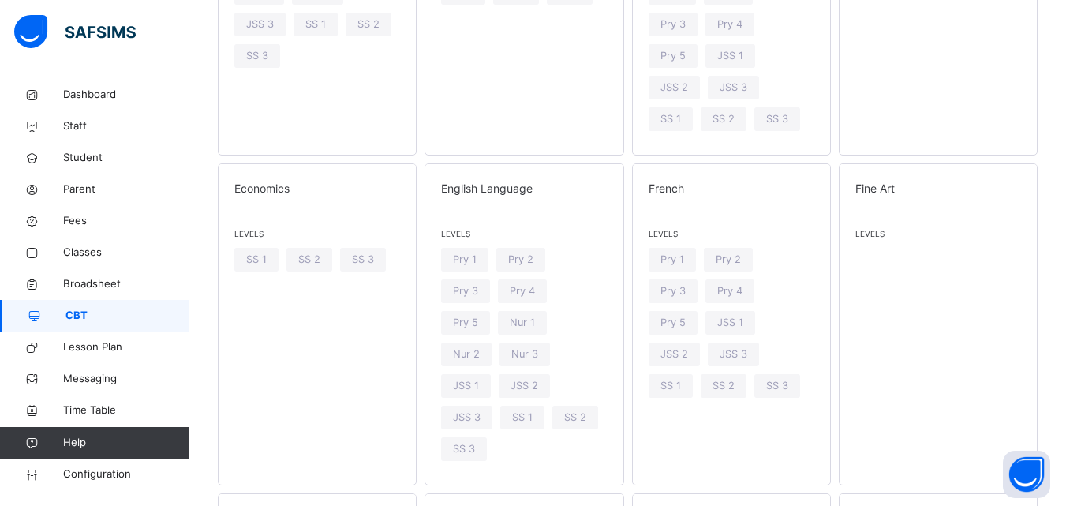
scroll to position [1578, 0]
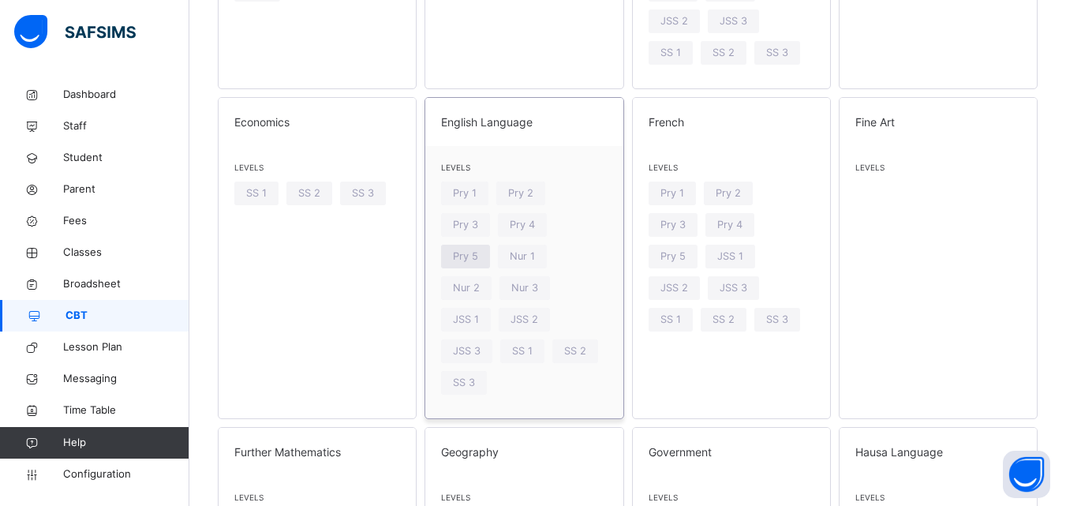
click at [490, 245] on div "Pry 5" at bounding box center [465, 257] width 49 height 24
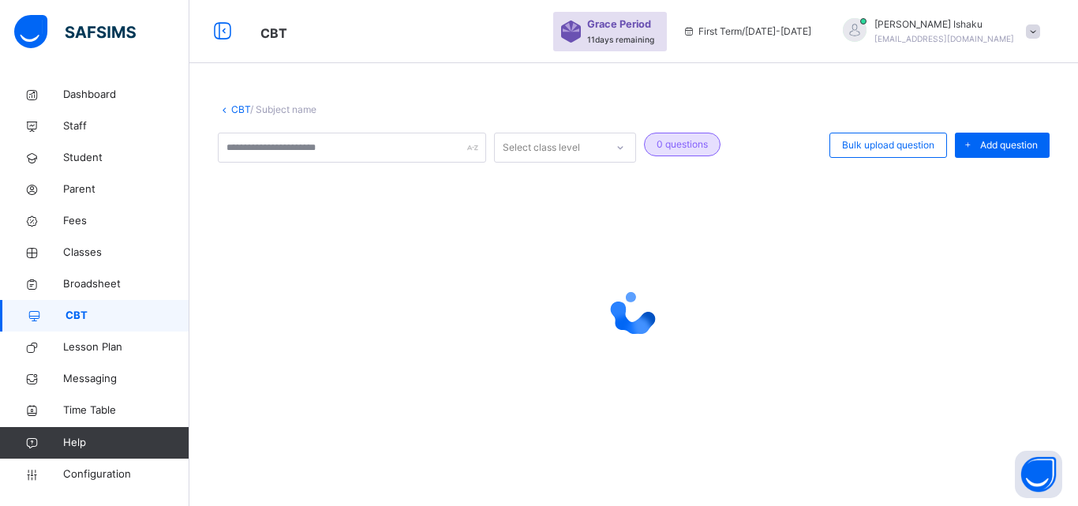
click at [244, 110] on link "CBT" at bounding box center [240, 109] width 19 height 12
